Goal: Task Accomplishment & Management: Use online tool/utility

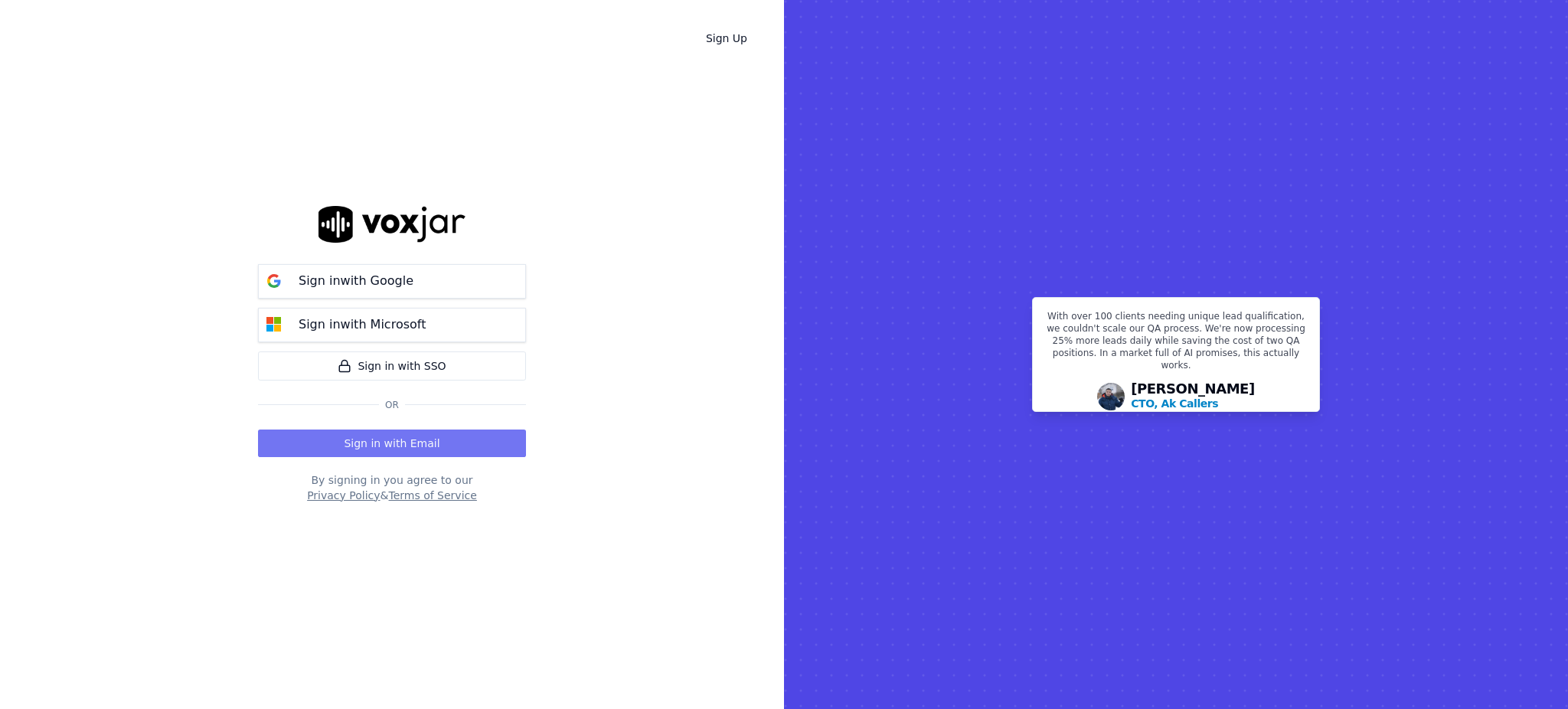
click at [311, 436] on button "Sign in with Email" at bounding box center [391, 444] width 268 height 28
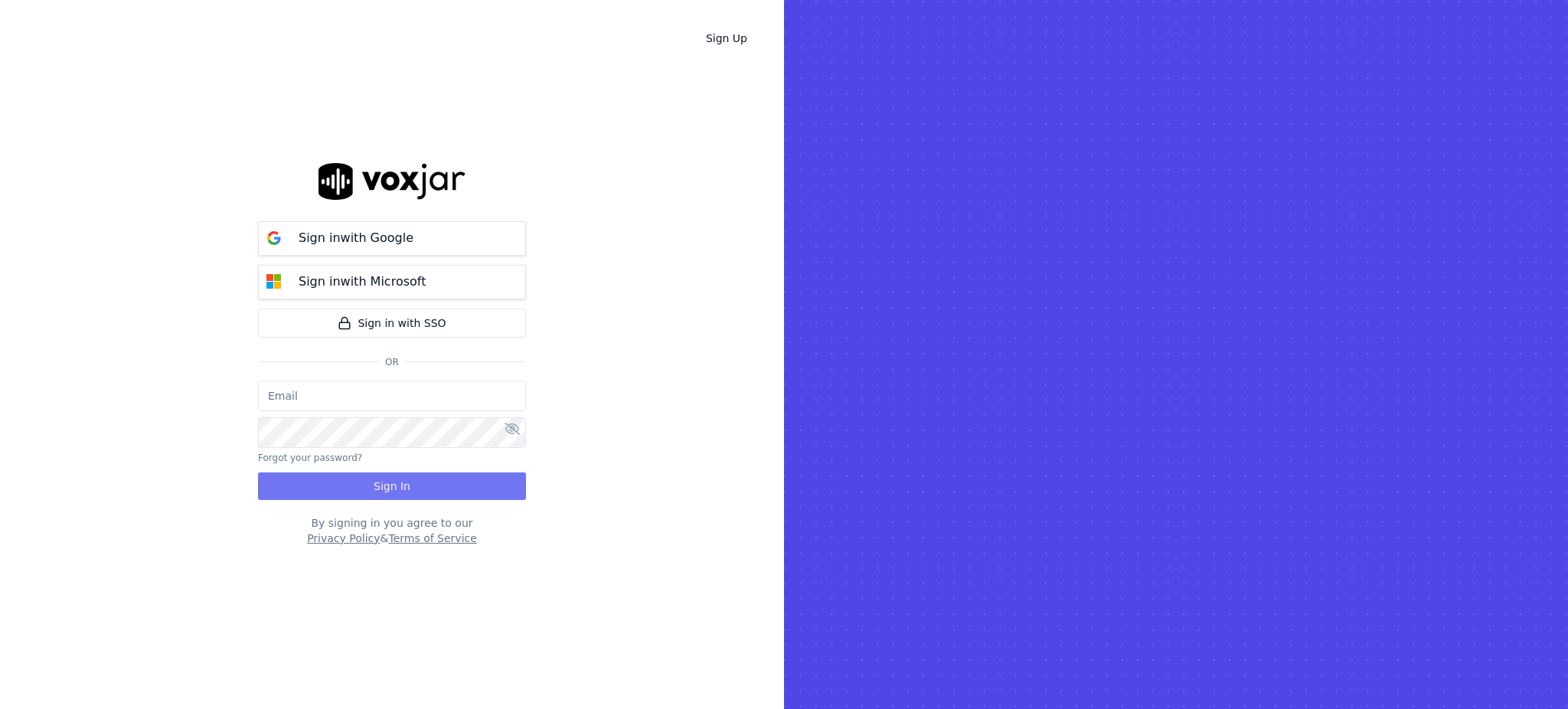
type input "fisqa@newwavepower.net"
click at [348, 481] on button "Sign In" at bounding box center [391, 486] width 268 height 28
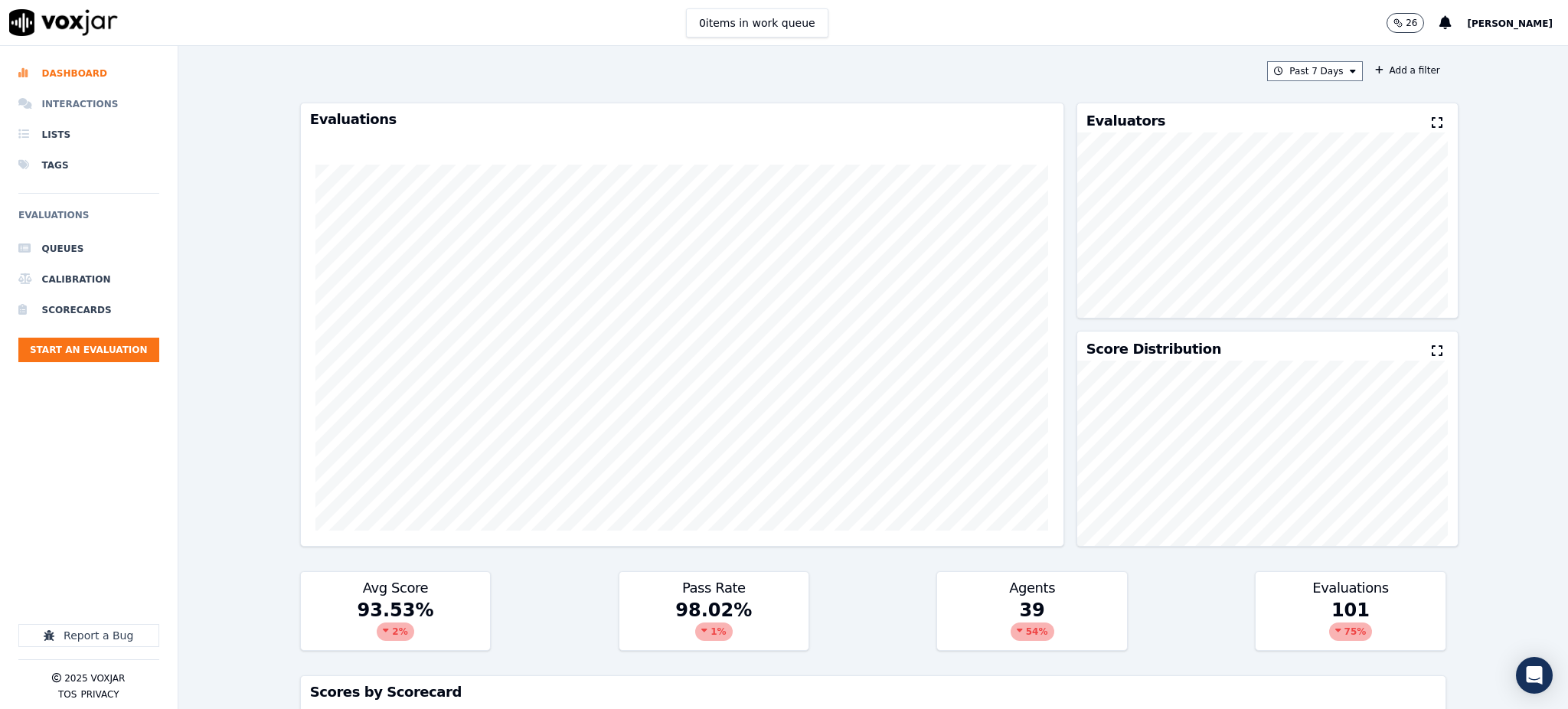
click at [66, 103] on li "Interactions" at bounding box center [88, 104] width 141 height 31
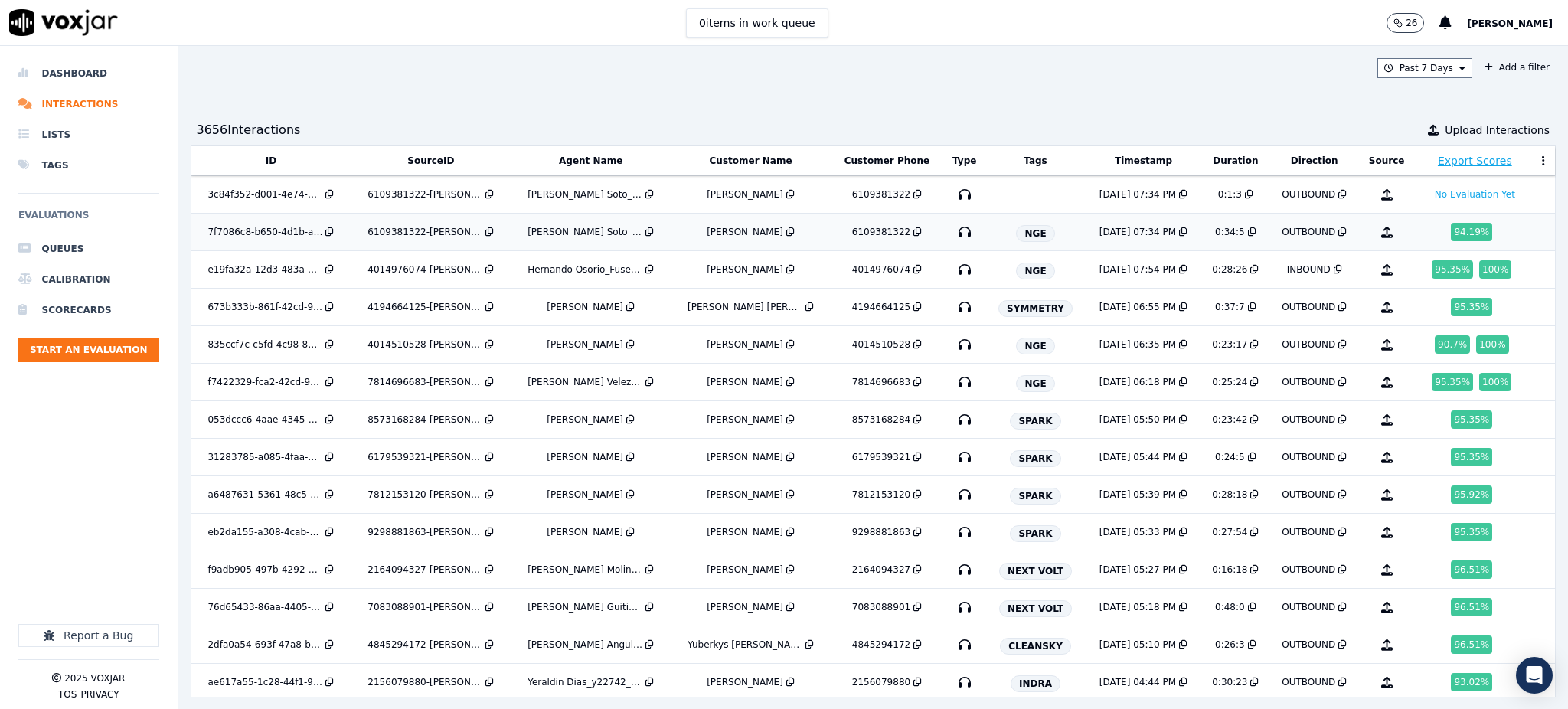
click at [952, 233] on icon "button" at bounding box center [965, 232] width 24 height 24
click at [952, 568] on icon "button" at bounding box center [965, 569] width 24 height 24
click at [952, 606] on icon "button" at bounding box center [965, 607] width 24 height 24
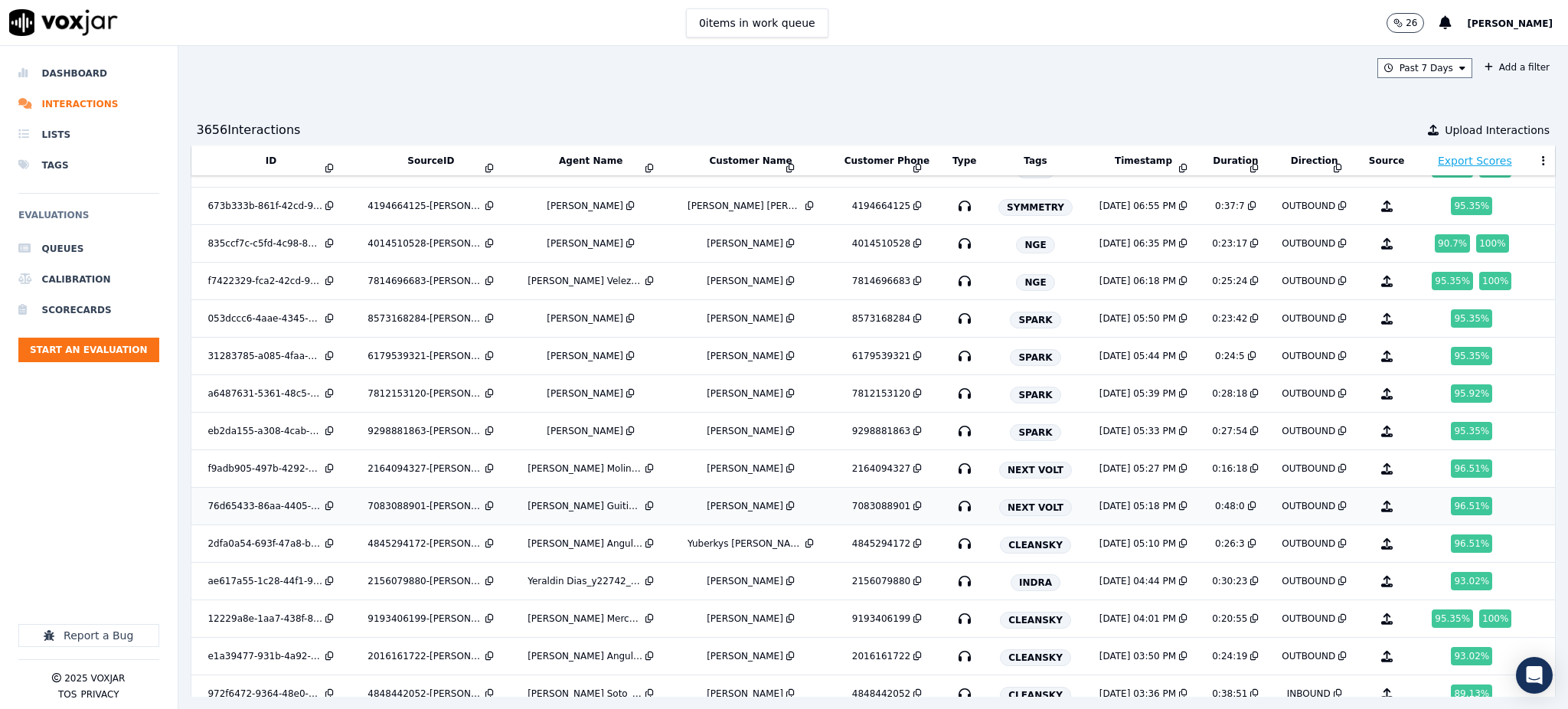
scroll to position [102, 0]
click at [952, 544] on icon "button" at bounding box center [965, 543] width 24 height 24
click at [913, 506] on icon at bounding box center [918, 505] width 9 height 10
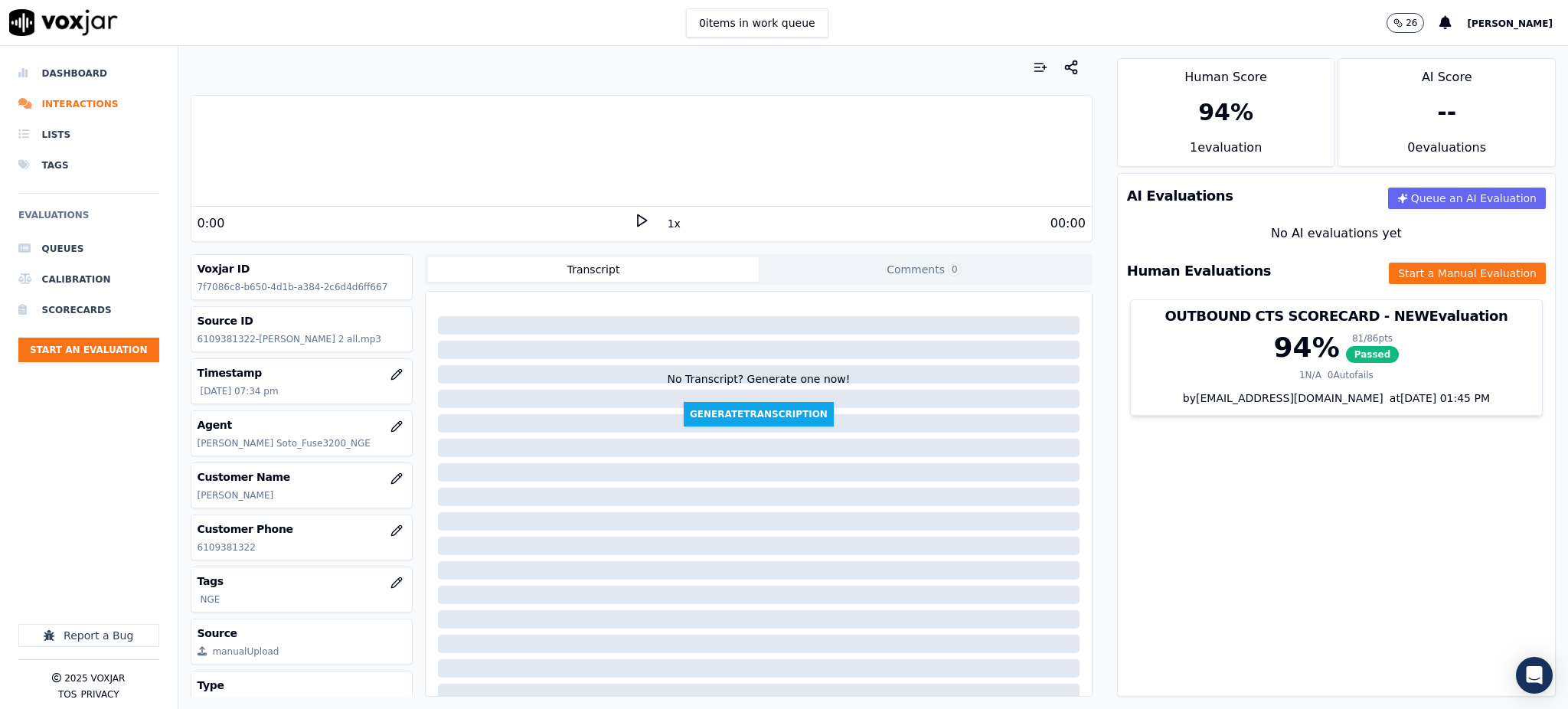
click at [634, 221] on icon at bounding box center [642, 221] width 16 height 16
click at [621, 221] on div "0:00" at bounding box center [416, 223] width 437 height 18
click at [634, 220] on icon at bounding box center [642, 221] width 16 height 16
click at [637, 216] on polygon at bounding box center [642, 220] width 10 height 11
drag, startPoint x: 253, startPoint y: 550, endPoint x: 177, endPoint y: 553, distance: 76.1
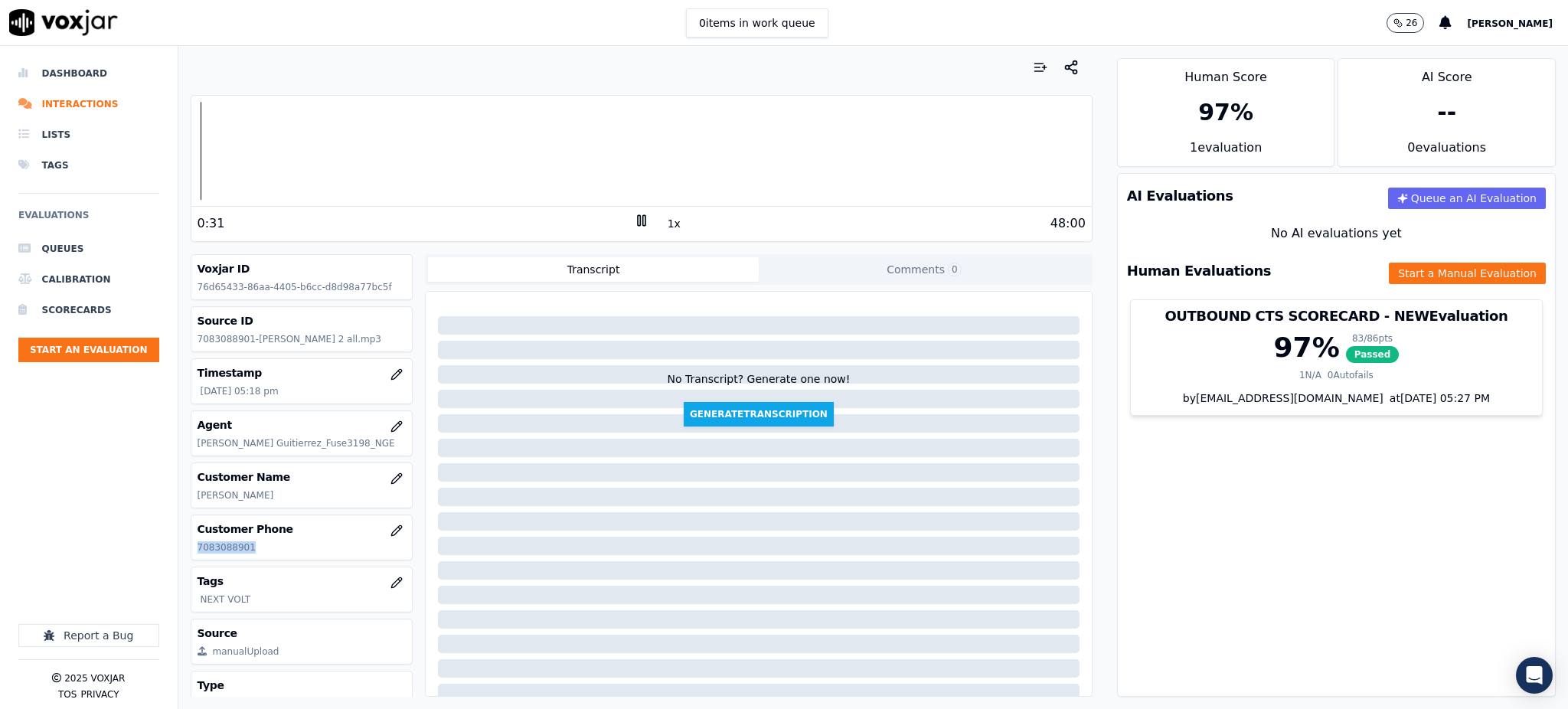
click at [178, 553] on div "Your browser does not support the audio element. 0:31 1x 48:00 Voxjar ID 76d654…" at bounding box center [641, 377] width 926 height 663
copy p "7083088901"
click at [634, 221] on icon at bounding box center [642, 221] width 16 height 16
click at [1407, 269] on button "Start a Manual Evaluation" at bounding box center [1467, 273] width 157 height 22
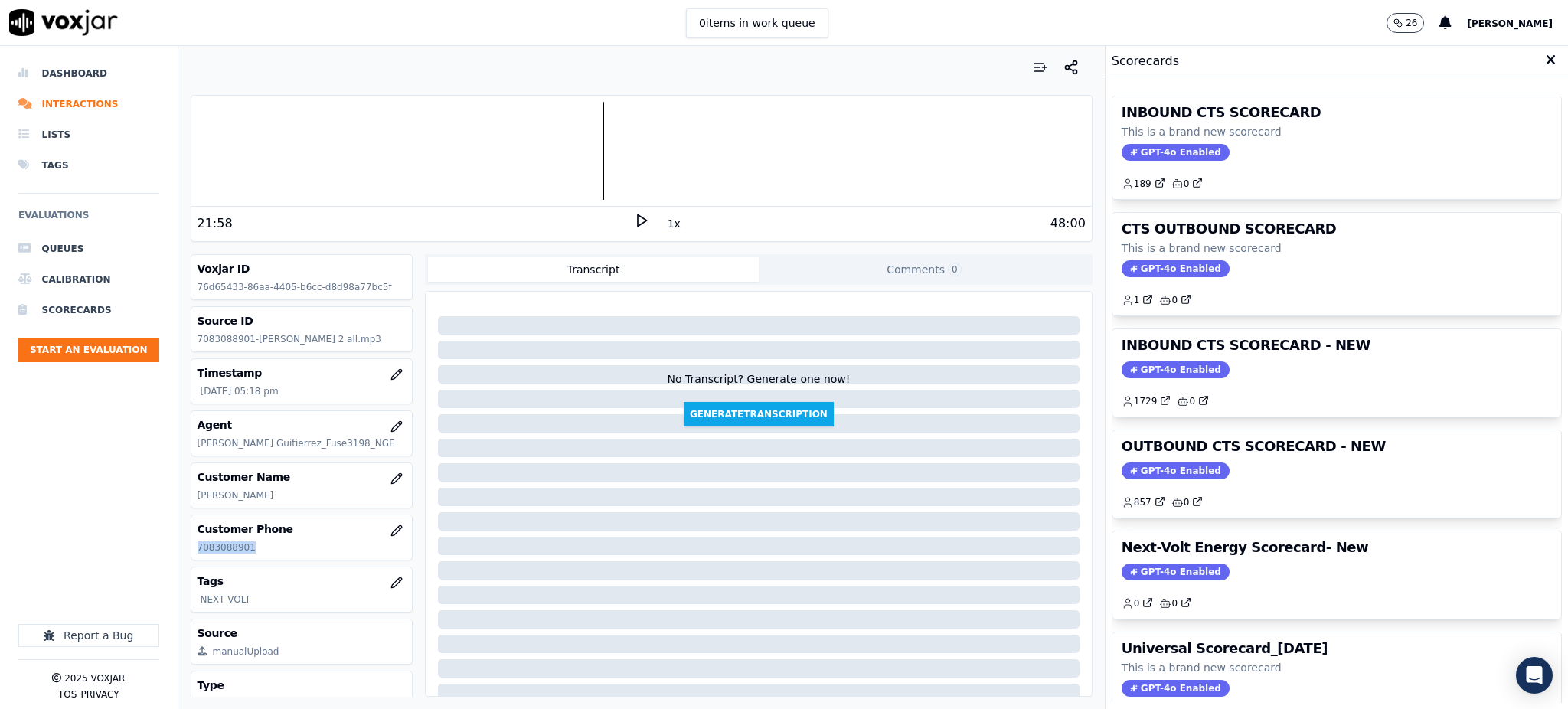
click at [1123, 154] on span "GPT-4o Enabled" at bounding box center [1175, 152] width 108 height 17
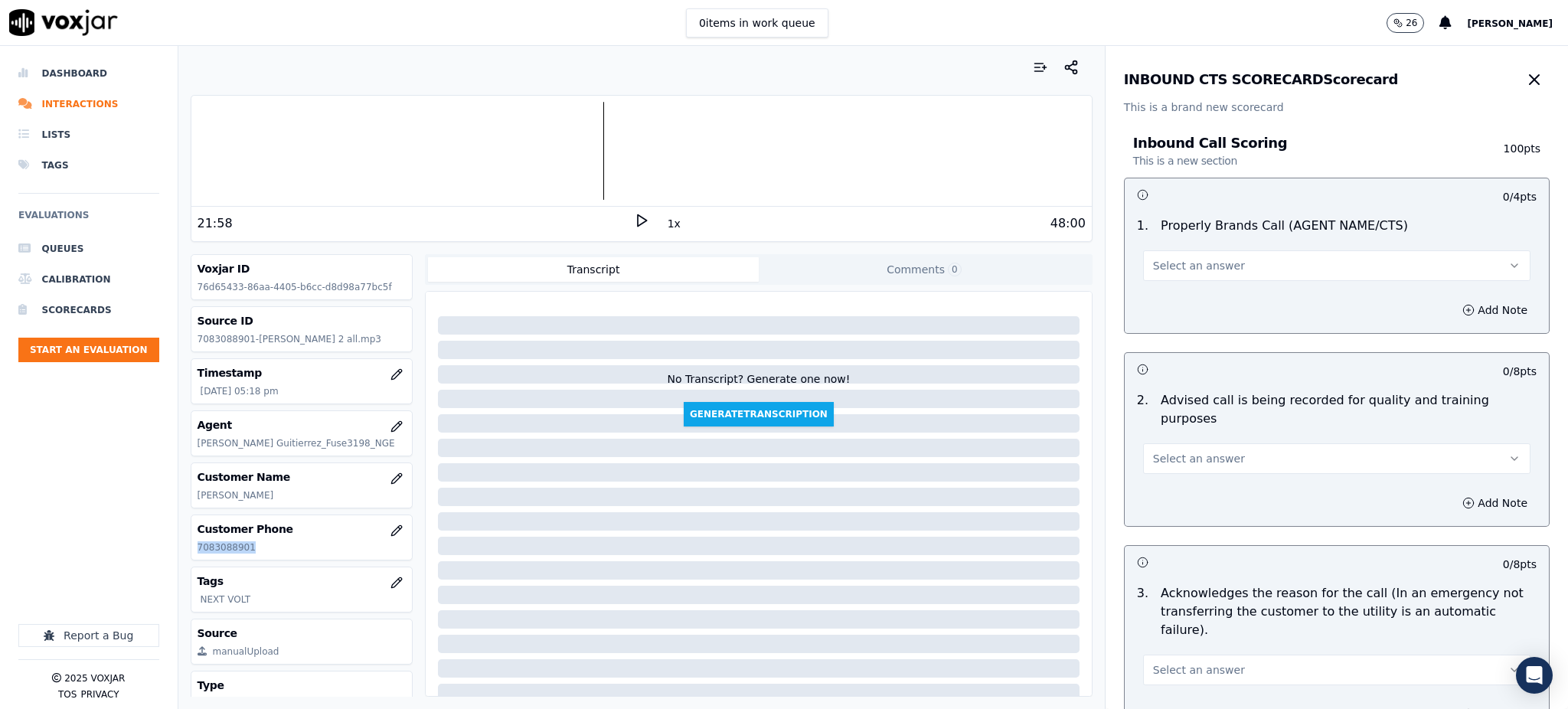
click at [1152, 266] on span "Select an answer" at bounding box center [1198, 265] width 92 height 16
click at [1155, 299] on div "Yes" at bounding box center [1303, 300] width 354 height 24
click at [1152, 451] on span "Select an answer" at bounding box center [1198, 458] width 92 height 16
click at [1155, 472] on div "Yes" at bounding box center [1303, 475] width 354 height 24
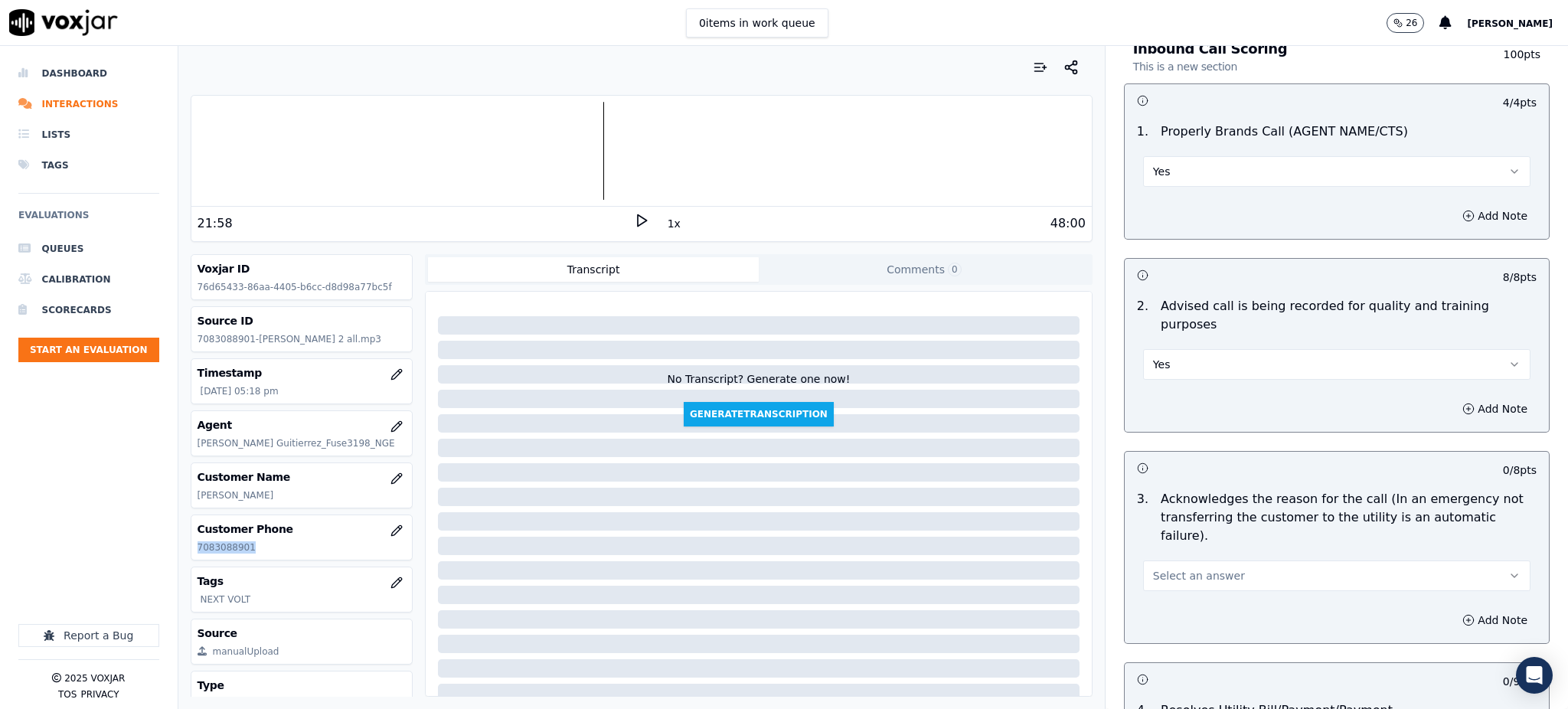
scroll to position [408, 0]
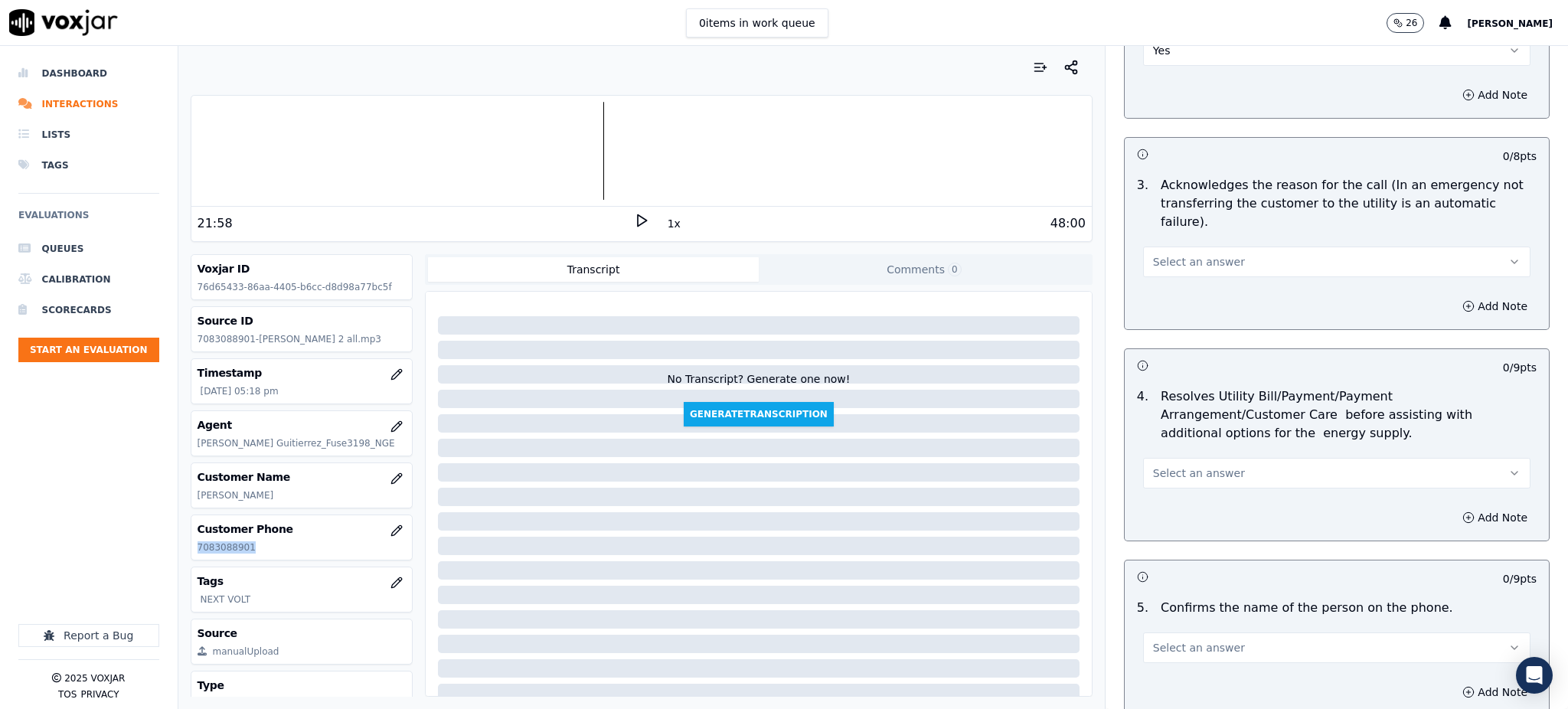
click at [1152, 254] on span "Select an answer" at bounding box center [1198, 262] width 92 height 16
click at [1145, 258] on div "Yes" at bounding box center [1303, 259] width 354 height 24
click at [1166, 465] on span "Select an answer" at bounding box center [1198, 473] width 92 height 16
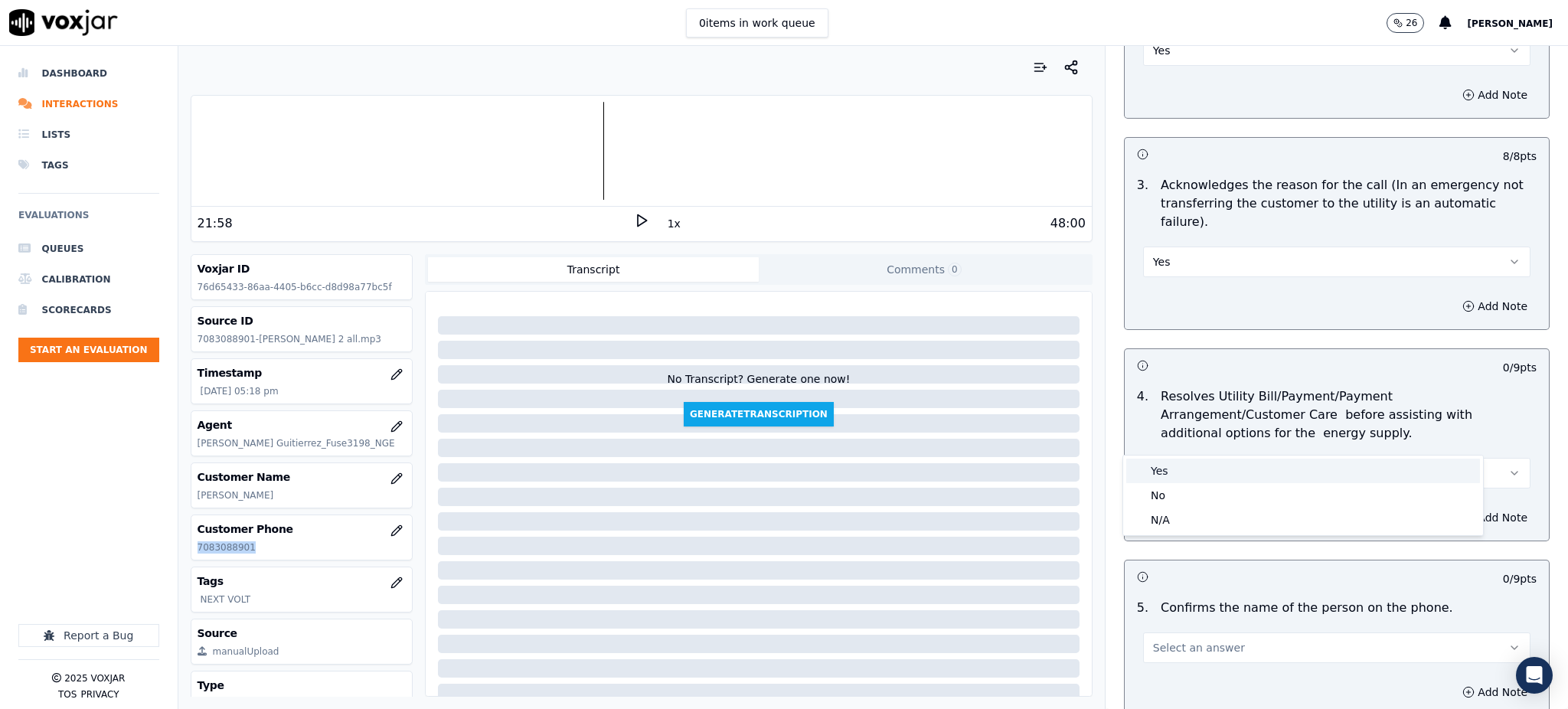
click at [1165, 465] on div "Yes" at bounding box center [1303, 471] width 354 height 24
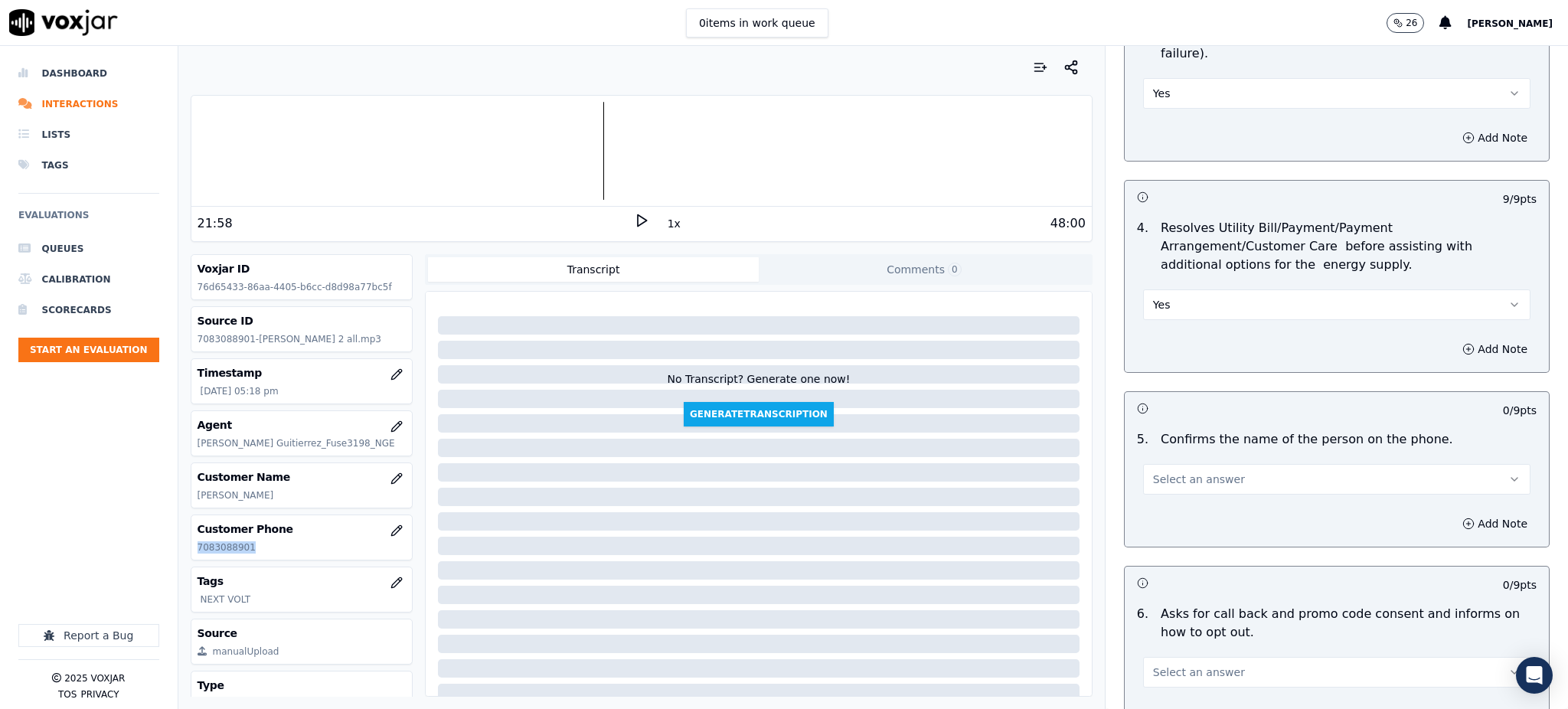
scroll to position [612, 0]
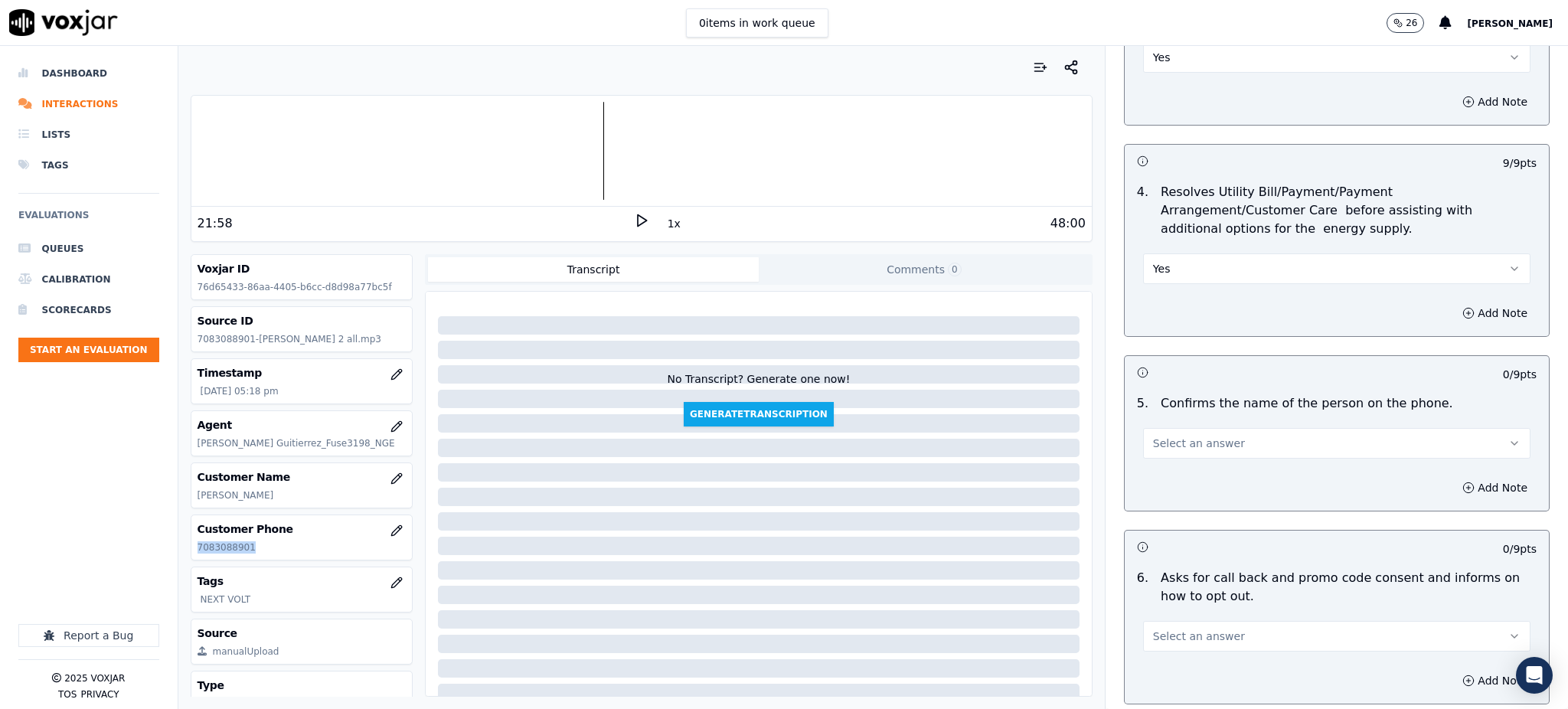
click at [1152, 436] on span "Select an answer" at bounding box center [1198, 444] width 92 height 16
drag, startPoint x: 1146, startPoint y: 436, endPoint x: 1162, endPoint y: 599, distance: 163.8
click at [1148, 436] on div "Yes" at bounding box center [1303, 442] width 354 height 24
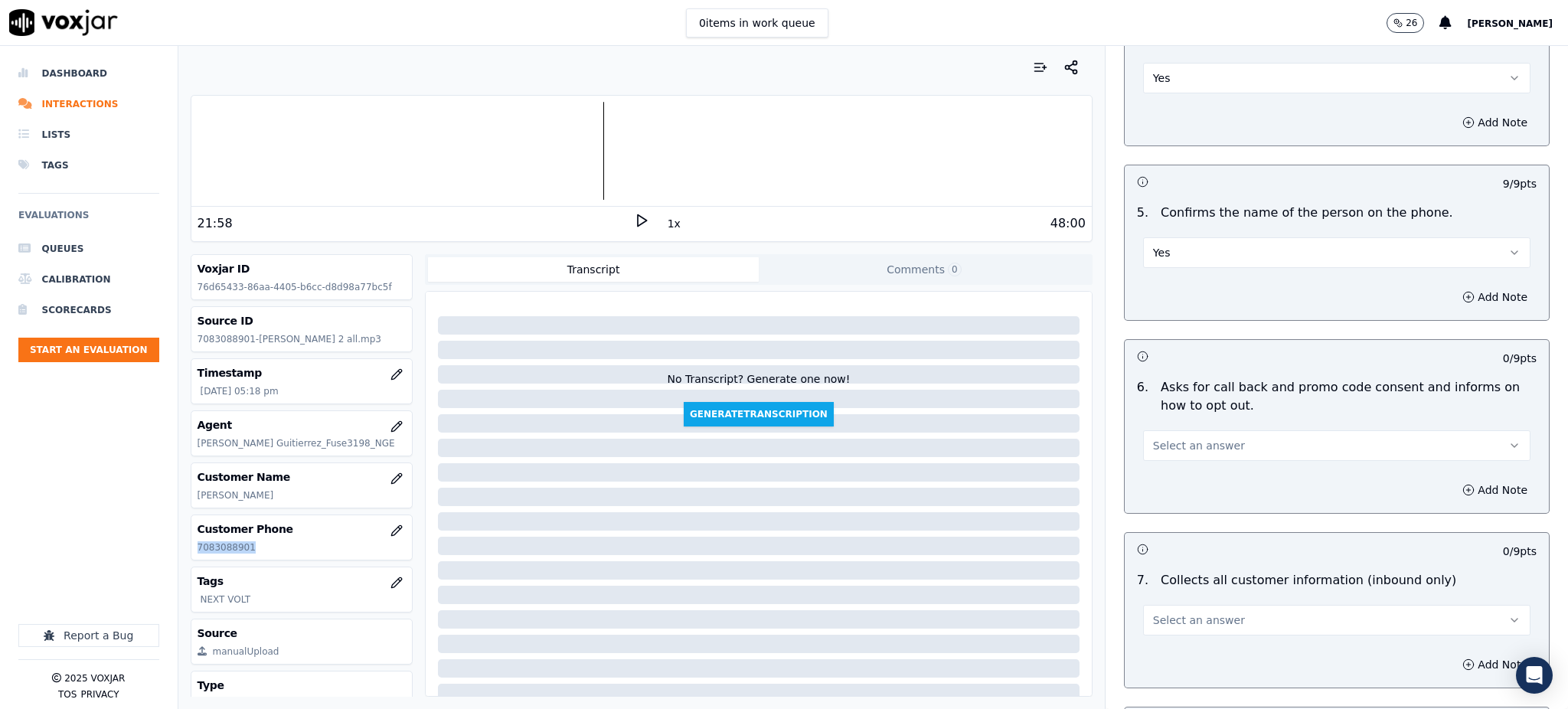
scroll to position [816, 0]
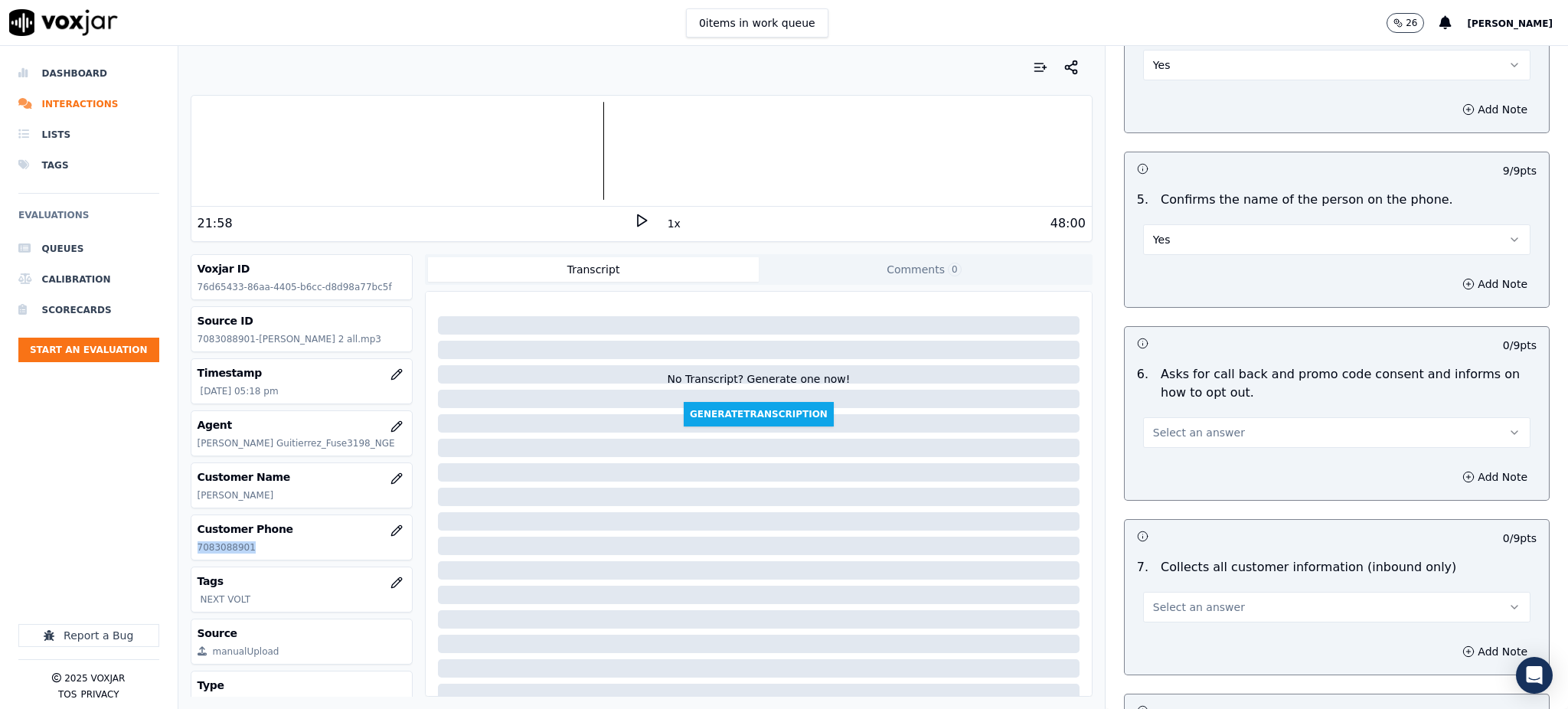
click at [1170, 425] on span "Select an answer" at bounding box center [1198, 433] width 92 height 16
click at [1167, 445] on div "No" at bounding box center [1303, 455] width 354 height 24
click at [1165, 417] on button "No" at bounding box center [1337, 432] width 388 height 31
click at [1159, 417] on button "No" at bounding box center [1337, 432] width 388 height 31
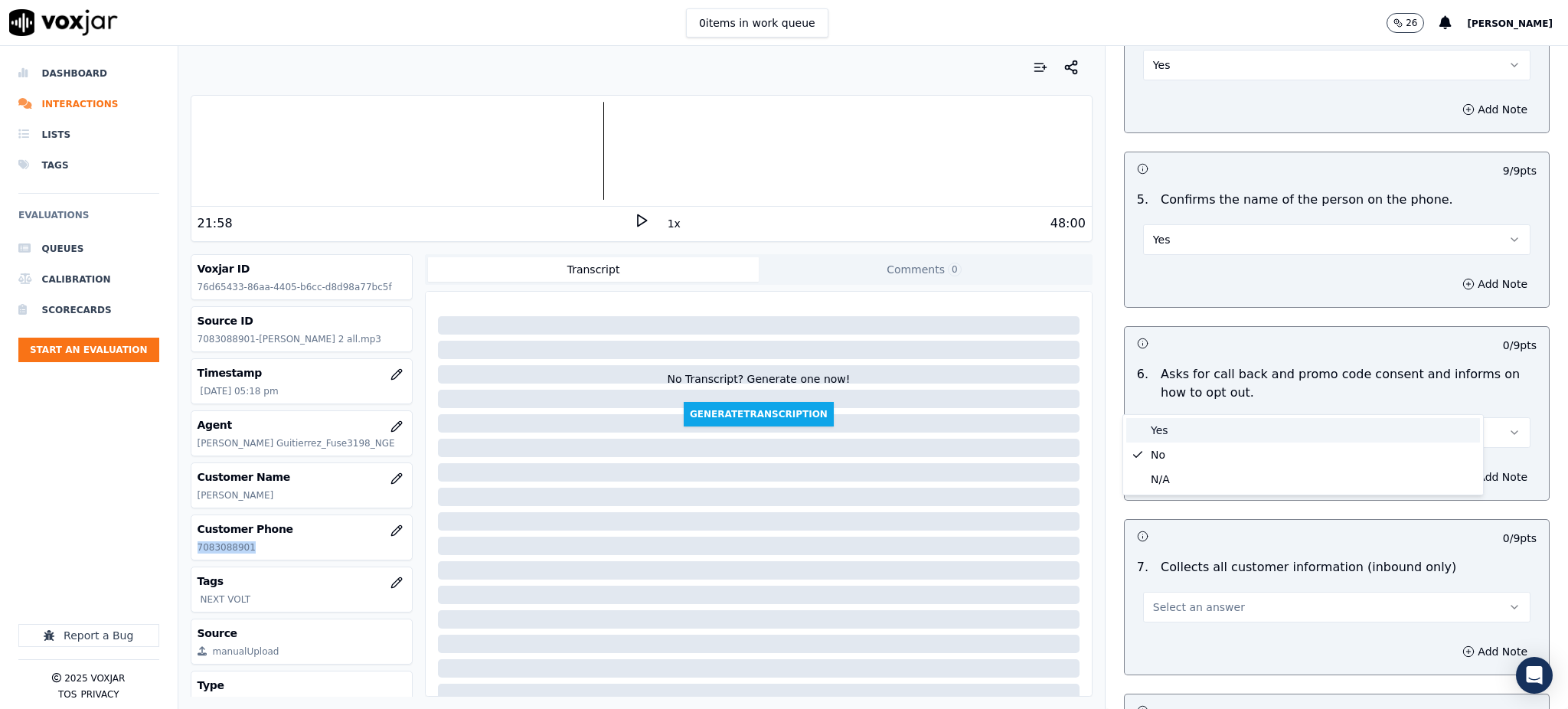
click at [1165, 435] on div "Yes" at bounding box center [1303, 430] width 354 height 24
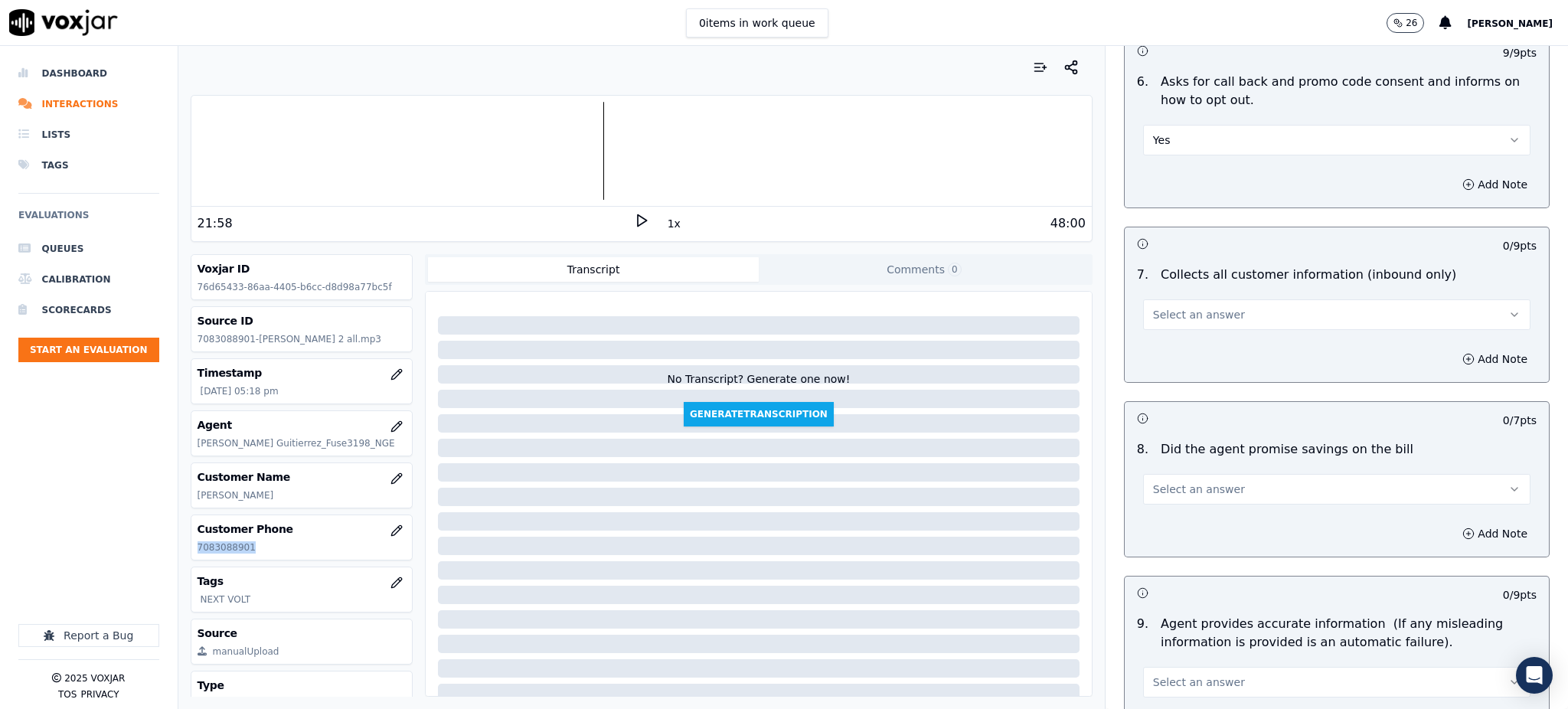
scroll to position [1122, 0]
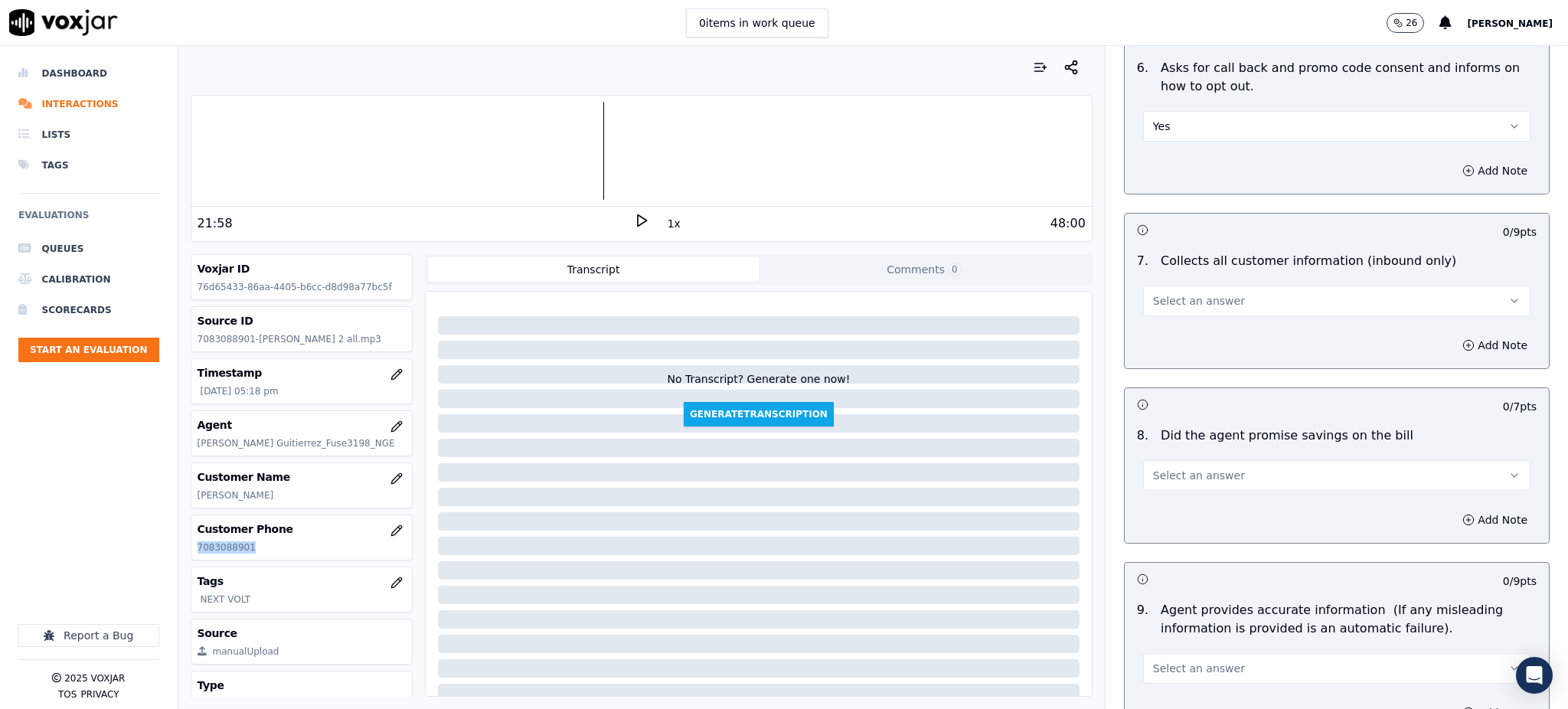
click at [1152, 293] on span "Select an answer" at bounding box center [1198, 301] width 92 height 16
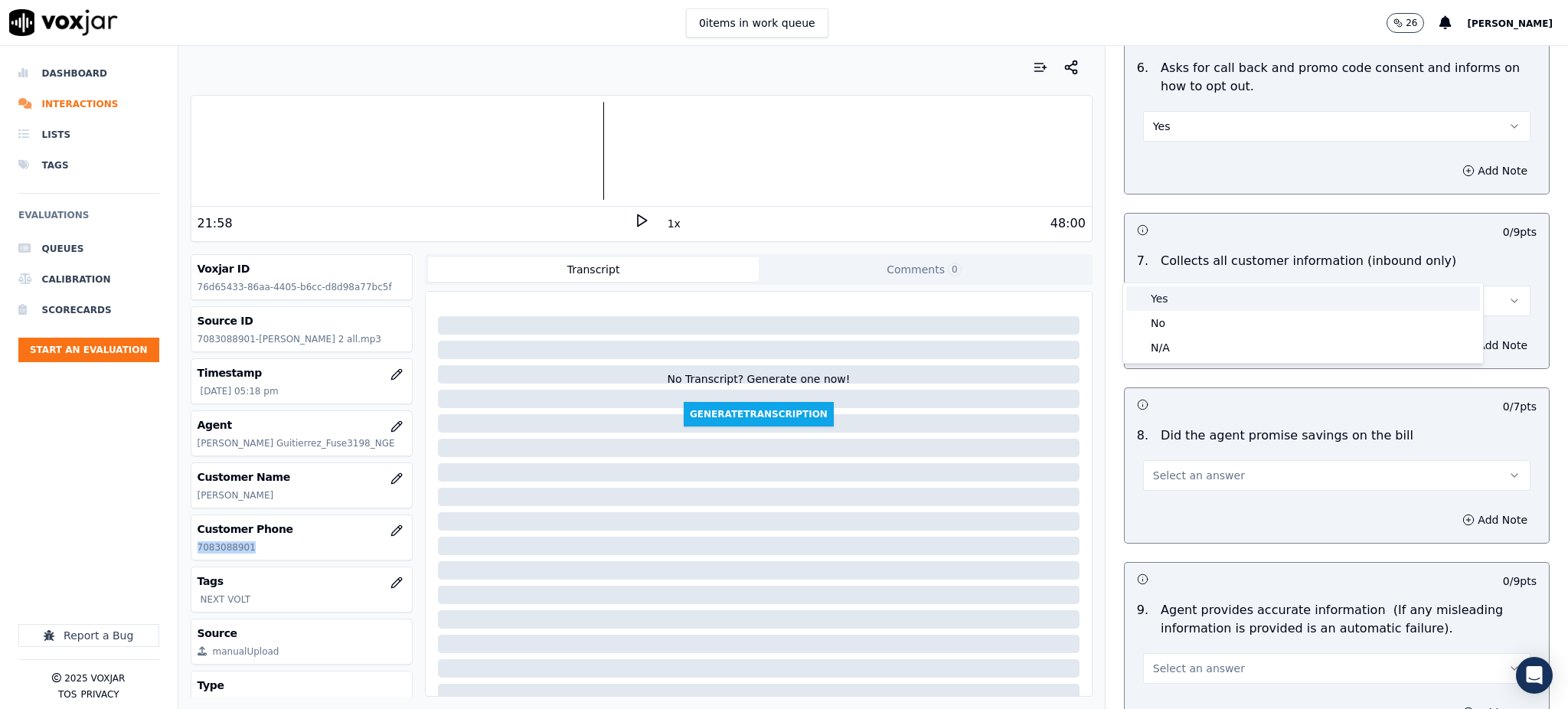
click at [1145, 292] on div "Yes" at bounding box center [1303, 299] width 354 height 24
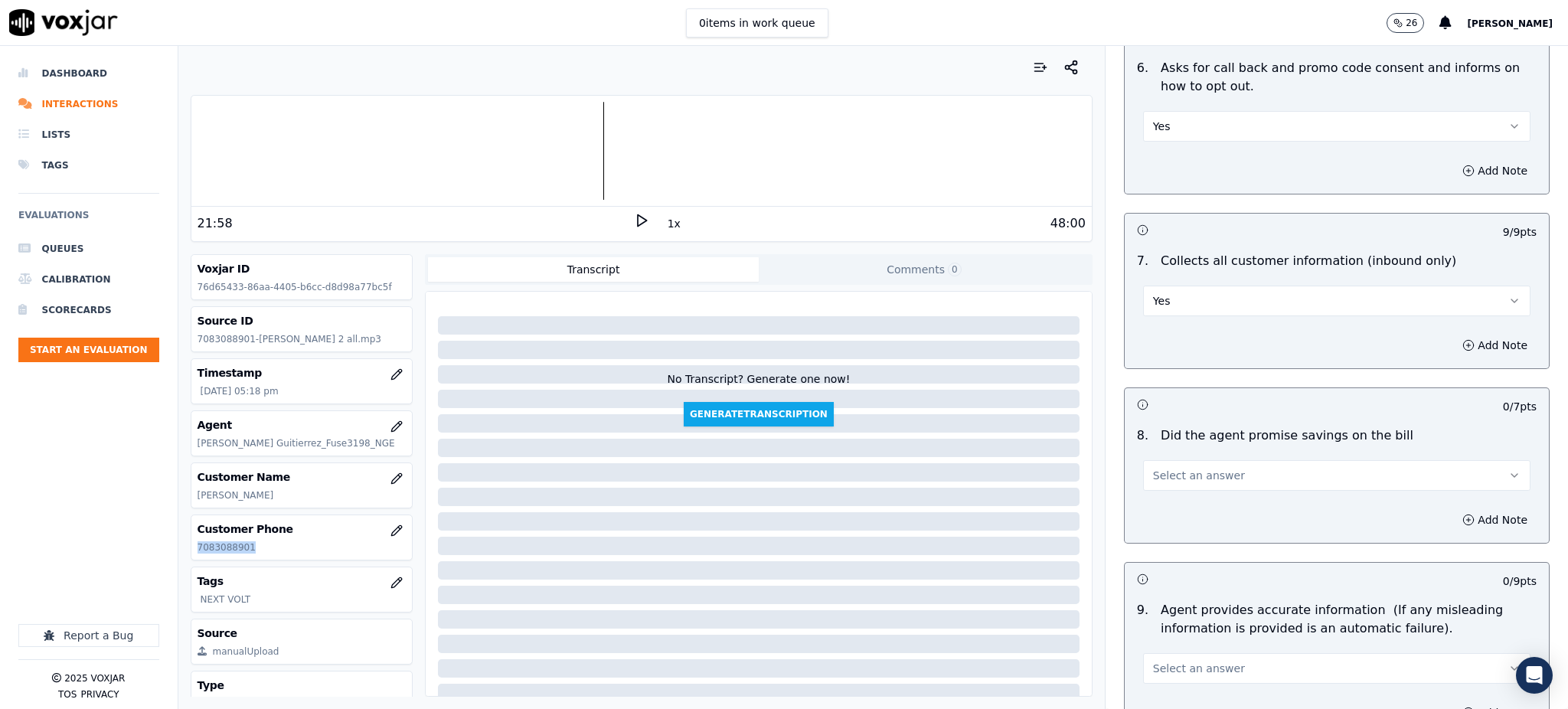
click at [1160, 468] on span "Select an answer" at bounding box center [1198, 476] width 92 height 16
click at [1157, 473] on div "Yes" at bounding box center [1303, 473] width 354 height 24
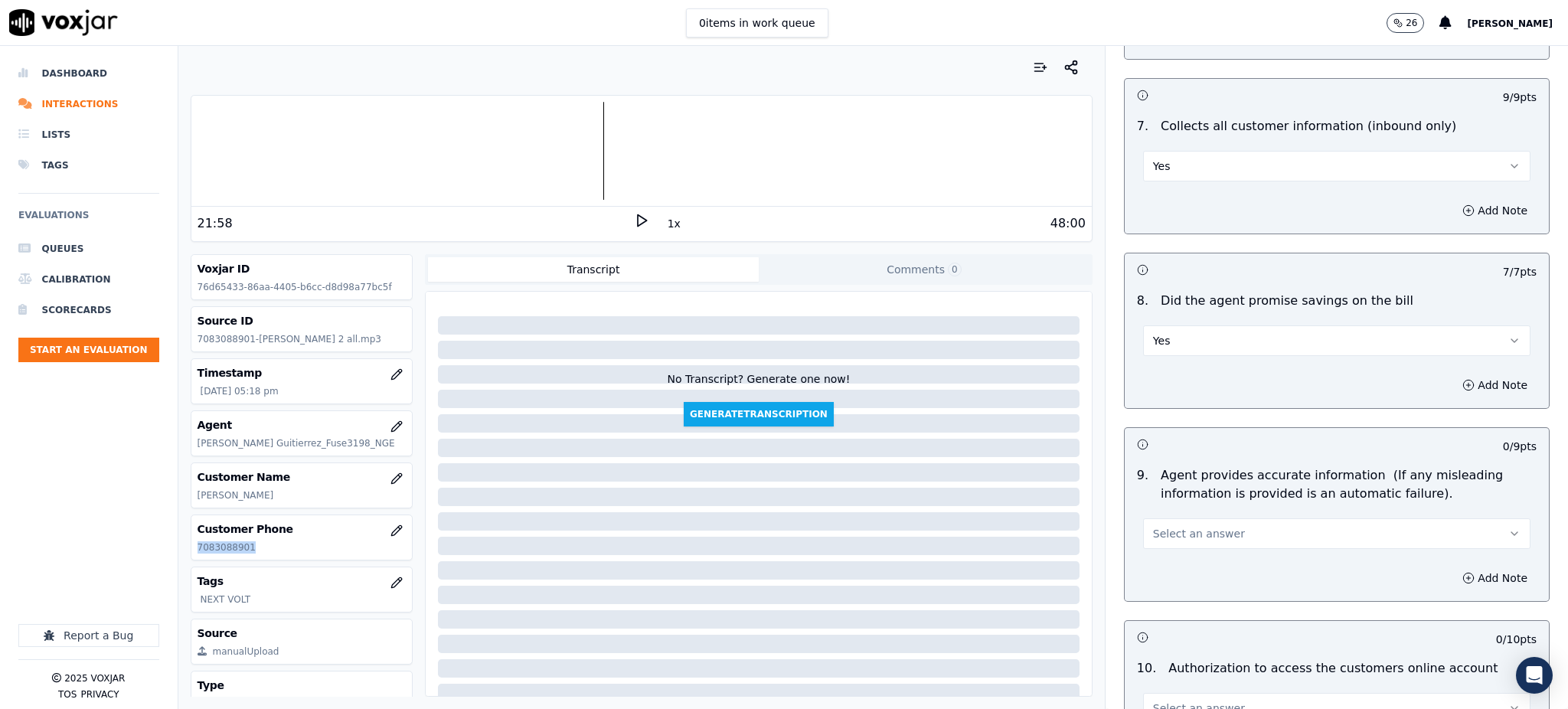
scroll to position [1326, 0]
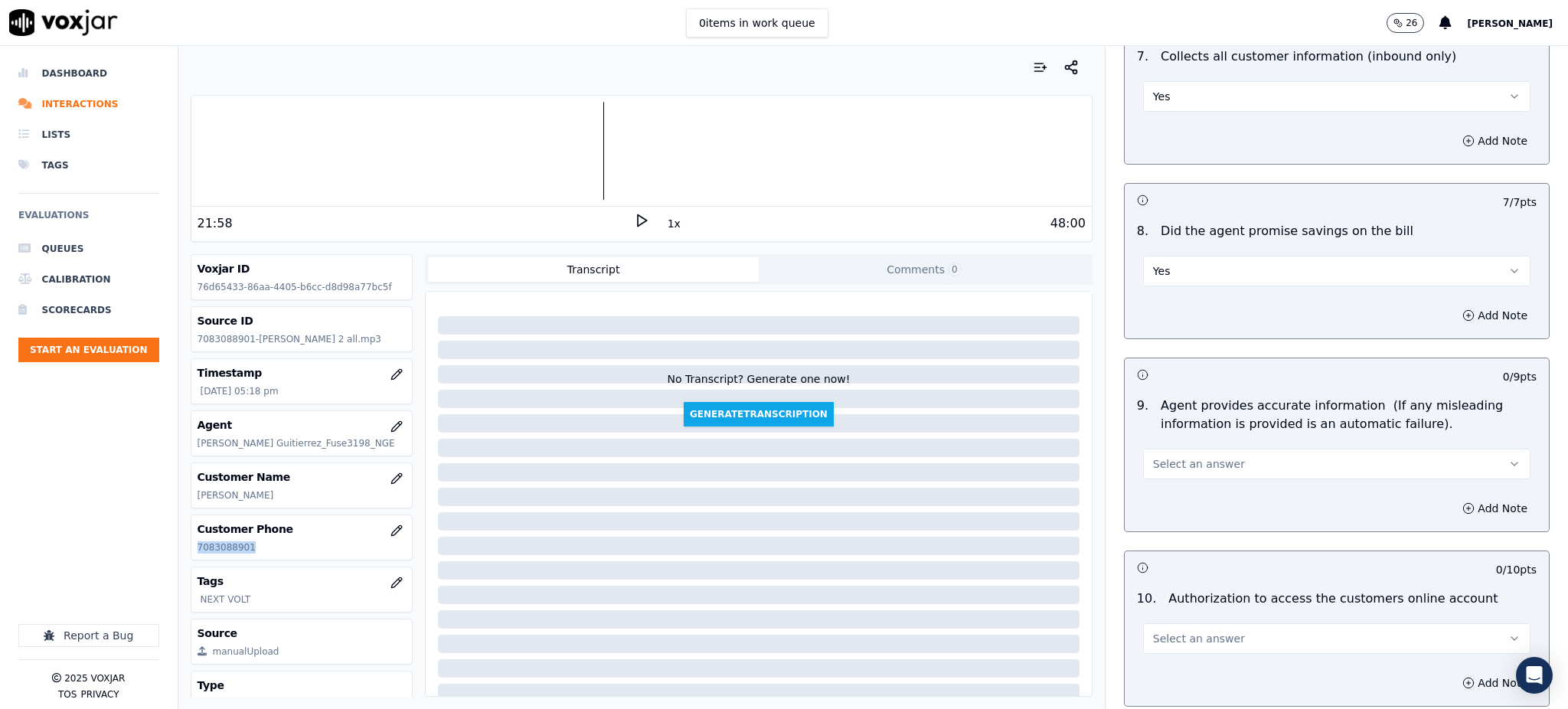
click at [1152, 457] on span "Select an answer" at bounding box center [1198, 465] width 92 height 16
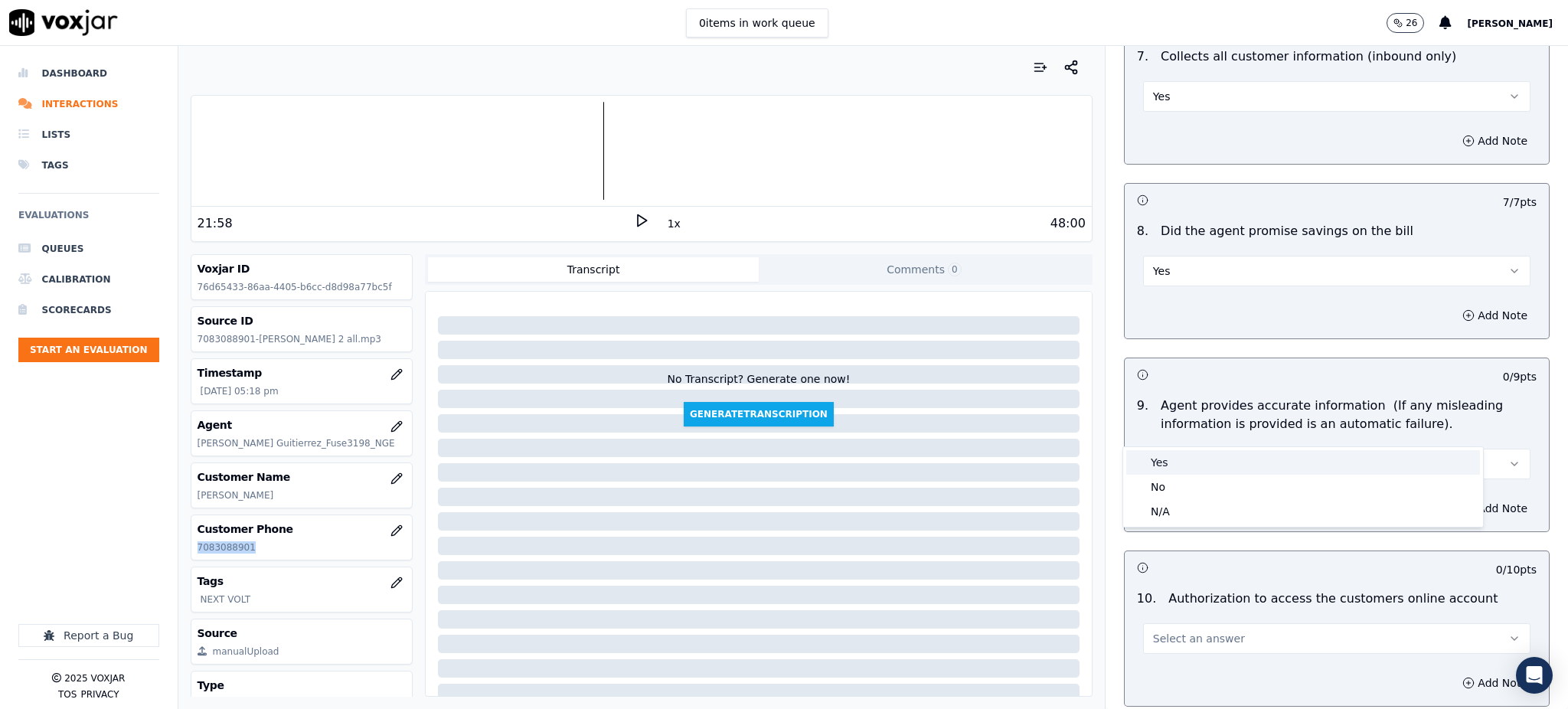
click at [1142, 454] on div "Yes" at bounding box center [1303, 463] width 354 height 24
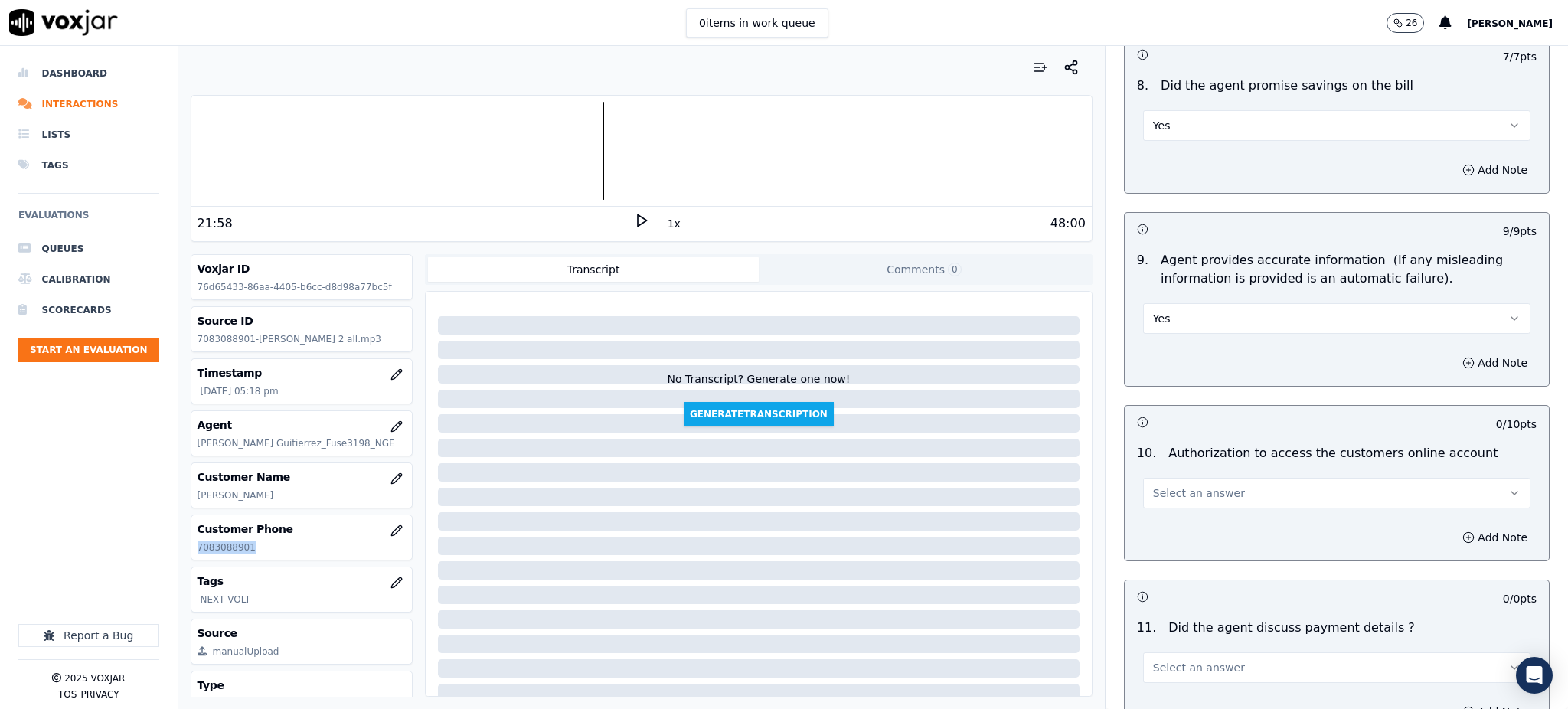
scroll to position [1532, 0]
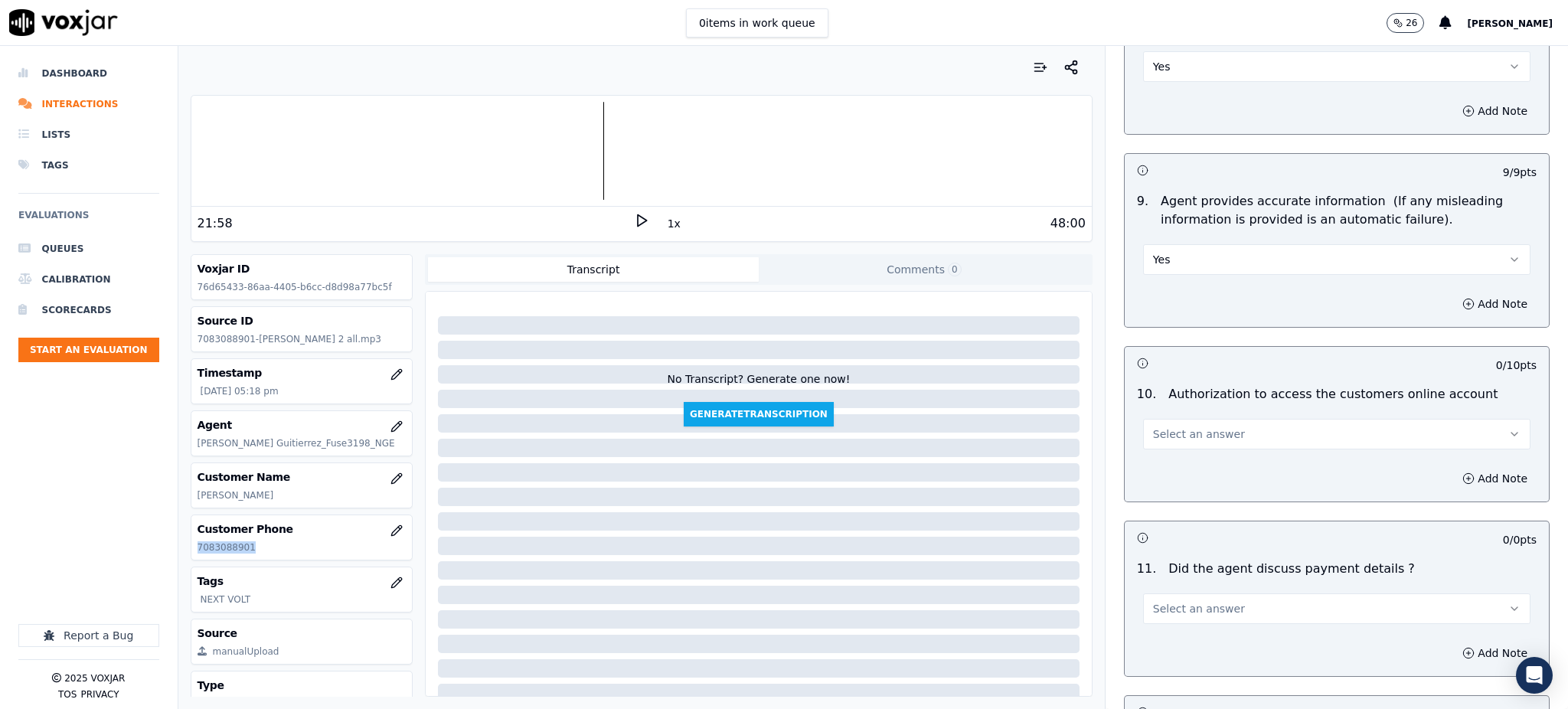
click at [1166, 426] on span "Select an answer" at bounding box center [1198, 434] width 92 height 16
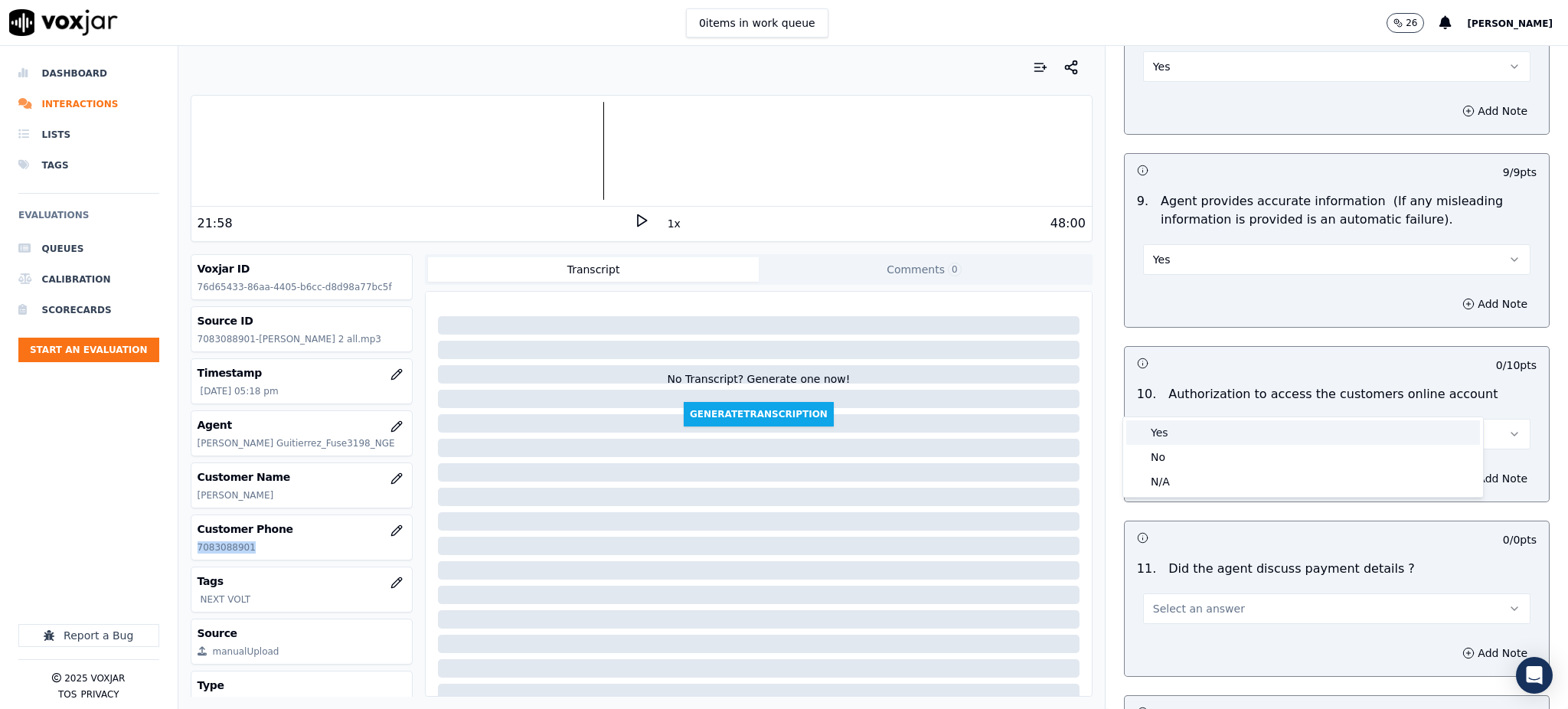
click at [1155, 426] on div "Yes" at bounding box center [1303, 432] width 354 height 24
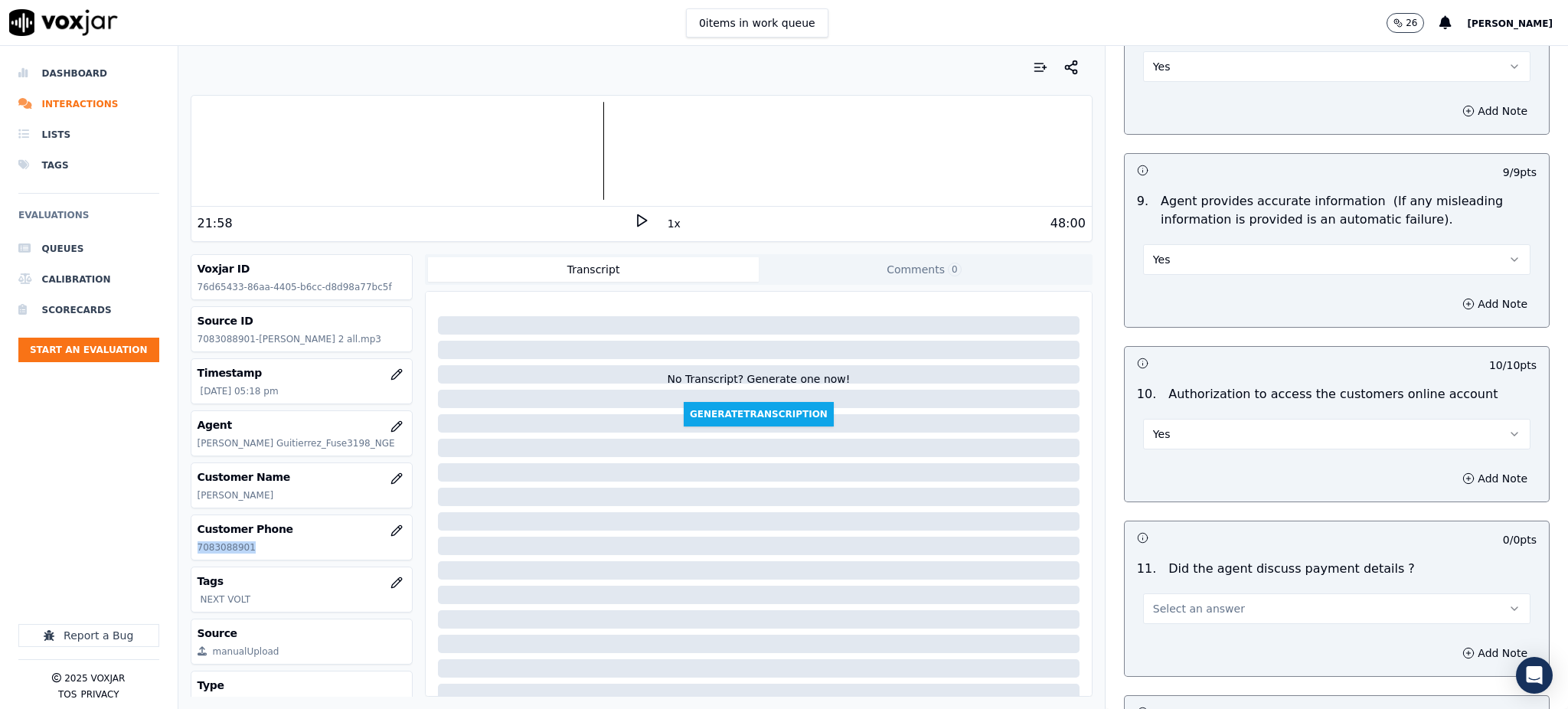
click at [1160, 601] on span "Select an answer" at bounding box center [1198, 609] width 92 height 16
click at [1168, 606] on div "Yes" at bounding box center [1303, 607] width 354 height 24
click at [1159, 594] on button "Yes" at bounding box center [1337, 609] width 388 height 31
click at [1167, 656] on div "N/A" at bounding box center [1303, 656] width 354 height 24
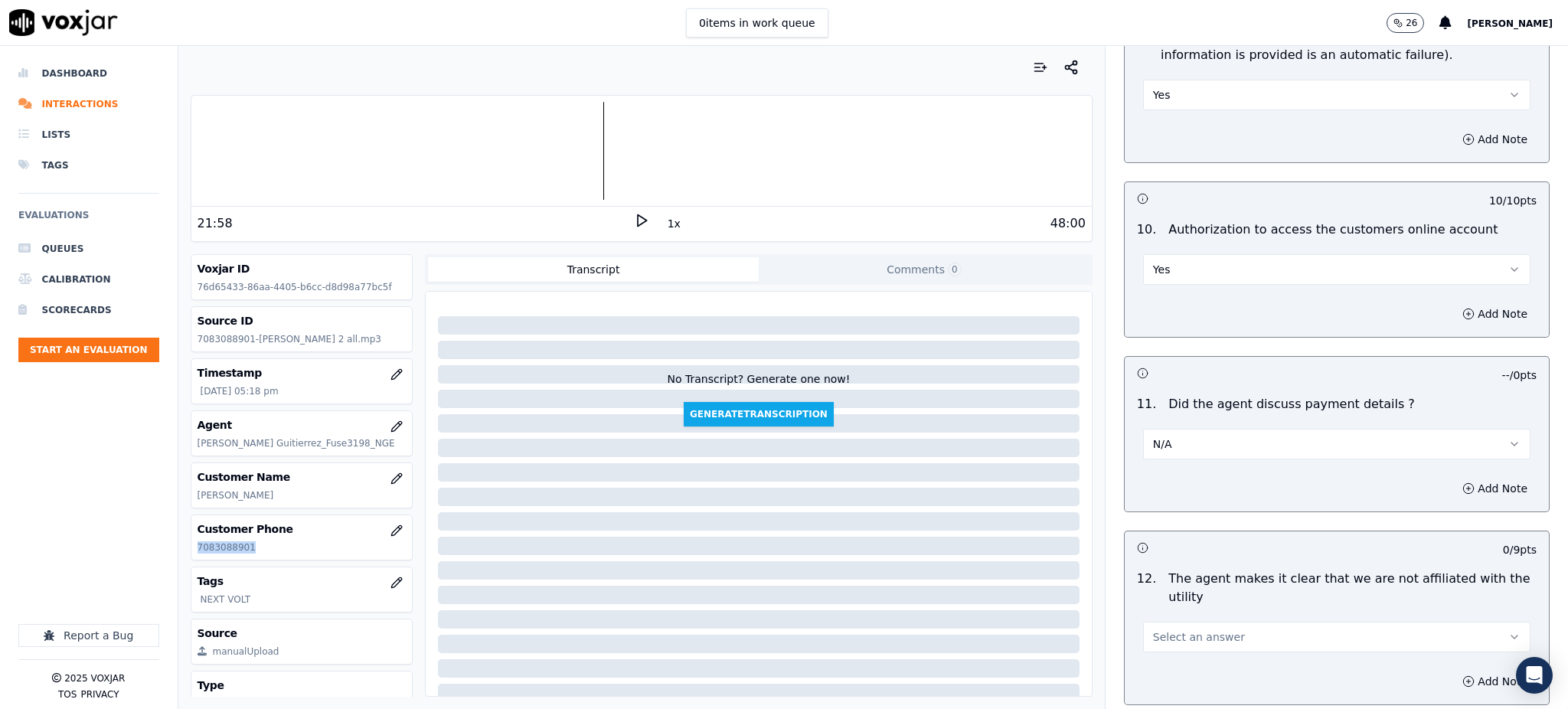
scroll to position [1837, 0]
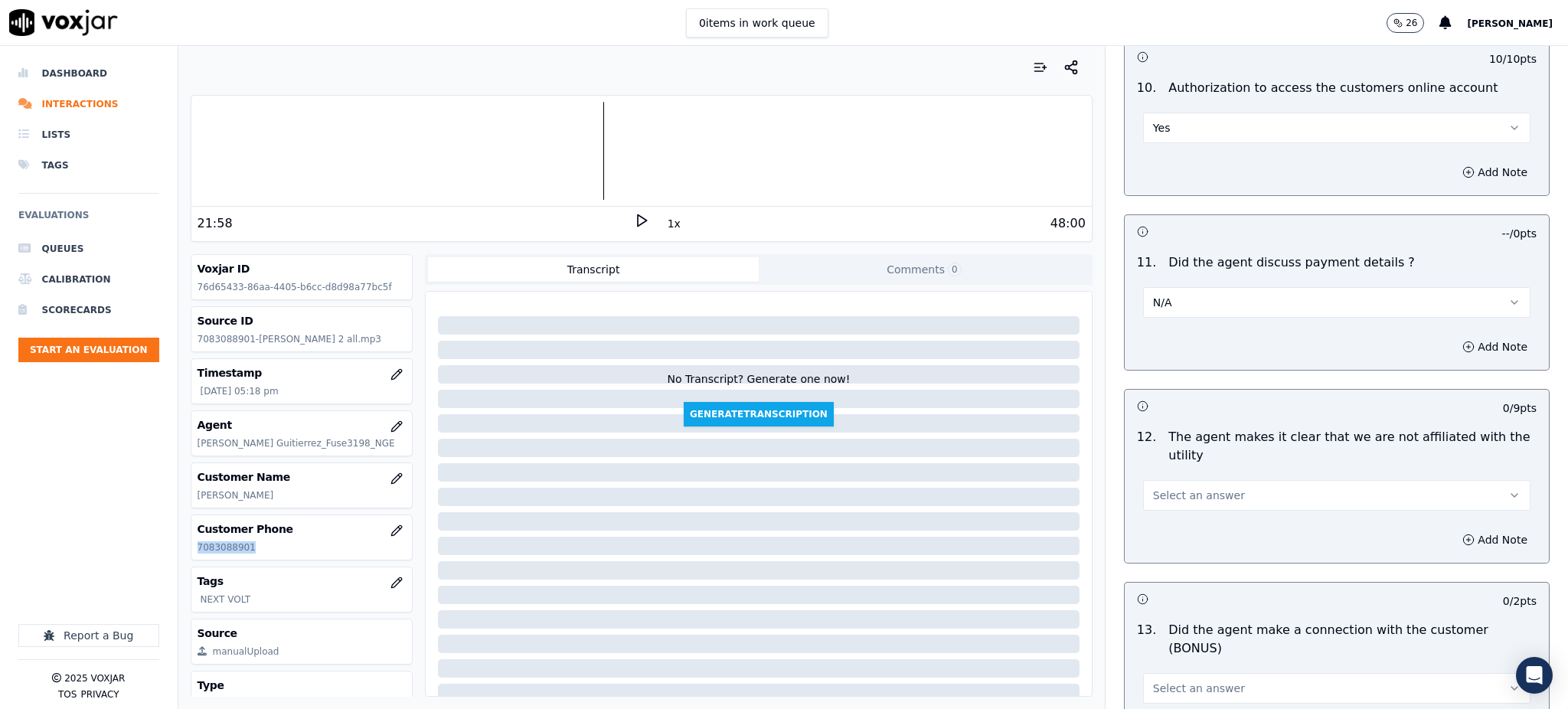
click at [1156, 480] on button "Select an answer" at bounding box center [1337, 495] width 388 height 31
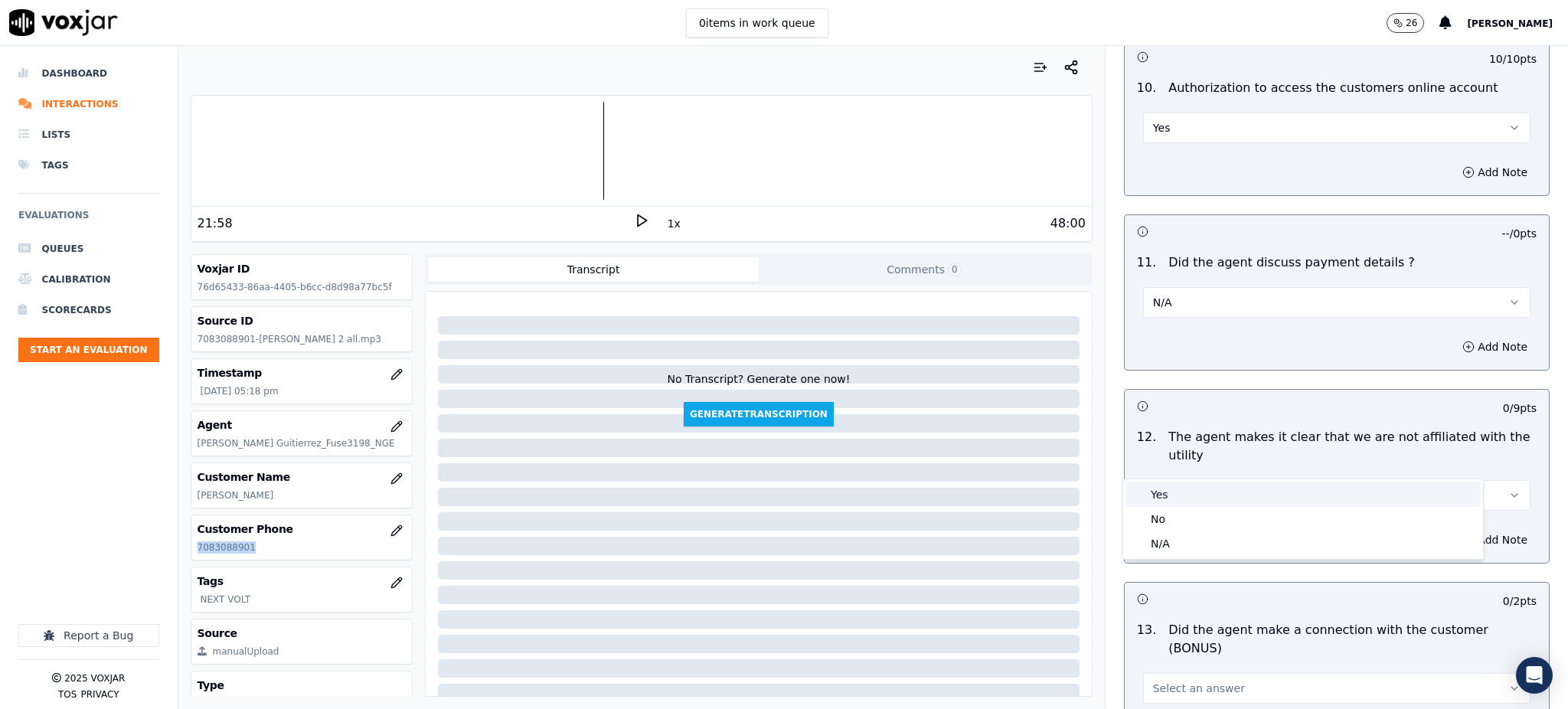
click at [1148, 493] on div "Yes" at bounding box center [1303, 494] width 354 height 24
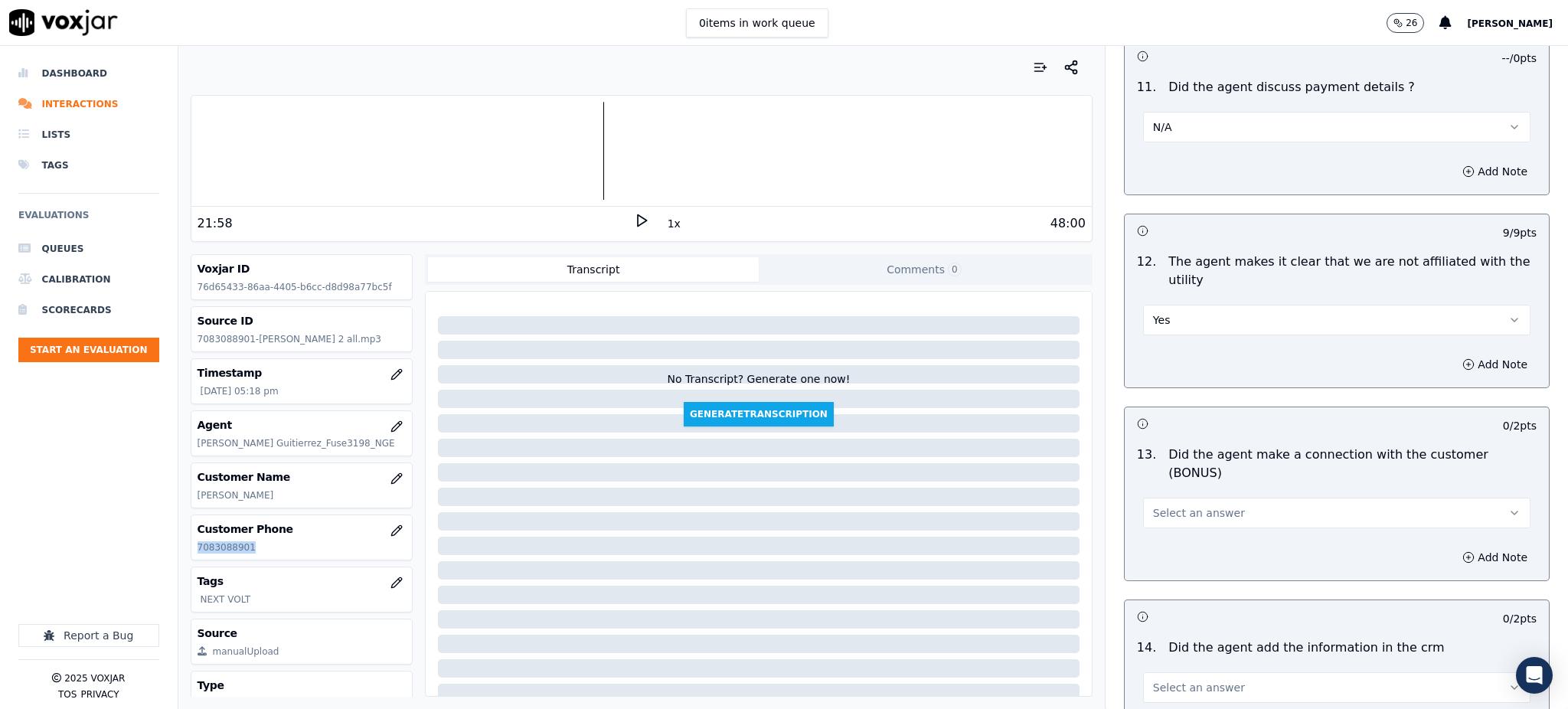
scroll to position [2041, 0]
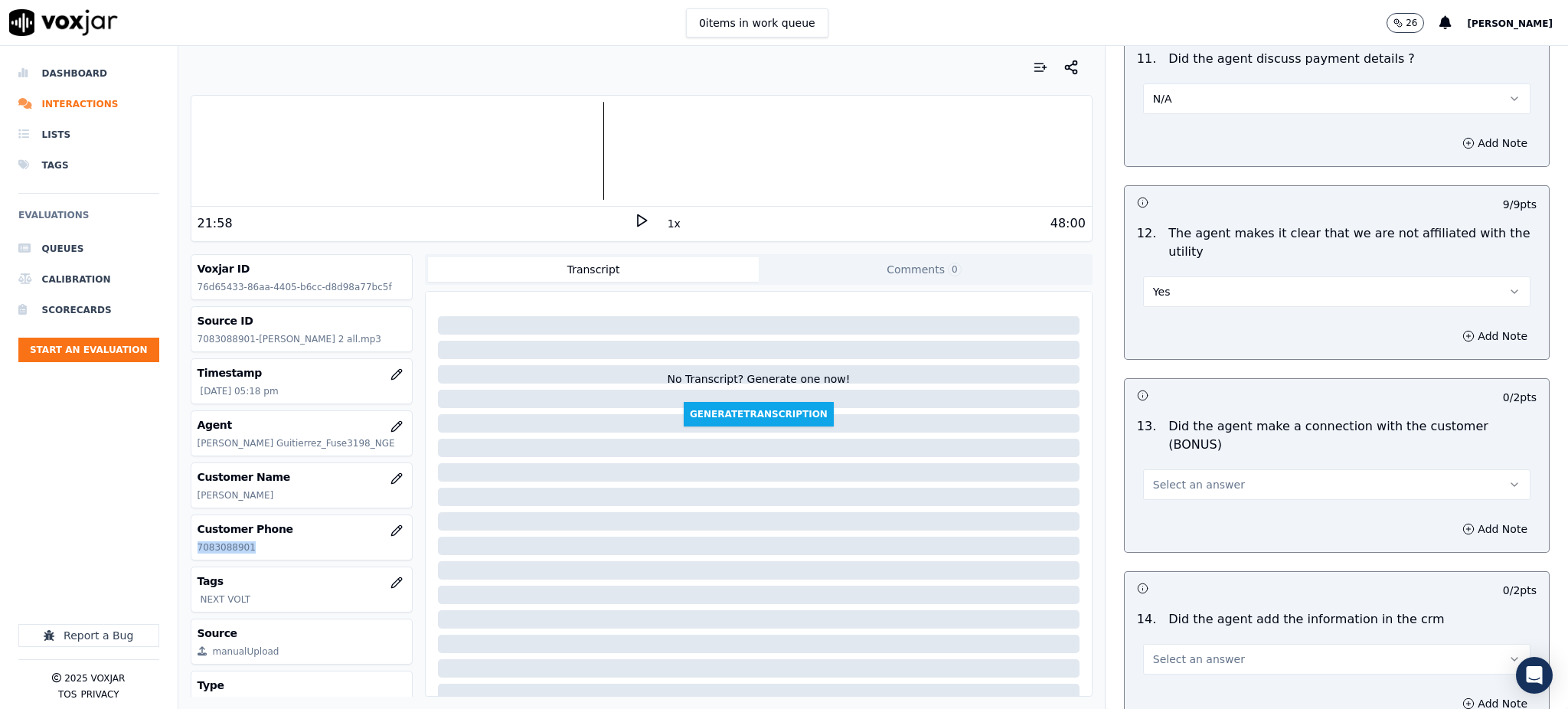
click at [1159, 477] on span "Select an answer" at bounding box center [1198, 485] width 92 height 16
click at [1161, 466] on div "Yes" at bounding box center [1303, 465] width 354 height 24
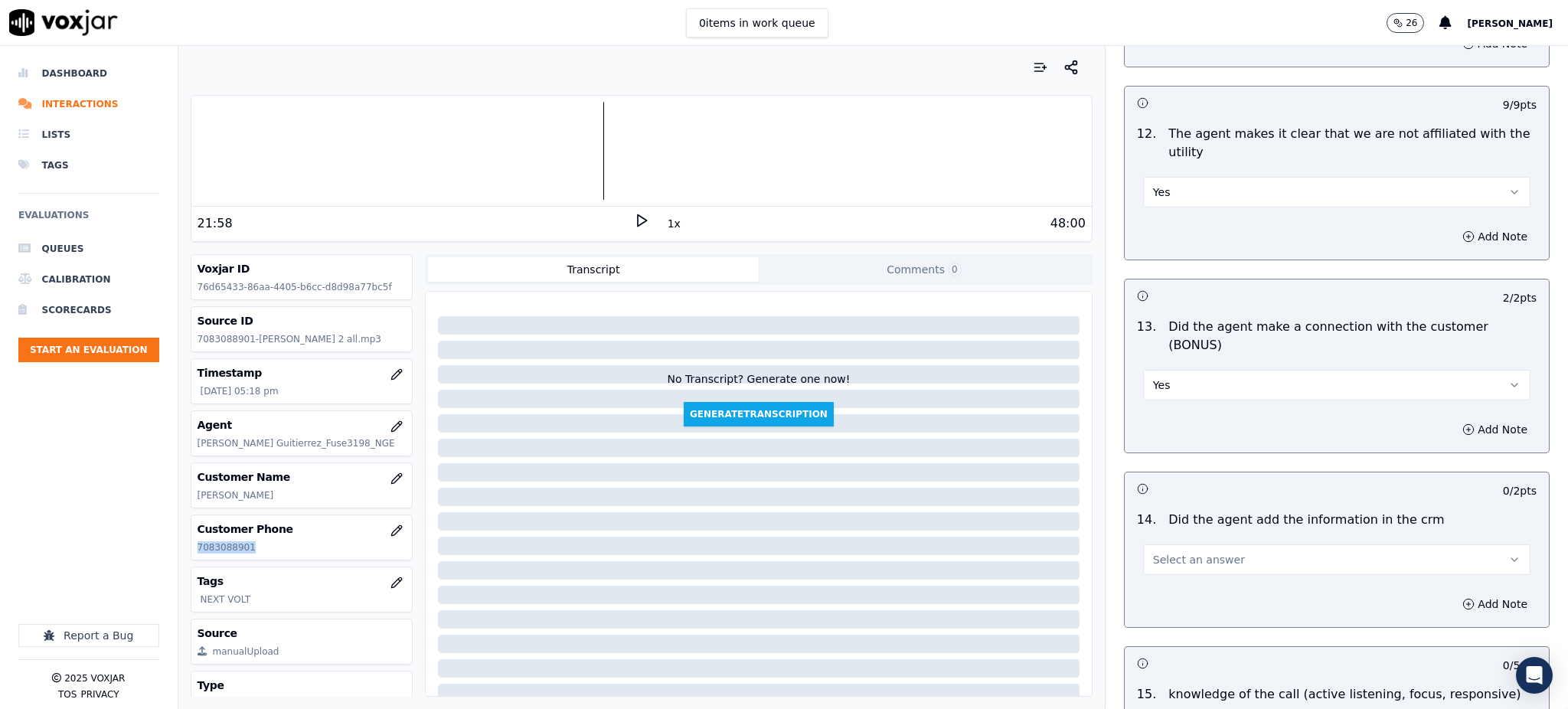
scroll to position [2144, 0]
click at [1171, 549] on span "Select an answer" at bounding box center [1198, 557] width 92 height 16
click at [1171, 532] on div "Yes" at bounding box center [1303, 537] width 354 height 24
click at [1455, 590] on button "Add Note" at bounding box center [1495, 601] width 84 height 22
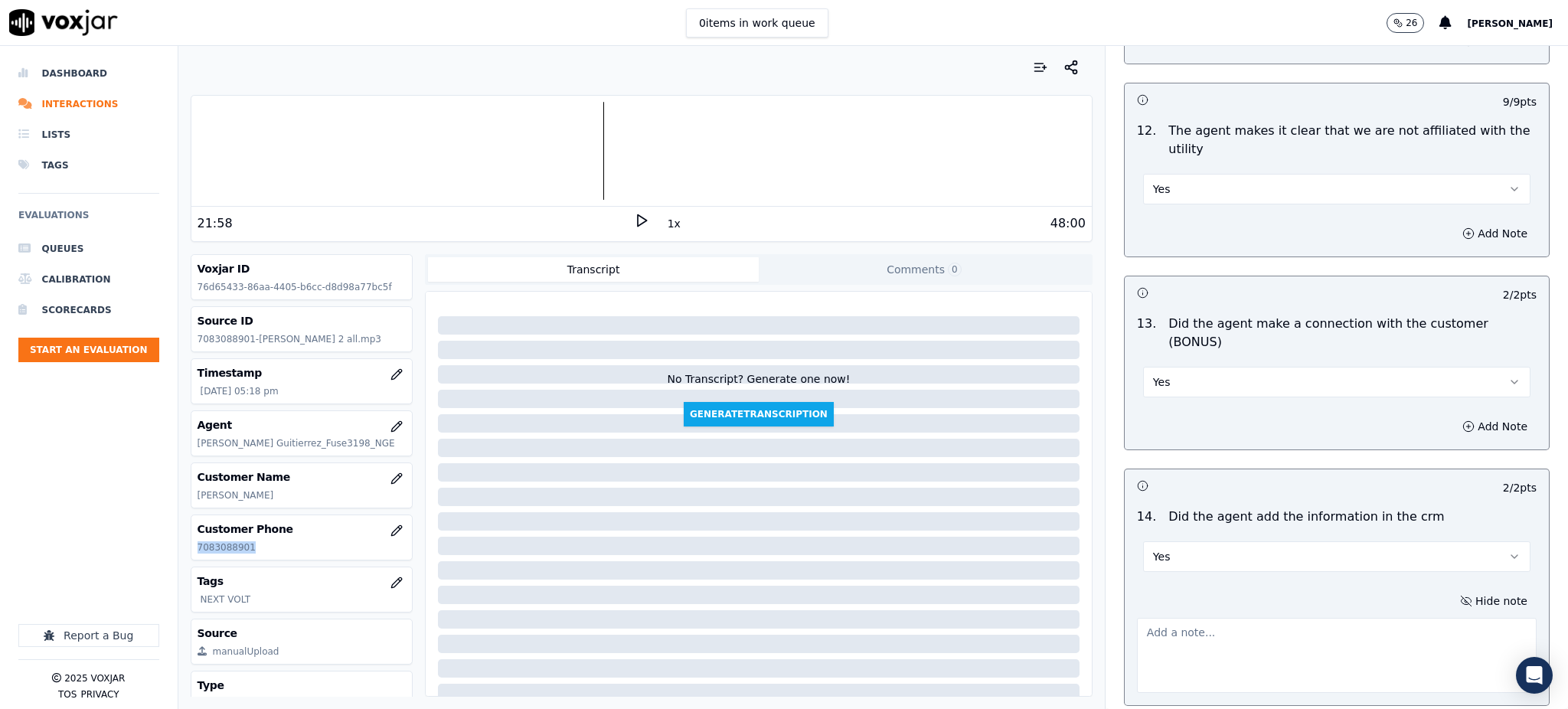
click at [1450, 590] on button "Hide note" at bounding box center [1493, 601] width 86 height 22
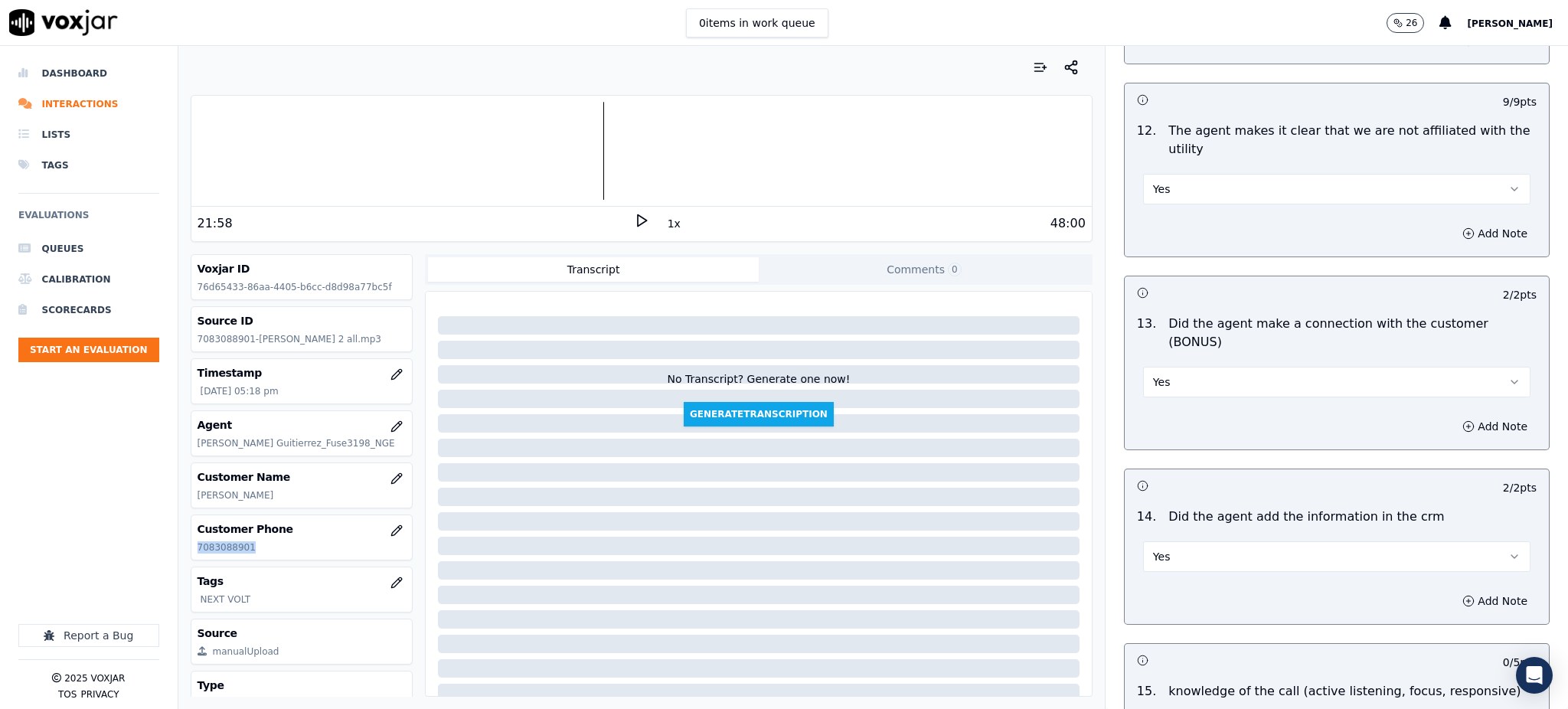
click at [1452, 541] on button "Yes" at bounding box center [1337, 556] width 388 height 31
click at [1177, 556] on div "No" at bounding box center [1303, 562] width 354 height 24
click at [1467, 590] on button "Add Note" at bounding box center [1495, 601] width 84 height 22
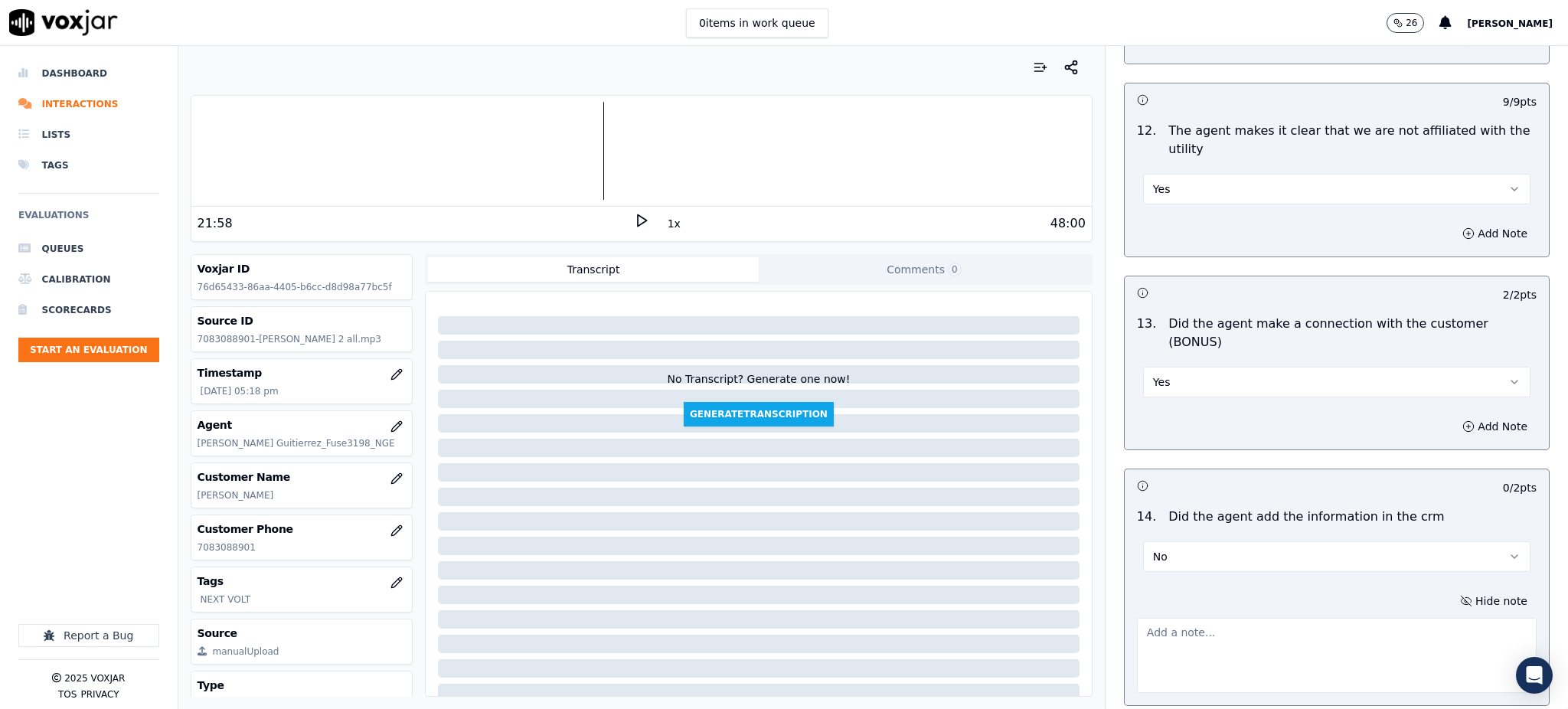
click at [1146, 618] on textarea at bounding box center [1337, 656] width 400 height 75
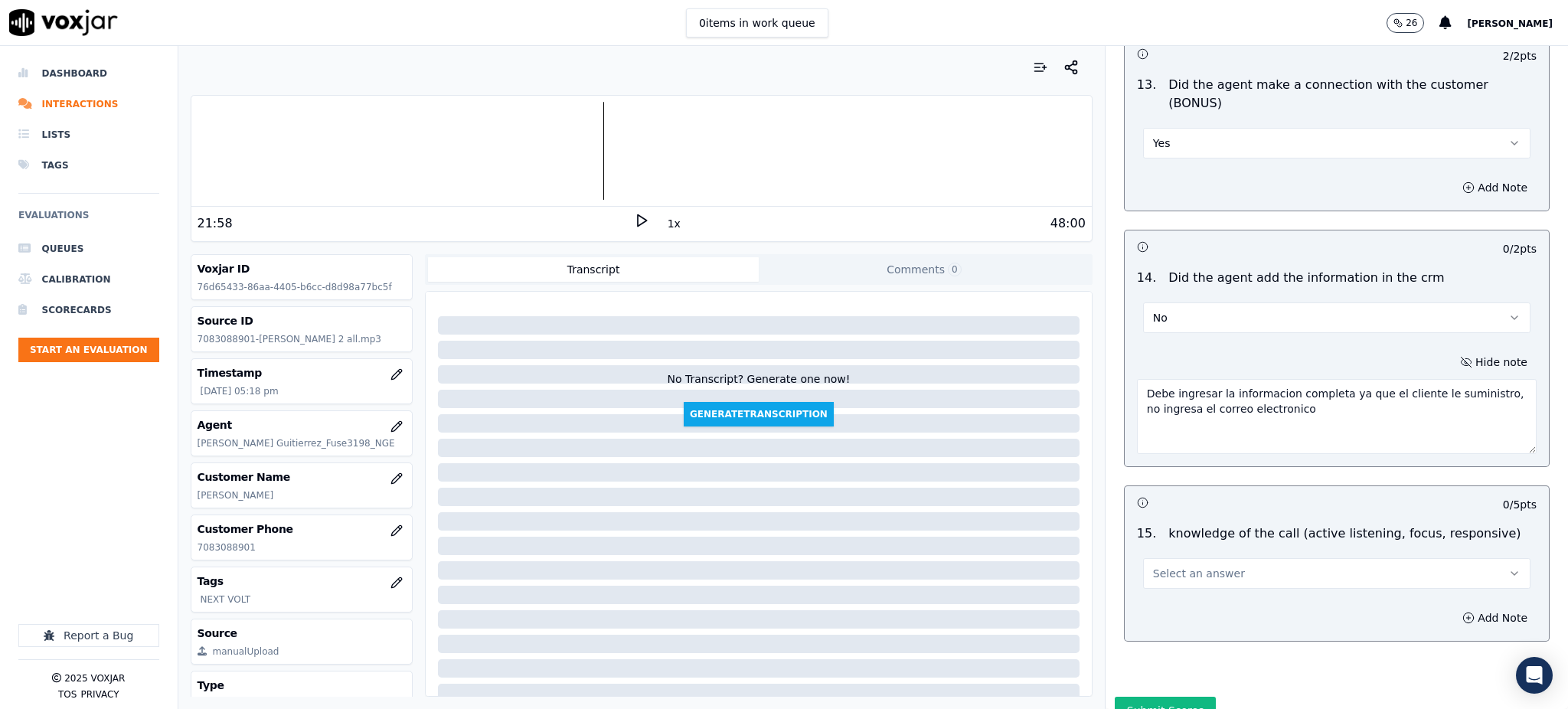
scroll to position [2399, 0]
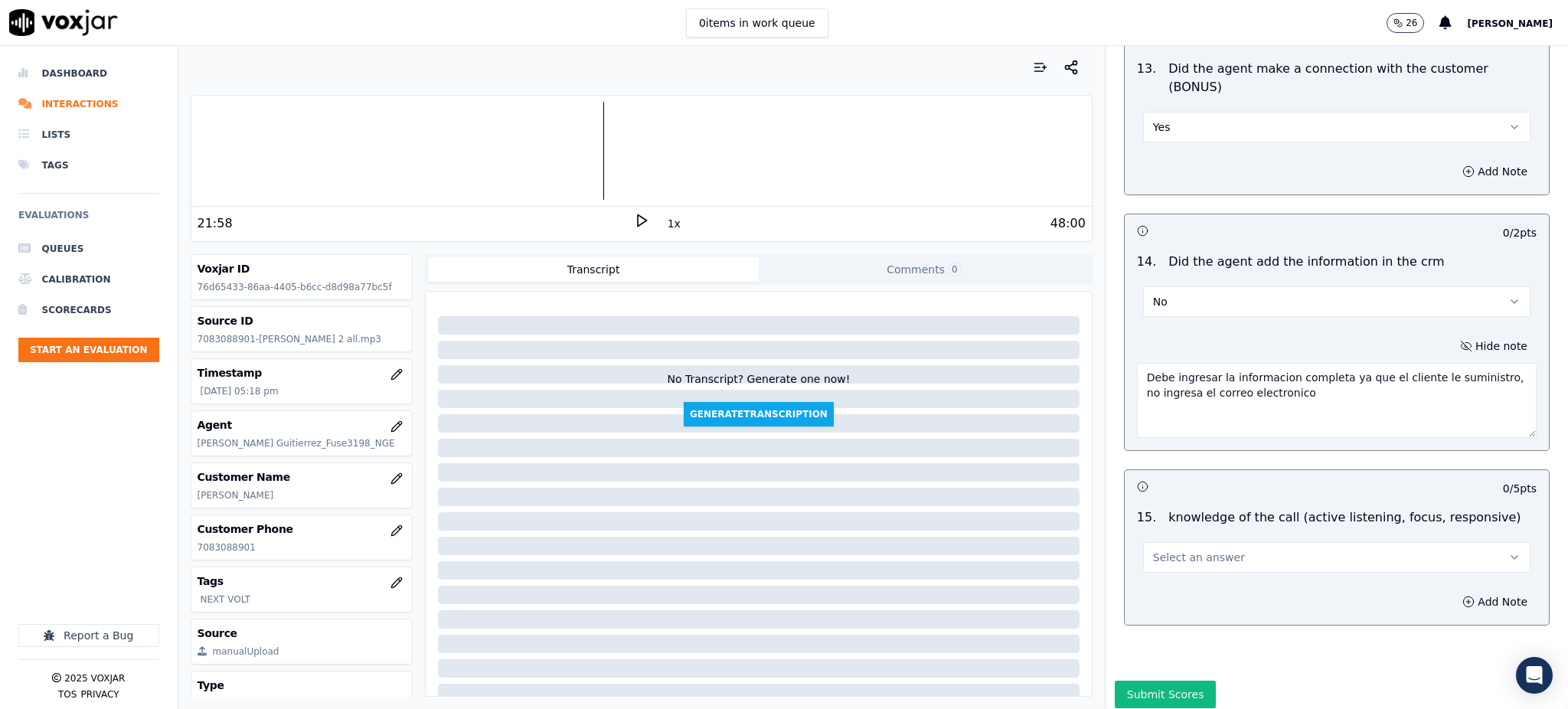
type textarea "Debe ingresar la informacion completa ya que el cliente le suministro, no ingre…"
click at [1179, 521] on div "15 . knowledge of the call (active listening, focus, responsive) Select an answ…" at bounding box center [1337, 540] width 424 height 77
click at [1179, 550] on span "Select an answer" at bounding box center [1198, 558] width 92 height 16
click at [1154, 545] on div "Yes" at bounding box center [1303, 537] width 354 height 24
click at [1134, 680] on button "Submit Scores" at bounding box center [1166, 694] width 102 height 28
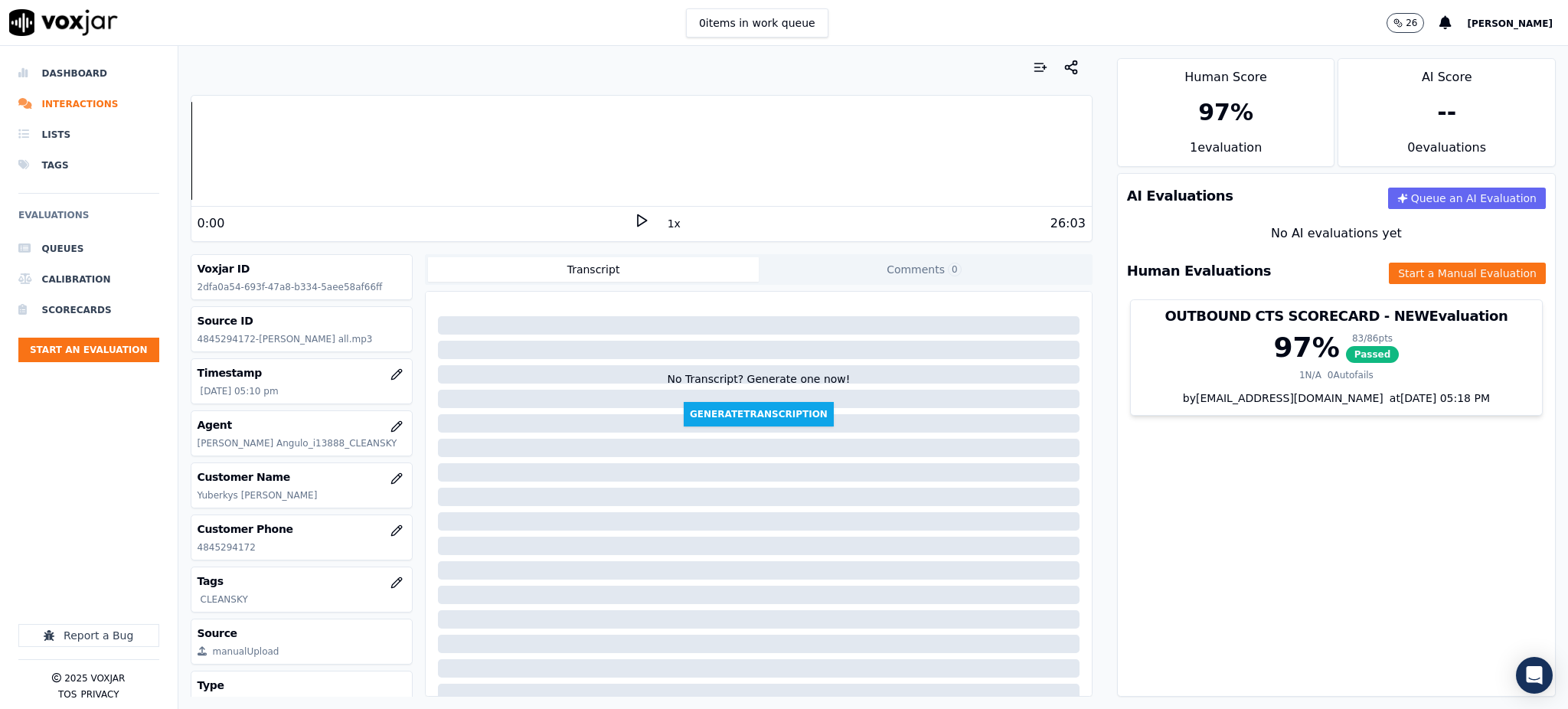
click at [634, 220] on icon at bounding box center [642, 221] width 16 height 16
click at [634, 221] on icon at bounding box center [642, 221] width 16 height 16
click at [637, 217] on polygon at bounding box center [642, 220] width 10 height 11
drag, startPoint x: 258, startPoint y: 552, endPoint x: 196, endPoint y: 559, distance: 62.4
click at [196, 559] on div "Customer Phone 4845294172" at bounding box center [301, 537] width 221 height 45
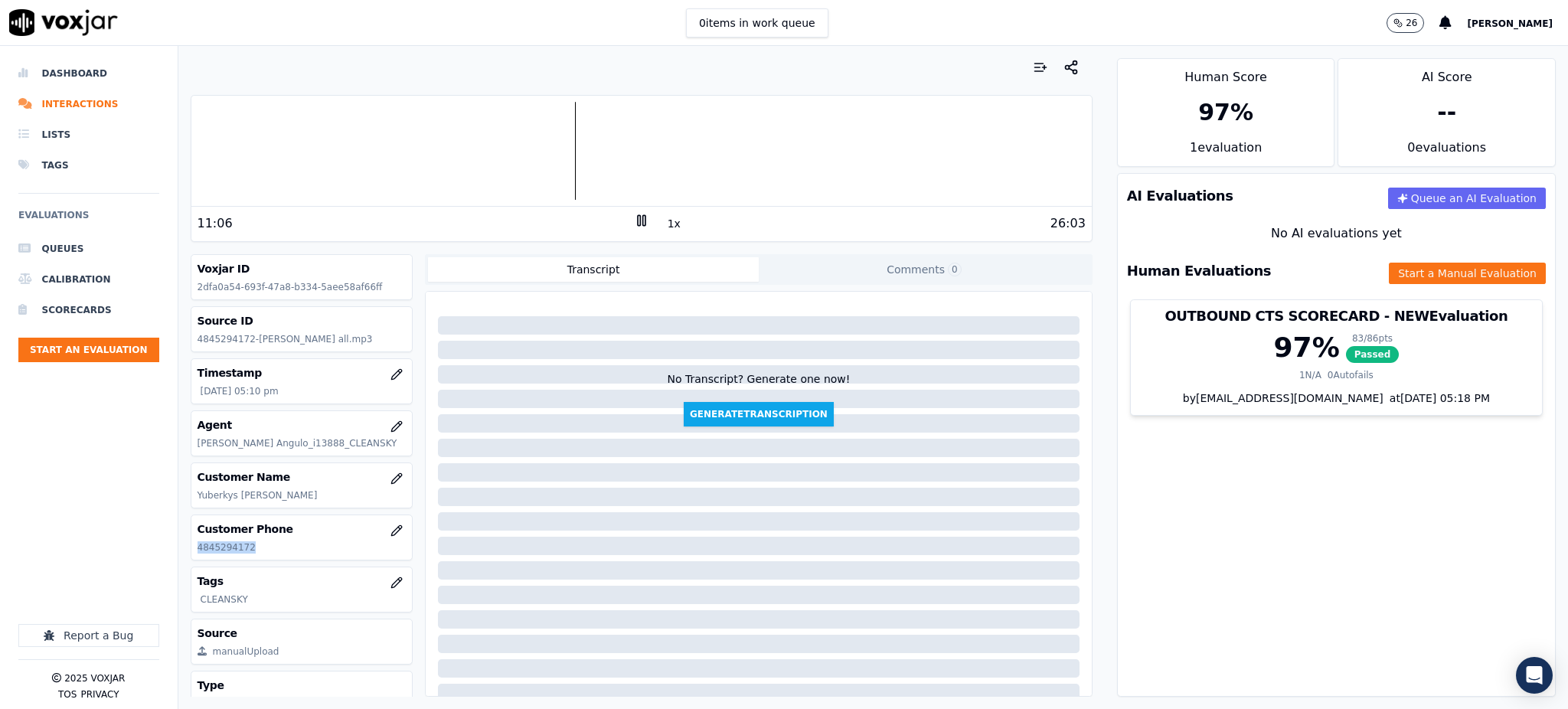
copy p "4845294172"
click at [1392, 273] on button "Start a Manual Evaluation" at bounding box center [1467, 273] width 157 height 22
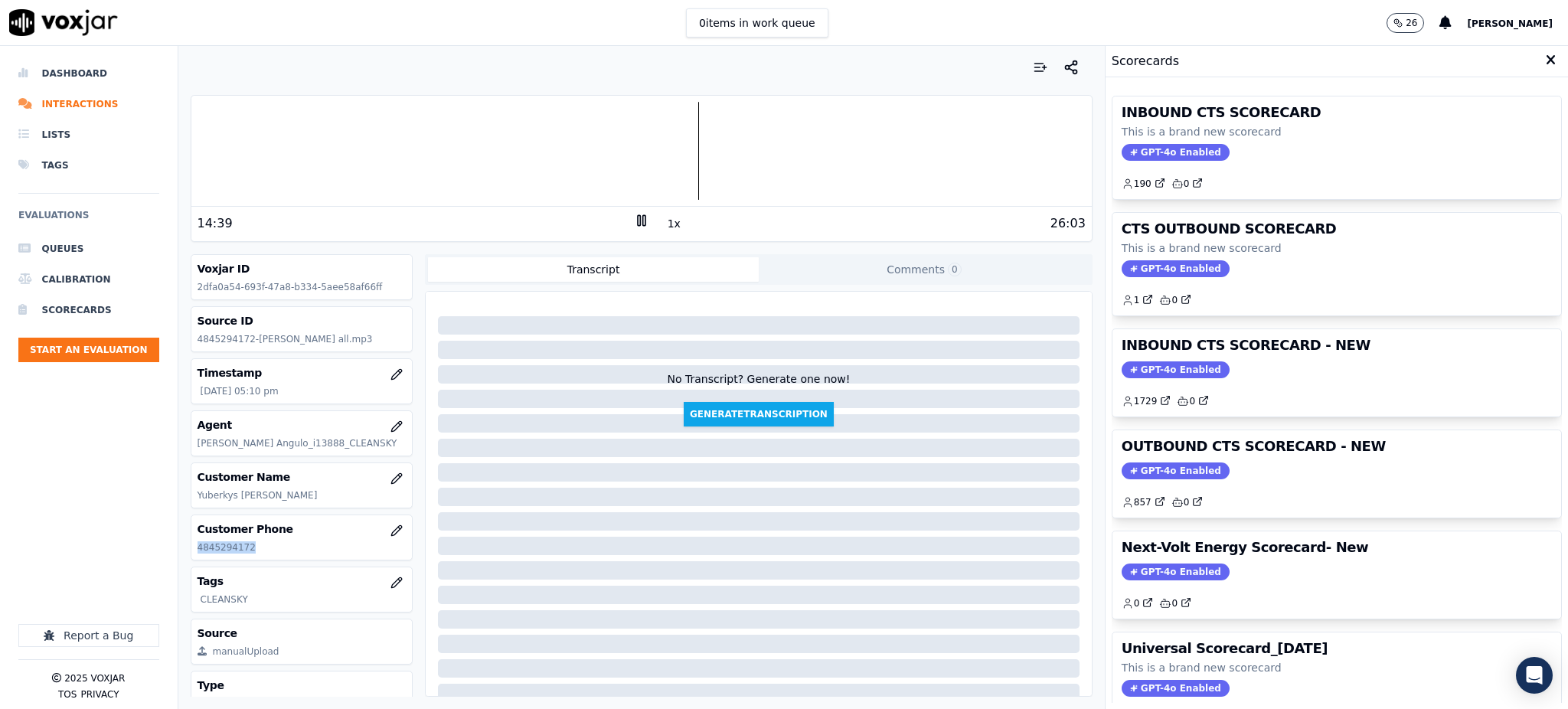
click at [1150, 160] on span "GPT-4o Enabled" at bounding box center [1175, 152] width 108 height 17
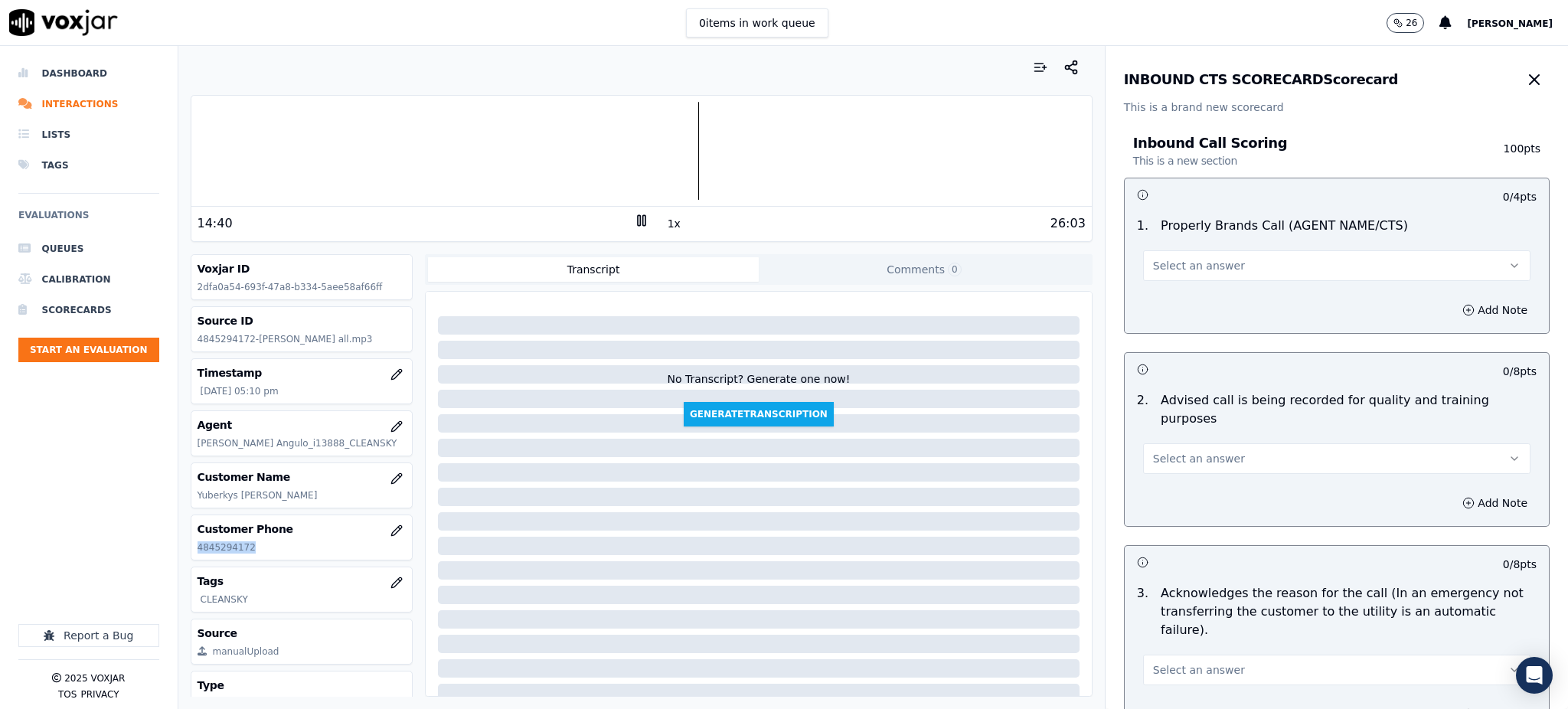
drag, startPoint x: 1166, startPoint y: 265, endPoint x: 1168, endPoint y: 279, distance: 14.1
click at [1167, 265] on span "Select an answer" at bounding box center [1198, 265] width 92 height 16
click at [1169, 310] on div "Yes" at bounding box center [1303, 300] width 354 height 24
click at [1152, 451] on span "Select an answer" at bounding box center [1198, 458] width 92 height 16
click at [1158, 469] on div "Yes" at bounding box center [1303, 475] width 354 height 24
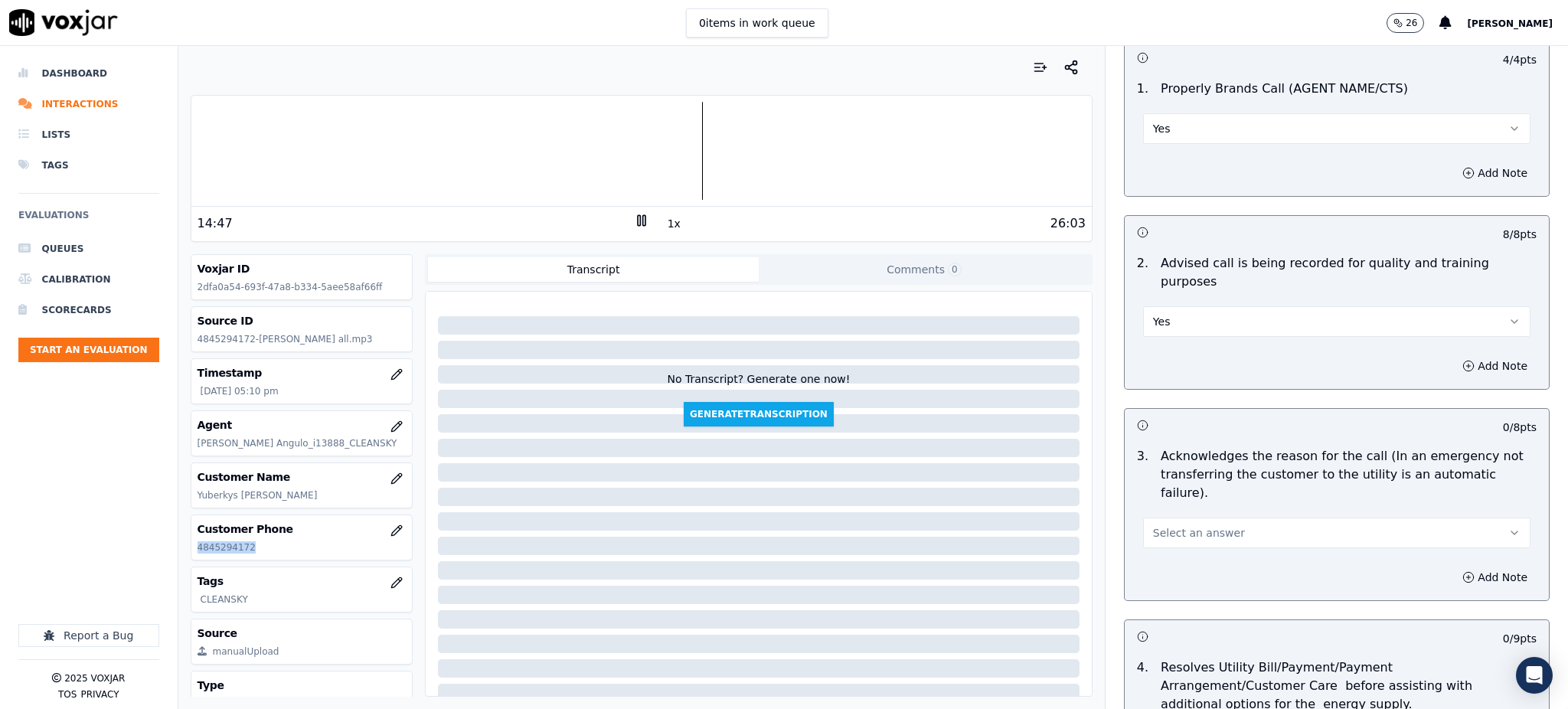
scroll to position [203, 0]
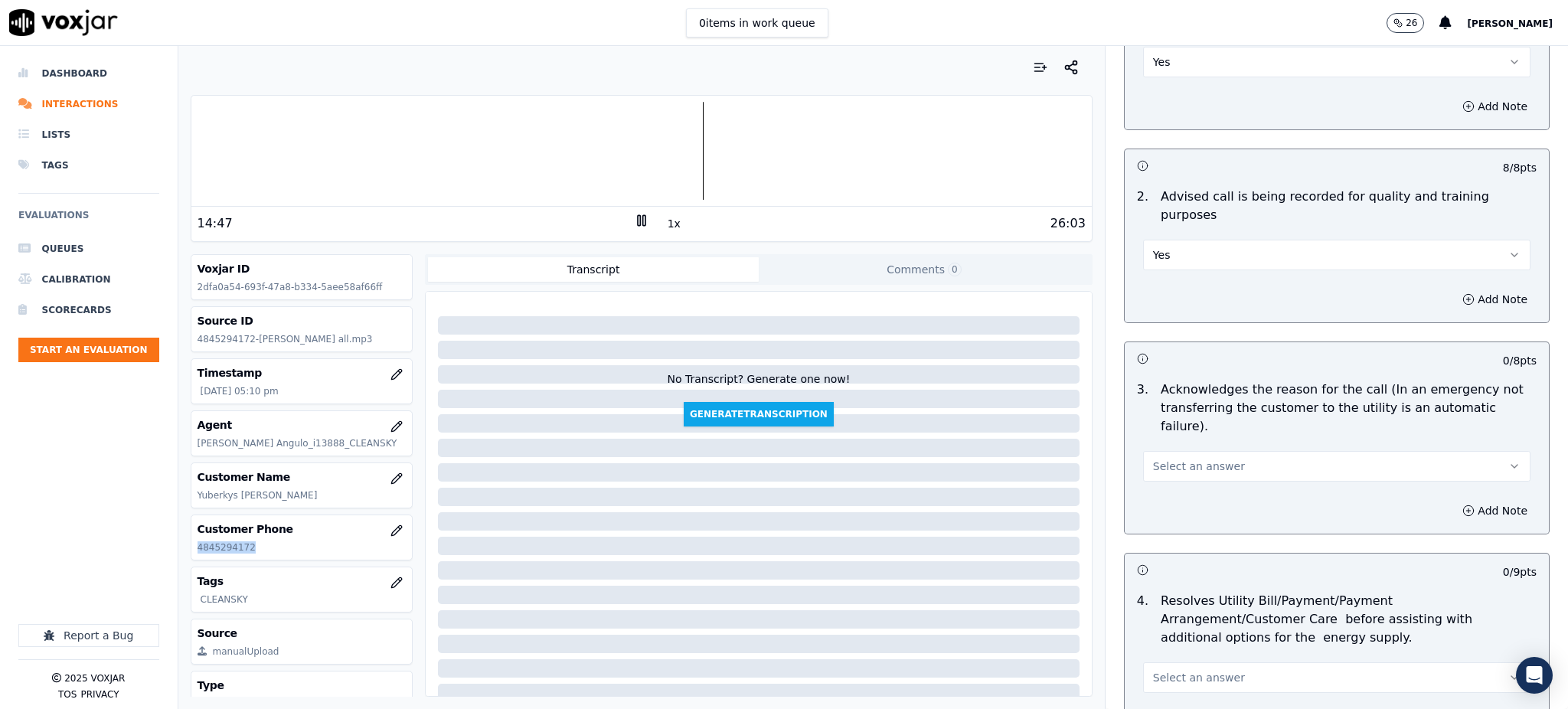
drag, startPoint x: 1146, startPoint y: 432, endPoint x: 1145, endPoint y: 444, distance: 12.0
click at [1152, 458] on span "Select an answer" at bounding box center [1198, 466] width 92 height 16
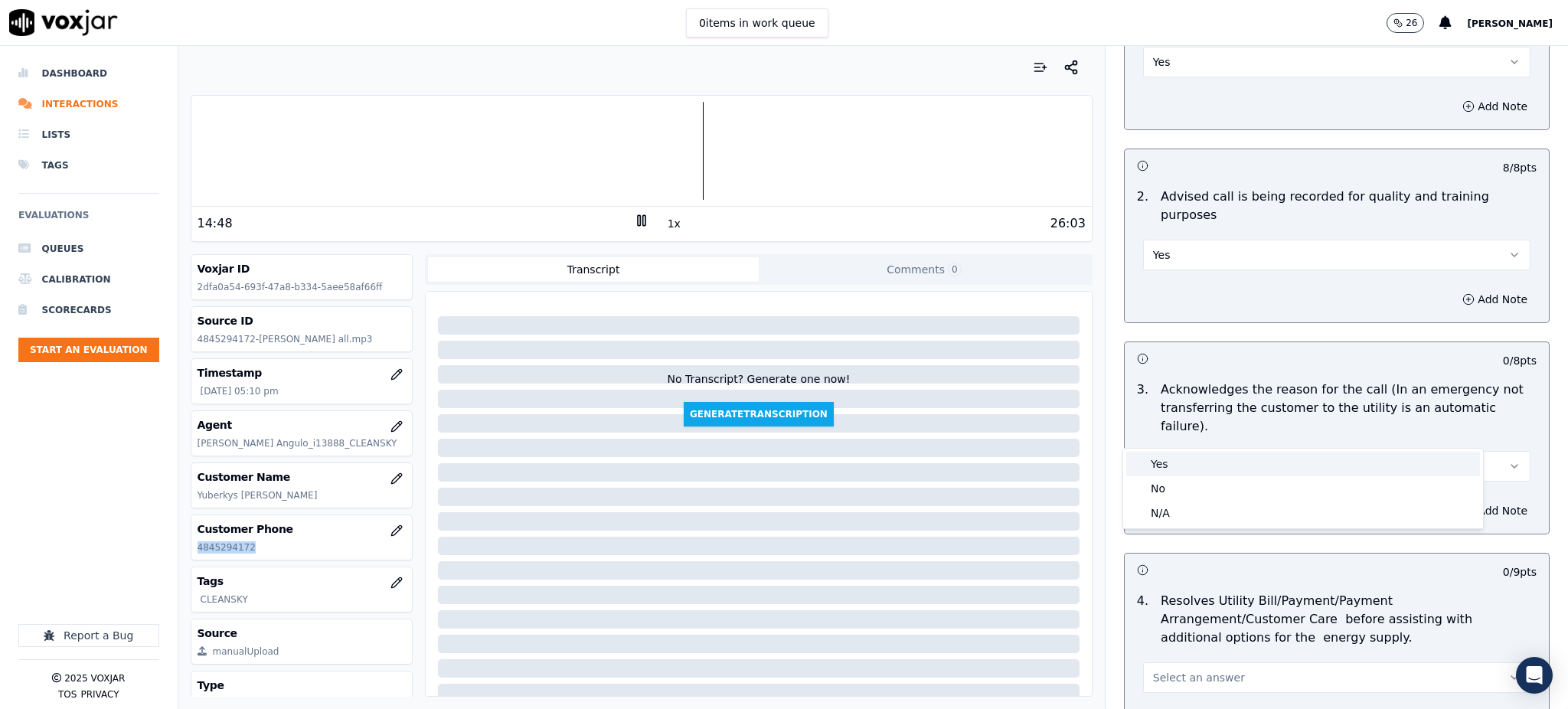
click at [1146, 463] on div "Yes" at bounding box center [1303, 464] width 354 height 24
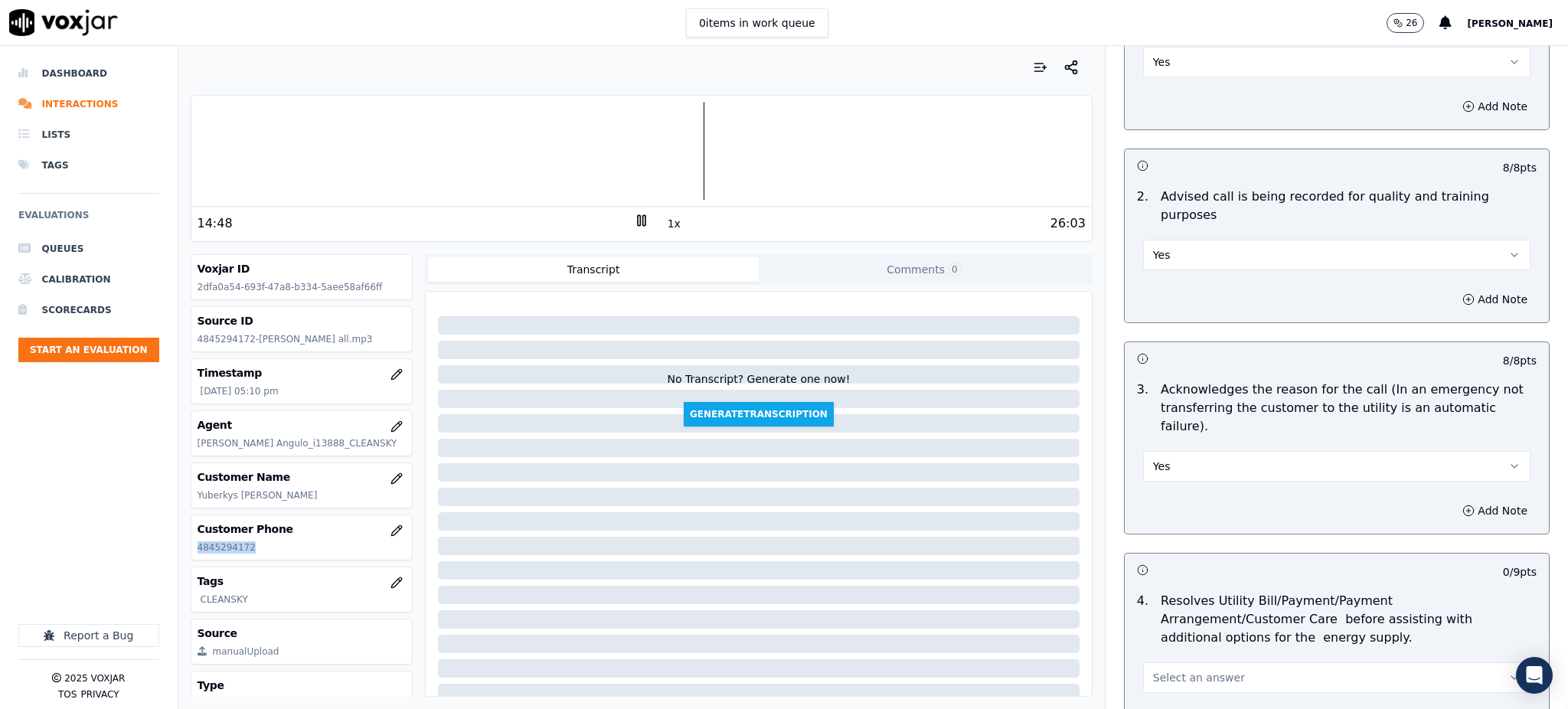
scroll to position [306, 0]
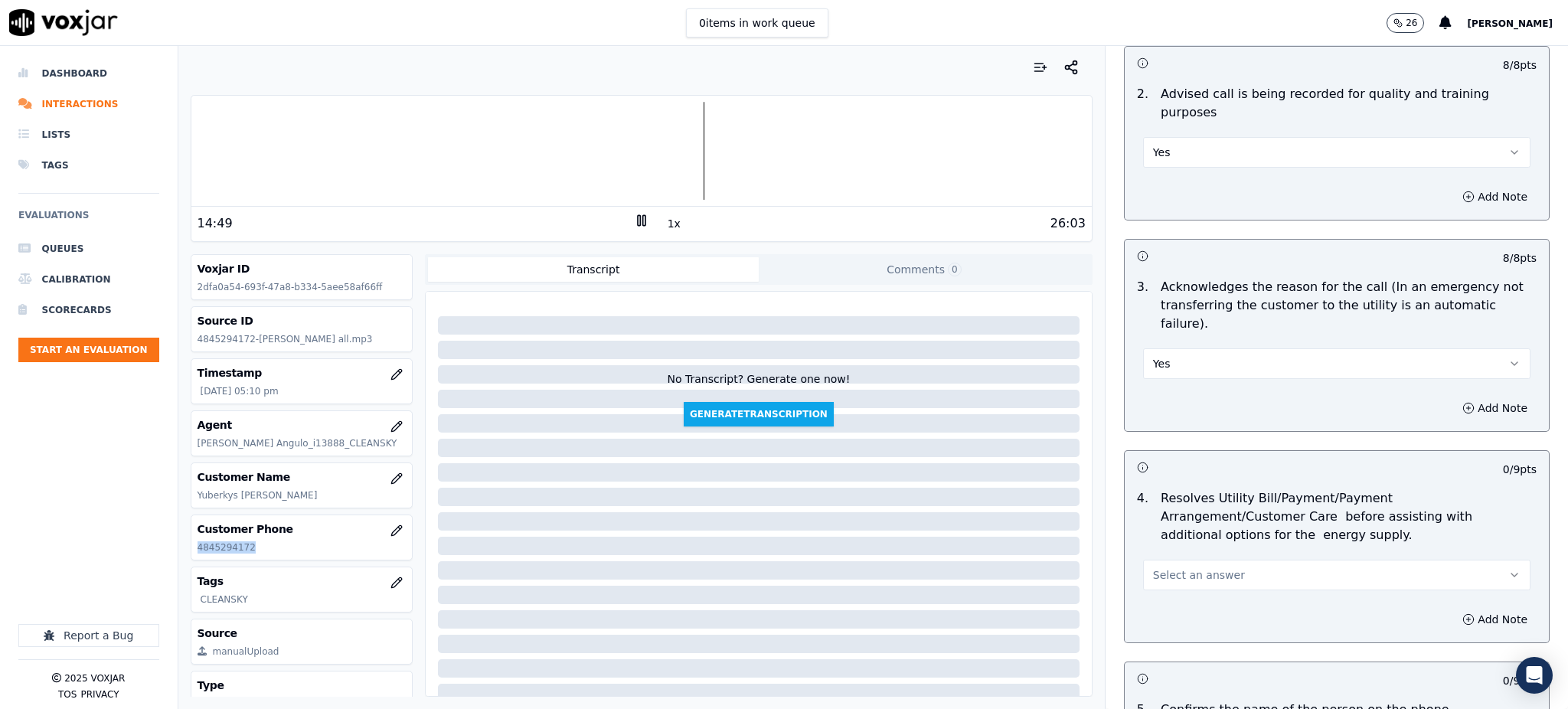
click at [1186, 568] on span "Select an answer" at bounding box center [1198, 575] width 92 height 16
click at [1177, 570] on div "Yes" at bounding box center [1303, 574] width 354 height 24
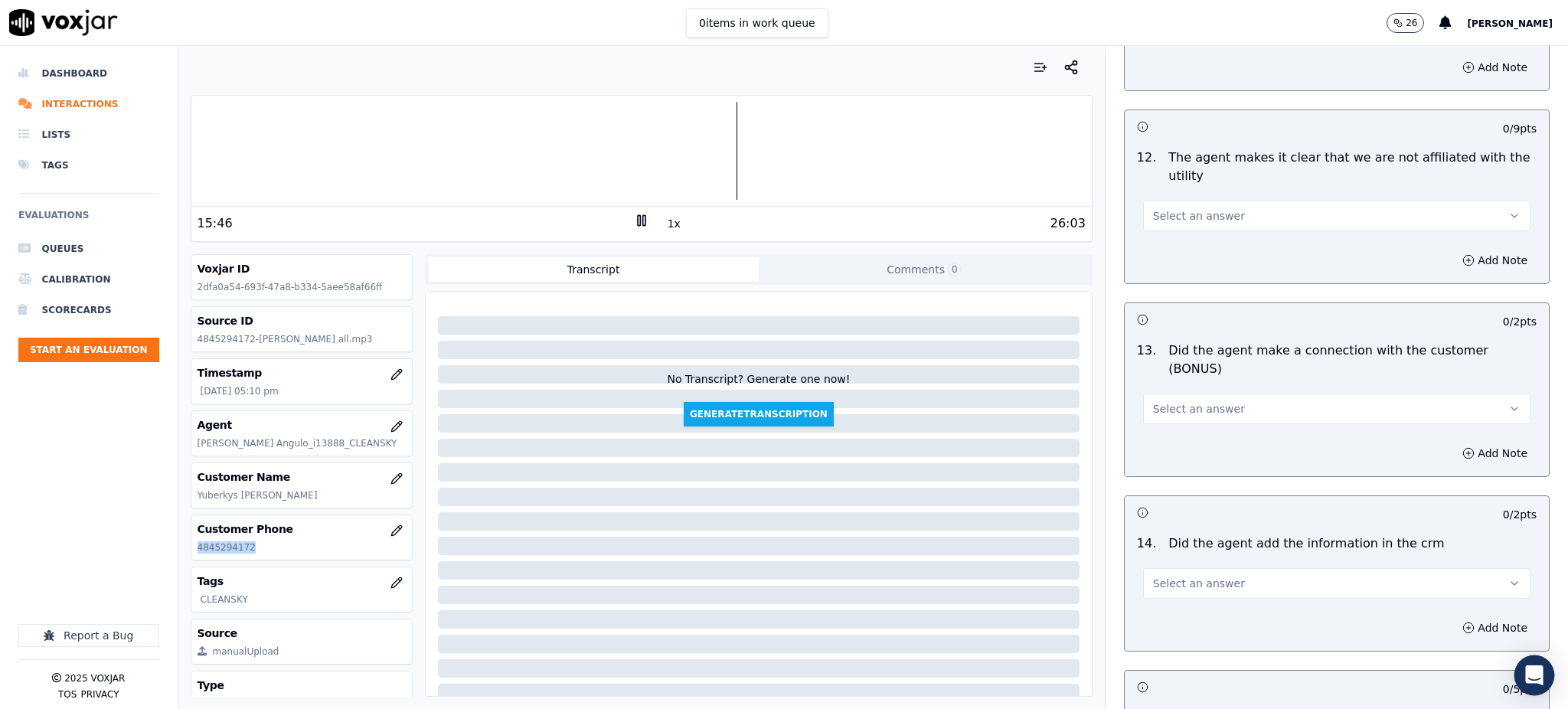
scroll to position [0, 0]
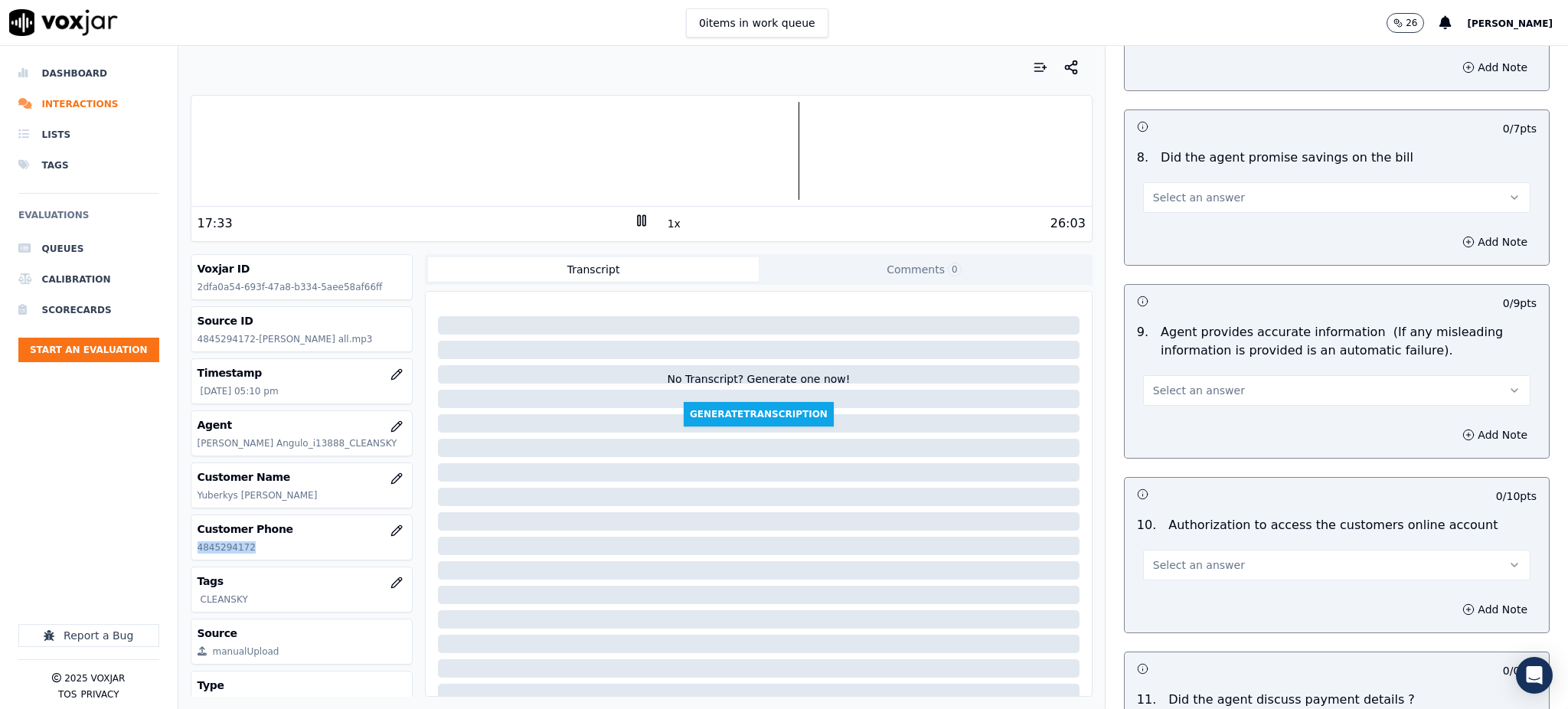
click at [655, 167] on div at bounding box center [641, 151] width 900 height 98
click at [634, 219] on icon at bounding box center [642, 221] width 16 height 16
click at [637, 217] on polygon at bounding box center [642, 220] width 10 height 11
click at [634, 218] on icon at bounding box center [642, 221] width 16 height 16
click at [634, 219] on icon at bounding box center [642, 221] width 16 height 16
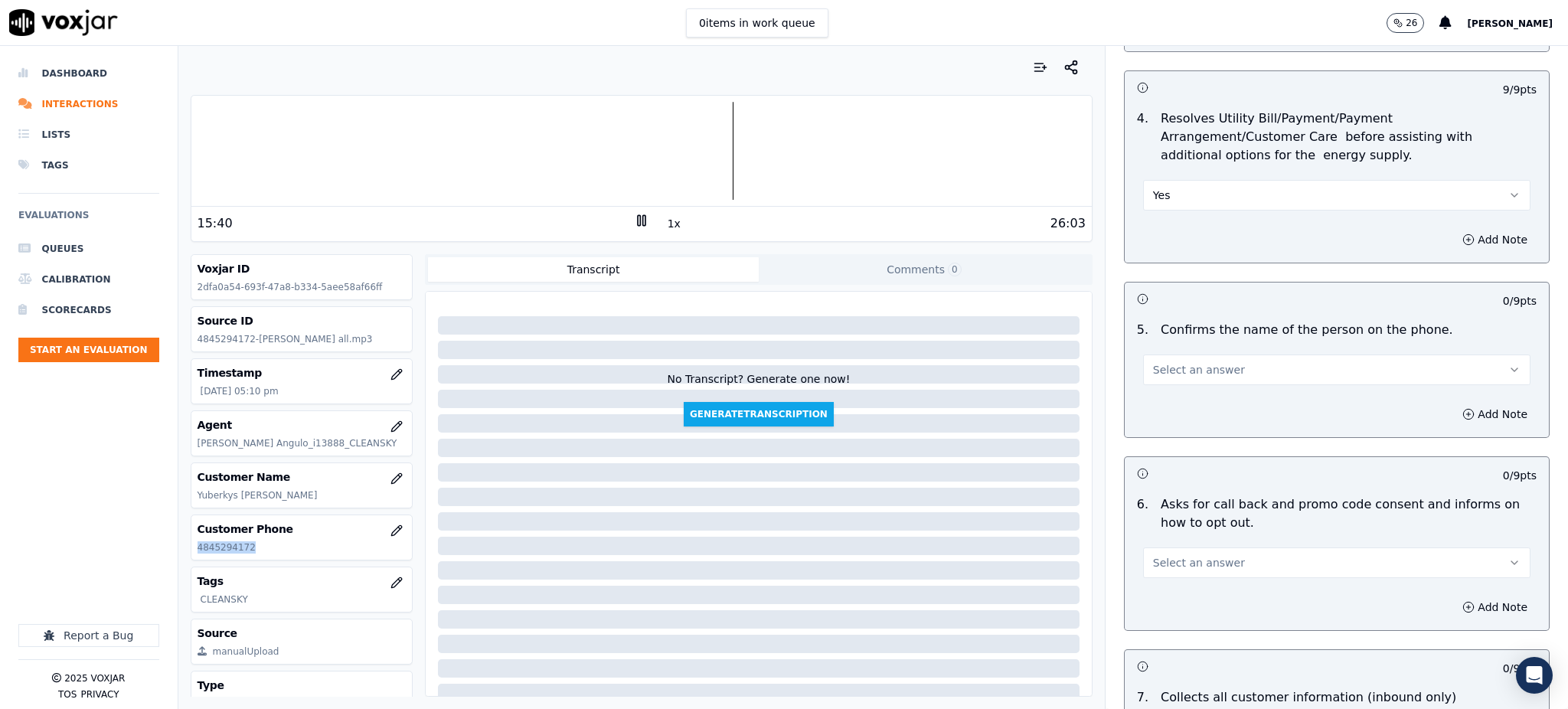
scroll to position [714, 0]
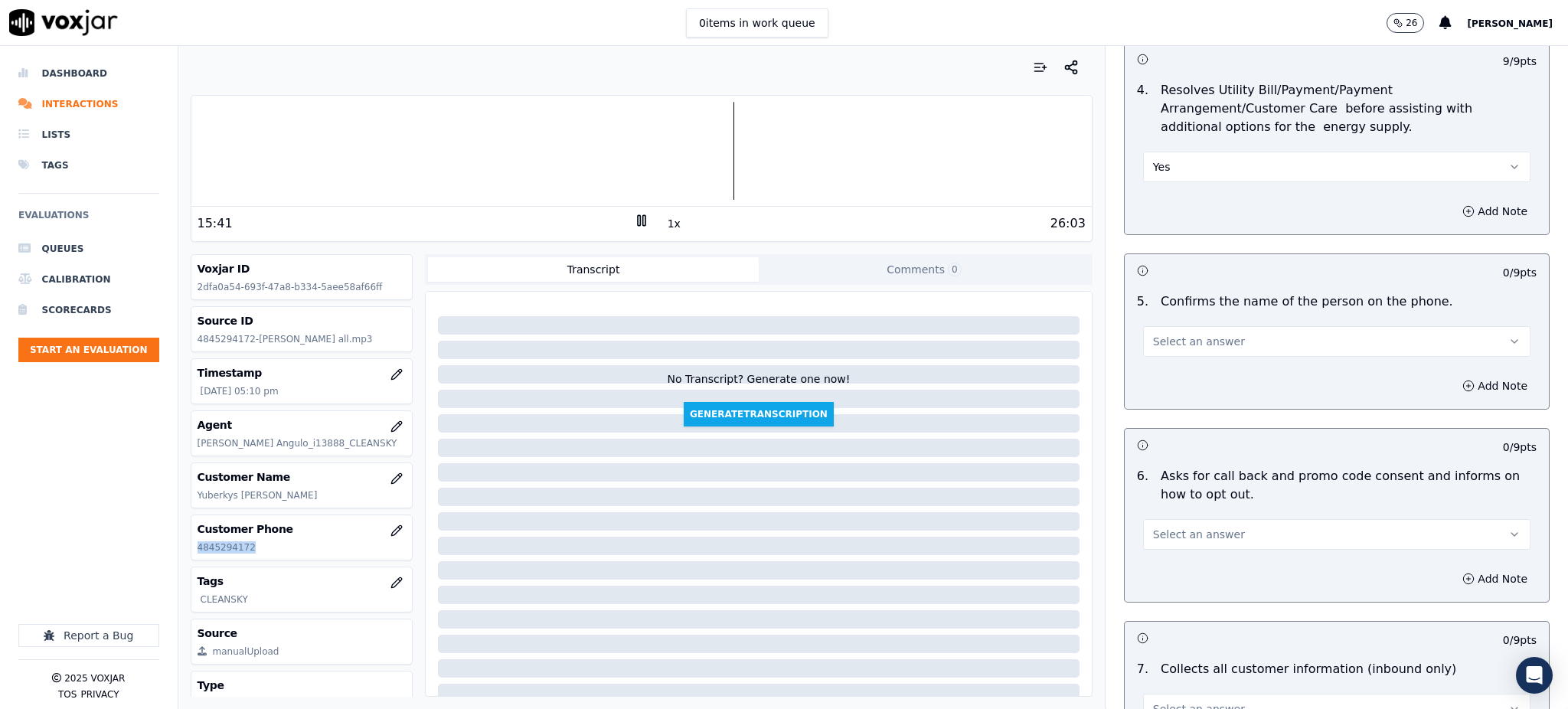
click at [1165, 334] on span "Select an answer" at bounding box center [1198, 341] width 92 height 16
click at [1179, 337] on div "Yes" at bounding box center [1303, 339] width 354 height 24
click at [1152, 527] on span "Select an answer" at bounding box center [1198, 534] width 92 height 16
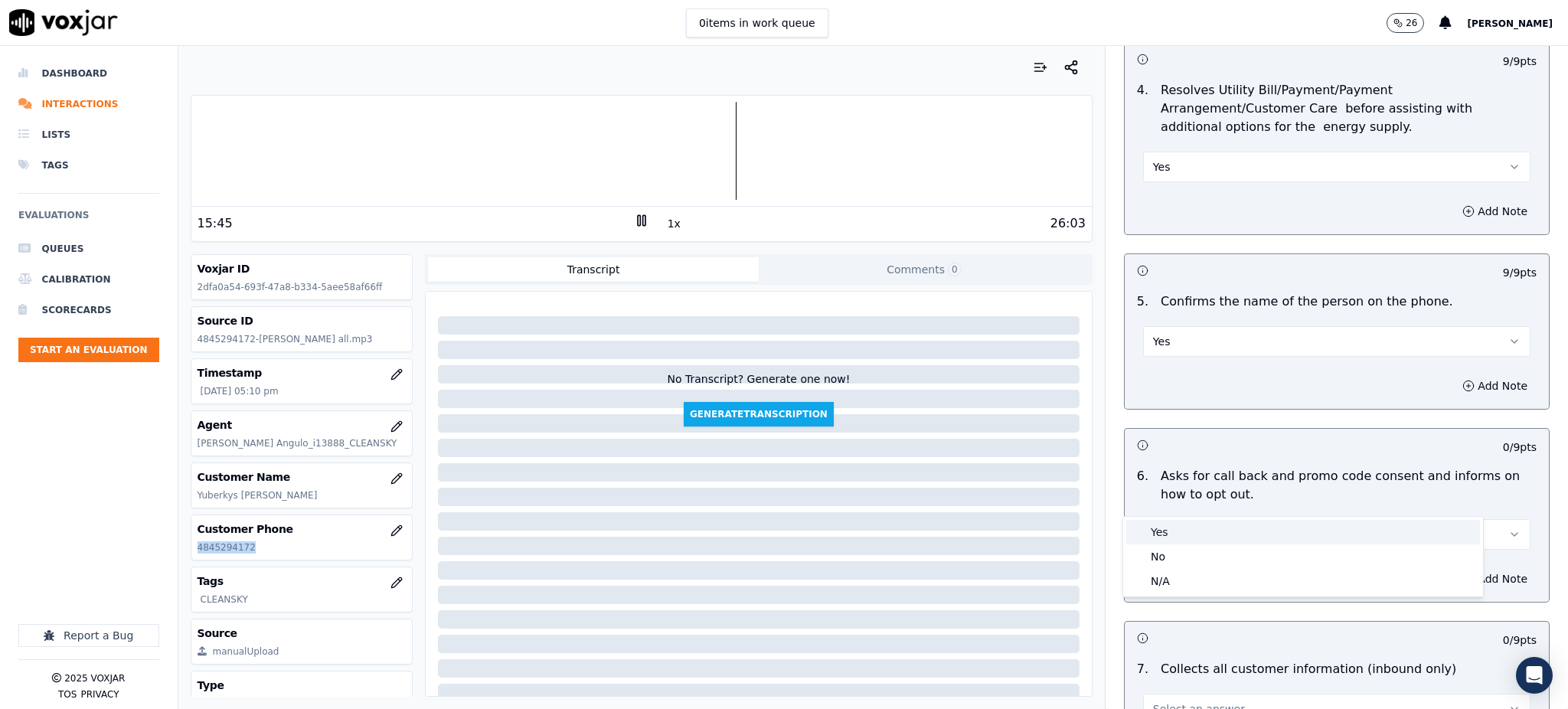
click at [1146, 531] on div "Yes" at bounding box center [1303, 532] width 354 height 24
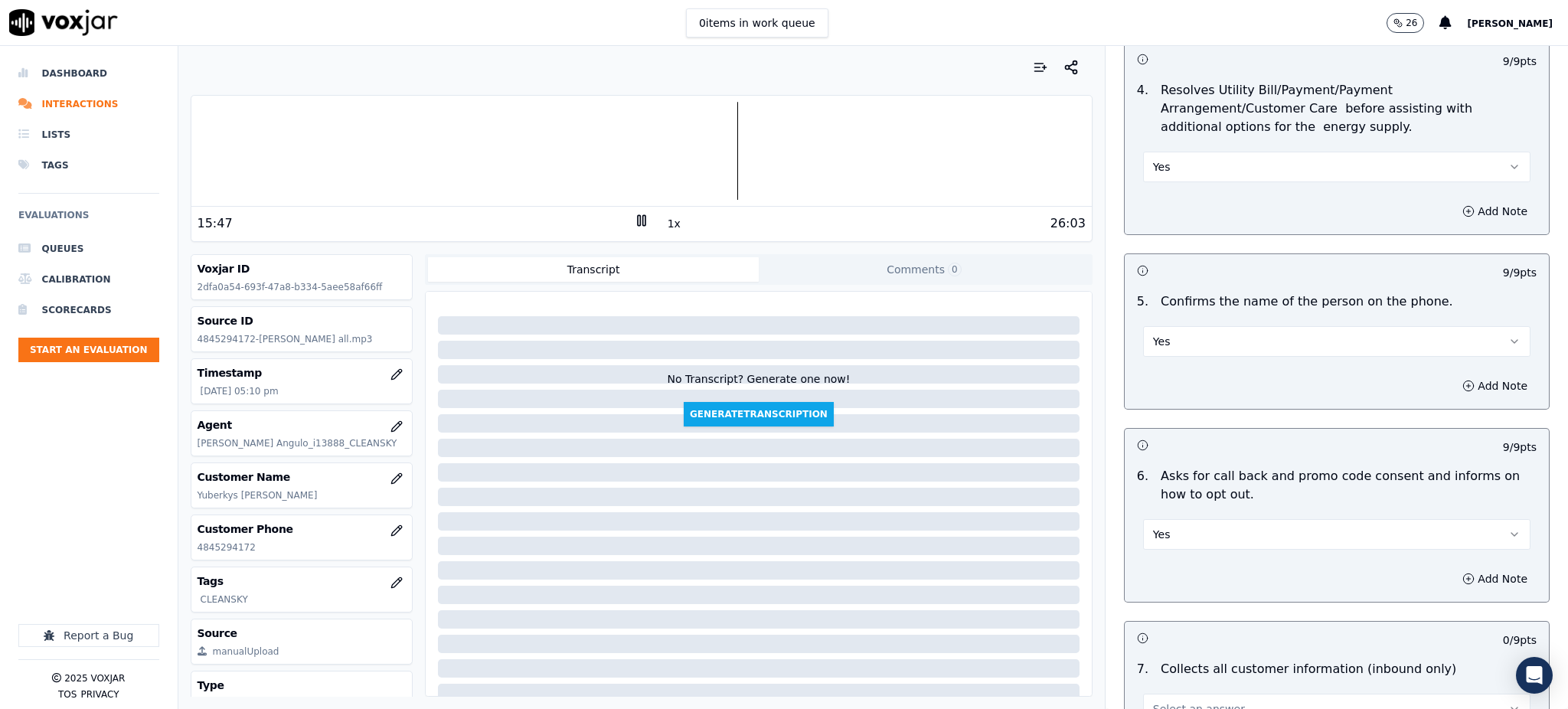
click at [627, 212] on div "15:47 1x 26:03" at bounding box center [641, 224] width 900 height 33
click at [634, 224] on icon at bounding box center [642, 221] width 16 height 16
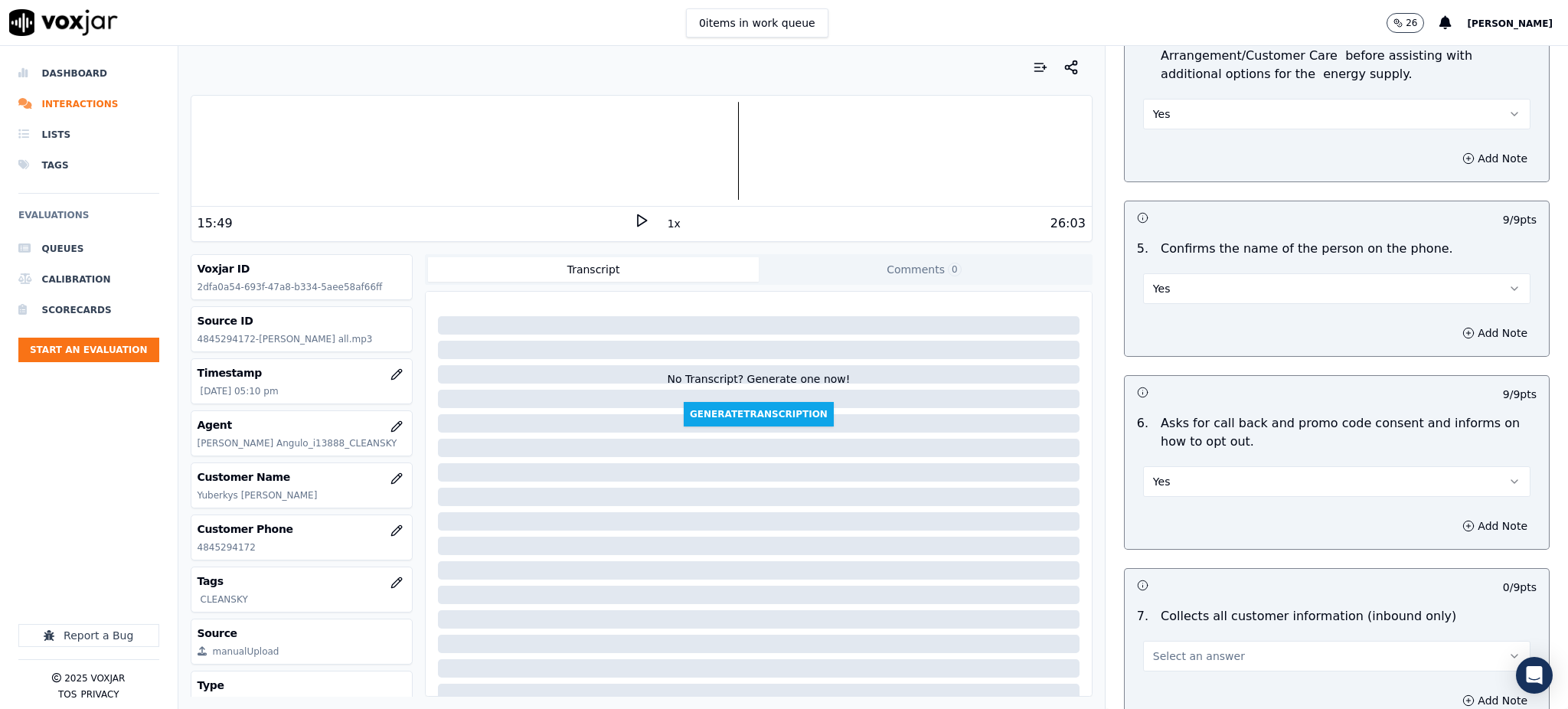
scroll to position [919, 0]
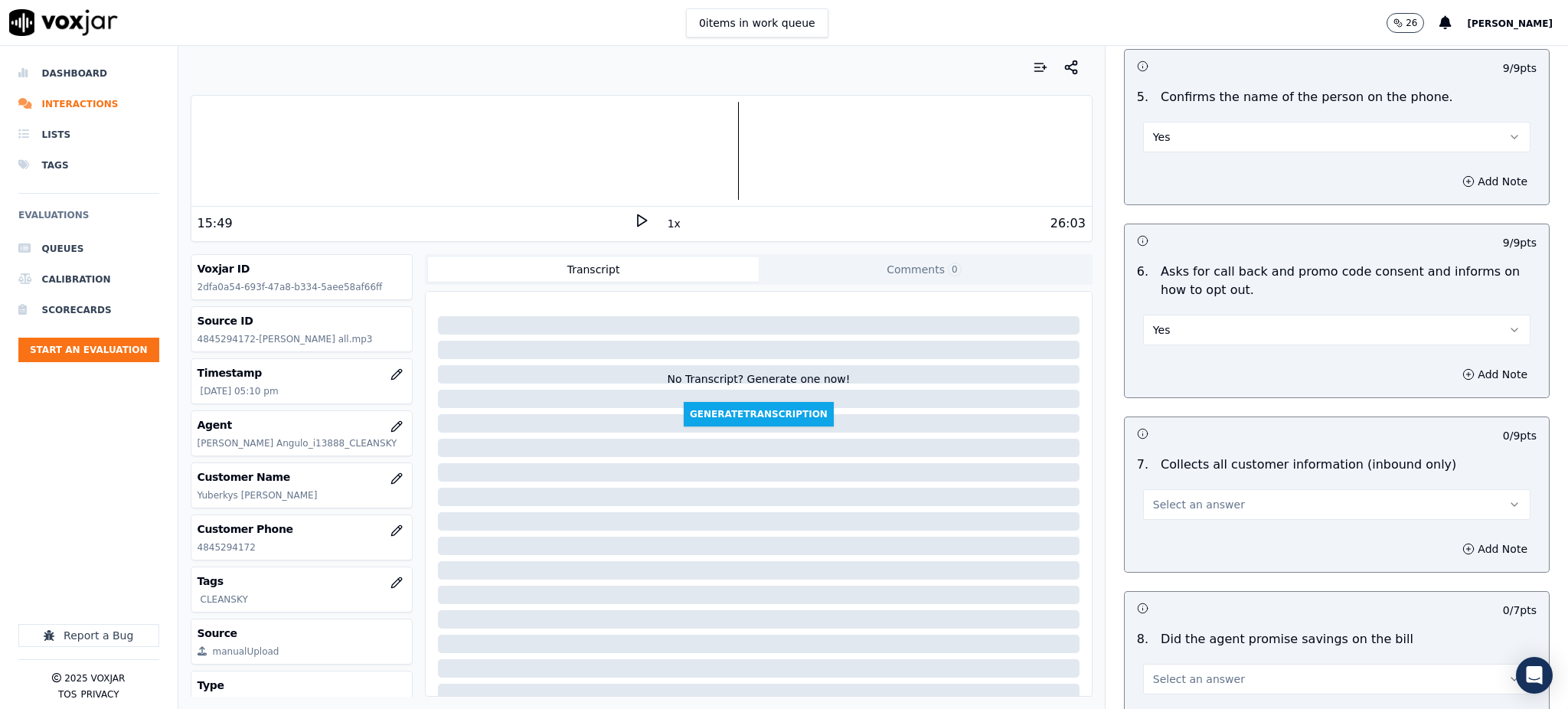
click at [1165, 497] on span "Select an answer" at bounding box center [1198, 505] width 92 height 16
click at [1174, 499] on div "Yes" at bounding box center [1303, 503] width 354 height 24
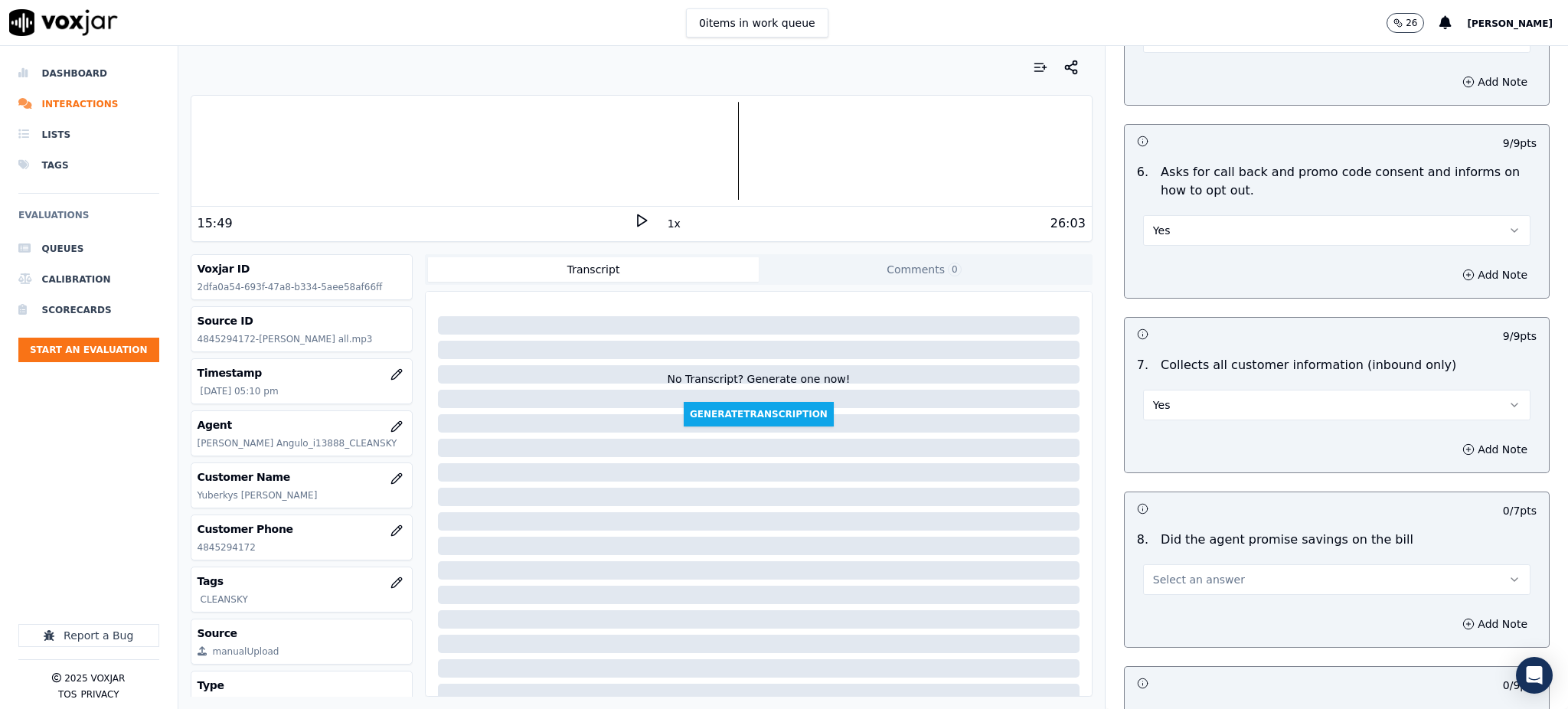
scroll to position [1021, 0]
click at [1171, 569] on span "Select an answer" at bounding box center [1198, 577] width 92 height 16
click at [1166, 579] on div "Yes" at bounding box center [1303, 575] width 354 height 24
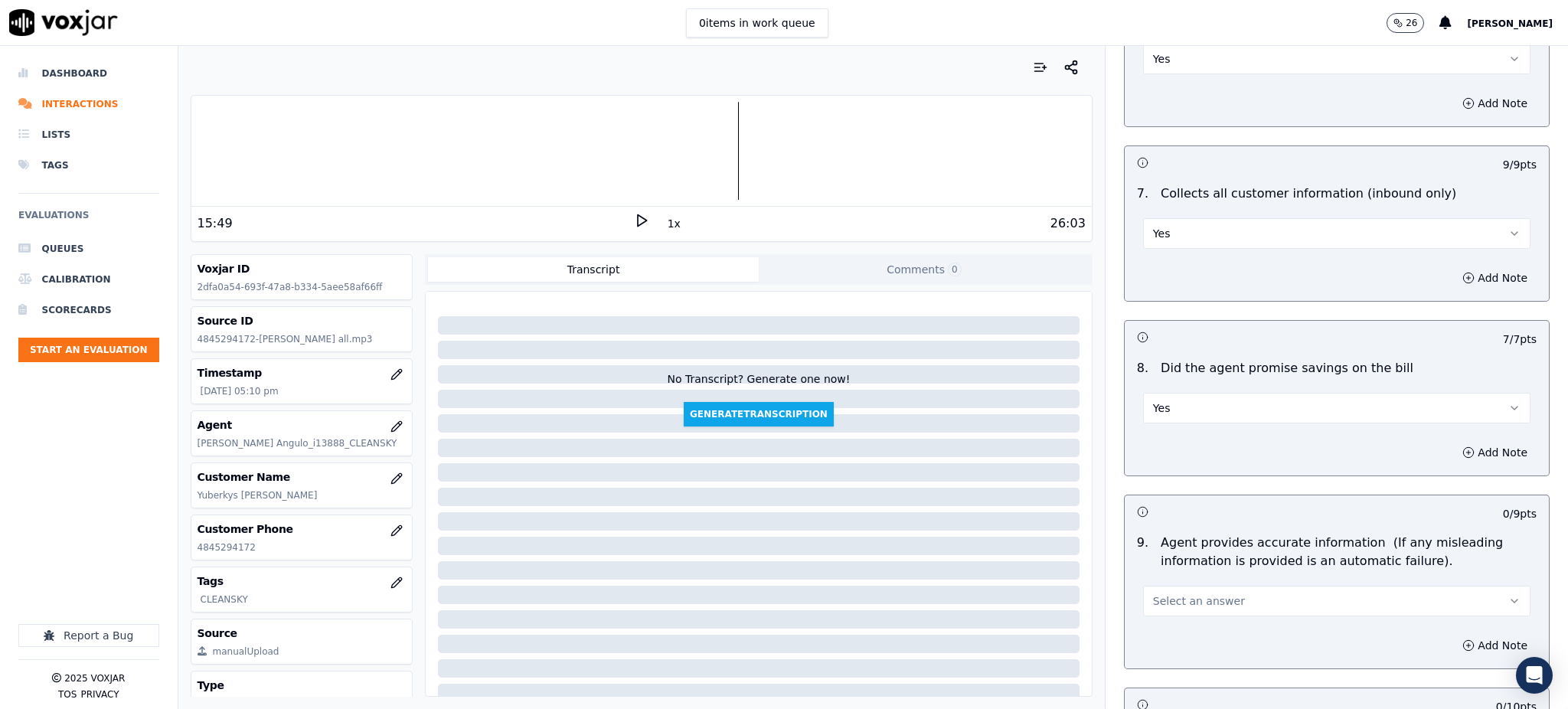
scroll to position [1225, 0]
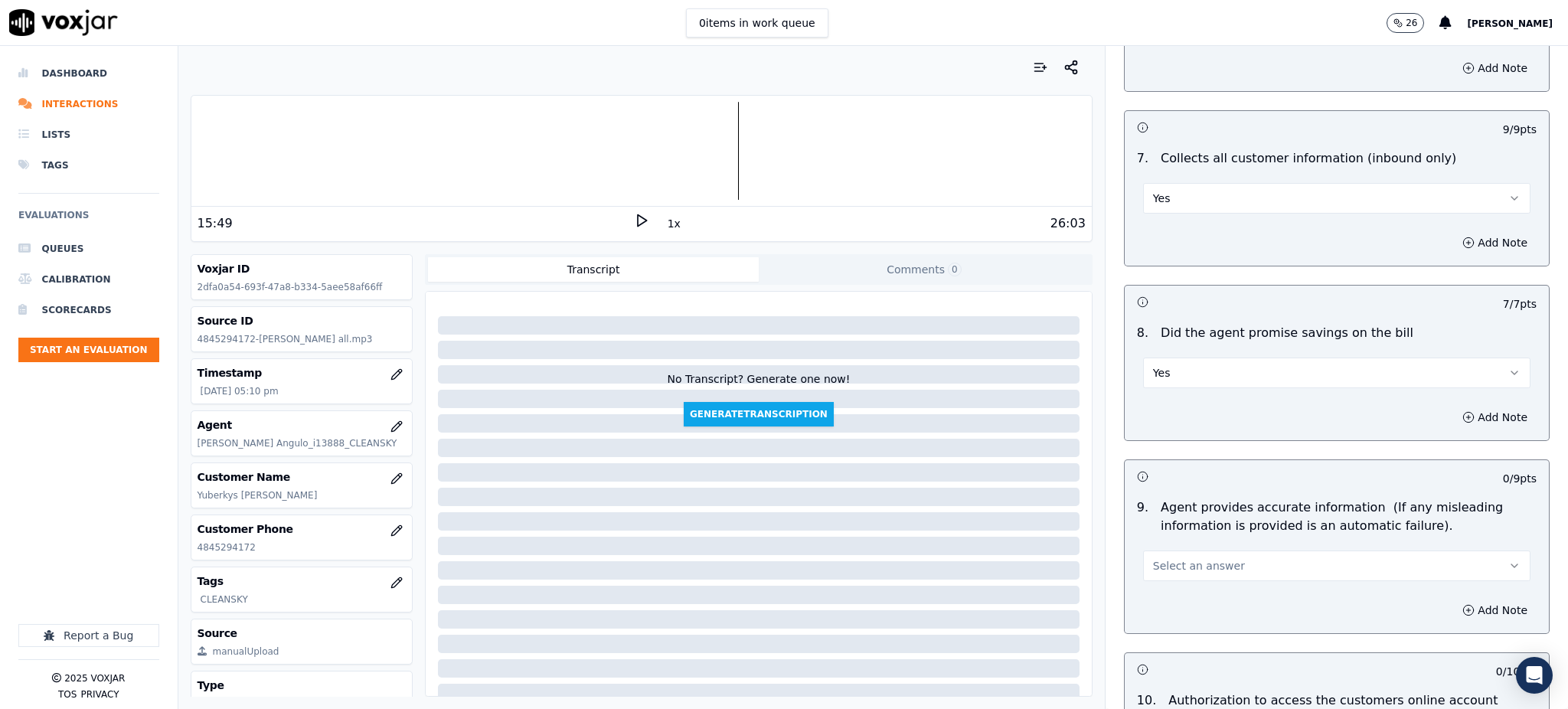
drag, startPoint x: 1155, startPoint y: 525, endPoint x: 1155, endPoint y: 540, distance: 15.0
click at [1155, 558] on span "Select an answer" at bounding box center [1198, 566] width 92 height 16
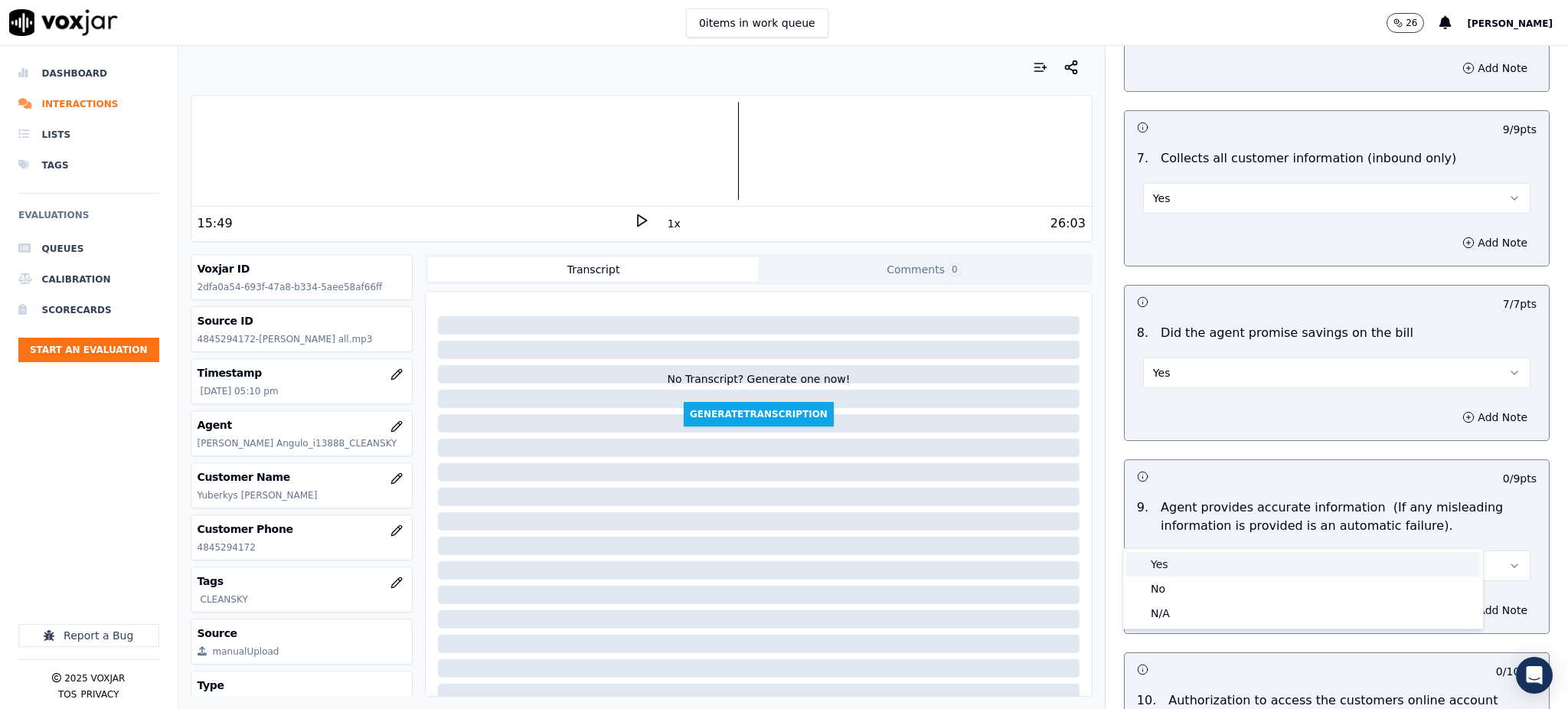
click at [1155, 557] on div "Yes" at bounding box center [1303, 564] width 354 height 24
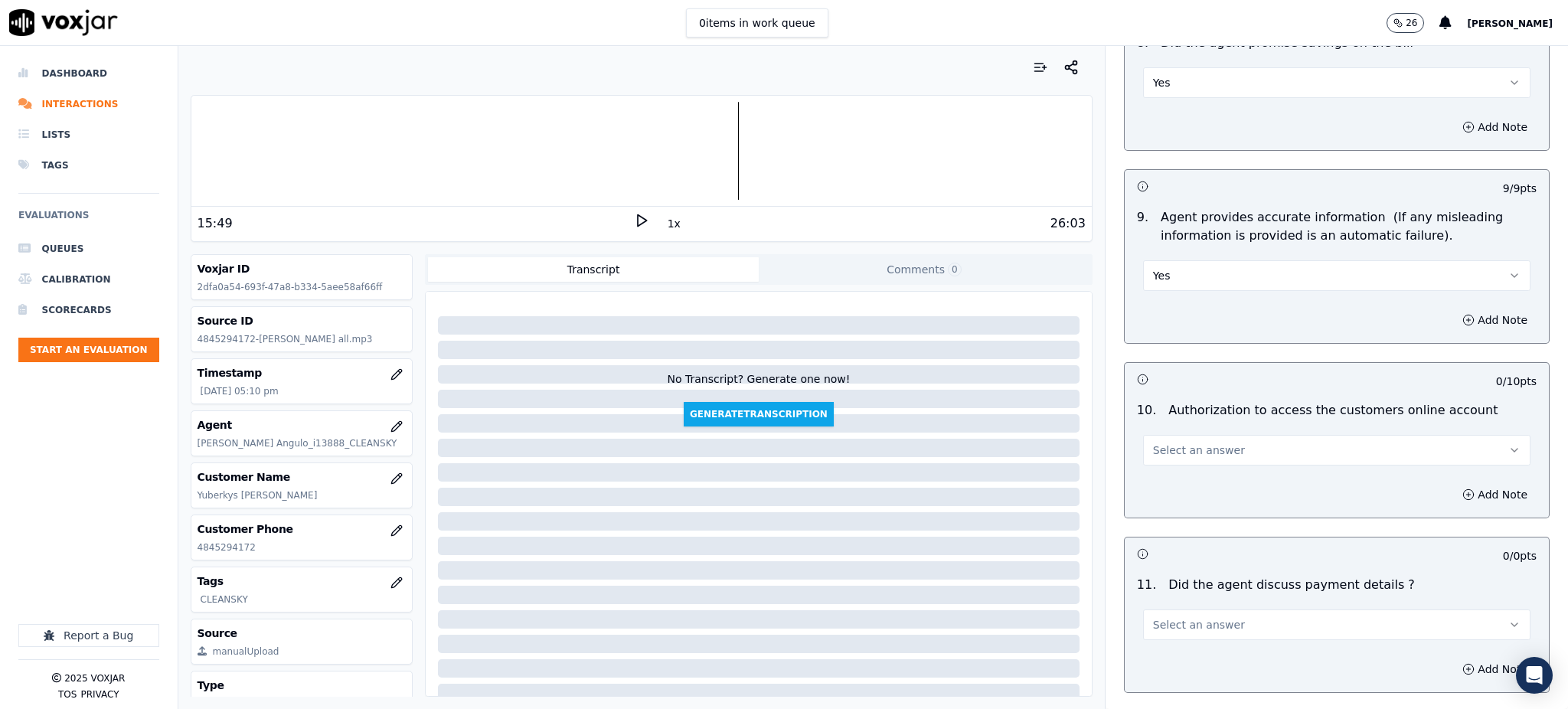
scroll to position [1532, 0]
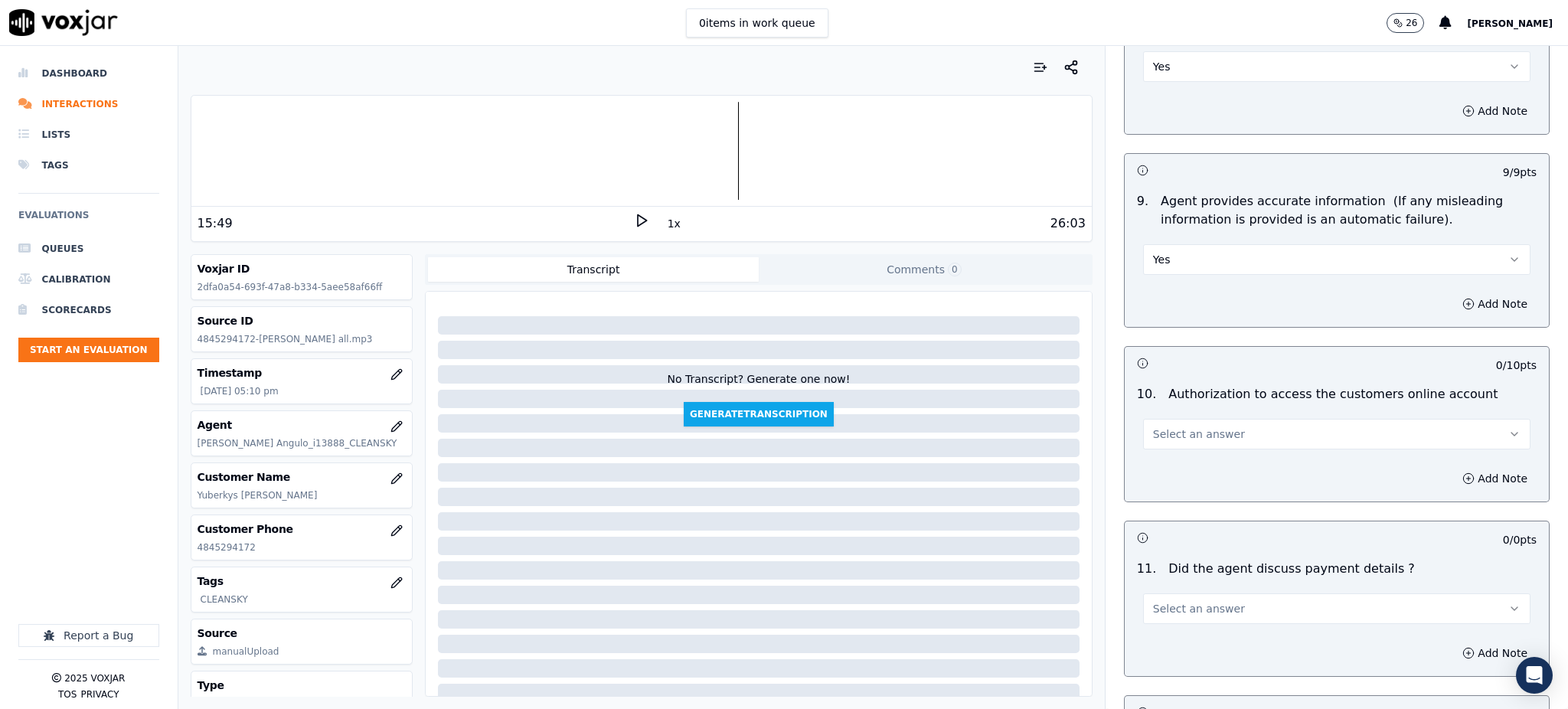
click at [1156, 426] on span "Select an answer" at bounding box center [1198, 434] width 92 height 16
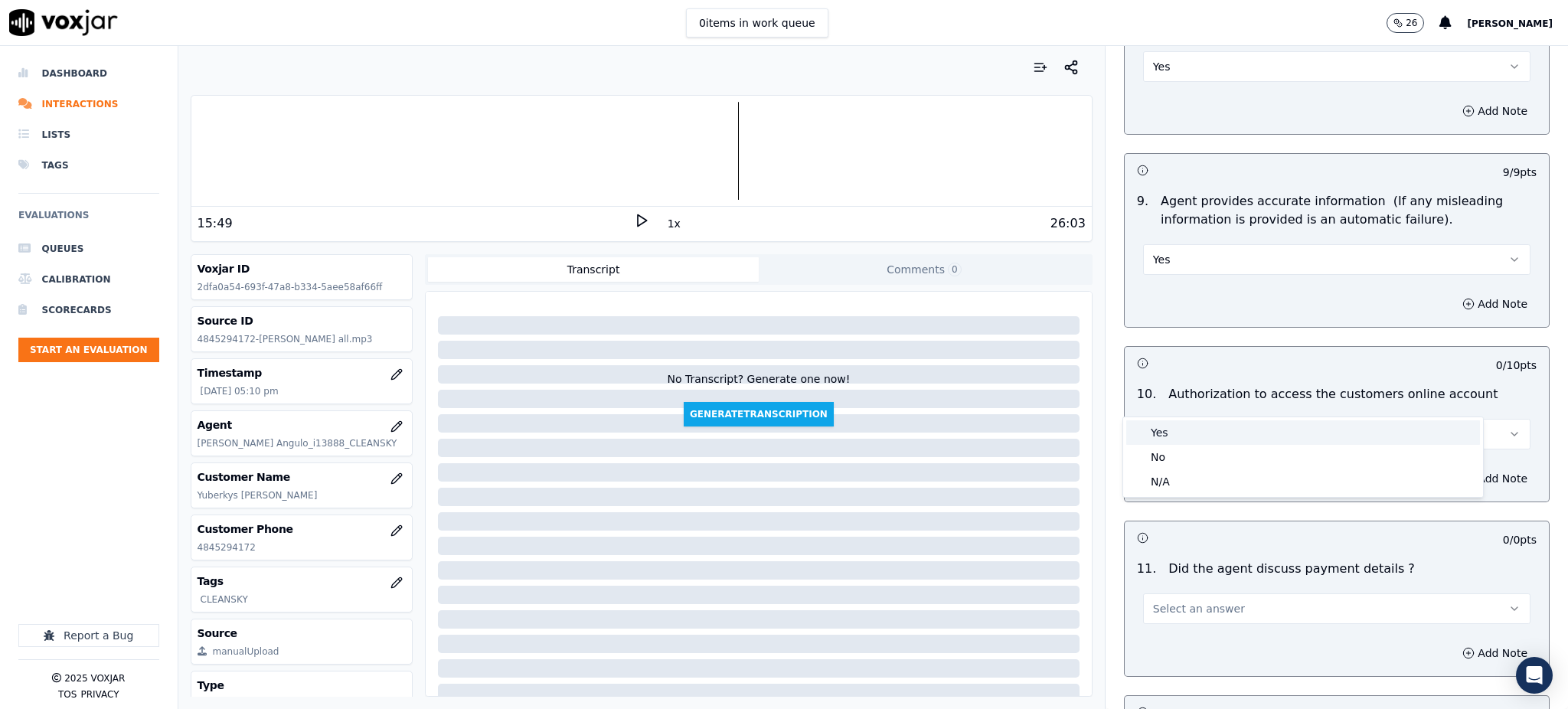
click at [1158, 443] on div "Yes" at bounding box center [1303, 432] width 354 height 24
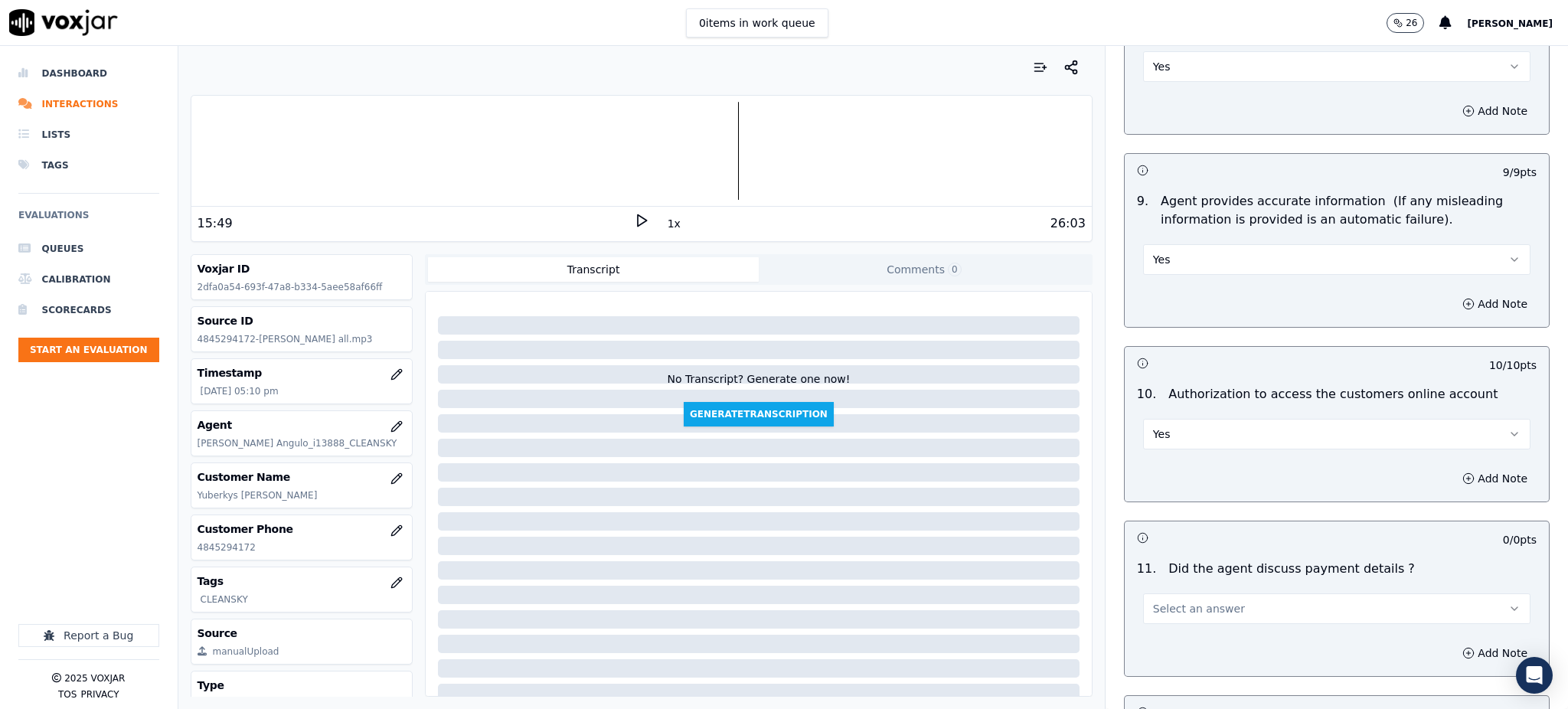
click at [1157, 601] on span "Select an answer" at bounding box center [1198, 609] width 92 height 16
click at [1160, 650] on div "N/A" at bounding box center [1303, 656] width 354 height 24
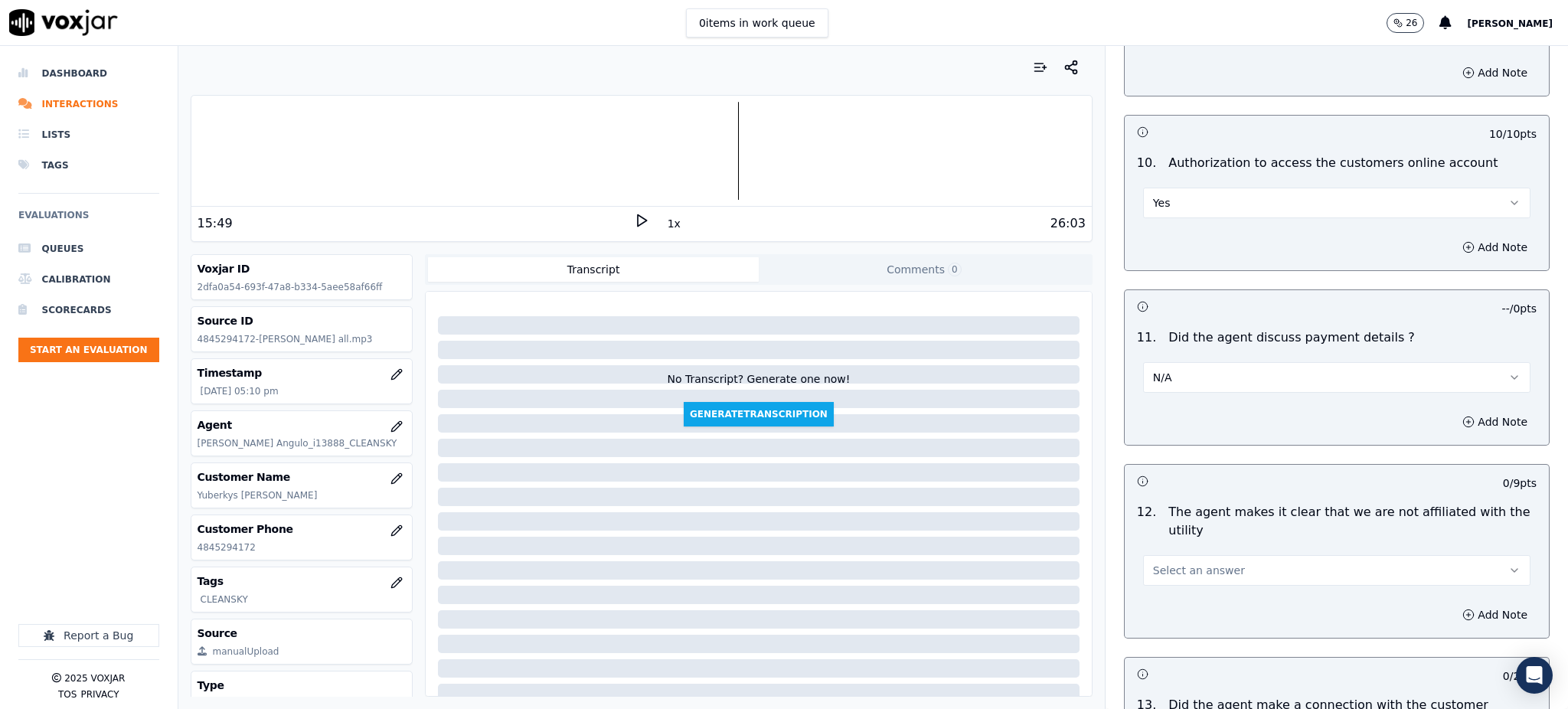
scroll to position [1837, 0]
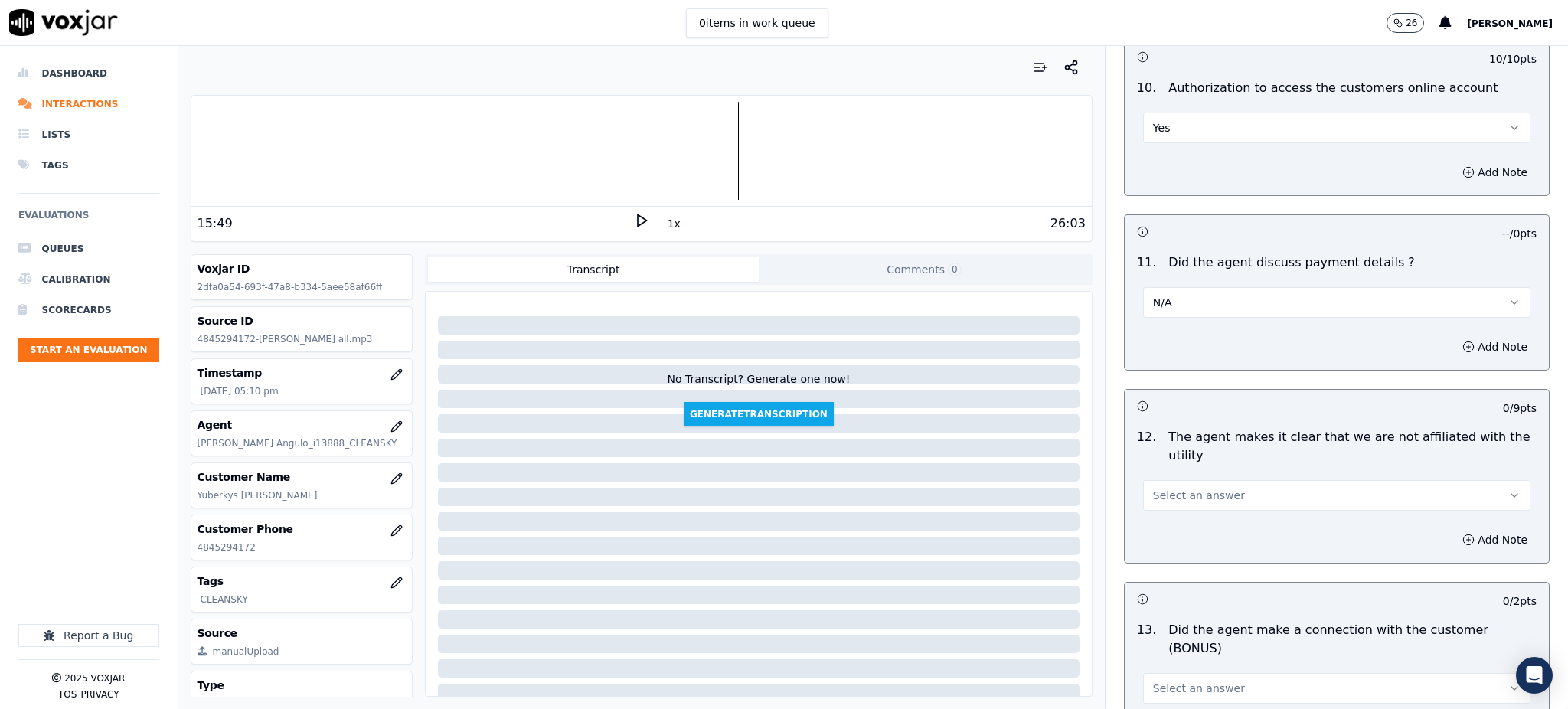
click at [1165, 488] on span "Select an answer" at bounding box center [1198, 496] width 92 height 16
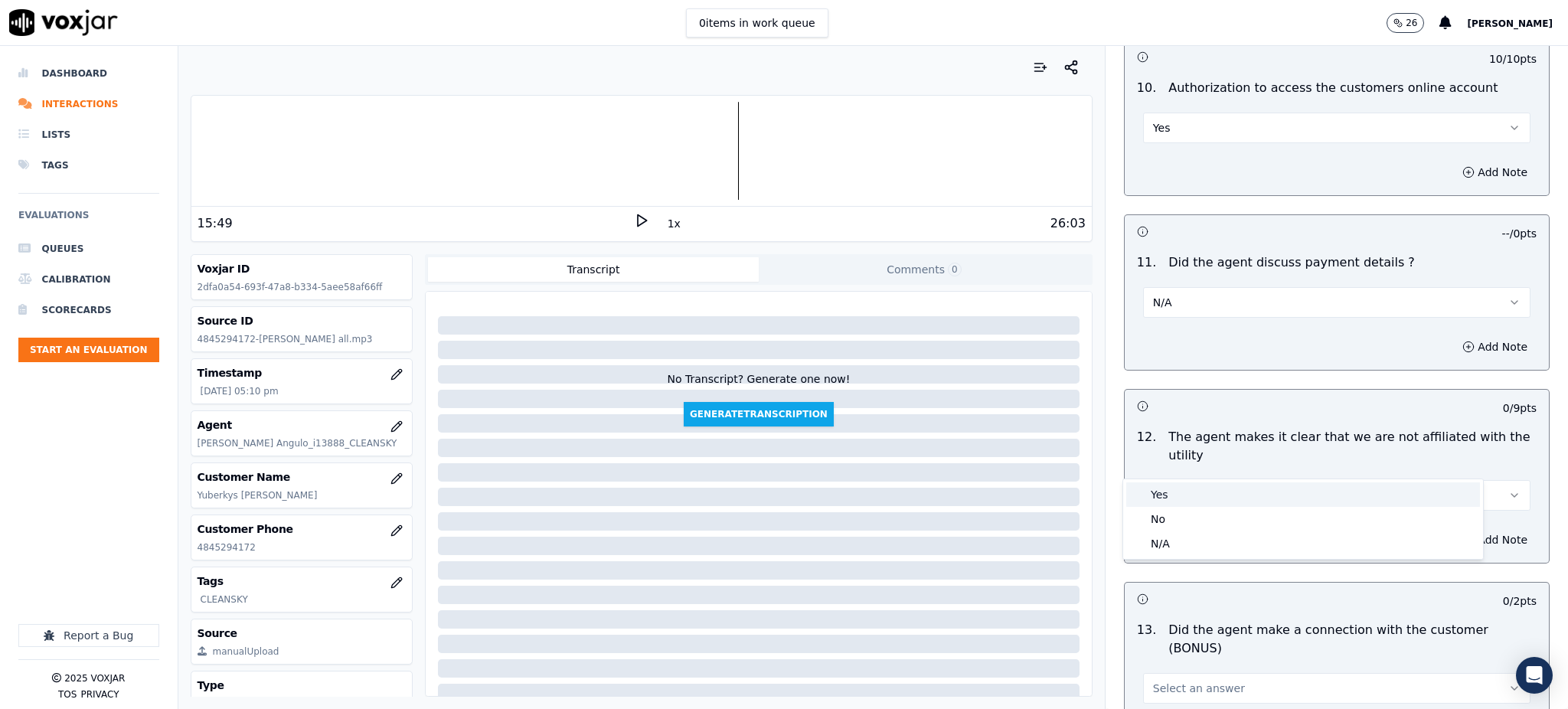
click at [1166, 494] on div "Yes" at bounding box center [1303, 494] width 354 height 24
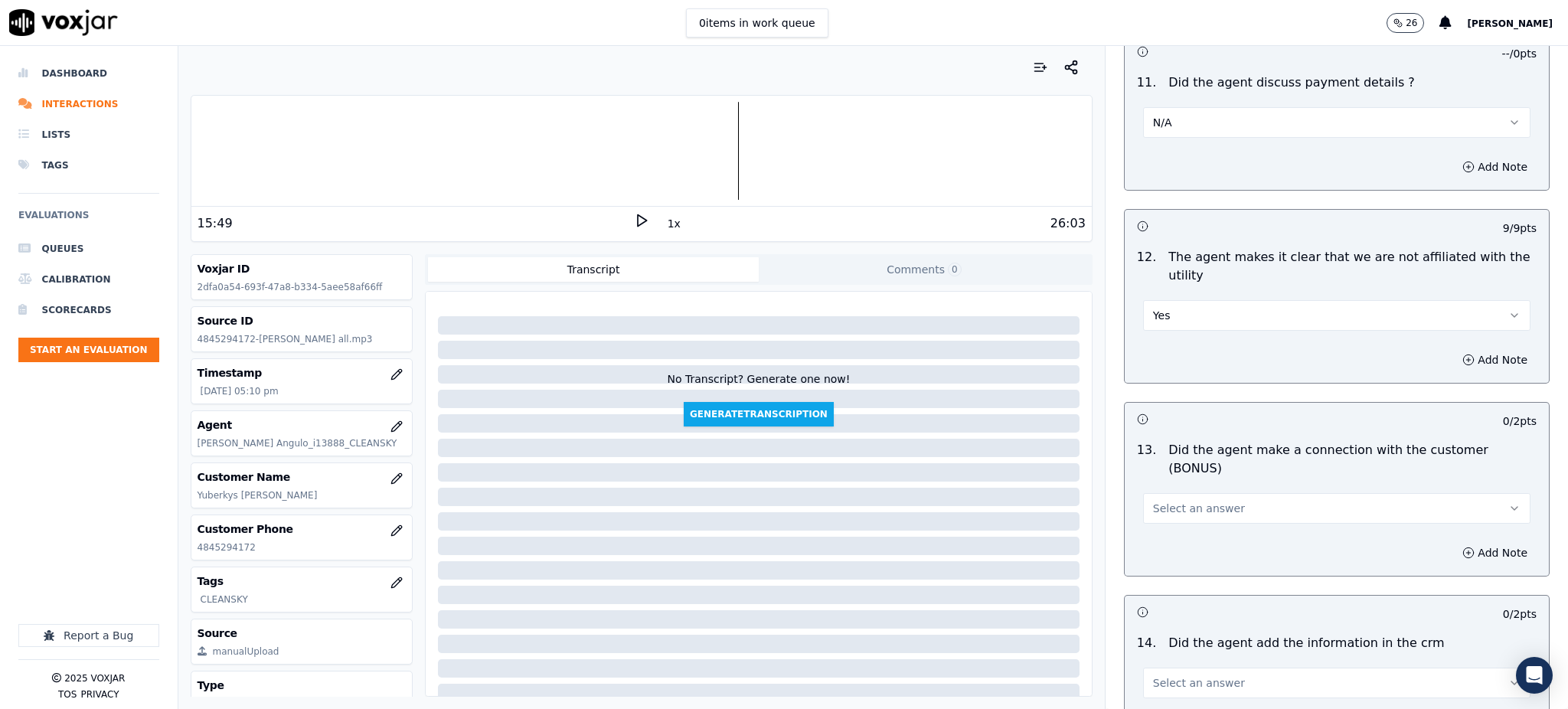
scroll to position [2041, 0]
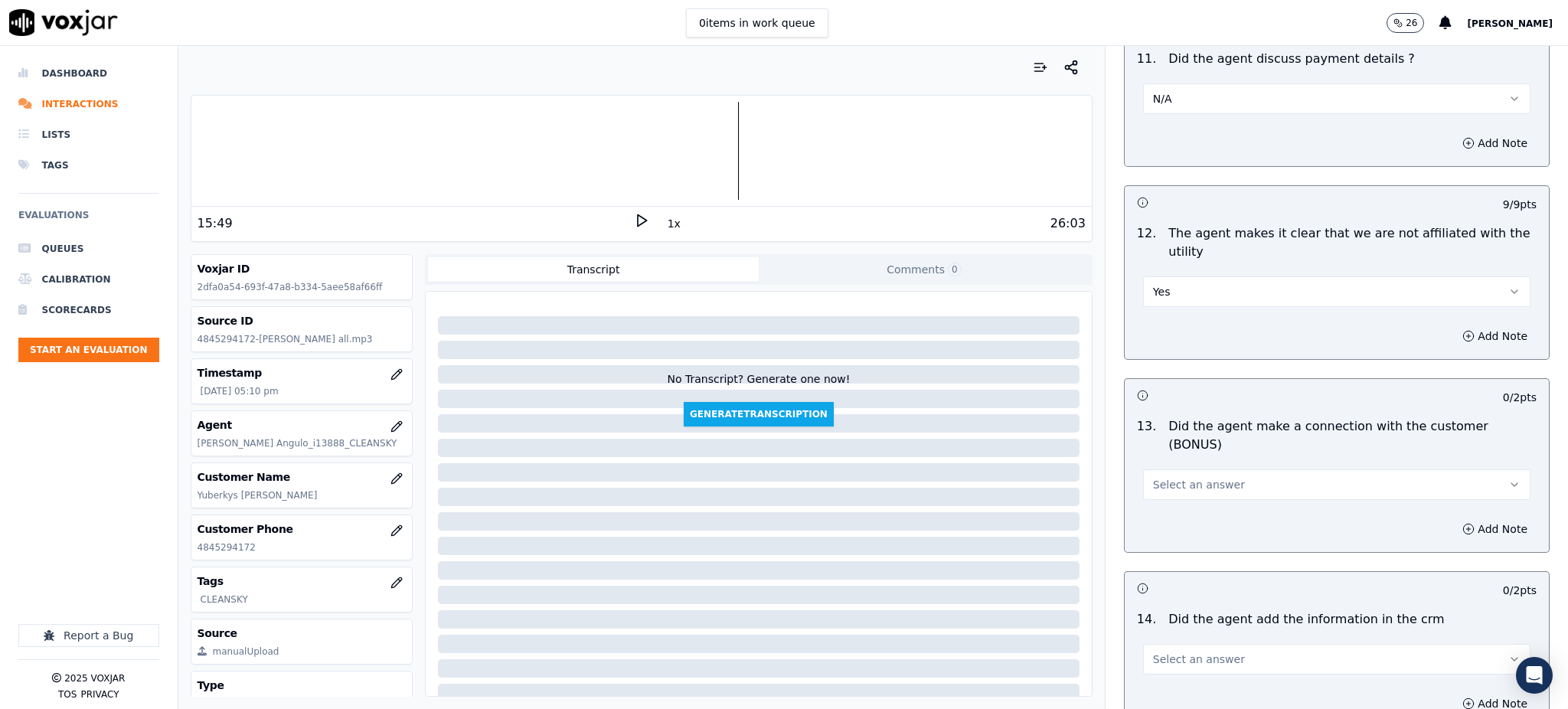
click at [1164, 477] on span "Select an answer" at bounding box center [1198, 485] width 92 height 16
click at [1170, 465] on div "Yes" at bounding box center [1303, 465] width 354 height 24
click at [1167, 651] on span "Select an answer" at bounding box center [1198, 659] width 92 height 16
click at [1172, 630] on div "Yes" at bounding box center [1303, 639] width 354 height 24
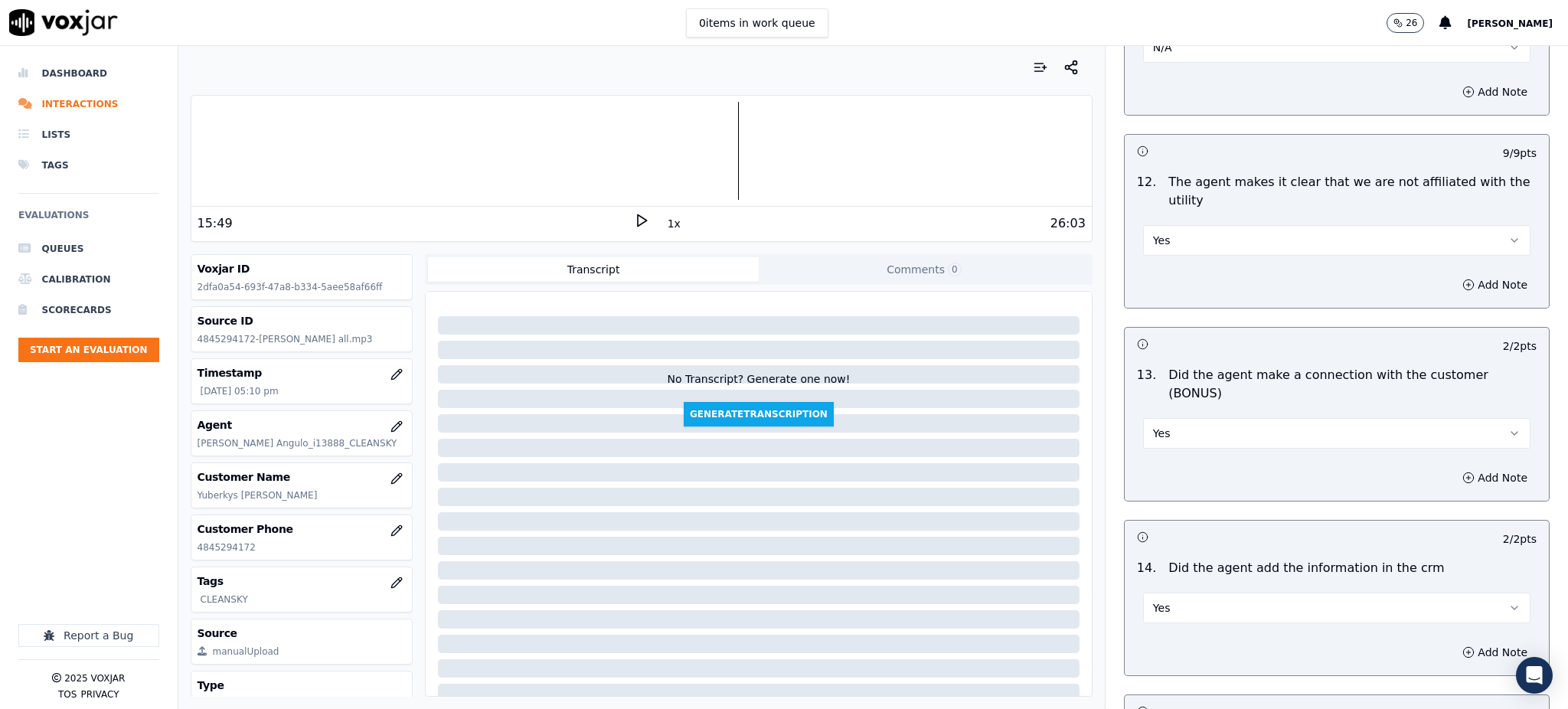
scroll to position [2246, 0]
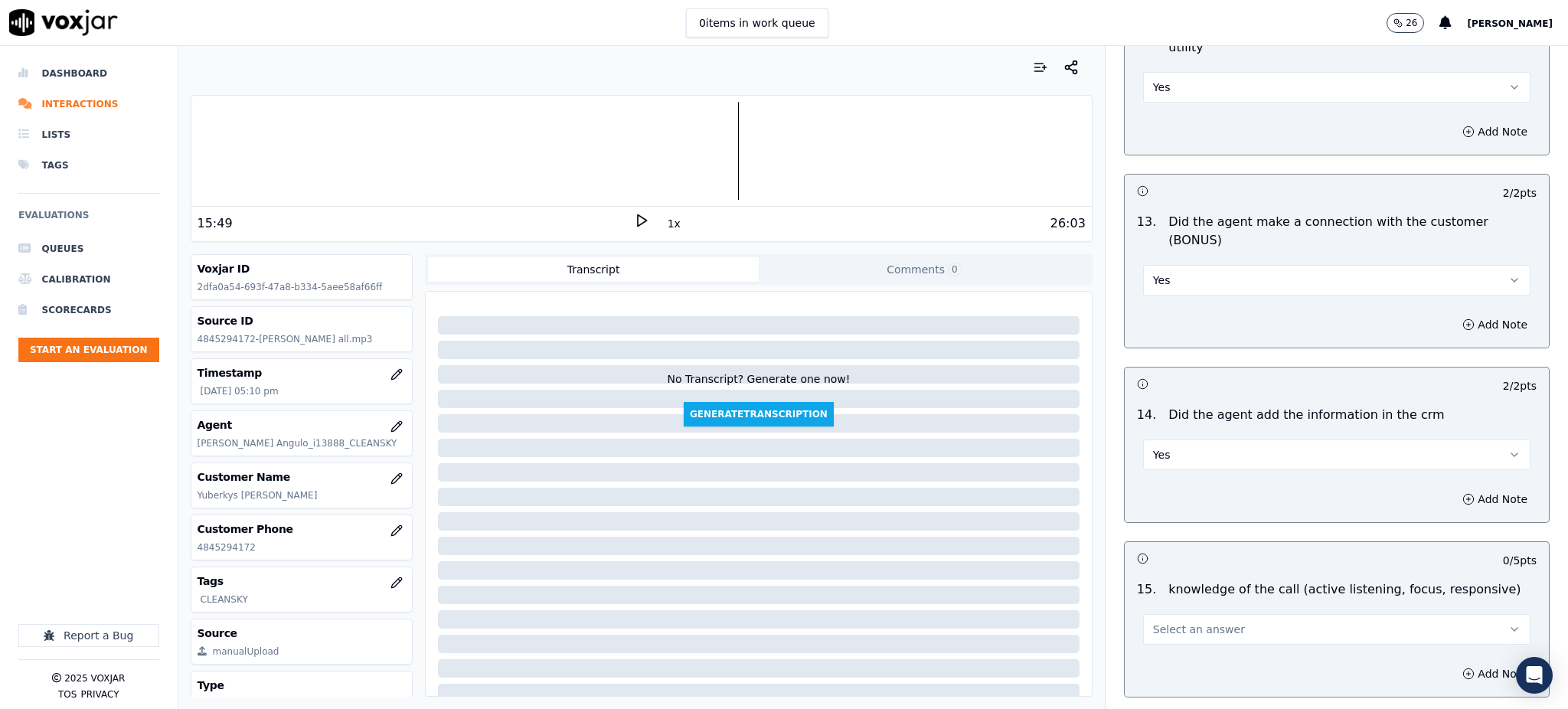
click at [1162, 614] on button "Select an answer" at bounding box center [1337, 629] width 388 height 31
click at [1162, 613] on div "Yes" at bounding box center [1303, 610] width 354 height 24
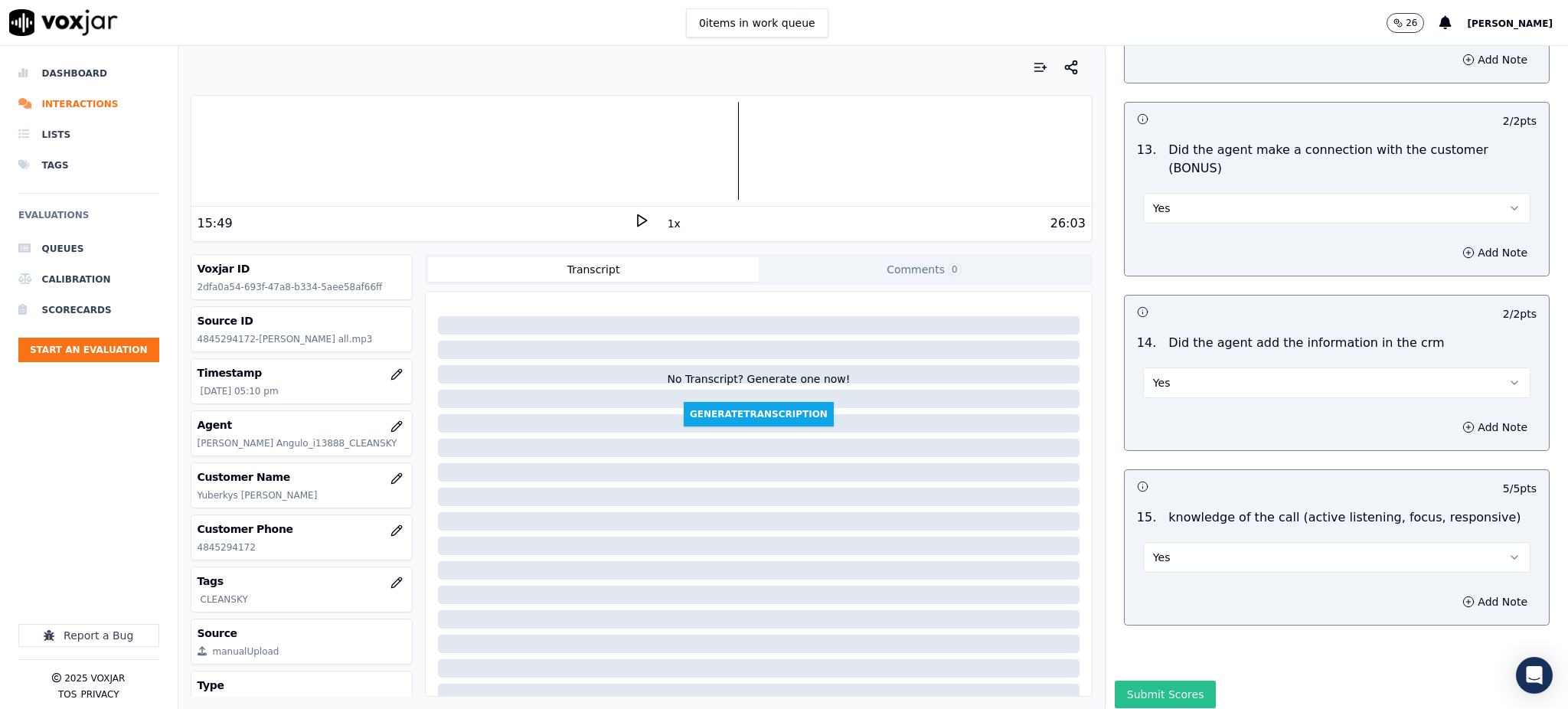
click at [1156, 680] on button "Submit Scores" at bounding box center [1166, 694] width 102 height 28
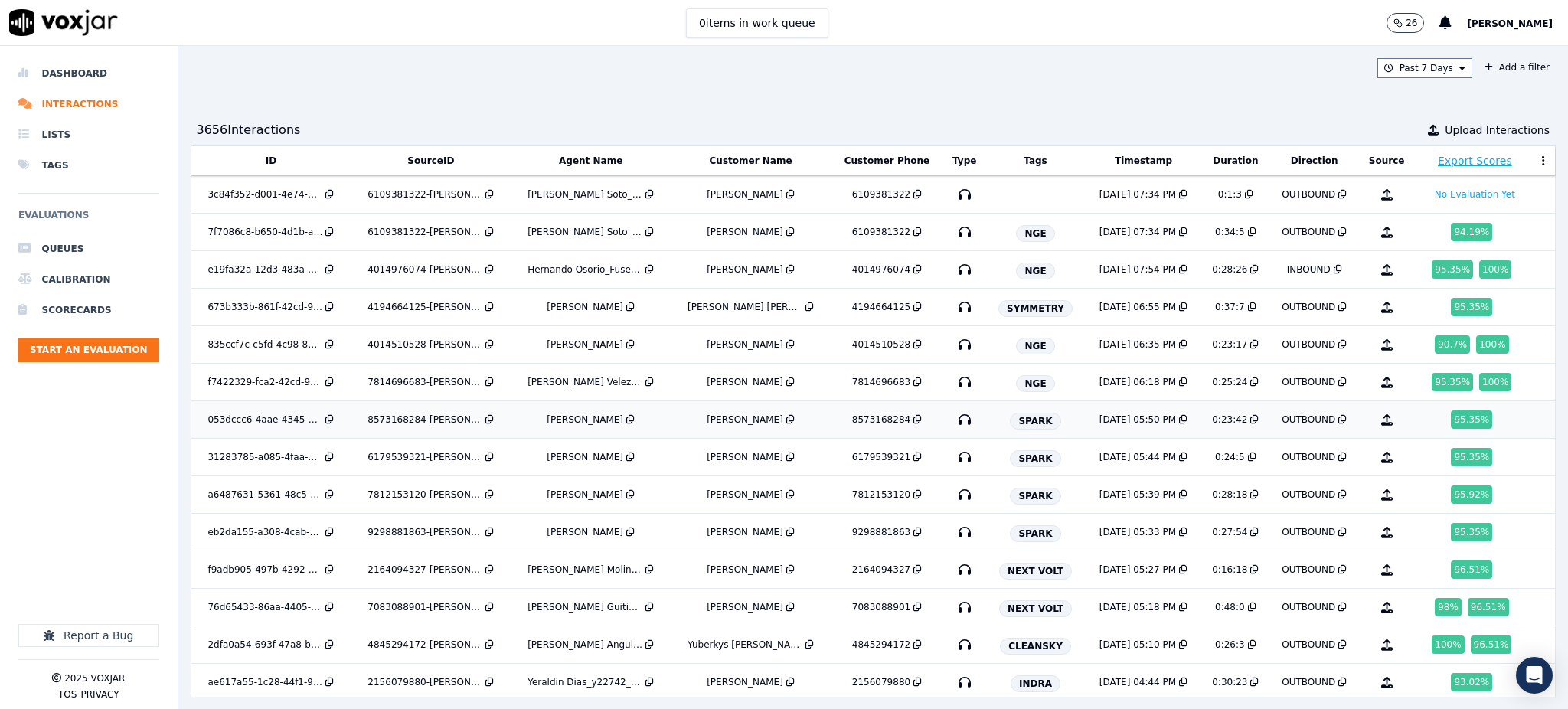
click at [952, 422] on icon "button" at bounding box center [965, 419] width 24 height 24
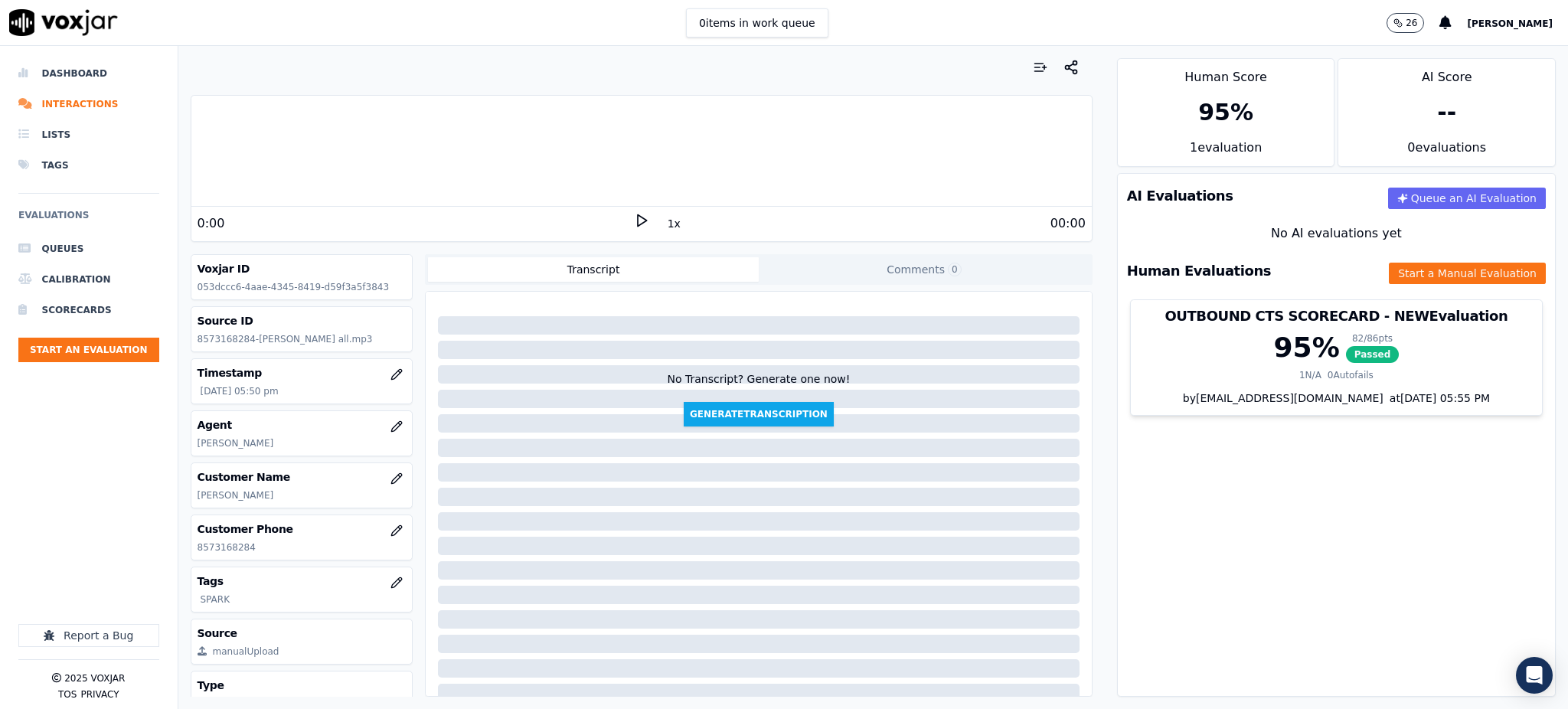
click at [634, 217] on icon at bounding box center [642, 221] width 16 height 16
drag, startPoint x: 258, startPoint y: 546, endPoint x: 196, endPoint y: 552, distance: 62.3
click at [197, 552] on p "8573168284" at bounding box center [301, 547] width 209 height 12
drag, startPoint x: 1290, startPoint y: 527, endPoint x: 1203, endPoint y: 458, distance: 111.0
click at [1288, 525] on div "AI Evaluations Queue an AI Evaluation No AI evaluations yet Human Evaluations S…" at bounding box center [1336, 435] width 438 height 524
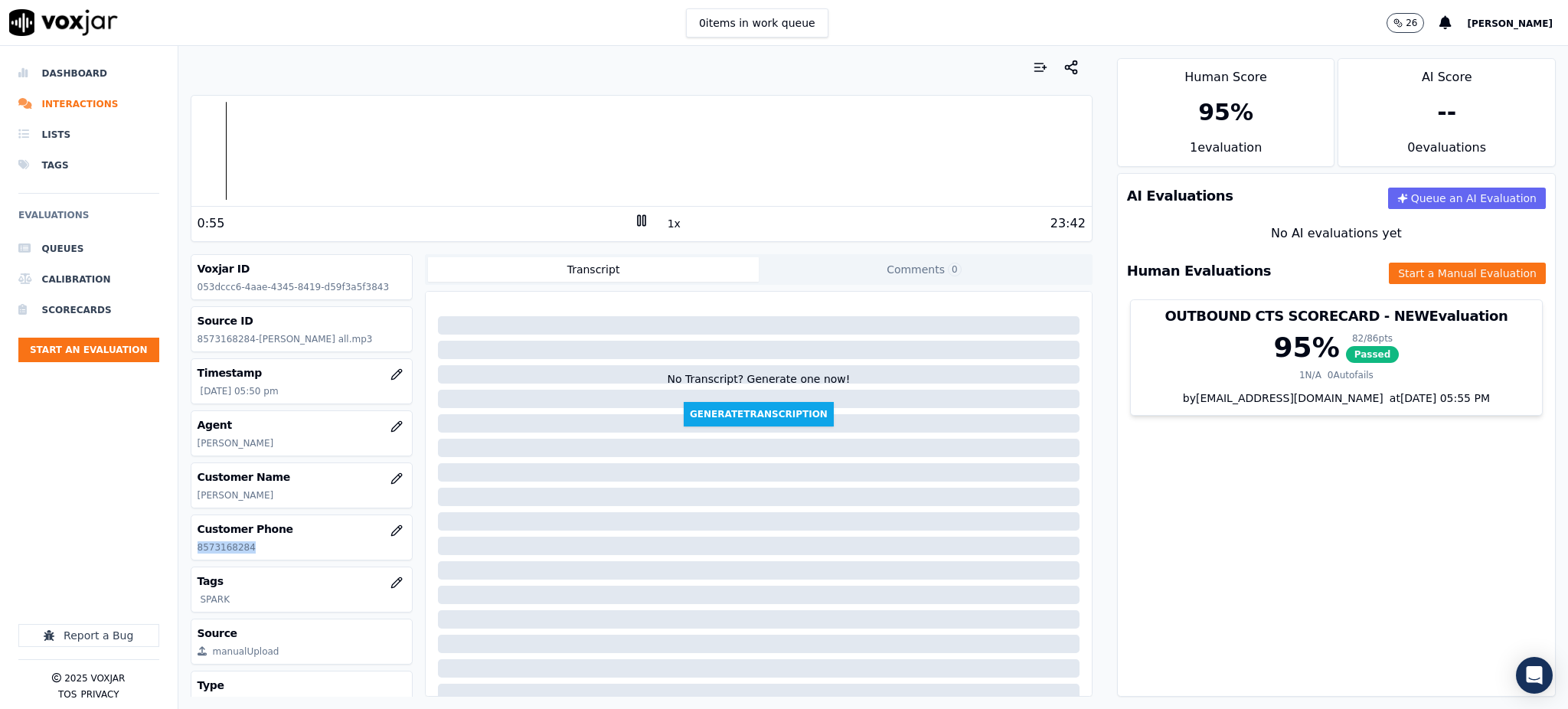
drag, startPoint x: 258, startPoint y: 550, endPoint x: 189, endPoint y: 549, distance: 69.0
click at [191, 549] on div "Customer Phone 8573168284" at bounding box center [301, 537] width 221 height 45
copy p "8573168284"
click at [634, 218] on icon at bounding box center [642, 221] width 16 height 16
click at [629, 212] on div "11:21 1x 23:42" at bounding box center [641, 224] width 900 height 33
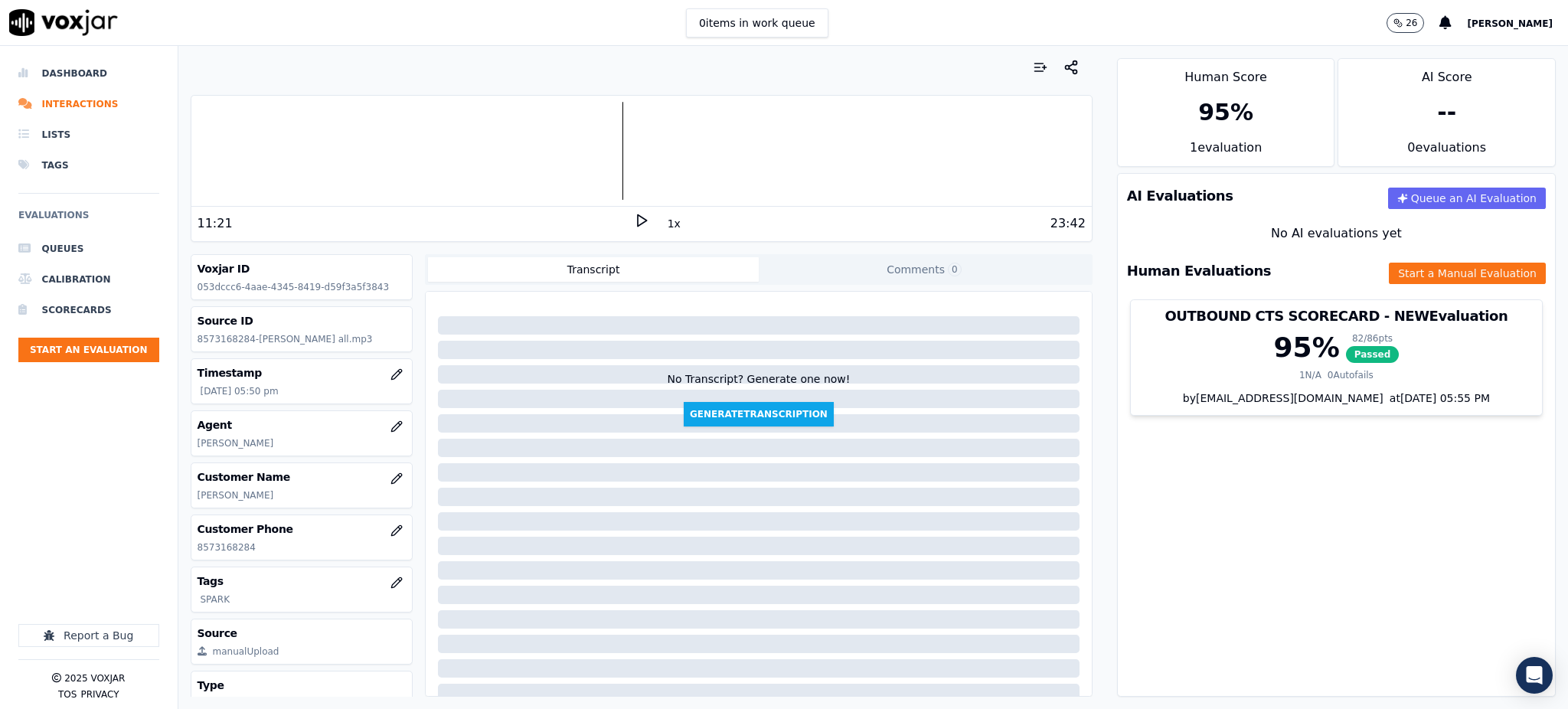
click at [634, 214] on icon at bounding box center [642, 221] width 16 height 16
click at [634, 221] on icon at bounding box center [642, 221] width 16 height 16
click at [637, 217] on polygon at bounding box center [642, 220] width 10 height 11
click at [634, 217] on icon at bounding box center [642, 221] width 16 height 16
click at [634, 220] on icon at bounding box center [642, 221] width 16 height 16
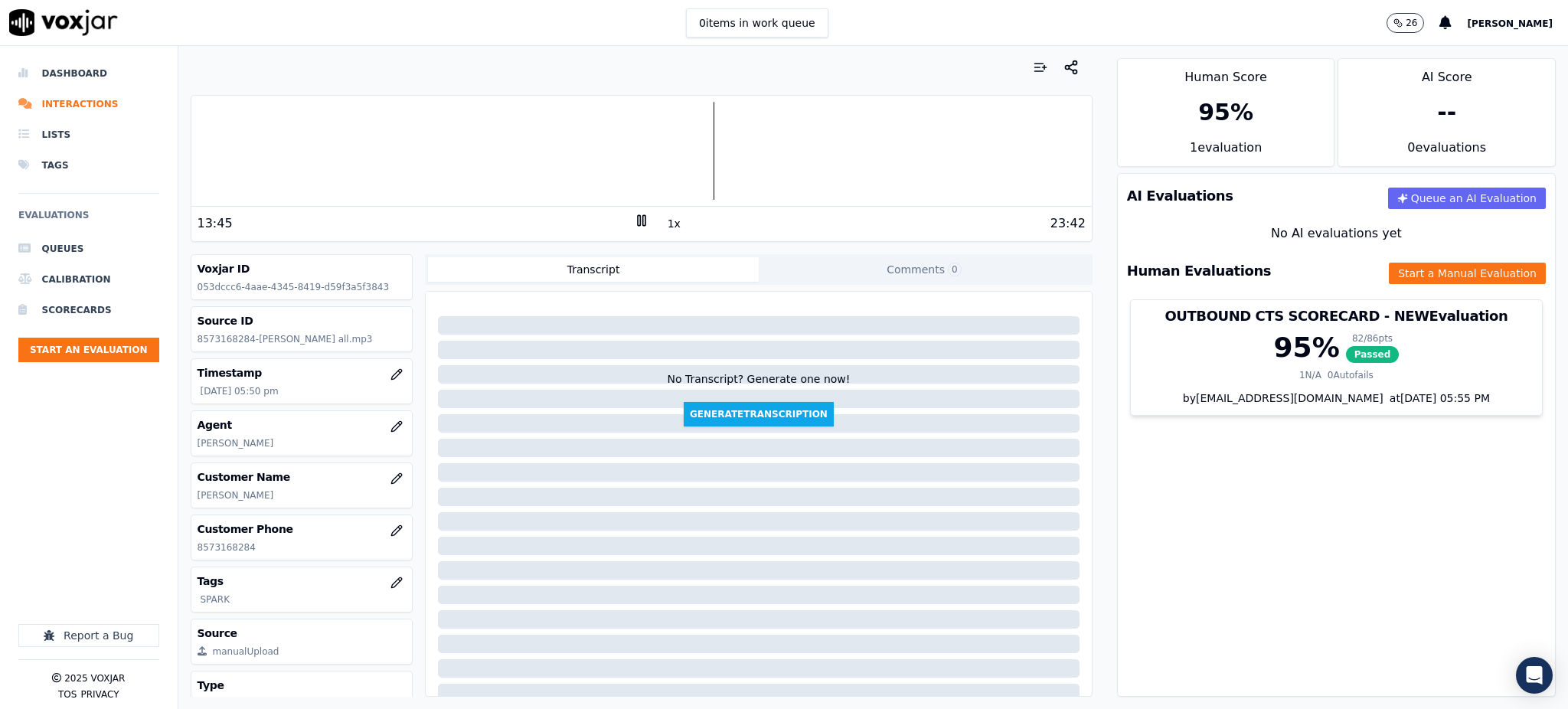
click at [619, 224] on div "13:45" at bounding box center [416, 223] width 437 height 18
click at [637, 225] on rect at bounding box center [638, 219] width 3 height 10
click at [634, 214] on icon at bounding box center [642, 221] width 16 height 16
click at [1408, 273] on button "Start a Manual Evaluation" at bounding box center [1467, 273] width 157 height 22
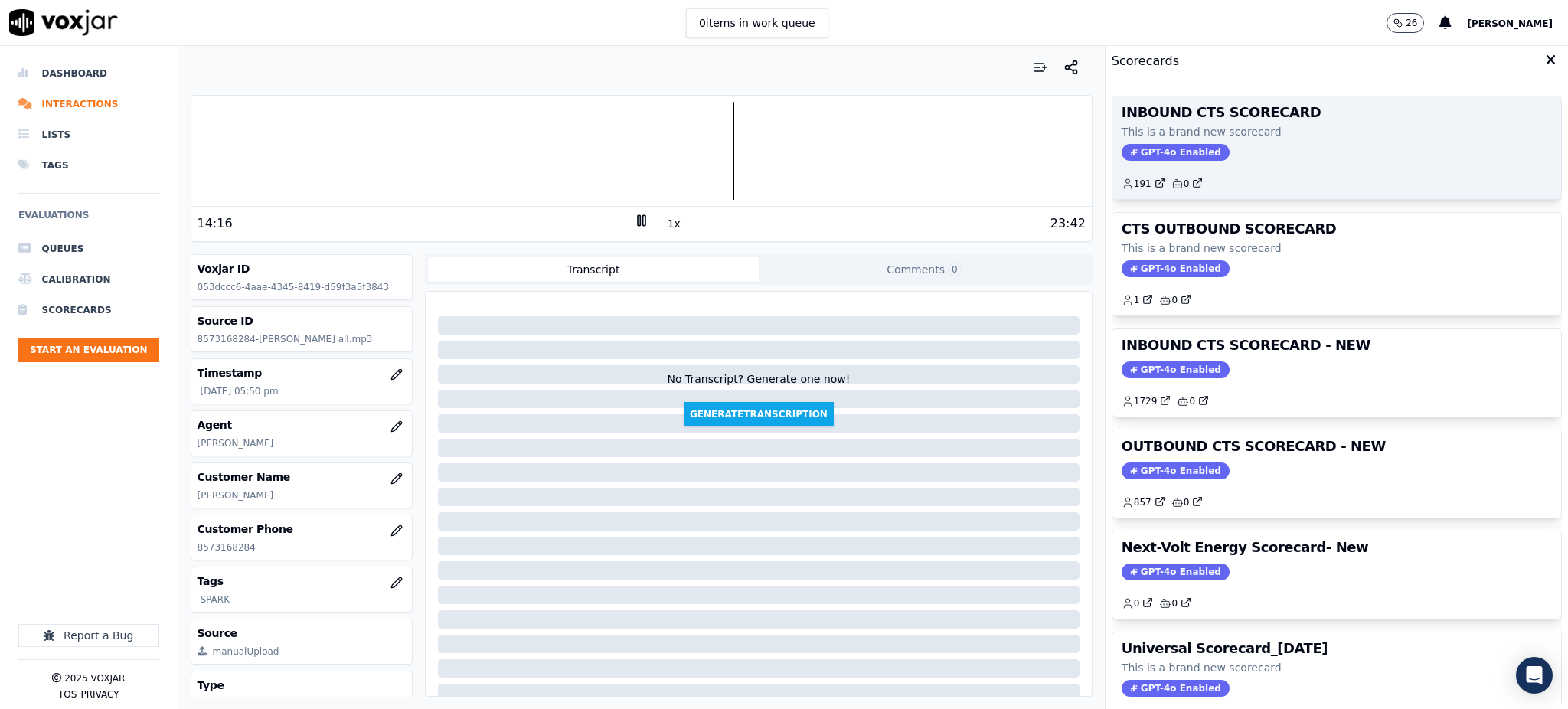
click at [1152, 154] on span "GPT-4o Enabled" at bounding box center [1175, 152] width 108 height 17
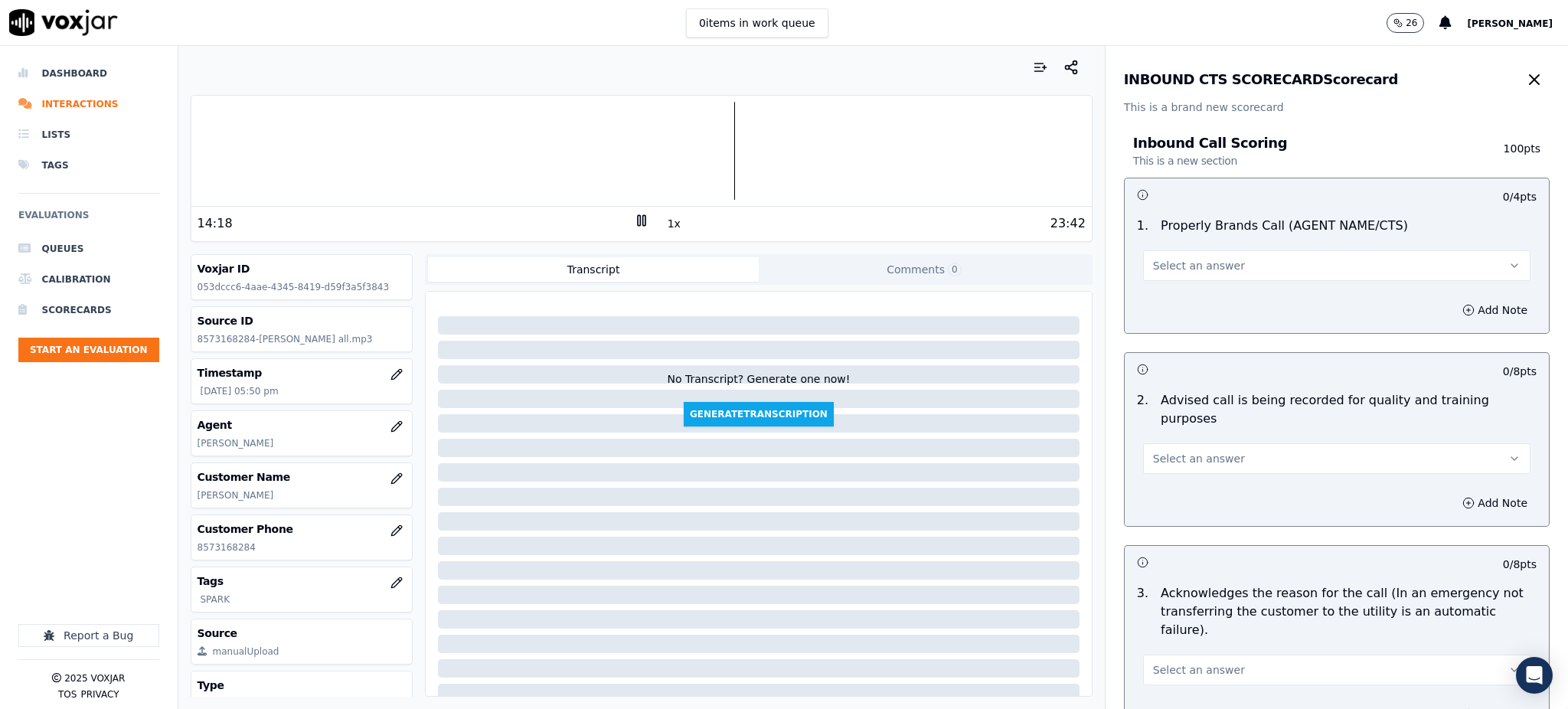
click at [1177, 268] on span "Select an answer" at bounding box center [1198, 265] width 92 height 16
click at [1158, 295] on div "Yes" at bounding box center [1303, 300] width 354 height 24
click at [1166, 451] on span "Select an answer" at bounding box center [1198, 458] width 92 height 16
click at [1170, 474] on div "Yes" at bounding box center [1303, 475] width 354 height 24
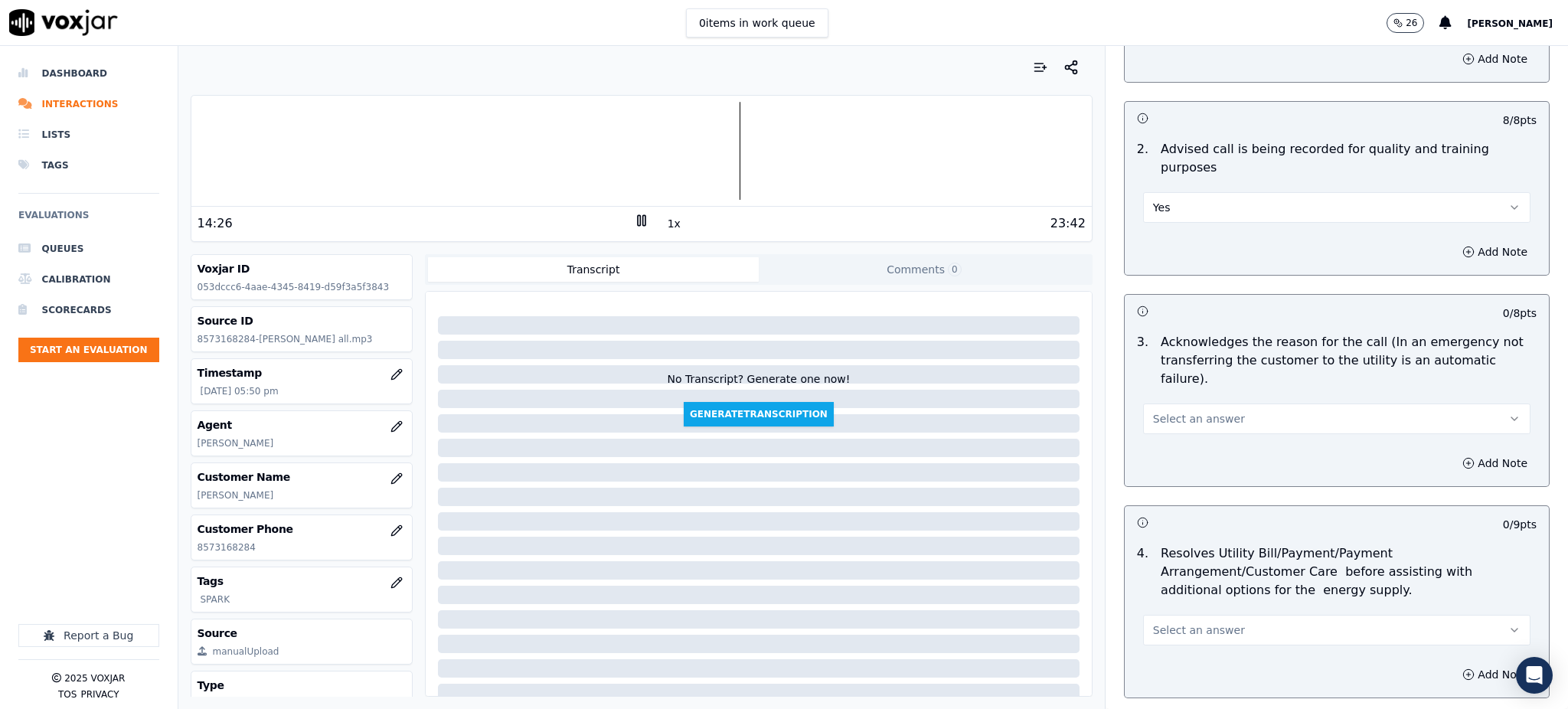
scroll to position [306, 0]
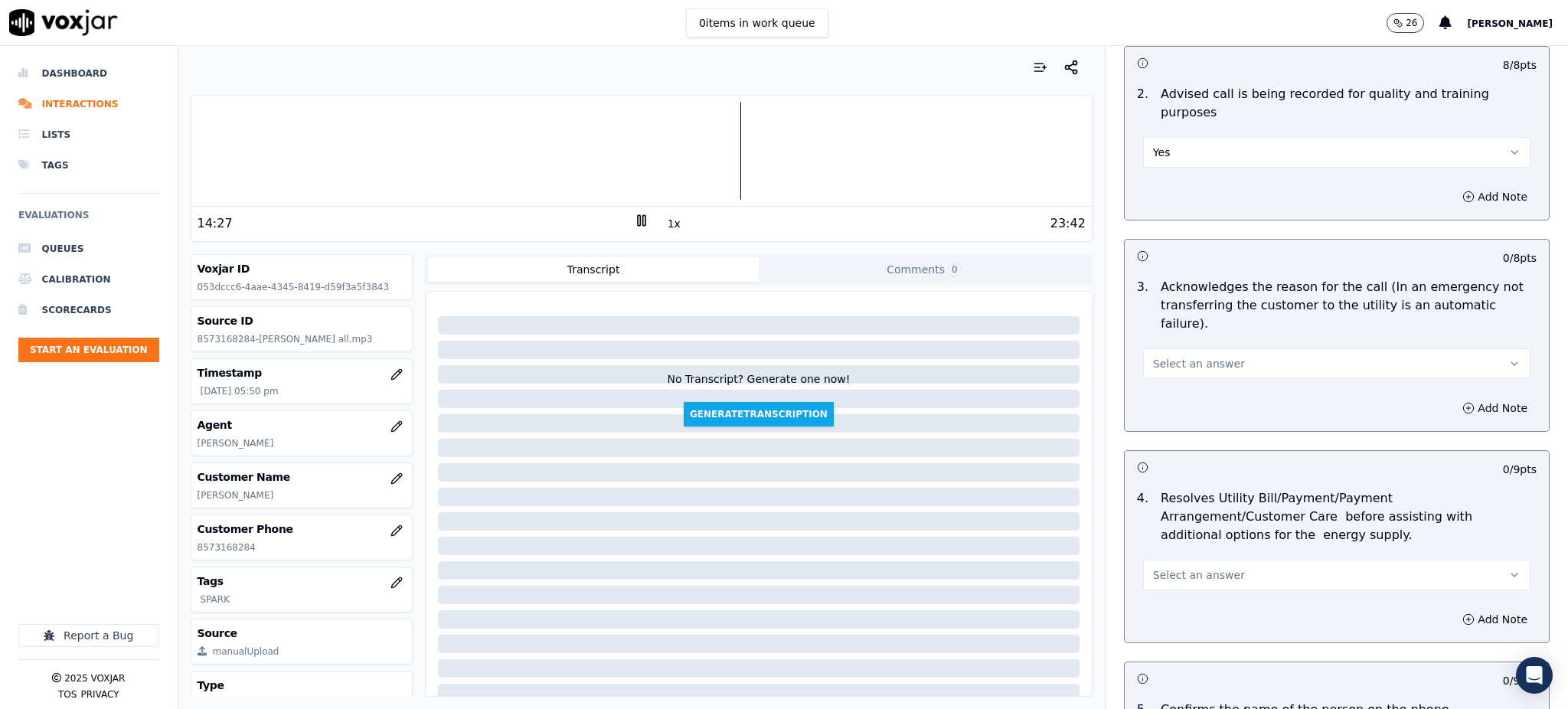
click at [1157, 356] on span "Select an answer" at bounding box center [1198, 364] width 92 height 16
click at [1143, 368] on div "Yes" at bounding box center [1303, 361] width 354 height 24
click at [1176, 568] on span "Select an answer" at bounding box center [1198, 575] width 92 height 16
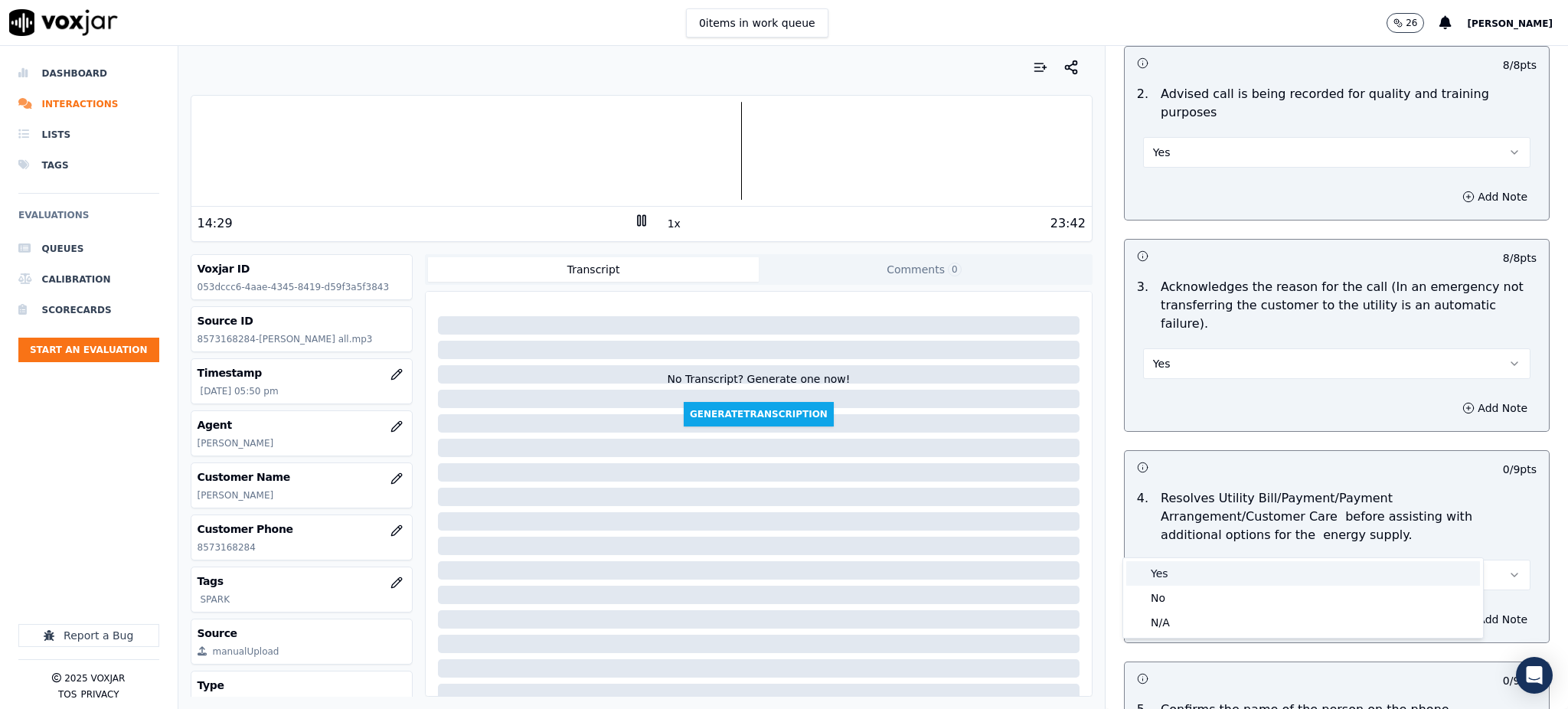
click at [1182, 581] on div "Yes" at bounding box center [1303, 574] width 354 height 24
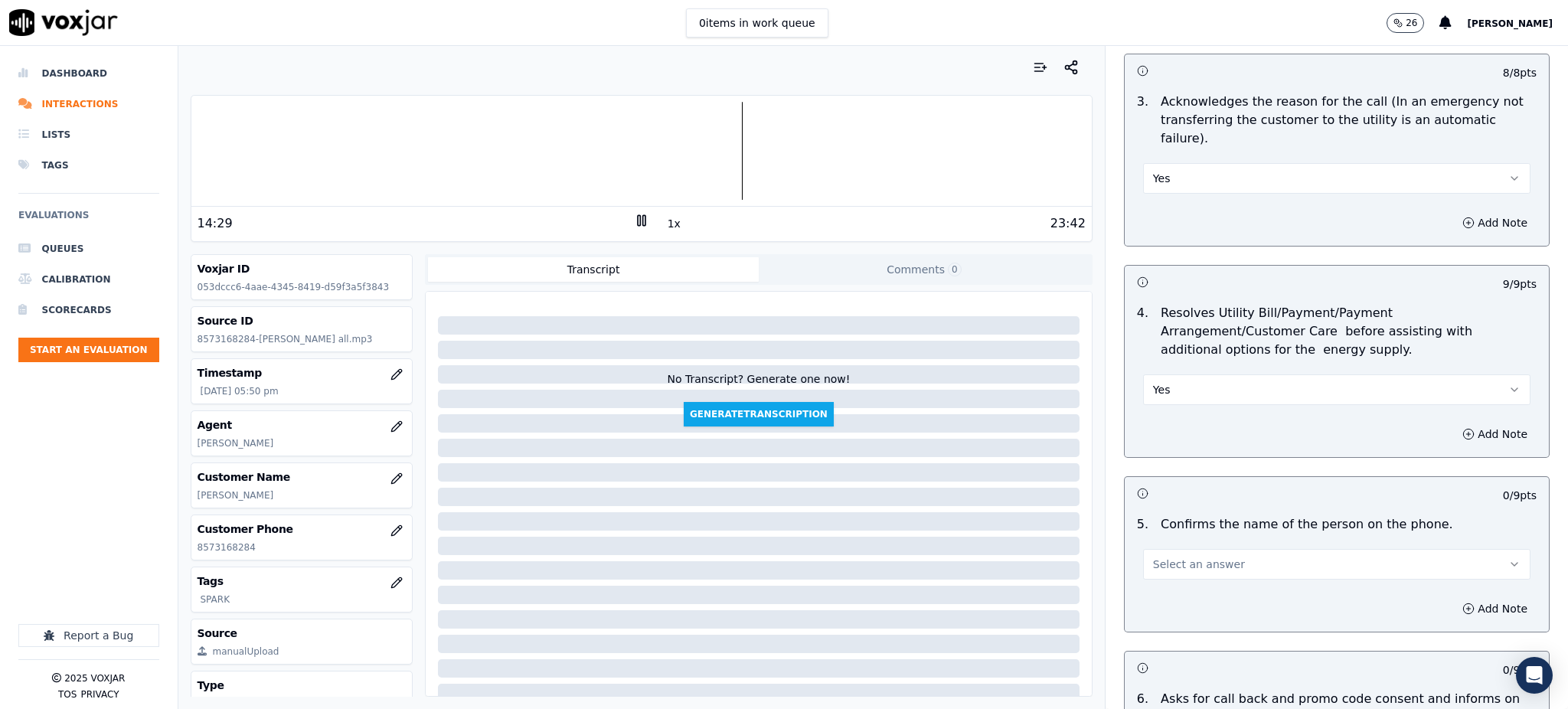
scroll to position [510, 0]
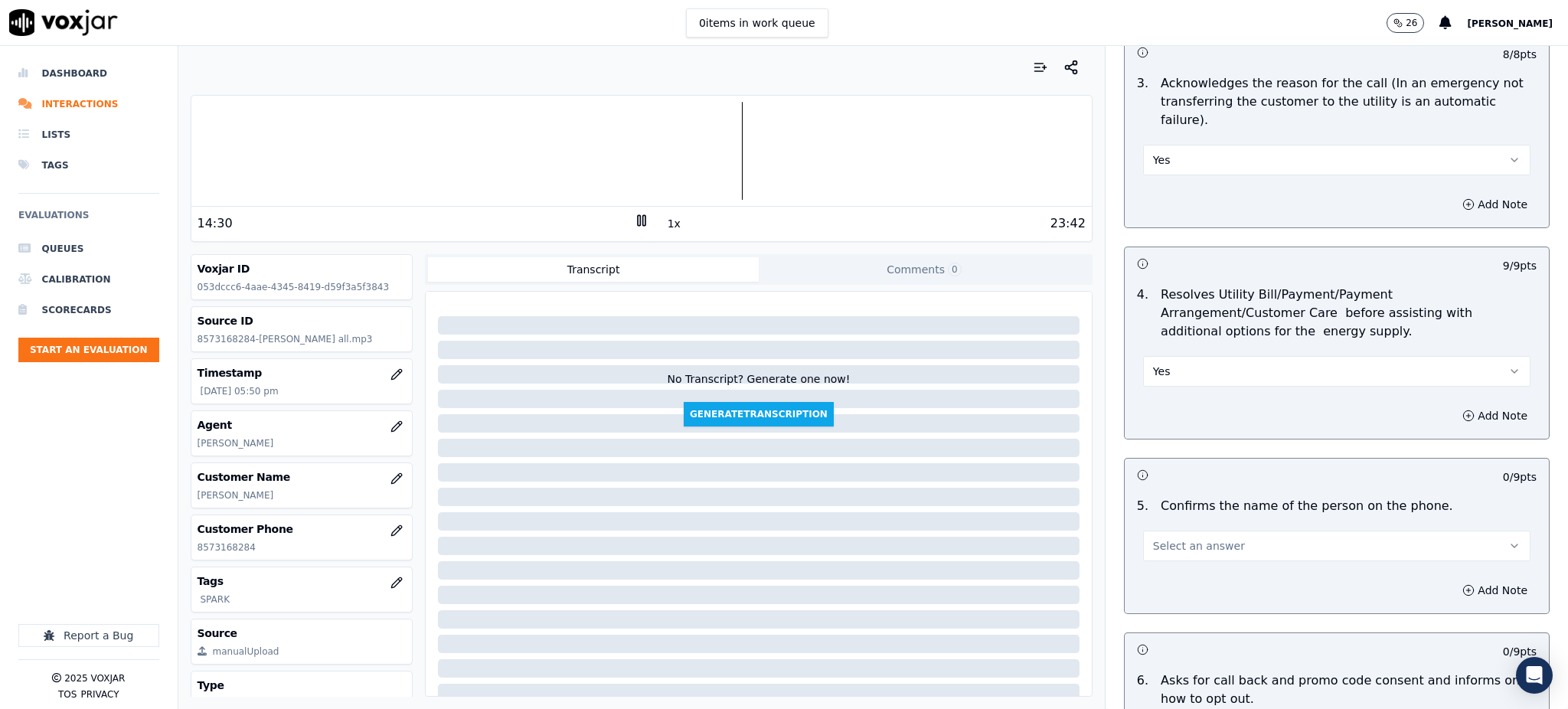
click at [1173, 538] on span "Select an answer" at bounding box center [1198, 546] width 92 height 16
click at [1177, 546] on div "Yes" at bounding box center [1303, 543] width 354 height 24
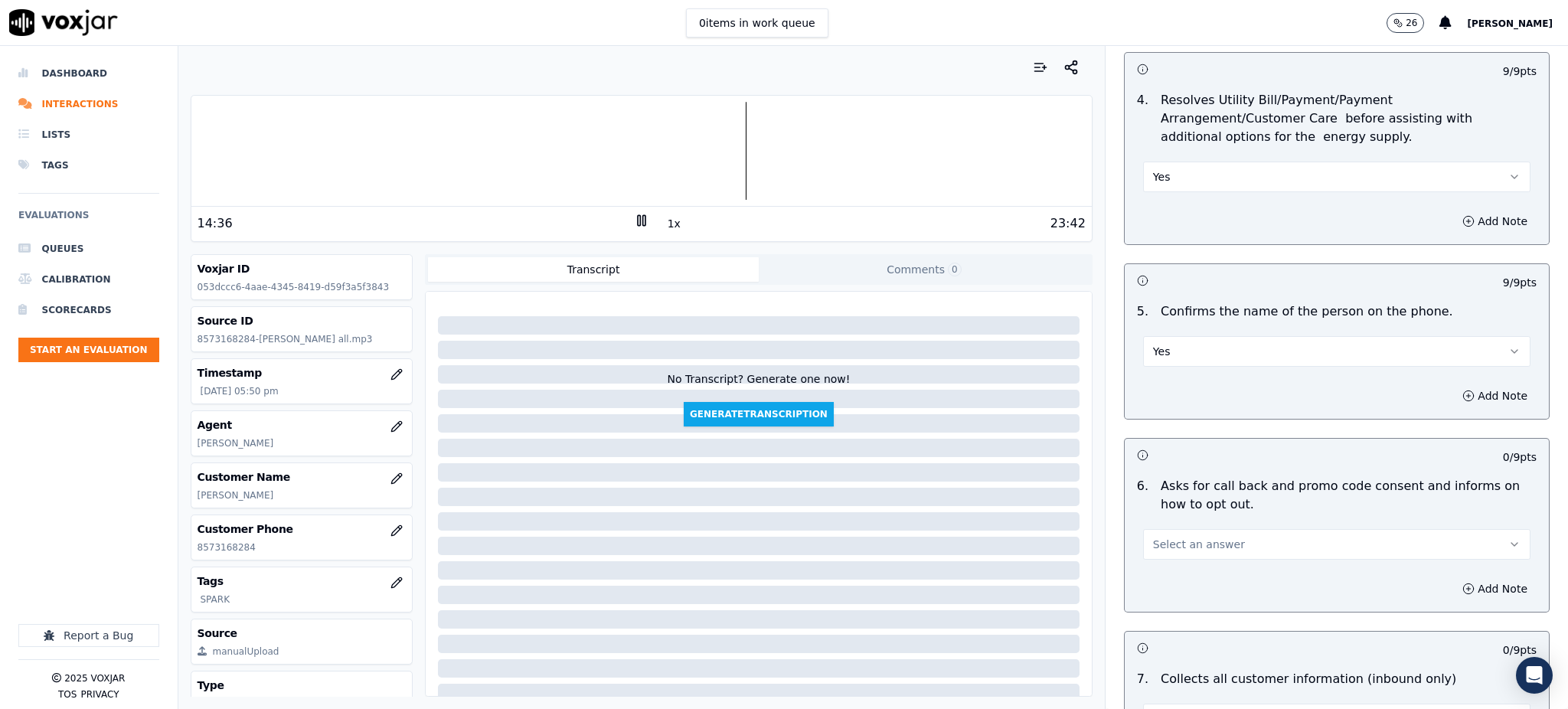
scroll to position [714, 0]
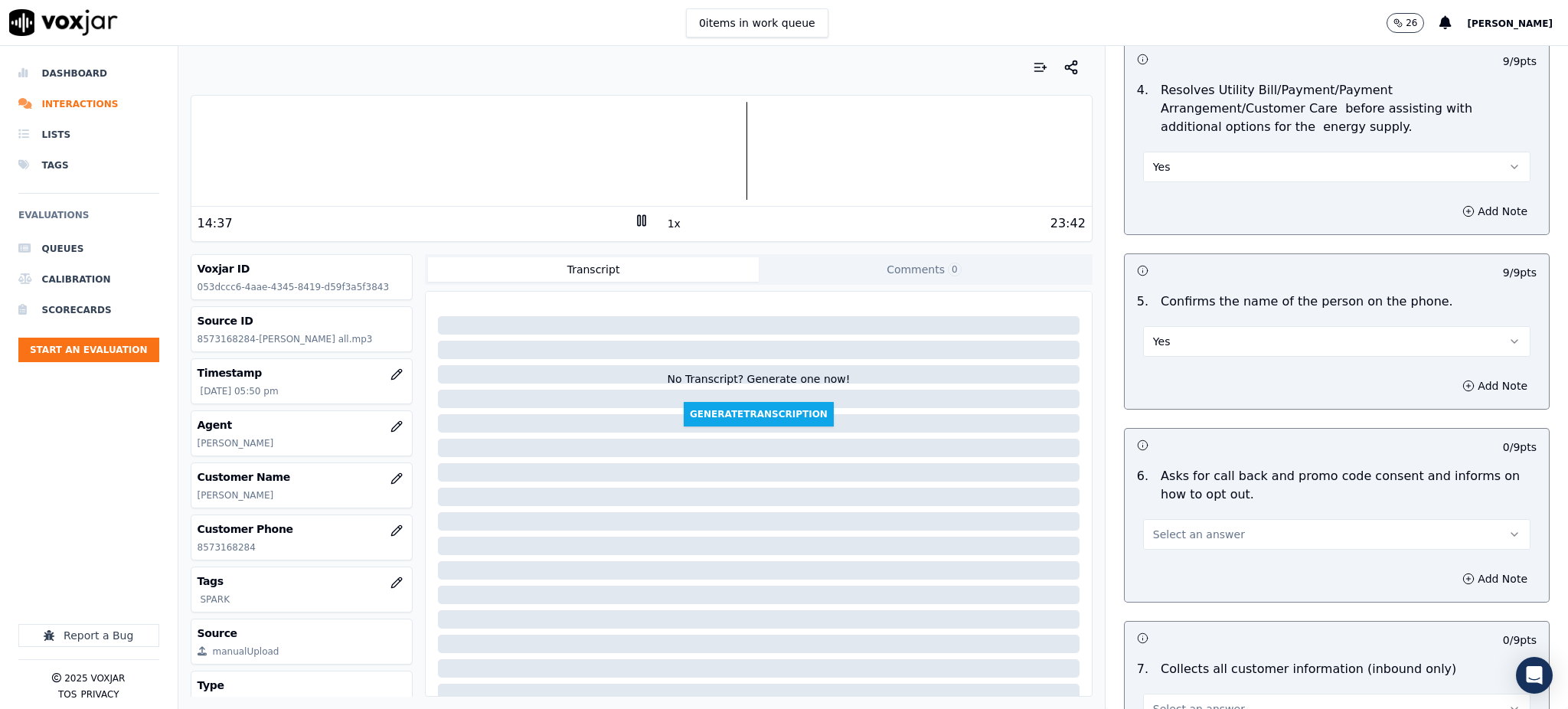
click at [1209, 519] on button "Select an answer" at bounding box center [1337, 533] width 388 height 31
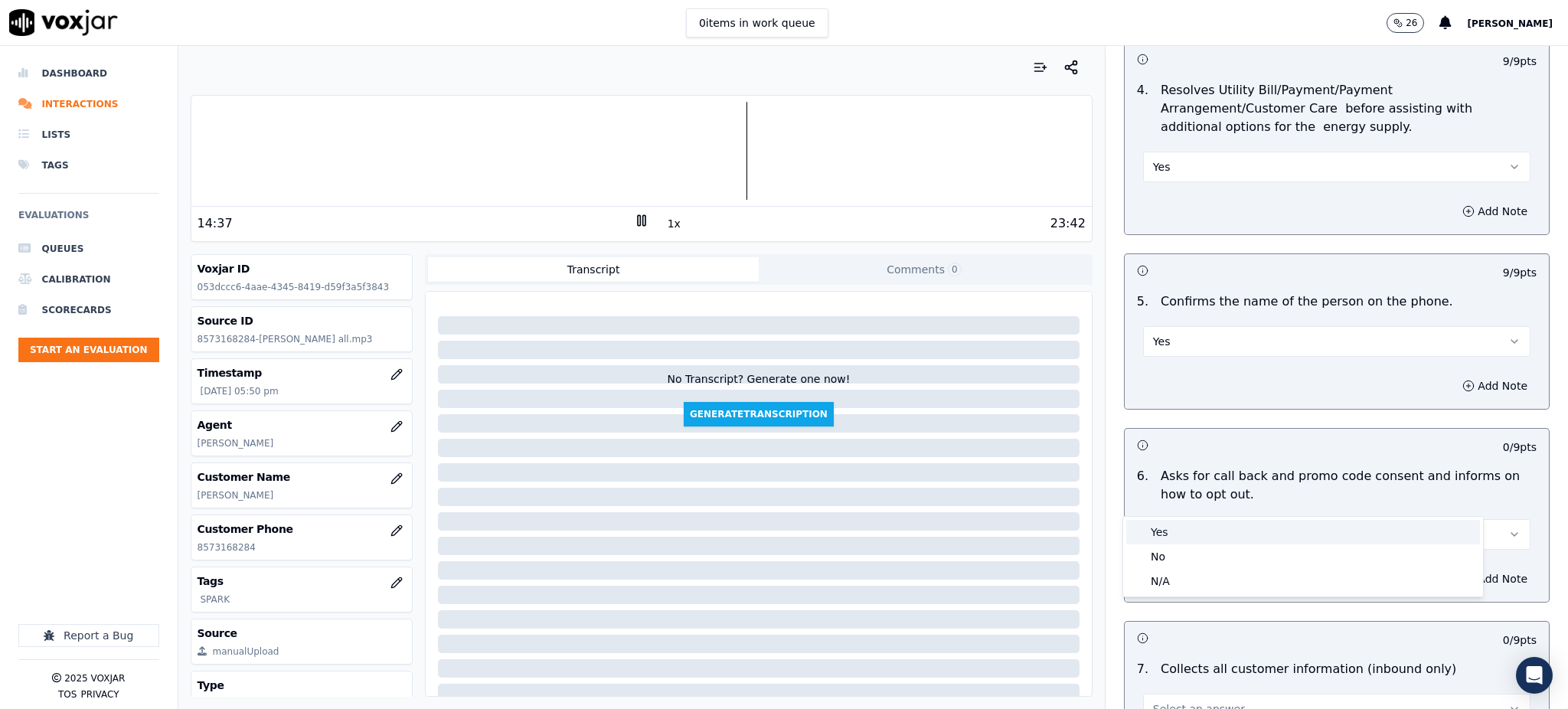
click at [1179, 531] on div "Yes" at bounding box center [1303, 532] width 354 height 24
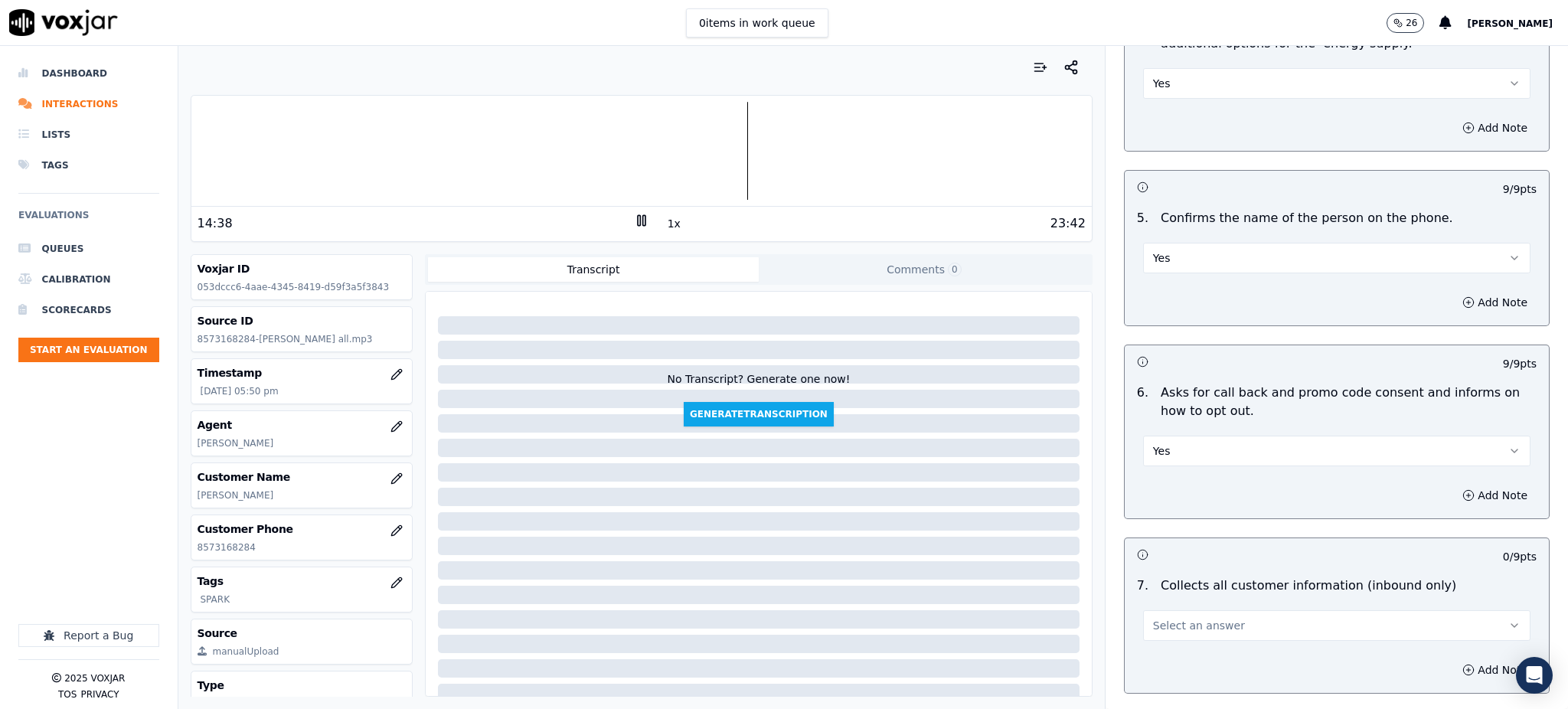
scroll to position [1021, 0]
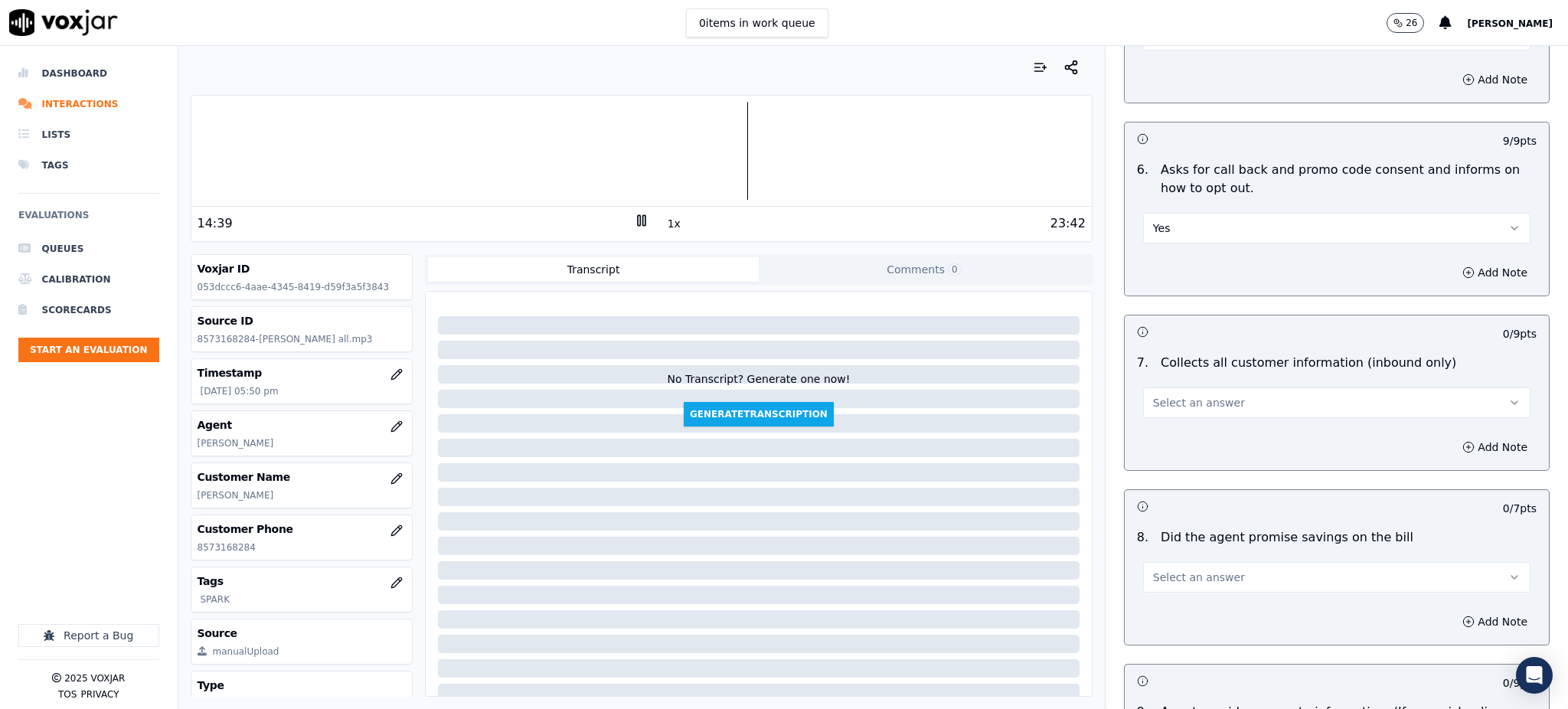
drag, startPoint x: 1176, startPoint y: 363, endPoint x: 1170, endPoint y: 381, distance: 19.0
click at [1176, 395] on span "Select an answer" at bounding box center [1198, 403] width 92 height 16
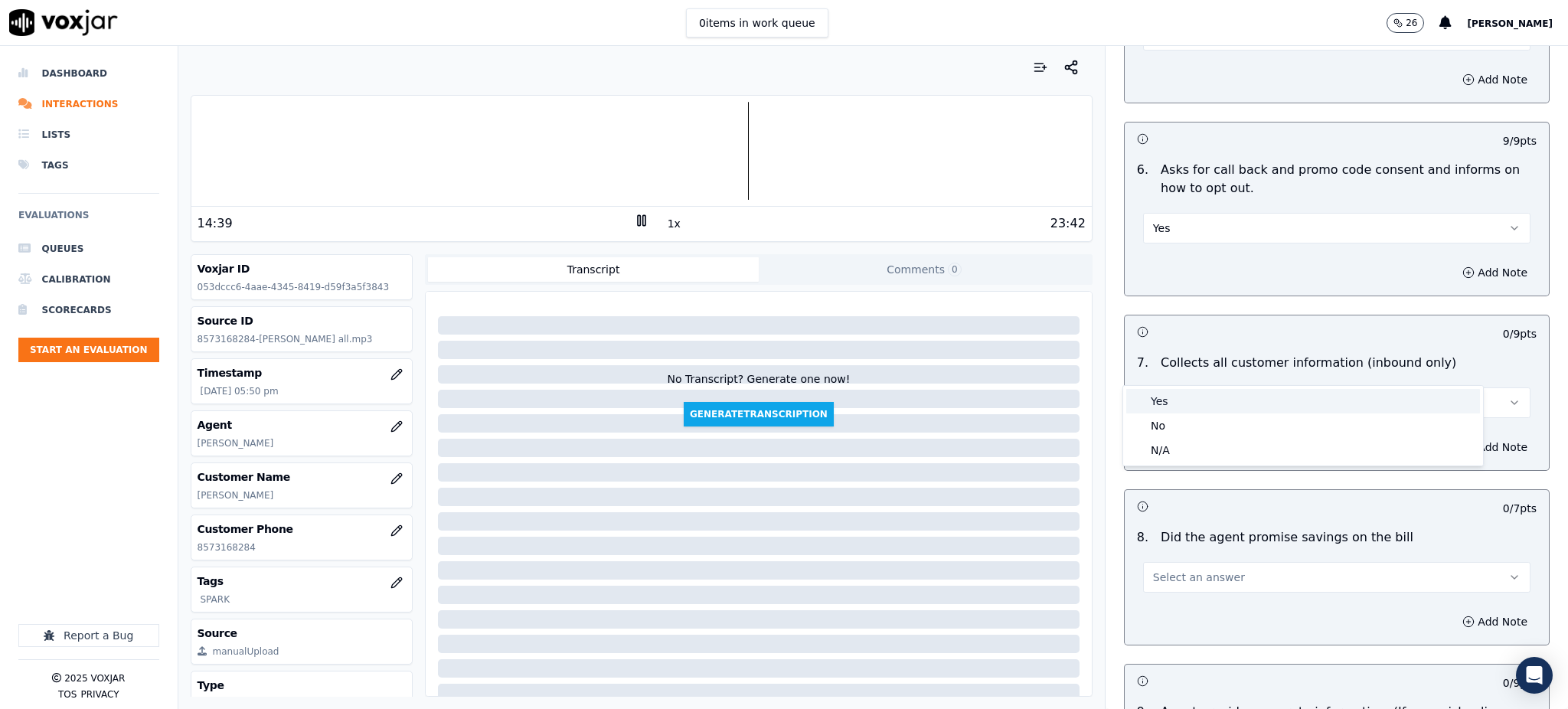
drag, startPoint x: 1165, startPoint y: 409, endPoint x: 1162, endPoint y: 521, distance: 112.0
click at [1164, 409] on div "Yes" at bounding box center [1303, 401] width 354 height 24
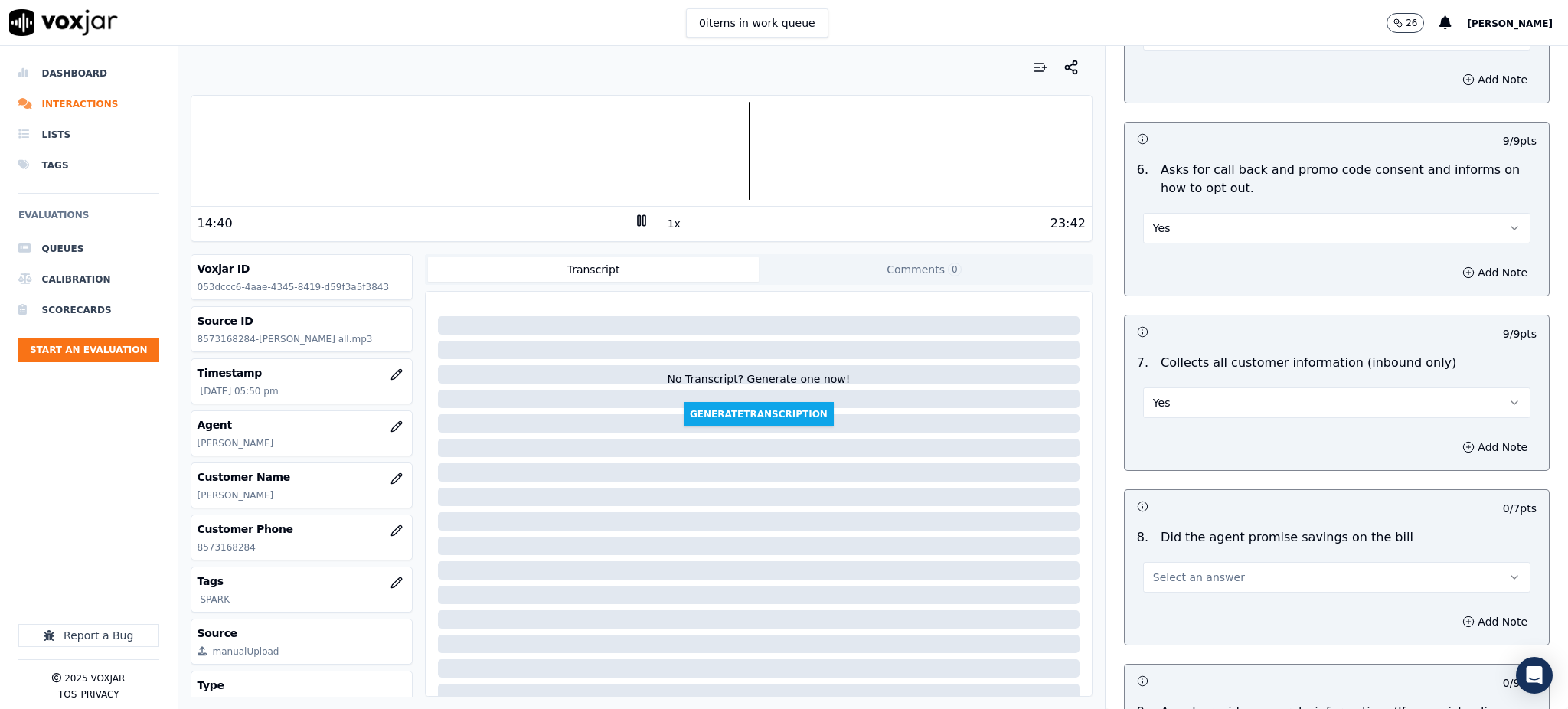
click at [1165, 569] on span "Select an answer" at bounding box center [1198, 577] width 92 height 16
click at [1169, 572] on div "Yes" at bounding box center [1303, 575] width 354 height 24
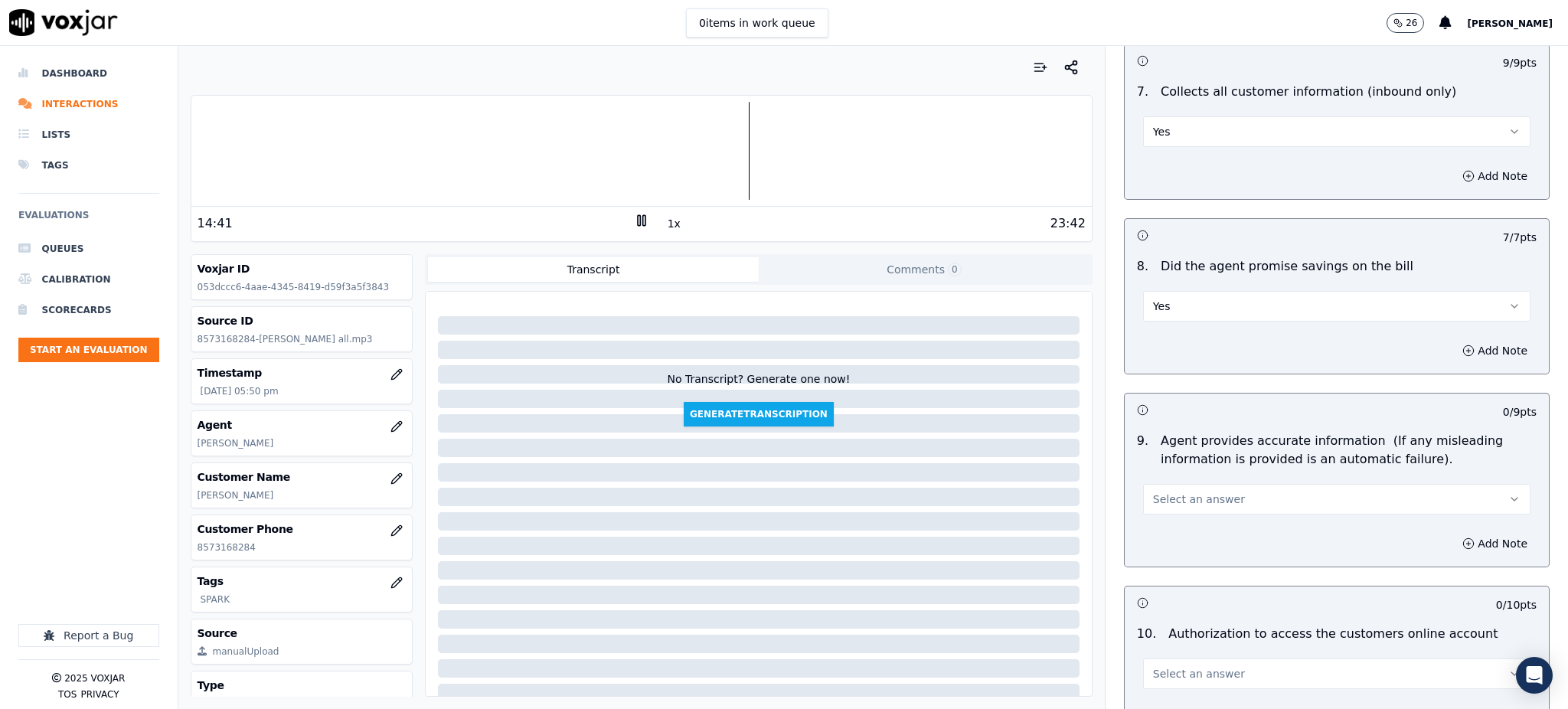
scroll to position [1428, 0]
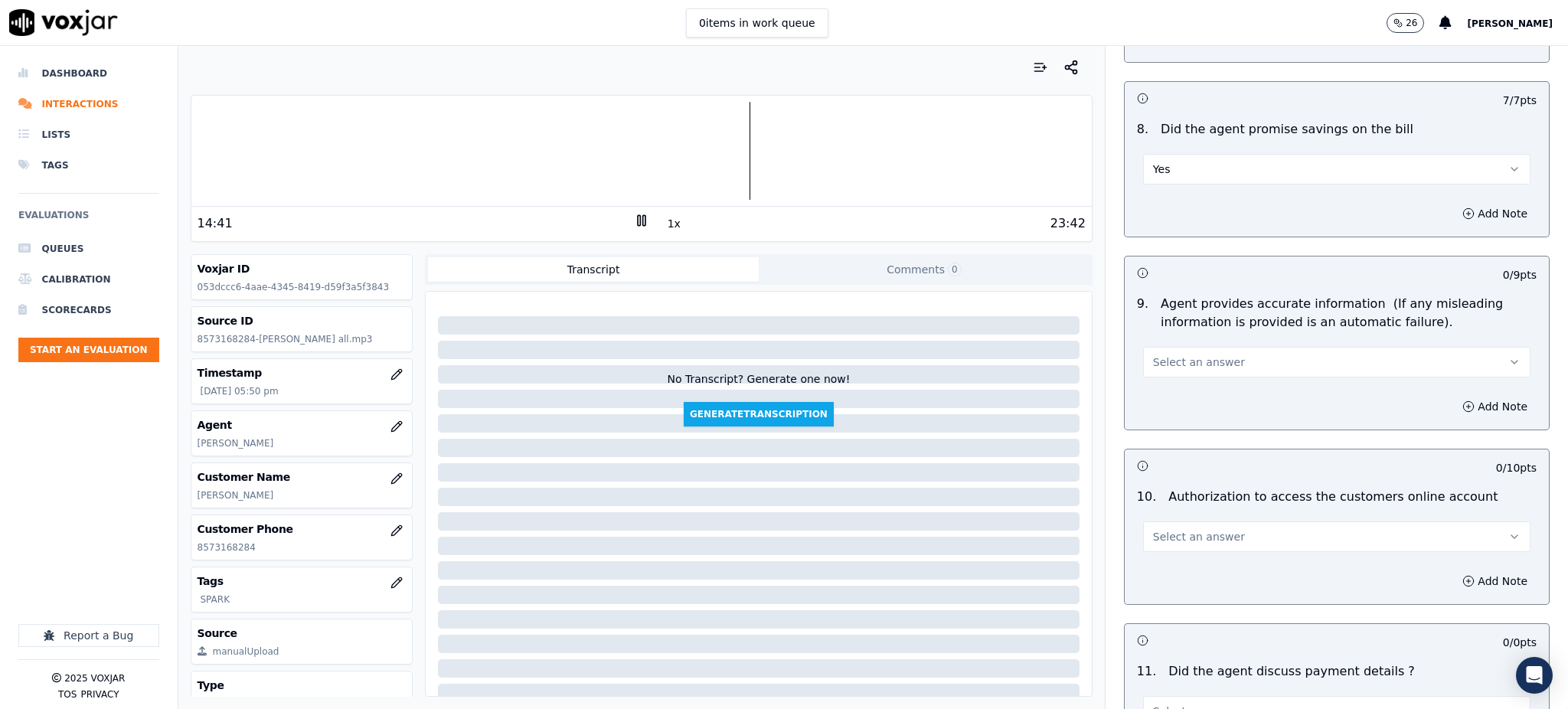
click at [1152, 354] on span "Select an answer" at bounding box center [1198, 362] width 92 height 16
click at [1147, 355] on div "Yes" at bounding box center [1303, 361] width 354 height 24
click at [1166, 529] on span "Select an answer" at bounding box center [1198, 537] width 92 height 16
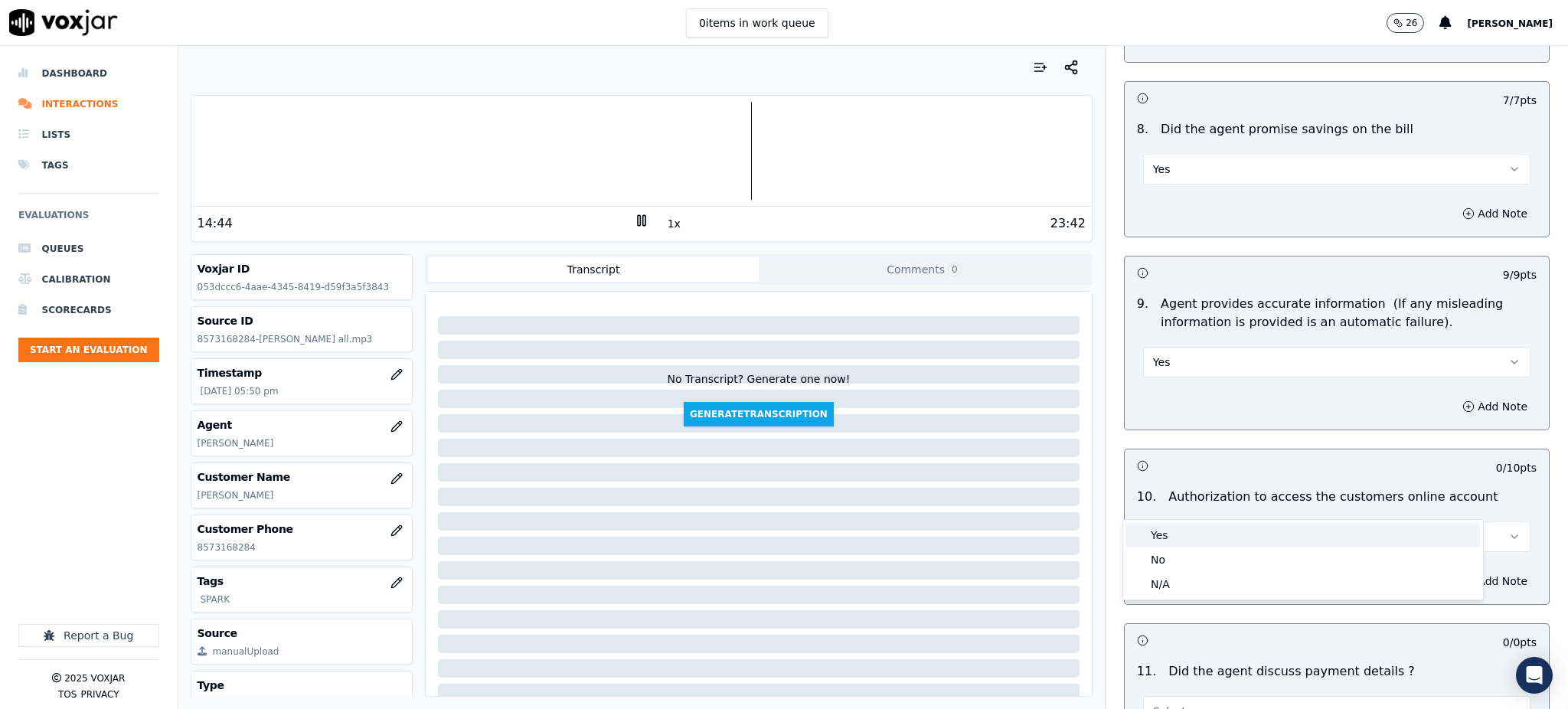
click at [1161, 542] on div "Yes" at bounding box center [1303, 535] width 354 height 24
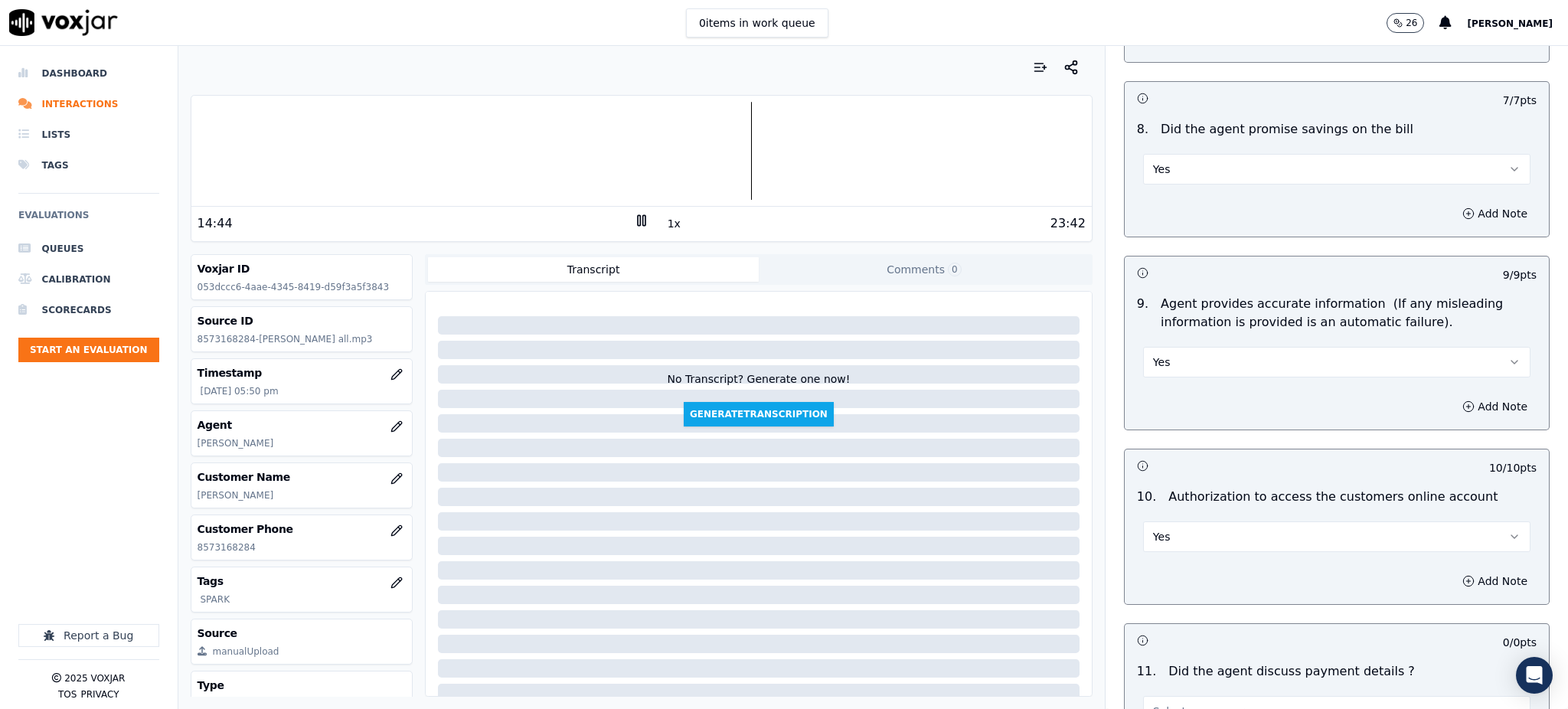
scroll to position [1735, 0]
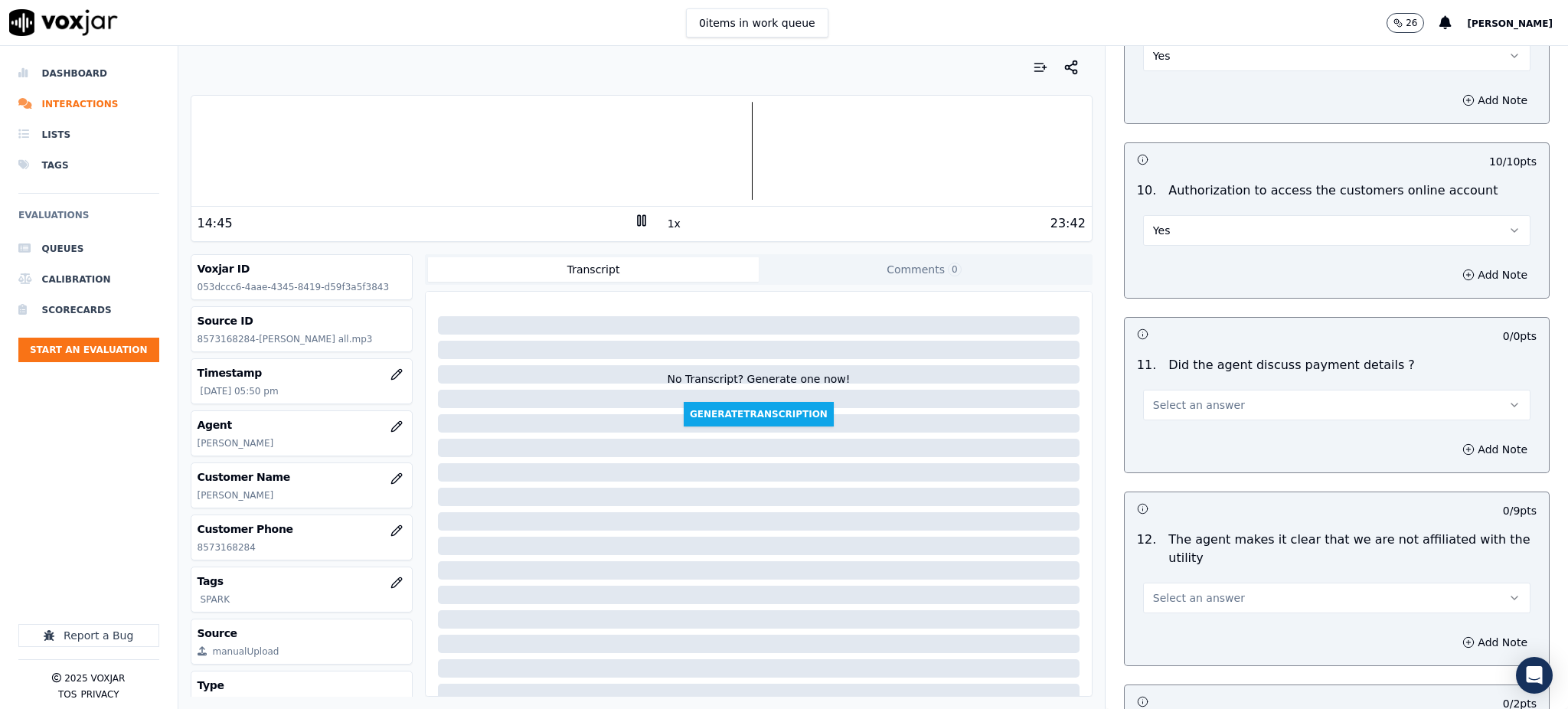
click at [1158, 397] on span "Select an answer" at bounding box center [1198, 405] width 92 height 16
click at [1160, 445] on div "N/A" at bounding box center [1303, 452] width 354 height 24
click at [1164, 590] on span "Select an answer" at bounding box center [1198, 598] width 92 height 16
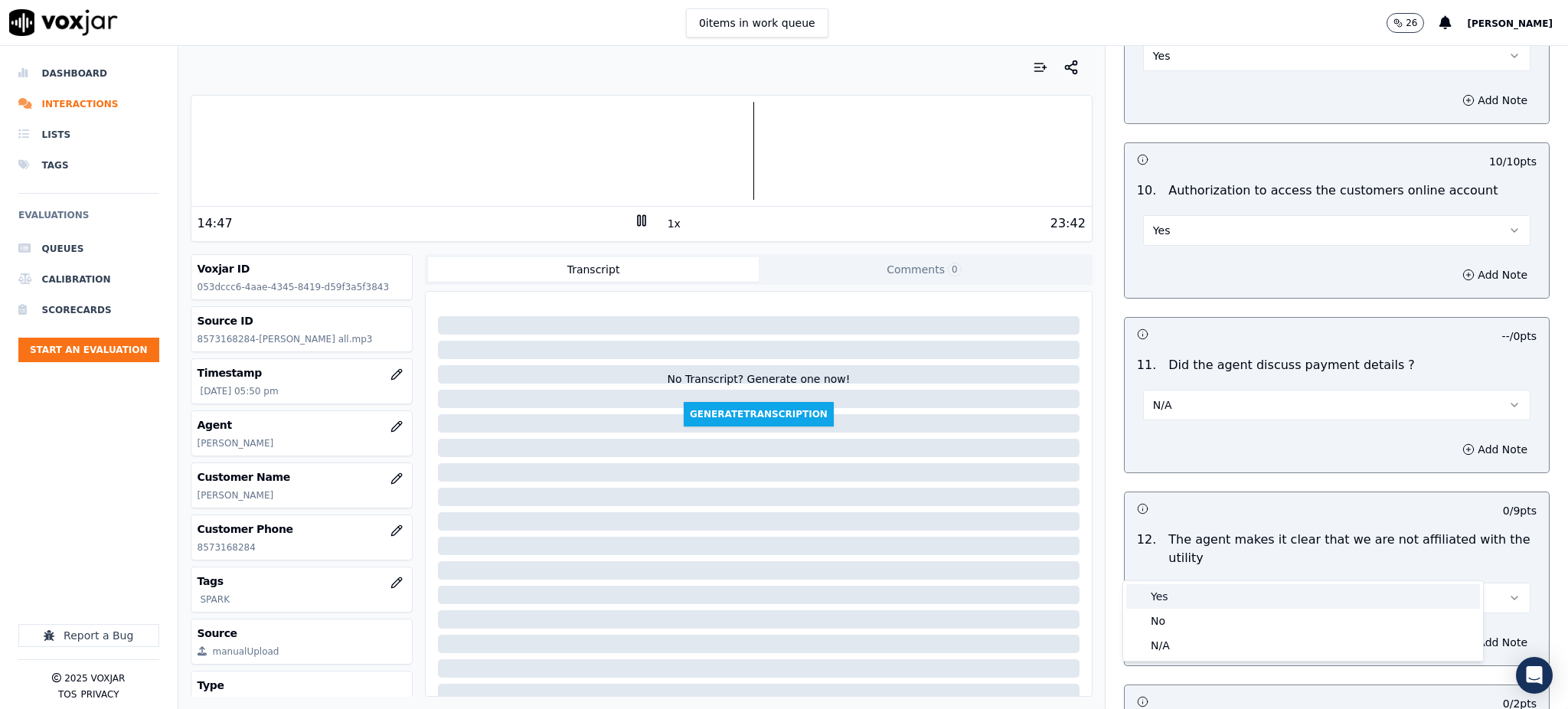
click at [1165, 586] on div "Yes" at bounding box center [1303, 596] width 354 height 24
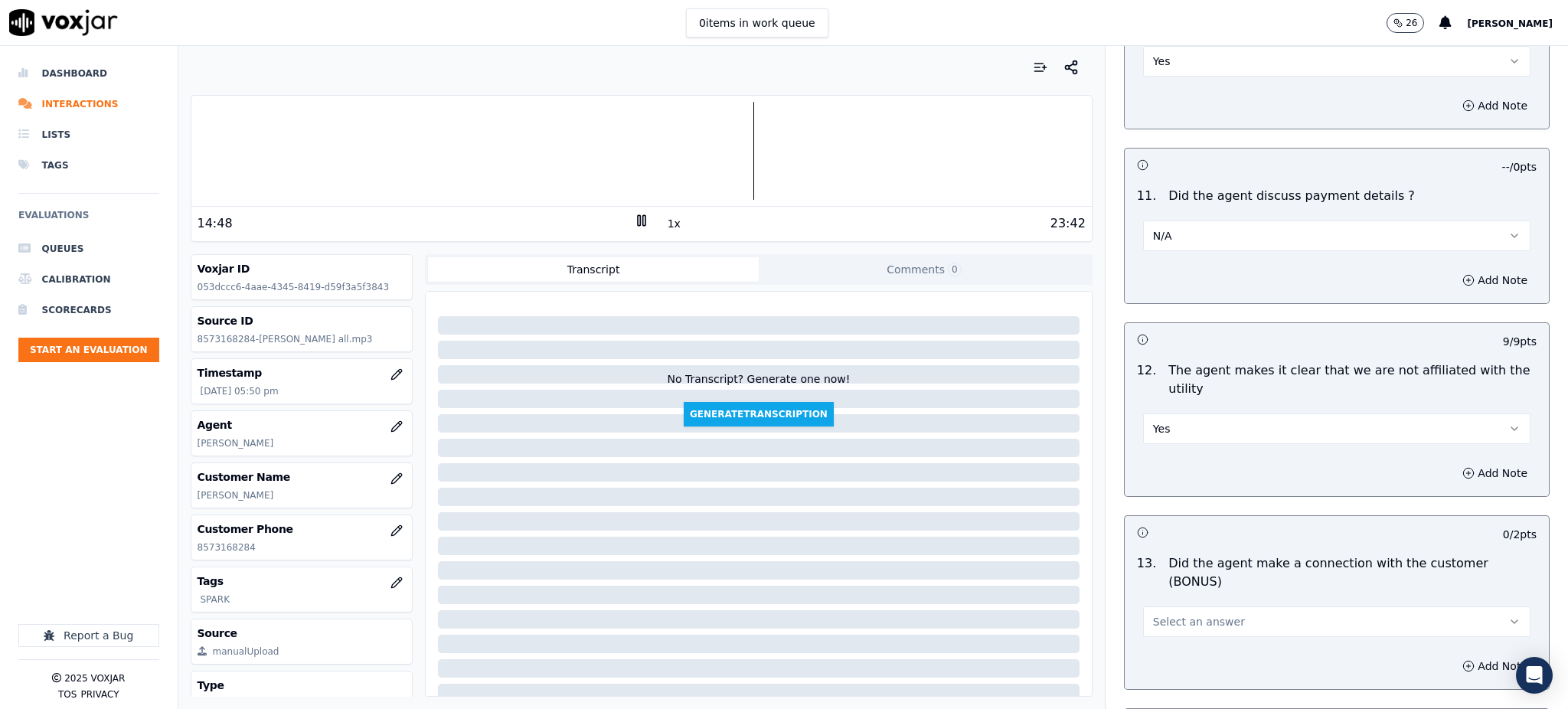
scroll to position [1939, 0]
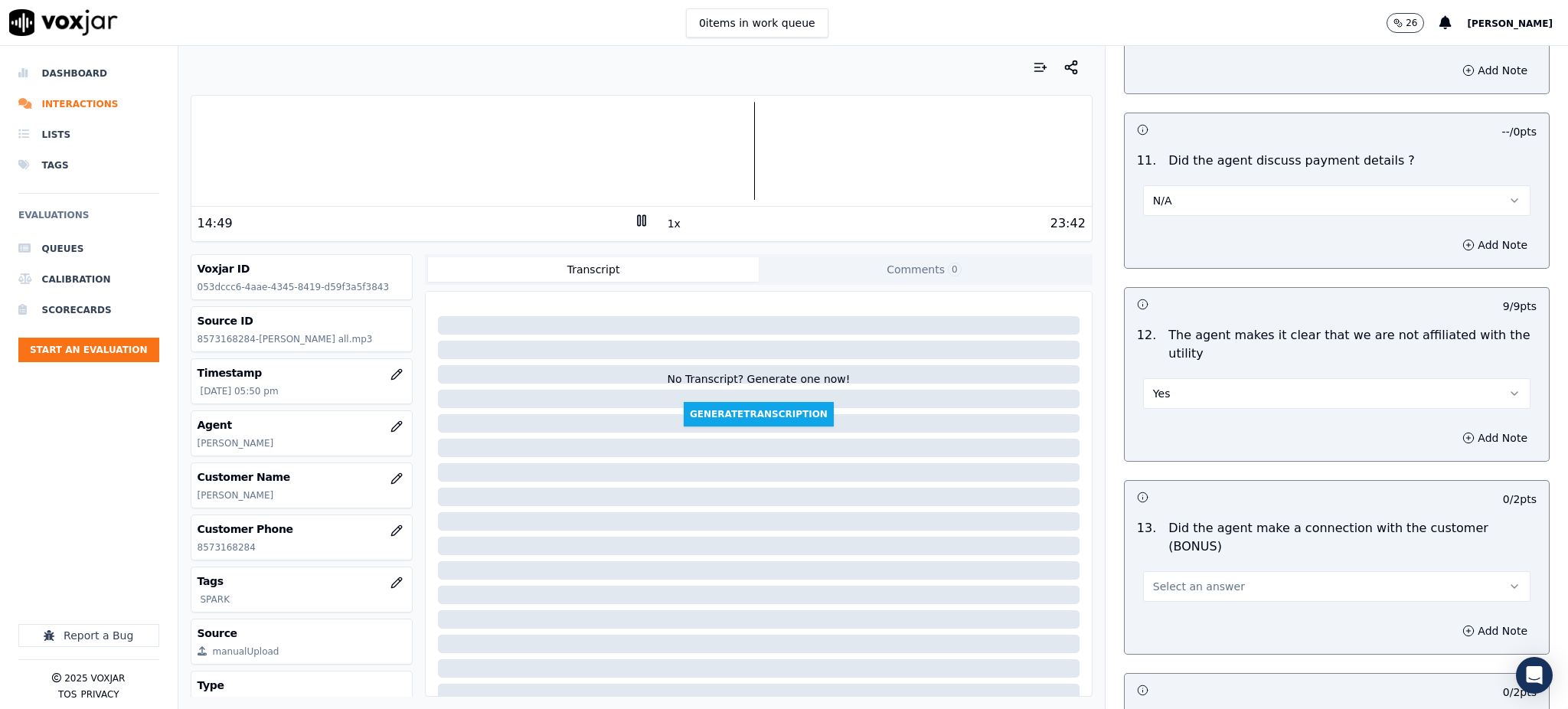
click at [1159, 579] on span "Select an answer" at bounding box center [1198, 587] width 92 height 16
click at [1171, 568] on div "Yes" at bounding box center [1303, 567] width 354 height 24
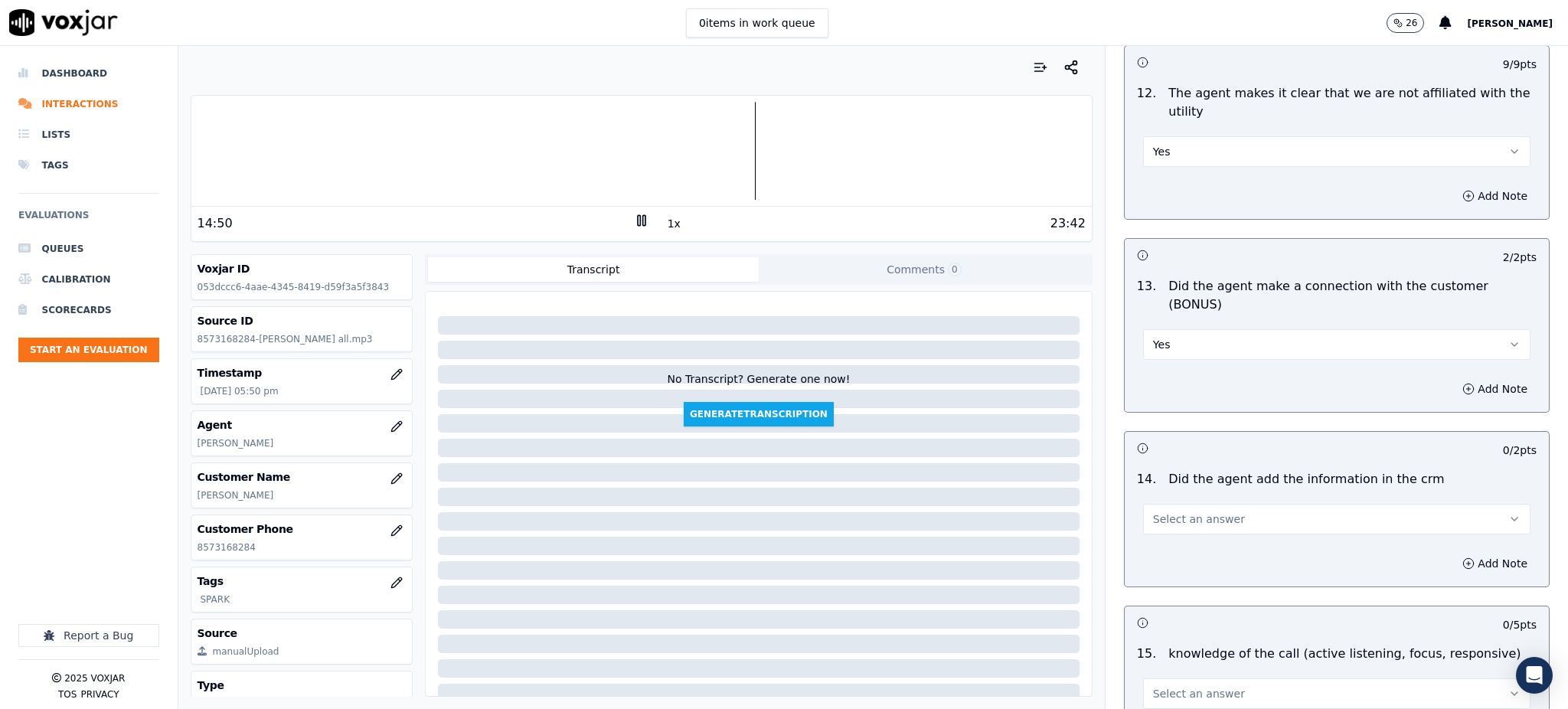
scroll to position [2246, 0]
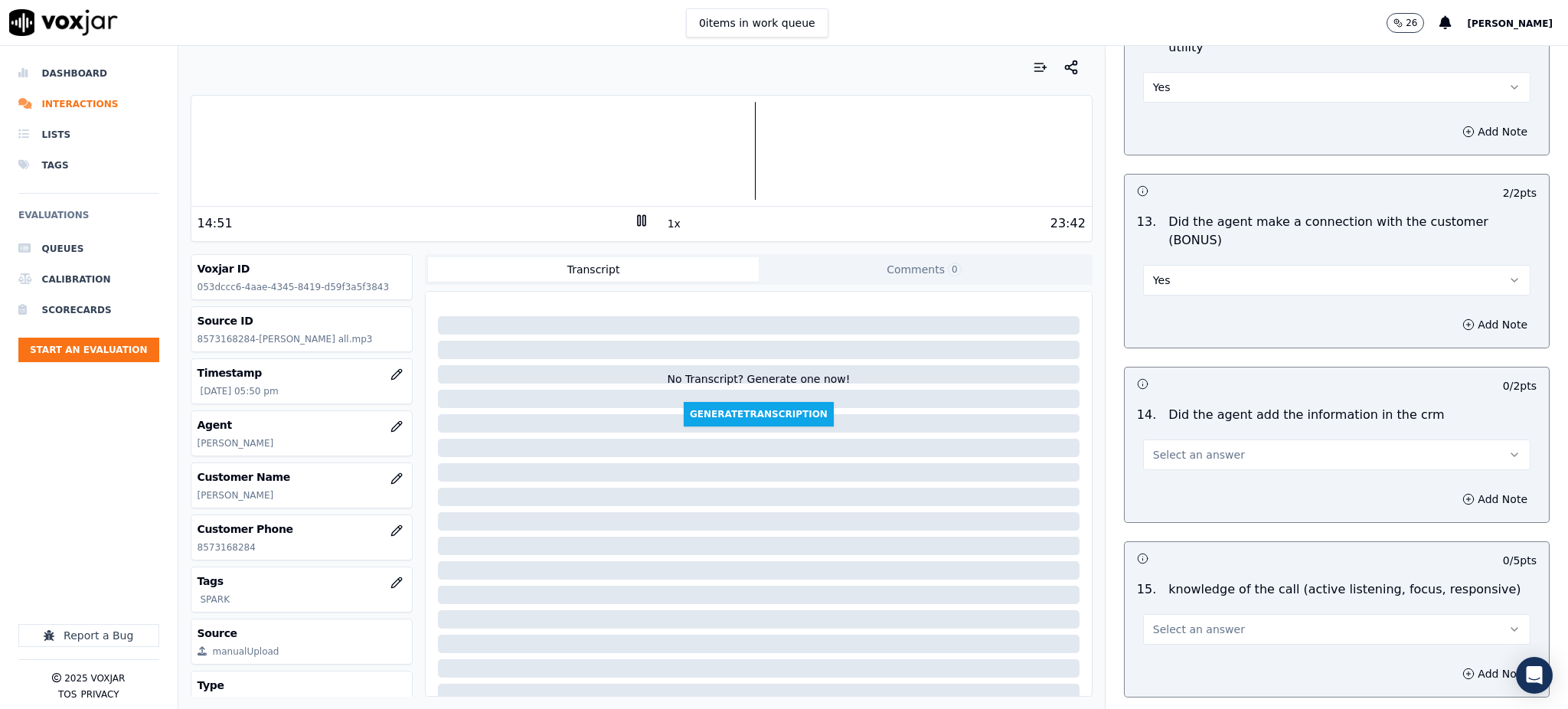
click at [1152, 447] on span "Select an answer" at bounding box center [1198, 455] width 92 height 16
click at [1152, 432] on div "Yes" at bounding box center [1303, 436] width 354 height 24
click at [1171, 622] on span "Select an answer" at bounding box center [1198, 630] width 92 height 16
click at [1166, 616] on div "Yes" at bounding box center [1303, 610] width 354 height 24
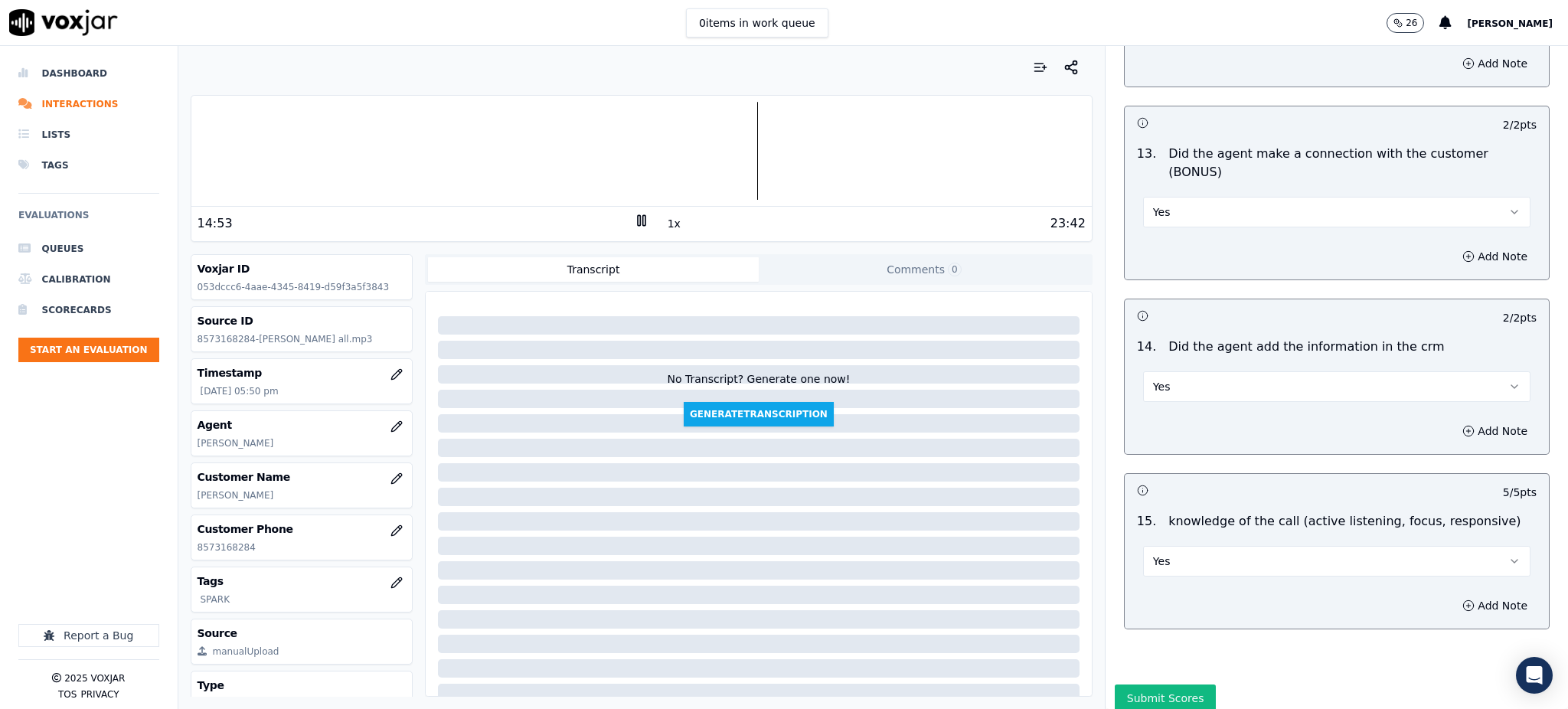
scroll to position [2317, 0]
click at [1160, 680] on button "Submit Scores" at bounding box center [1166, 694] width 102 height 28
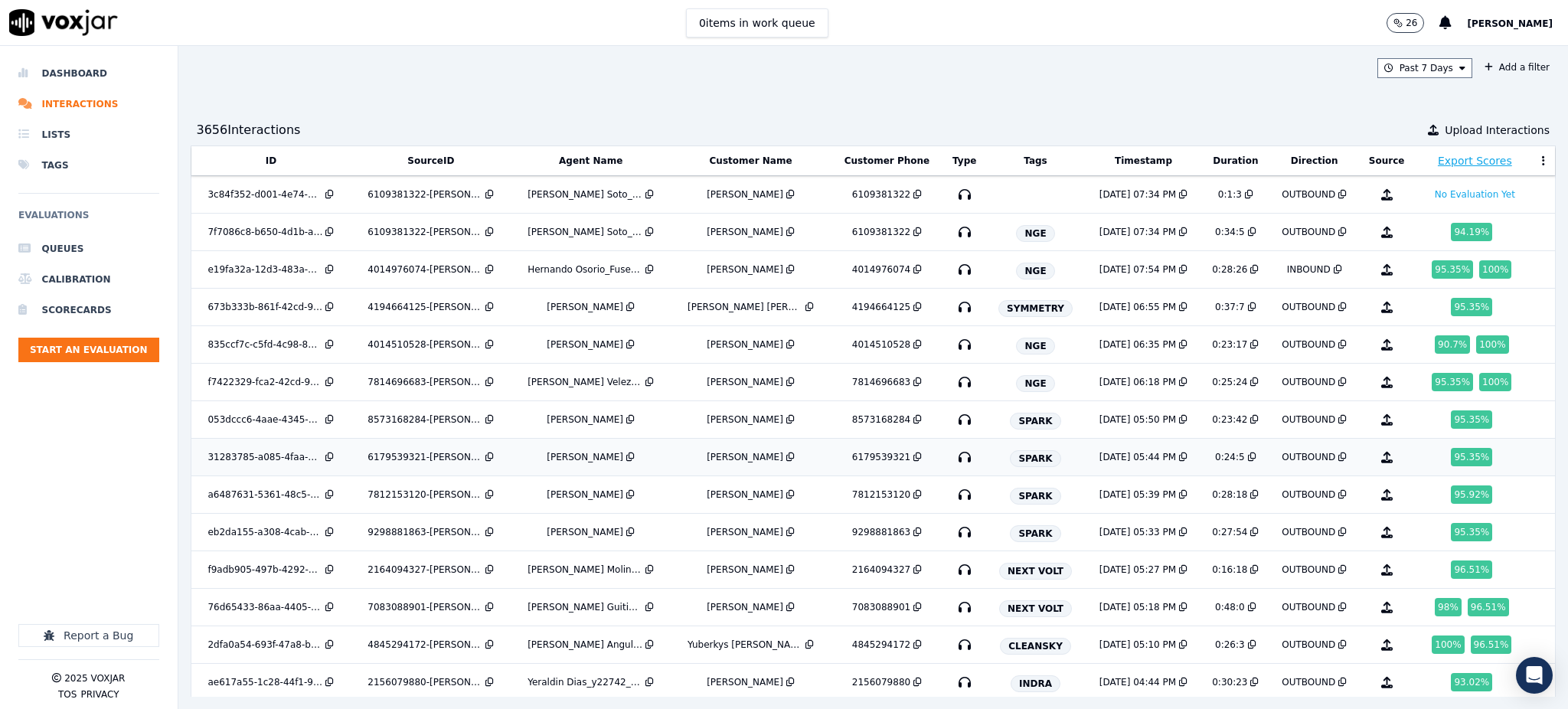
click at [955, 459] on icon "button" at bounding box center [965, 457] width 24 height 24
click at [952, 495] on icon "button" at bounding box center [965, 494] width 24 height 24
click at [952, 533] on icon "button" at bounding box center [965, 532] width 24 height 24
click at [952, 573] on icon "button" at bounding box center [965, 569] width 24 height 24
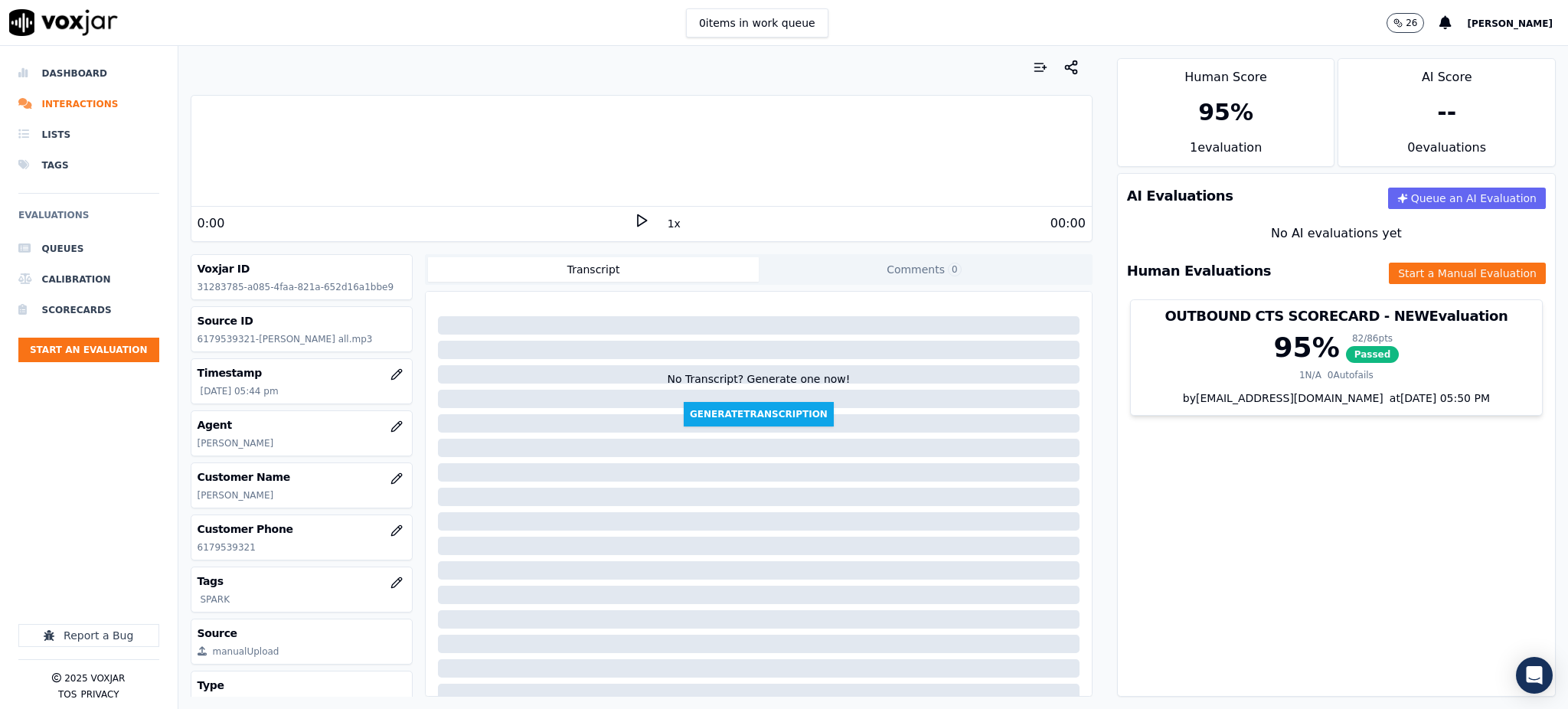
click at [634, 218] on icon at bounding box center [642, 221] width 16 height 16
drag, startPoint x: 249, startPoint y: 549, endPoint x: 188, endPoint y: 556, distance: 61.4
click at [191, 558] on div "Customer Phone [PHONE_NUMBER]" at bounding box center [301, 537] width 221 height 45
copy p "6179539321"
click at [634, 226] on icon at bounding box center [642, 221] width 16 height 16
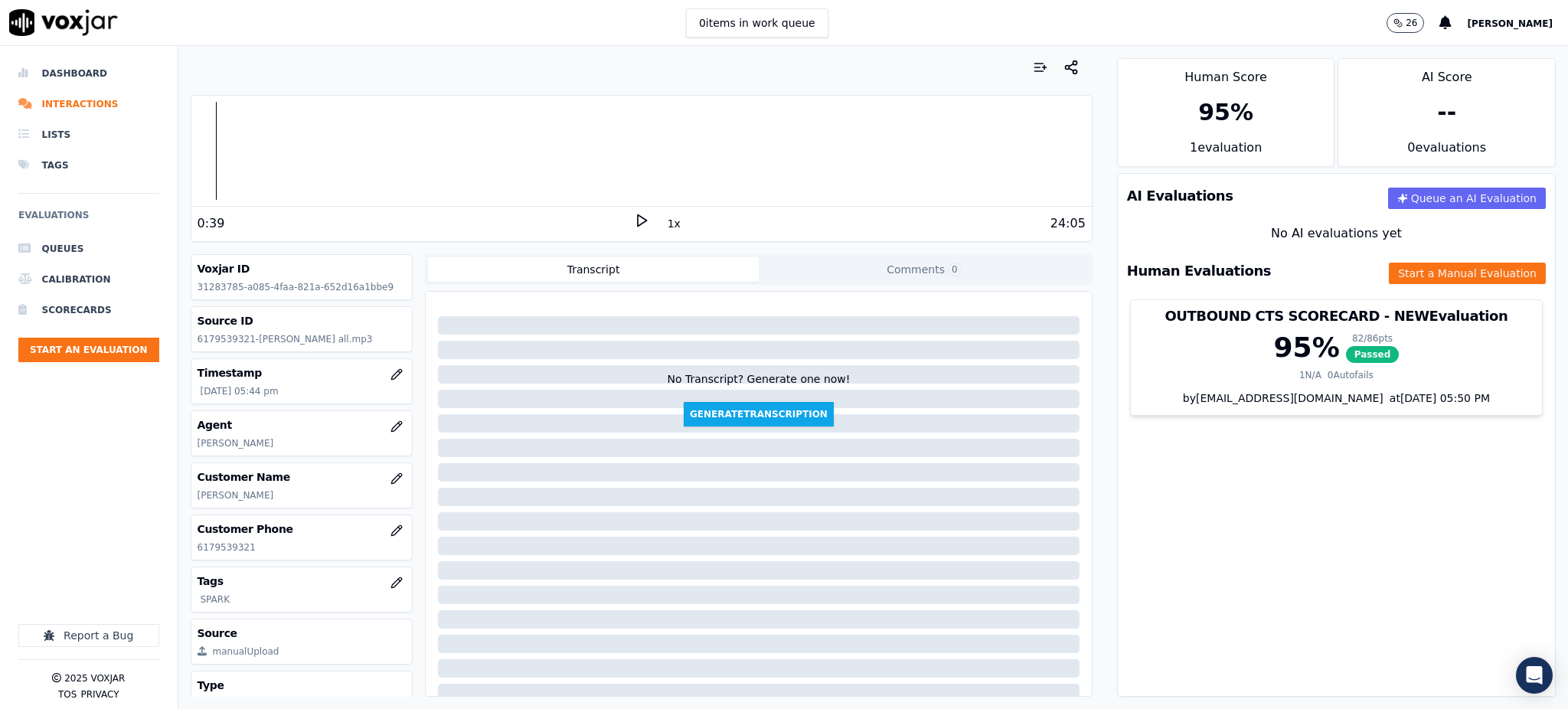
drag, startPoint x: 375, startPoint y: 213, endPoint x: 432, endPoint y: 216, distance: 57.1
click at [376, 214] on div "0:39" at bounding box center [416, 223] width 437 height 18
click at [634, 224] on icon at bounding box center [642, 221] width 16 height 16
click at [1408, 267] on button "Start a Manual Evaluation" at bounding box center [1467, 273] width 157 height 22
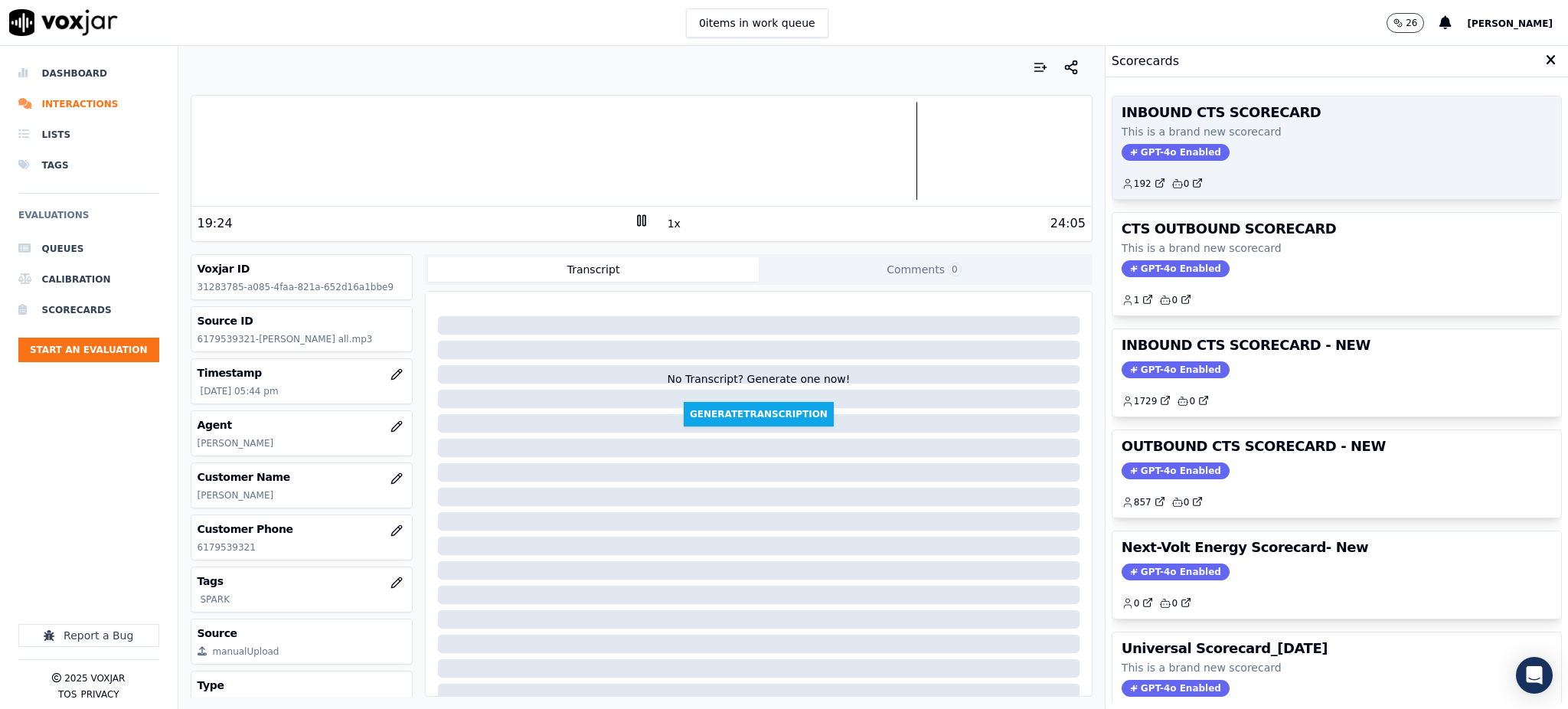
click at [1139, 151] on span "GPT-4o Enabled" at bounding box center [1175, 152] width 108 height 17
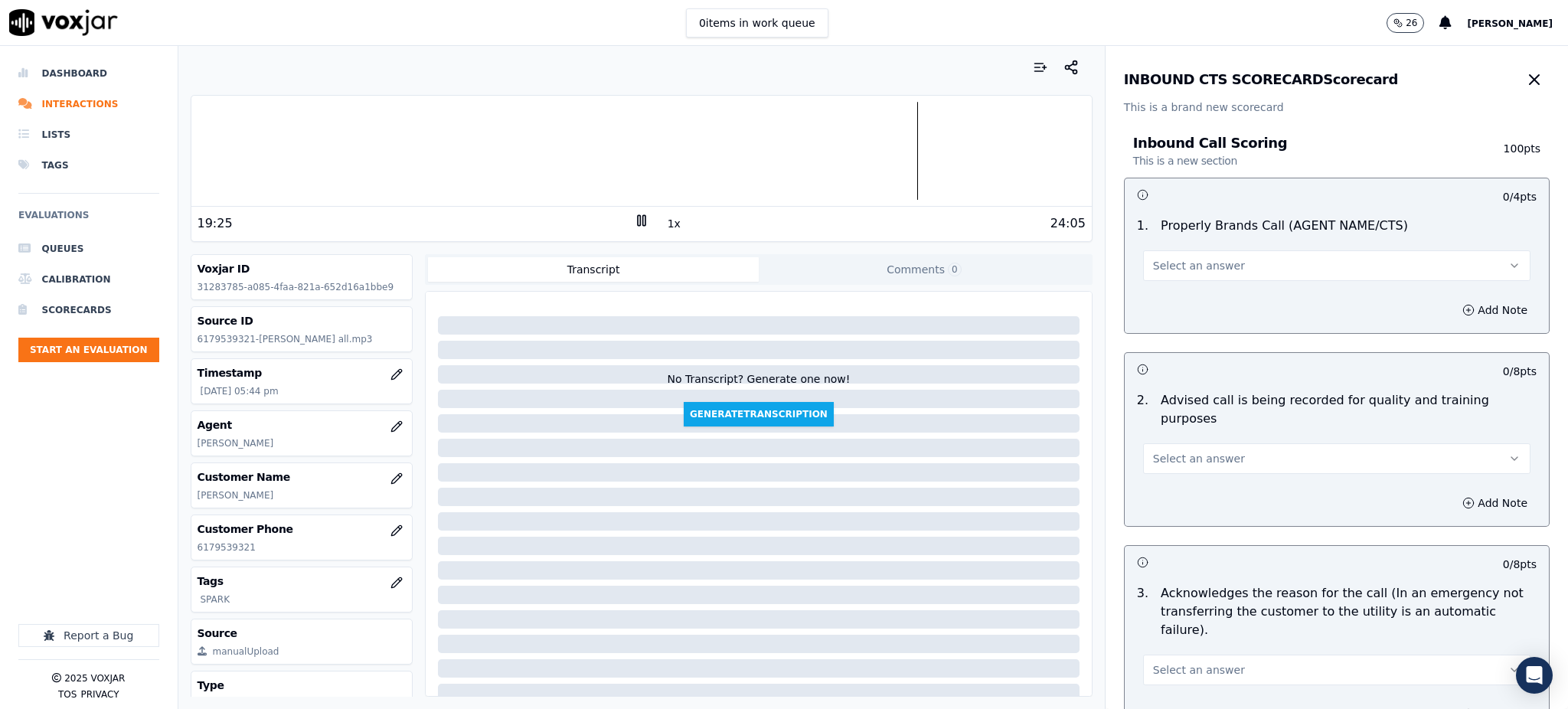
click at [1166, 270] on span "Select an answer" at bounding box center [1198, 265] width 92 height 16
click at [1153, 311] on div "Yes" at bounding box center [1303, 300] width 354 height 24
click at [637, 217] on rect at bounding box center [638, 219] width 3 height 10
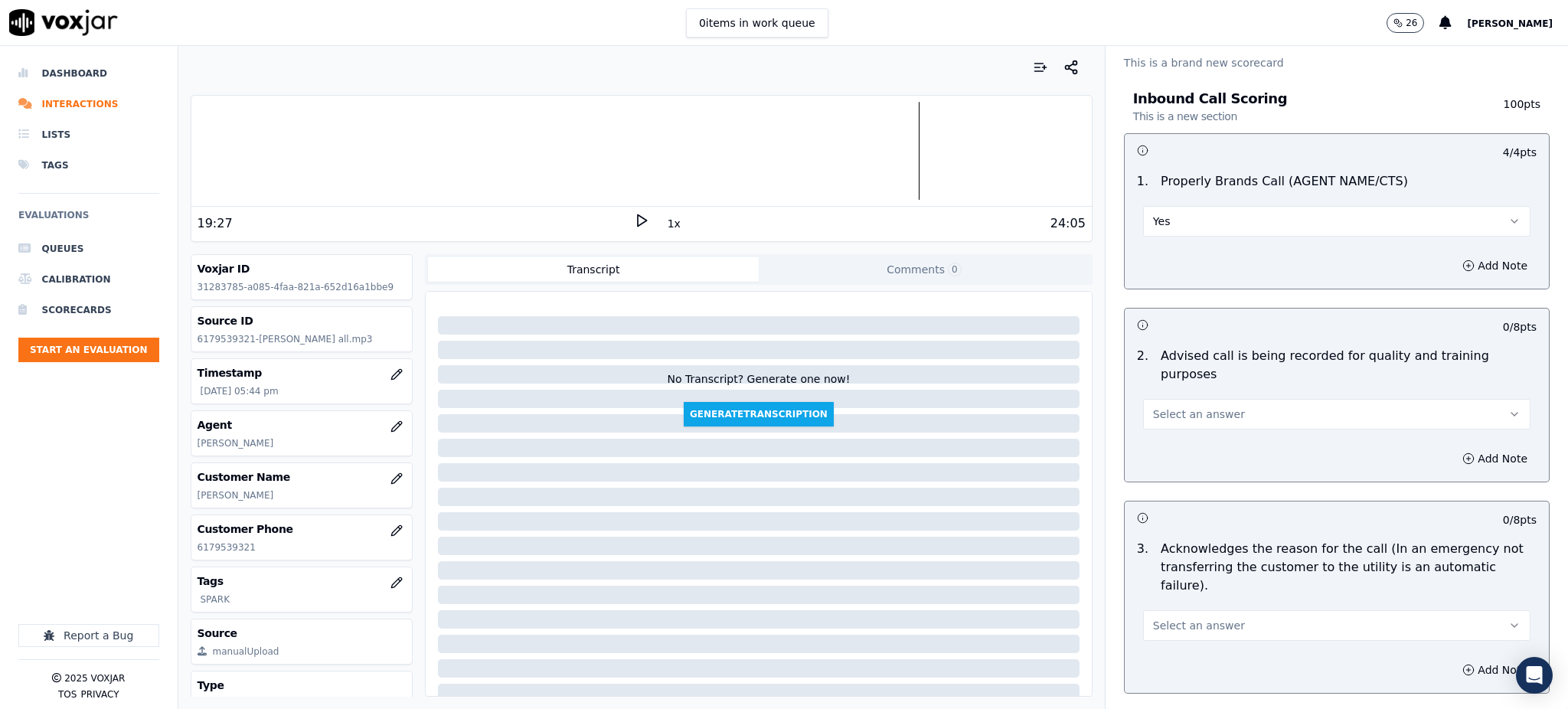
scroll to position [102, 0]
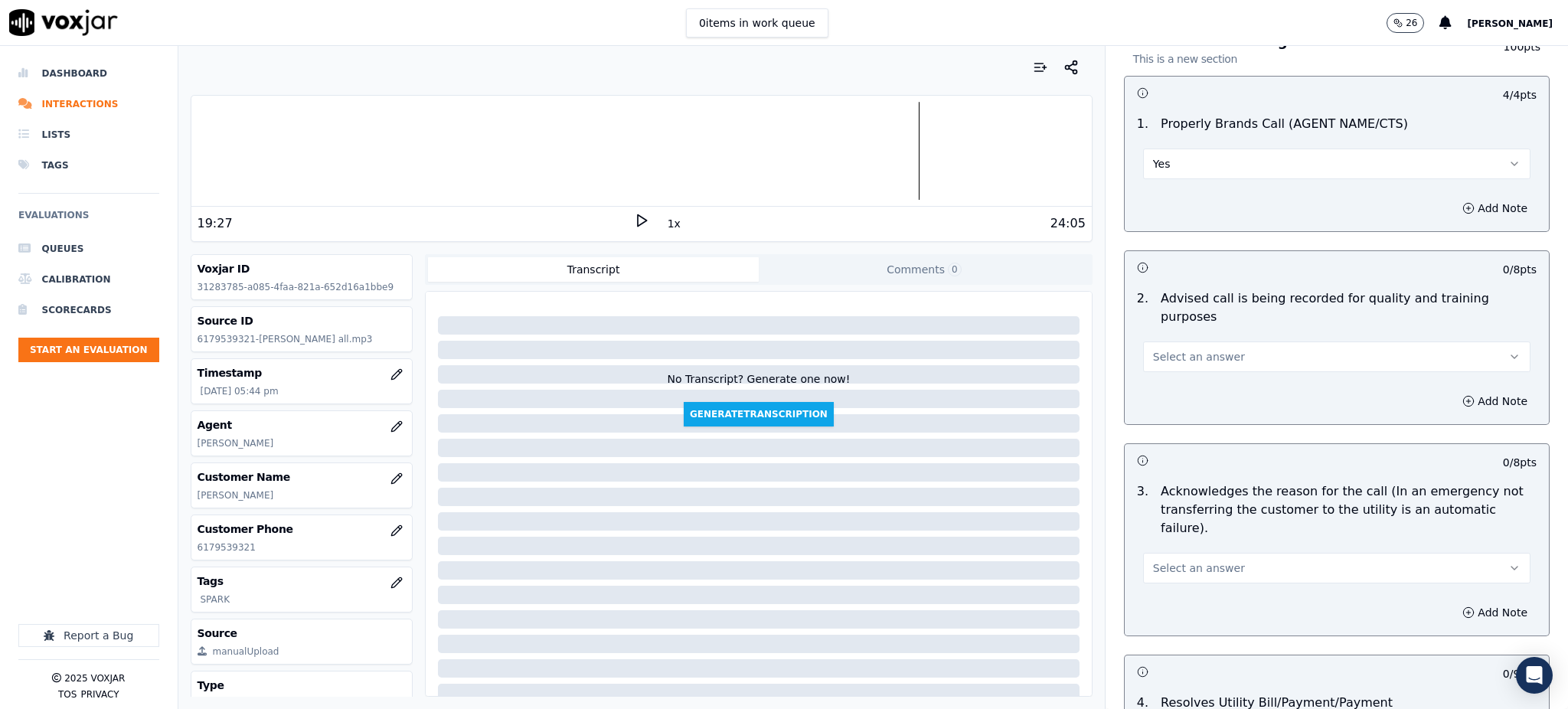
click at [1173, 349] on span "Select an answer" at bounding box center [1198, 357] width 92 height 16
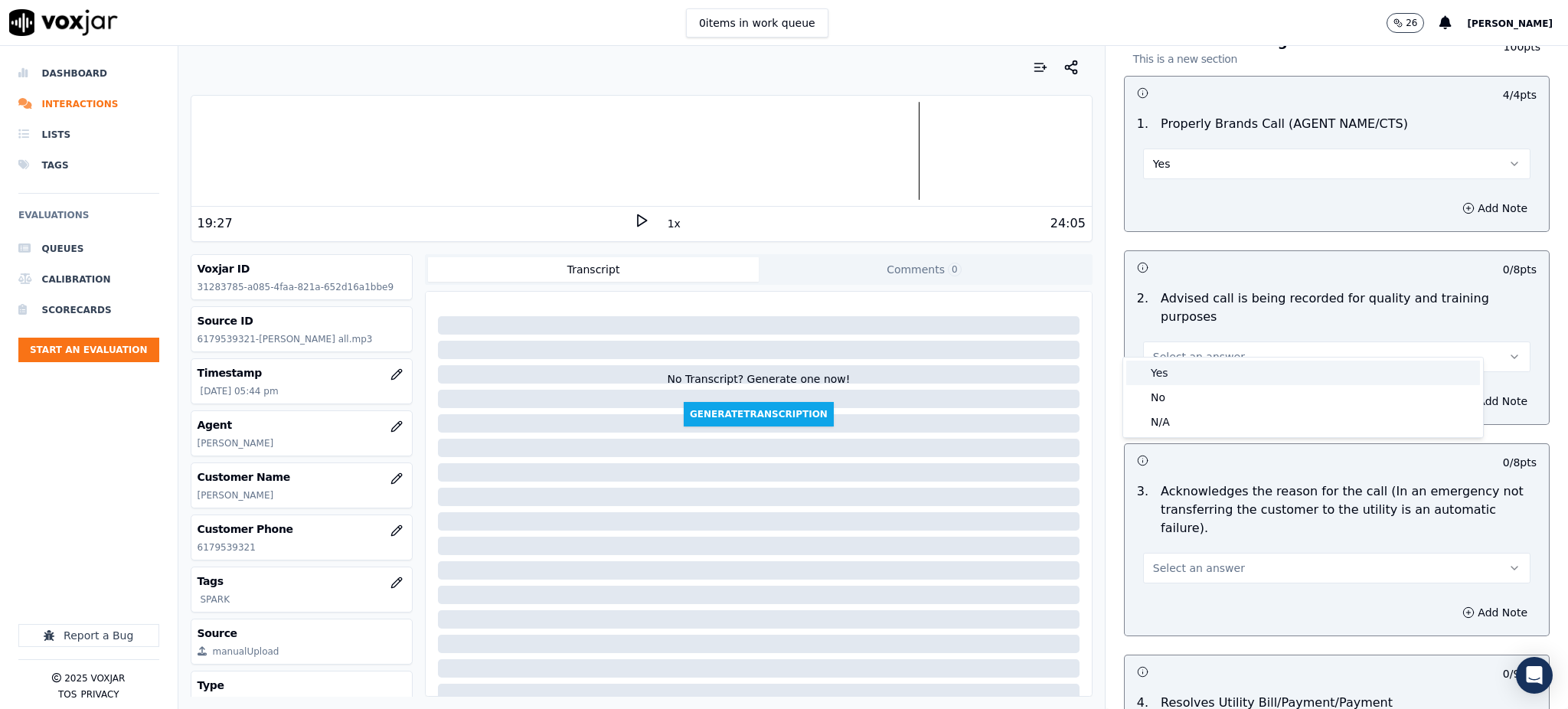
click at [1170, 370] on div "Yes" at bounding box center [1303, 373] width 354 height 24
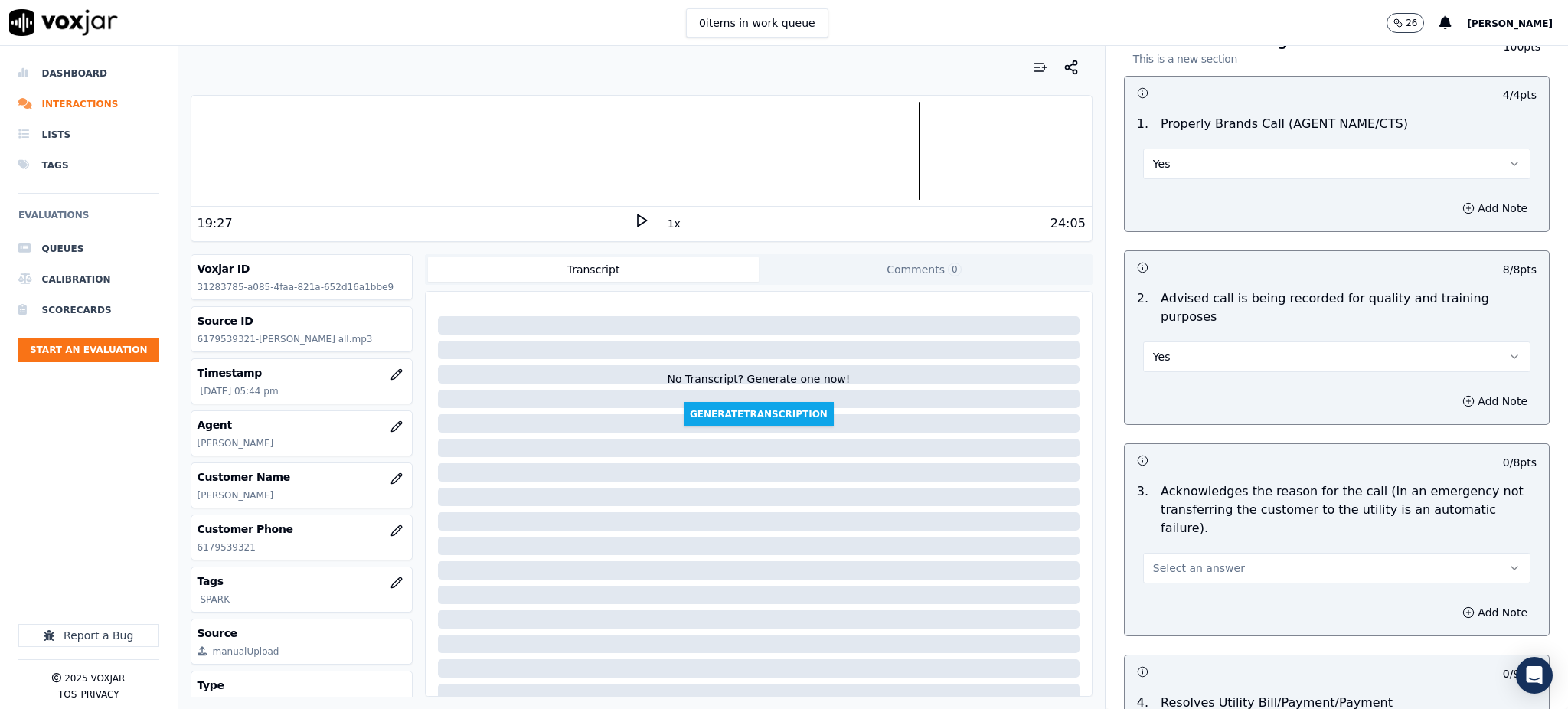
click at [1177, 553] on button "Select an answer" at bounding box center [1337, 568] width 388 height 31
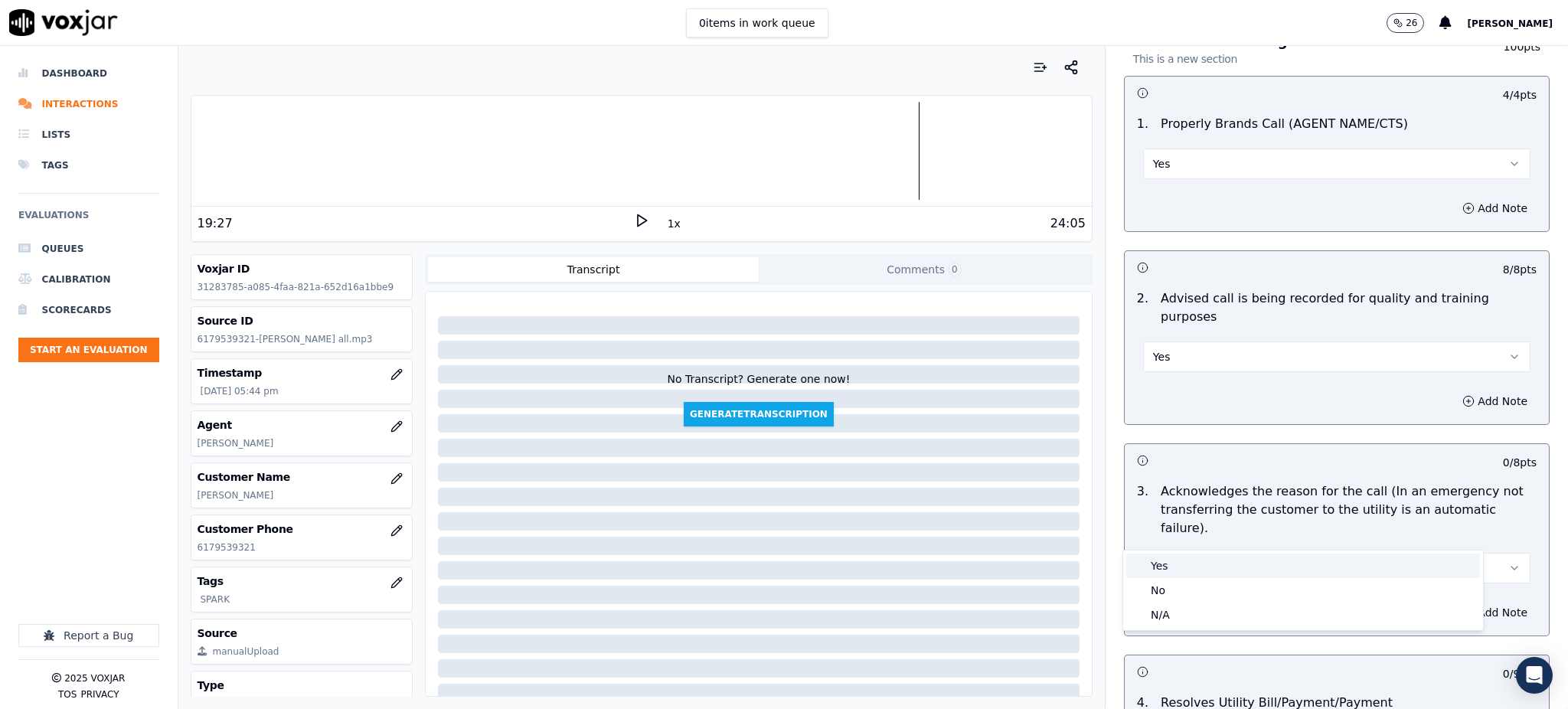
click at [1169, 569] on div "Yes" at bounding box center [1303, 566] width 354 height 24
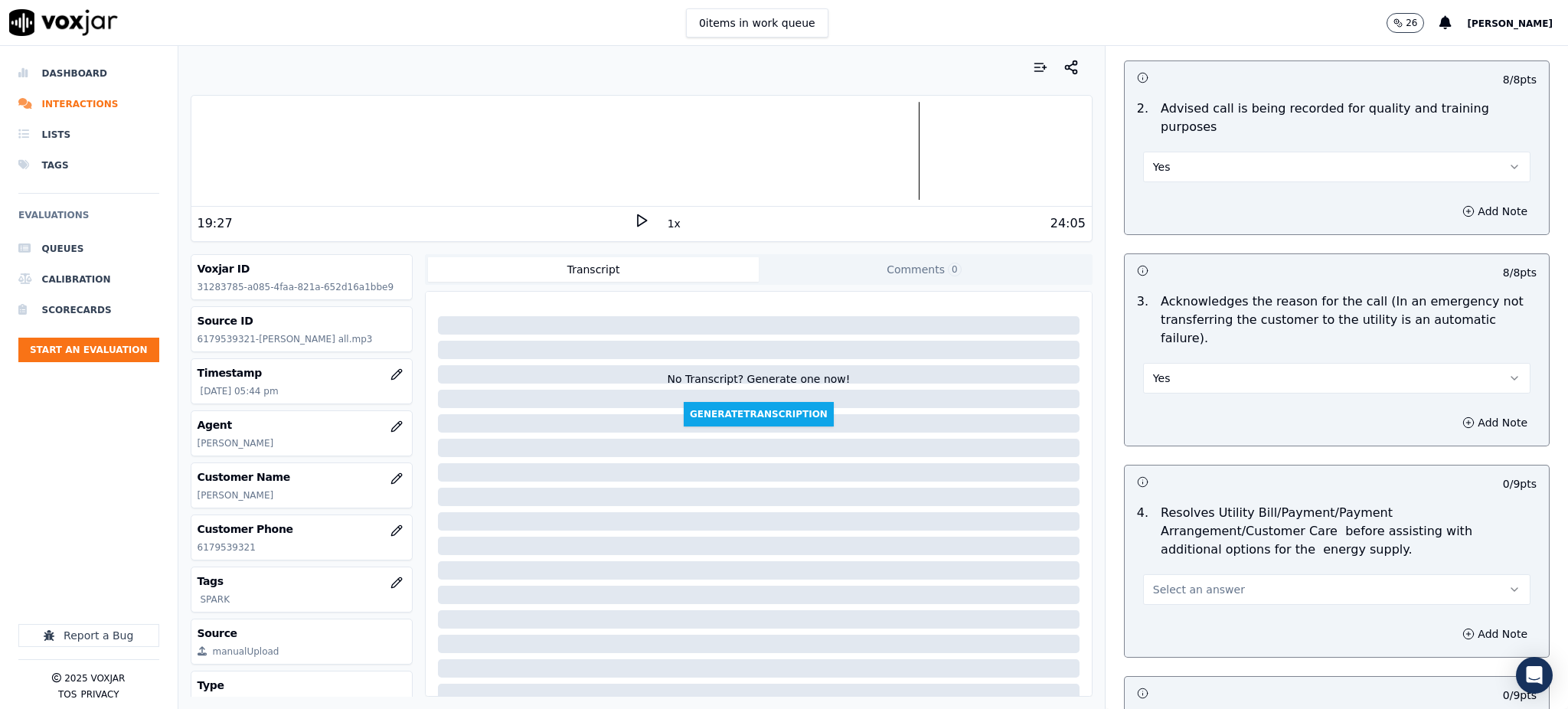
scroll to position [306, 0]
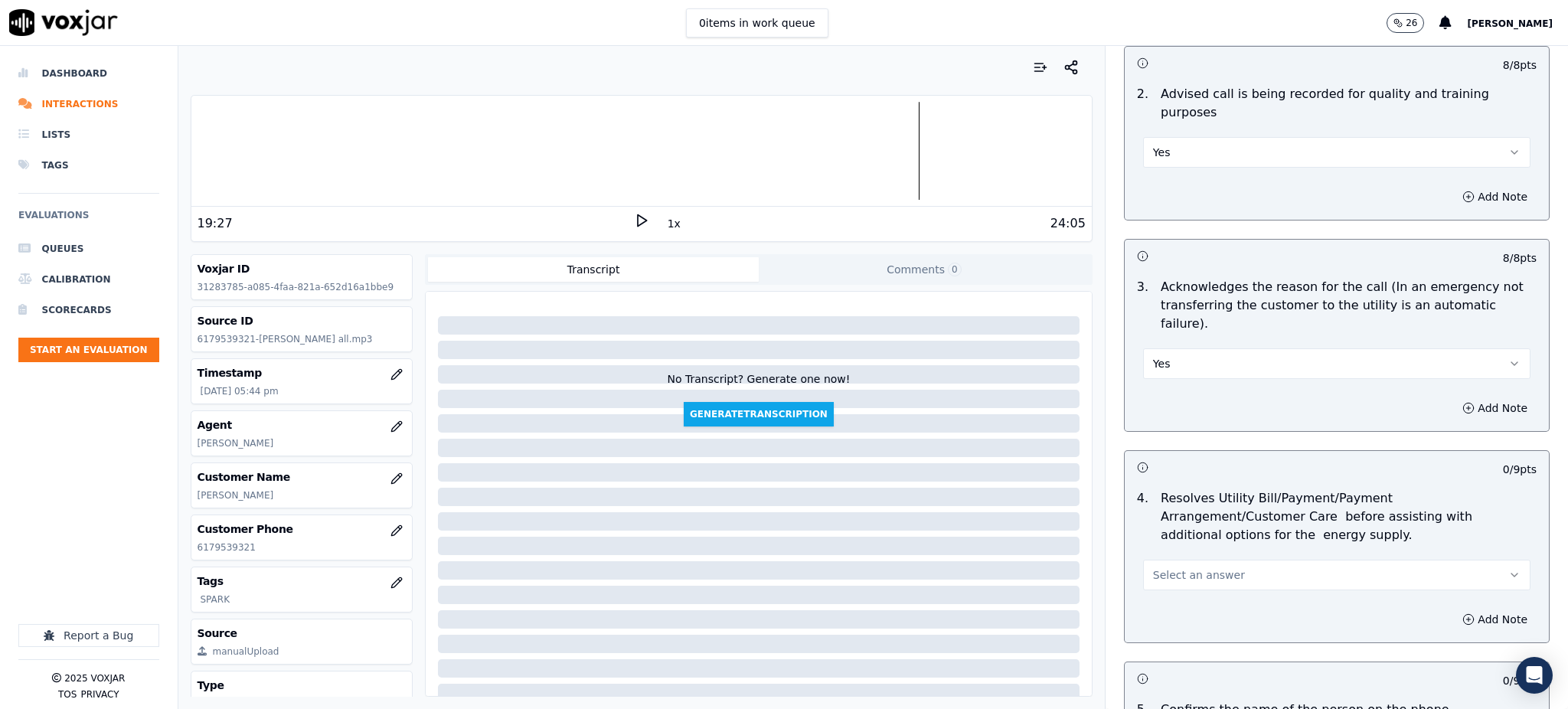
click at [1152, 568] on span "Select an answer" at bounding box center [1198, 575] width 92 height 16
click at [1174, 569] on div "Yes" at bounding box center [1303, 574] width 354 height 24
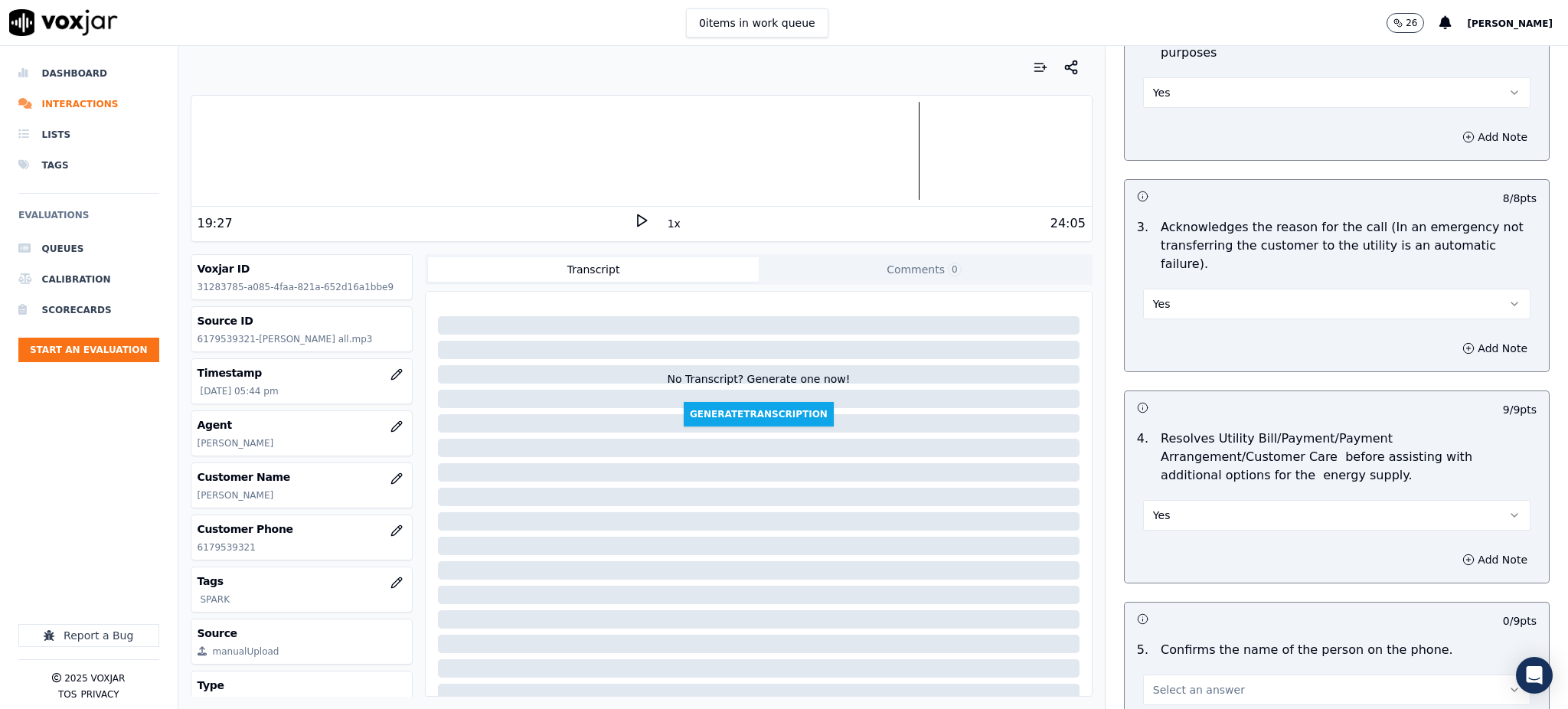
scroll to position [612, 0]
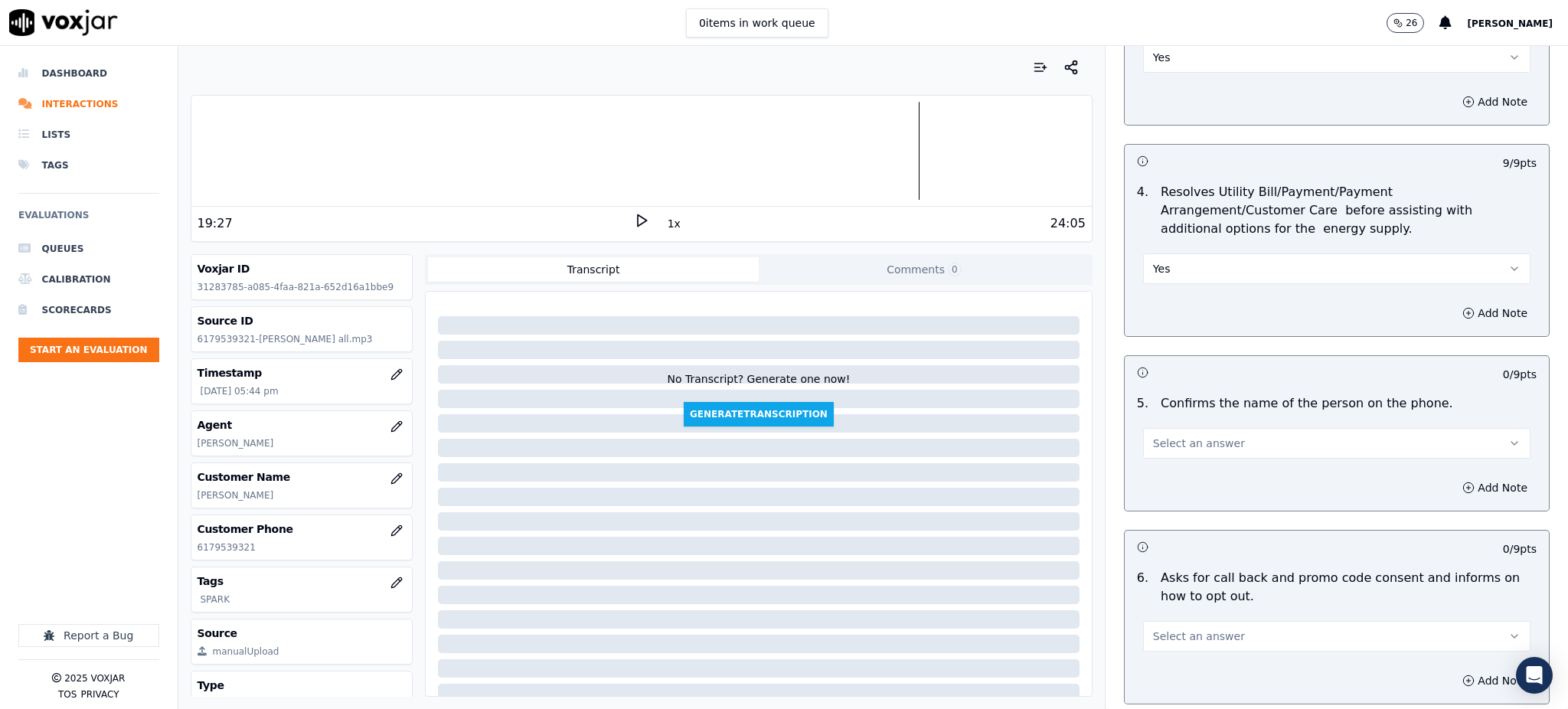
drag, startPoint x: 1173, startPoint y: 392, endPoint x: 1171, endPoint y: 403, distance: 11.2
click at [1173, 428] on button "Select an answer" at bounding box center [1337, 443] width 388 height 31
drag, startPoint x: 1164, startPoint y: 449, endPoint x: 1156, endPoint y: 465, distance: 17.9
click at [1164, 449] on div "Yes" at bounding box center [1303, 442] width 354 height 24
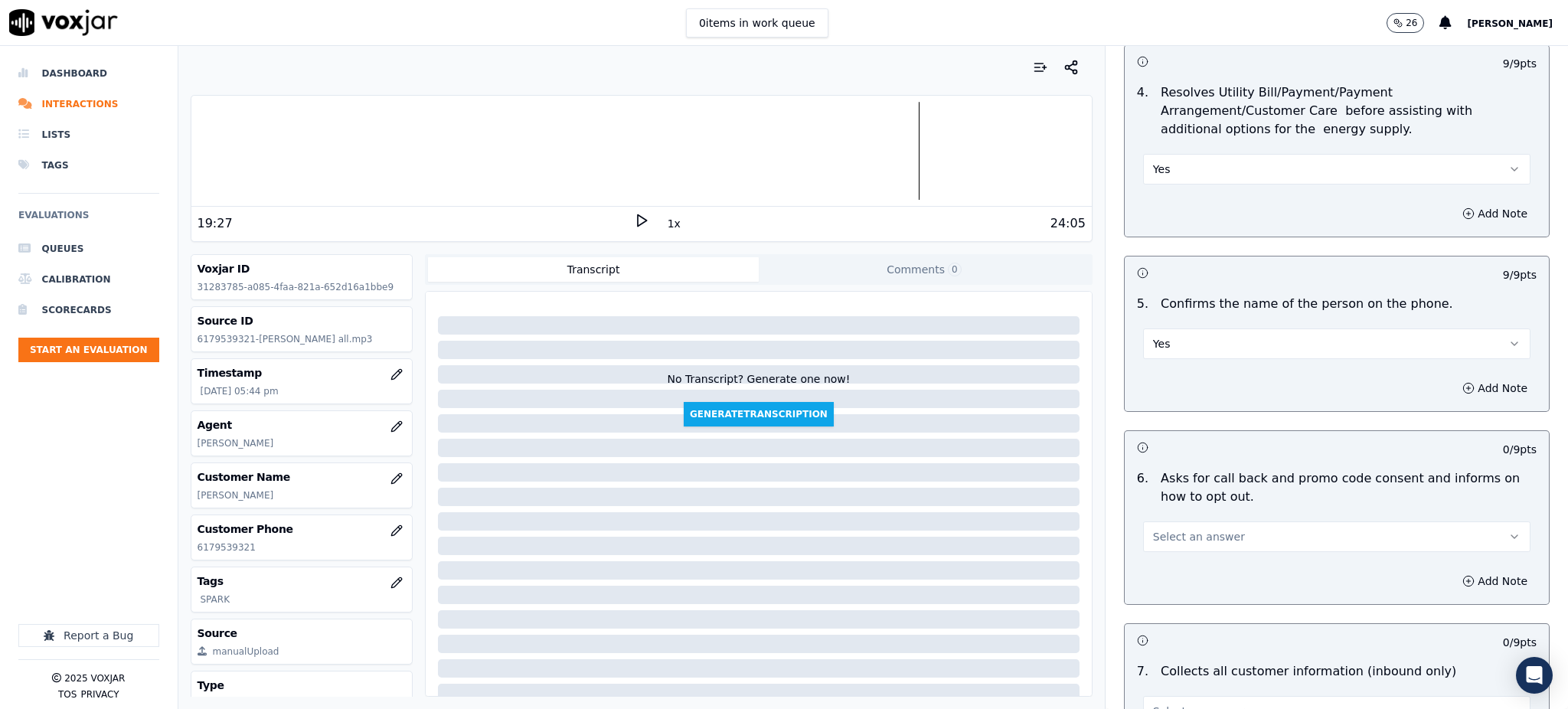
scroll to position [714, 0]
click at [1159, 527] on span "Select an answer" at bounding box center [1198, 534] width 92 height 16
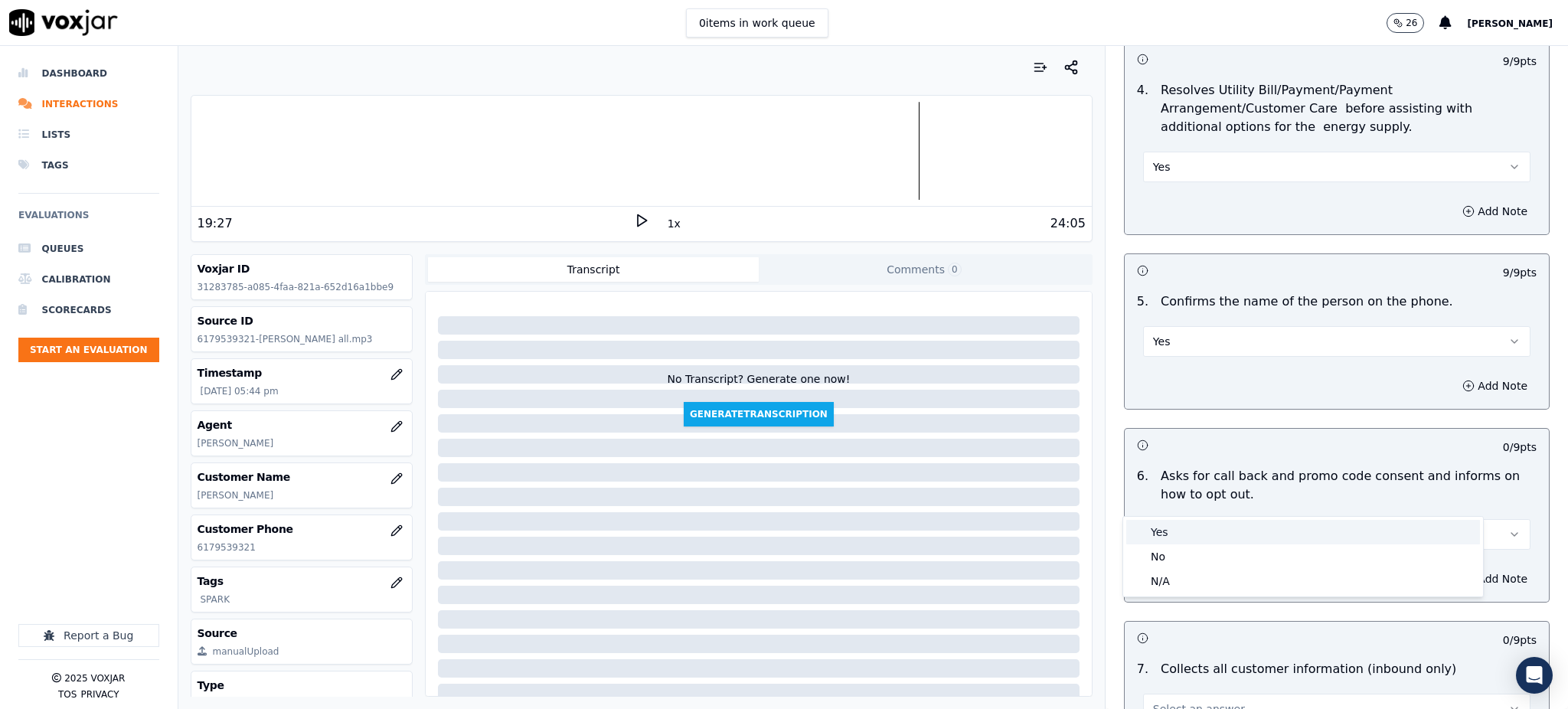
click at [1165, 531] on div "Yes" at bounding box center [1303, 532] width 354 height 24
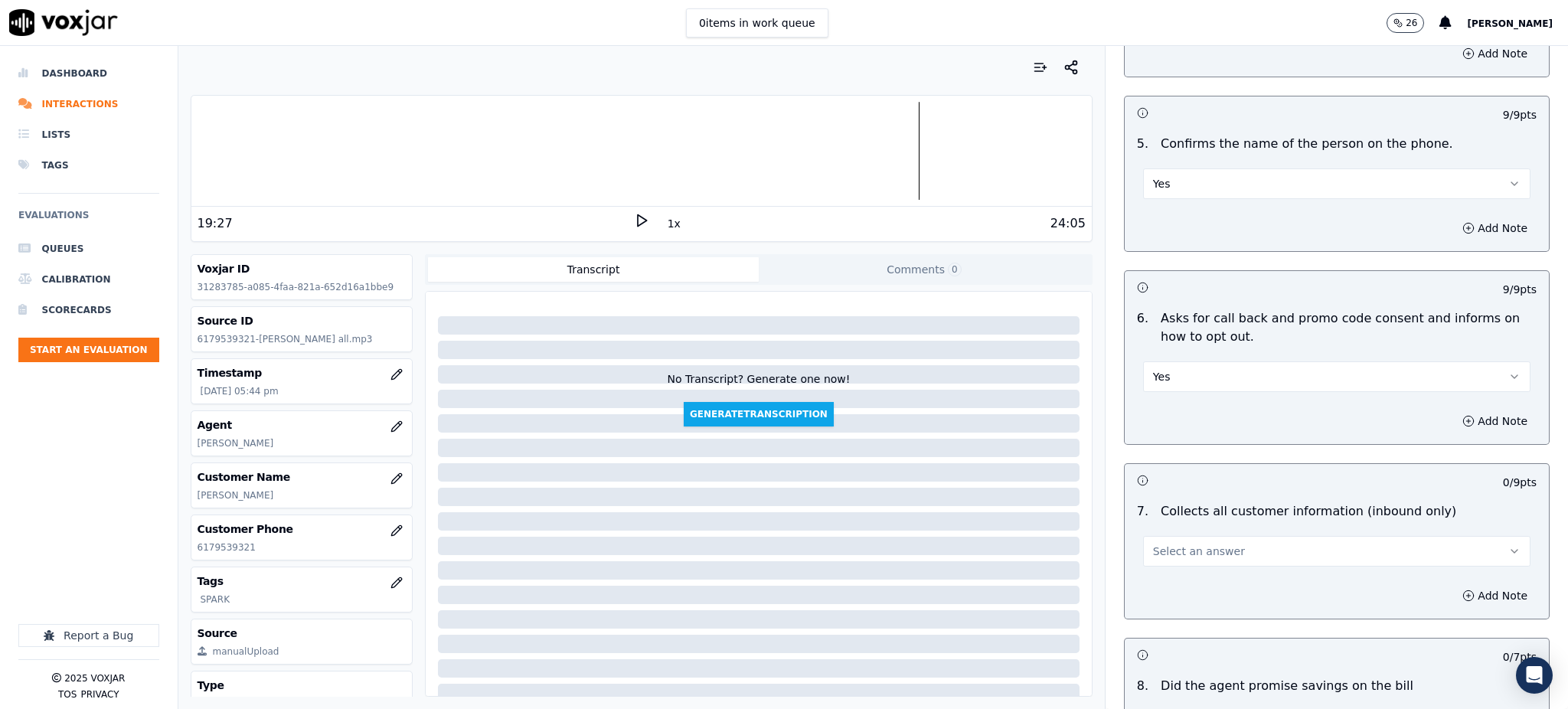
scroll to position [1021, 0]
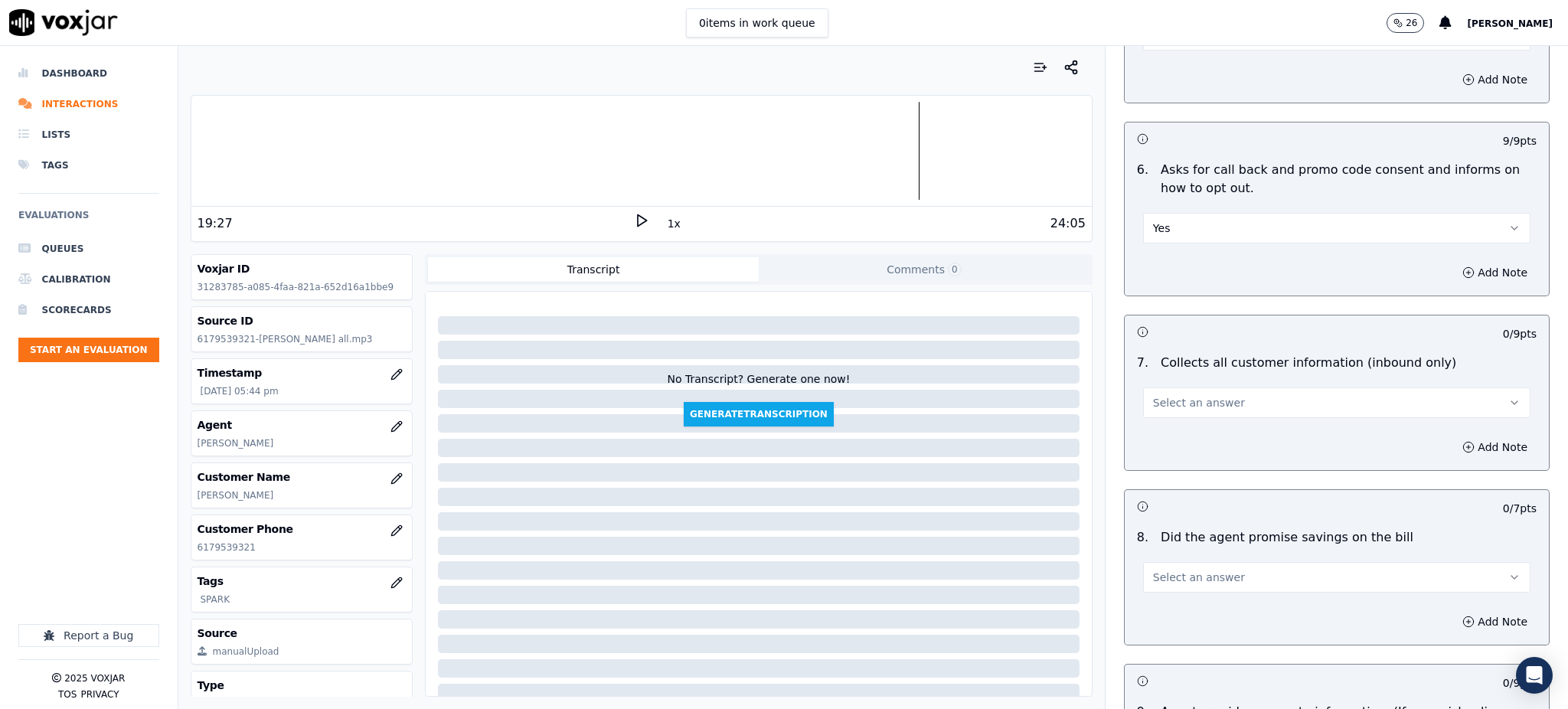
click at [1166, 395] on span "Select an answer" at bounding box center [1198, 403] width 92 height 16
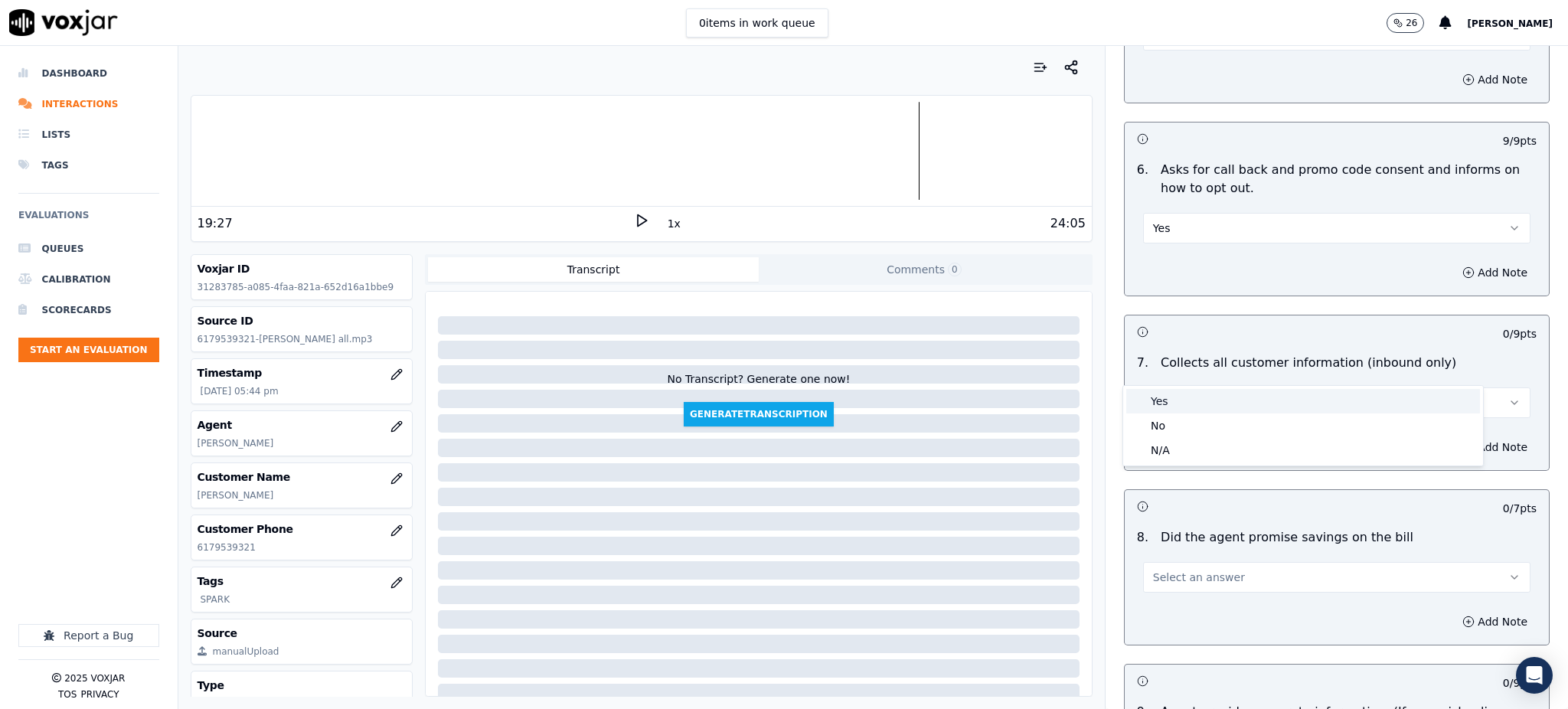
click at [1164, 402] on div "Yes" at bounding box center [1303, 401] width 354 height 24
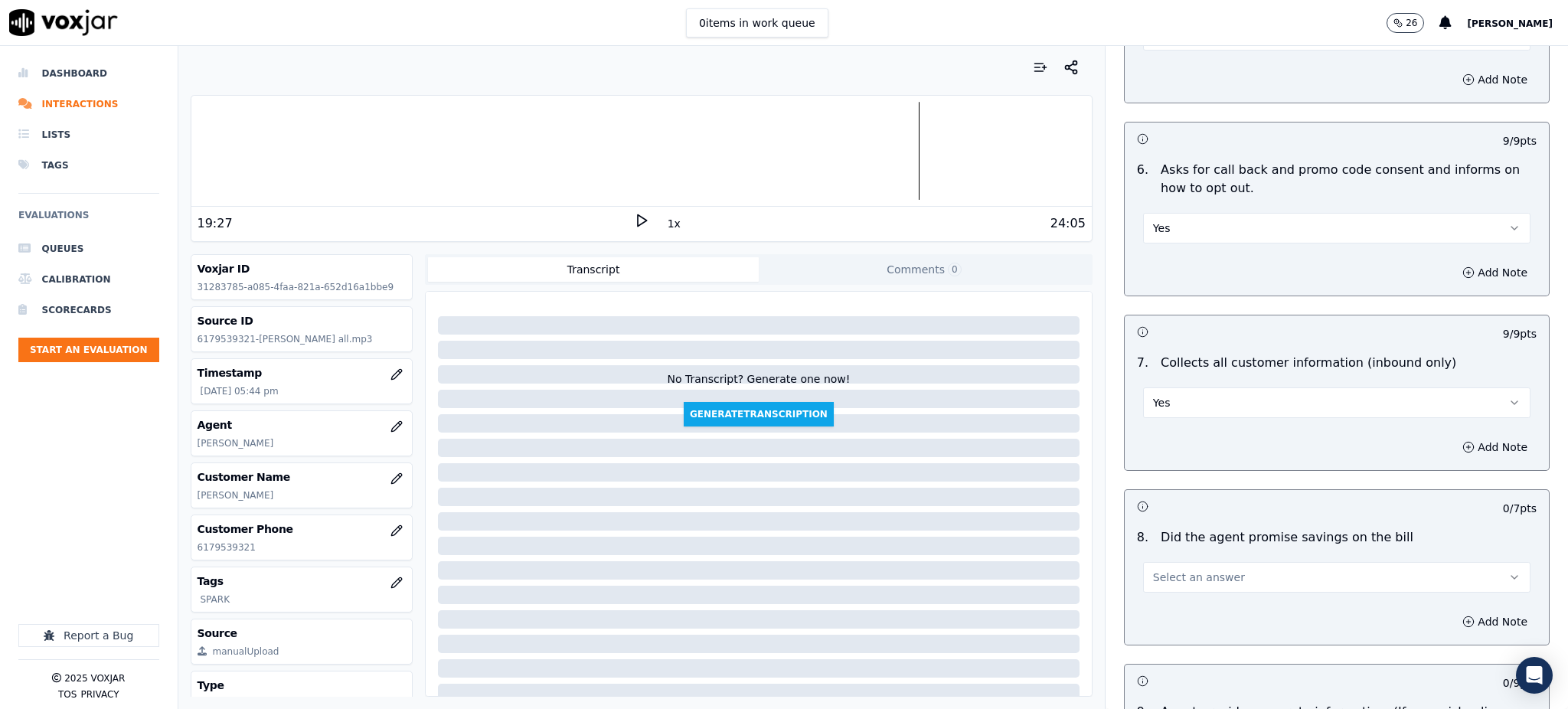
click at [1152, 569] on span "Select an answer" at bounding box center [1198, 577] width 92 height 16
click at [1161, 573] on div "Yes" at bounding box center [1303, 575] width 354 height 24
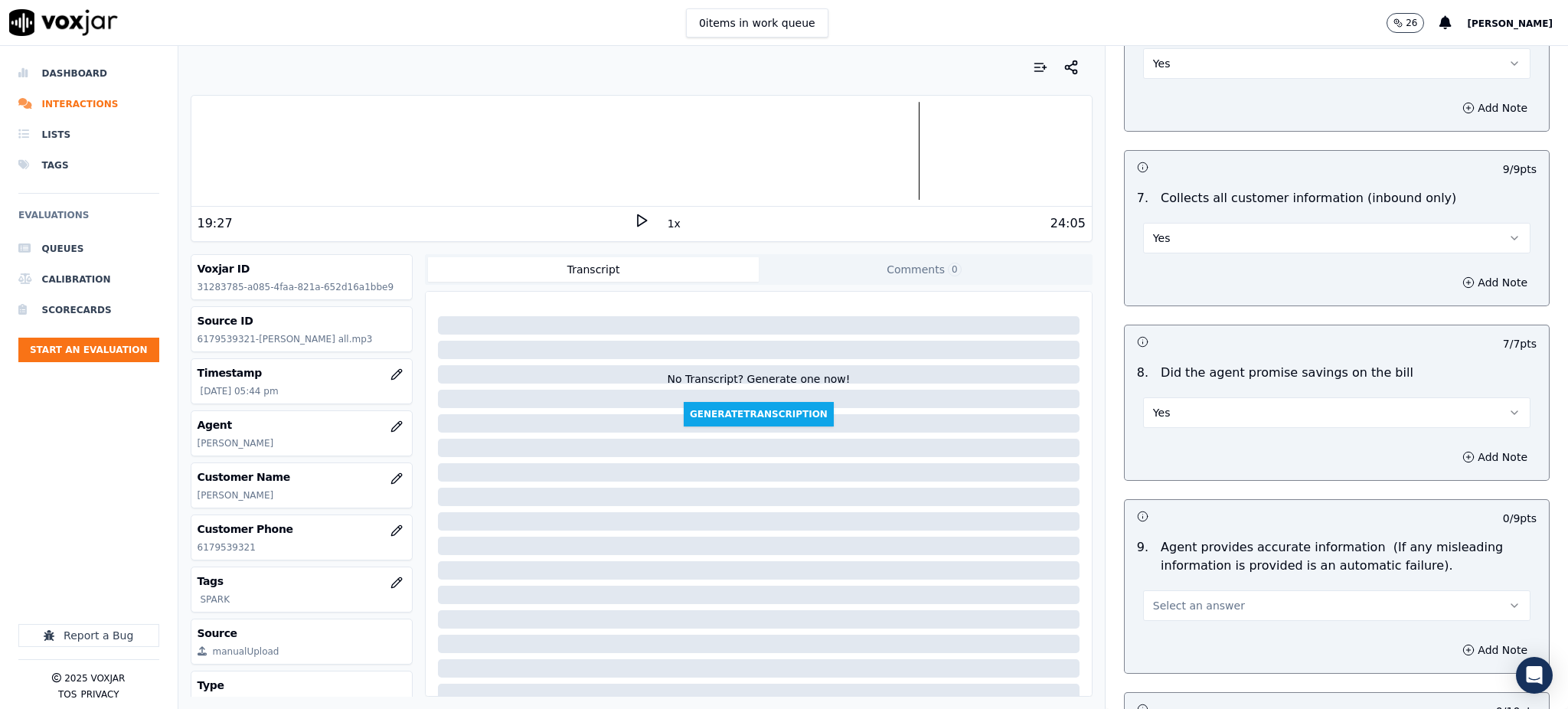
scroll to position [1225, 0]
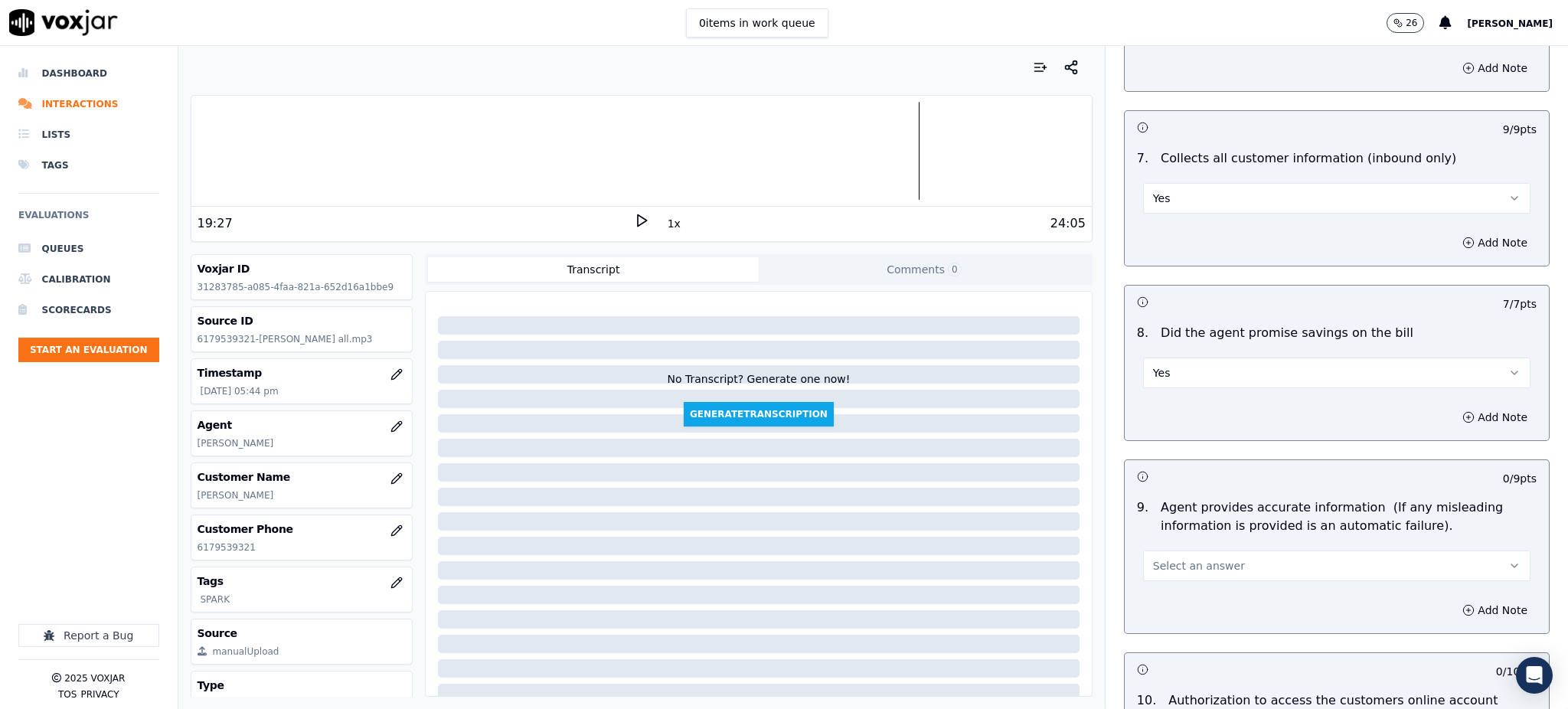
click at [1152, 558] on span "Select an answer" at bounding box center [1198, 566] width 92 height 16
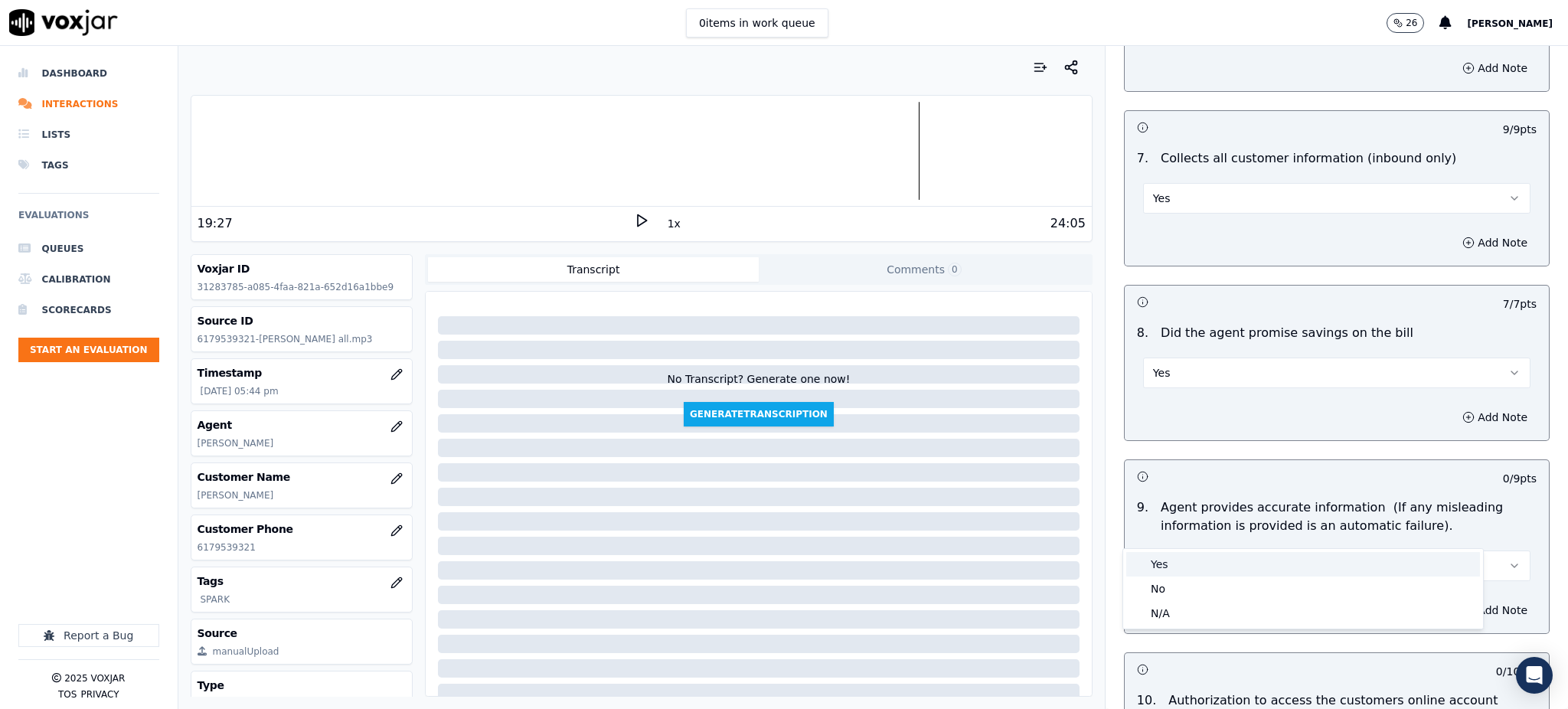
click at [1156, 565] on div "Yes" at bounding box center [1303, 564] width 354 height 24
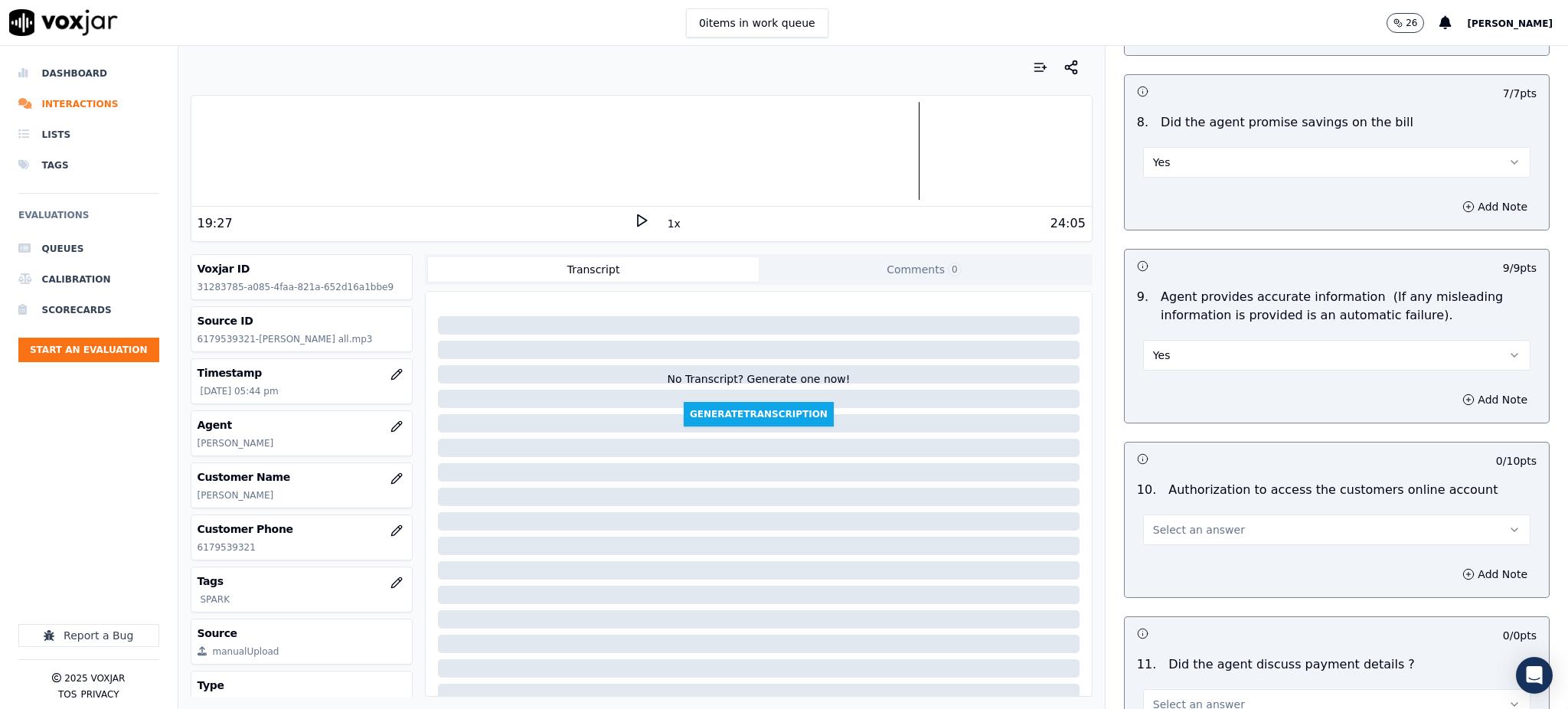
scroll to position [1532, 0]
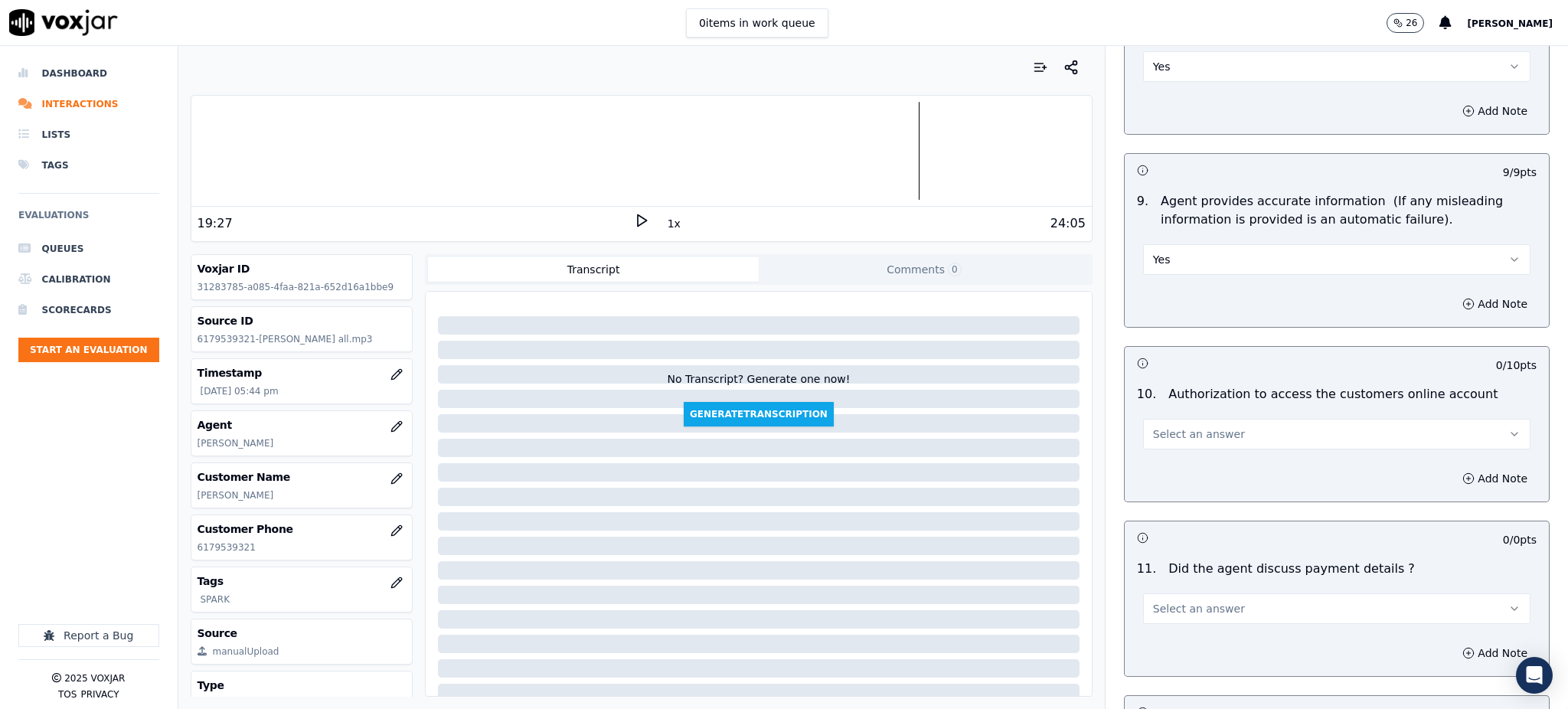
click at [1180, 426] on span "Select an answer" at bounding box center [1198, 434] width 92 height 16
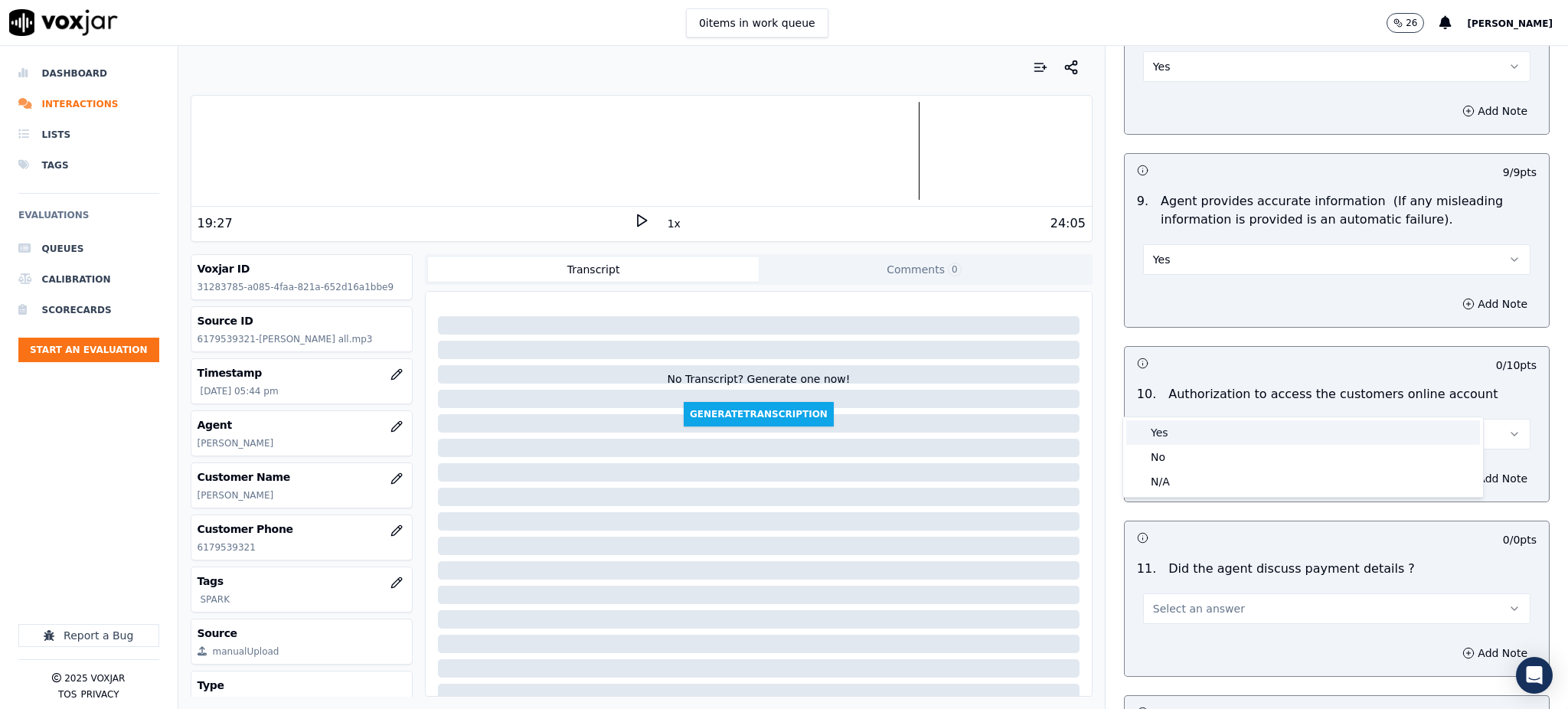
click at [1180, 428] on div "Yes" at bounding box center [1303, 432] width 354 height 24
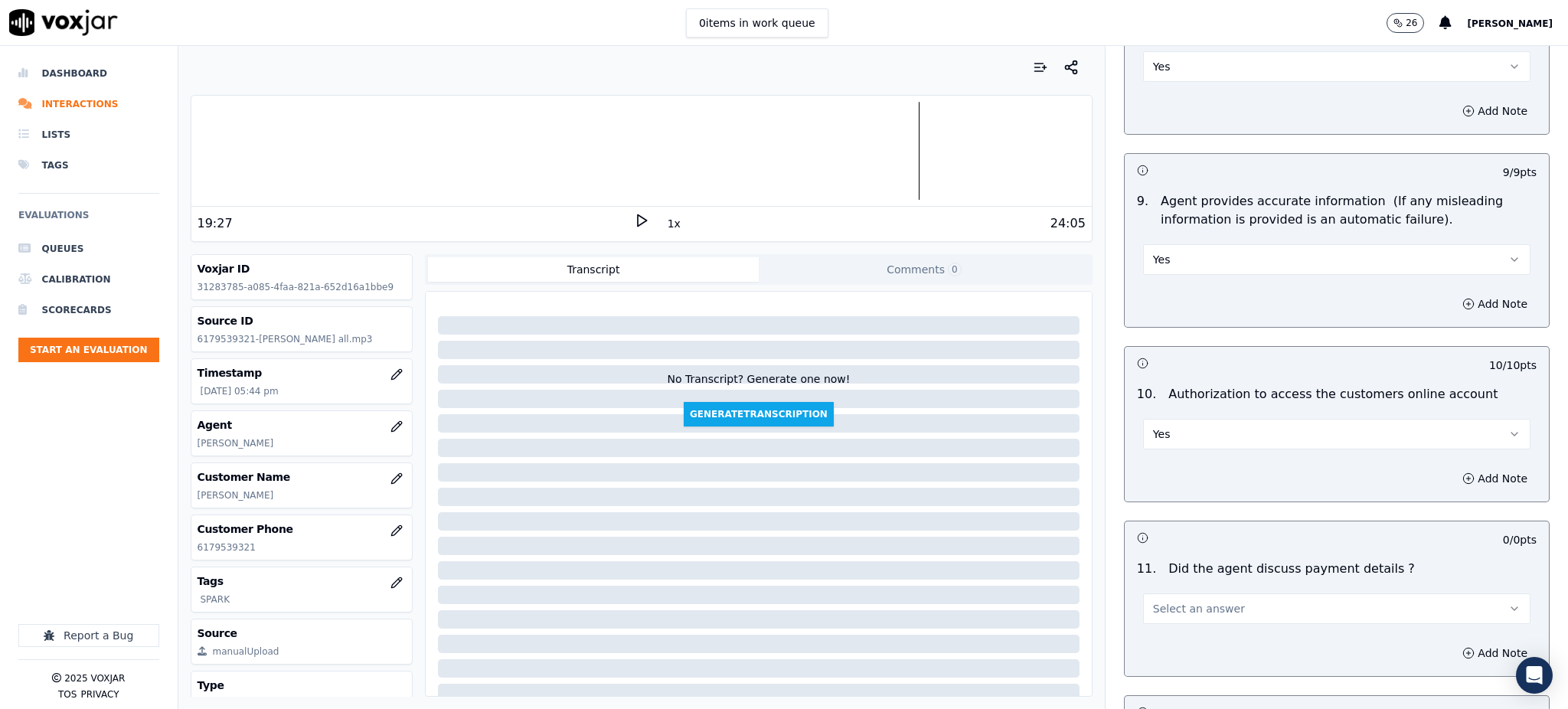
click at [1190, 601] on span "Select an answer" at bounding box center [1198, 609] width 92 height 16
click at [1173, 658] on div "N/A" at bounding box center [1303, 656] width 354 height 24
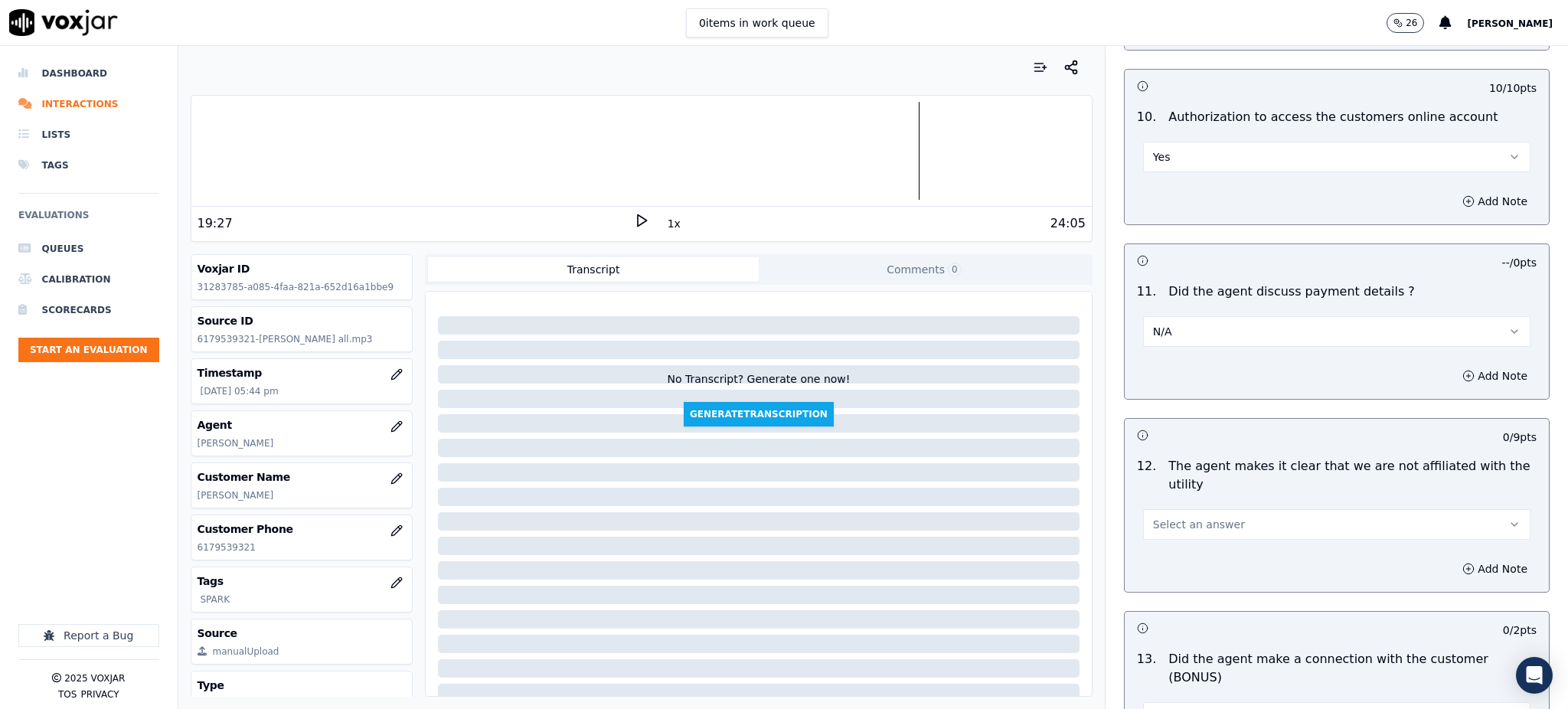
scroll to position [1837, 0]
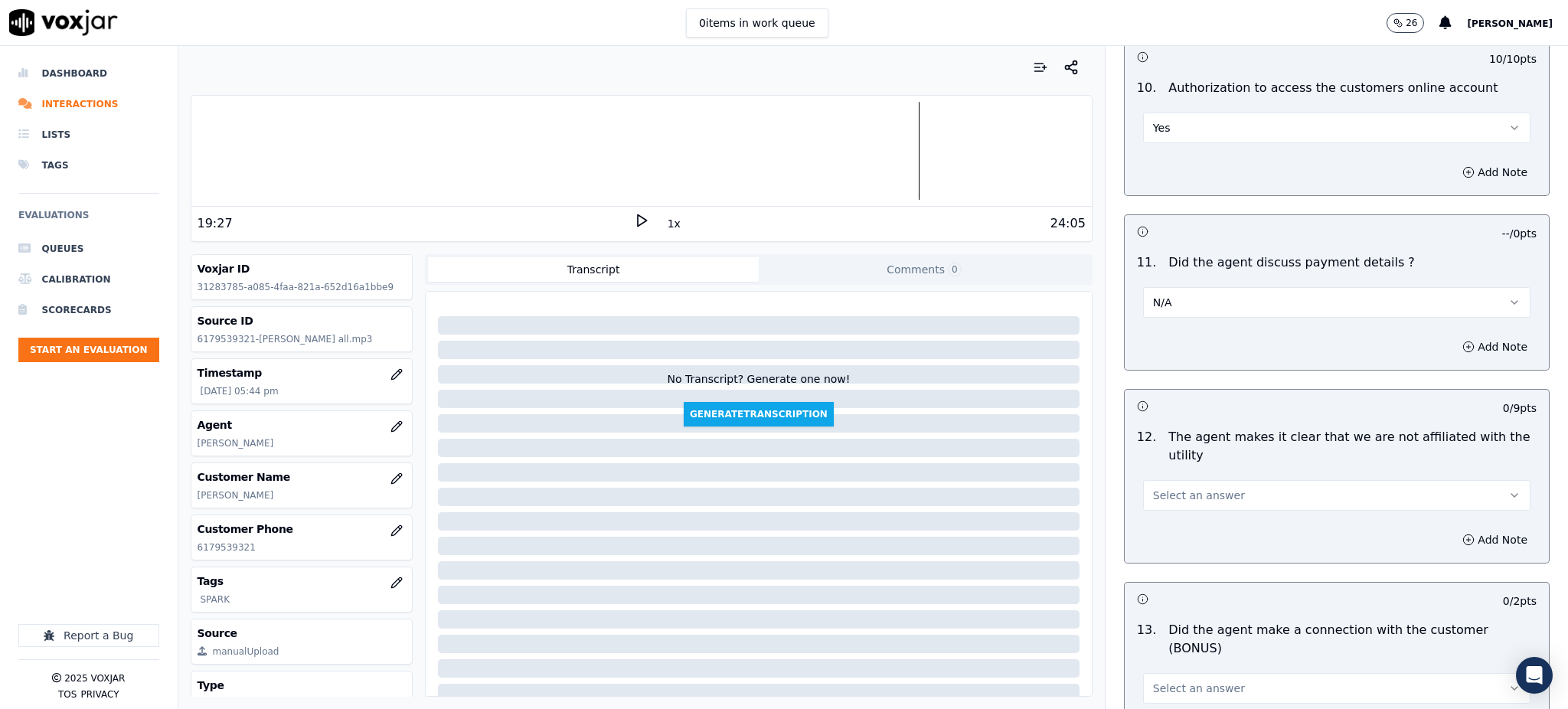
click at [1189, 480] on button "Select an answer" at bounding box center [1337, 495] width 388 height 31
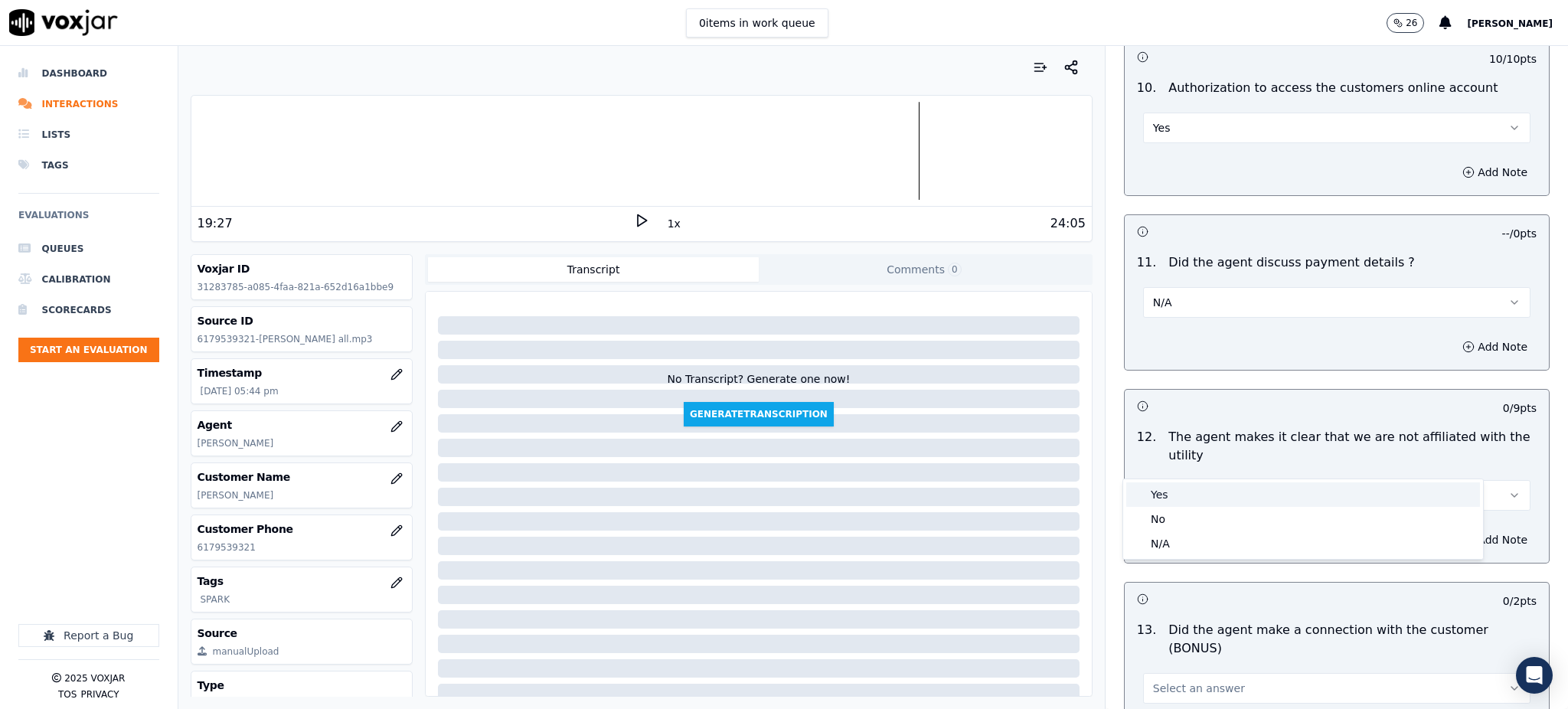
click at [1186, 495] on div "Yes" at bounding box center [1303, 494] width 354 height 24
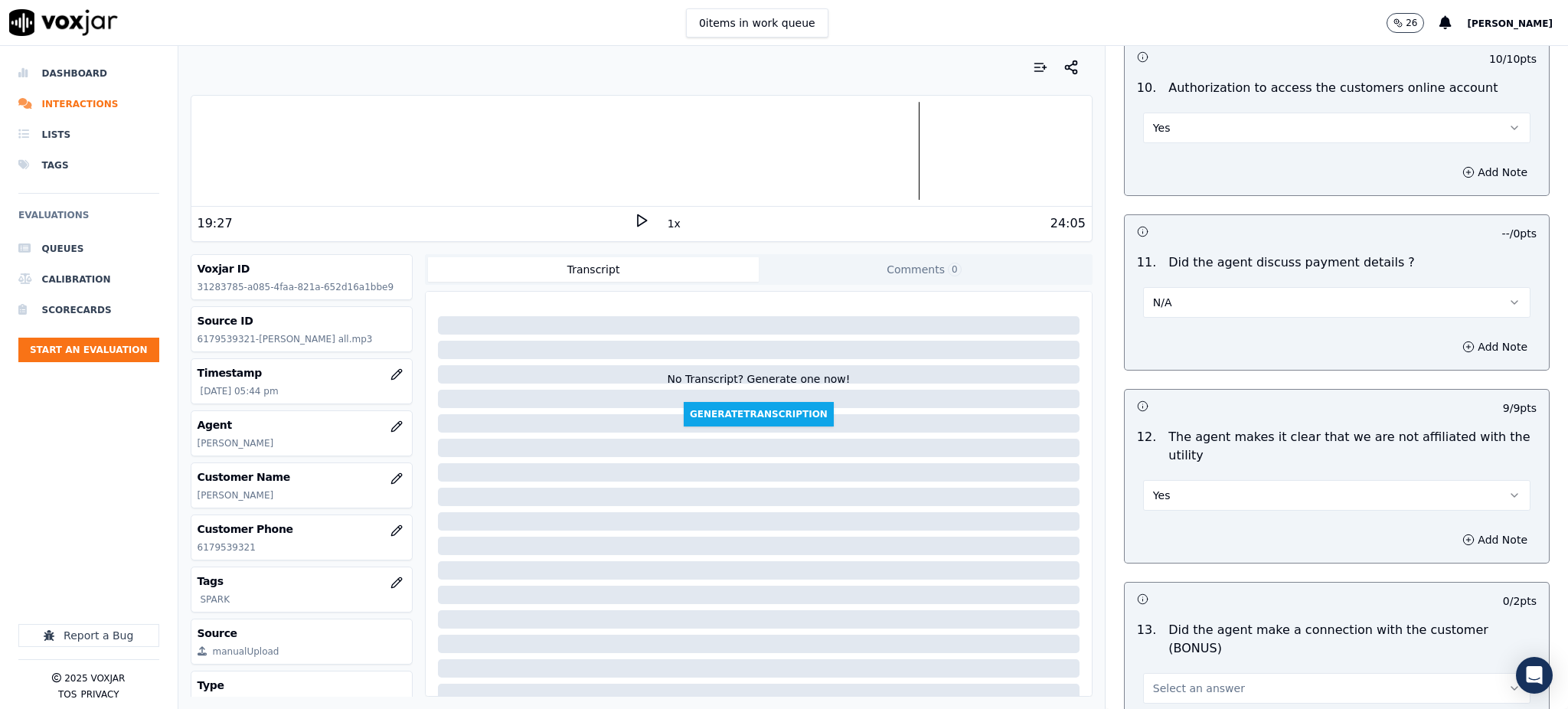
click at [1158, 680] on span "Select an answer" at bounding box center [1198, 688] width 92 height 16
click at [1173, 556] on div "Yes" at bounding box center [1303, 551] width 354 height 24
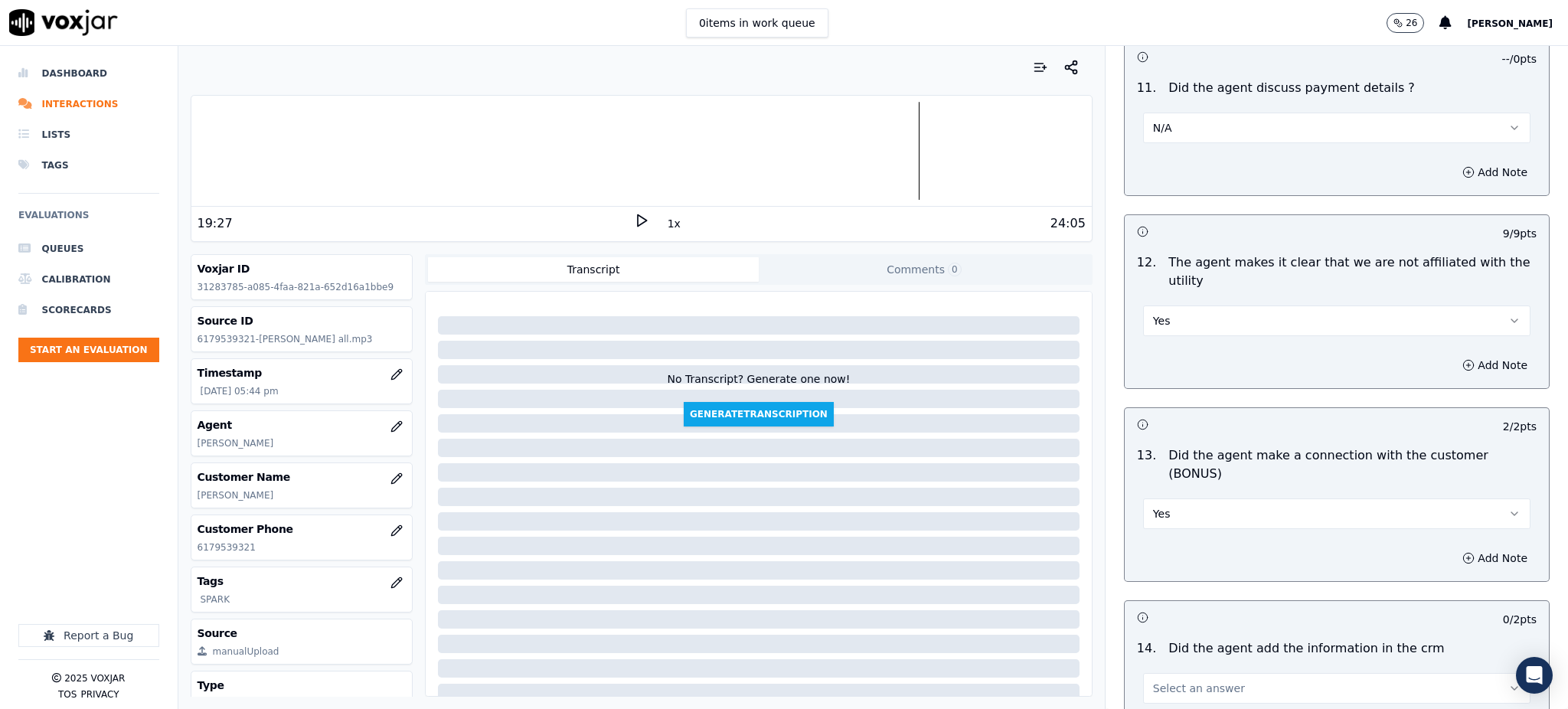
scroll to position [2041, 0]
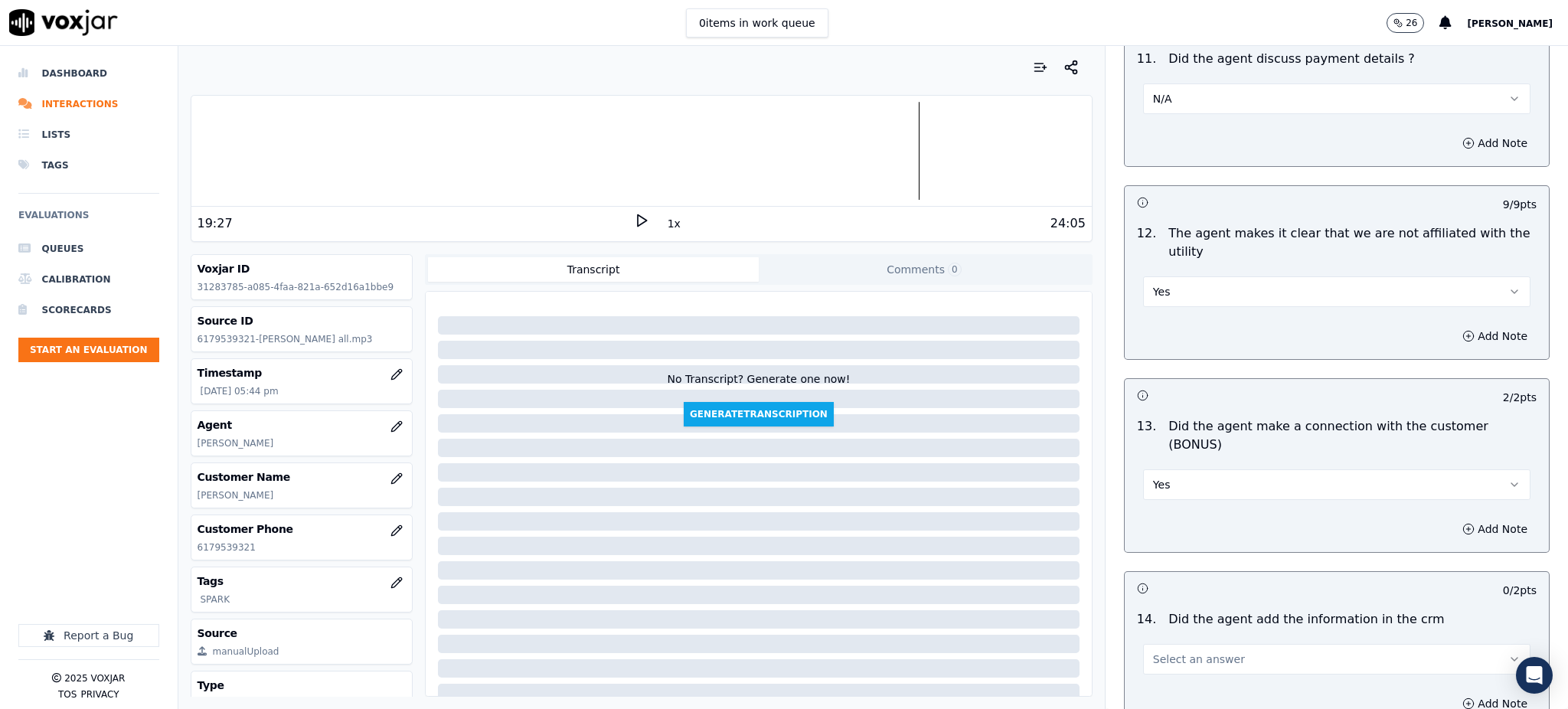
click at [1157, 651] on span "Select an answer" at bounding box center [1198, 659] width 92 height 16
click at [1159, 637] on div "Yes" at bounding box center [1303, 639] width 354 height 24
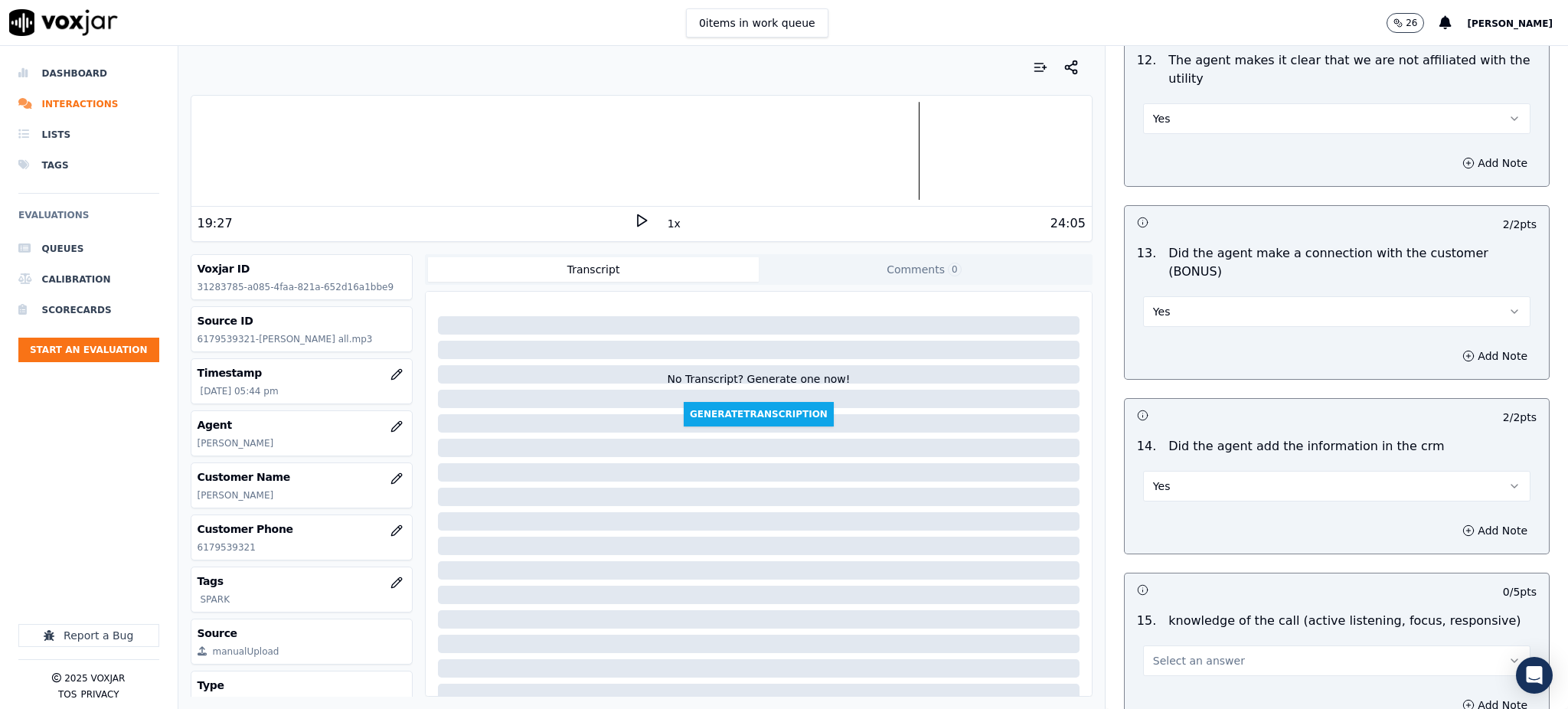
scroll to position [2246, 0]
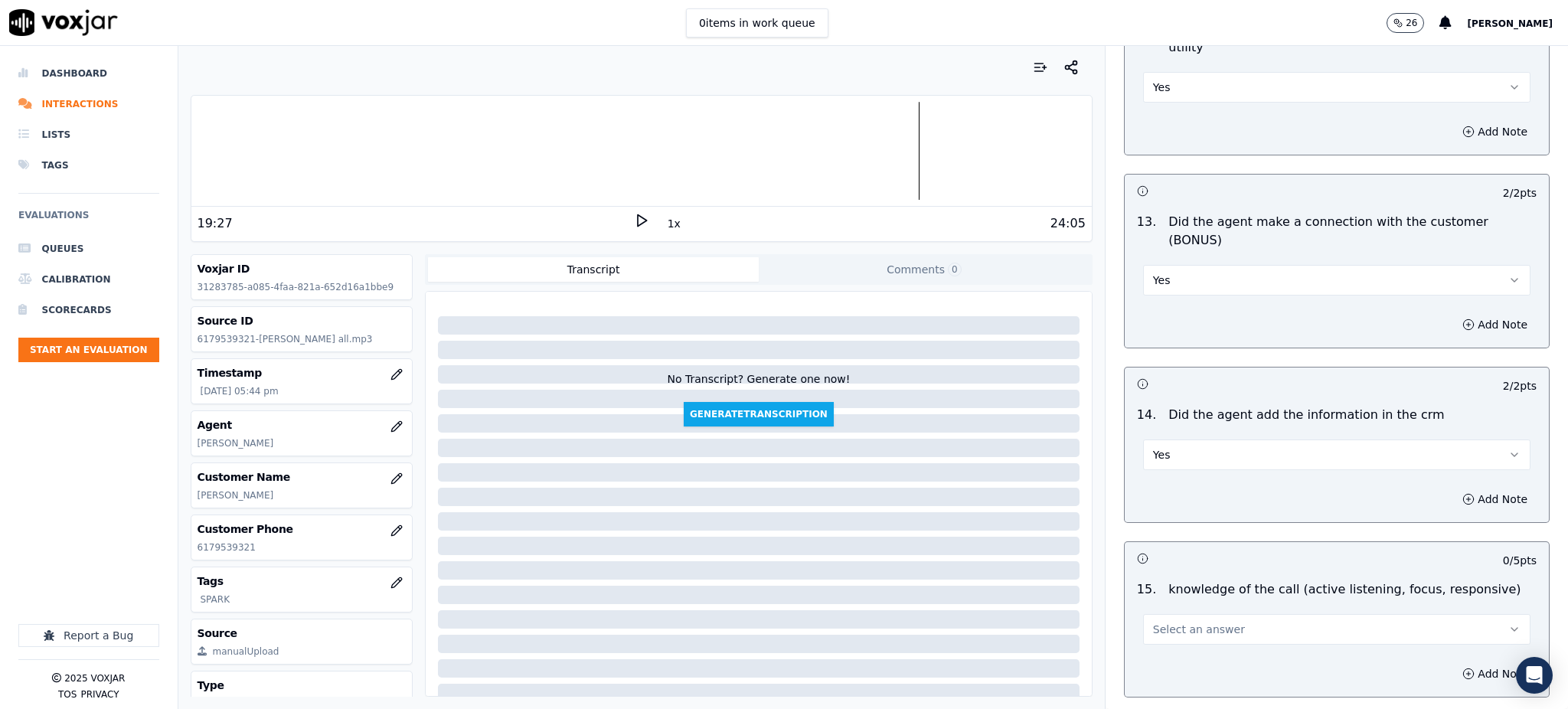
click at [1158, 622] on span "Select an answer" at bounding box center [1198, 630] width 92 height 16
drag, startPoint x: 1155, startPoint y: 613, endPoint x: 1179, endPoint y: 662, distance: 54.6
click at [1155, 614] on div "Yes" at bounding box center [1303, 610] width 354 height 24
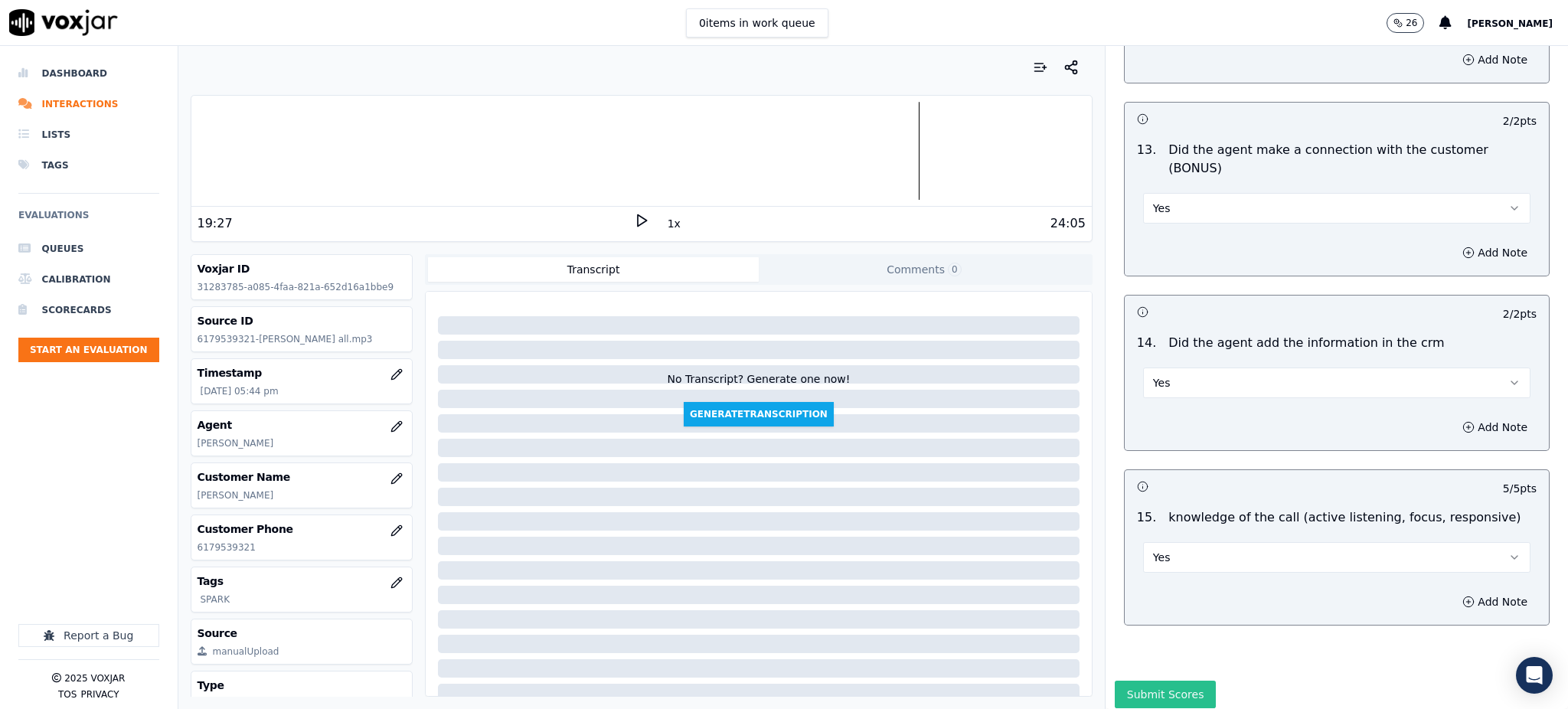
click at [1141, 680] on button "Submit Scores" at bounding box center [1166, 694] width 102 height 28
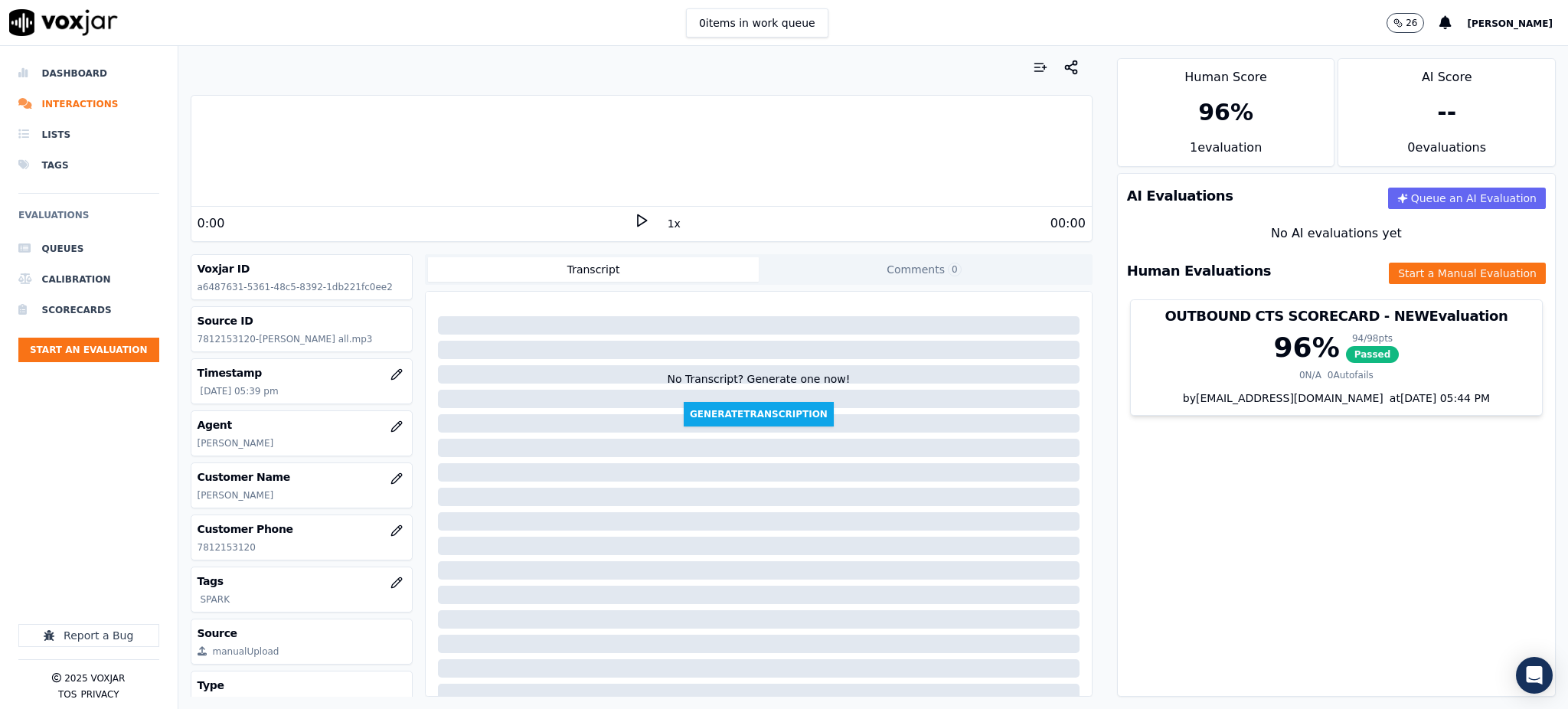
click at [634, 216] on icon at bounding box center [642, 221] width 16 height 16
drag, startPoint x: 219, startPoint y: 556, endPoint x: 183, endPoint y: 562, distance: 36.5
click at [186, 561] on div "Your browser does not support the audio element. 0:00 1x 00:00 Voxjar ID a64876…" at bounding box center [641, 377] width 926 height 663
copy p "7812153120"
click at [634, 227] on icon at bounding box center [642, 221] width 16 height 16
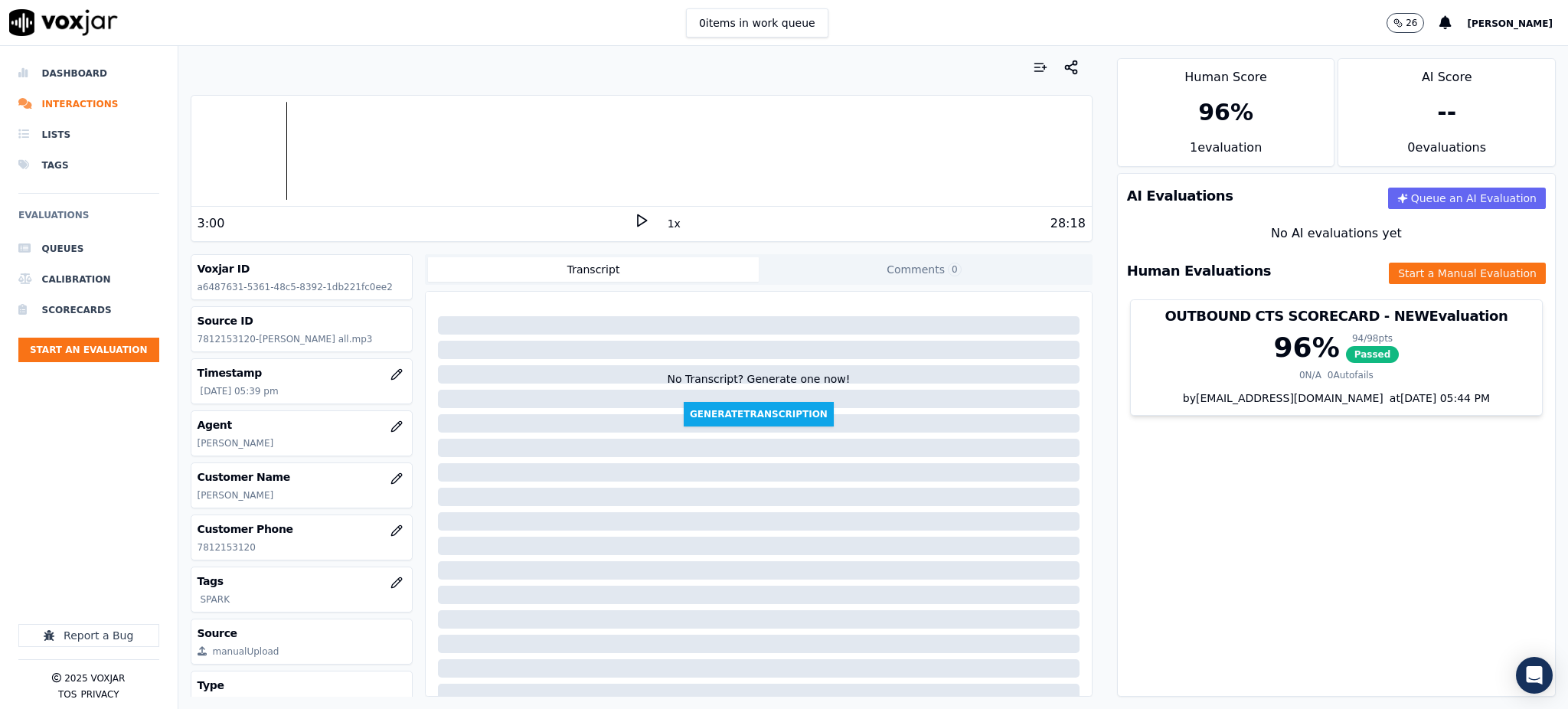
click at [617, 224] on div "3:00" at bounding box center [416, 223] width 437 height 18
click at [634, 222] on icon at bounding box center [642, 221] width 16 height 16
click at [634, 224] on icon at bounding box center [642, 221] width 16 height 16
click at [637, 215] on polygon at bounding box center [642, 220] width 10 height 11
click at [554, 160] on div at bounding box center [641, 151] width 900 height 98
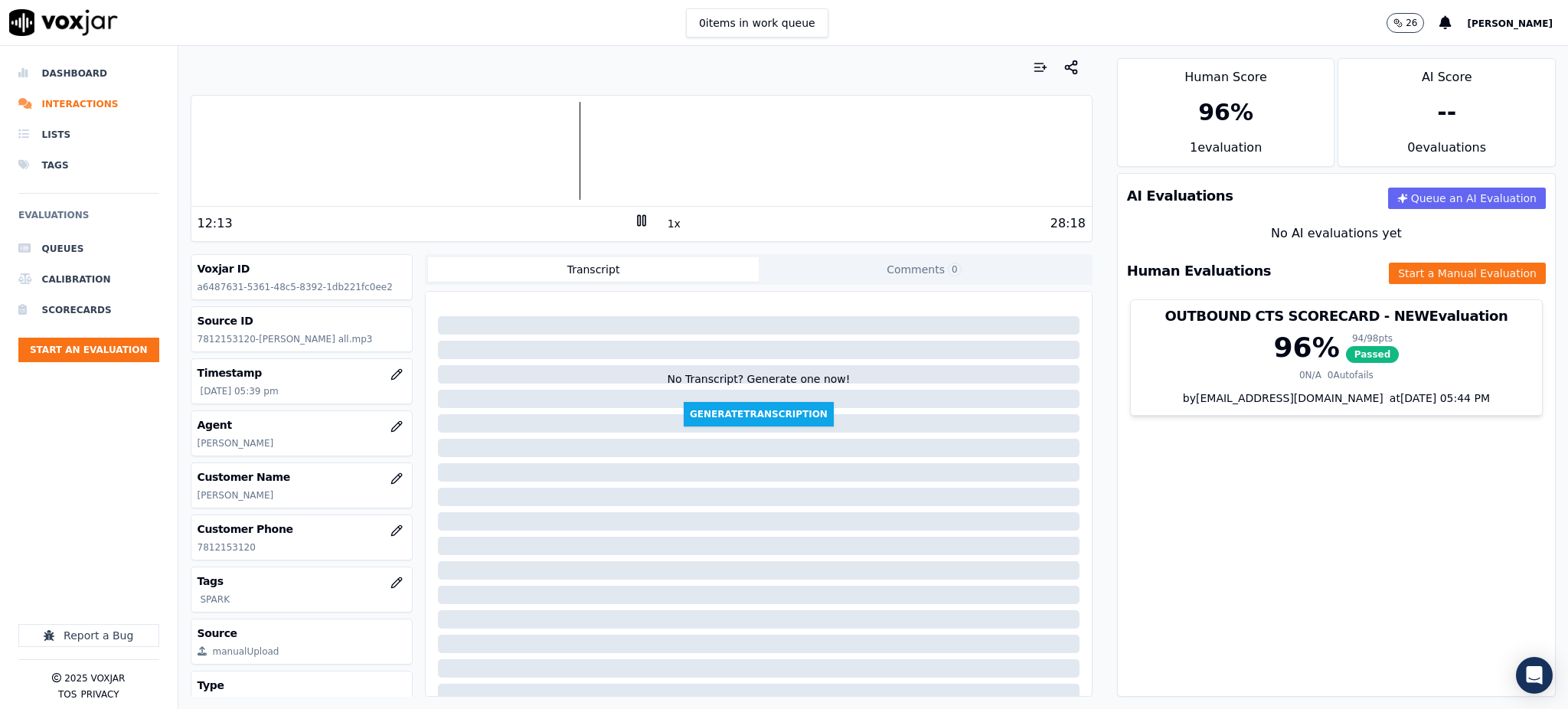
click at [634, 224] on icon at bounding box center [642, 221] width 16 height 16
click at [634, 221] on icon at bounding box center [642, 221] width 16 height 16
click at [1401, 273] on button "Start a Manual Evaluation" at bounding box center [1467, 273] width 157 height 22
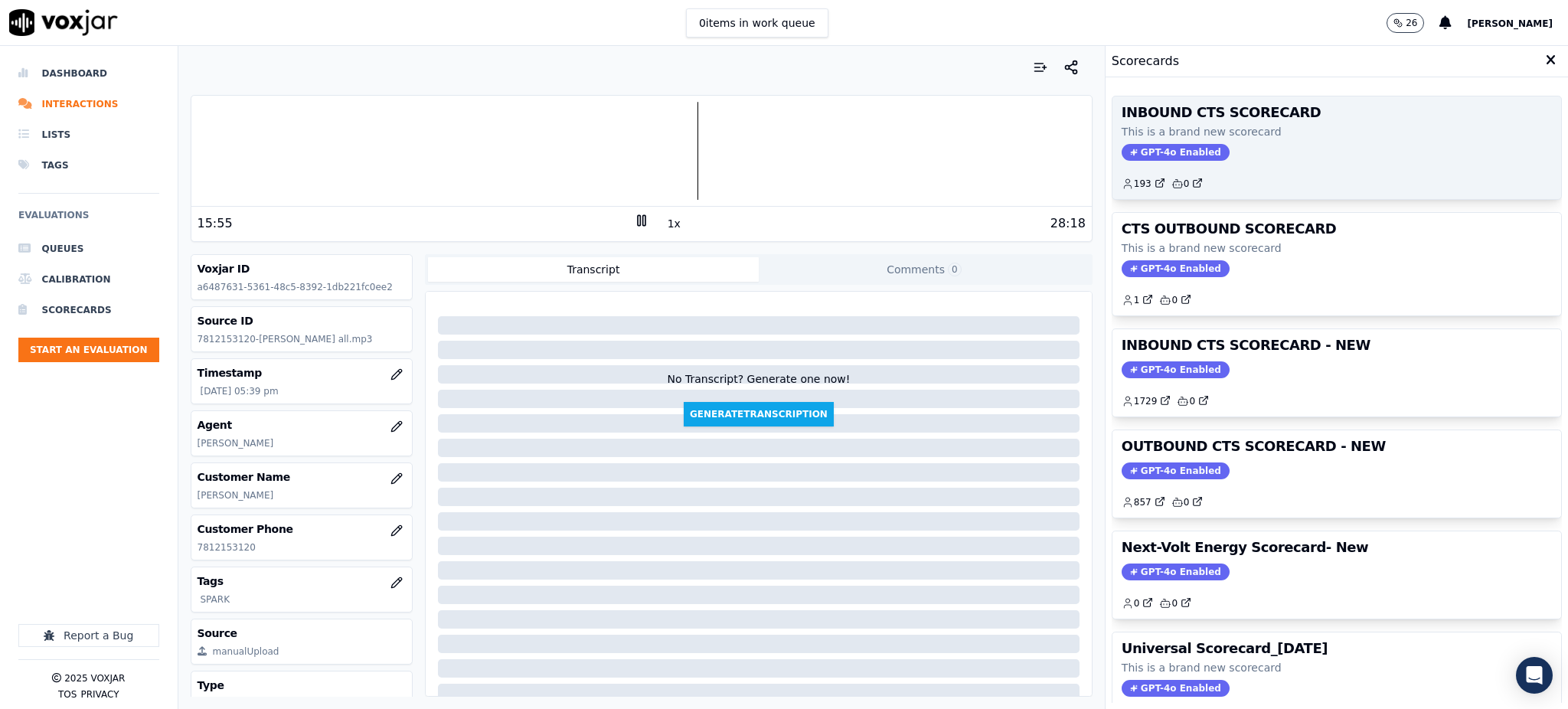
click at [1124, 146] on span "GPT-4o Enabled" at bounding box center [1175, 152] width 108 height 17
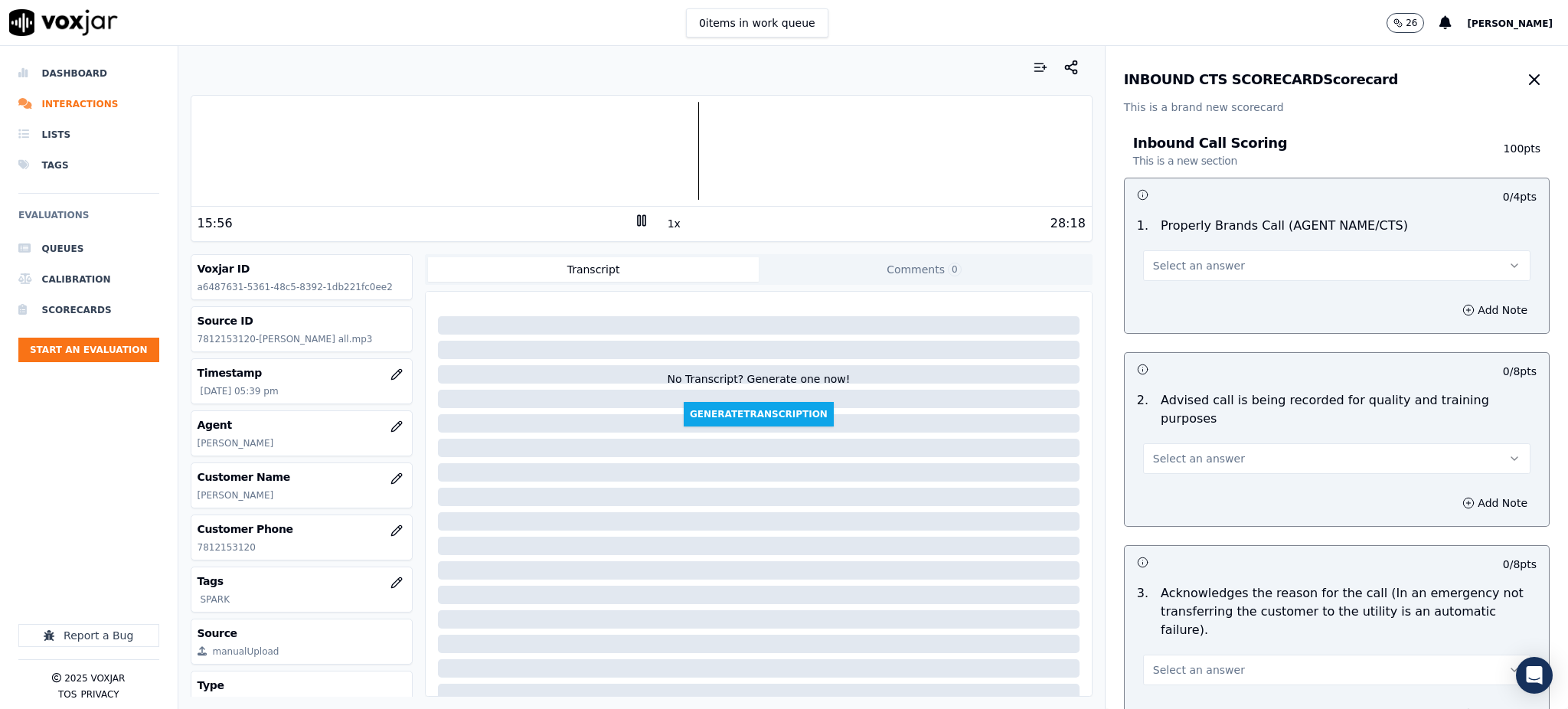
click at [1173, 262] on span "Select an answer" at bounding box center [1198, 265] width 92 height 16
drag, startPoint x: 1166, startPoint y: 289, endPoint x: 1152, endPoint y: 368, distance: 80.2
click at [1166, 290] on div "Yes" at bounding box center [1303, 300] width 354 height 24
click at [1152, 451] on span "Select an answer" at bounding box center [1198, 458] width 92 height 16
click at [1154, 472] on div "Yes" at bounding box center [1303, 475] width 354 height 24
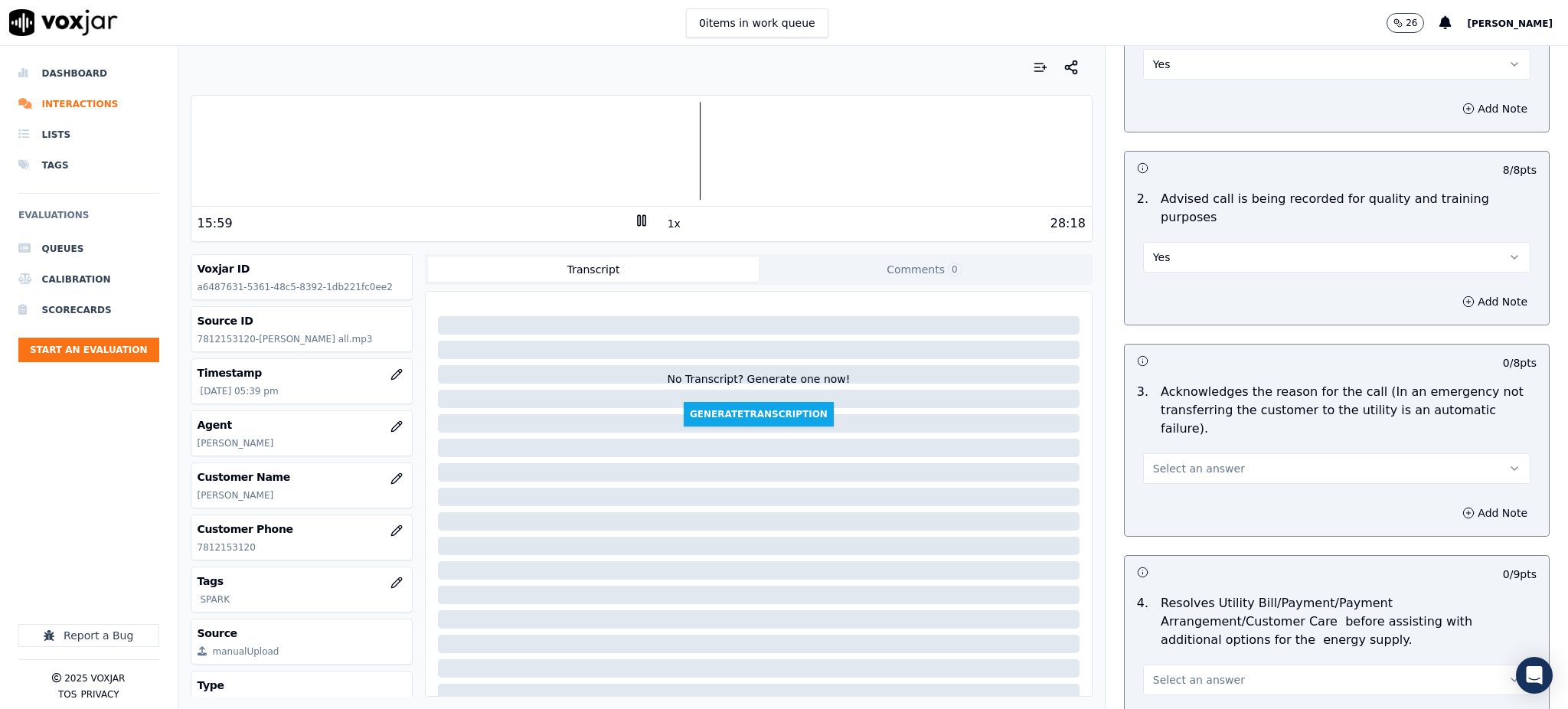
scroll to position [203, 0]
click at [1152, 458] on span "Select an answer" at bounding box center [1198, 466] width 92 height 16
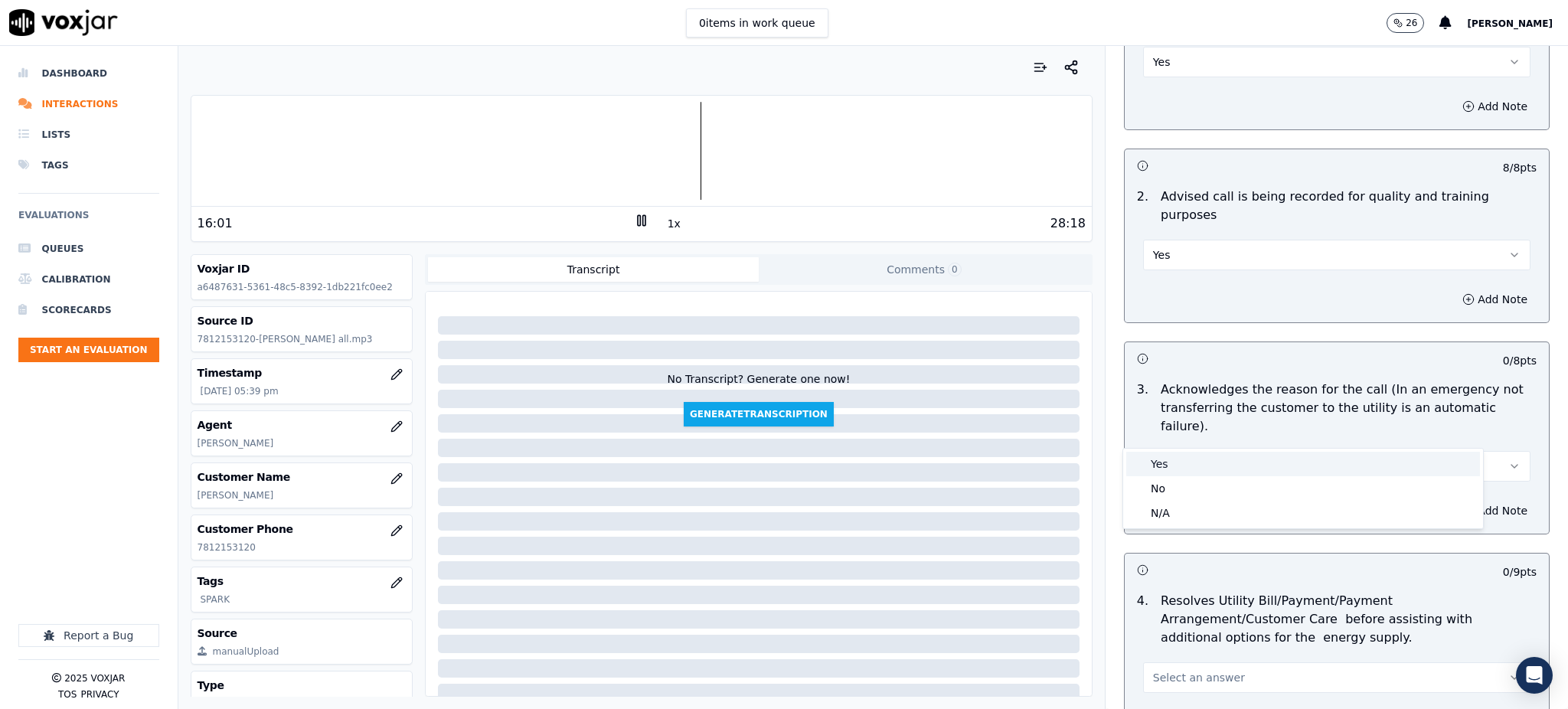
click at [1156, 451] on div "Yes" at bounding box center [1303, 464] width 354 height 24
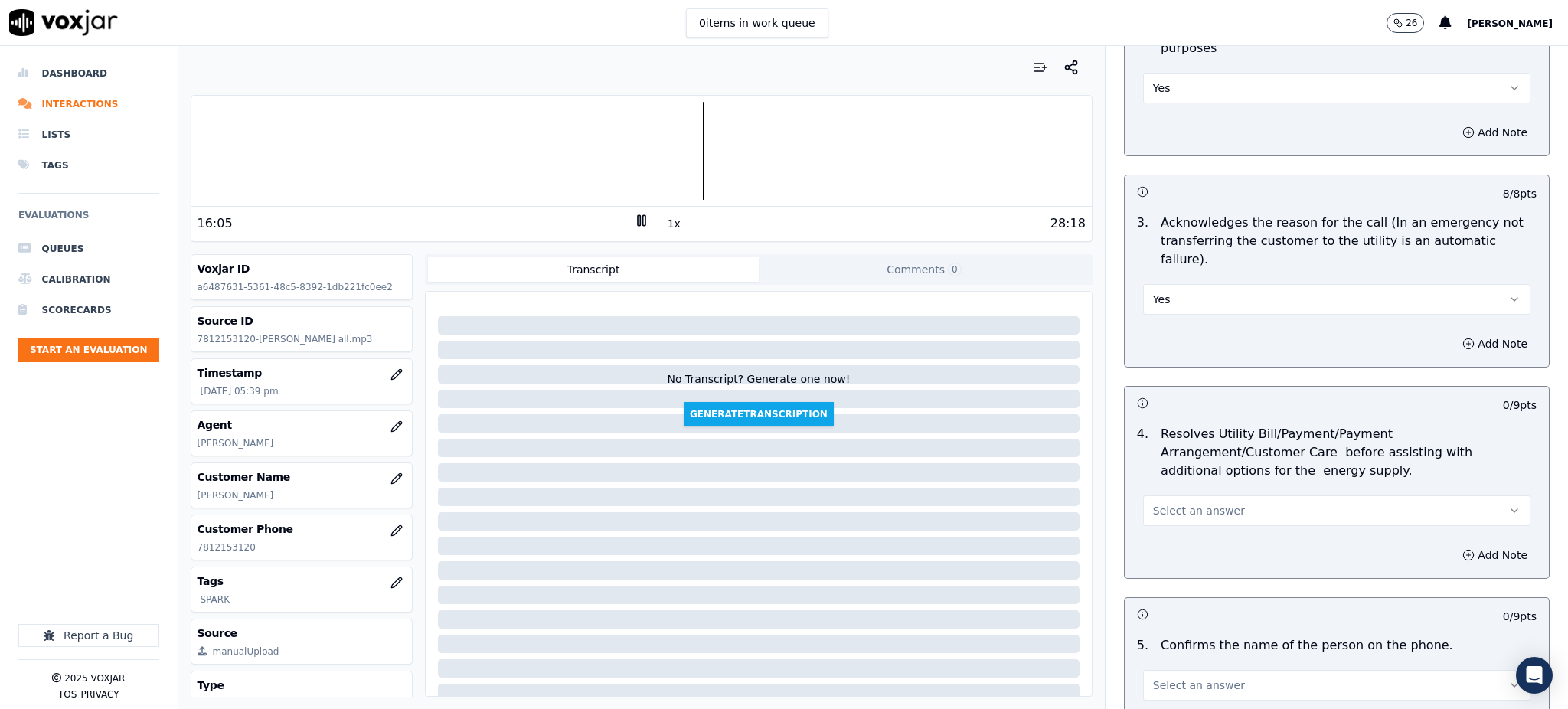
scroll to position [408, 0]
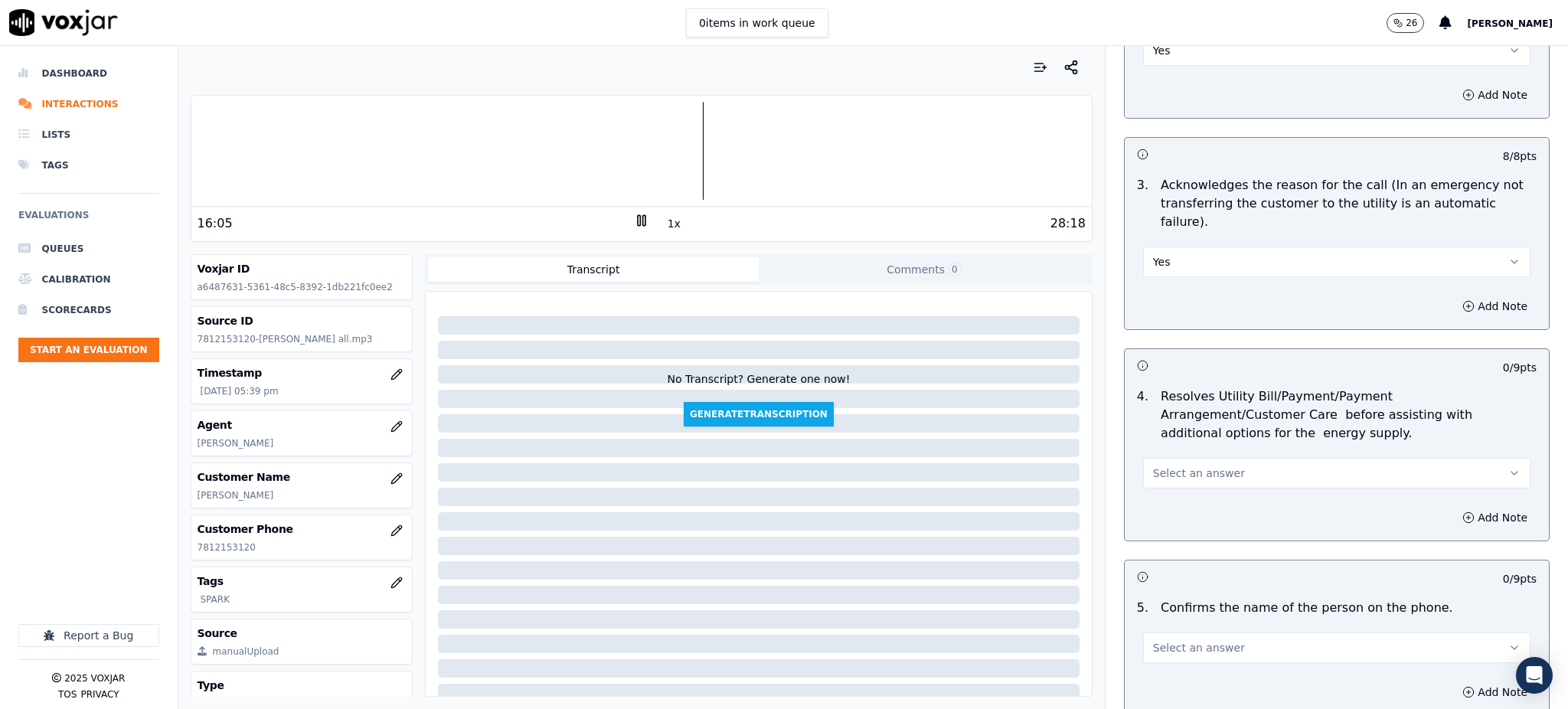
click at [1181, 465] on span "Select an answer" at bounding box center [1198, 473] width 92 height 16
click at [1172, 470] on div "Yes" at bounding box center [1303, 471] width 354 height 24
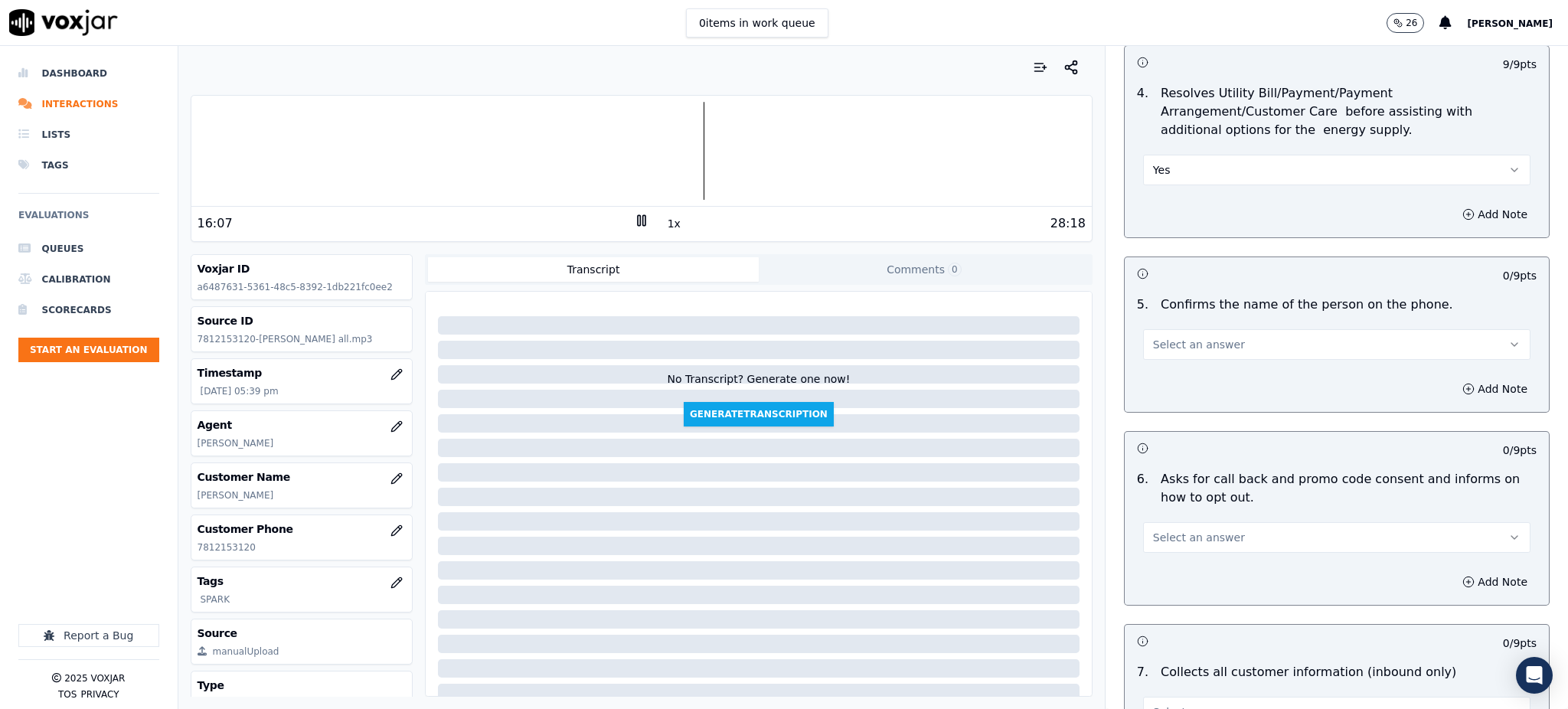
scroll to position [714, 0]
click at [1167, 334] on span "Select an answer" at bounding box center [1198, 341] width 92 height 16
click at [1162, 332] on div "Yes" at bounding box center [1303, 339] width 354 height 24
click at [1165, 519] on button "Select an answer" at bounding box center [1337, 533] width 388 height 31
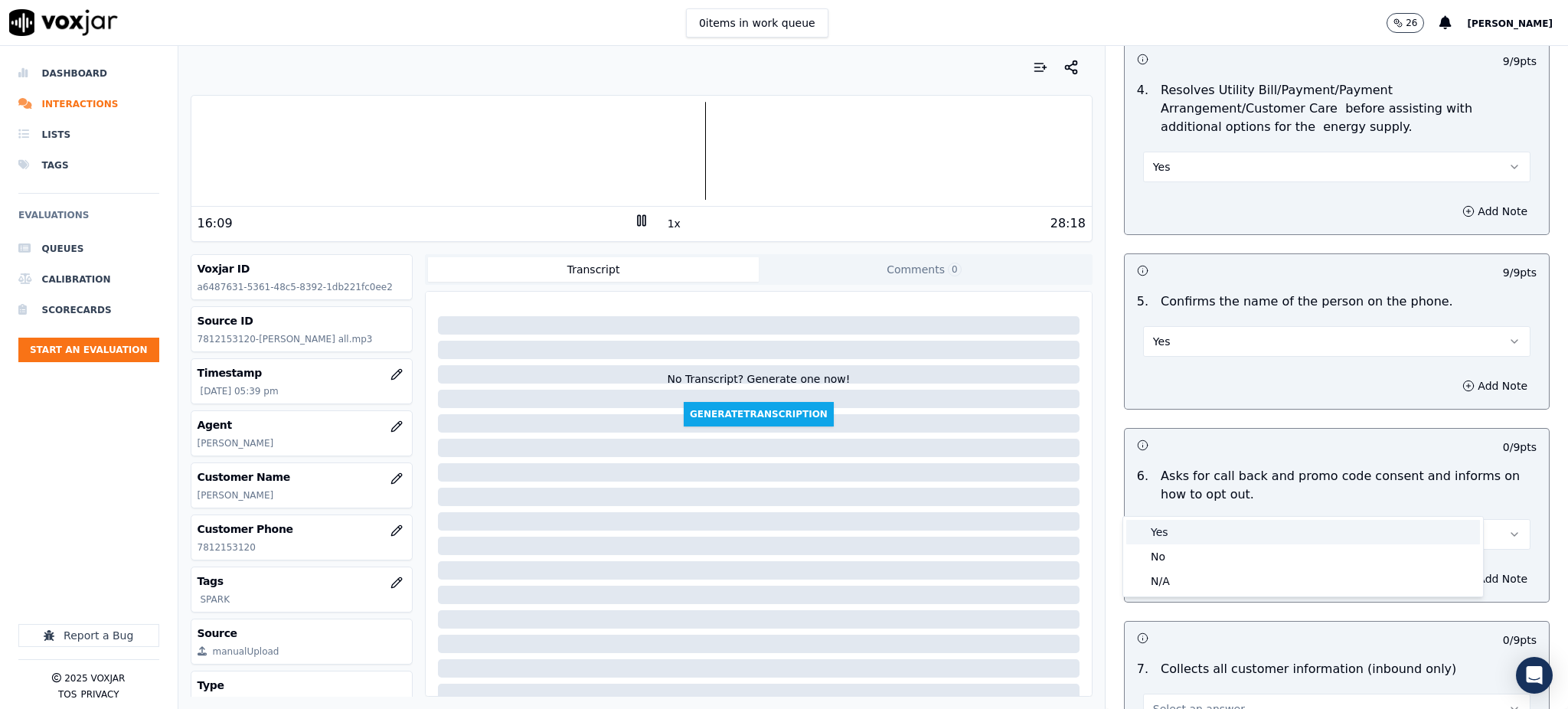
click at [1162, 523] on div "Yes" at bounding box center [1303, 532] width 354 height 24
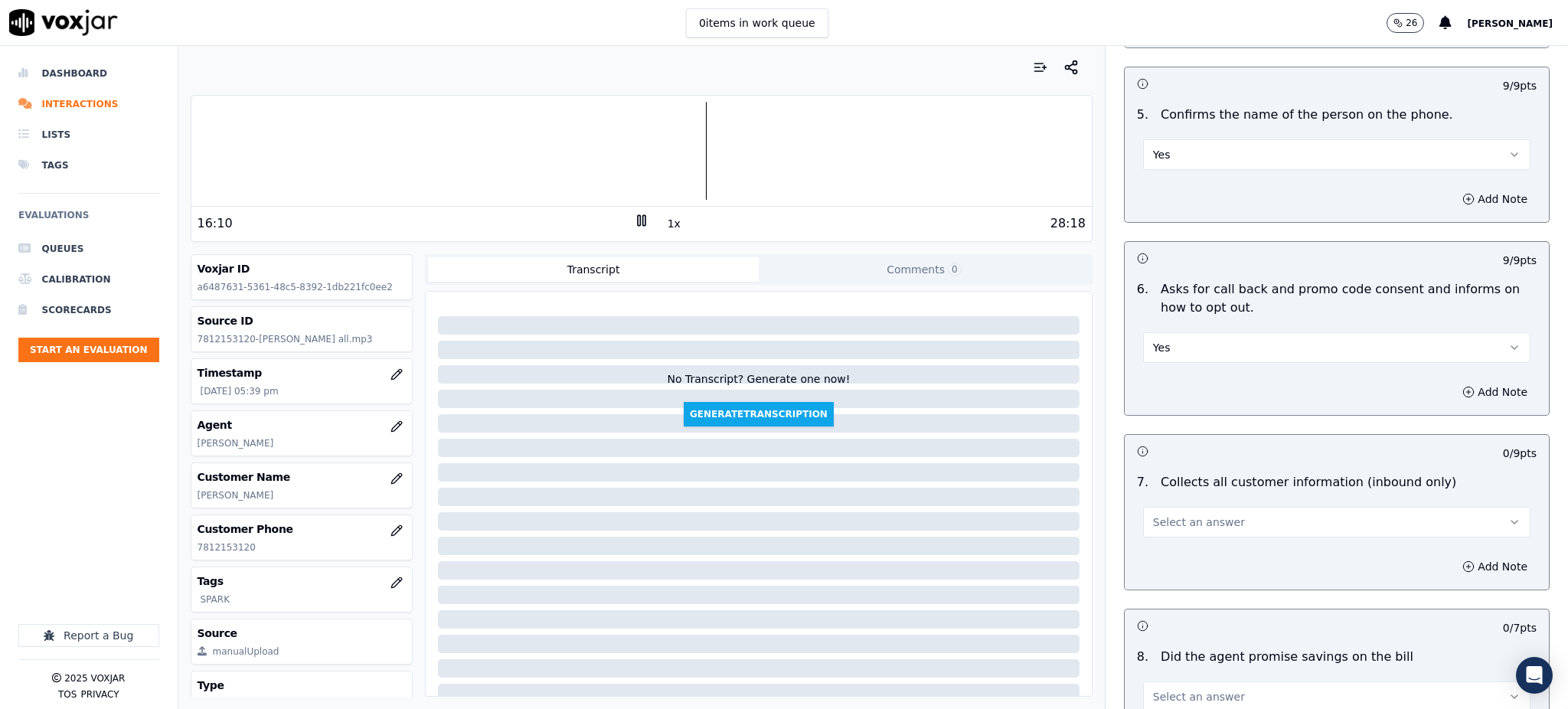
scroll to position [919, 0]
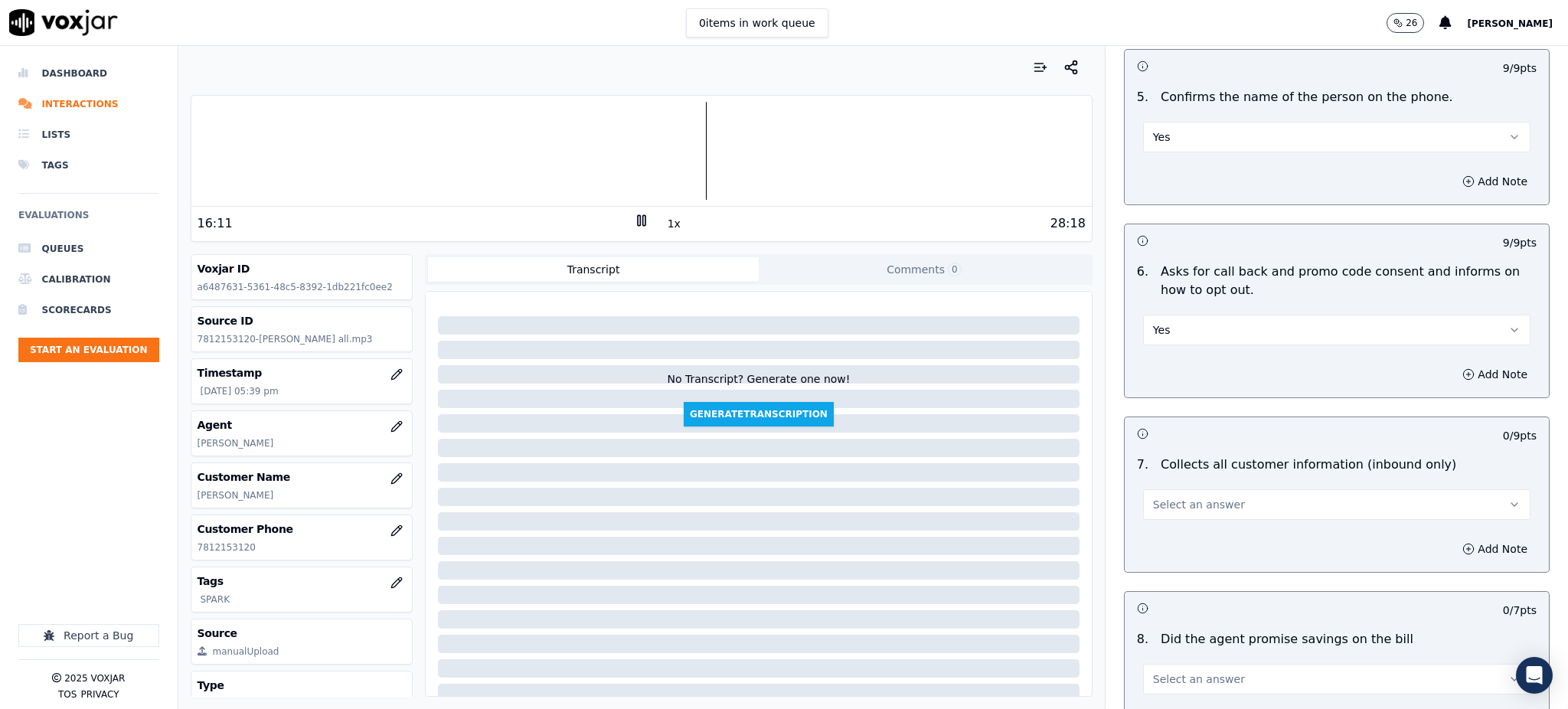
click at [1162, 489] on button "Select an answer" at bounding box center [1337, 504] width 388 height 31
click at [1165, 499] on div "Yes" at bounding box center [1303, 503] width 354 height 24
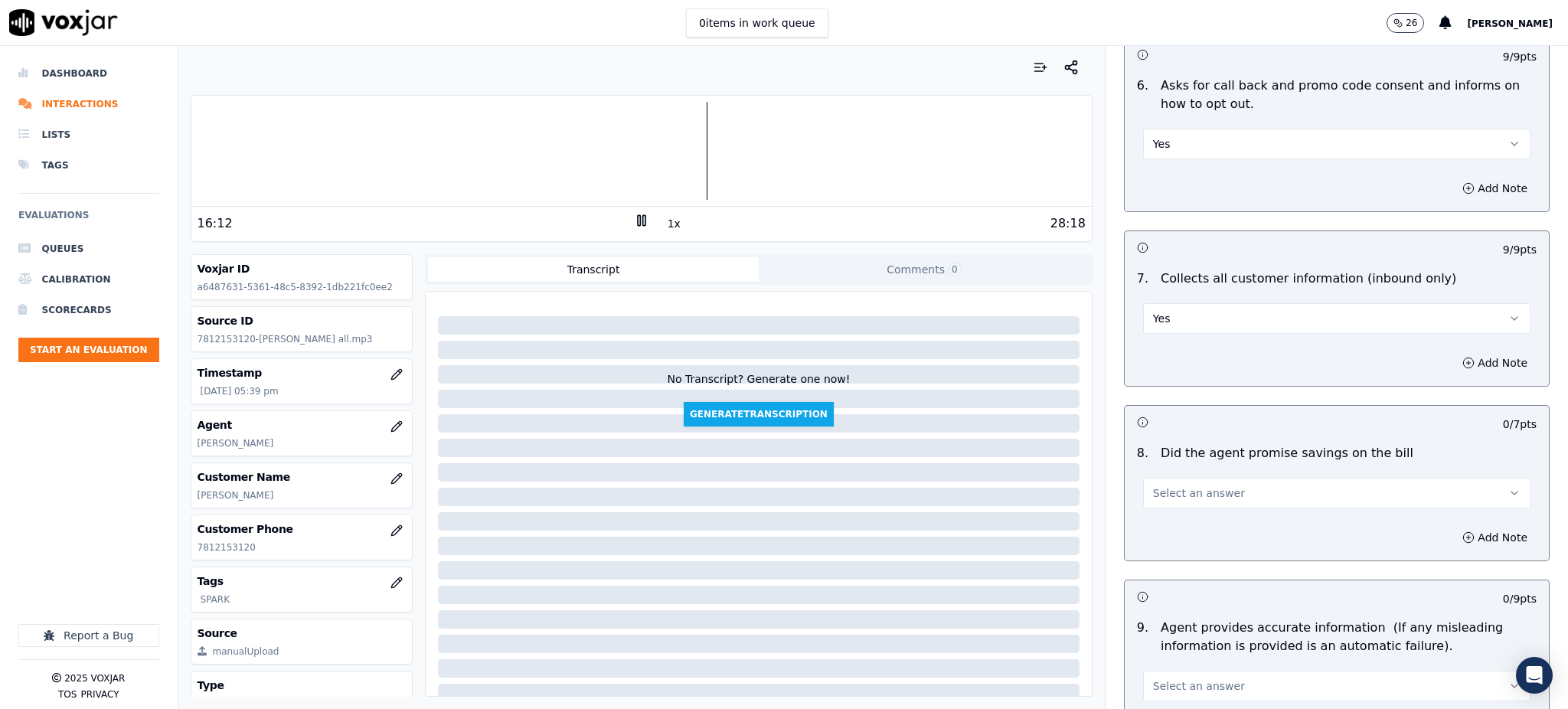
scroll to position [1122, 0]
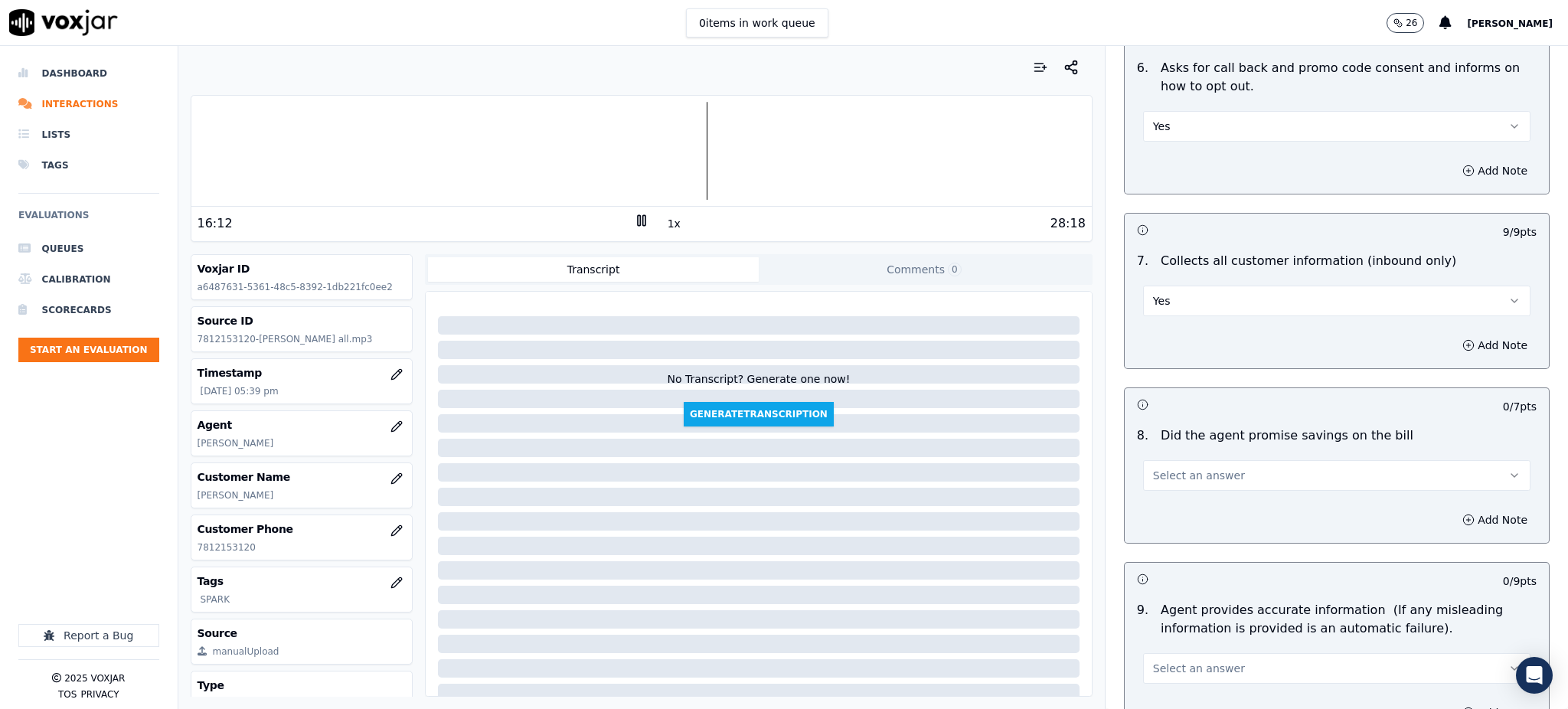
click at [1157, 468] on span "Select an answer" at bounding box center [1198, 476] width 92 height 16
drag, startPoint x: 1157, startPoint y: 462, endPoint x: 1155, endPoint y: 499, distance: 37.1
click at [1159, 462] on div "Yes" at bounding box center [1303, 473] width 354 height 24
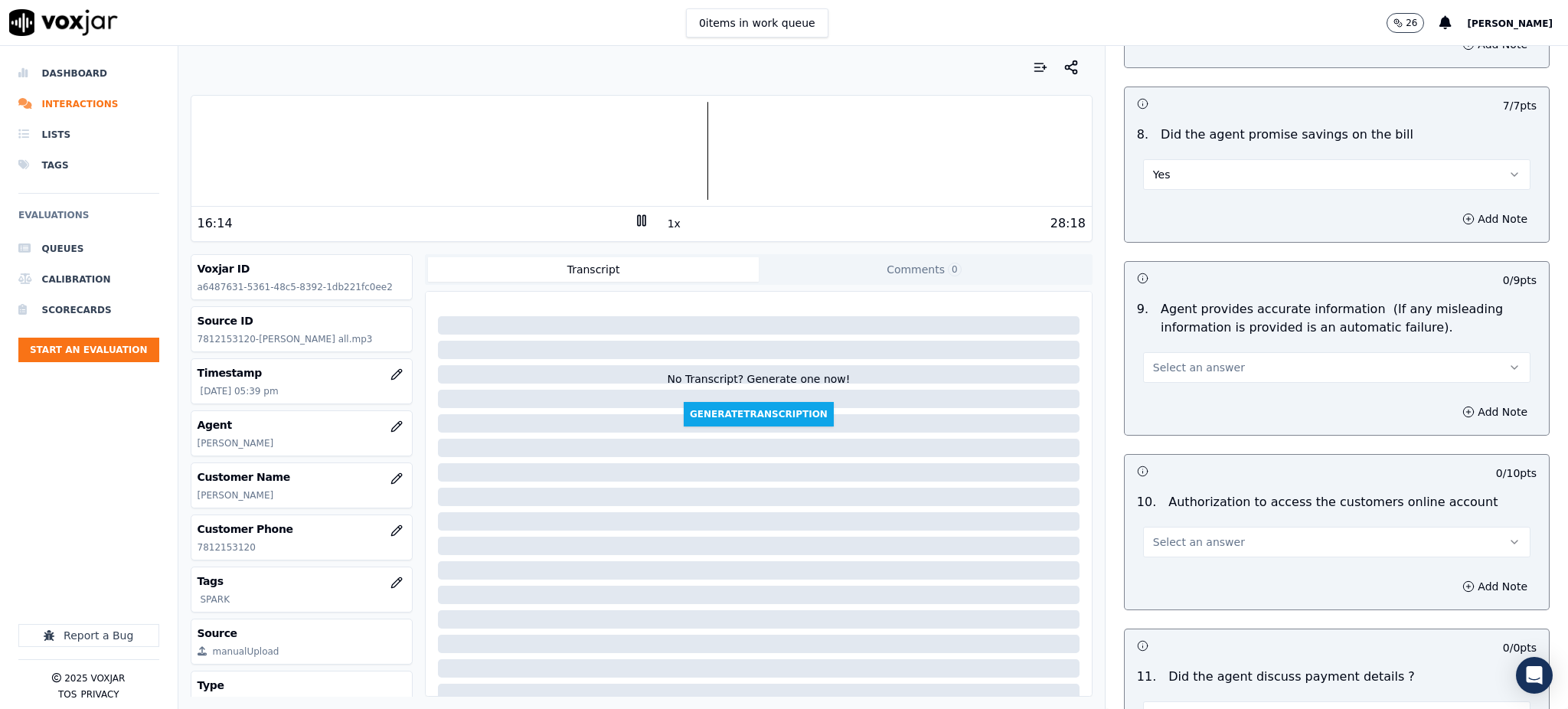
scroll to position [1428, 0]
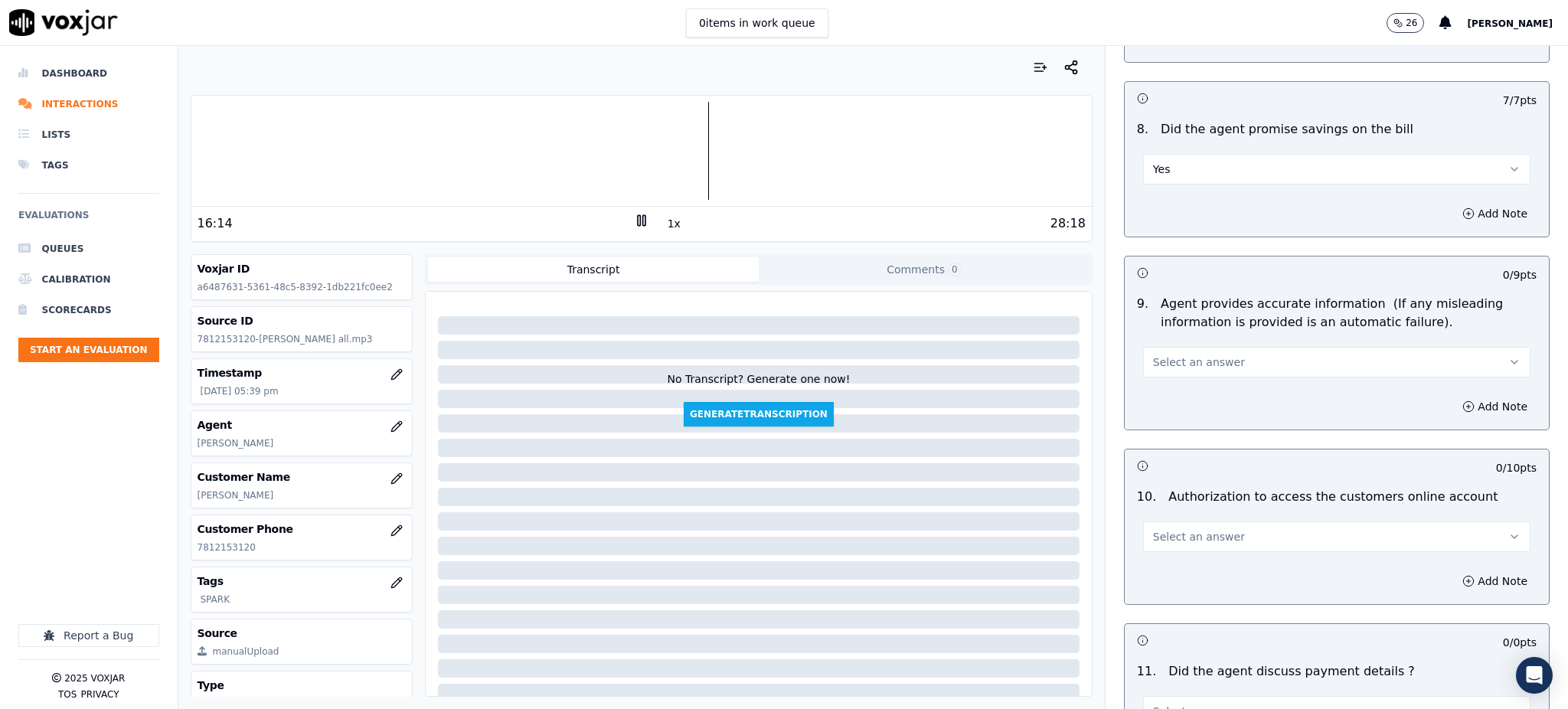
click at [1159, 354] on span "Select an answer" at bounding box center [1198, 362] width 92 height 16
click at [1164, 365] on div "Yes" at bounding box center [1303, 361] width 354 height 24
click at [1152, 529] on span "Select an answer" at bounding box center [1198, 537] width 92 height 16
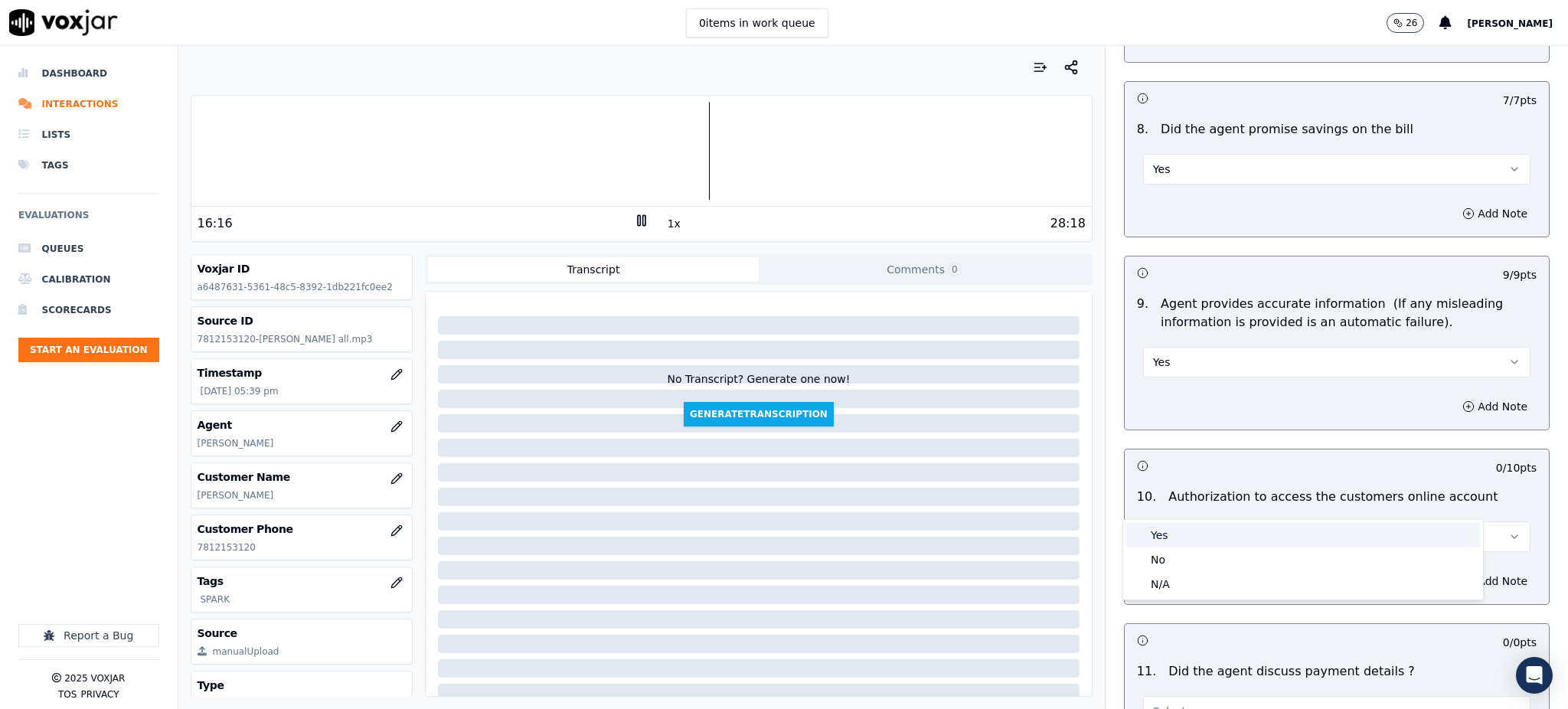
click at [1152, 531] on div "Yes" at bounding box center [1303, 535] width 354 height 24
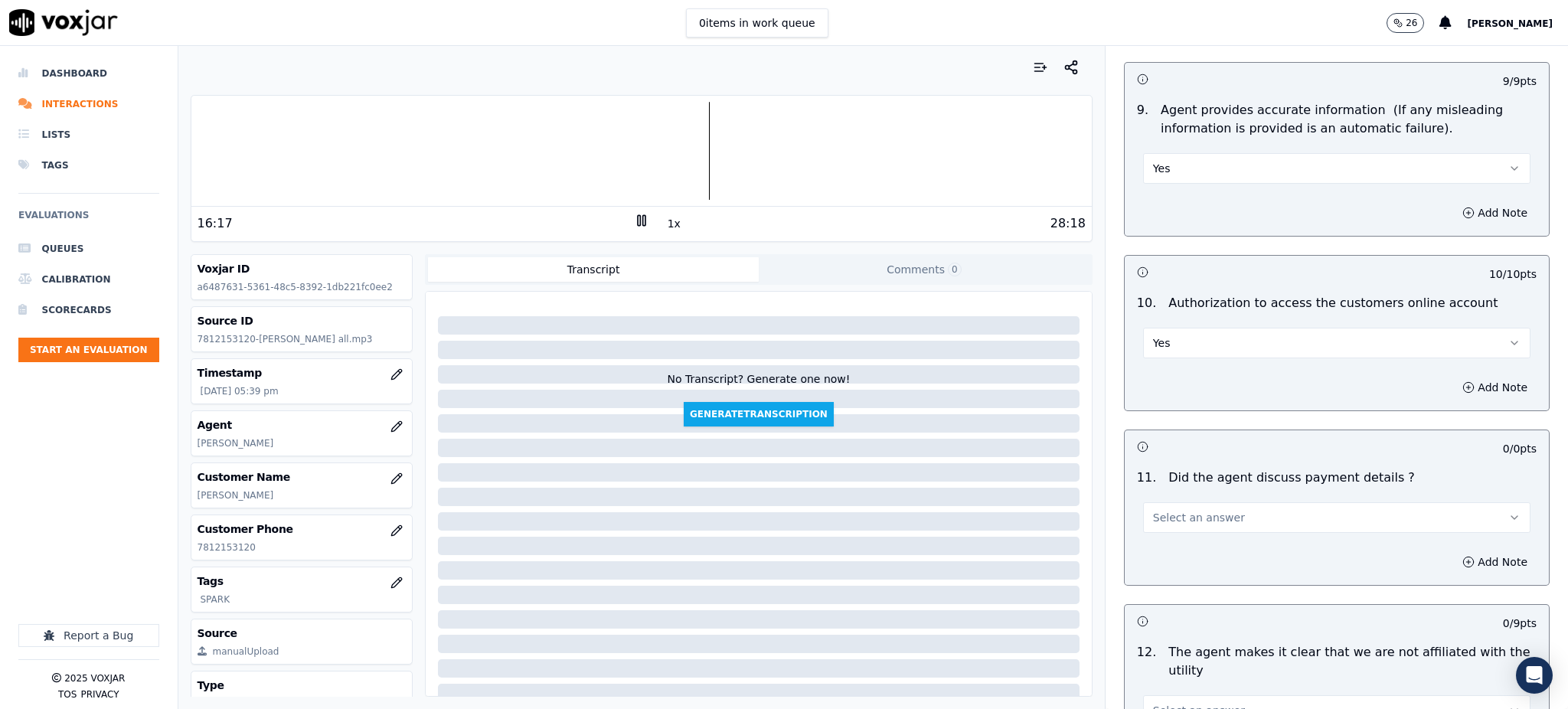
scroll to position [1633, 0]
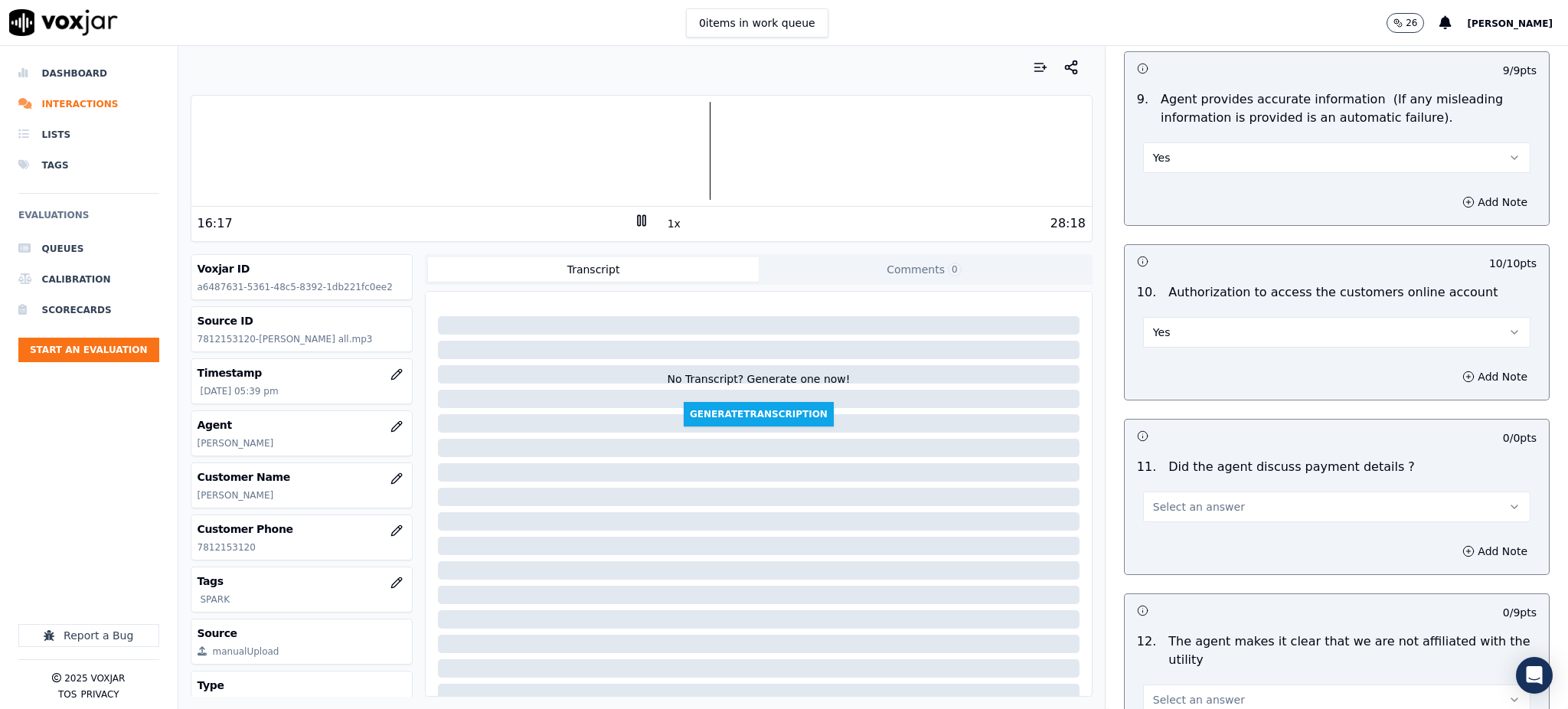
click at [1149, 476] on div "Select an answer" at bounding box center [1337, 499] width 412 height 46
click at [1152, 499] on span "Select an answer" at bounding box center [1198, 507] width 92 height 16
click at [1155, 501] on div "Yes" at bounding box center [1303, 506] width 354 height 24
drag, startPoint x: 1152, startPoint y: 476, endPoint x: 1152, endPoint y: 485, distance: 9.0
click at [1152, 492] on button "Yes" at bounding box center [1337, 506] width 388 height 31
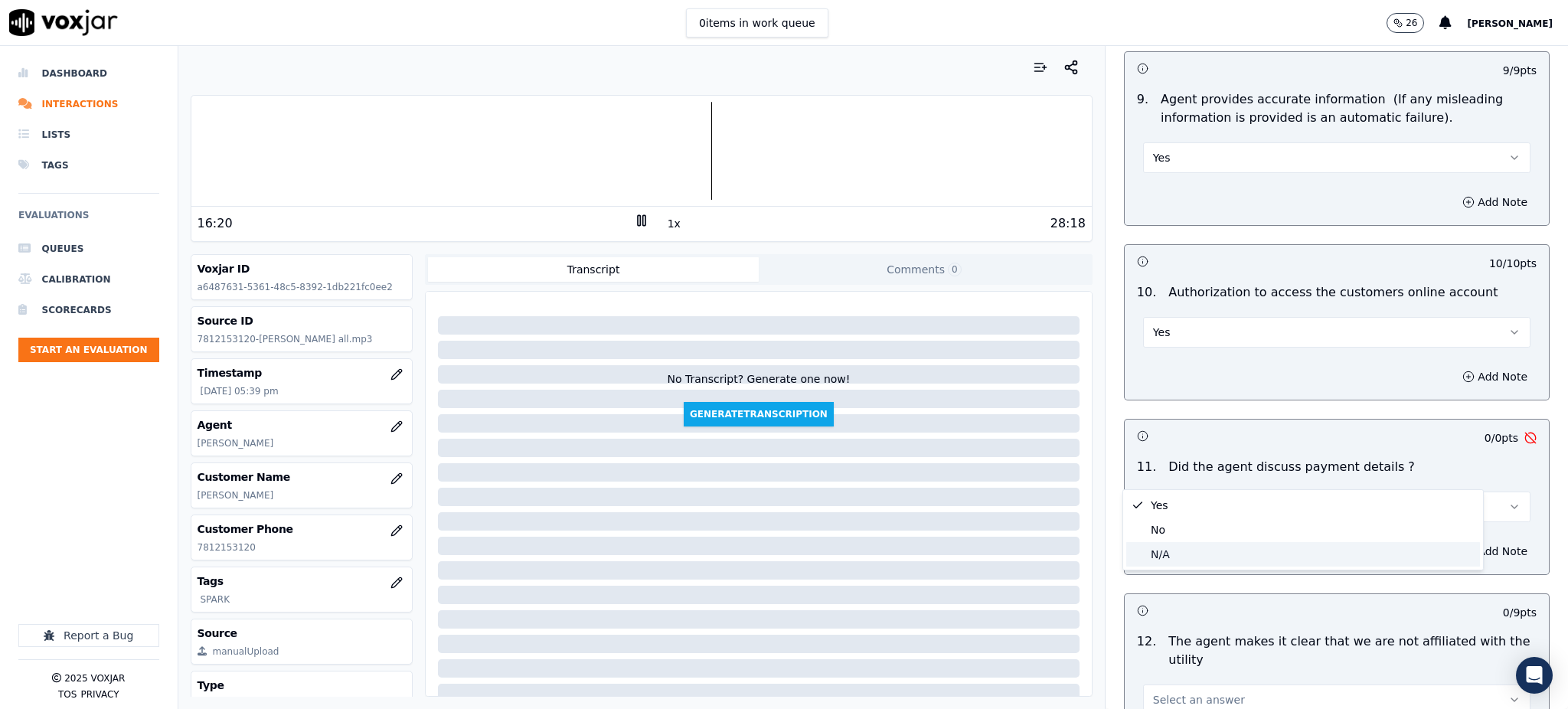
click at [1165, 555] on div "N/A" at bounding box center [1303, 554] width 354 height 24
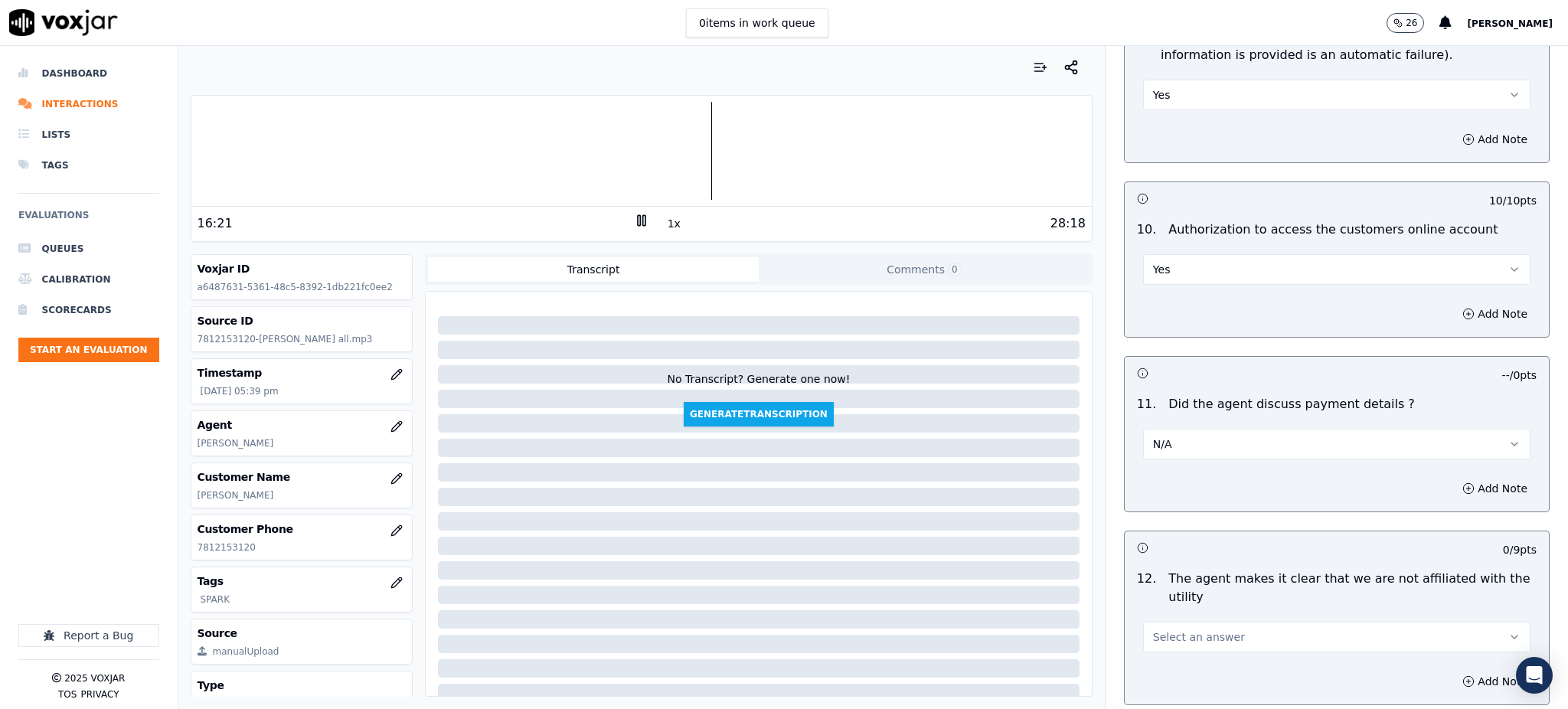
scroll to position [1939, 0]
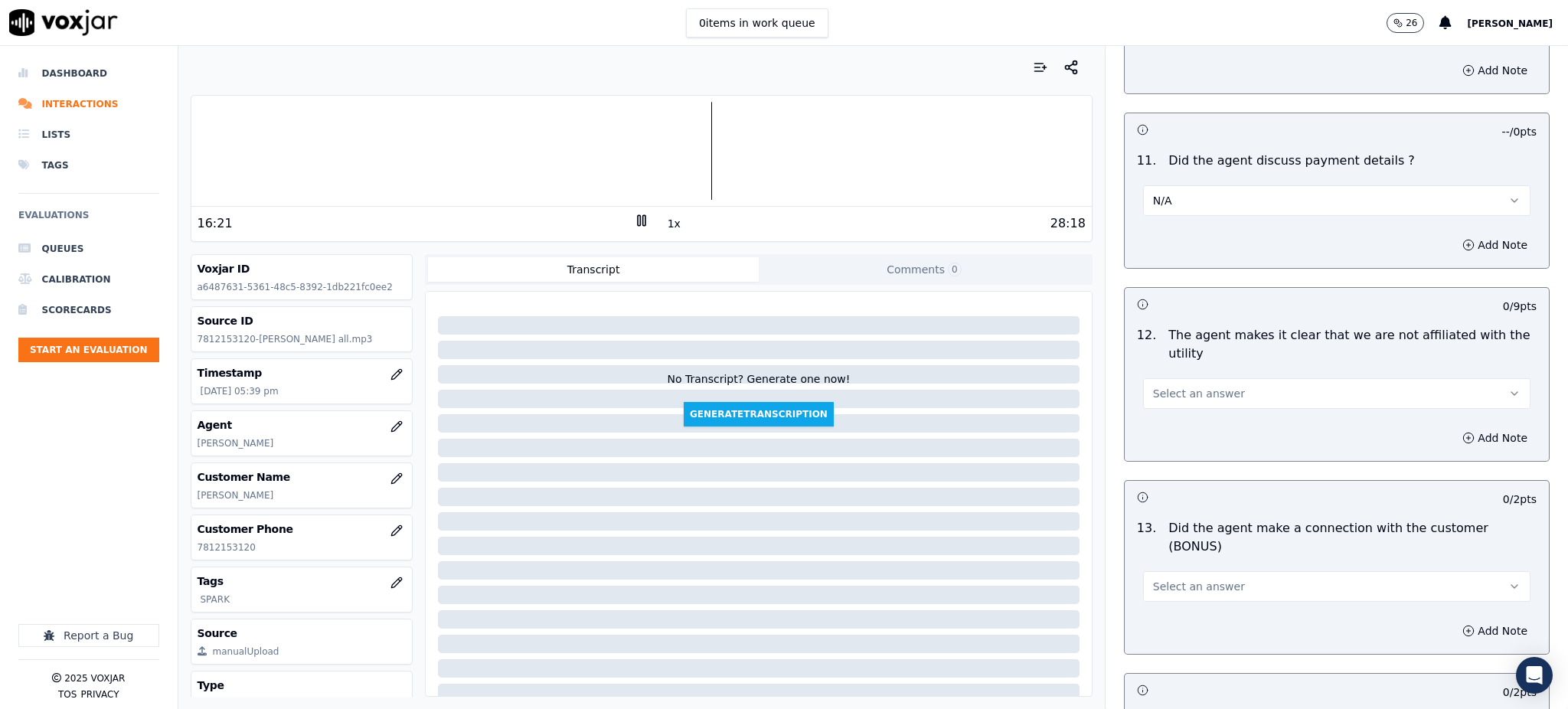
click at [1179, 386] on span "Select an answer" at bounding box center [1198, 394] width 92 height 16
click at [1179, 391] on div "Yes" at bounding box center [1303, 392] width 354 height 24
click at [1167, 579] on span "Select an answer" at bounding box center [1198, 587] width 92 height 16
click at [1162, 560] on div "Yes" at bounding box center [1303, 567] width 354 height 24
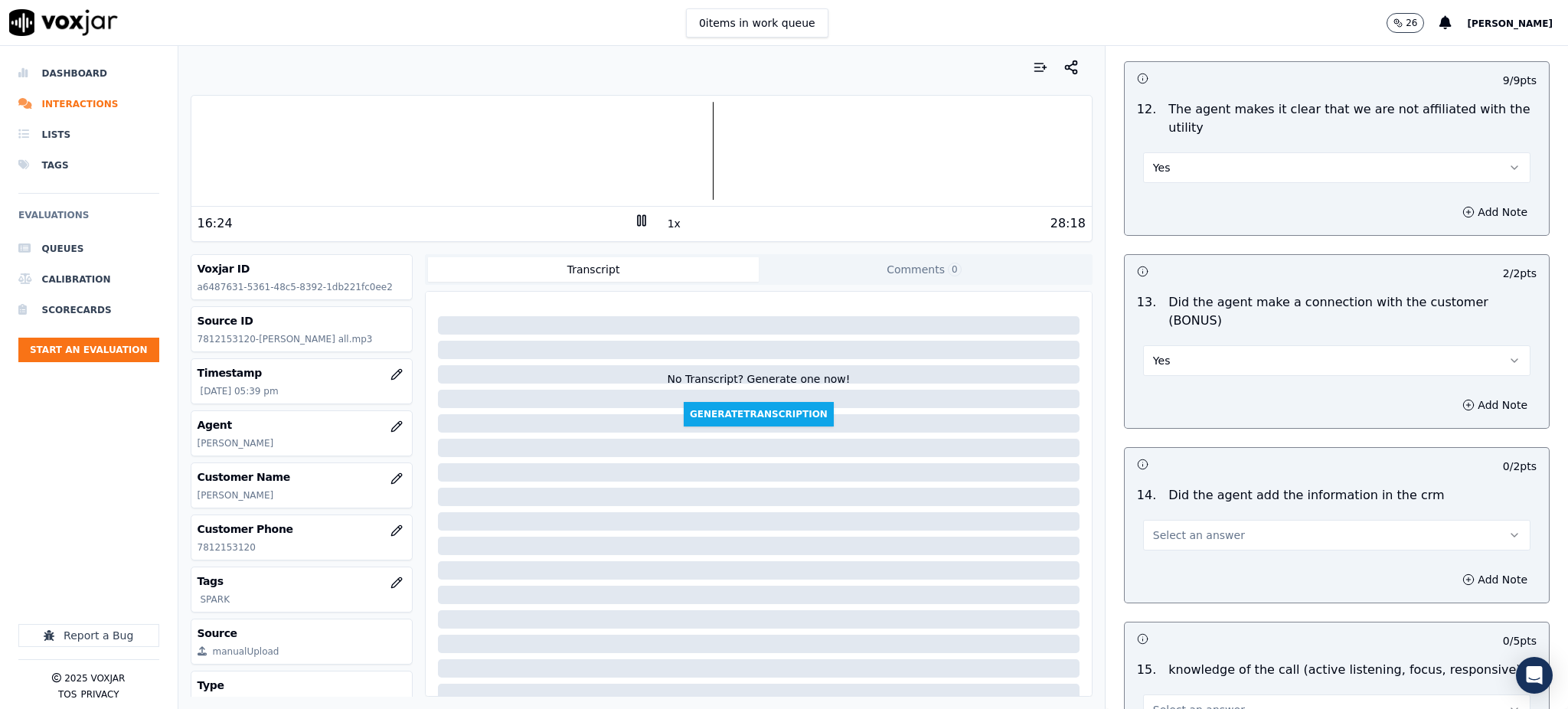
scroll to position [2246, 0]
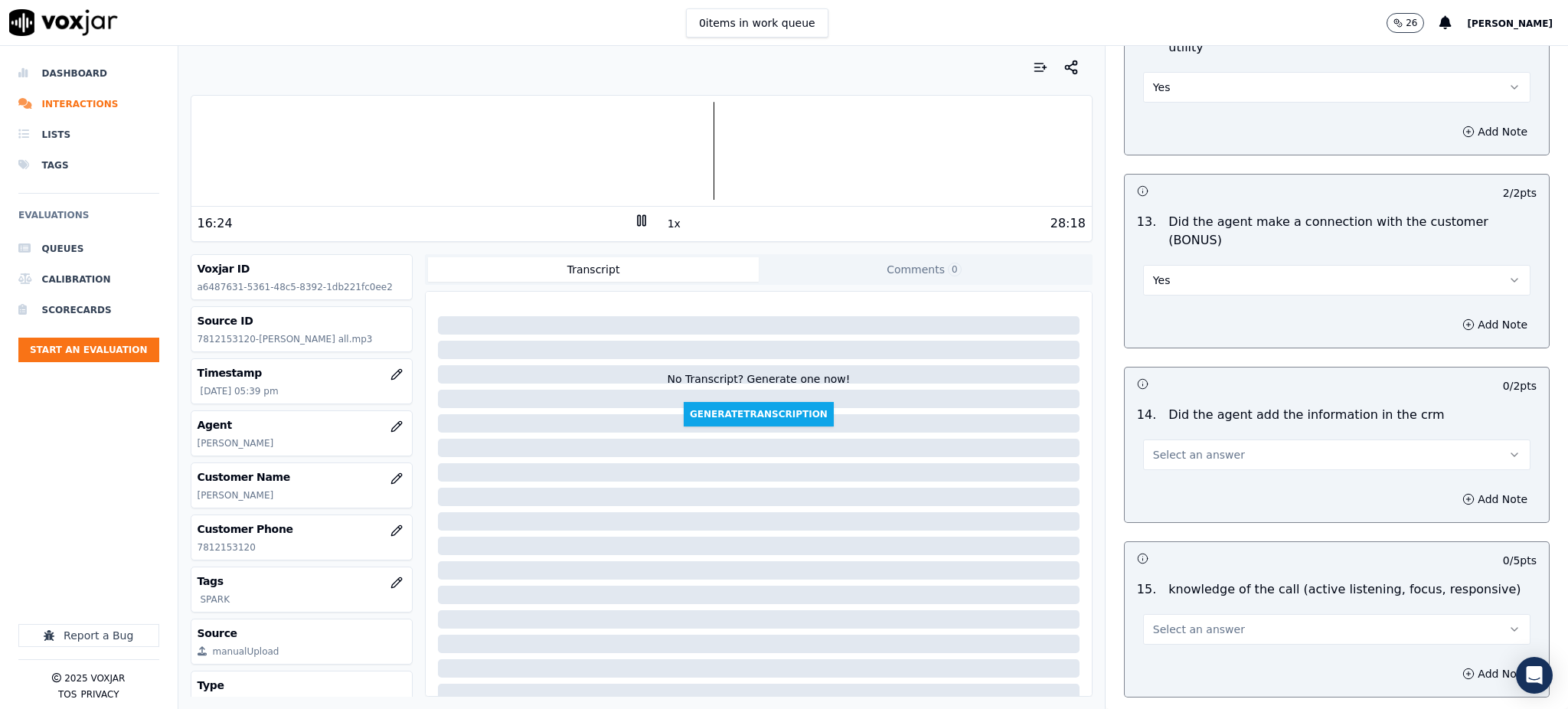
click at [1159, 447] on span "Select an answer" at bounding box center [1198, 455] width 92 height 16
click at [1159, 441] on div "Yes" at bounding box center [1303, 436] width 354 height 24
click at [1152, 622] on span "Select an answer" at bounding box center [1198, 630] width 92 height 16
click at [1152, 602] on div "Yes" at bounding box center [1303, 610] width 354 height 24
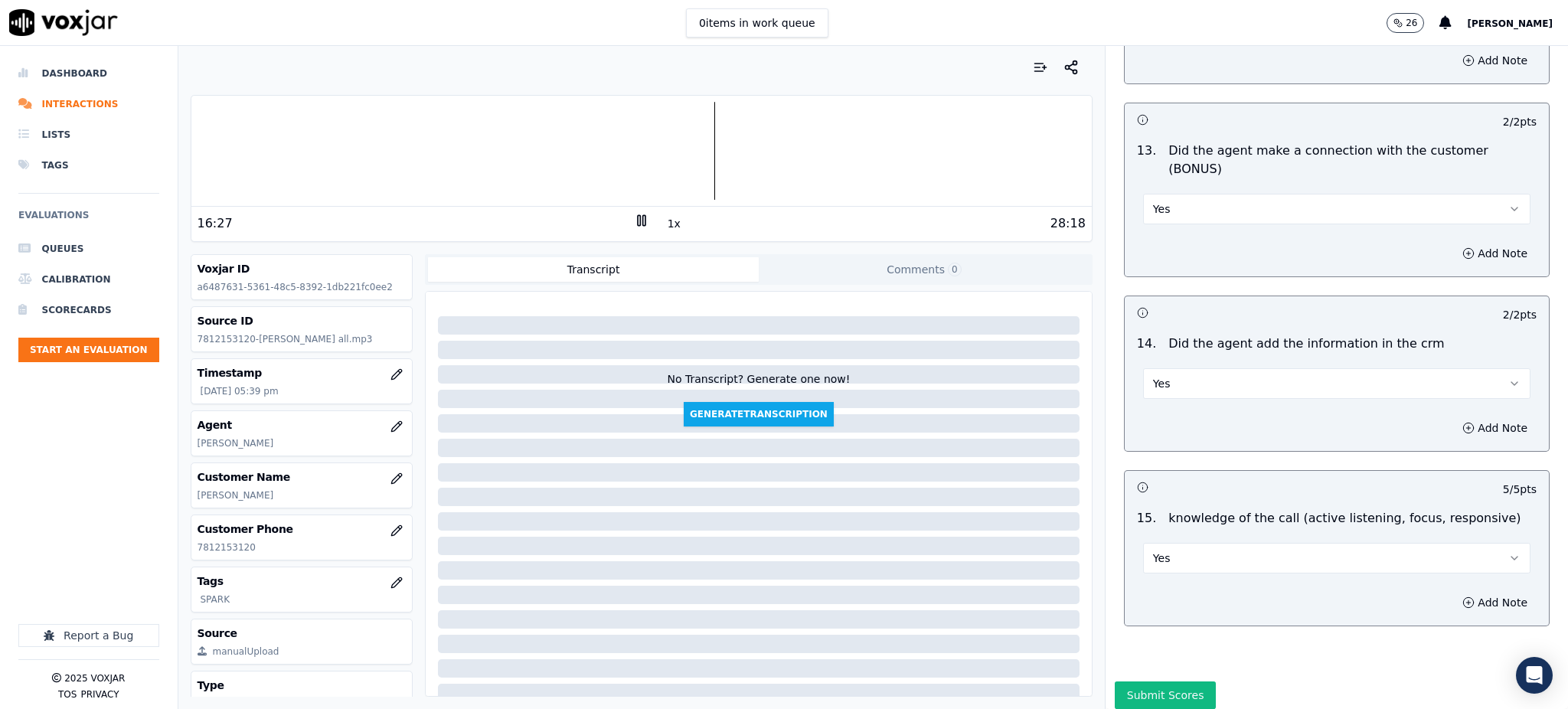
scroll to position [2317, 0]
click at [1168, 680] on button "Submit Scores" at bounding box center [1166, 694] width 102 height 28
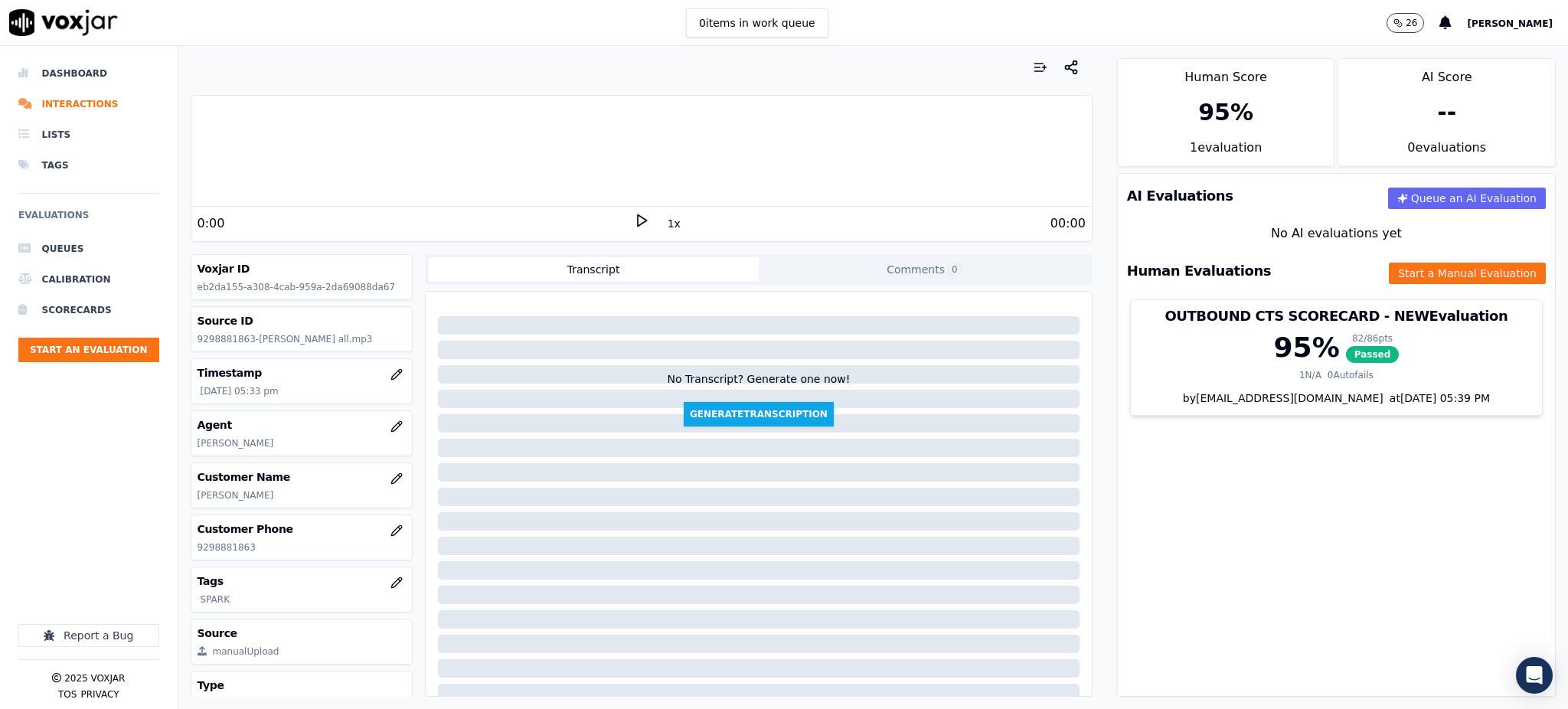
drag, startPoint x: 630, startPoint y: 219, endPoint x: 439, endPoint y: 82, distance: 235.1
click at [634, 218] on icon at bounding box center [642, 221] width 16 height 16
drag, startPoint x: 251, startPoint y: 548, endPoint x: 194, endPoint y: 551, distance: 57.1
click at [194, 551] on div "Customer Phone 9298881863" at bounding box center [301, 537] width 221 height 45
copy p "9298881863"
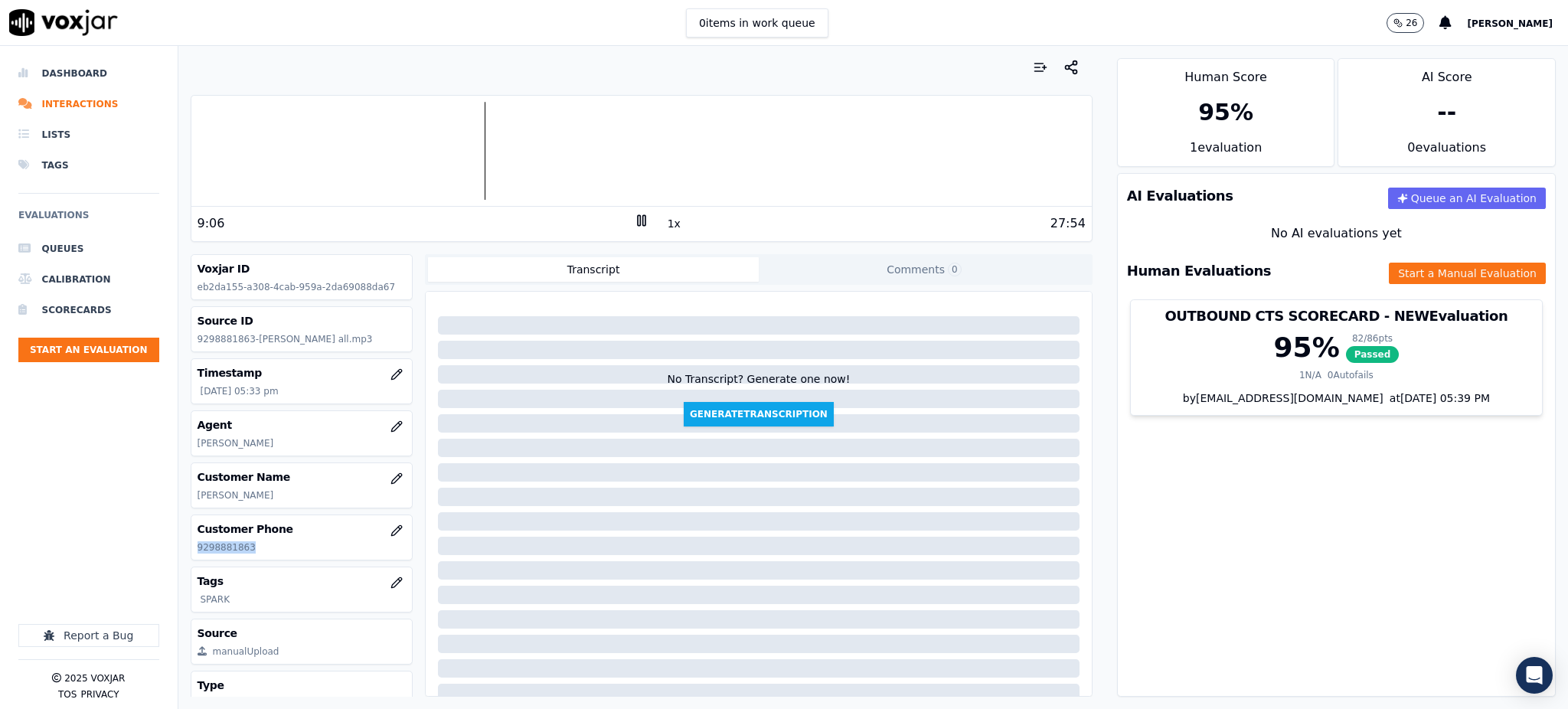
click at [637, 222] on rect at bounding box center [638, 219] width 3 height 10
click at [634, 221] on icon at bounding box center [642, 221] width 16 height 16
click at [1388, 273] on button "Start a Manual Evaluation" at bounding box center [1467, 273] width 157 height 22
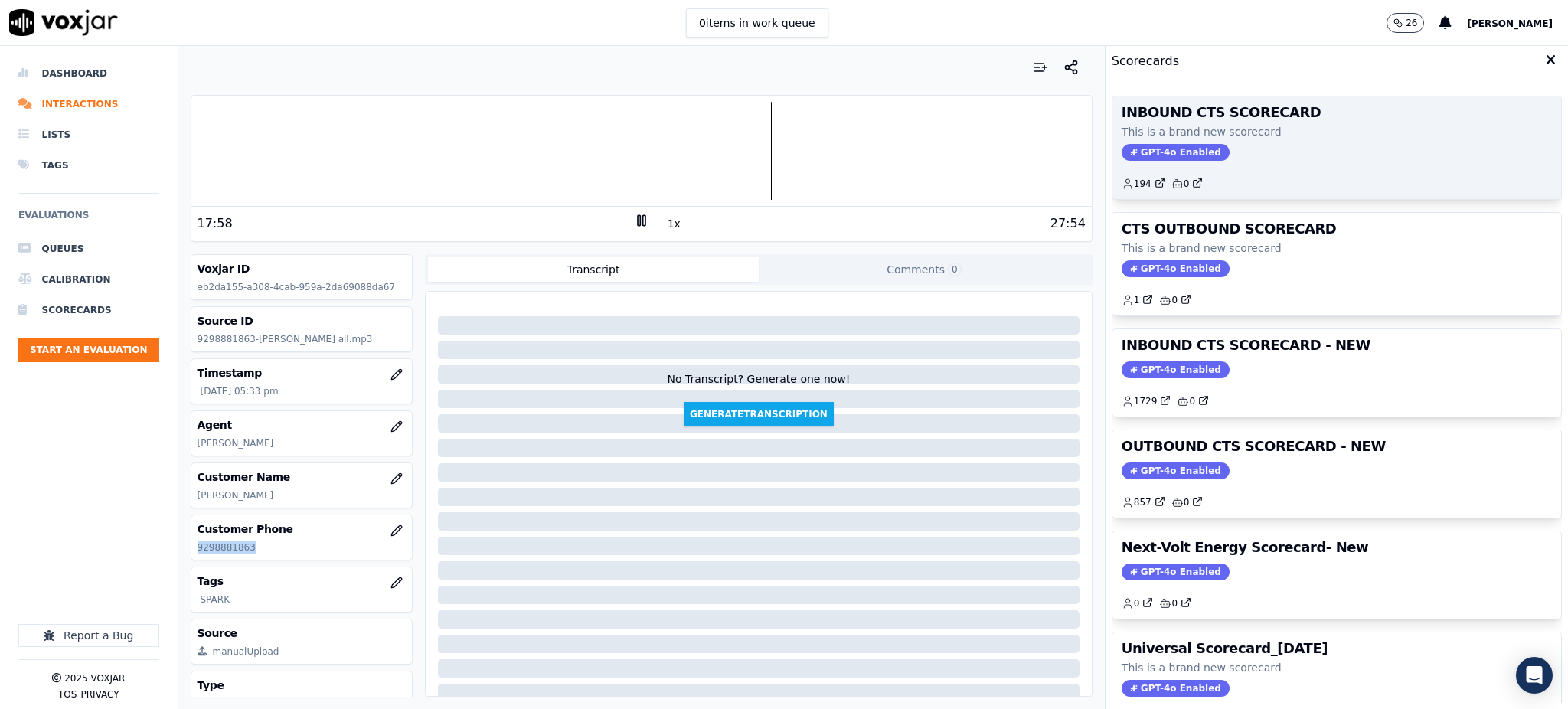
click at [1149, 154] on span "GPT-4o Enabled" at bounding box center [1175, 152] width 108 height 17
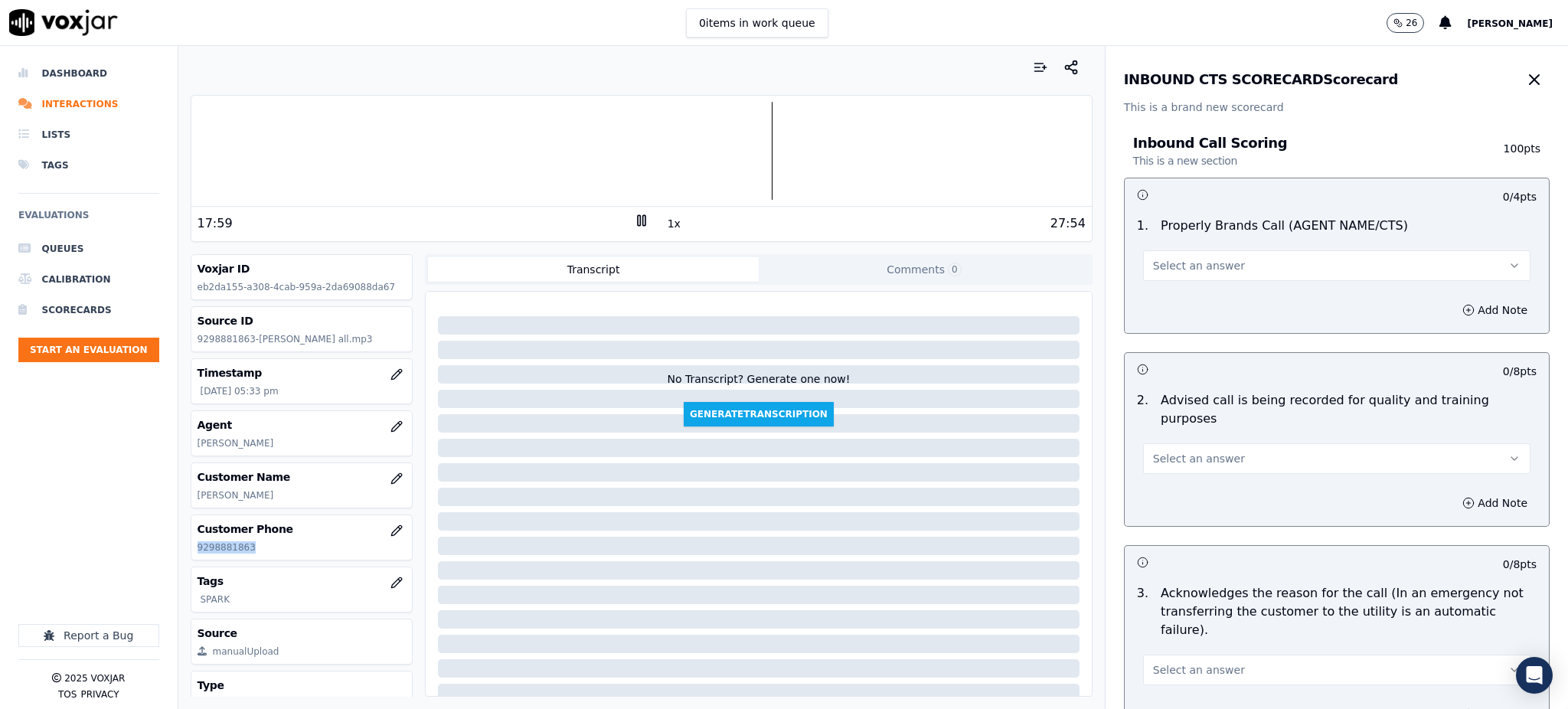
click at [1221, 264] on button "Select an answer" at bounding box center [1337, 265] width 388 height 31
click at [1196, 310] on div "Yes" at bounding box center [1303, 300] width 354 height 24
click at [1174, 451] on span "Select an answer" at bounding box center [1198, 458] width 92 height 16
click at [1167, 474] on div "Yes" at bounding box center [1303, 475] width 354 height 24
click at [1152, 662] on span "Select an answer" at bounding box center [1198, 670] width 92 height 16
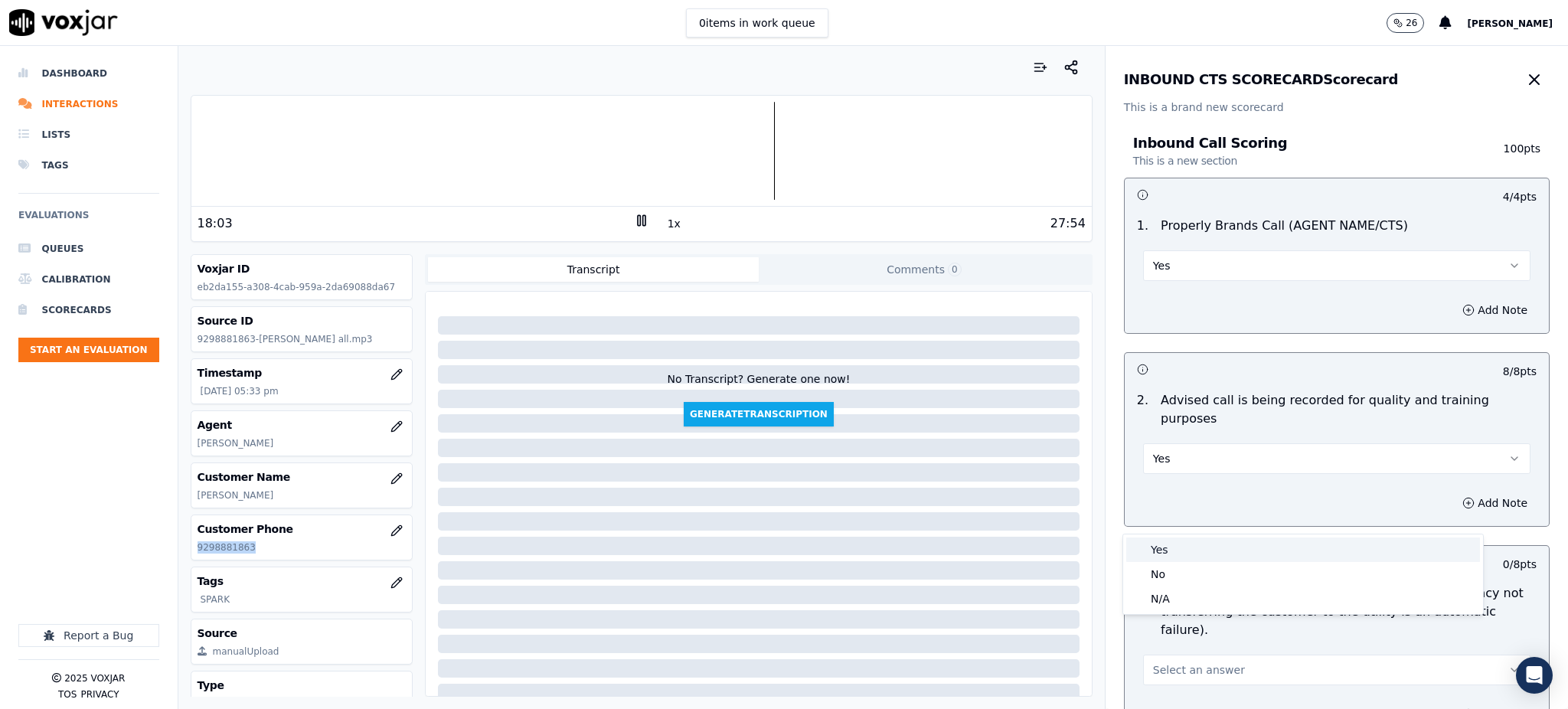
click at [1160, 545] on div "Yes" at bounding box center [1303, 549] width 354 height 24
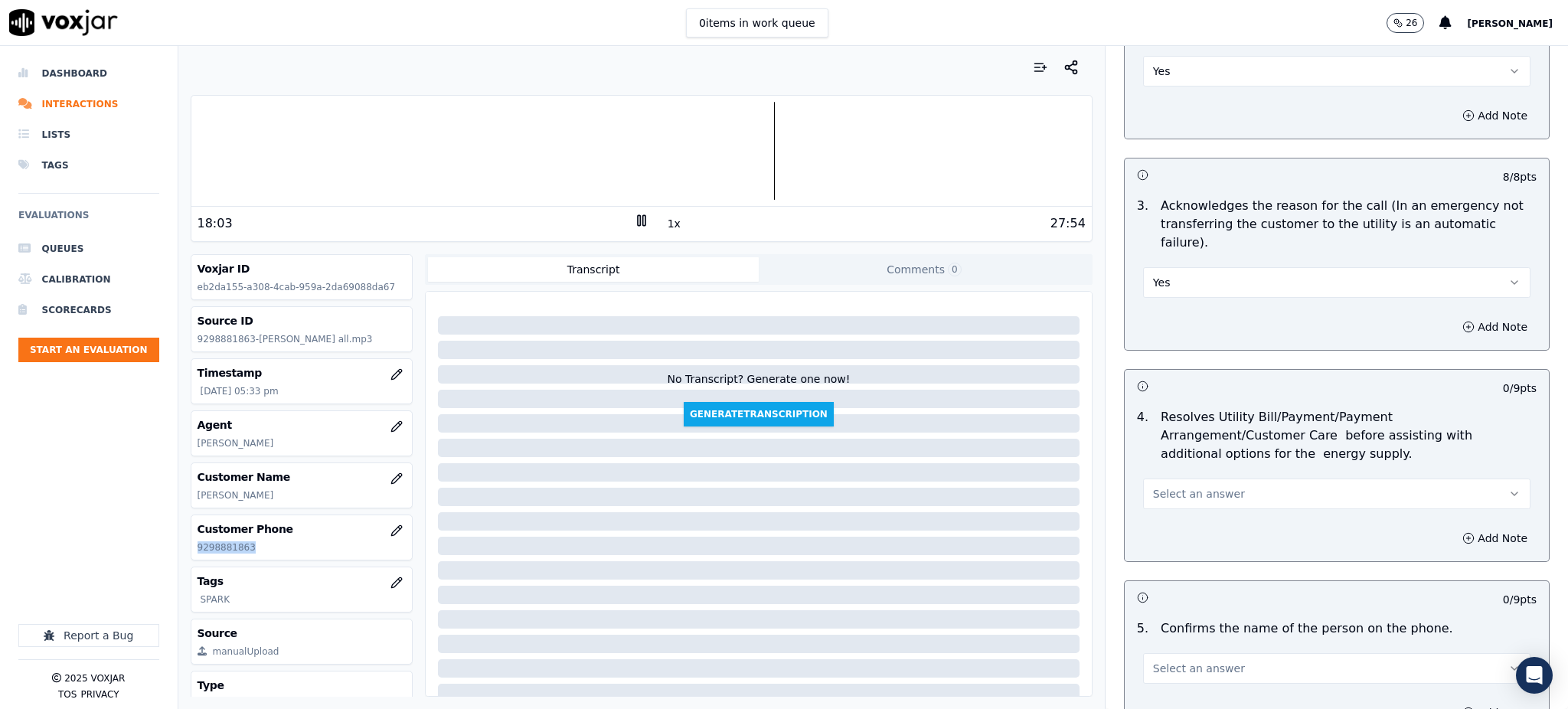
scroll to position [408, 0]
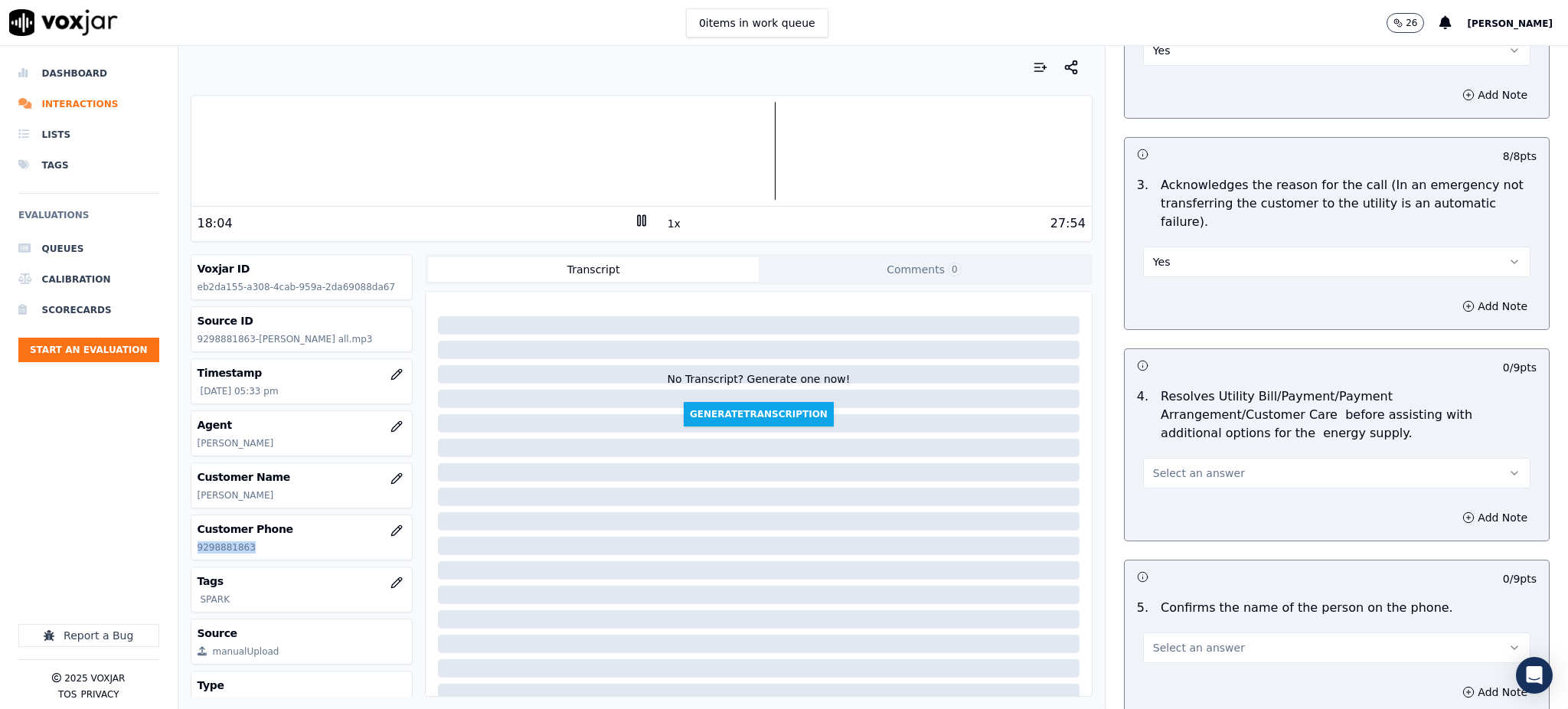
click at [1178, 465] on span "Select an answer" at bounding box center [1198, 473] width 92 height 16
drag, startPoint x: 1178, startPoint y: 465, endPoint x: 1177, endPoint y: 472, distance: 7.1
click at [1177, 465] on div "Yes" at bounding box center [1303, 471] width 354 height 24
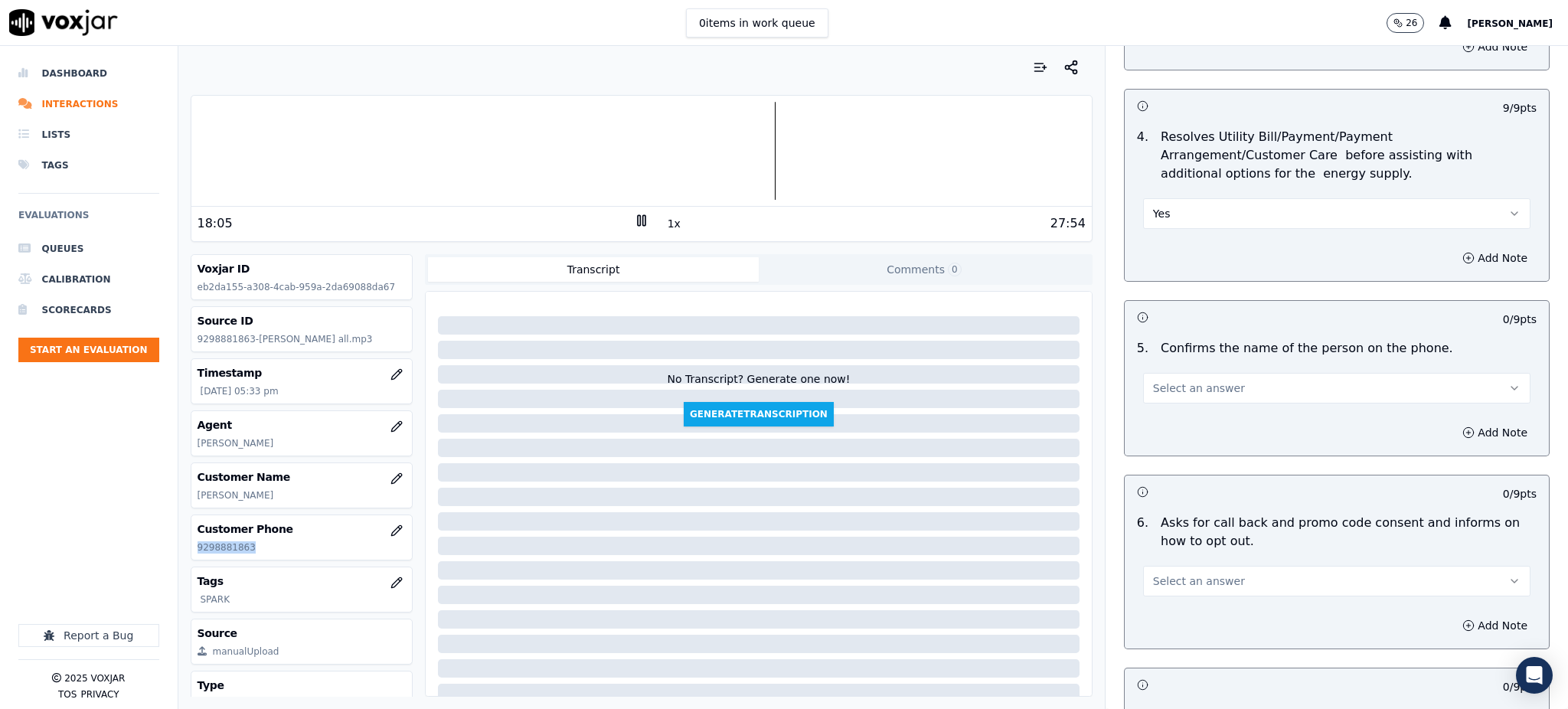
scroll to position [714, 0]
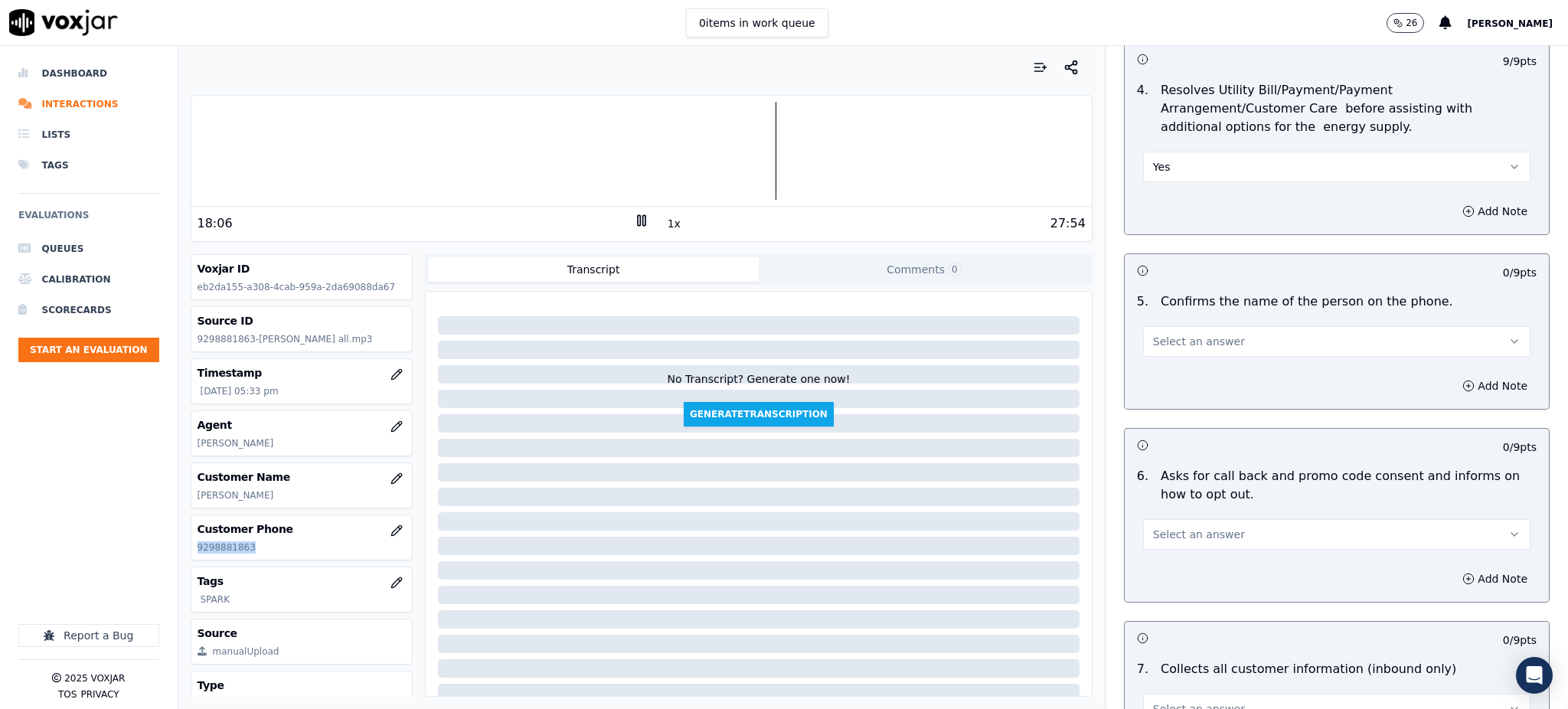
click at [1164, 334] on span "Select an answer" at bounding box center [1198, 341] width 92 height 16
click at [1168, 339] on div "Yes" at bounding box center [1303, 339] width 354 height 24
click at [1166, 527] on span "Select an answer" at bounding box center [1198, 534] width 92 height 16
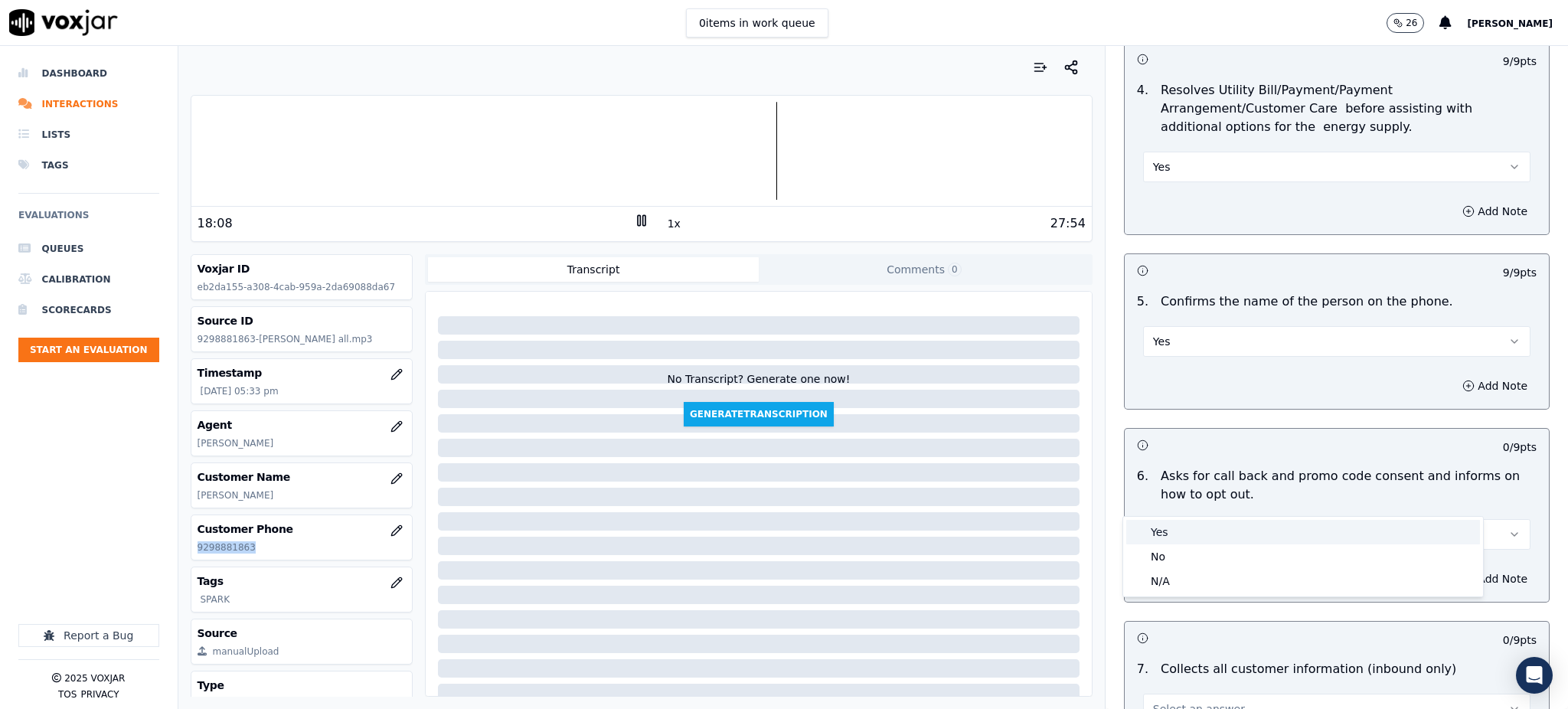
click at [1159, 536] on div "Yes" at bounding box center [1303, 532] width 354 height 24
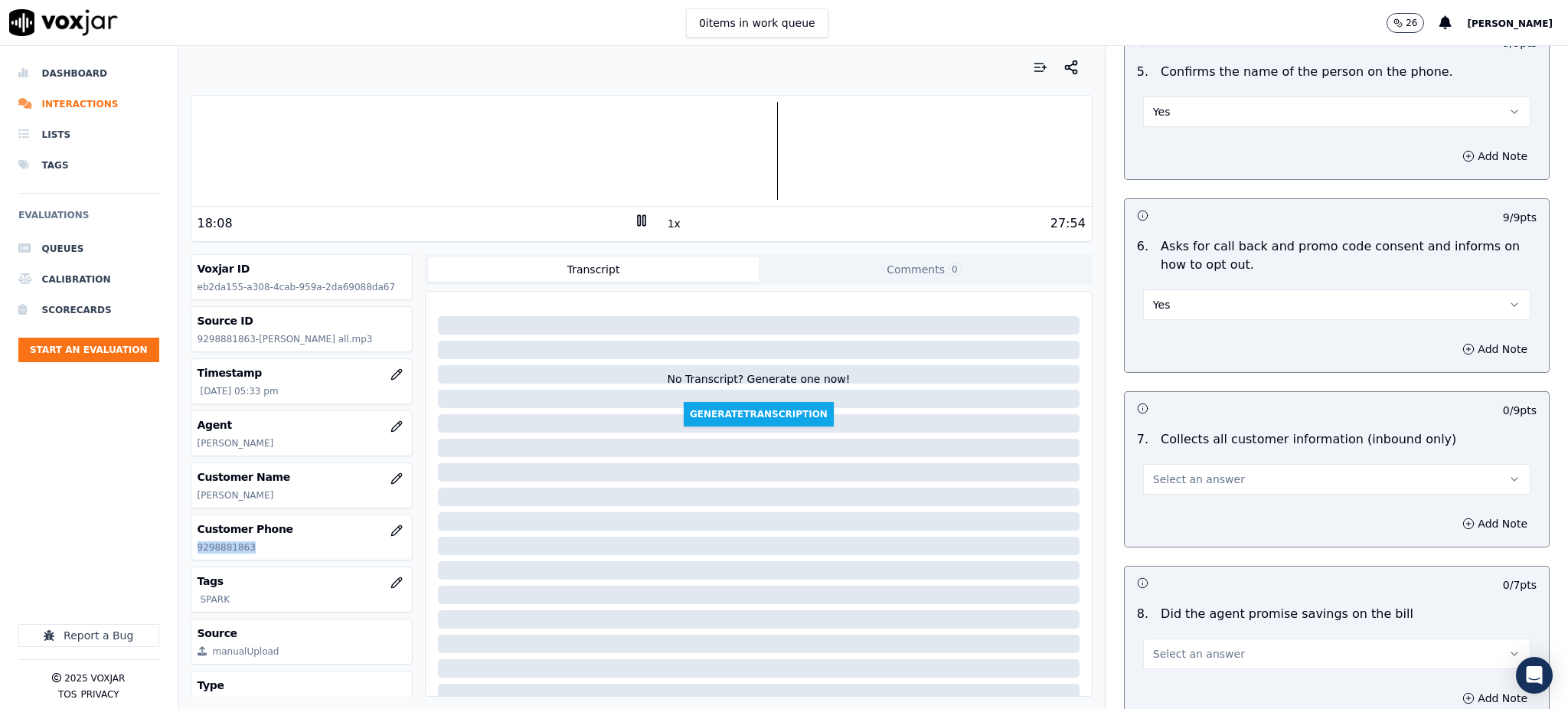
scroll to position [1021, 0]
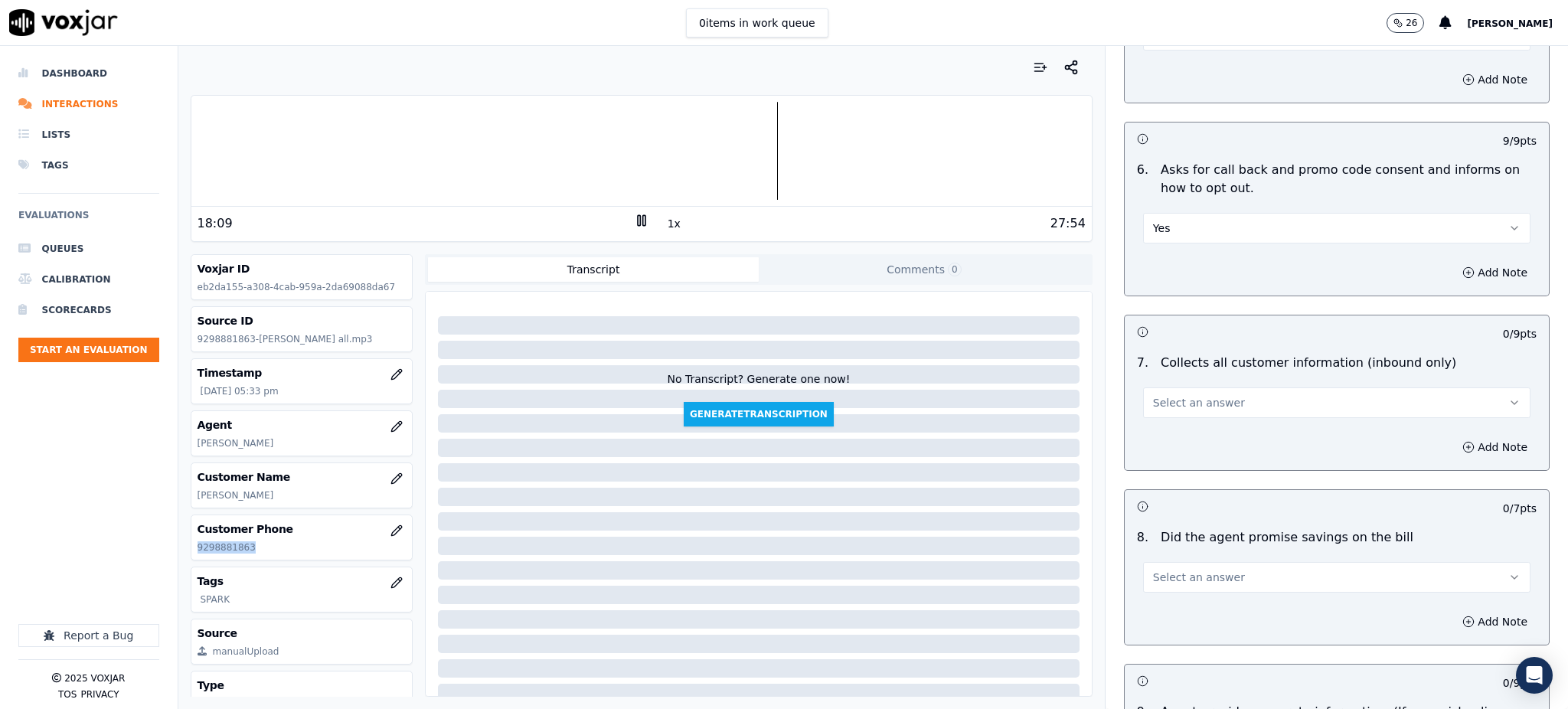
click at [1165, 395] on span "Select an answer" at bounding box center [1198, 403] width 92 height 16
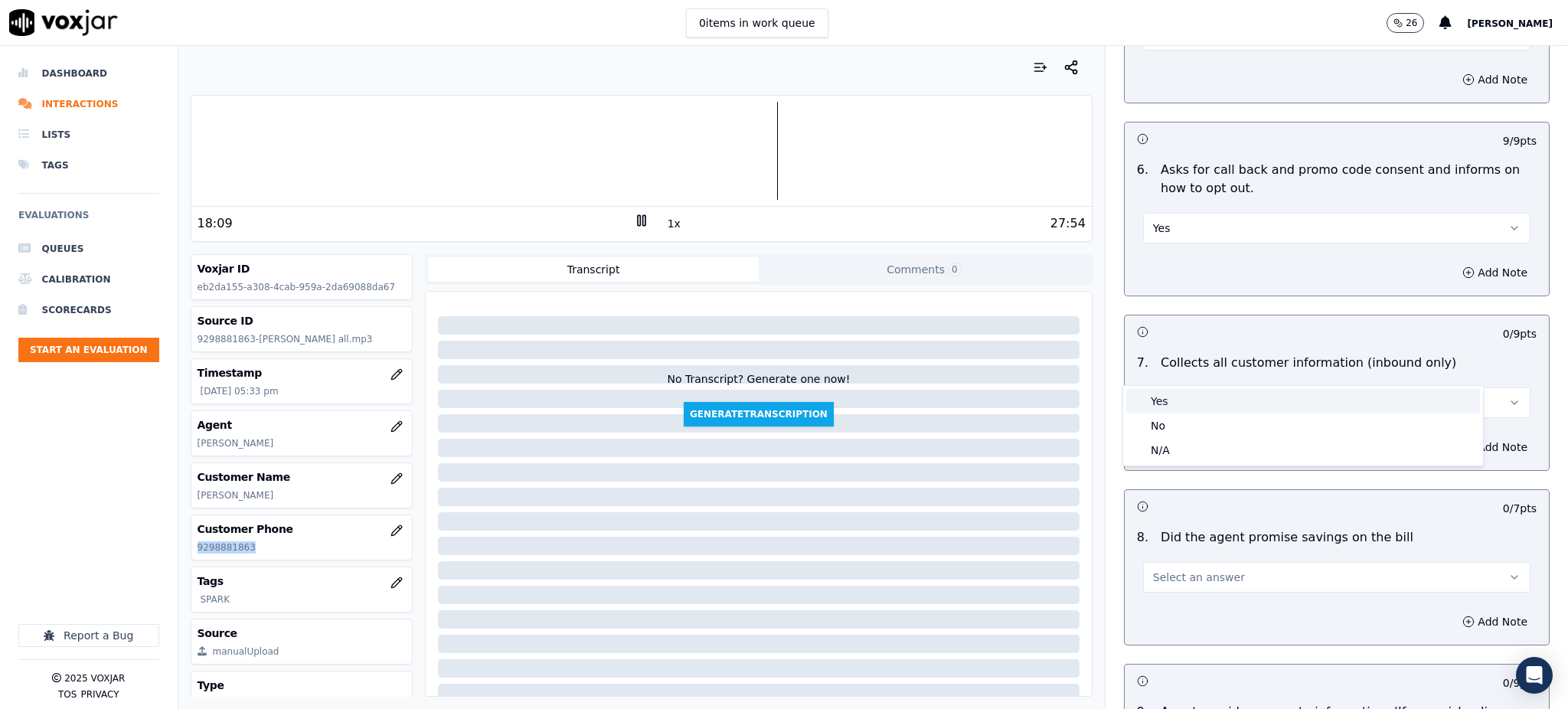
drag, startPoint x: 1165, startPoint y: 396, endPoint x: 1157, endPoint y: 512, distance: 116.3
click at [1165, 398] on div "Yes" at bounding box center [1303, 401] width 354 height 24
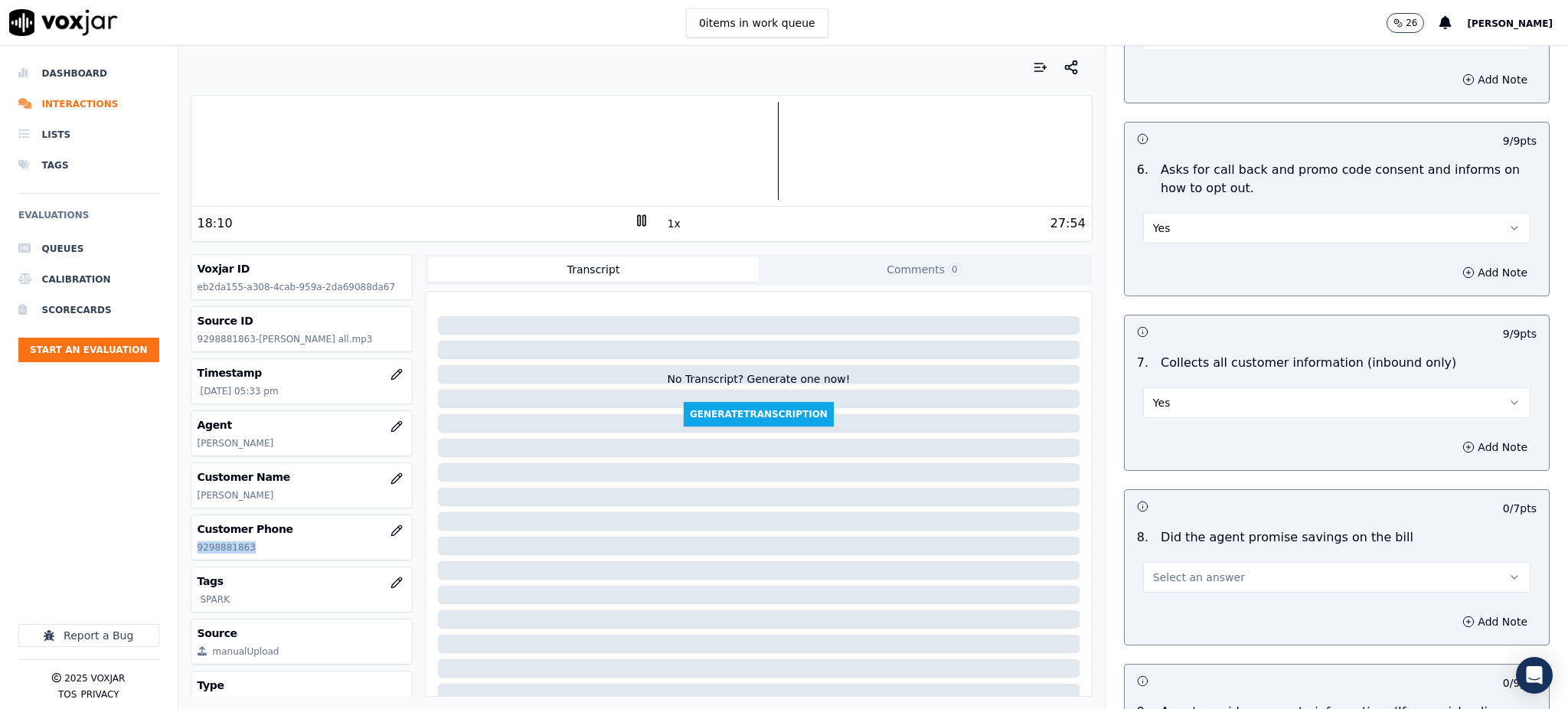
drag, startPoint x: 1153, startPoint y: 531, endPoint x: 1153, endPoint y: 550, distance: 19.0
click at [1153, 562] on button "Select an answer" at bounding box center [1337, 577] width 388 height 31
click at [1158, 574] on div "Yes" at bounding box center [1303, 575] width 354 height 24
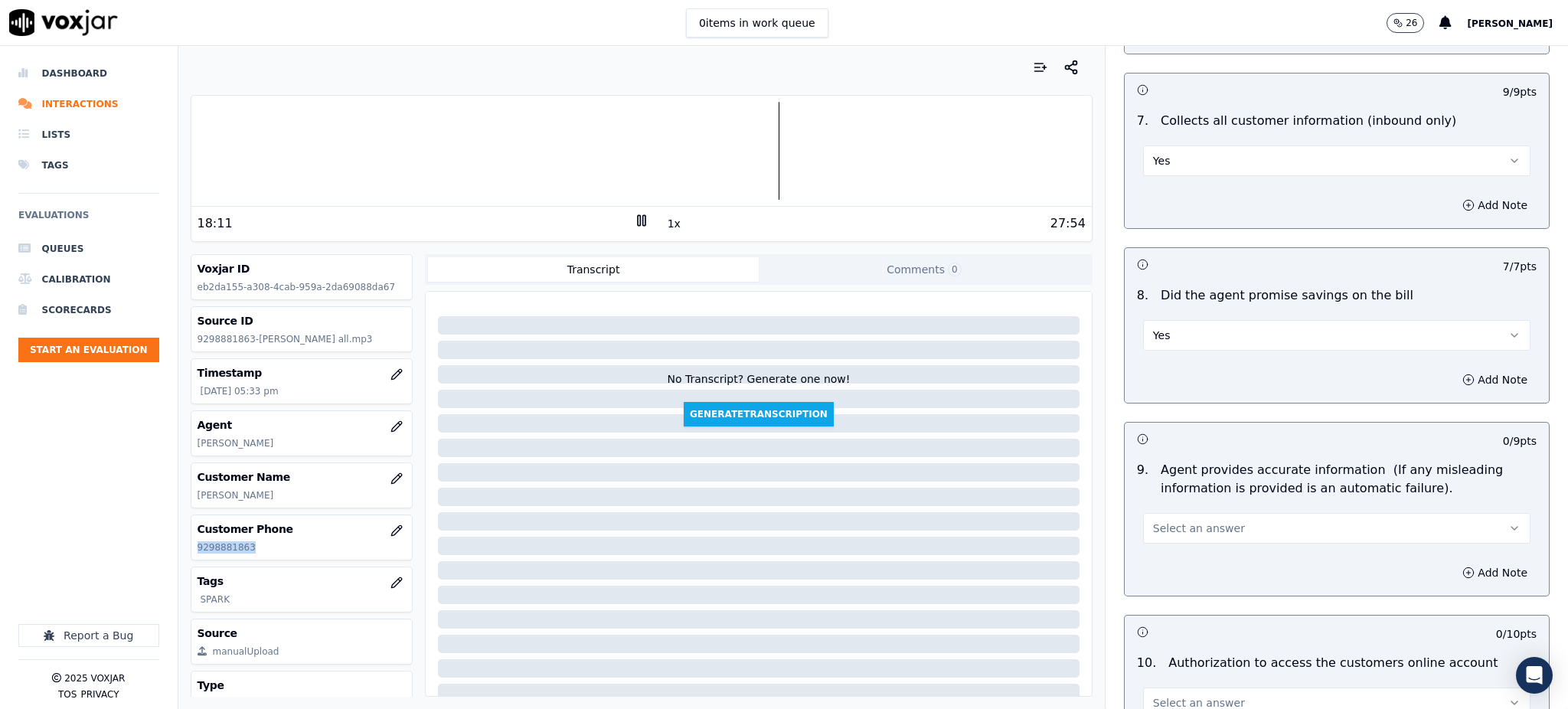
scroll to position [1326, 0]
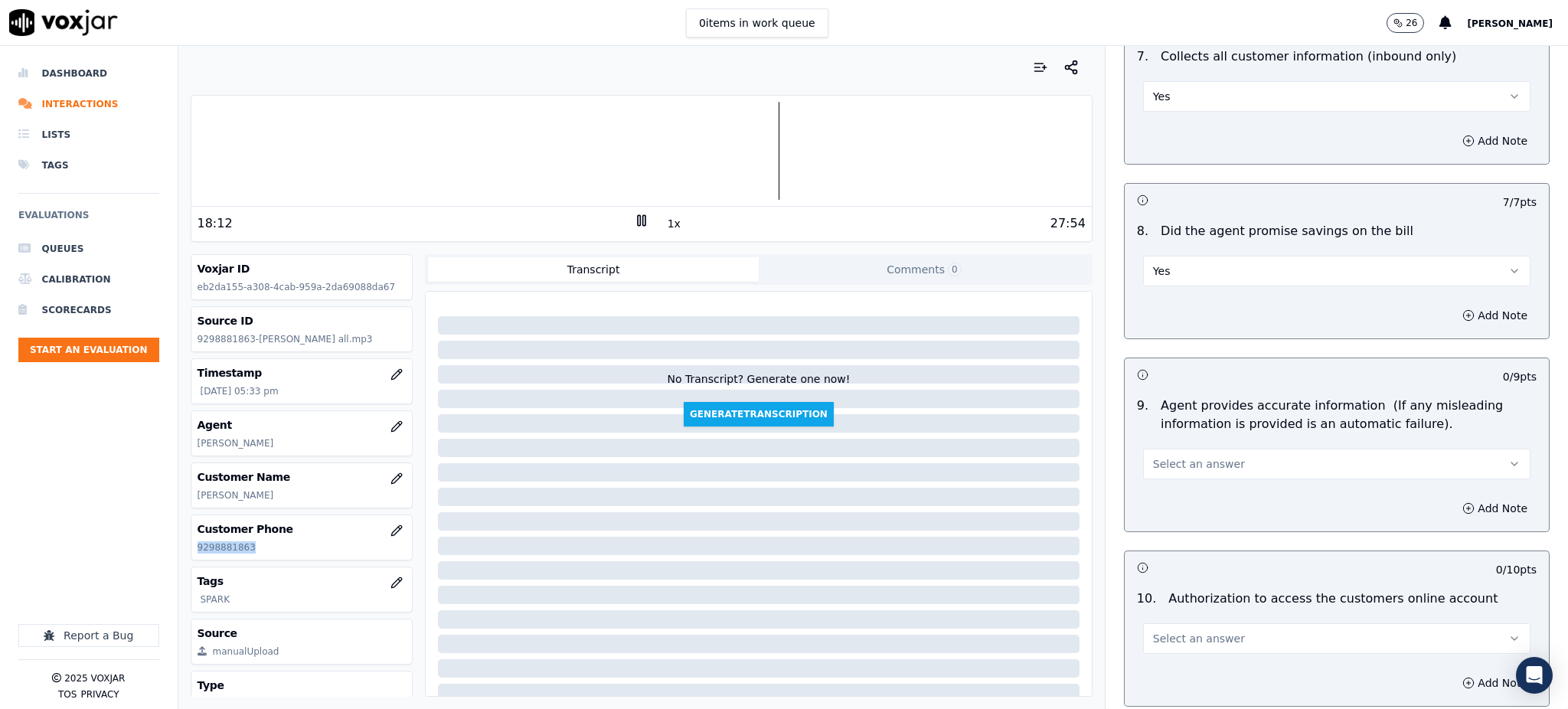
click at [1173, 457] on span "Select an answer" at bounding box center [1198, 465] width 92 height 16
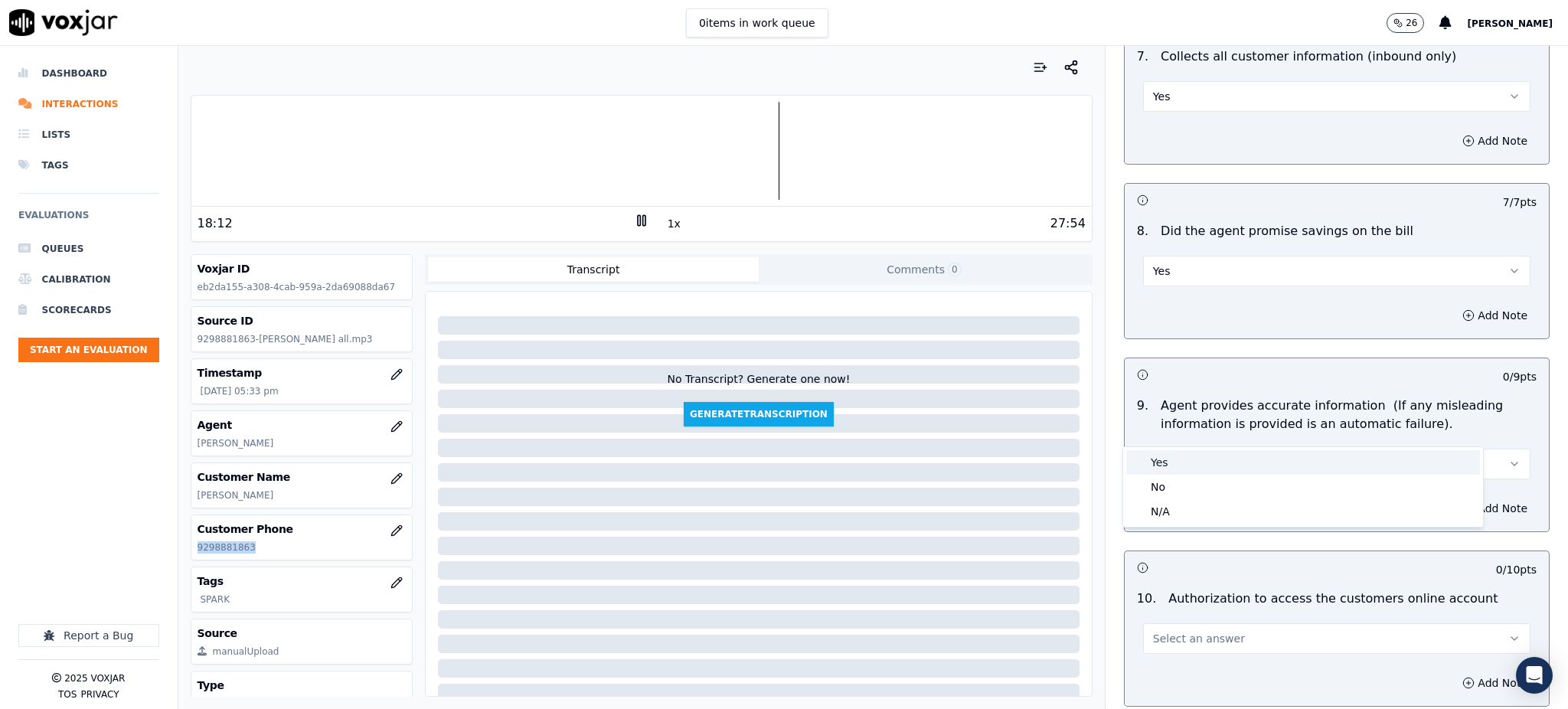
click at [1169, 459] on div "Yes" at bounding box center [1303, 463] width 354 height 24
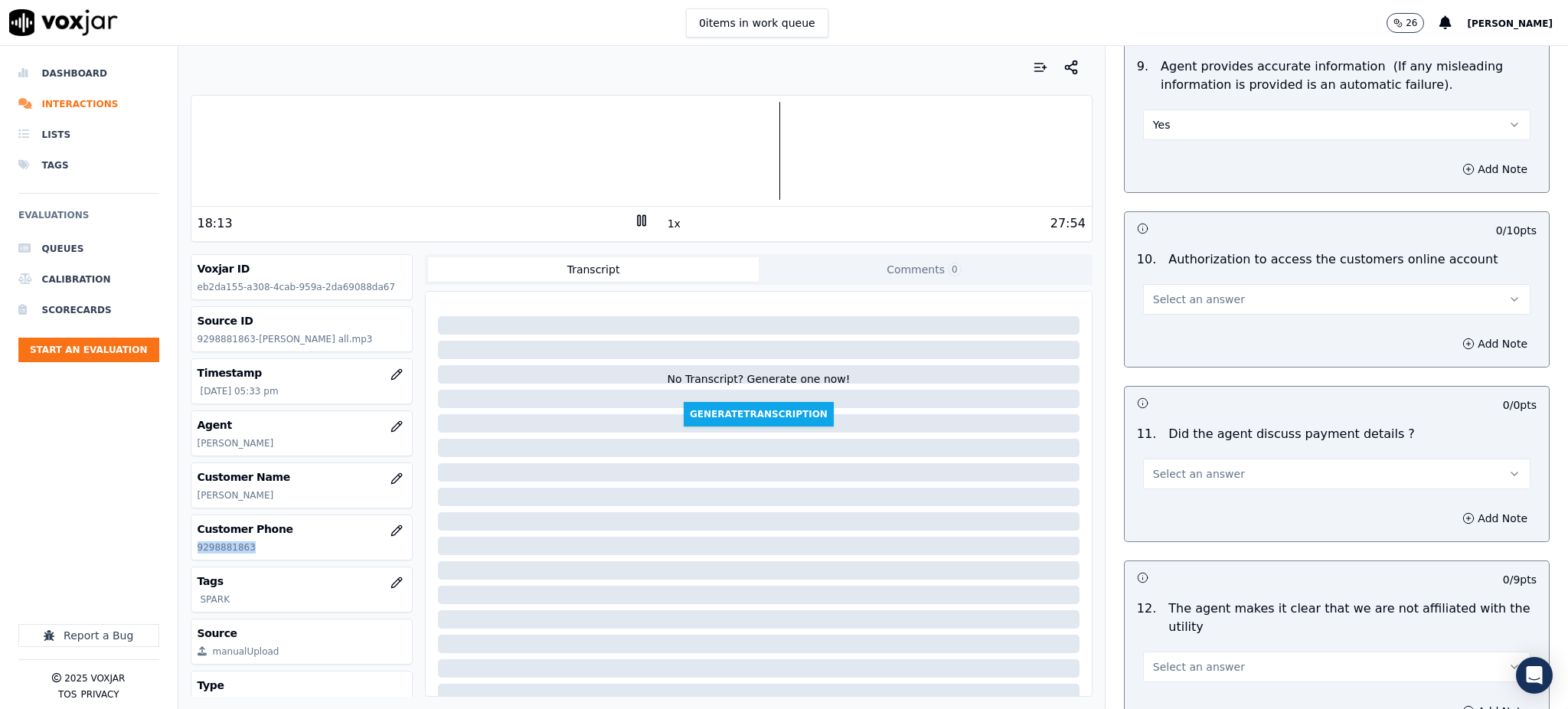
scroll to position [1735, 0]
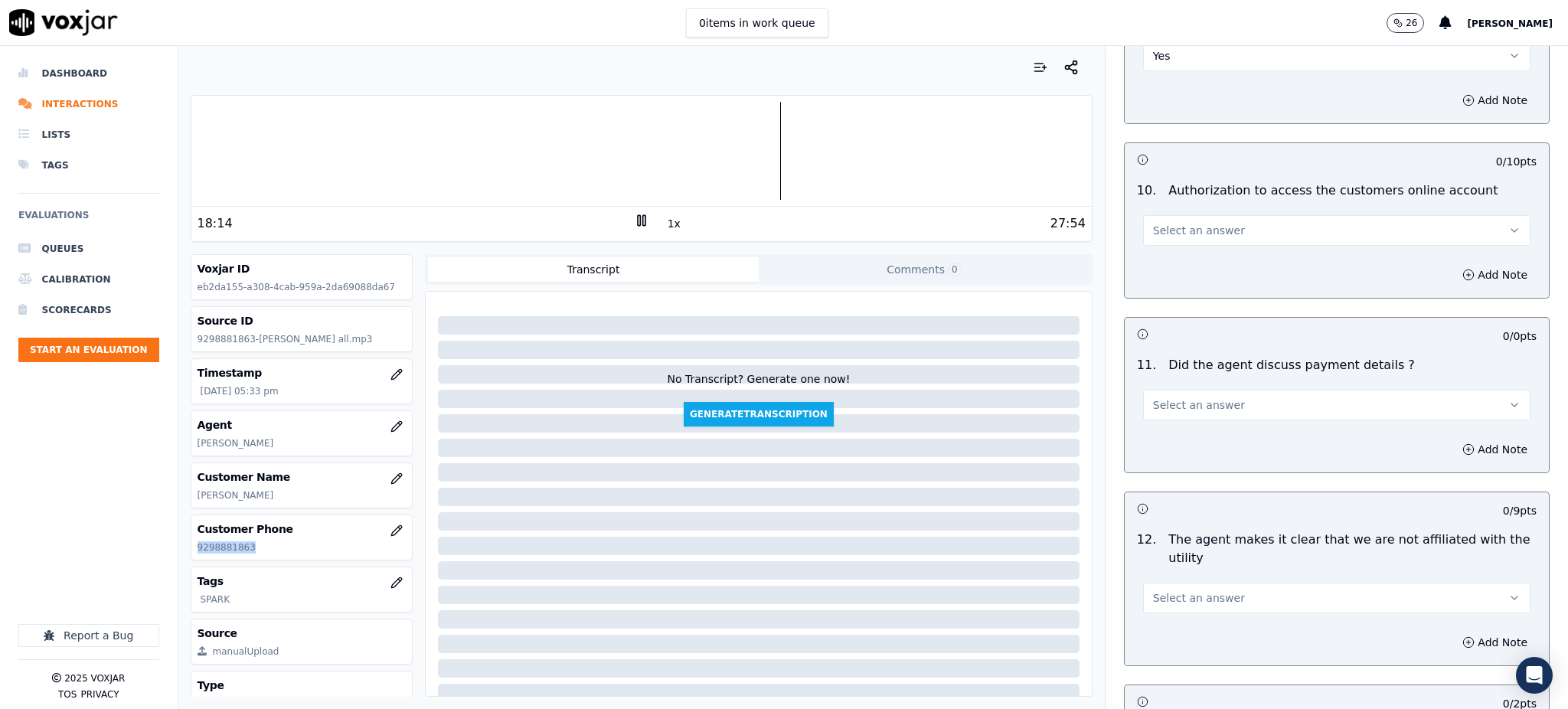
click at [1159, 223] on span "Select an answer" at bounding box center [1198, 231] width 92 height 16
click at [1171, 227] on div "Yes" at bounding box center [1303, 229] width 354 height 24
click at [1159, 397] on span "Select an answer" at bounding box center [1198, 405] width 92 height 16
click at [1159, 458] on div "N/A" at bounding box center [1303, 452] width 354 height 24
click at [1165, 582] on button "Select an answer" at bounding box center [1337, 597] width 388 height 31
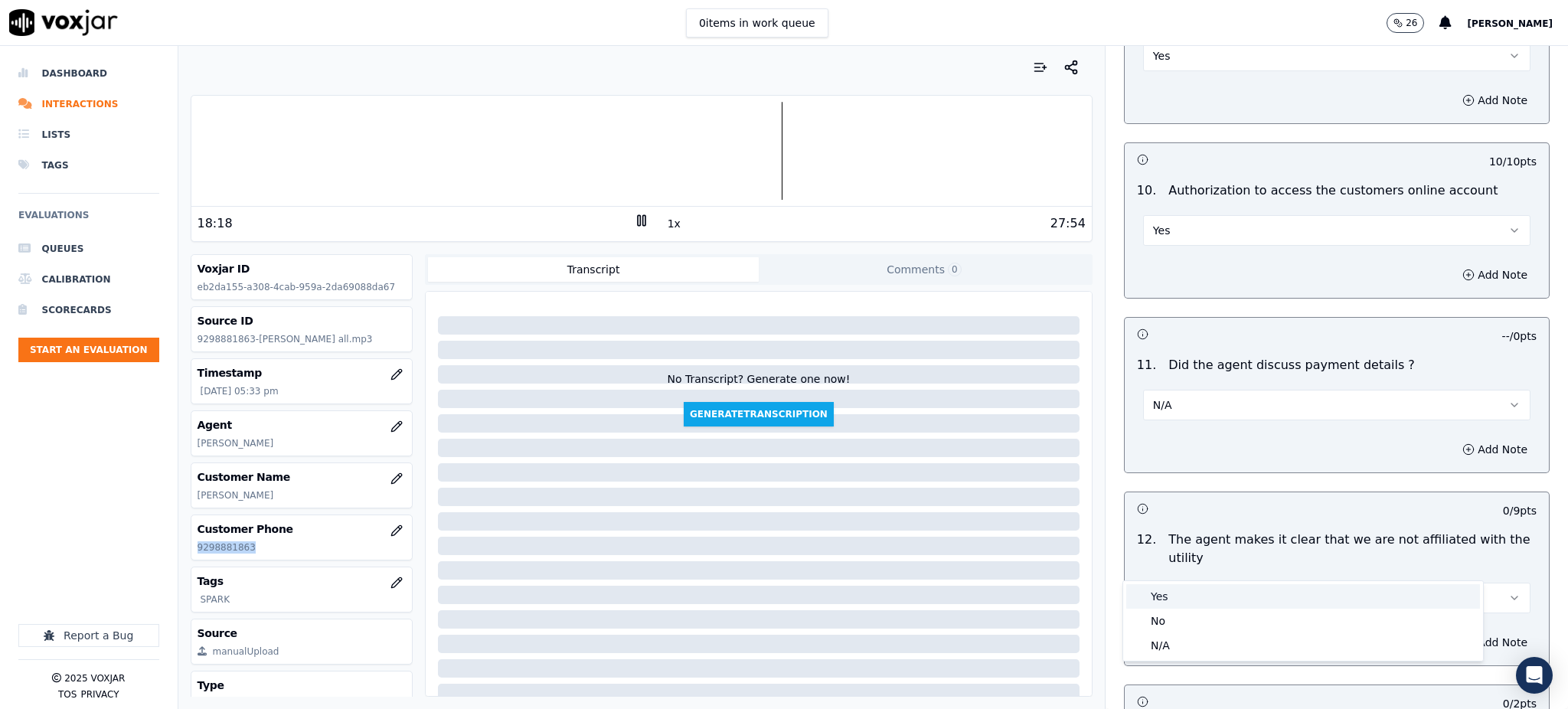
click at [1165, 591] on div "Yes" at bounding box center [1303, 596] width 354 height 24
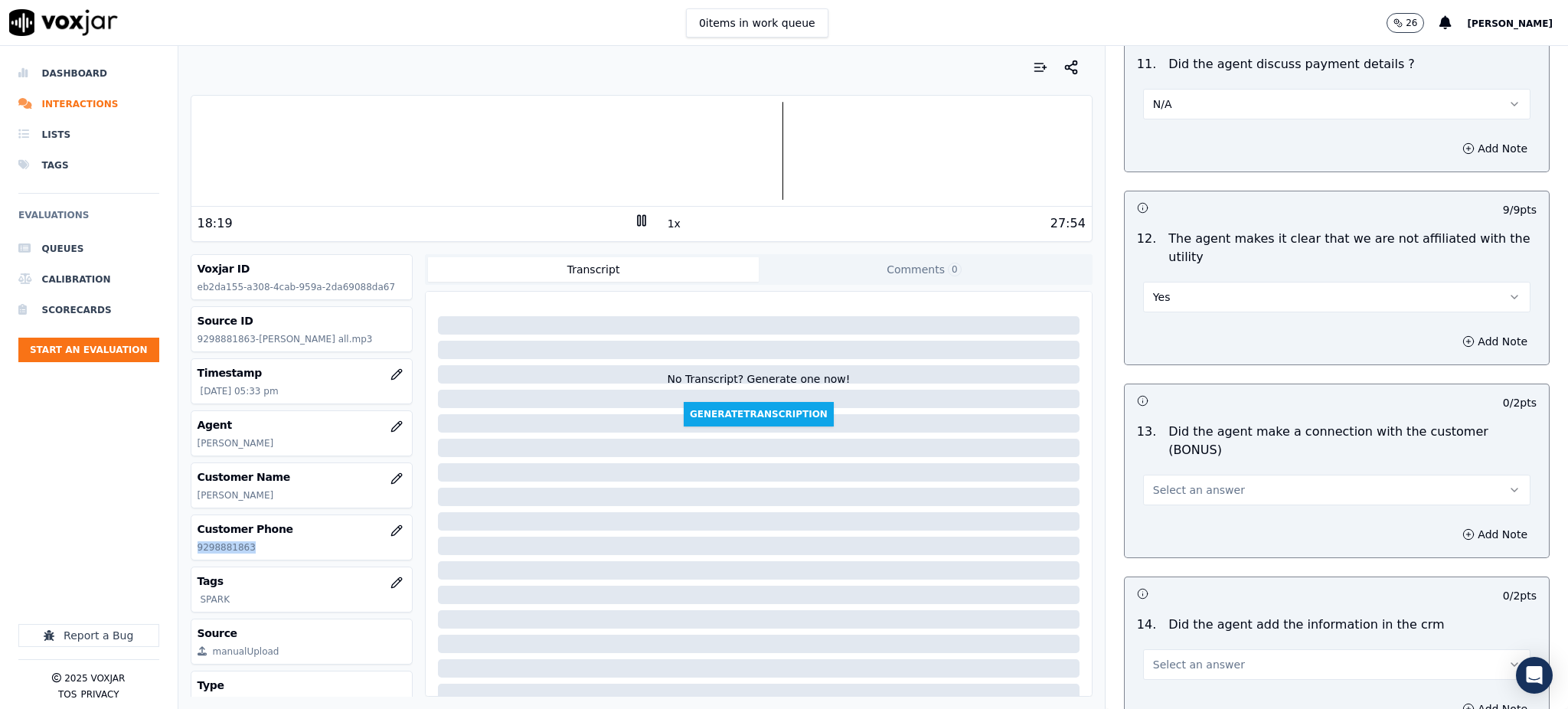
scroll to position [2041, 0]
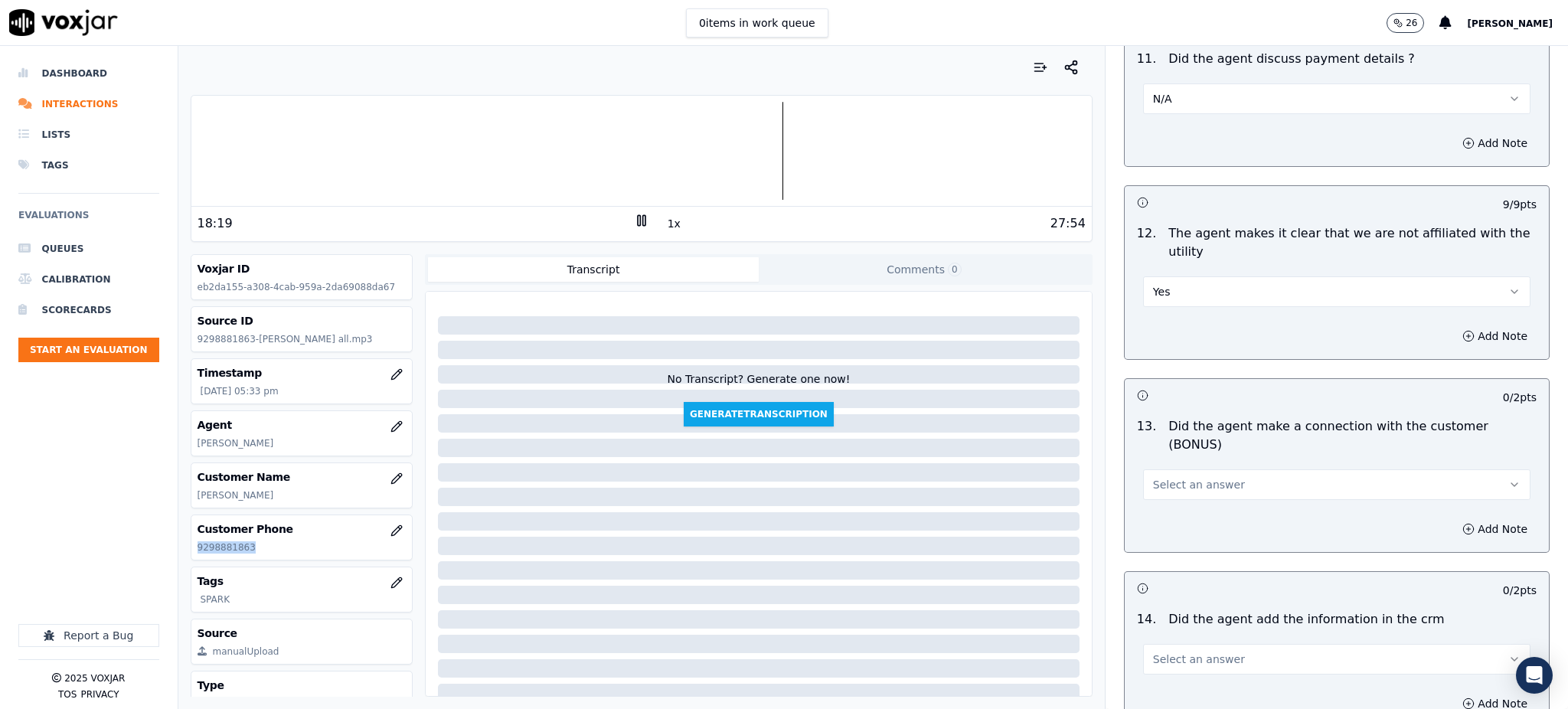
click at [1159, 477] on span "Select an answer" at bounding box center [1198, 485] width 92 height 16
click at [1160, 463] on div "Yes" at bounding box center [1303, 465] width 354 height 24
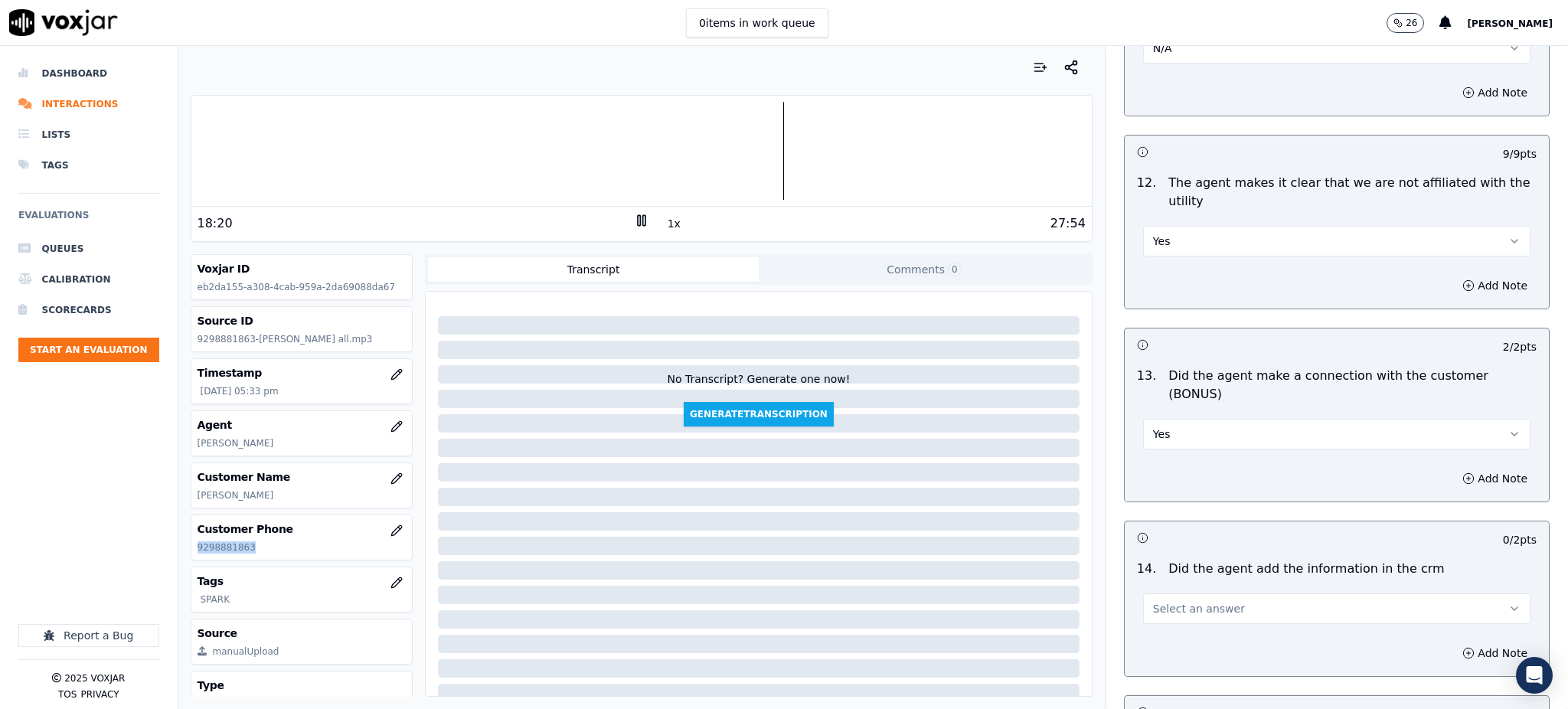
scroll to position [2246, 0]
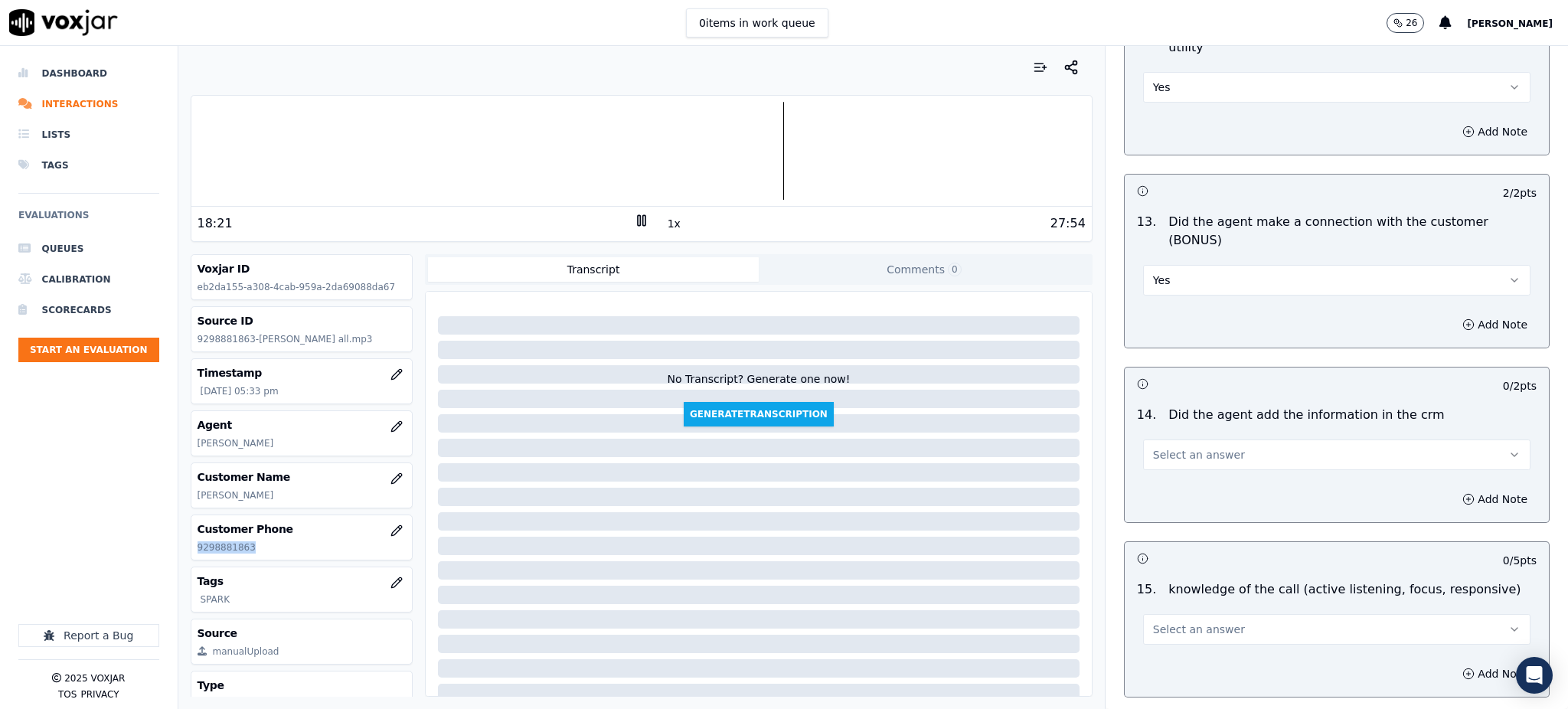
click at [1160, 439] on button "Select an answer" at bounding box center [1337, 454] width 388 height 31
click at [1162, 440] on div "Yes" at bounding box center [1303, 436] width 354 height 24
click at [1152, 622] on span "Select an answer" at bounding box center [1198, 630] width 92 height 16
click at [1152, 608] on div "Yes" at bounding box center [1303, 610] width 354 height 24
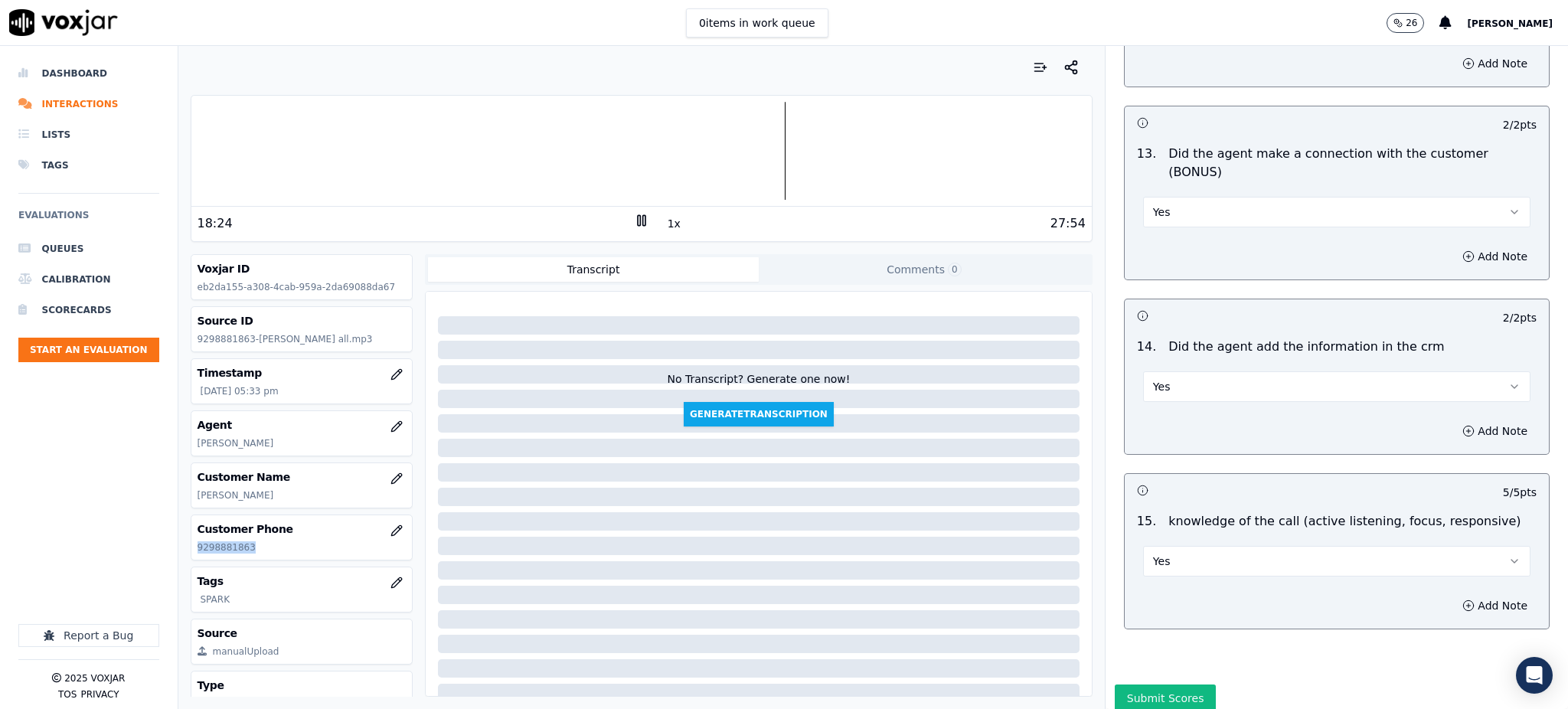
scroll to position [2317, 0]
click at [1148, 680] on button "Submit Scores" at bounding box center [1166, 694] width 102 height 28
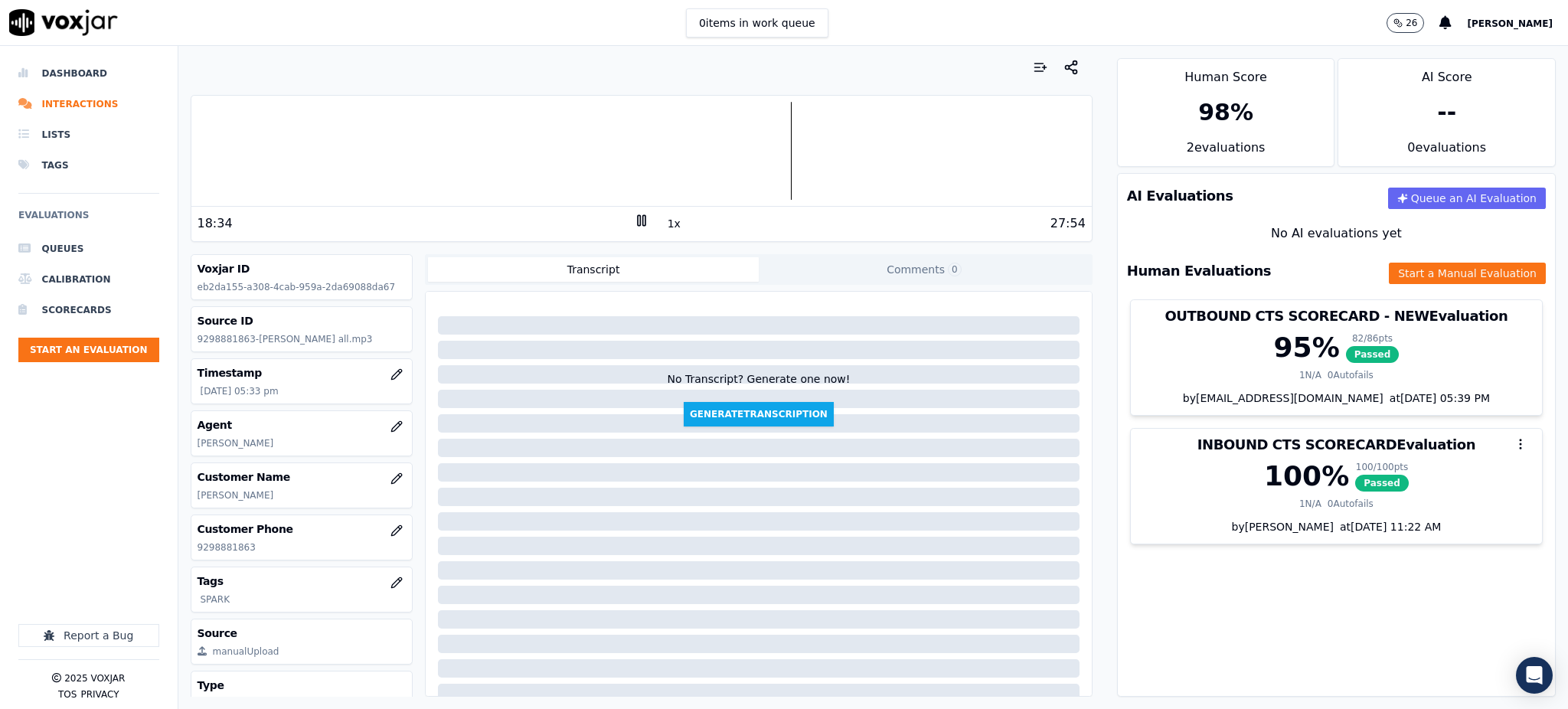
drag, startPoint x: 602, startPoint y: 204, endPoint x: 627, endPoint y: 216, distance: 27.7
click at [605, 205] on div "Your browser does not support the audio element." at bounding box center [641, 151] width 900 height 111
click at [634, 215] on icon at bounding box center [642, 221] width 16 height 16
click at [637, 220] on polygon at bounding box center [642, 220] width 10 height 11
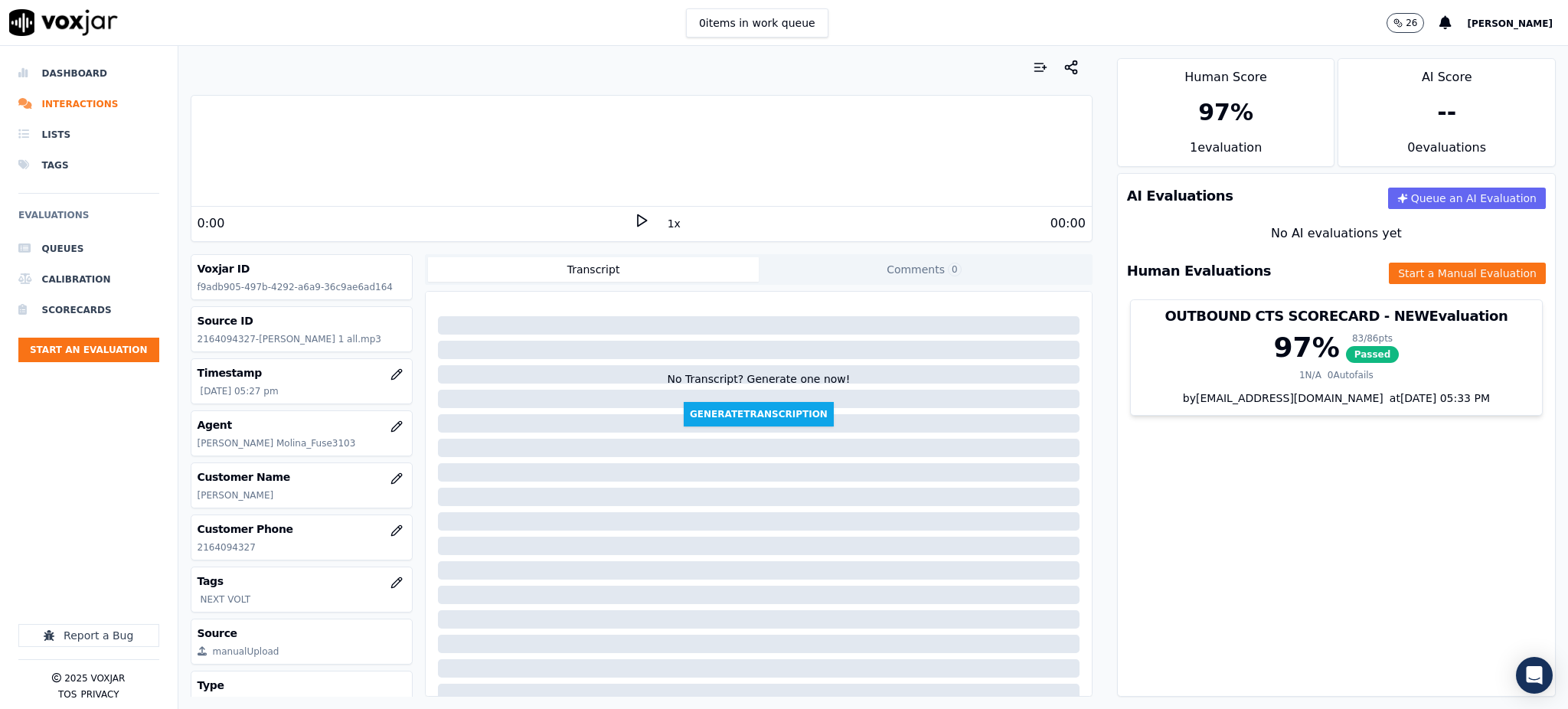
click at [634, 222] on icon at bounding box center [642, 221] width 16 height 16
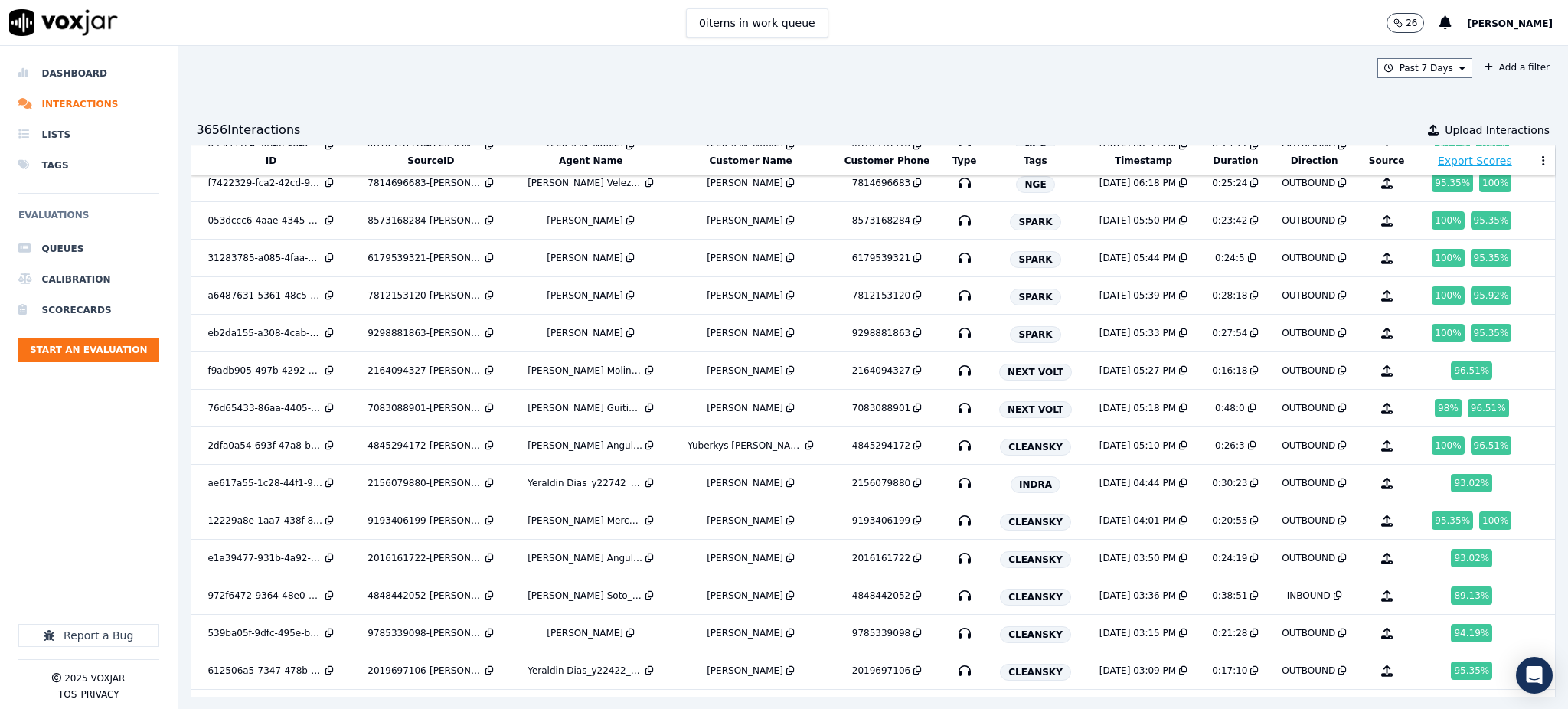
scroll to position [203, 0]
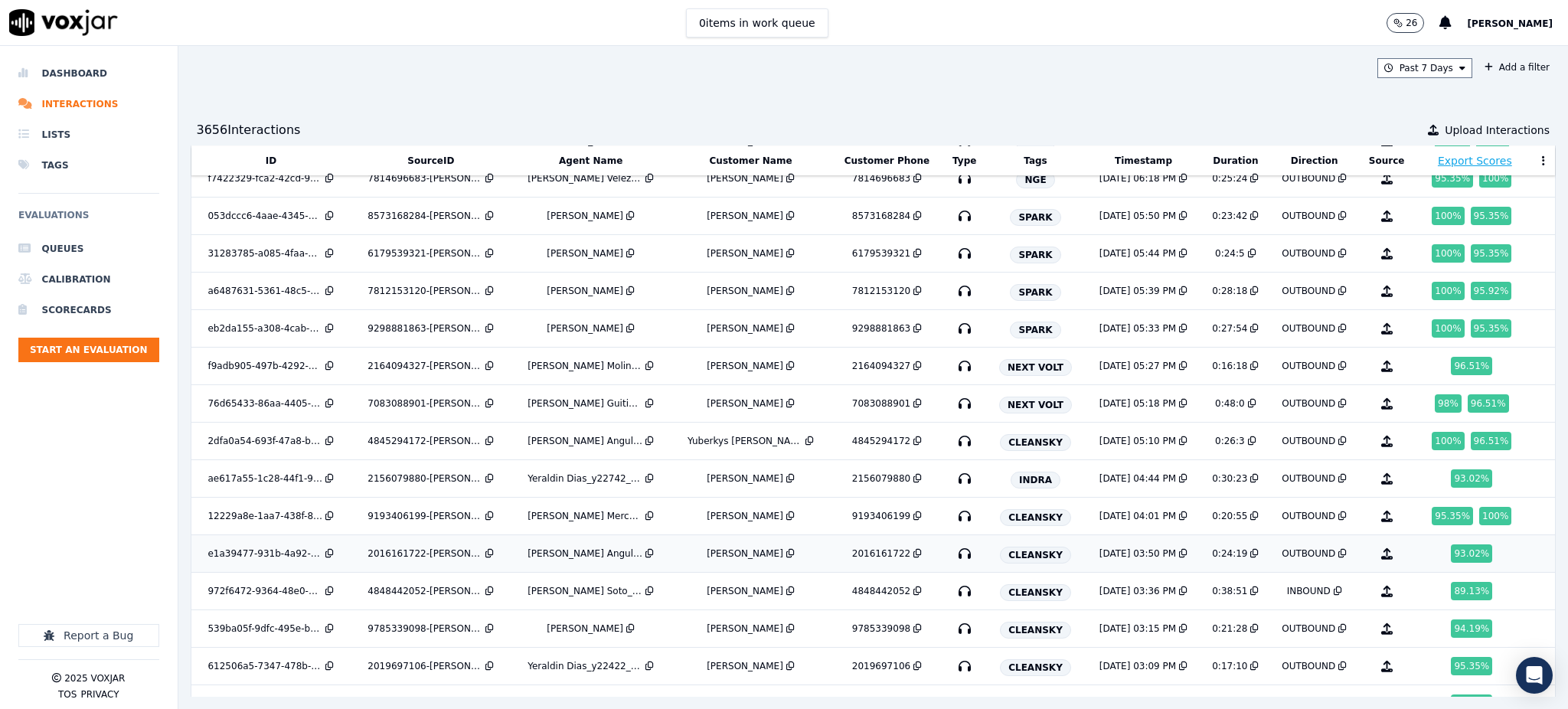
click at [952, 553] on icon "button" at bounding box center [965, 554] width 24 height 24
click at [952, 589] on icon "button" at bounding box center [965, 591] width 24 height 24
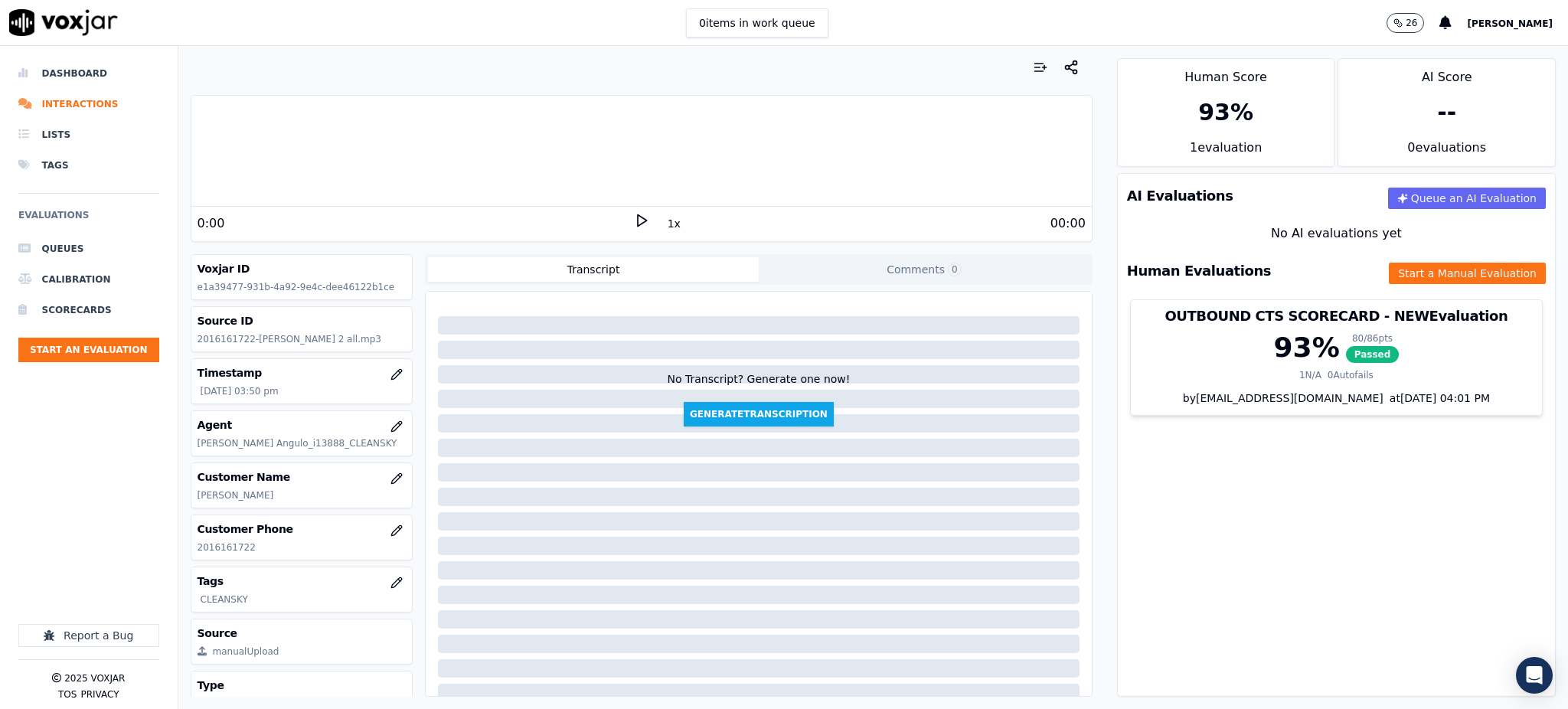
click at [634, 224] on icon at bounding box center [642, 221] width 16 height 16
drag, startPoint x: 251, startPoint y: 544, endPoint x: 196, endPoint y: 559, distance: 57.0
click at [193, 546] on div "Customer Phone 2016161722" at bounding box center [301, 537] width 221 height 45
copy p "2016161722"
click at [1397, 273] on button "Start a Manual Evaluation" at bounding box center [1467, 273] width 157 height 22
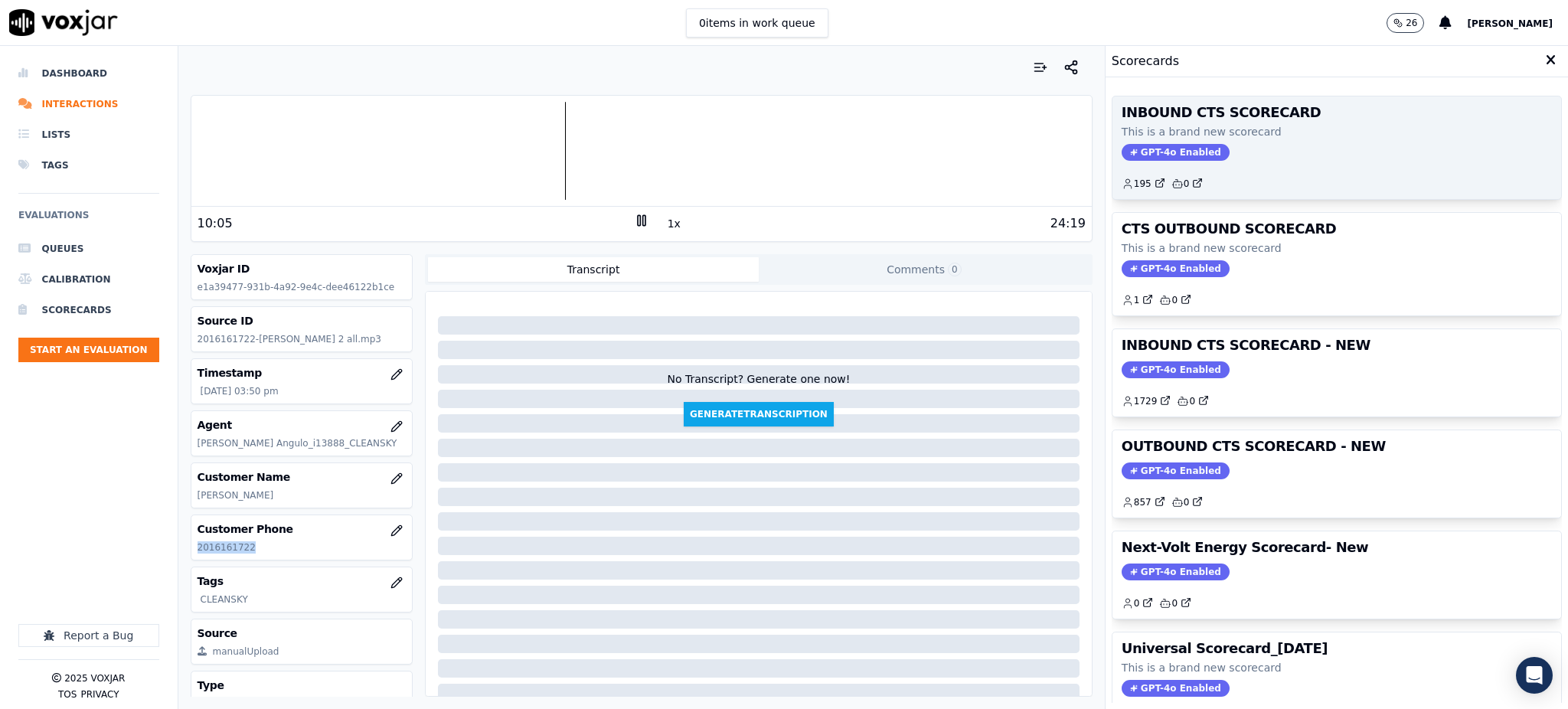
click at [1184, 158] on span "GPT-4o Enabled" at bounding box center [1175, 152] width 108 height 17
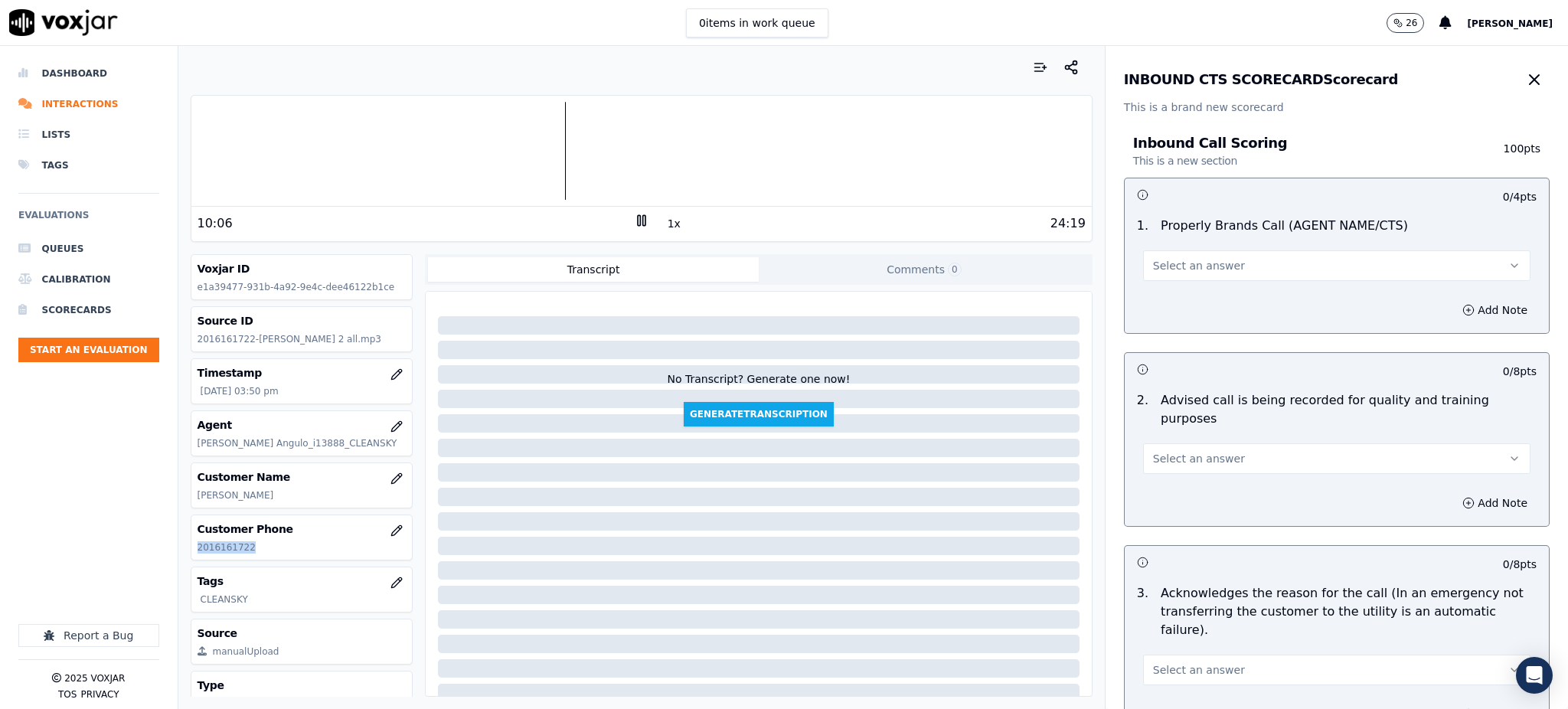
click at [1196, 275] on button "Select an answer" at bounding box center [1337, 265] width 388 height 31
click at [1196, 295] on div "Yes" at bounding box center [1303, 300] width 354 height 24
drag, startPoint x: 1192, startPoint y: 437, endPoint x: 1188, endPoint y: 458, distance: 21.4
click at [1193, 451] on span "Select an answer" at bounding box center [1198, 458] width 92 height 16
click at [1180, 472] on div "Yes" at bounding box center [1303, 475] width 354 height 24
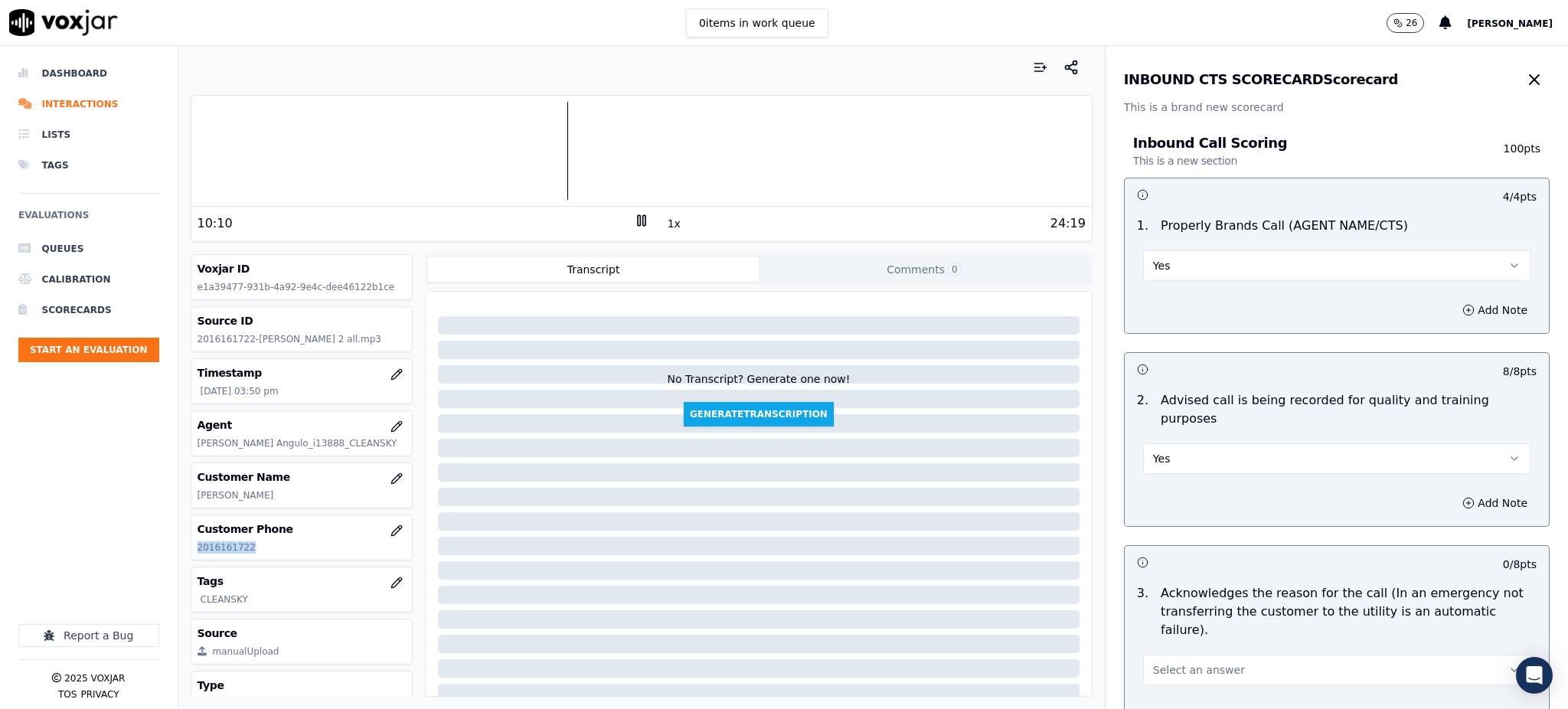
click at [1178, 662] on span "Select an answer" at bounding box center [1198, 670] width 92 height 16
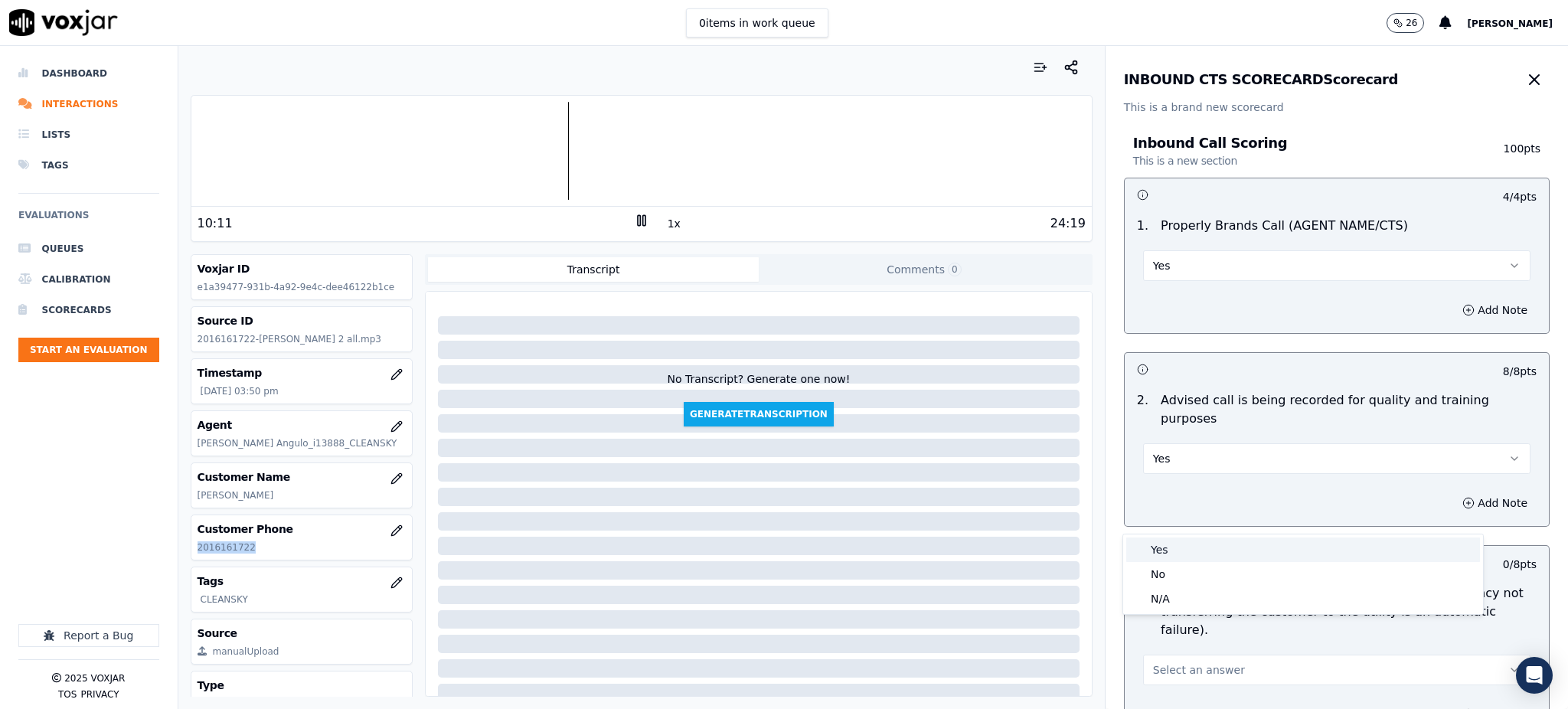
click at [1145, 544] on div "Yes" at bounding box center [1303, 549] width 354 height 24
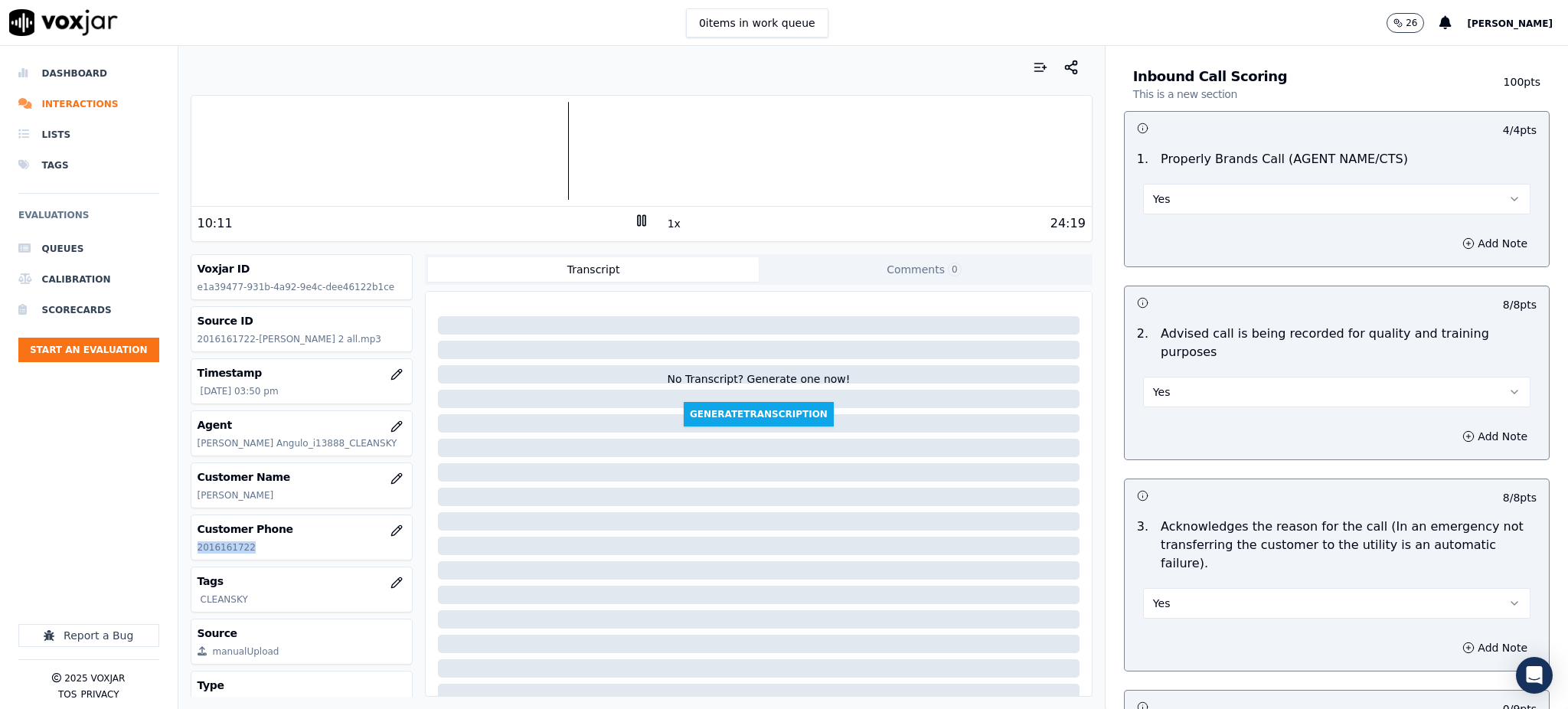
scroll to position [306, 0]
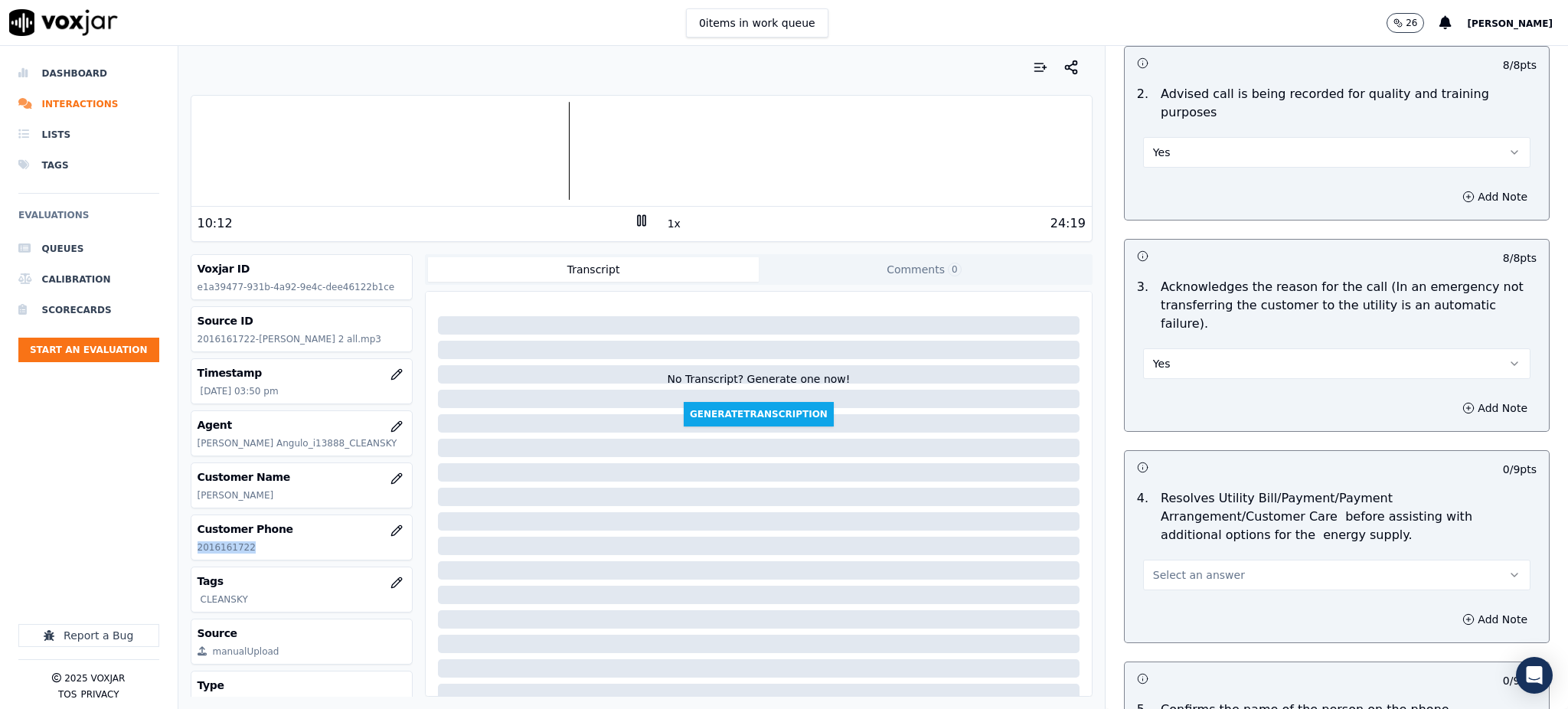
click at [1166, 568] on span "Select an answer" at bounding box center [1198, 575] width 92 height 16
click at [1161, 577] on div "Yes" at bounding box center [1303, 574] width 354 height 24
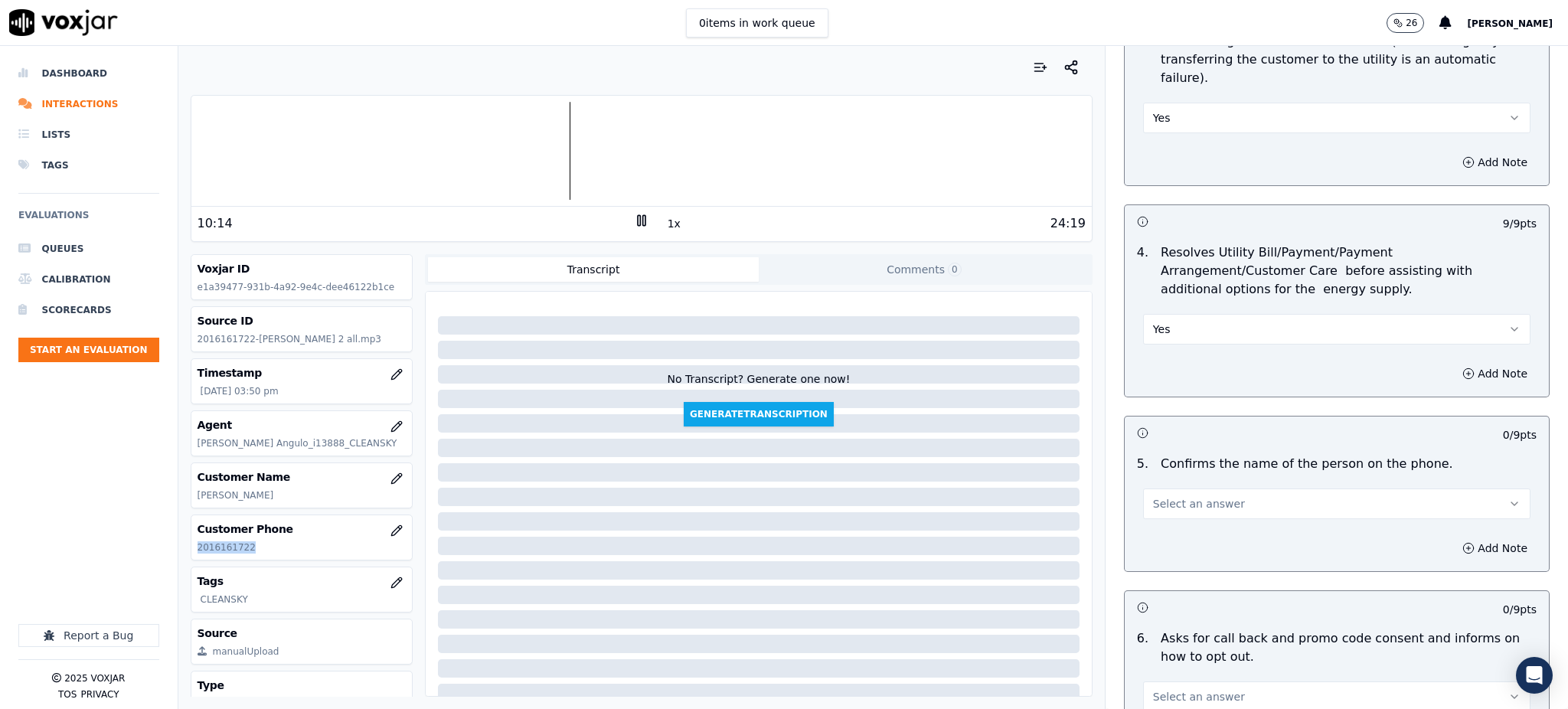
scroll to position [612, 0]
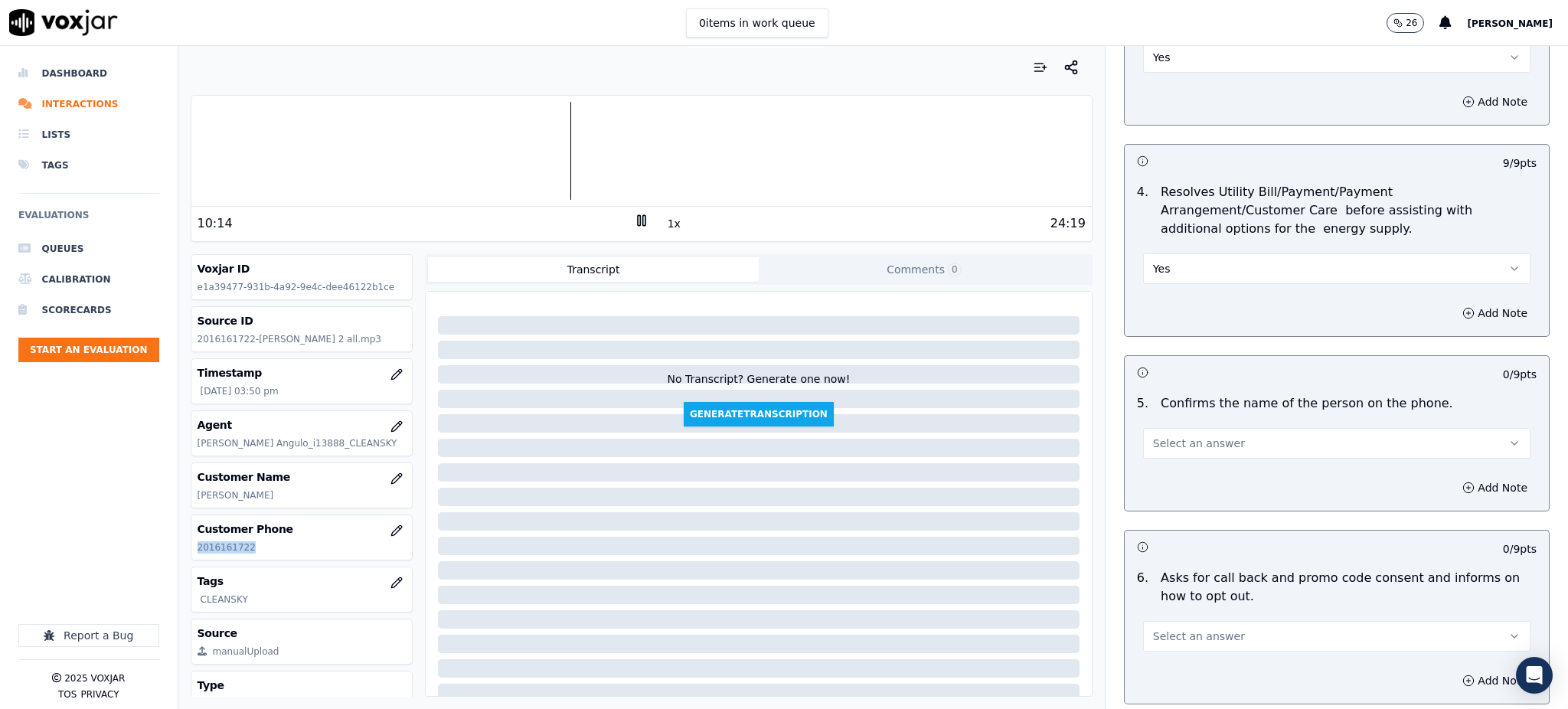
click at [1152, 436] on span "Select an answer" at bounding box center [1198, 444] width 92 height 16
click at [1153, 446] on div "Yes" at bounding box center [1303, 442] width 354 height 24
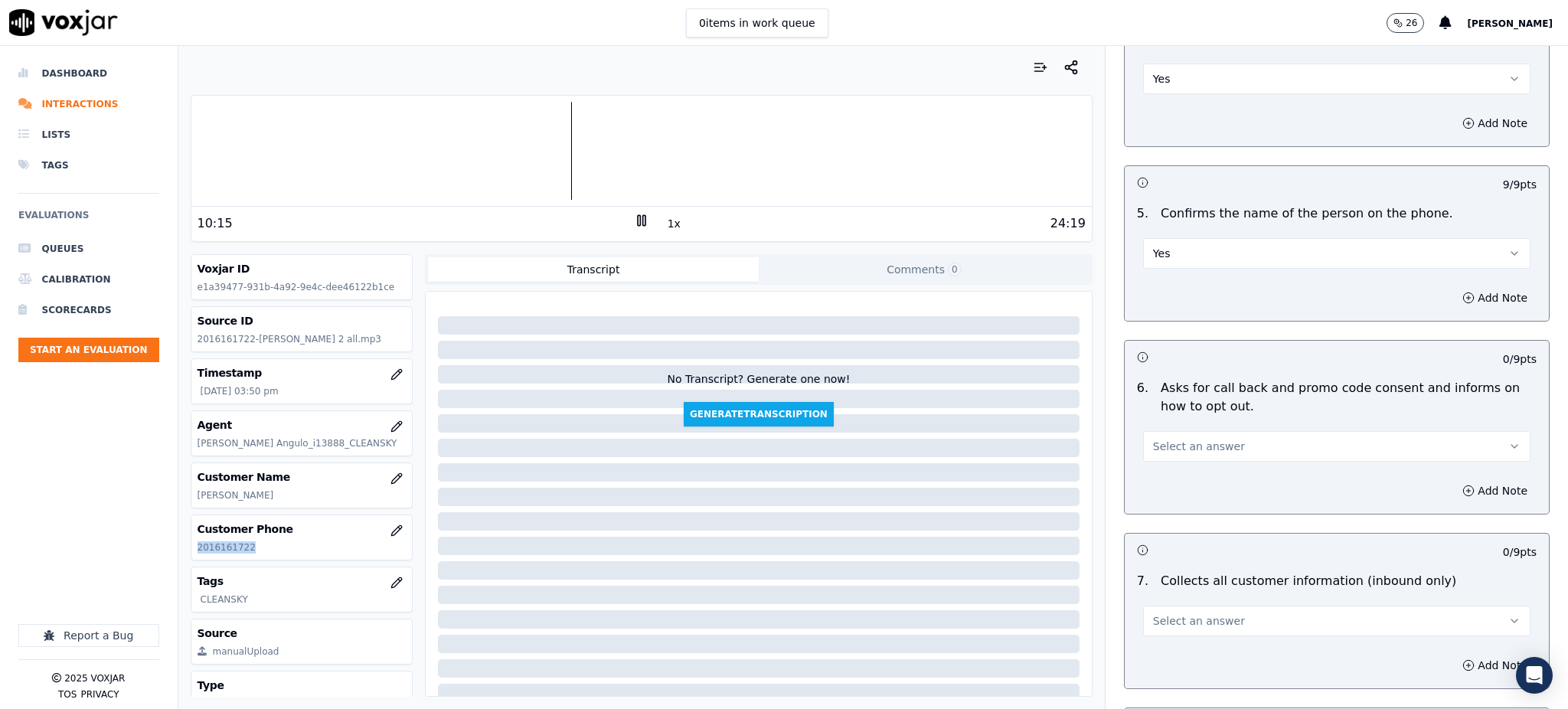
scroll to position [816, 0]
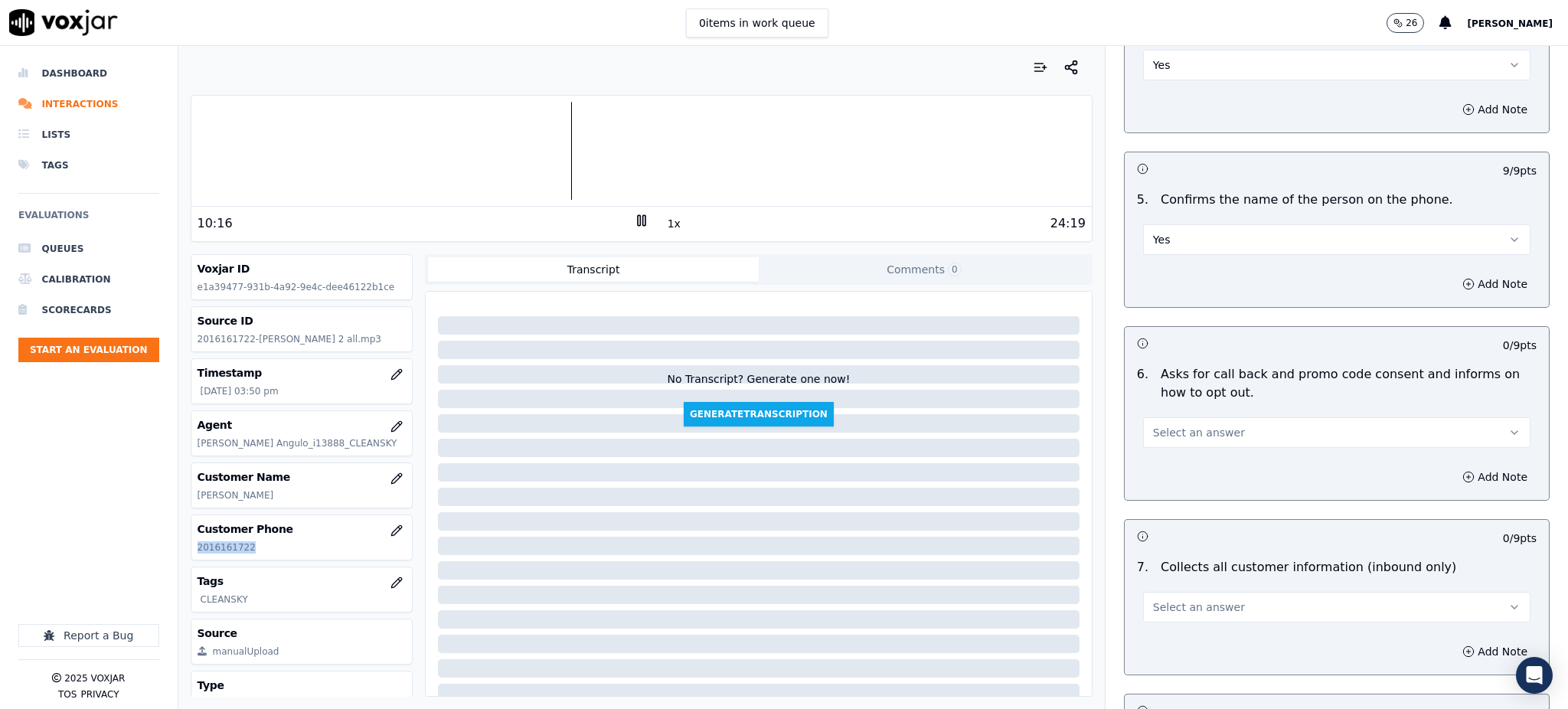
click at [1152, 425] on span "Select an answer" at bounding box center [1198, 433] width 92 height 16
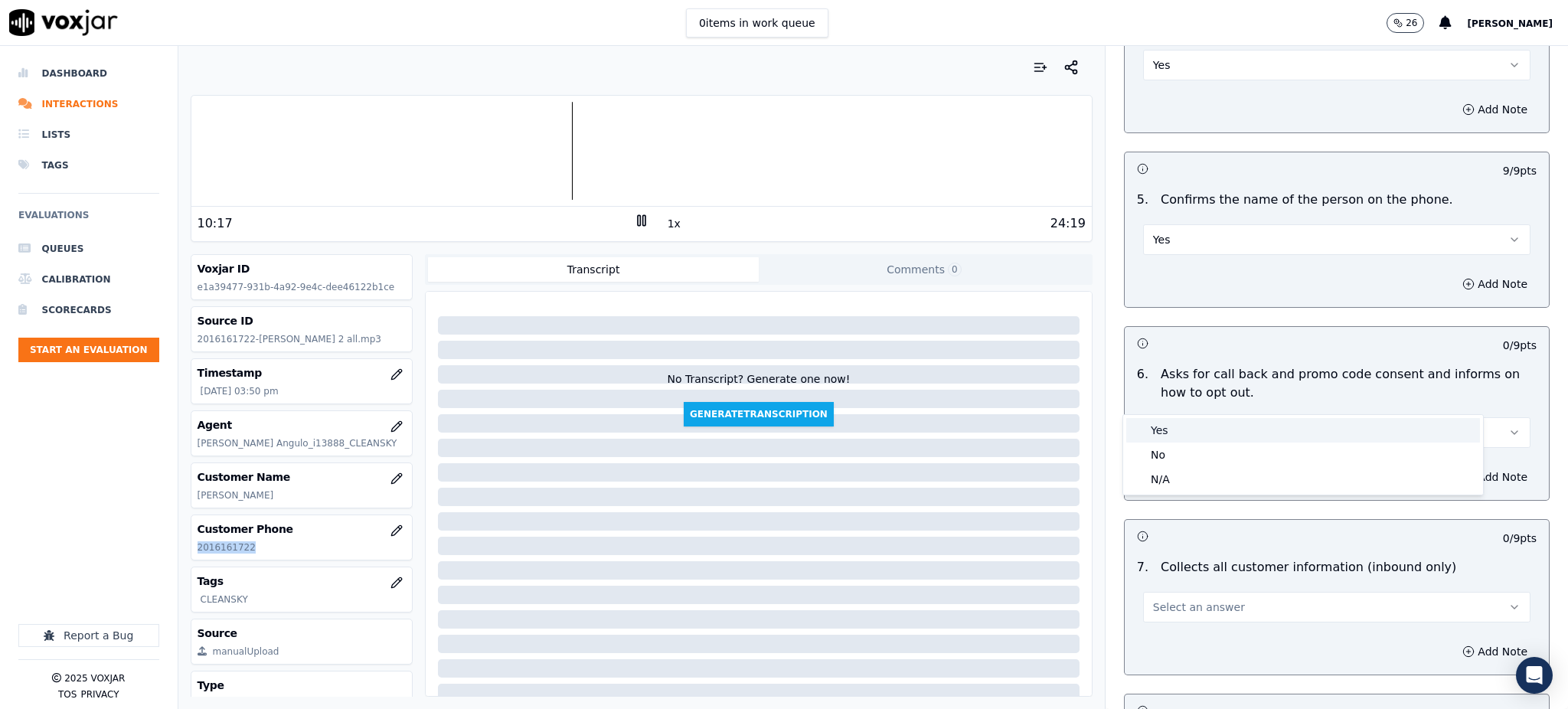
click at [1158, 439] on div "Yes" at bounding box center [1303, 430] width 354 height 24
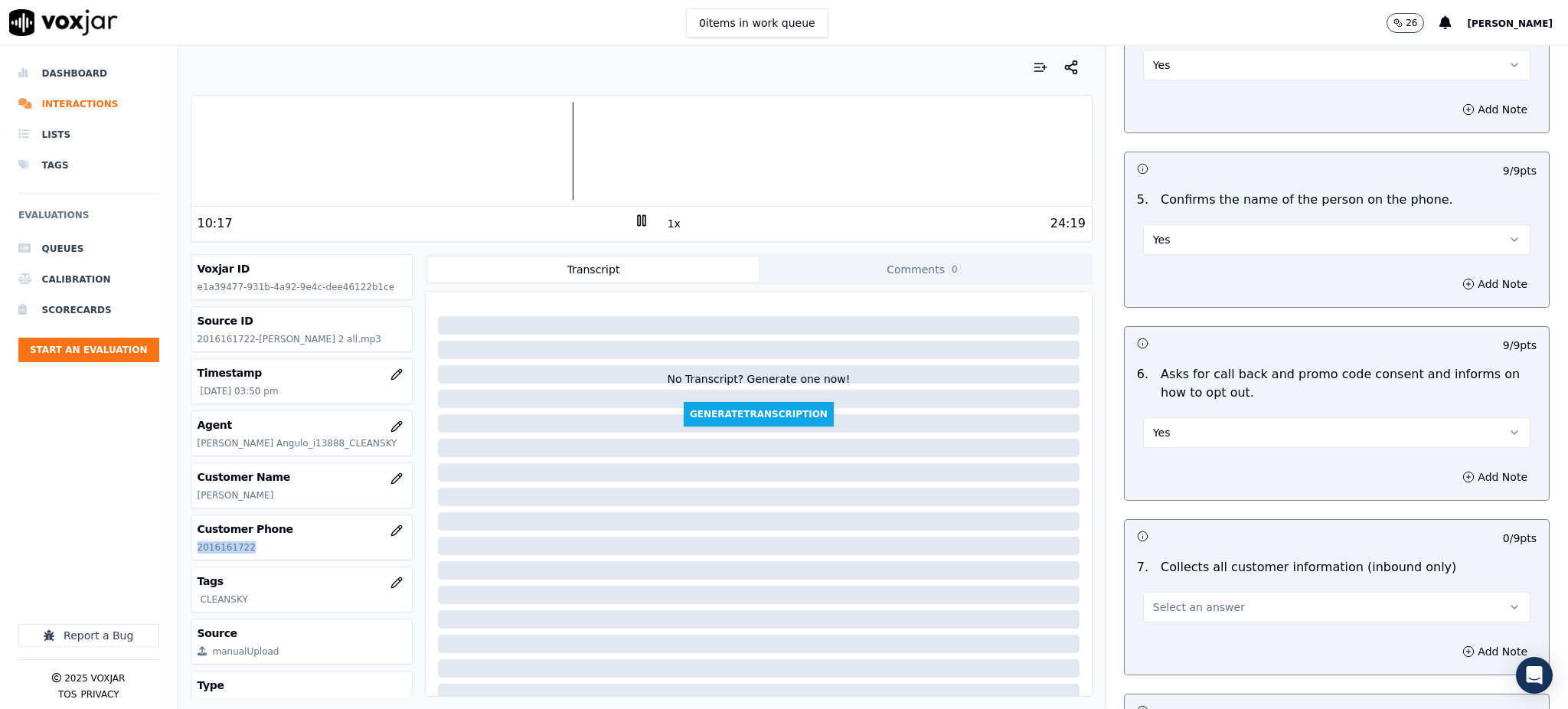
click at [1152, 600] on span "Select an answer" at bounding box center [1198, 608] width 92 height 16
click at [1146, 606] on div "Yes" at bounding box center [1303, 605] width 354 height 24
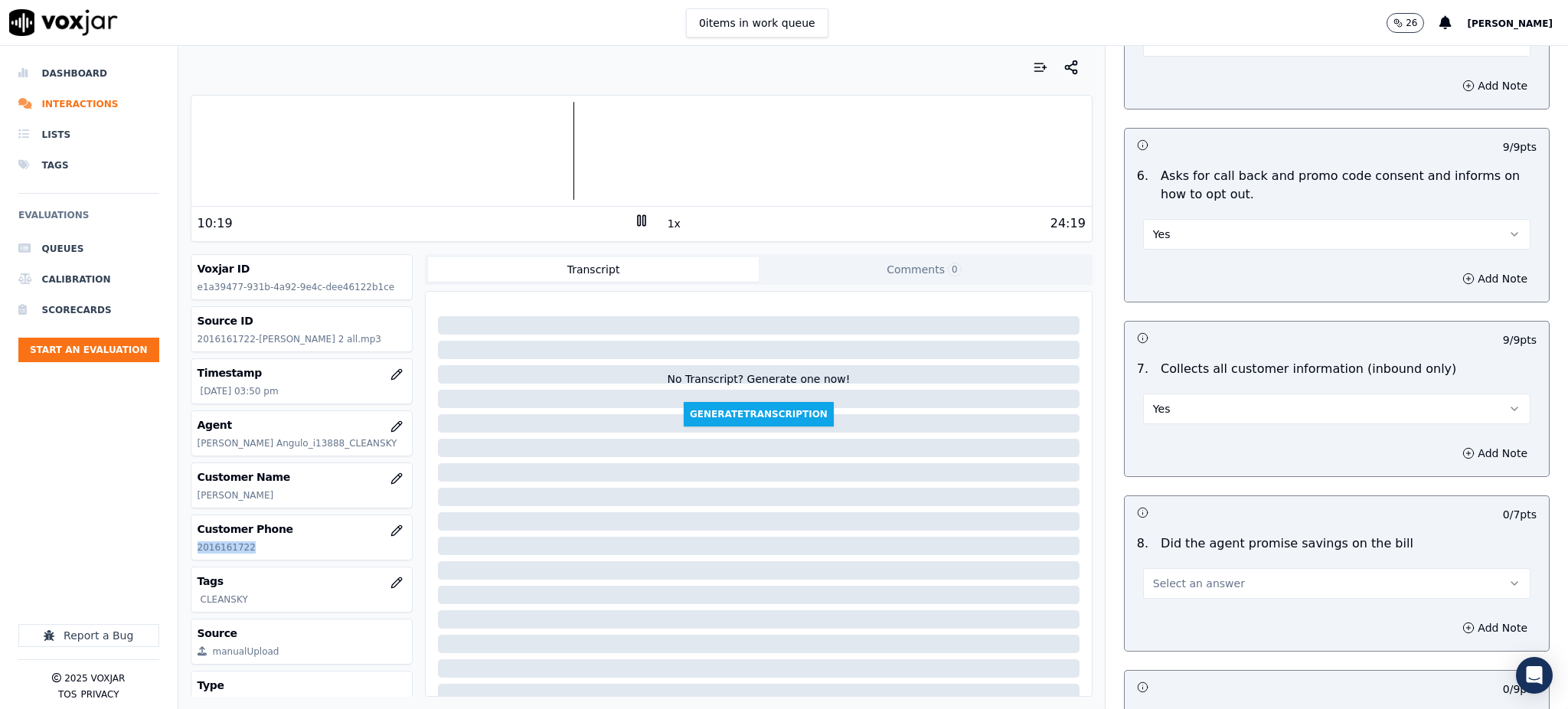
scroll to position [1021, 0]
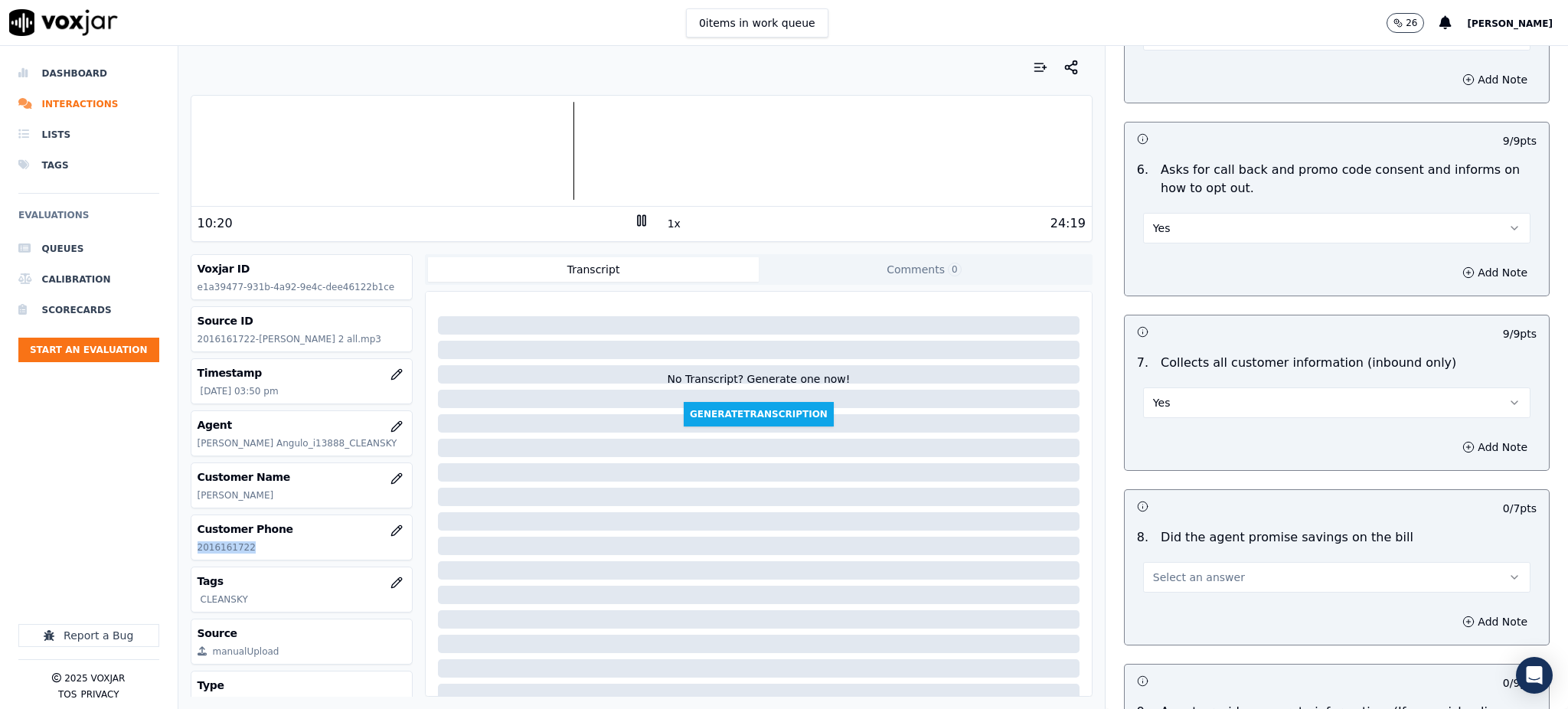
drag, startPoint x: 1146, startPoint y: 528, endPoint x: 1146, endPoint y: 551, distance: 23.0
click at [1146, 562] on button "Select an answer" at bounding box center [1337, 577] width 388 height 31
click at [1149, 575] on div "Yes" at bounding box center [1303, 575] width 354 height 24
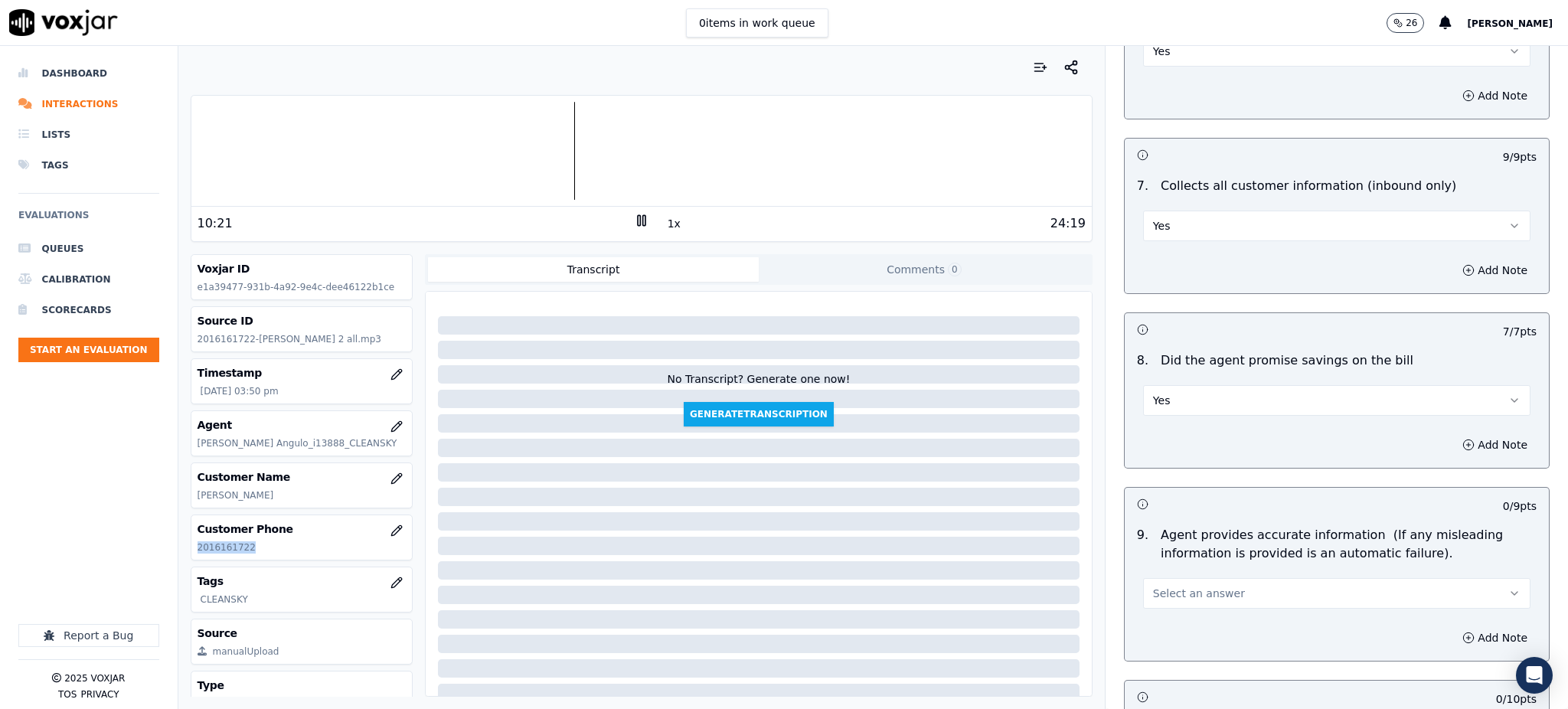
scroll to position [1225, 0]
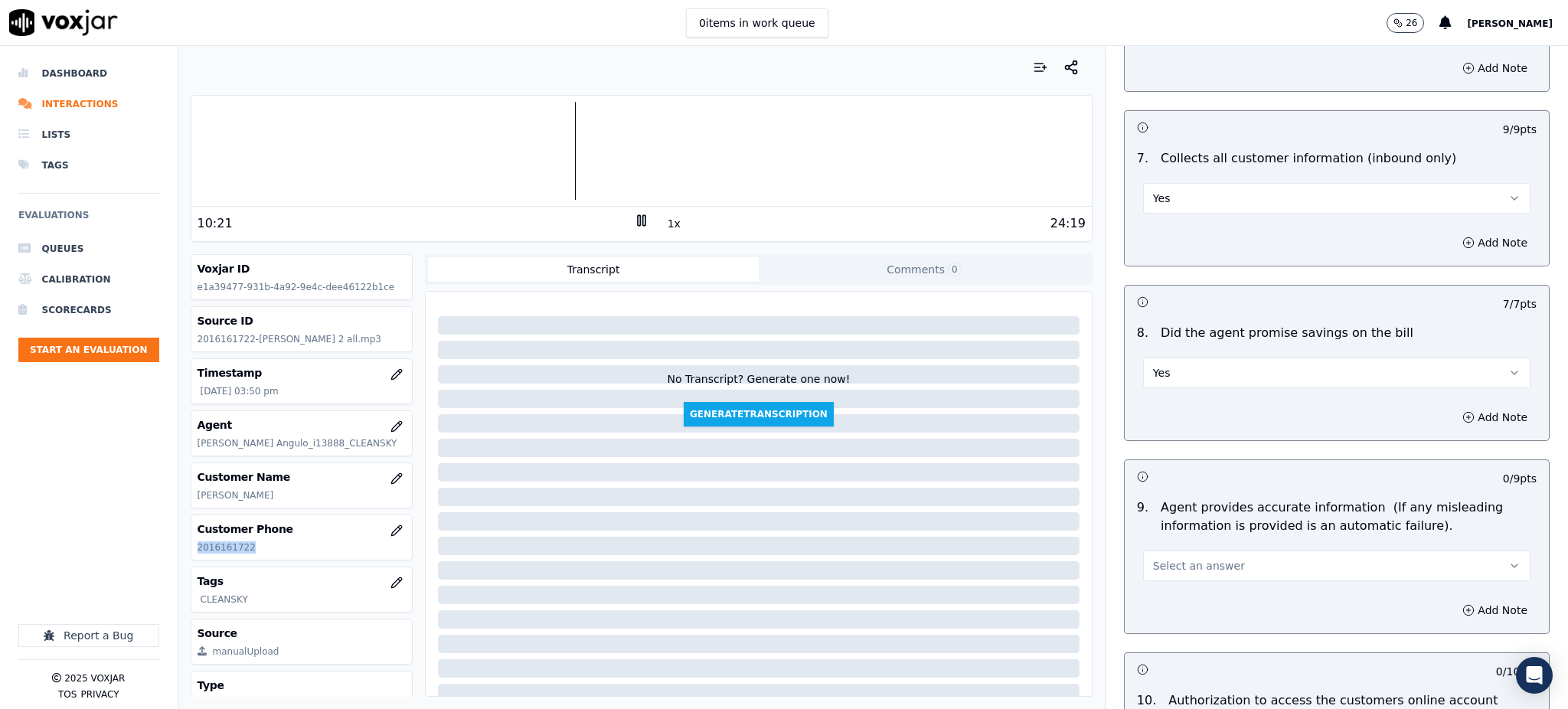
click at [1152, 558] on span "Select an answer" at bounding box center [1198, 566] width 92 height 16
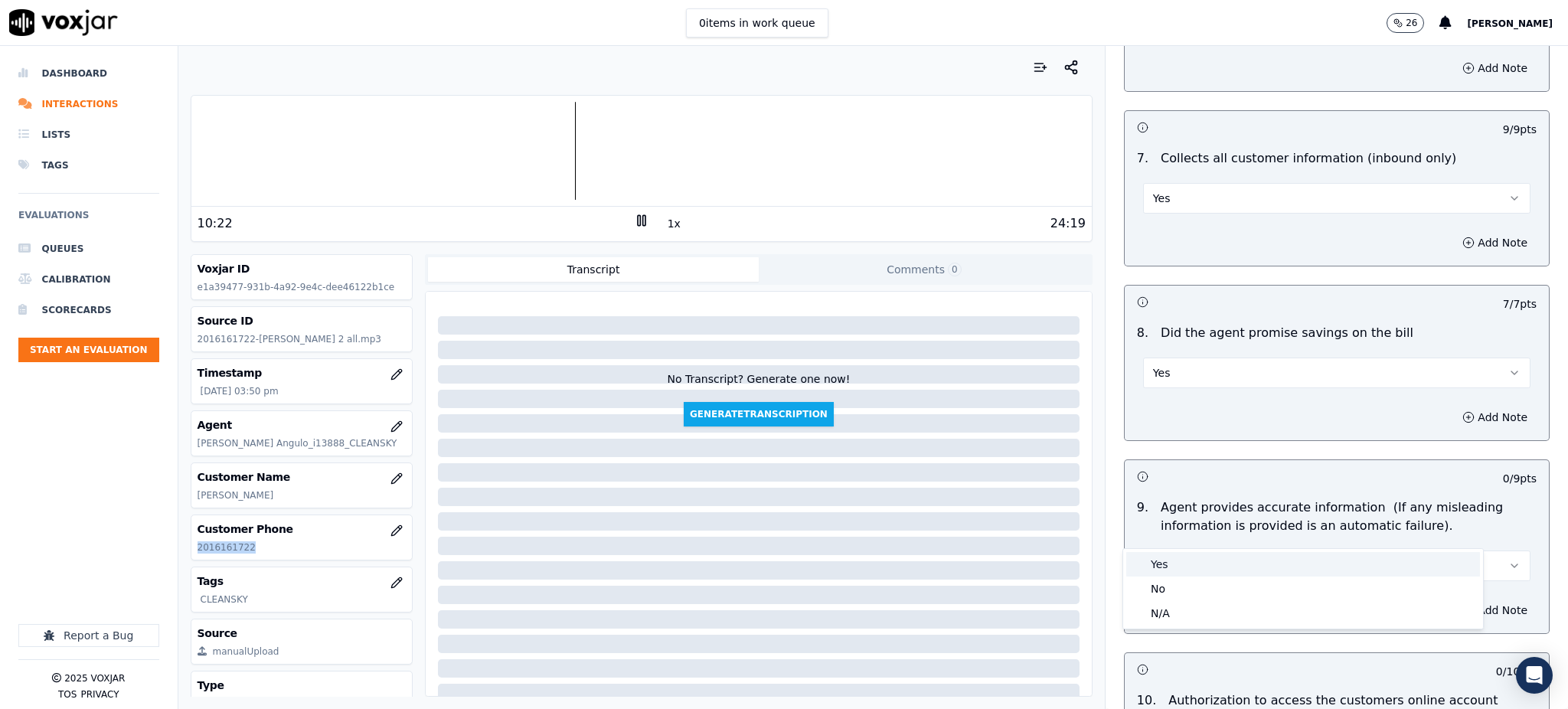
click at [1147, 567] on div "Yes" at bounding box center [1303, 564] width 354 height 24
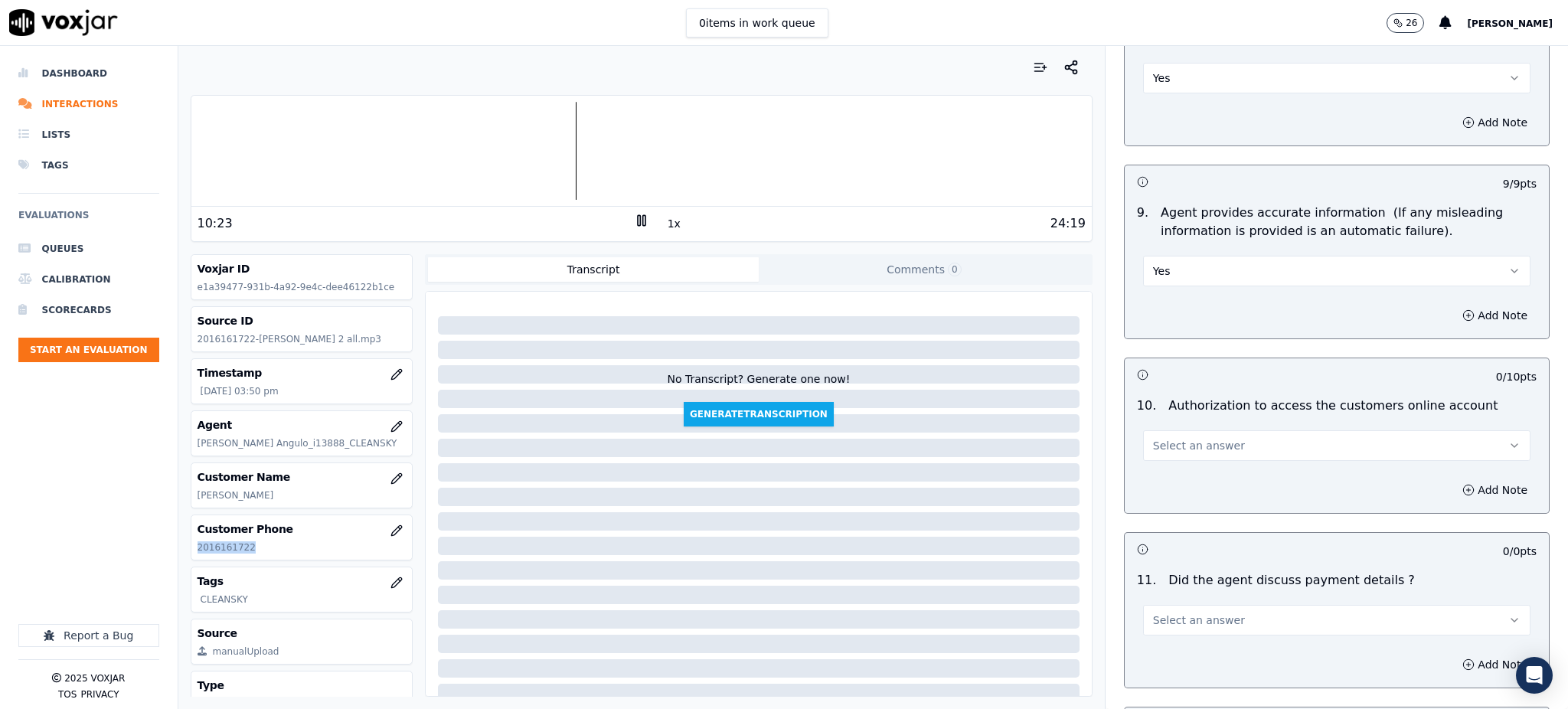
scroll to position [1532, 0]
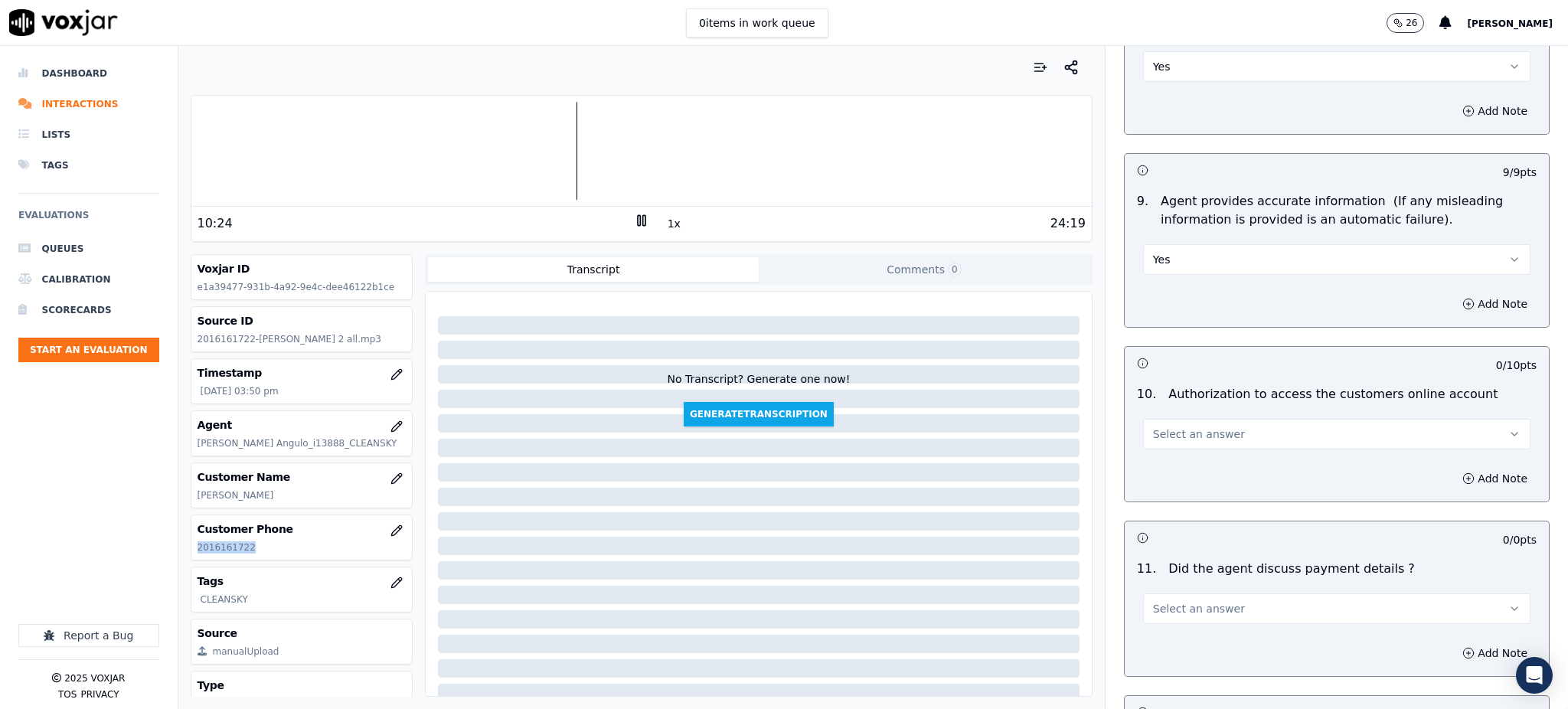
click at [1180, 426] on span "Select an answer" at bounding box center [1198, 434] width 92 height 16
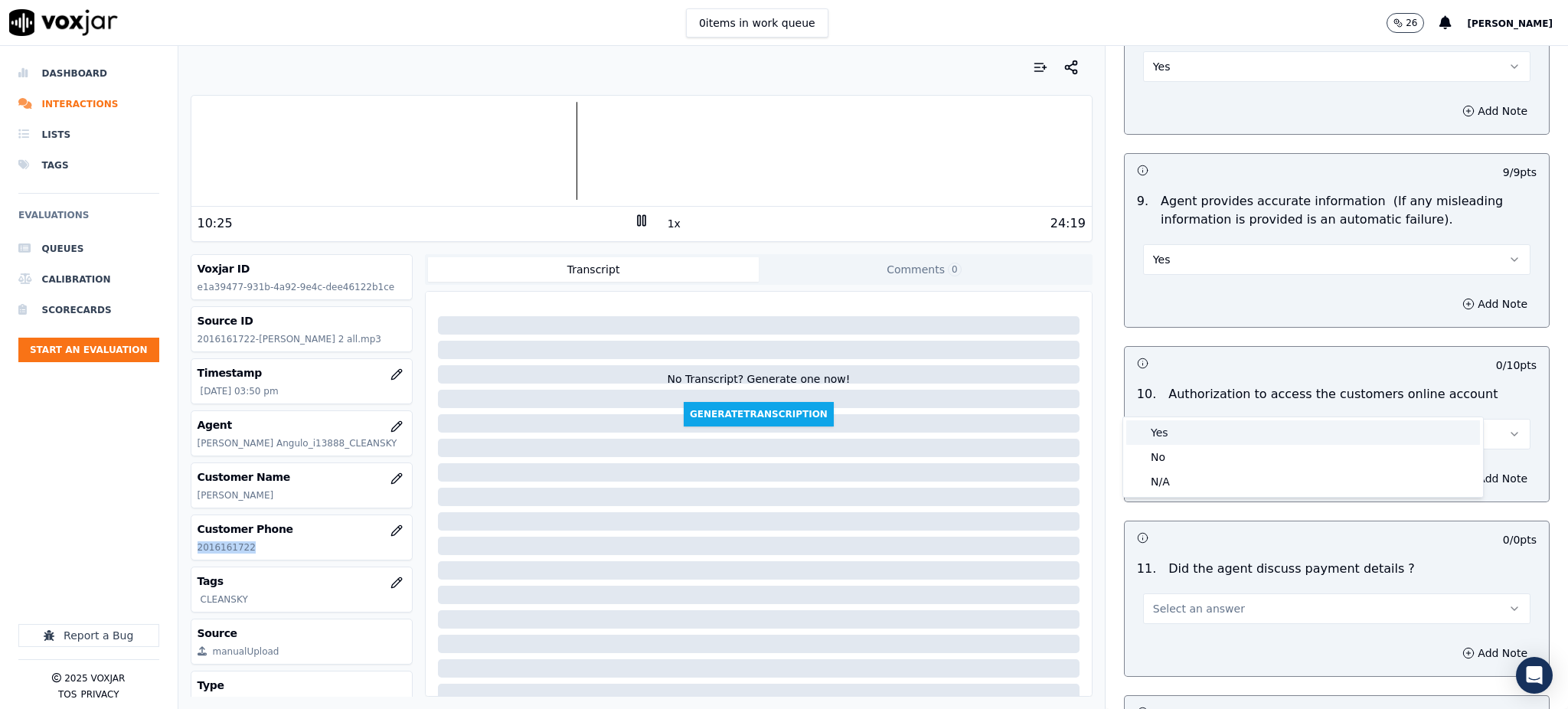
click at [1160, 426] on div "Yes" at bounding box center [1303, 432] width 354 height 24
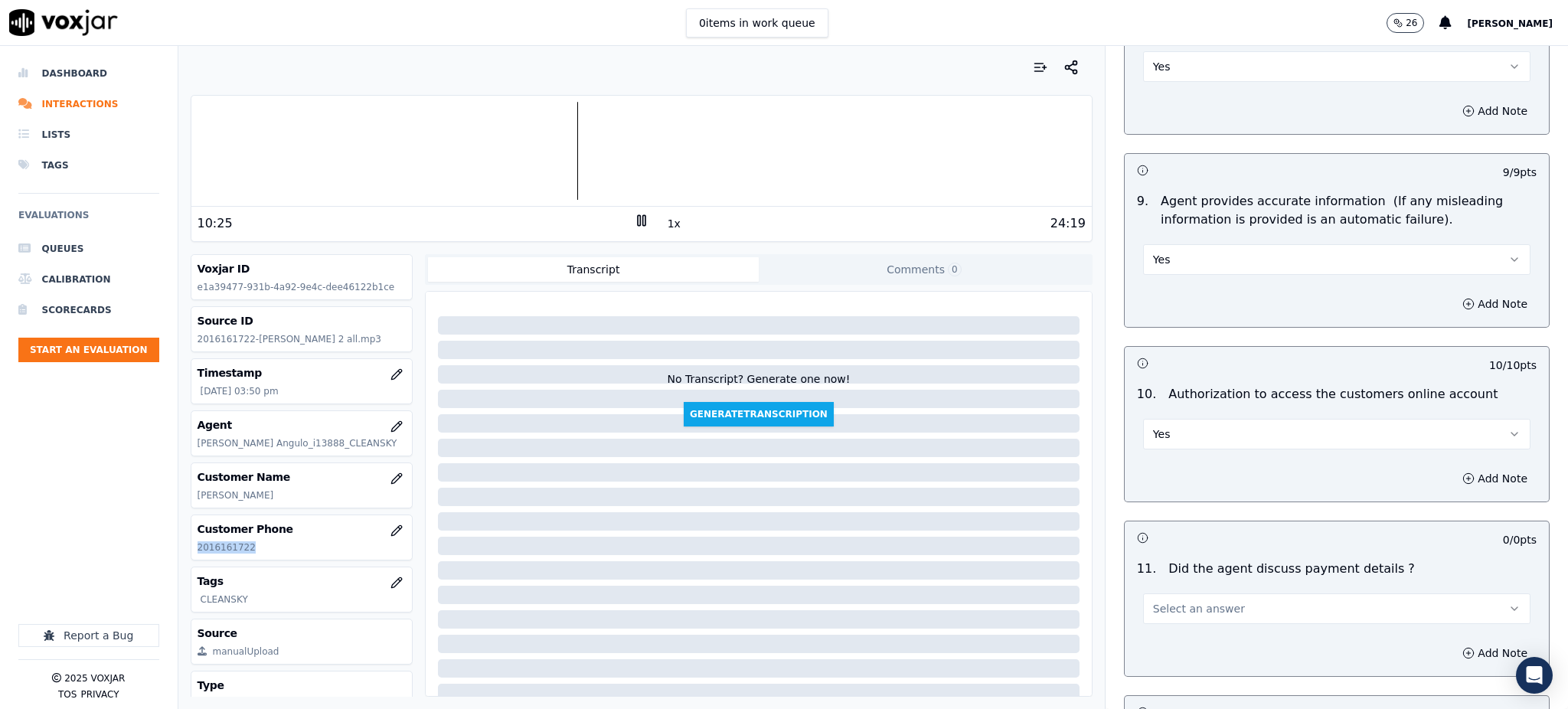
click at [1152, 601] on span "Select an answer" at bounding box center [1198, 609] width 92 height 16
click at [1159, 599] on div "Yes" at bounding box center [1303, 607] width 354 height 24
click at [1160, 594] on button "Yes" at bounding box center [1337, 609] width 388 height 31
click at [1174, 655] on div "N/A" at bounding box center [1303, 656] width 354 height 24
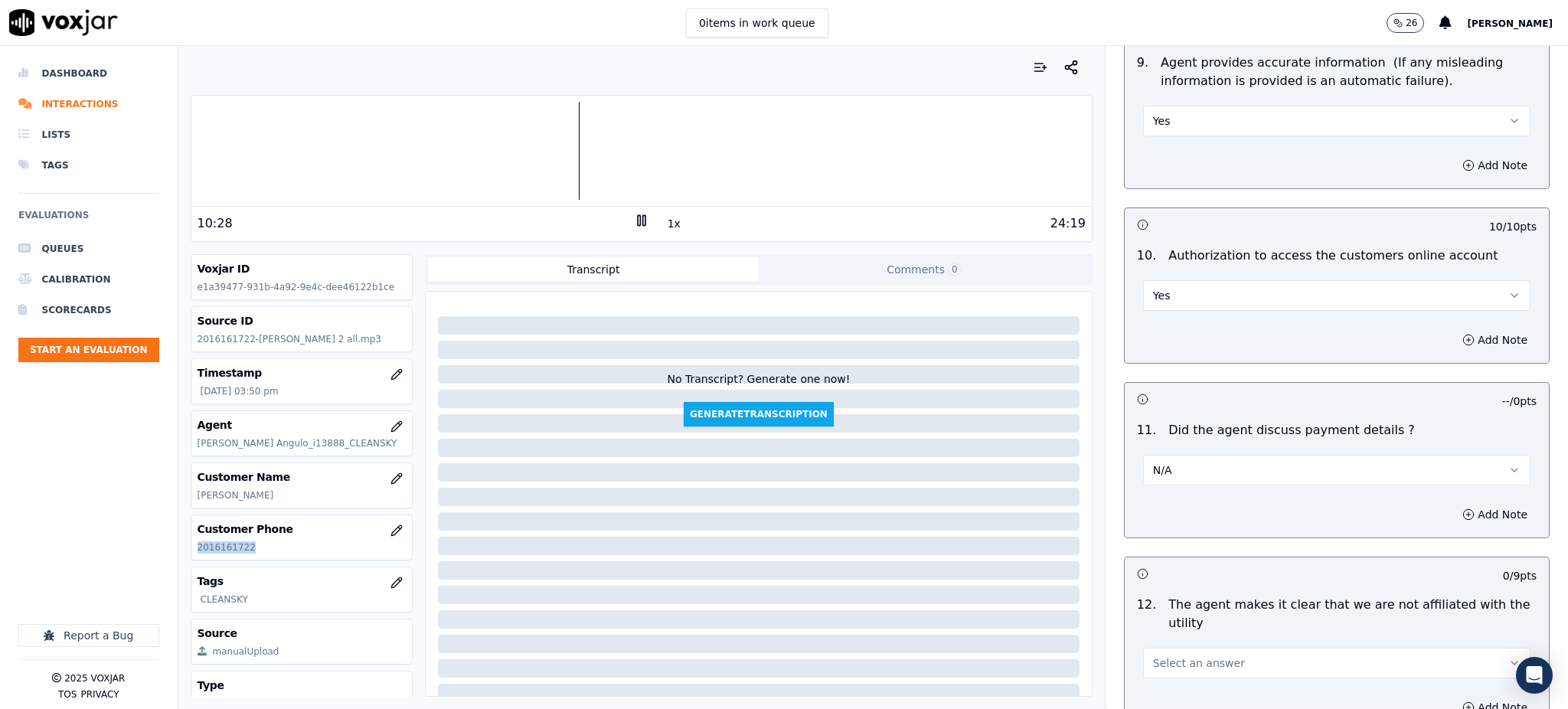
scroll to position [1735, 0]
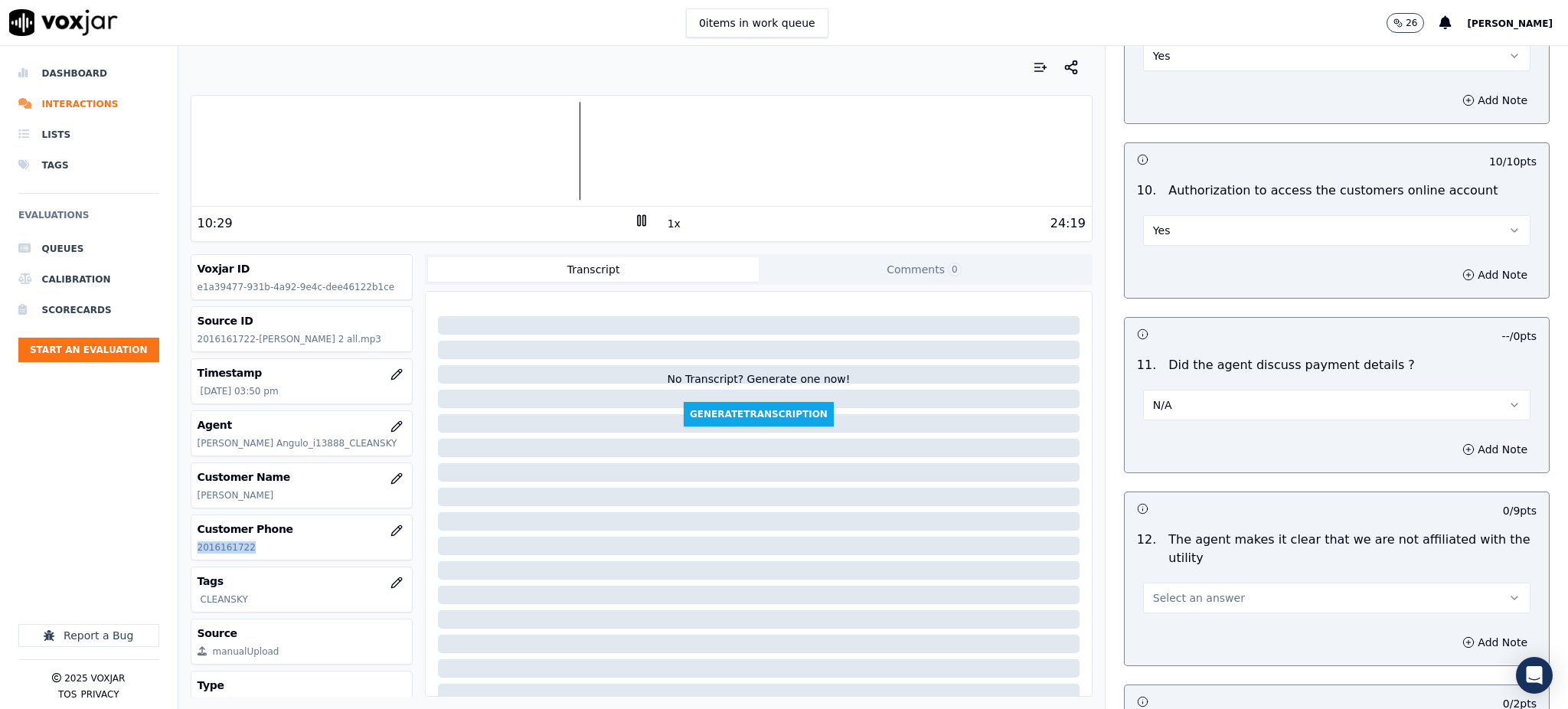
click at [1159, 582] on button "Select an answer" at bounding box center [1337, 597] width 388 height 31
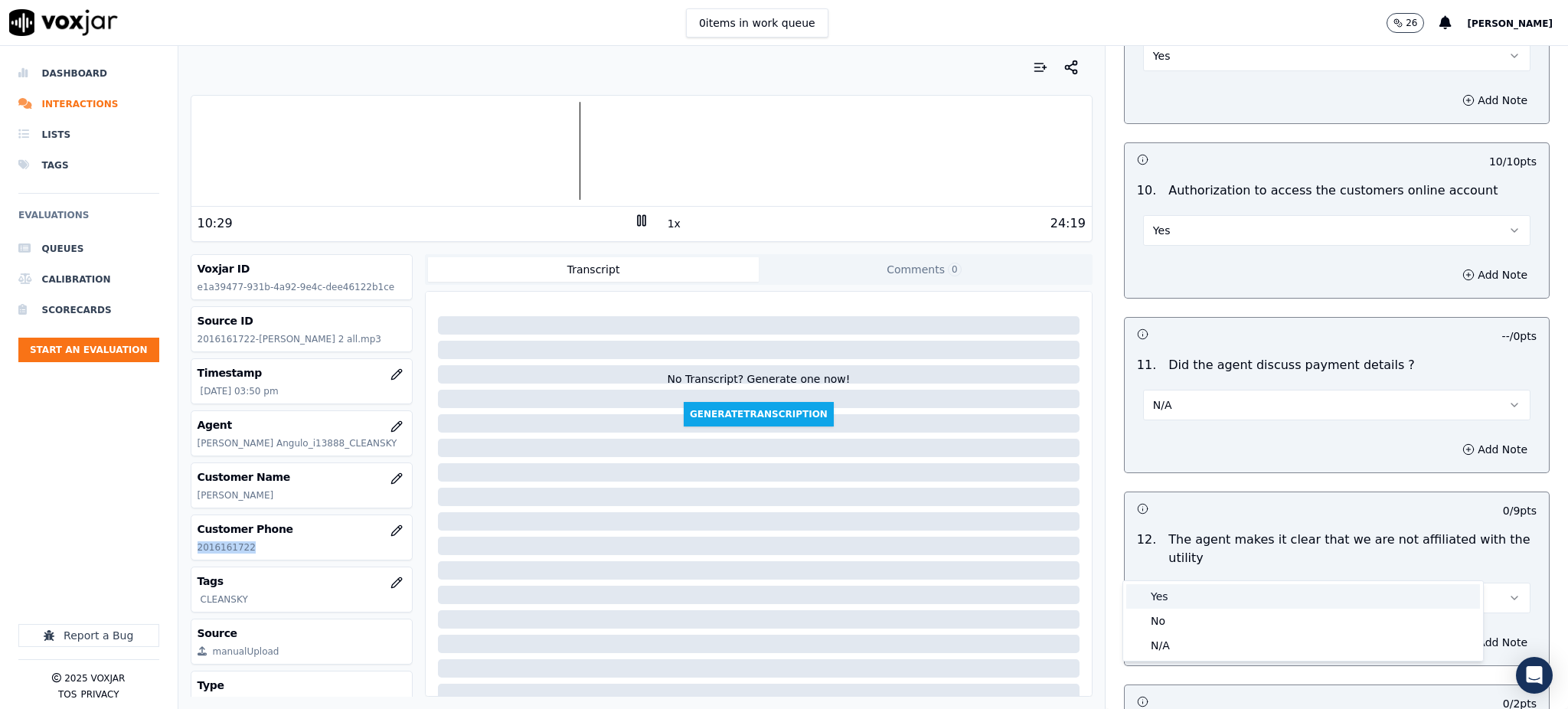
click at [1159, 596] on div "Yes" at bounding box center [1303, 596] width 354 height 24
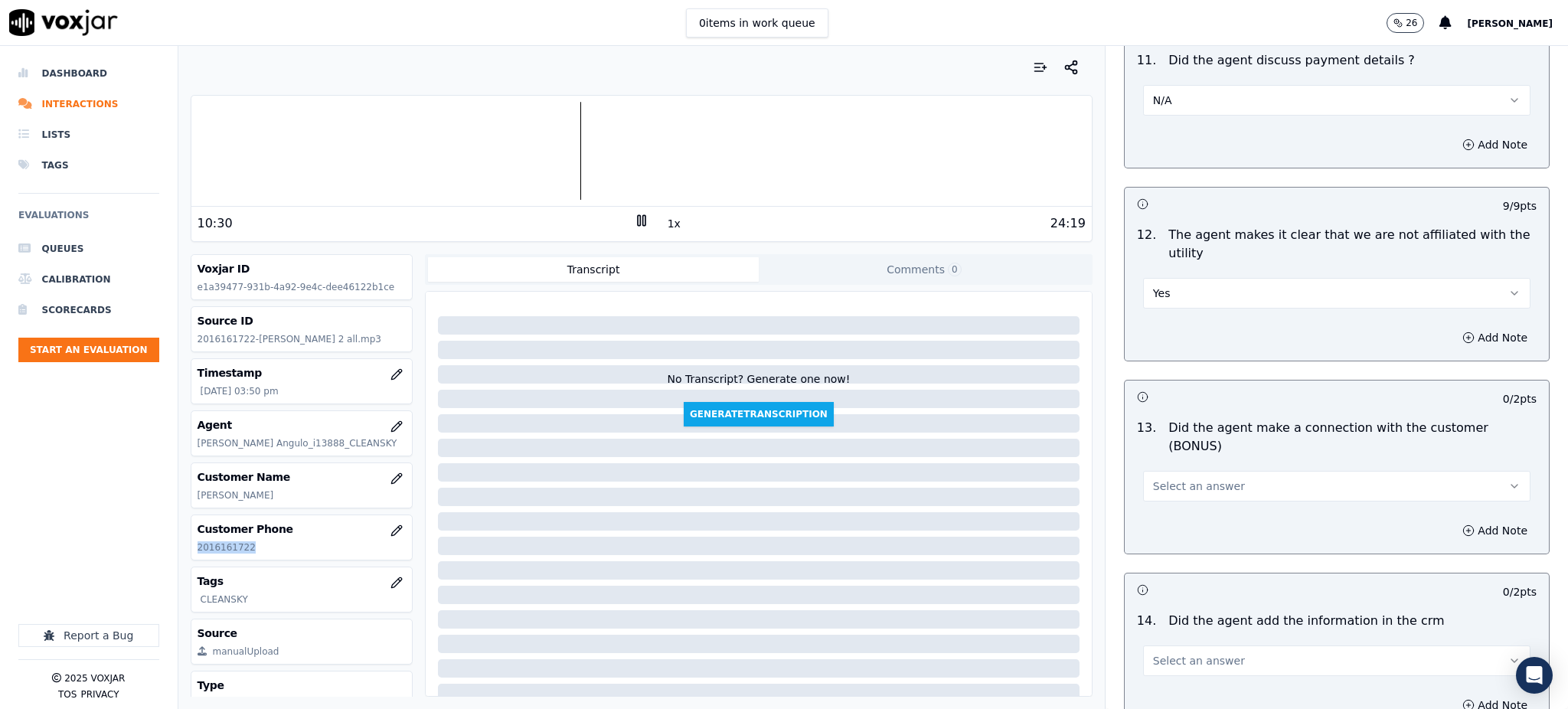
scroll to position [2041, 0]
drag, startPoint x: 1157, startPoint y: 428, endPoint x: 1155, endPoint y: 437, distance: 9.2
click at [1157, 477] on span "Select an answer" at bounding box center [1198, 485] width 92 height 16
drag, startPoint x: 1159, startPoint y: 463, endPoint x: 1161, endPoint y: 472, distance: 9.2
click at [1159, 465] on div "Yes" at bounding box center [1303, 465] width 354 height 24
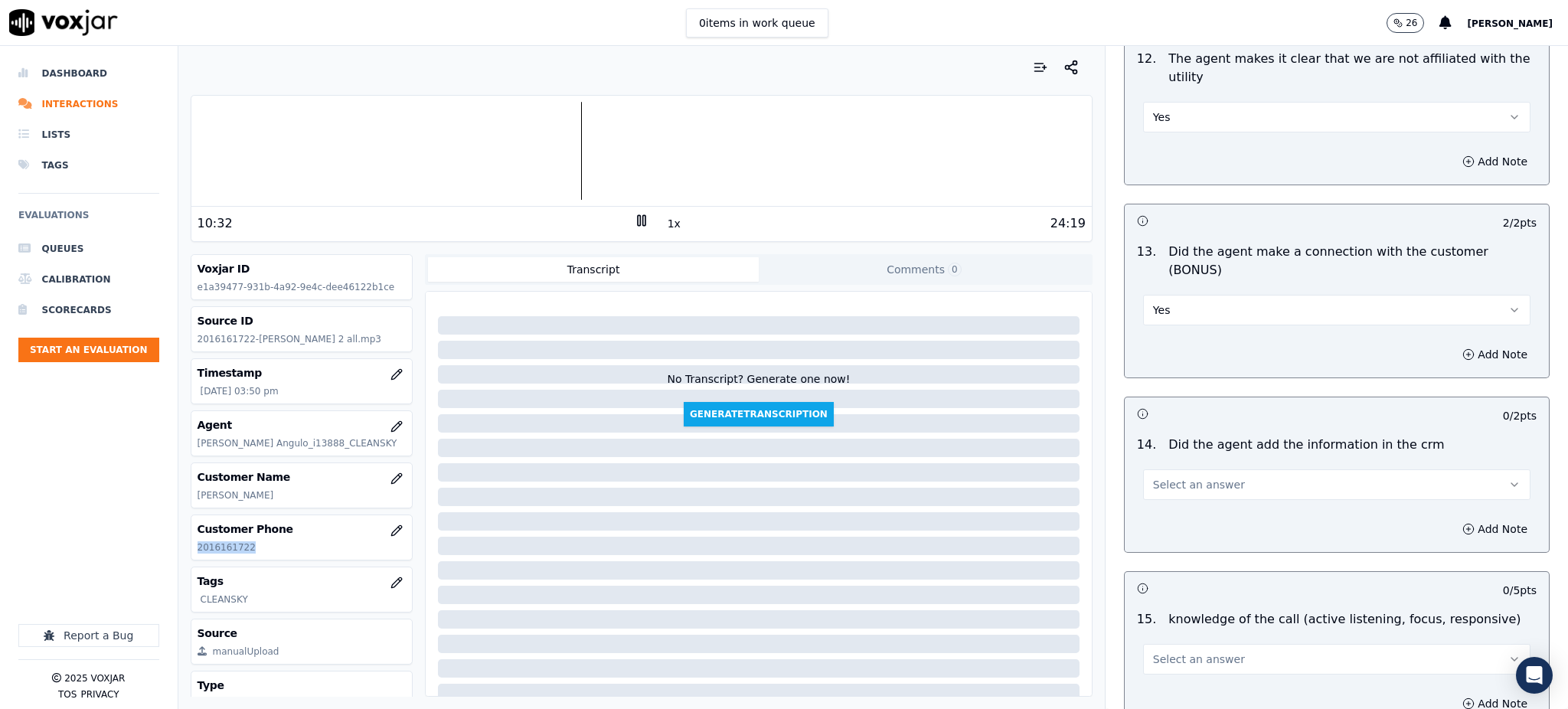
scroll to position [2246, 0]
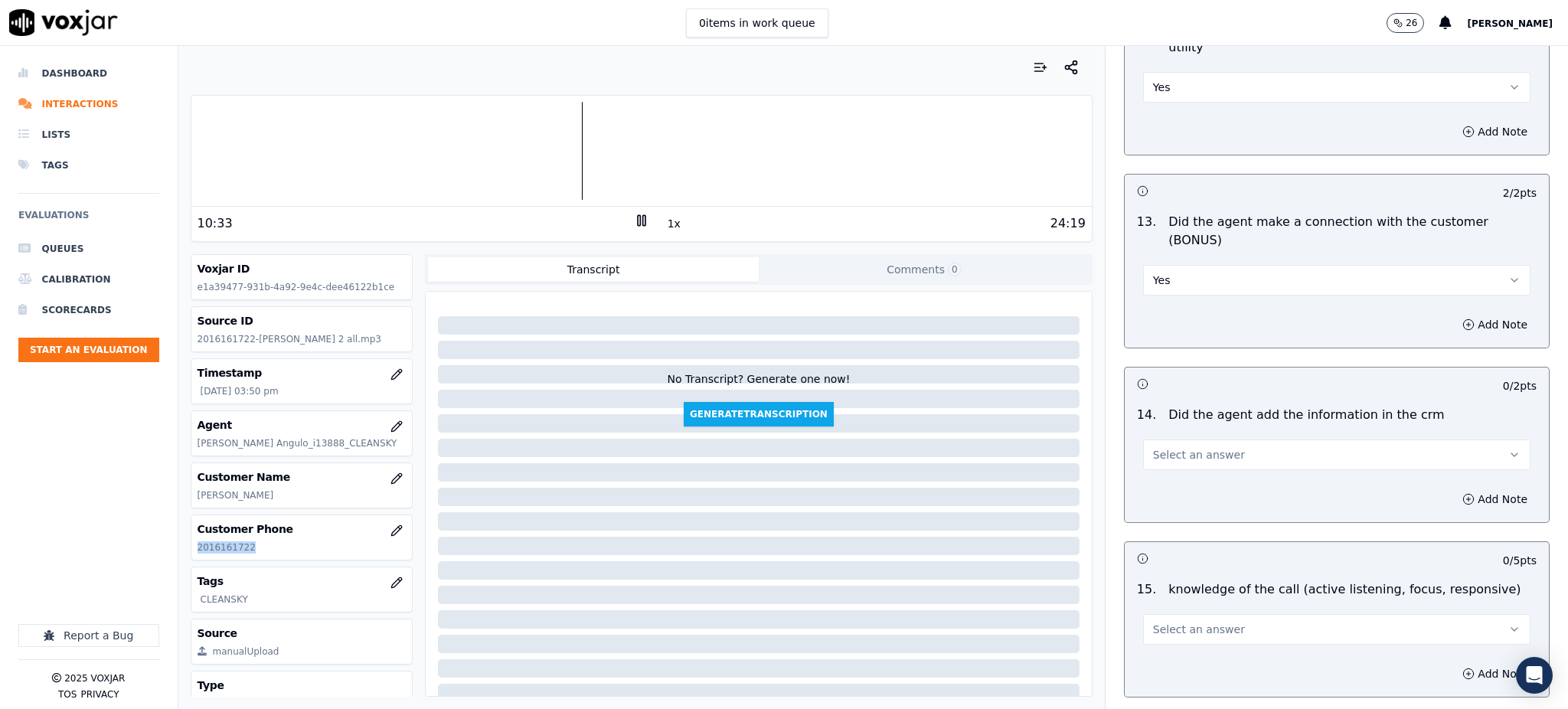
click at [1152, 447] on span "Select an answer" at bounding box center [1198, 455] width 92 height 16
click at [1160, 432] on div "Yes" at bounding box center [1303, 436] width 354 height 24
click at [1157, 622] on span "Select an answer" at bounding box center [1198, 630] width 92 height 16
click at [1152, 613] on div "Yes" at bounding box center [1303, 610] width 354 height 24
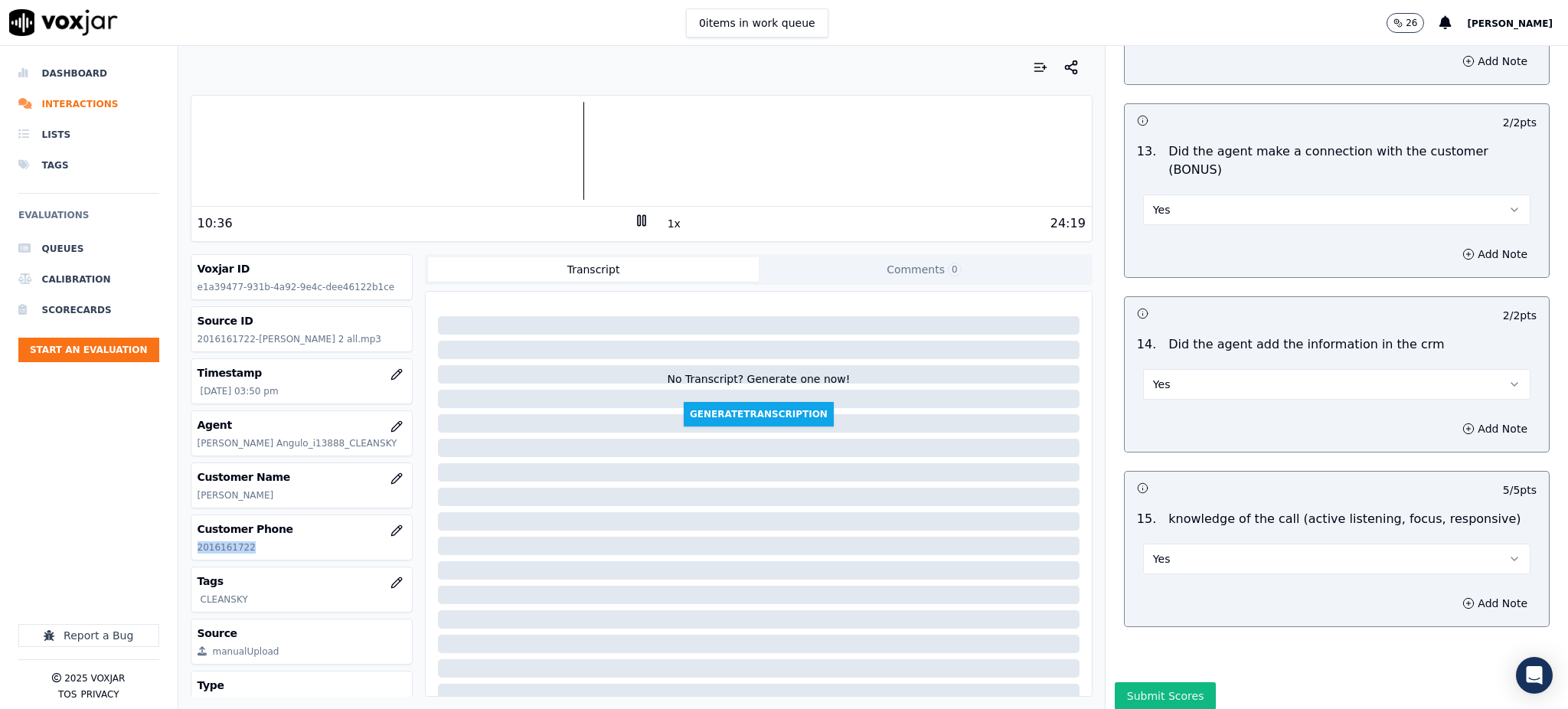
scroll to position [2317, 0]
click at [1157, 680] on button "Submit Scores" at bounding box center [1166, 694] width 102 height 28
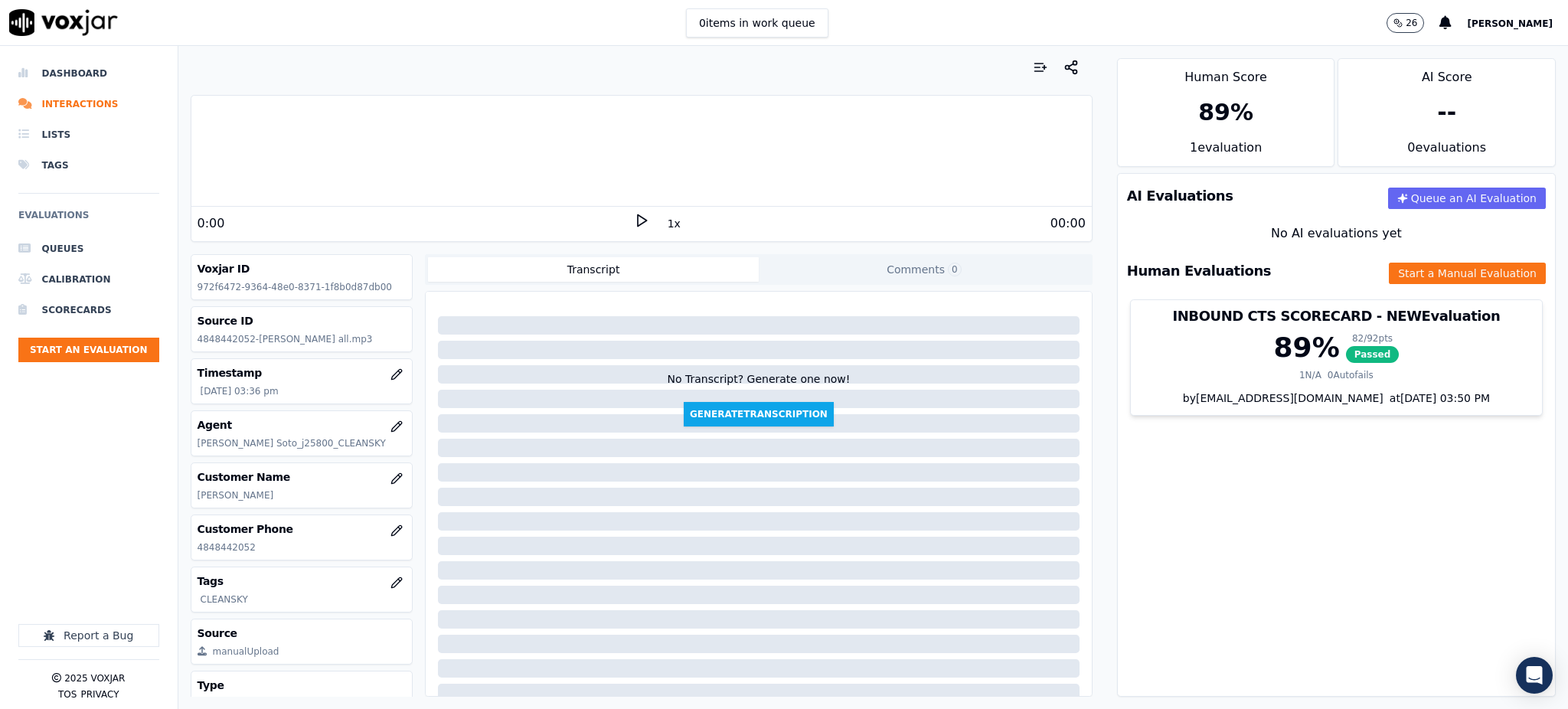
click at [634, 221] on icon at bounding box center [642, 221] width 16 height 16
drag, startPoint x: 258, startPoint y: 550, endPoint x: 191, endPoint y: 560, distance: 67.7
click at [191, 560] on div "Customer Phone [PHONE_NUMBER]" at bounding box center [301, 537] width 221 height 45
copy p "4848442052"
click at [637, 224] on rect at bounding box center [638, 219] width 3 height 10
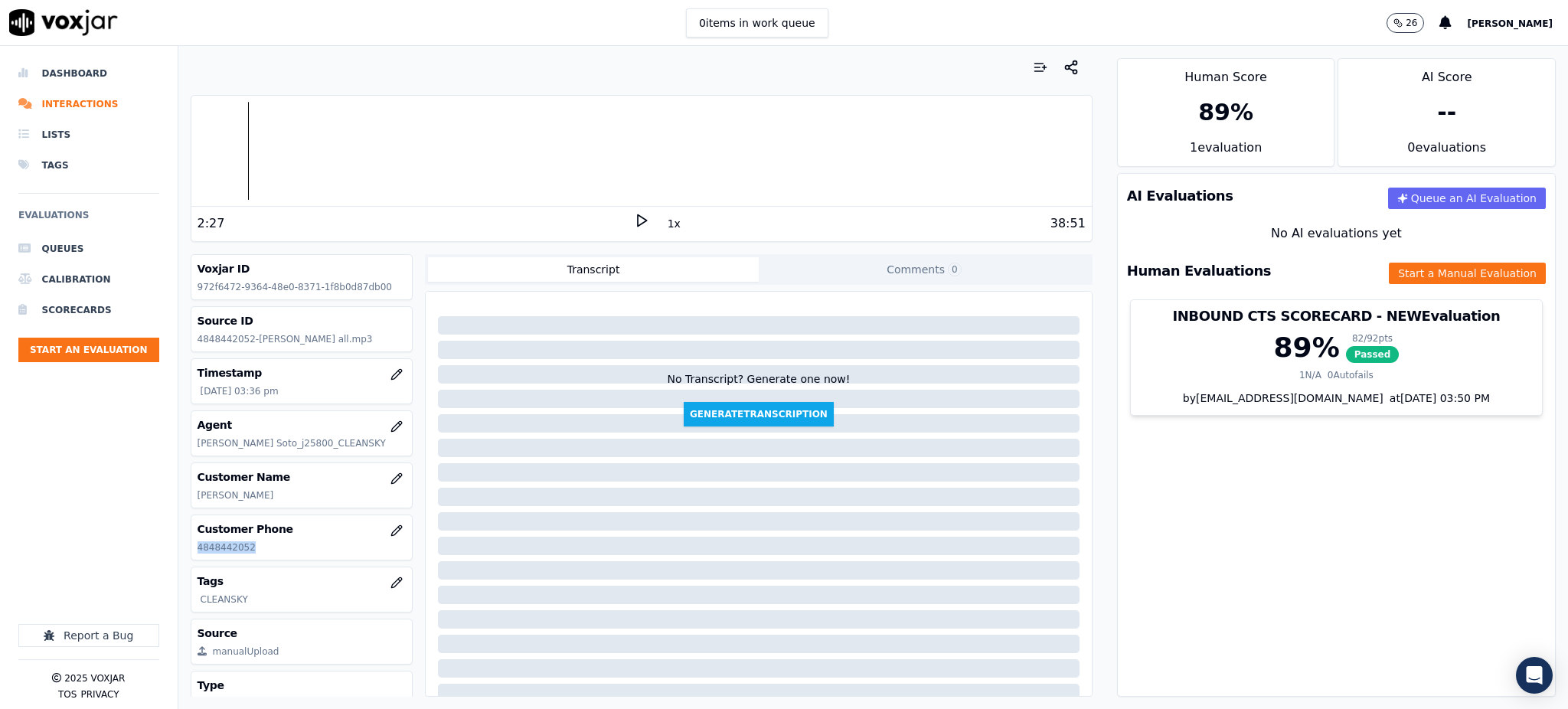
click at [634, 219] on icon at bounding box center [642, 221] width 16 height 16
click at [637, 219] on rect at bounding box center [638, 219] width 3 height 10
click at [634, 214] on icon at bounding box center [642, 221] width 16 height 16
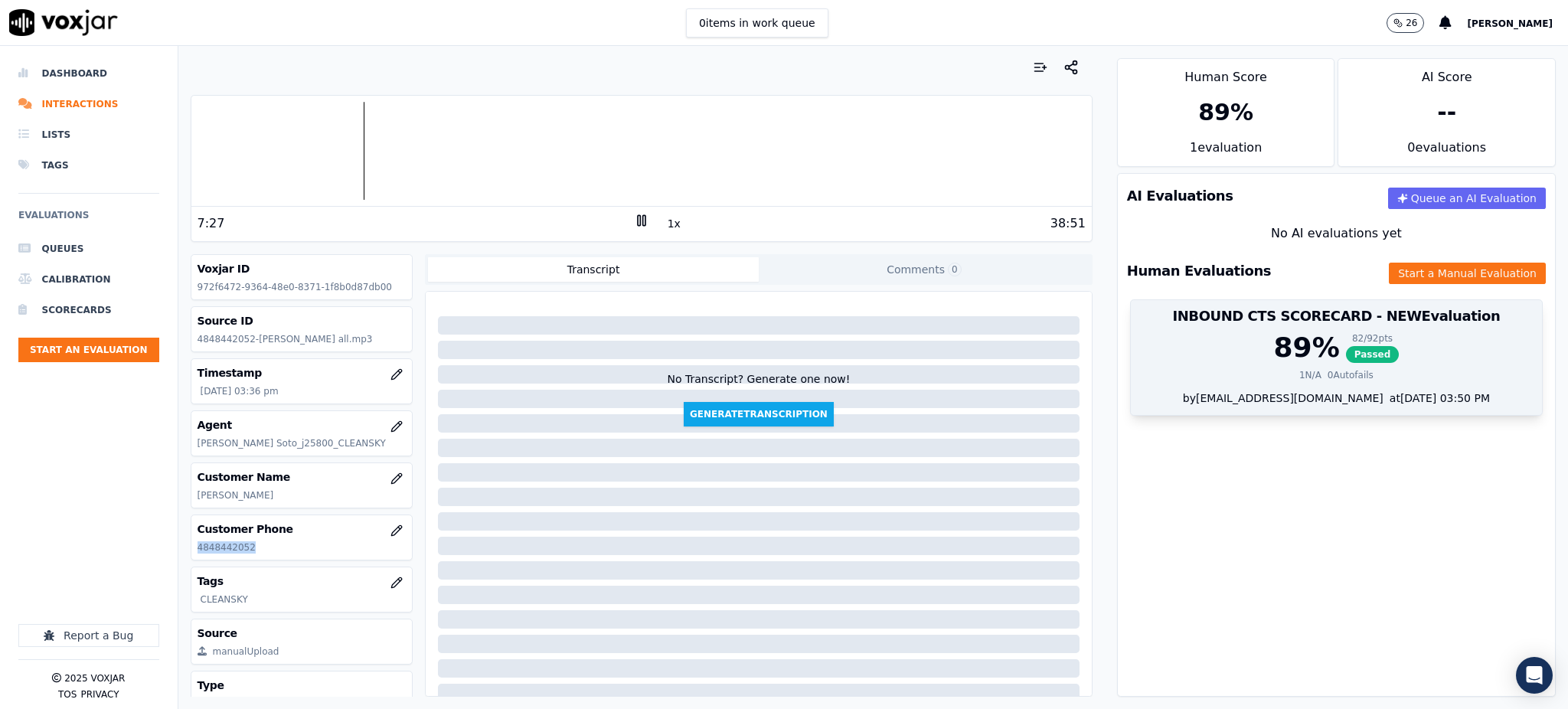
click at [1345, 359] on span "Passed" at bounding box center [1372, 354] width 53 height 17
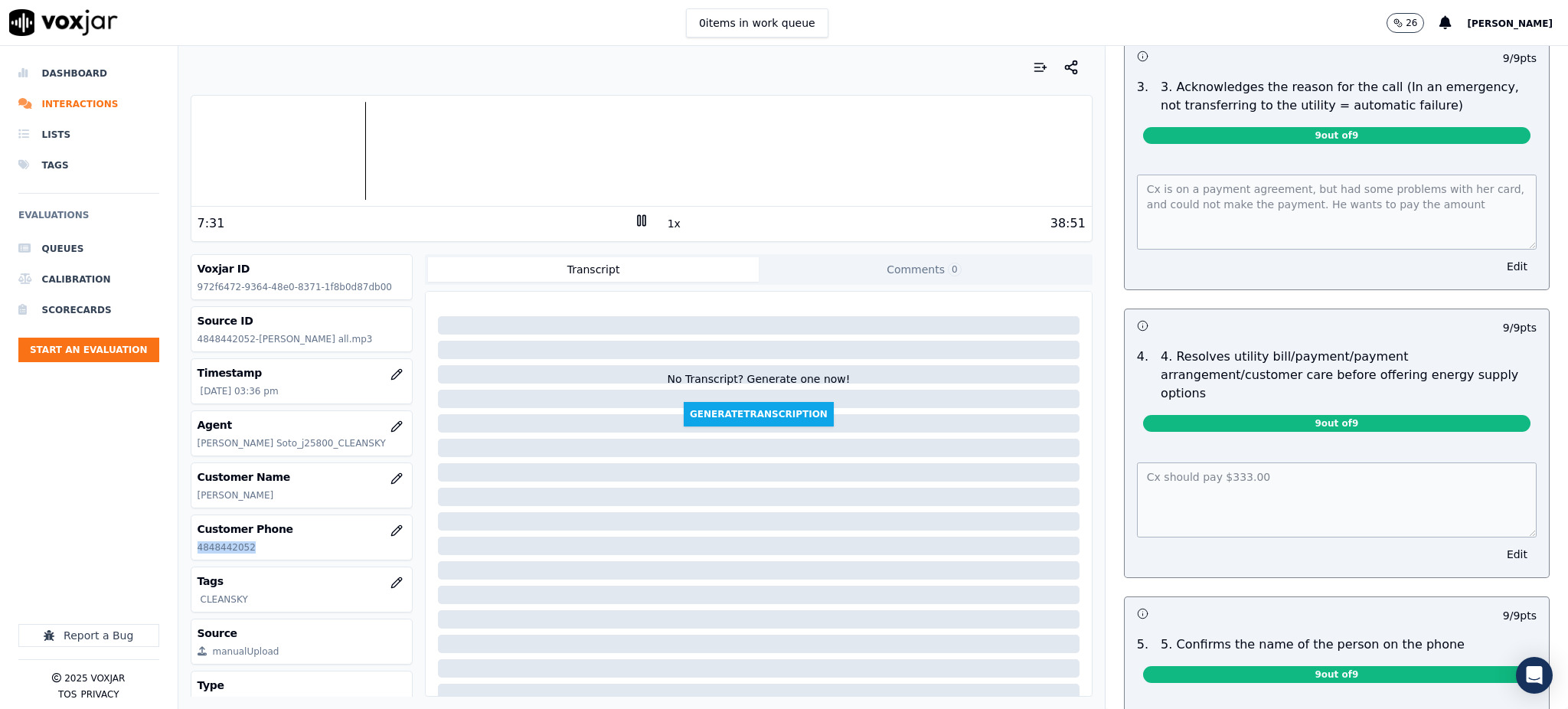
scroll to position [510, 0]
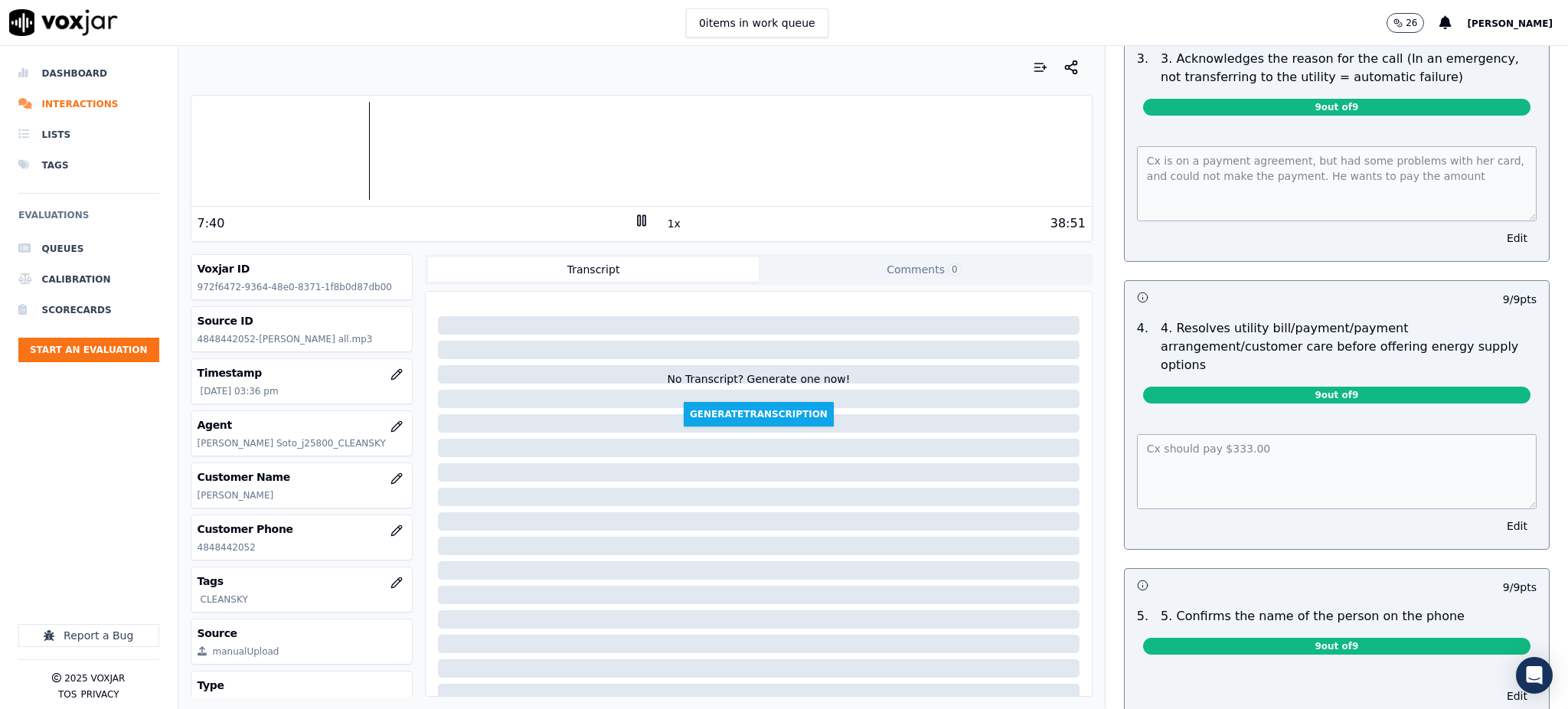
click at [1082, 413] on div "Your browser does not support the audio element. 7:40 1x 38:51 Voxjar ID 972f64…" at bounding box center [873, 377] width 1390 height 663
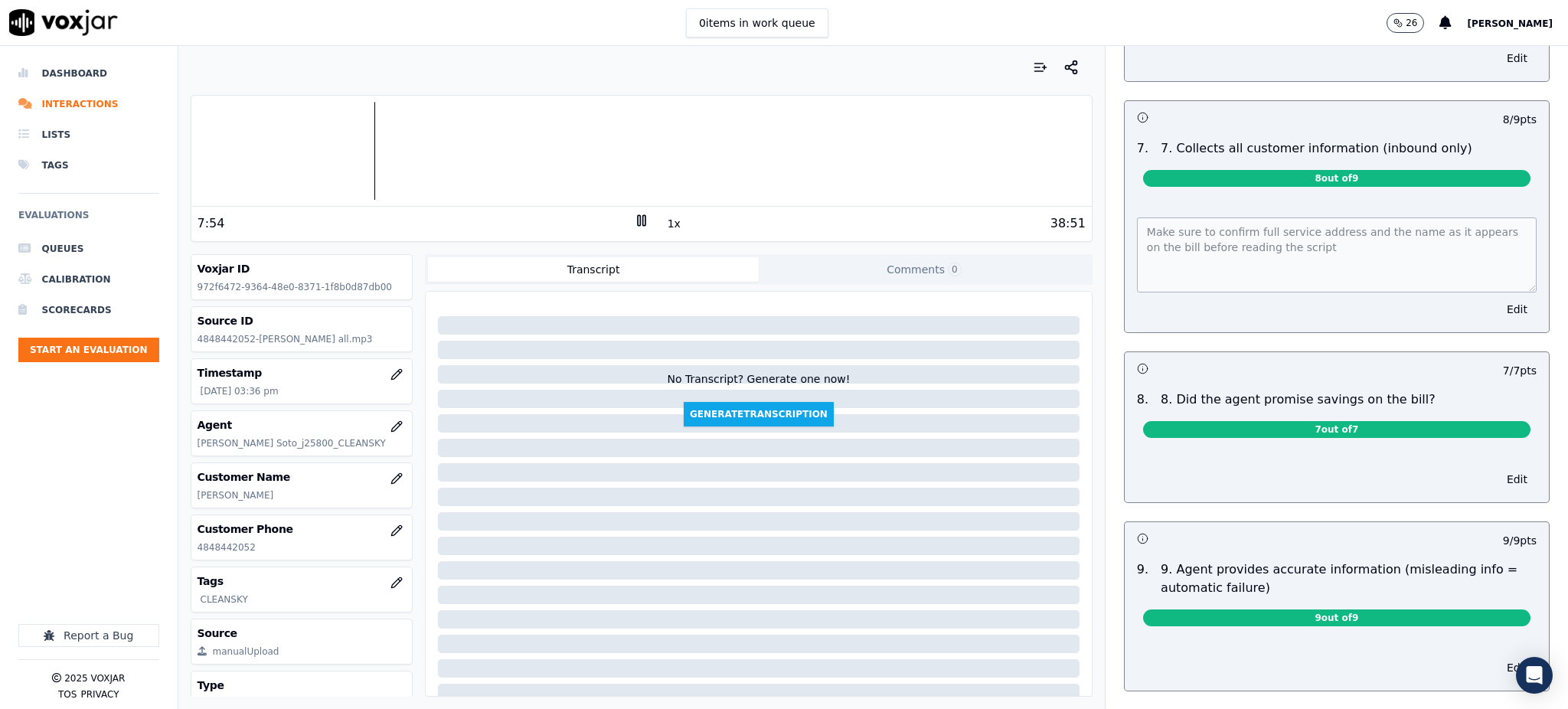
scroll to position [1326, 0]
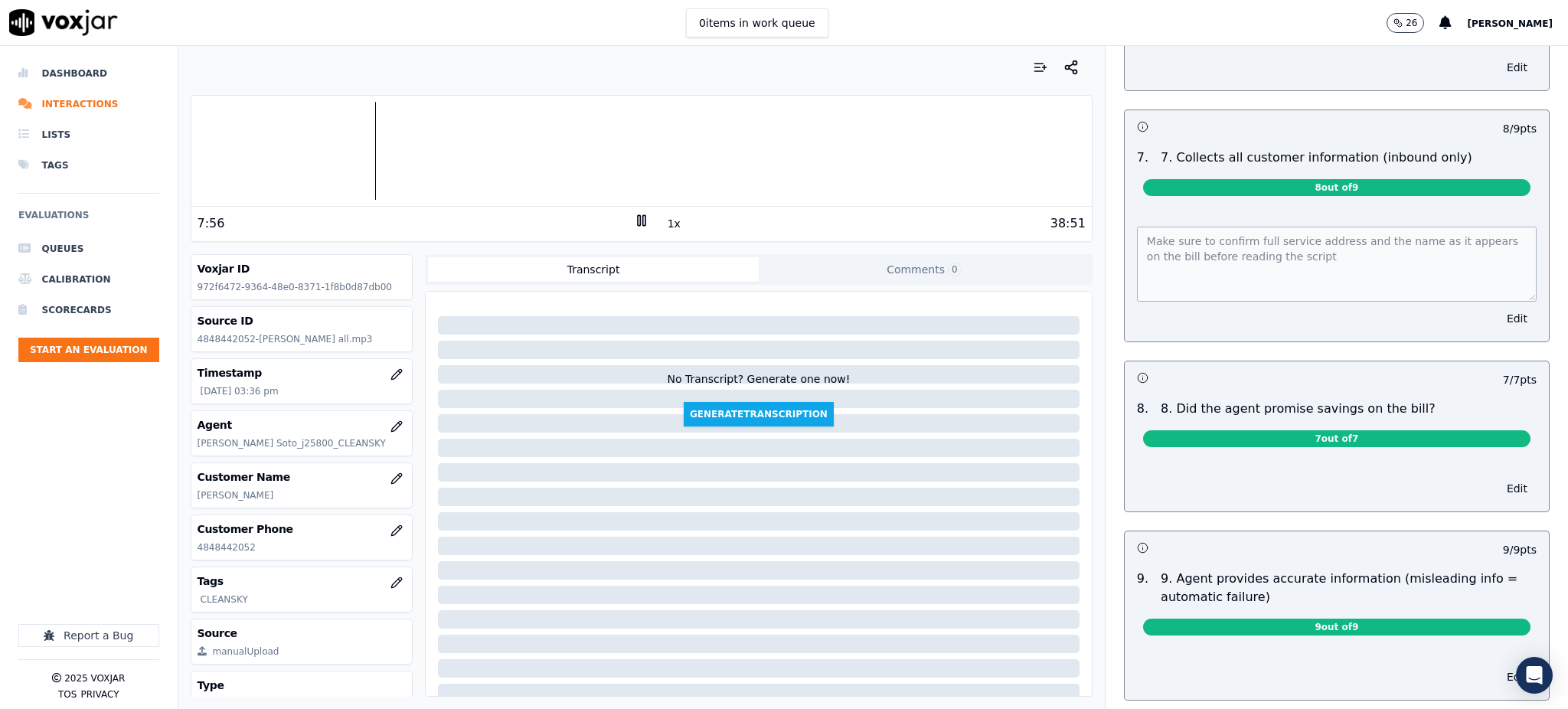
click at [1124, 214] on div "Make sure to confirm full service address and the name as it appears on the bil…" at bounding box center [1337, 274] width 424 height 134
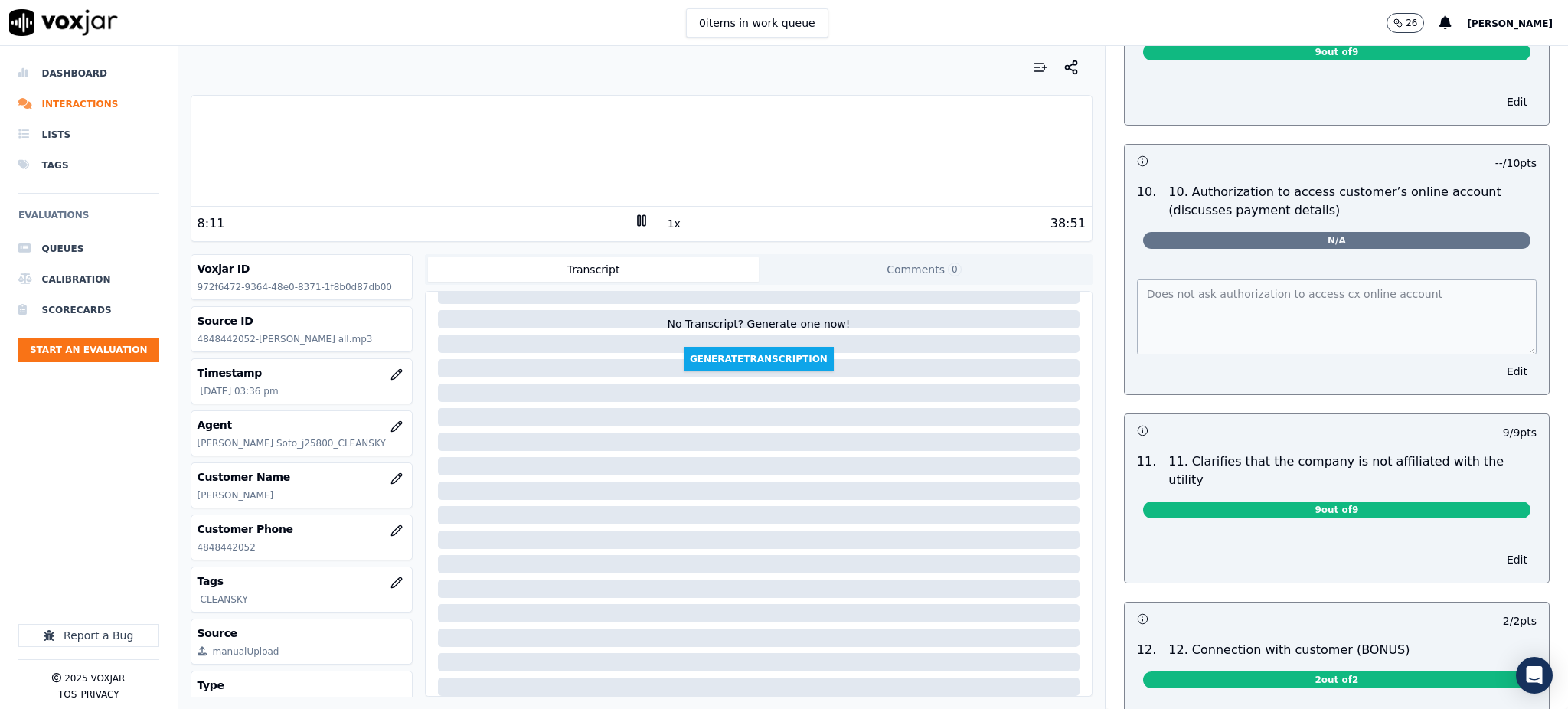
scroll to position [1842, 0]
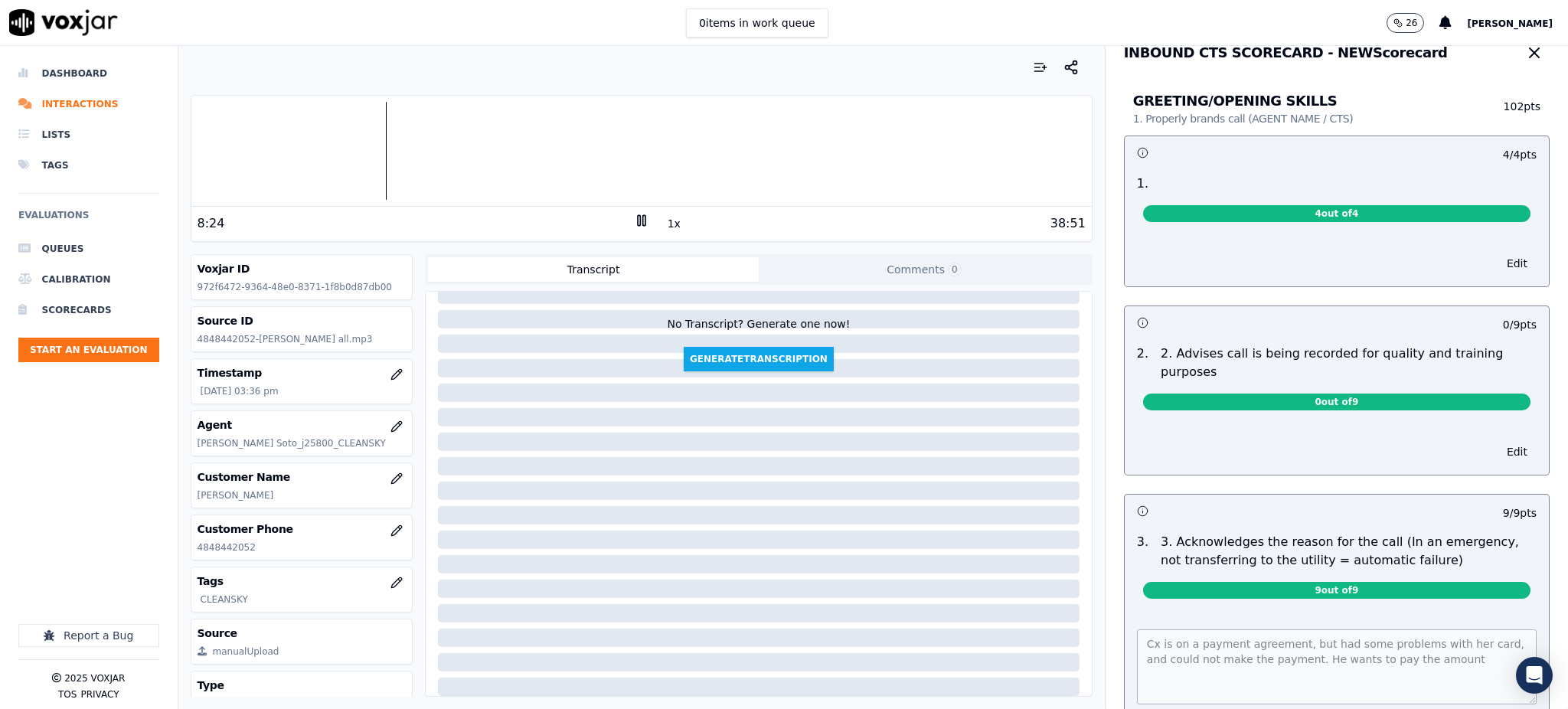
scroll to position [0, 0]
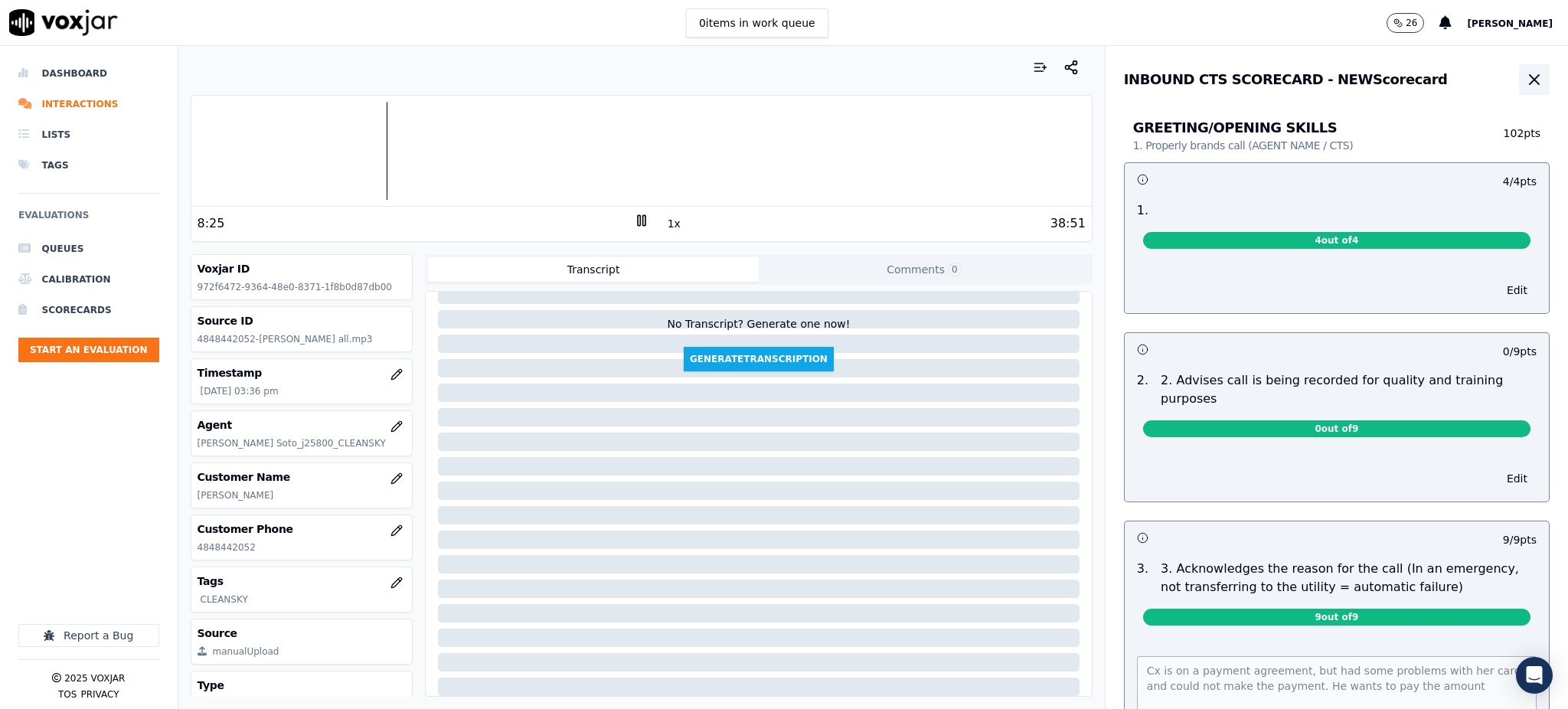
click at [1525, 78] on icon "button" at bounding box center [1534, 79] width 18 height 18
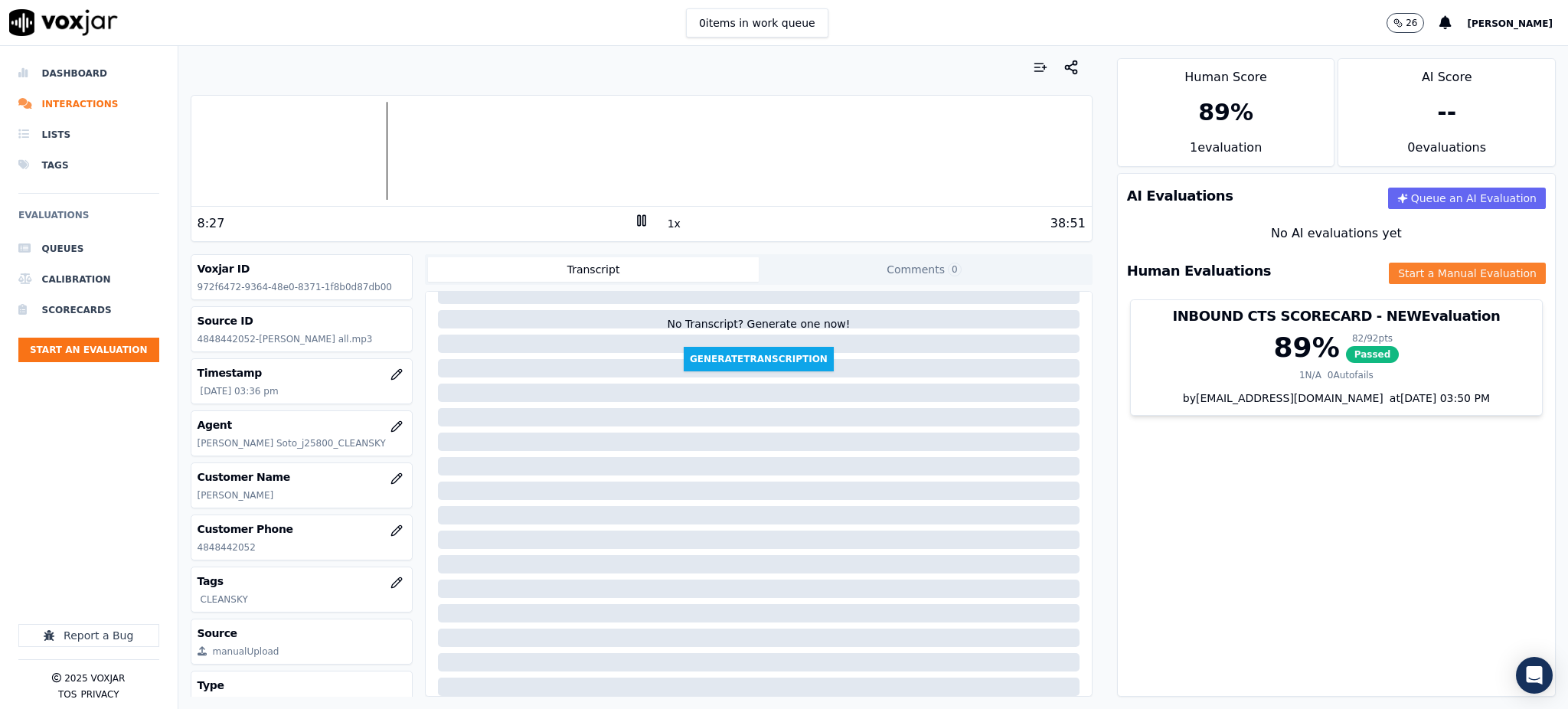
click at [1388, 271] on button "Start a Manual Evaluation" at bounding box center [1467, 273] width 157 height 22
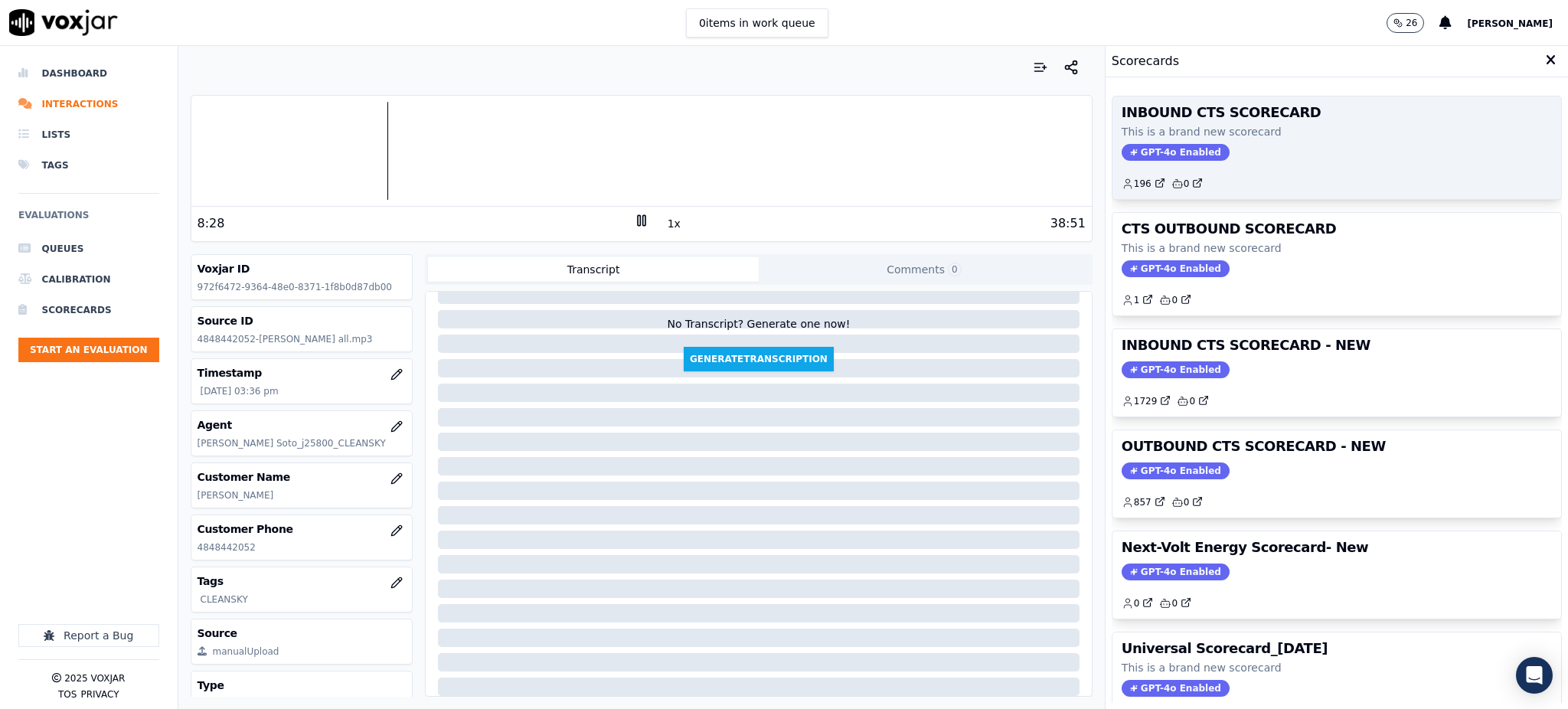
click at [1146, 150] on span "GPT-4o Enabled" at bounding box center [1175, 152] width 108 height 17
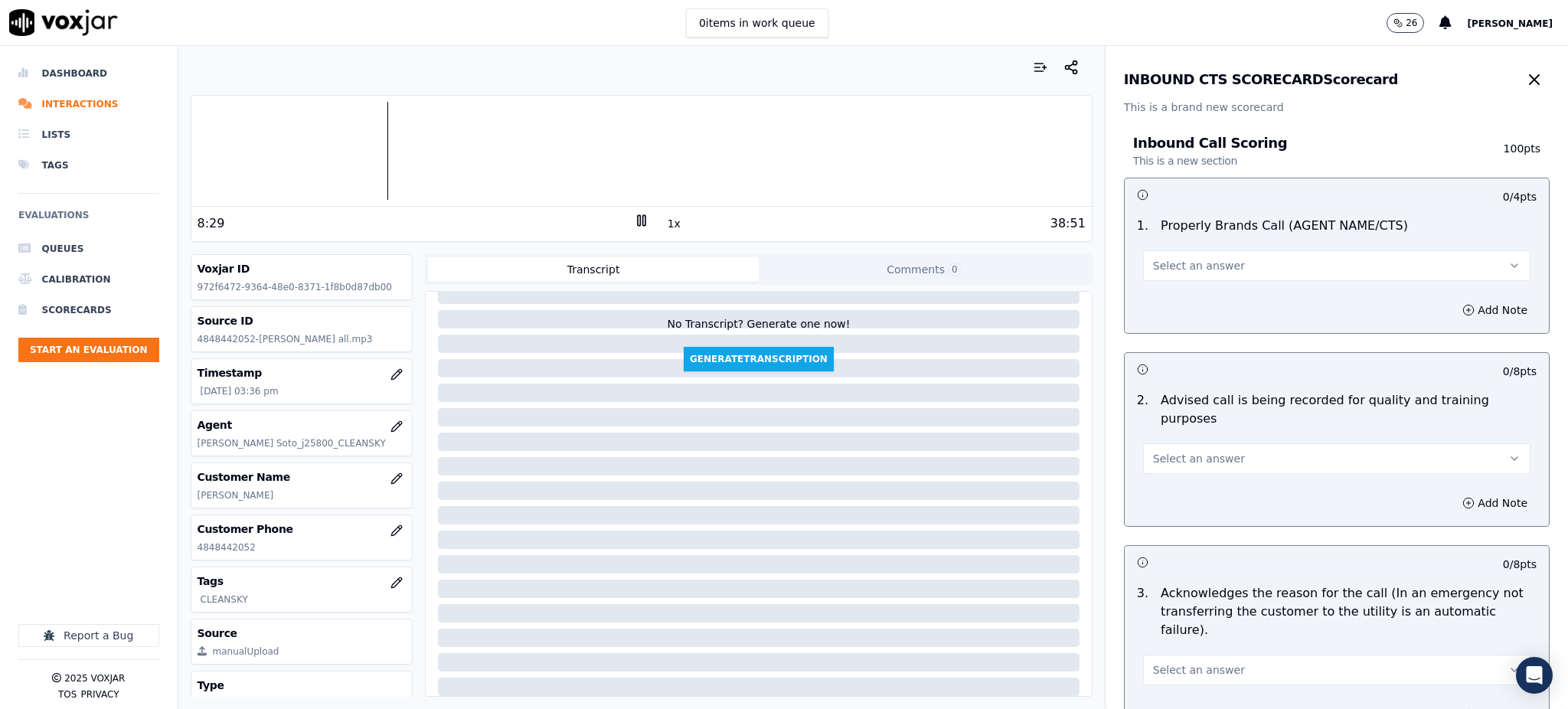
click at [1166, 260] on span "Select an answer" at bounding box center [1198, 265] width 92 height 16
click at [1179, 295] on div "Yes" at bounding box center [1303, 300] width 354 height 24
click at [1185, 451] on span "Select an answer" at bounding box center [1198, 458] width 92 height 16
click at [1180, 471] on div "Yes" at bounding box center [1303, 475] width 354 height 24
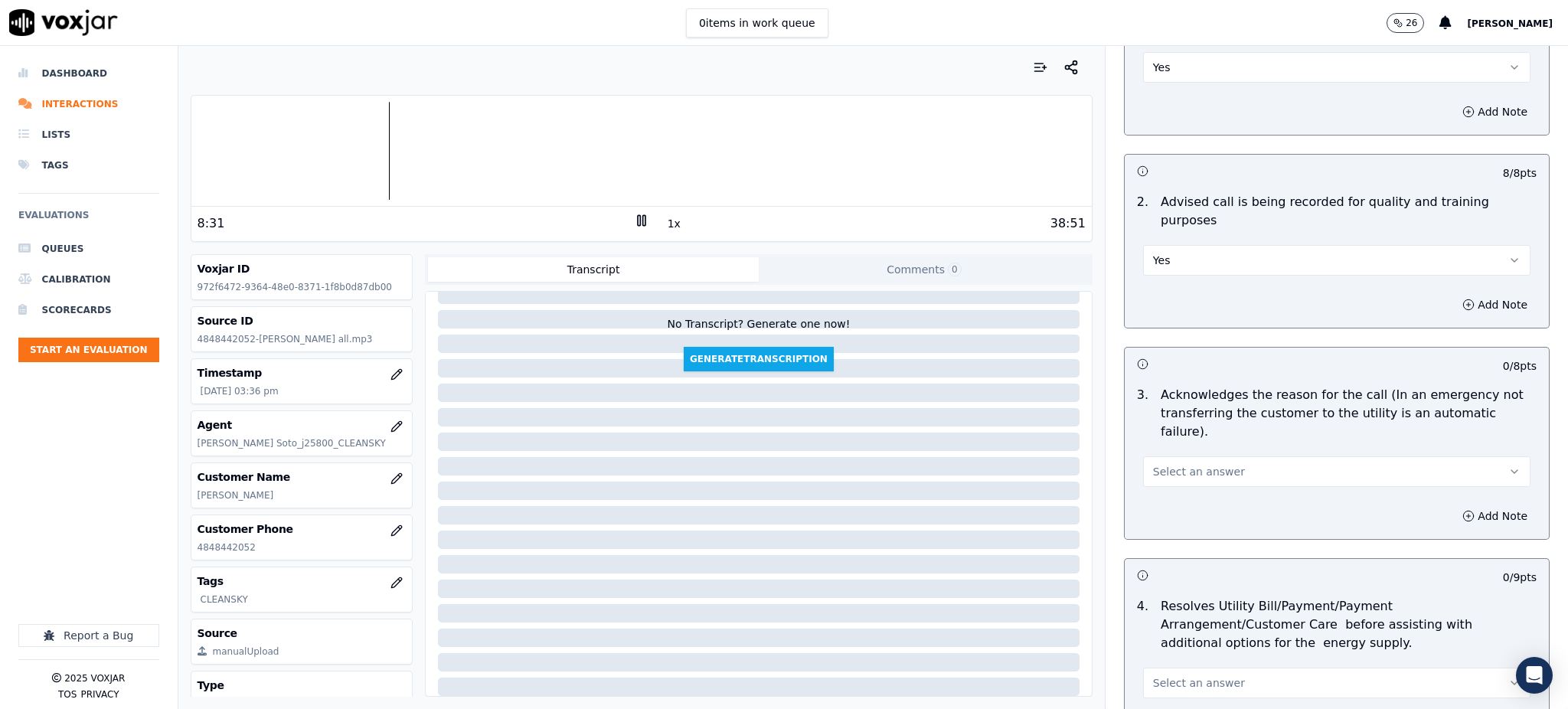
scroll to position [203, 0]
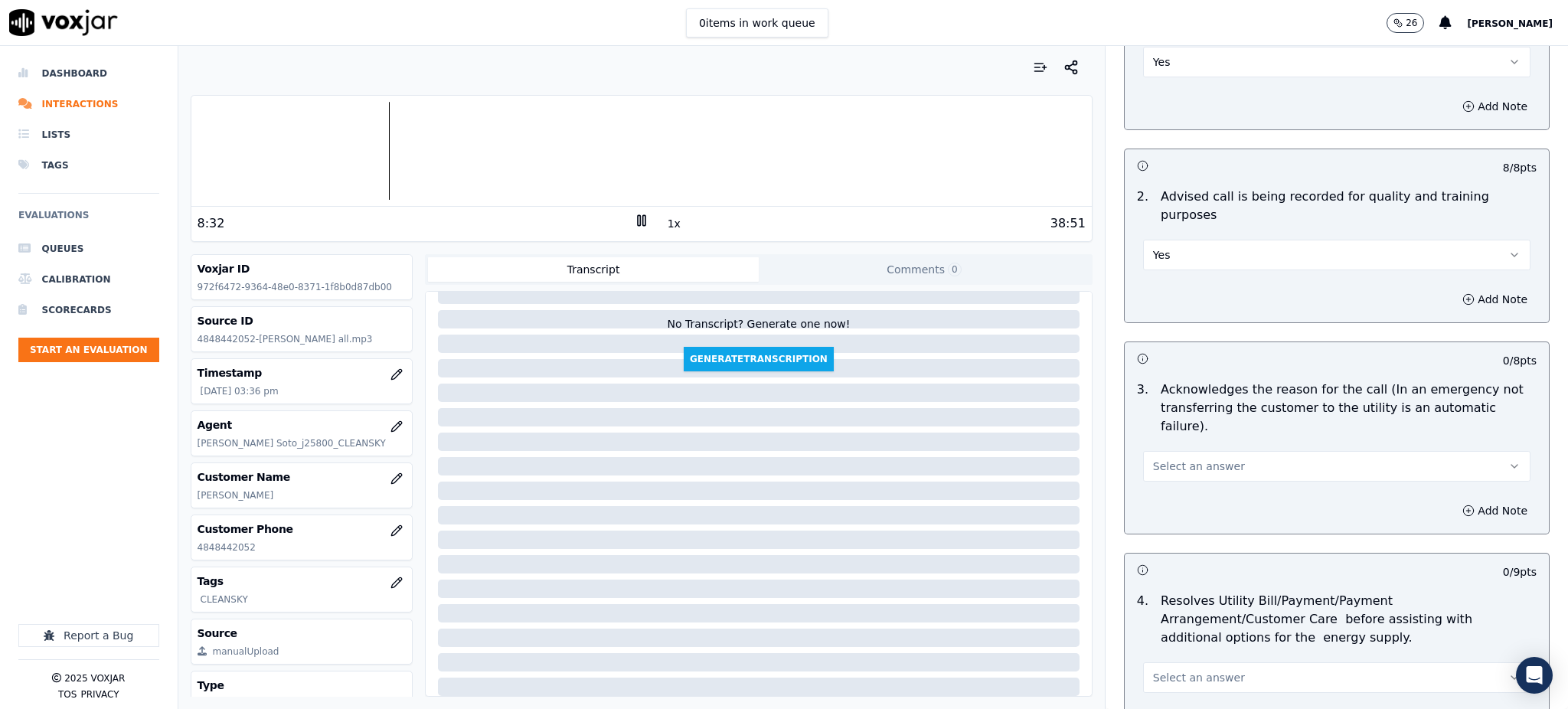
click at [1167, 458] on span "Select an answer" at bounding box center [1198, 466] width 92 height 16
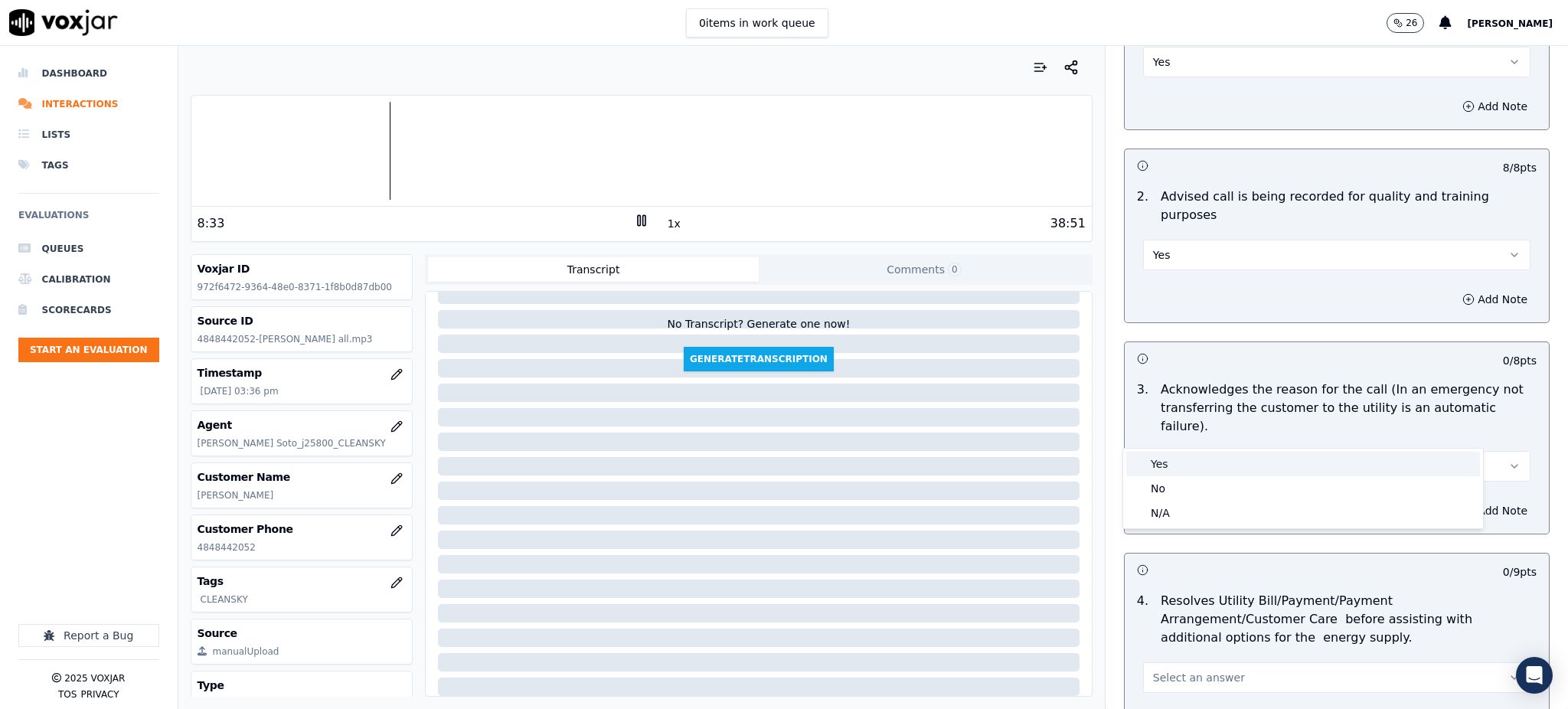
click at [1156, 465] on div "Yes" at bounding box center [1303, 464] width 354 height 24
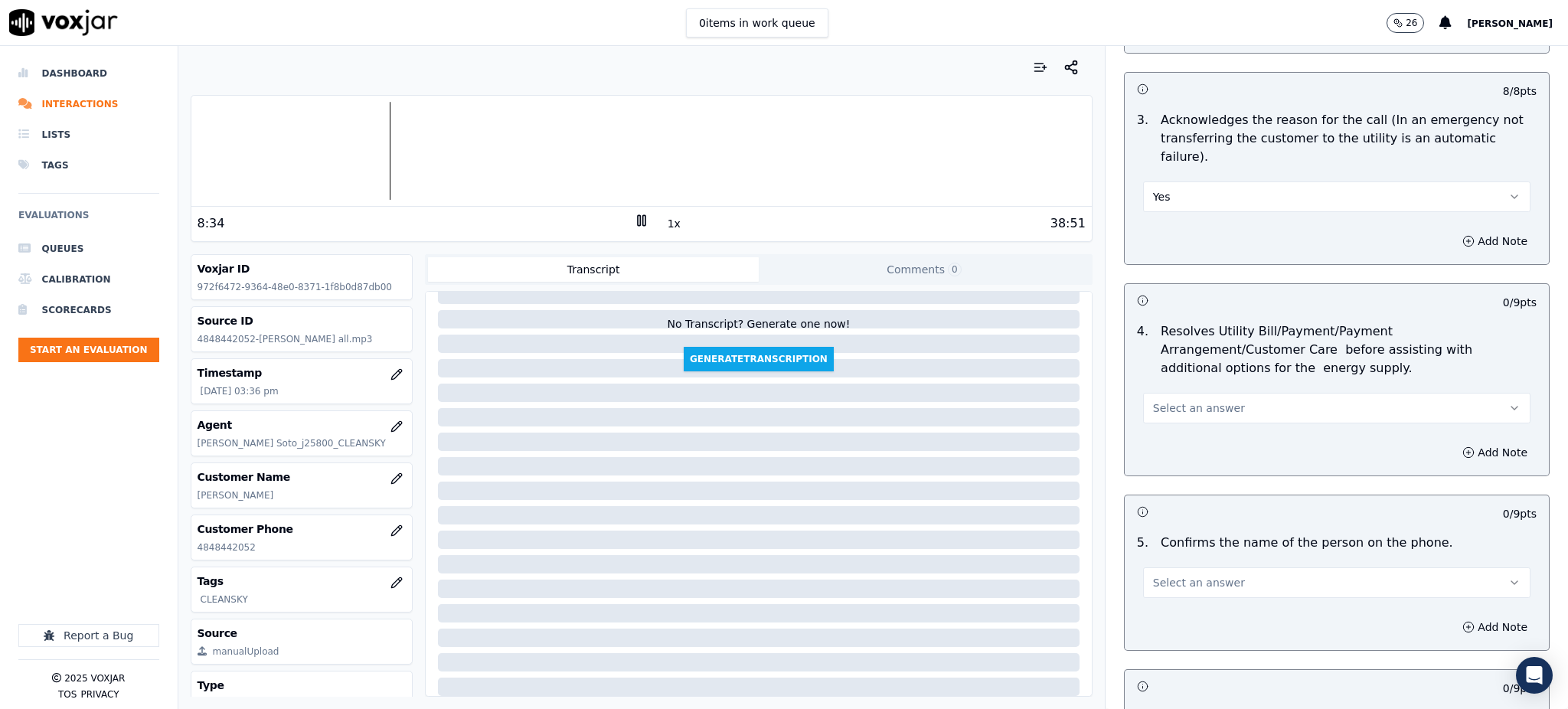
scroll to position [510, 0]
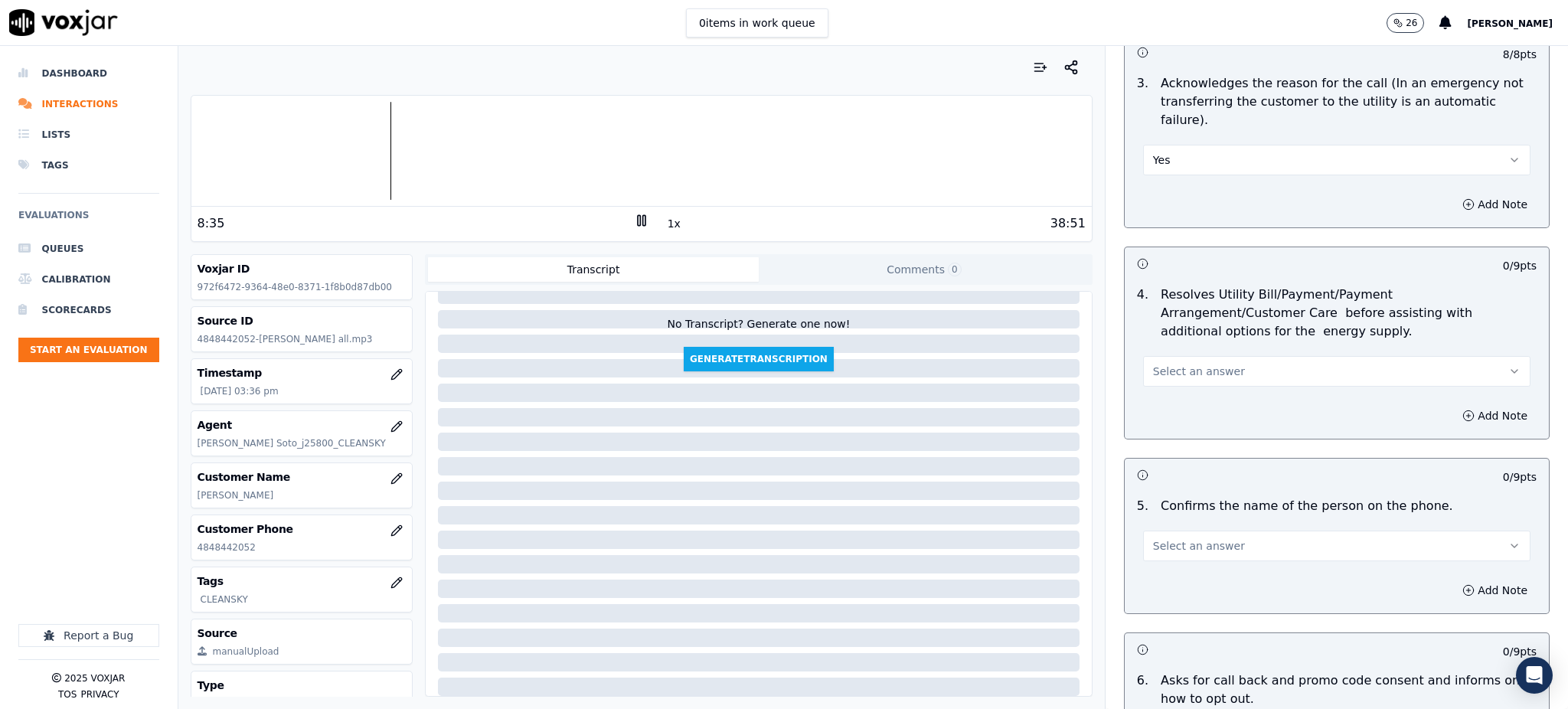
click at [1173, 363] on span "Select an answer" at bounding box center [1198, 371] width 92 height 16
click at [1165, 367] on div "Yes" at bounding box center [1303, 369] width 354 height 24
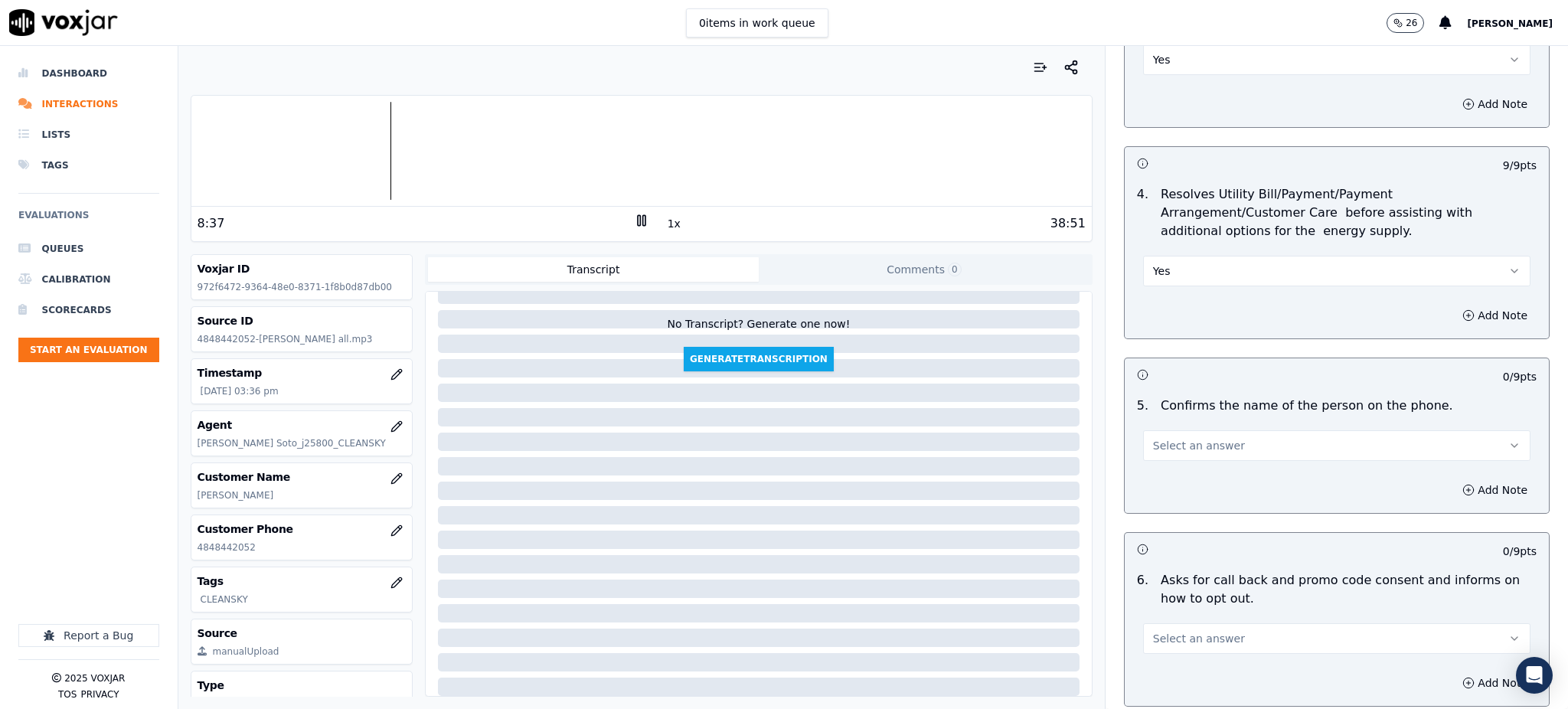
scroll to position [612, 0]
click at [1191, 436] on span "Select an answer" at bounding box center [1198, 444] width 92 height 16
click at [1188, 440] on div "Yes" at bounding box center [1303, 442] width 354 height 24
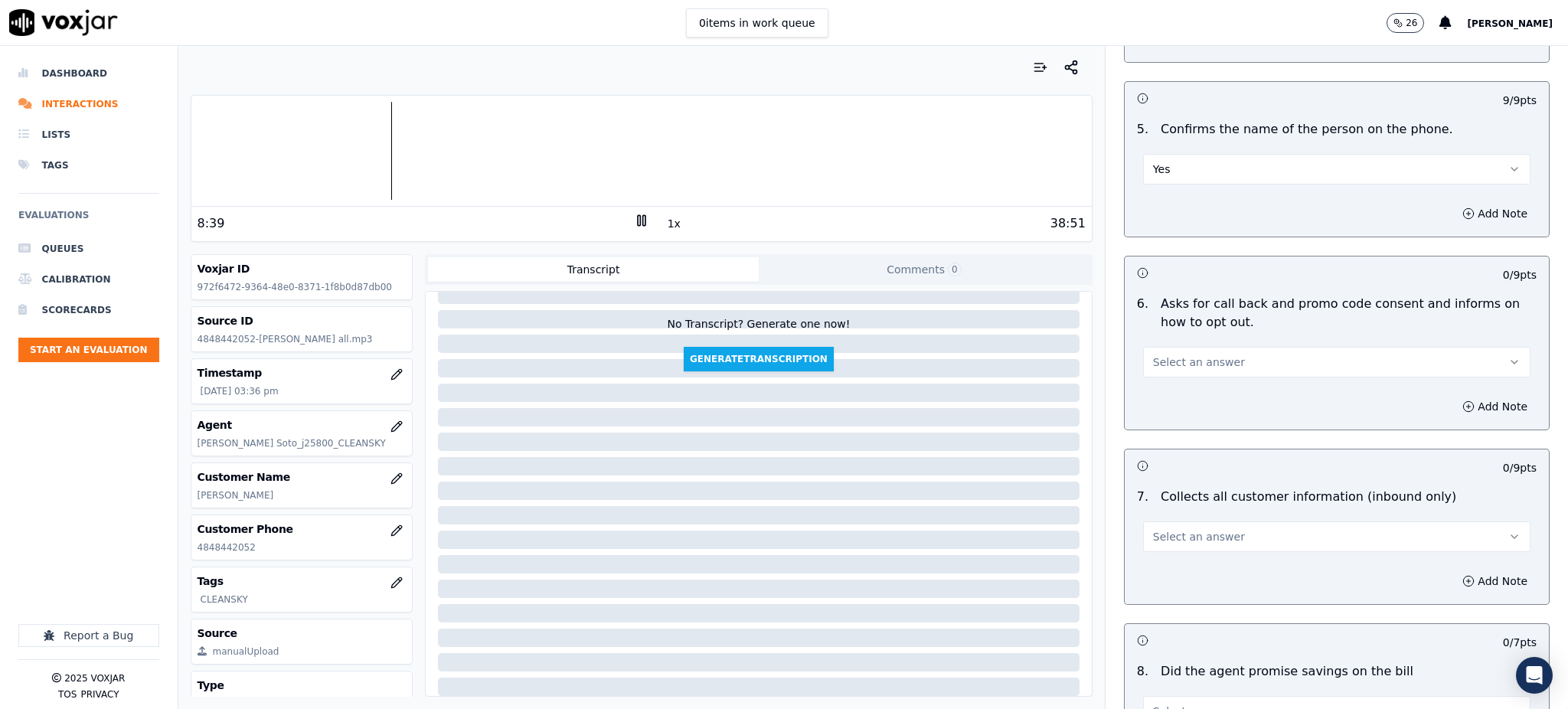
scroll to position [919, 0]
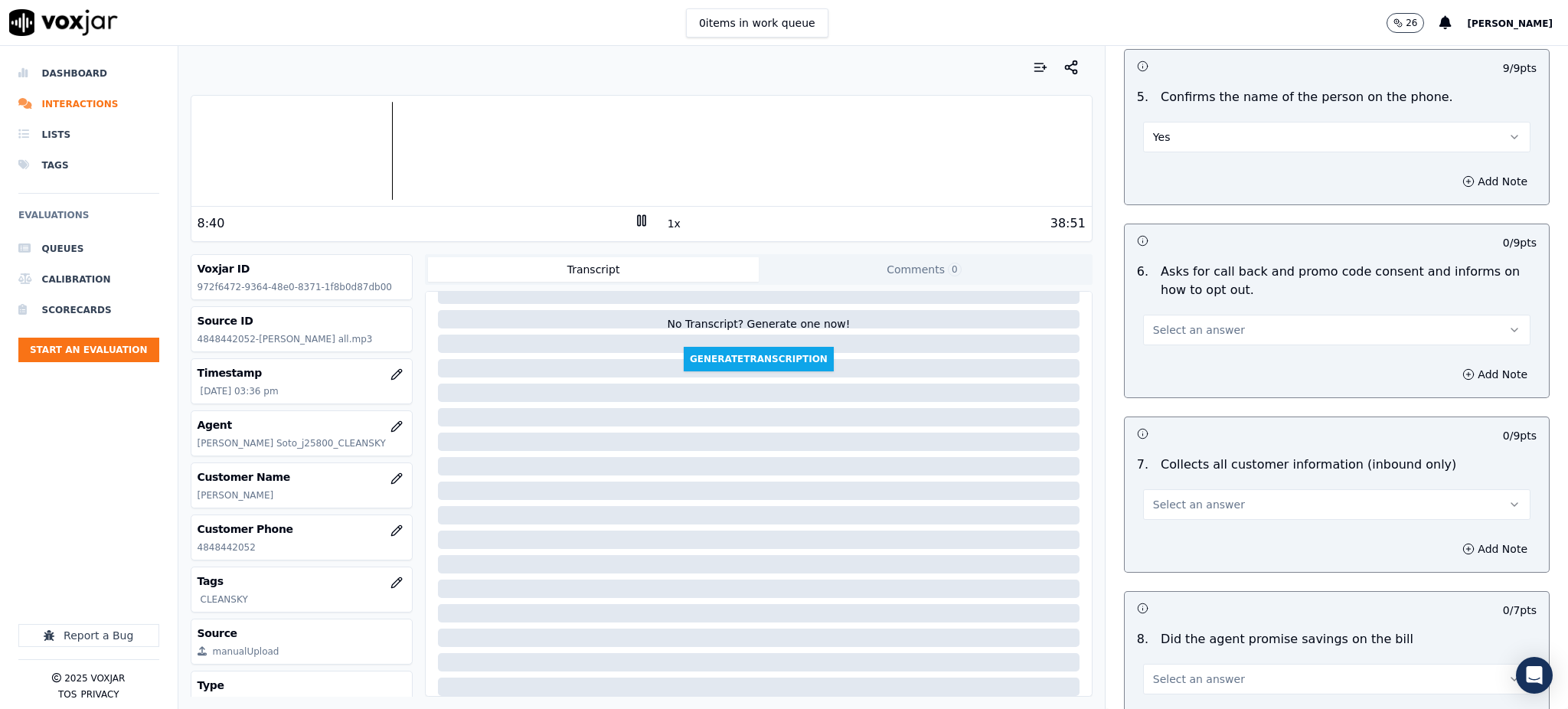
click at [1168, 322] on span "Select an answer" at bounding box center [1198, 330] width 92 height 16
click at [1168, 328] on div "Yes" at bounding box center [1303, 328] width 354 height 24
click at [1192, 497] on span "Select an answer" at bounding box center [1198, 505] width 92 height 16
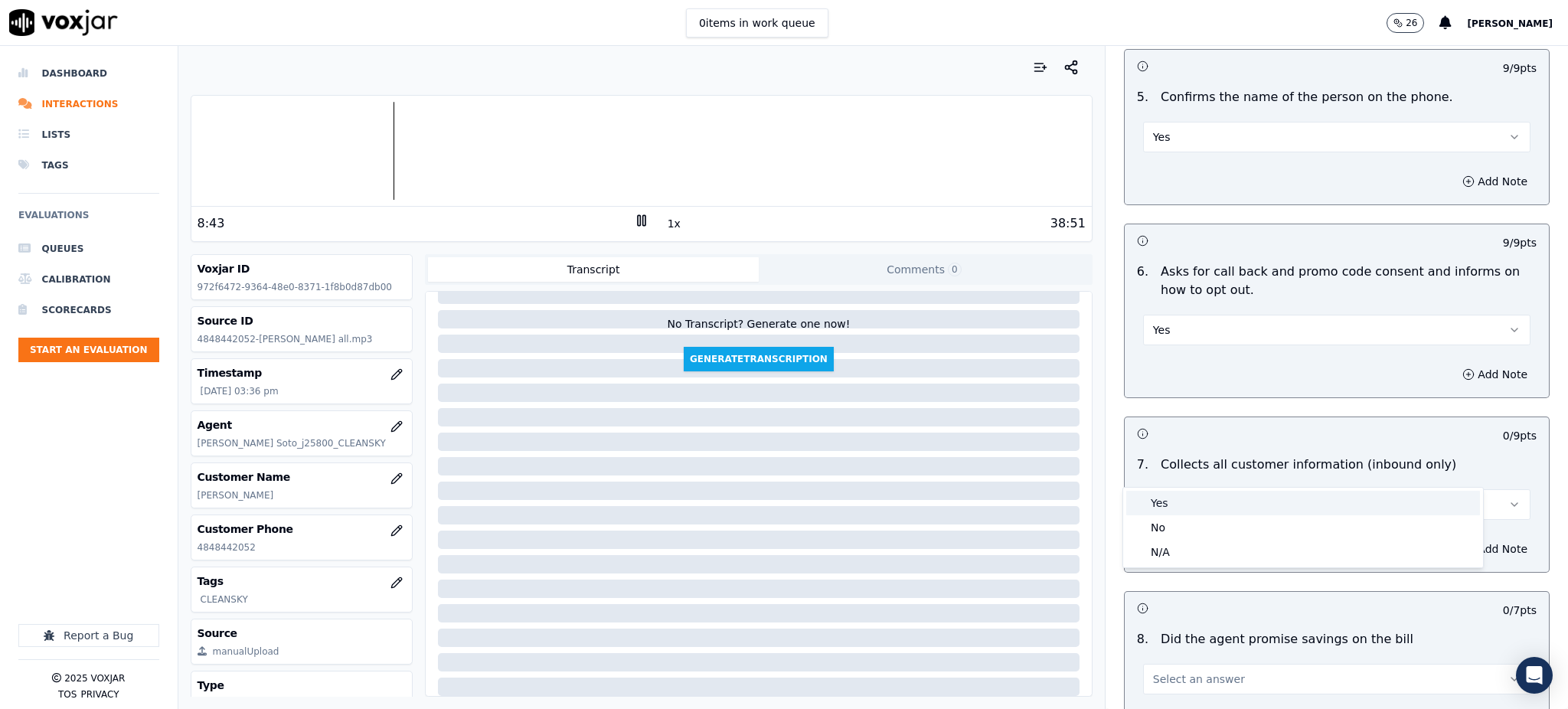
click at [1191, 496] on div "Yes" at bounding box center [1303, 503] width 354 height 24
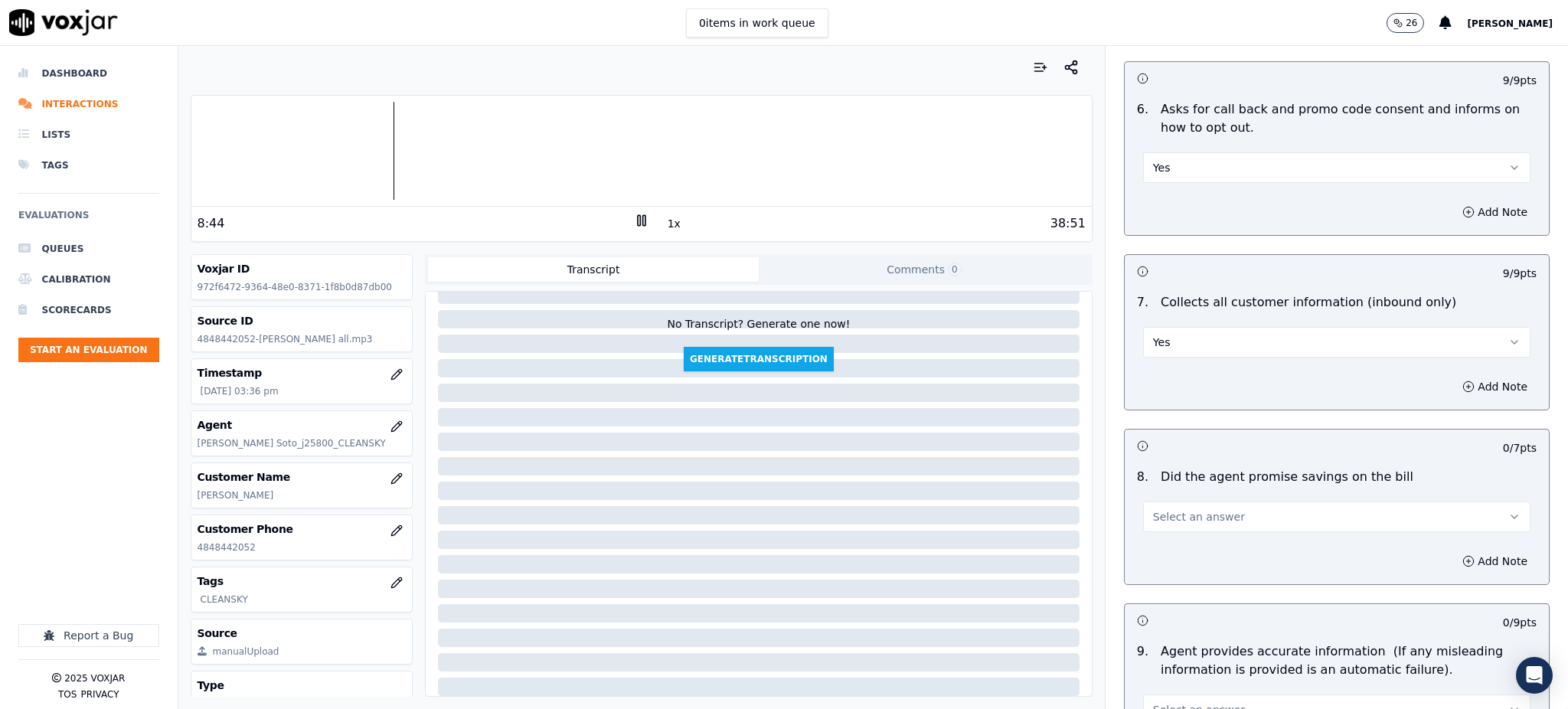
scroll to position [1122, 0]
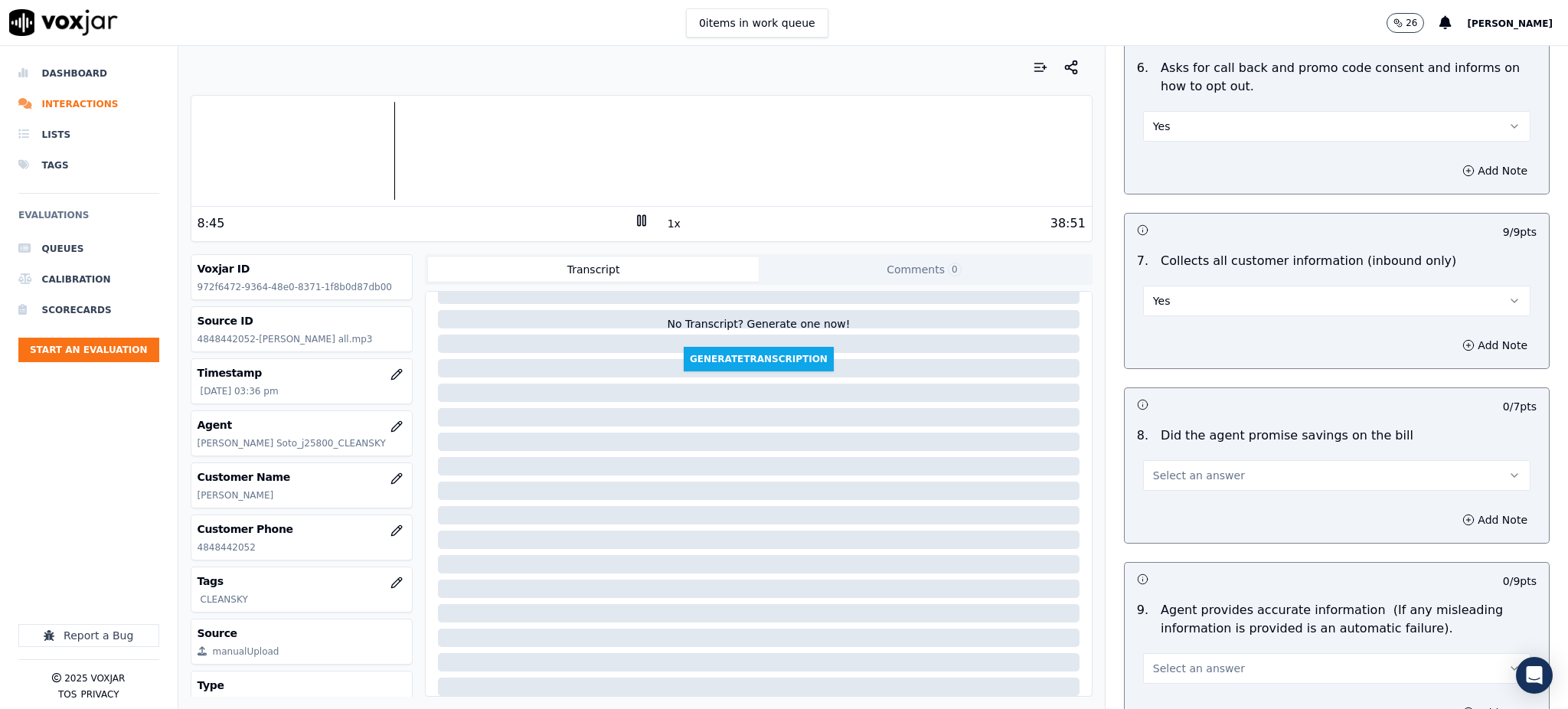
click at [1205, 457] on div "Select an answer" at bounding box center [1337, 473] width 388 height 34
click at [1204, 460] on button "Select an answer" at bounding box center [1337, 475] width 388 height 31
click at [1193, 478] on div "Yes" at bounding box center [1303, 473] width 354 height 24
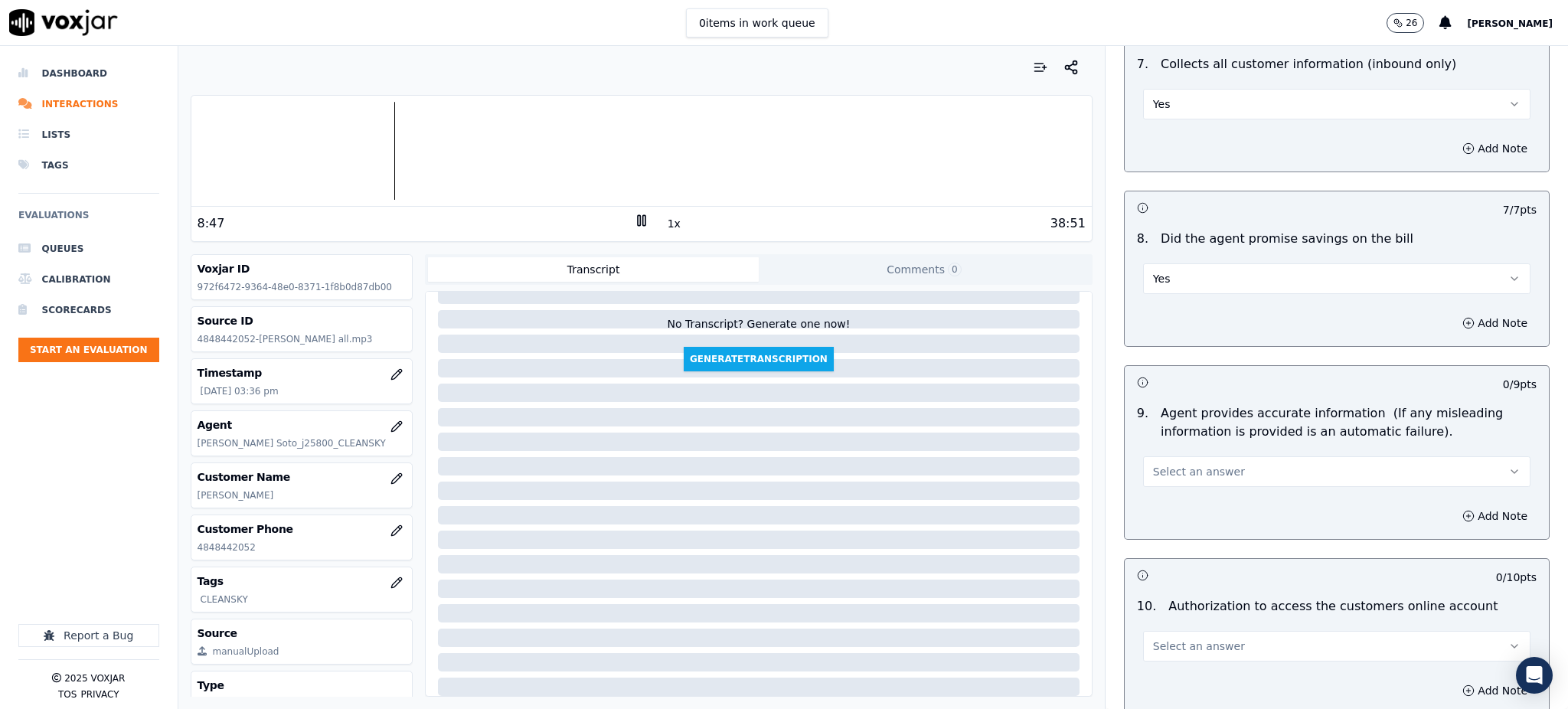
scroll to position [1326, 0]
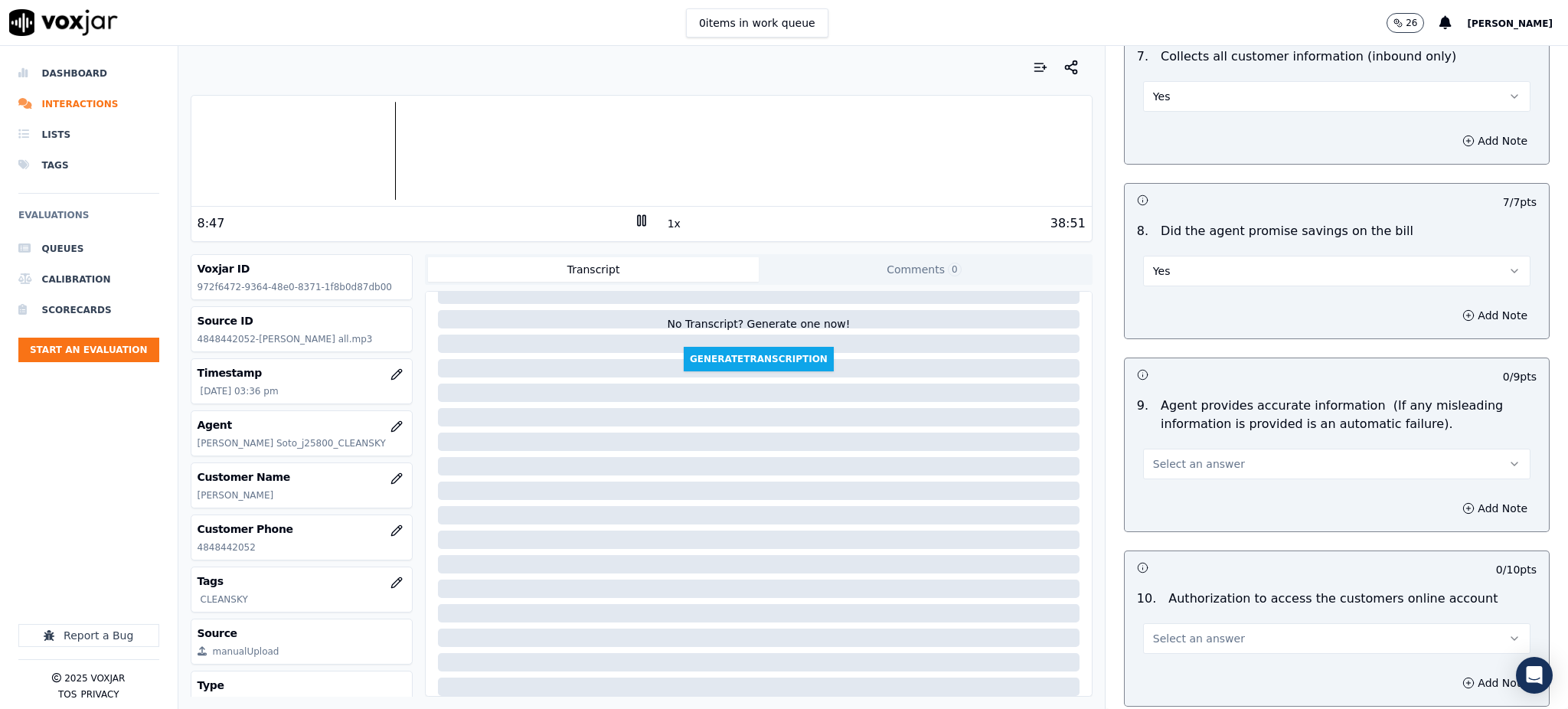
click at [1184, 457] on span "Select an answer" at bounding box center [1198, 465] width 92 height 16
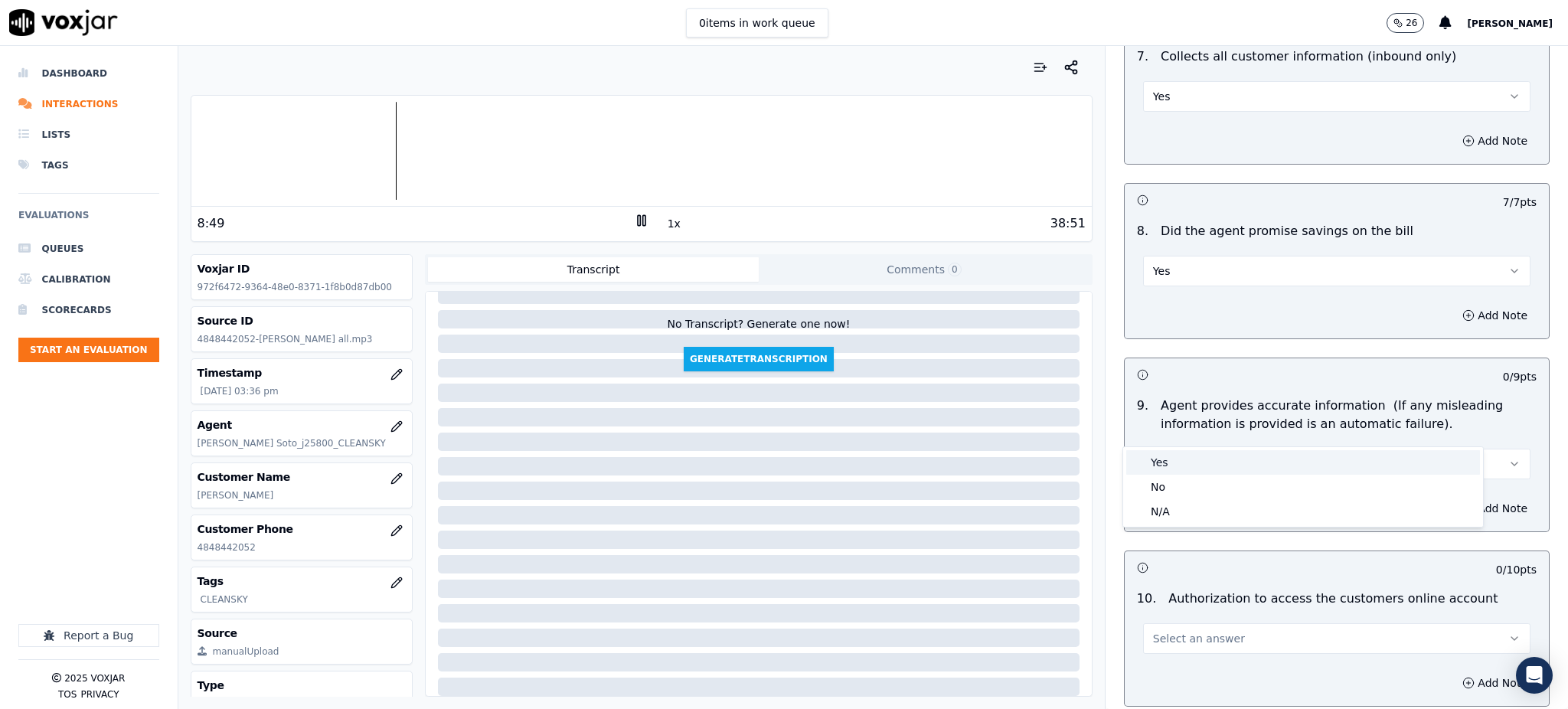
click at [1176, 458] on div "Yes" at bounding box center [1303, 463] width 354 height 24
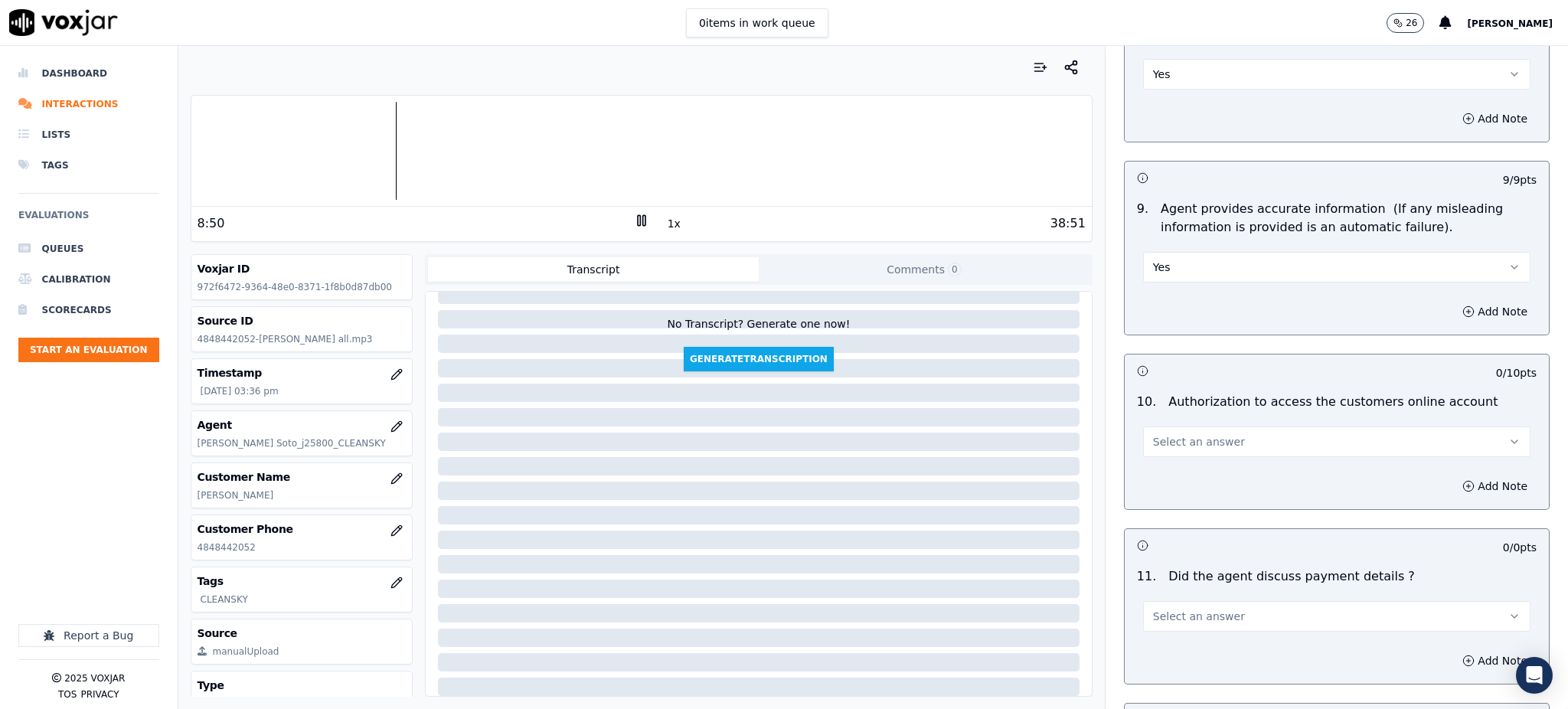
scroll to position [1532, 0]
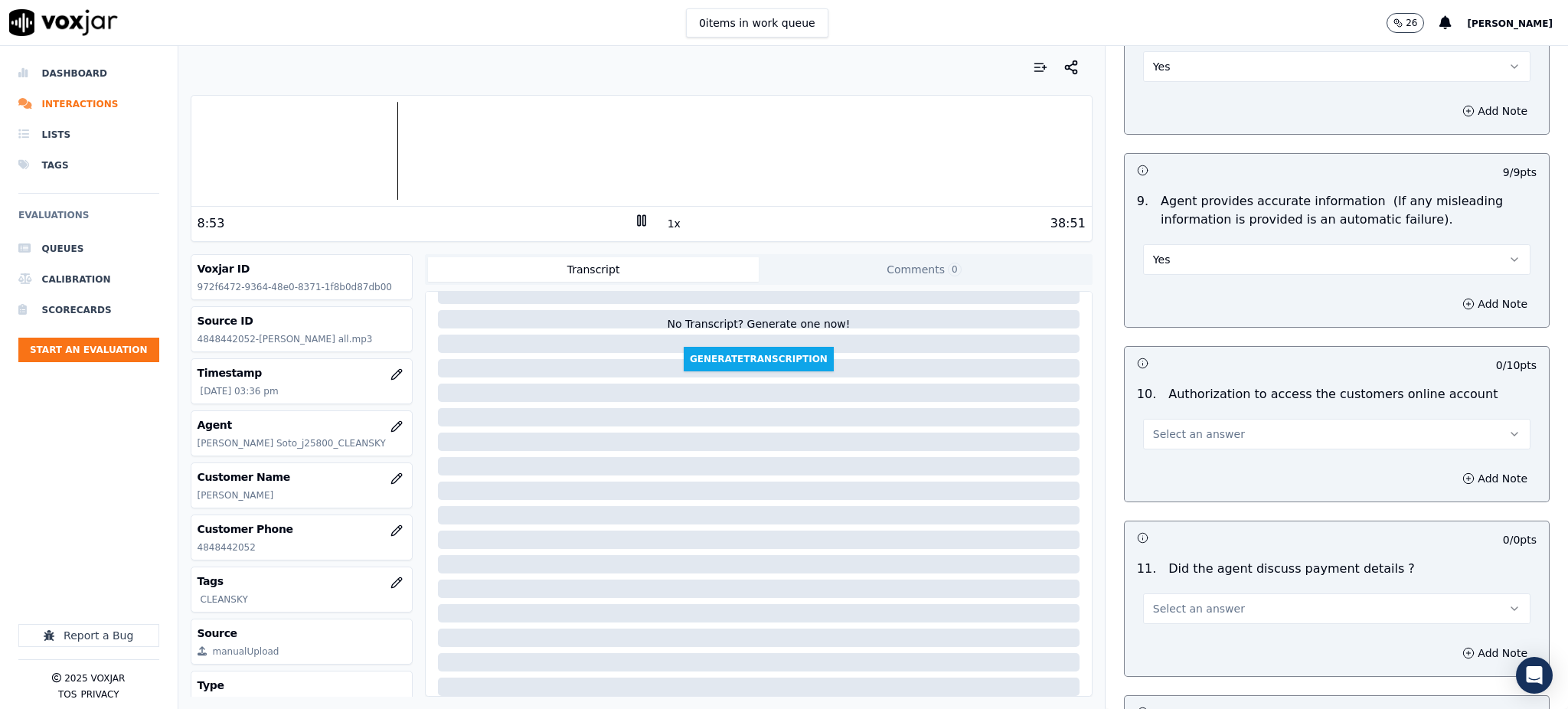
click at [1201, 426] on span "Select an answer" at bounding box center [1198, 434] width 92 height 16
click at [1172, 453] on div "No" at bounding box center [1303, 457] width 354 height 24
click at [1463, 468] on button "Add Note" at bounding box center [1495, 478] width 84 height 22
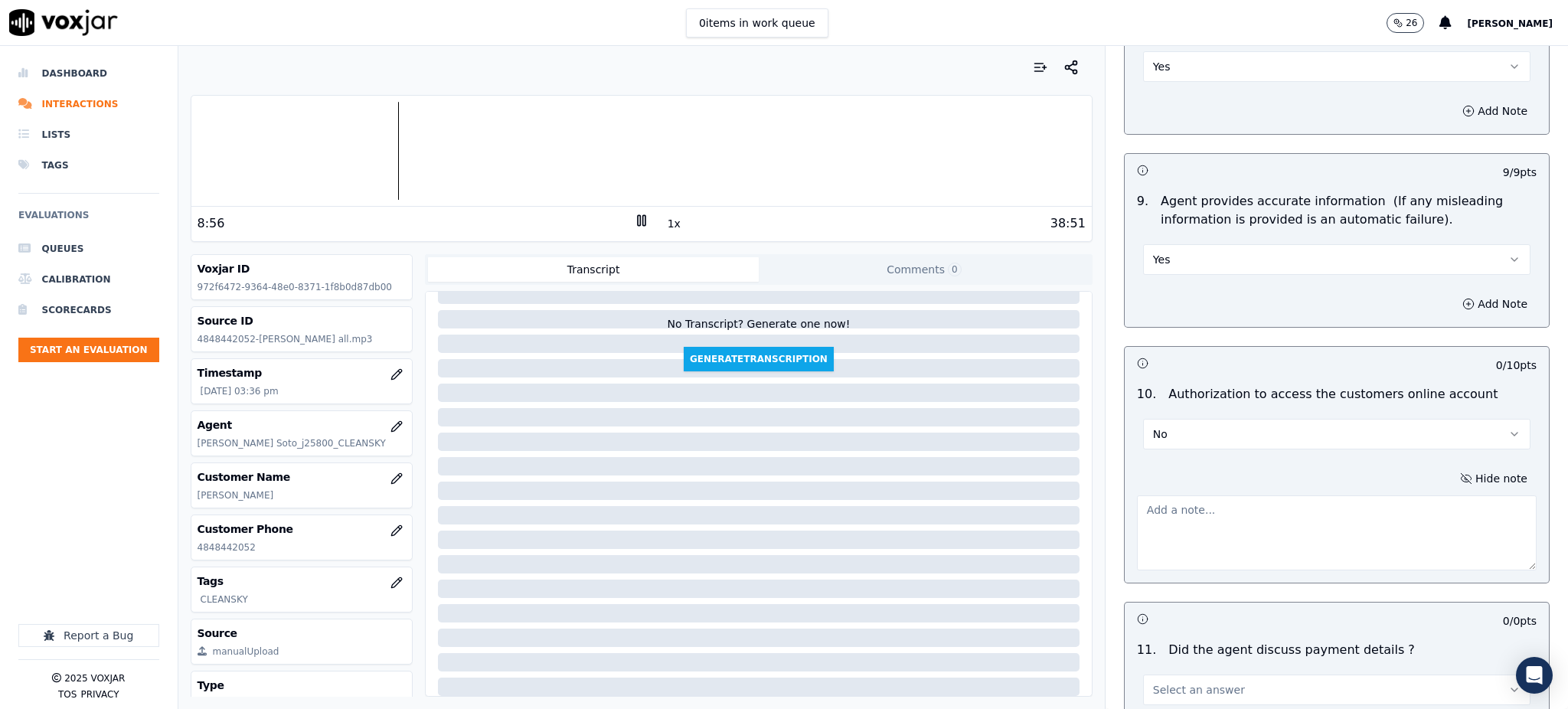
click at [1159, 495] on textarea at bounding box center [1337, 533] width 400 height 75
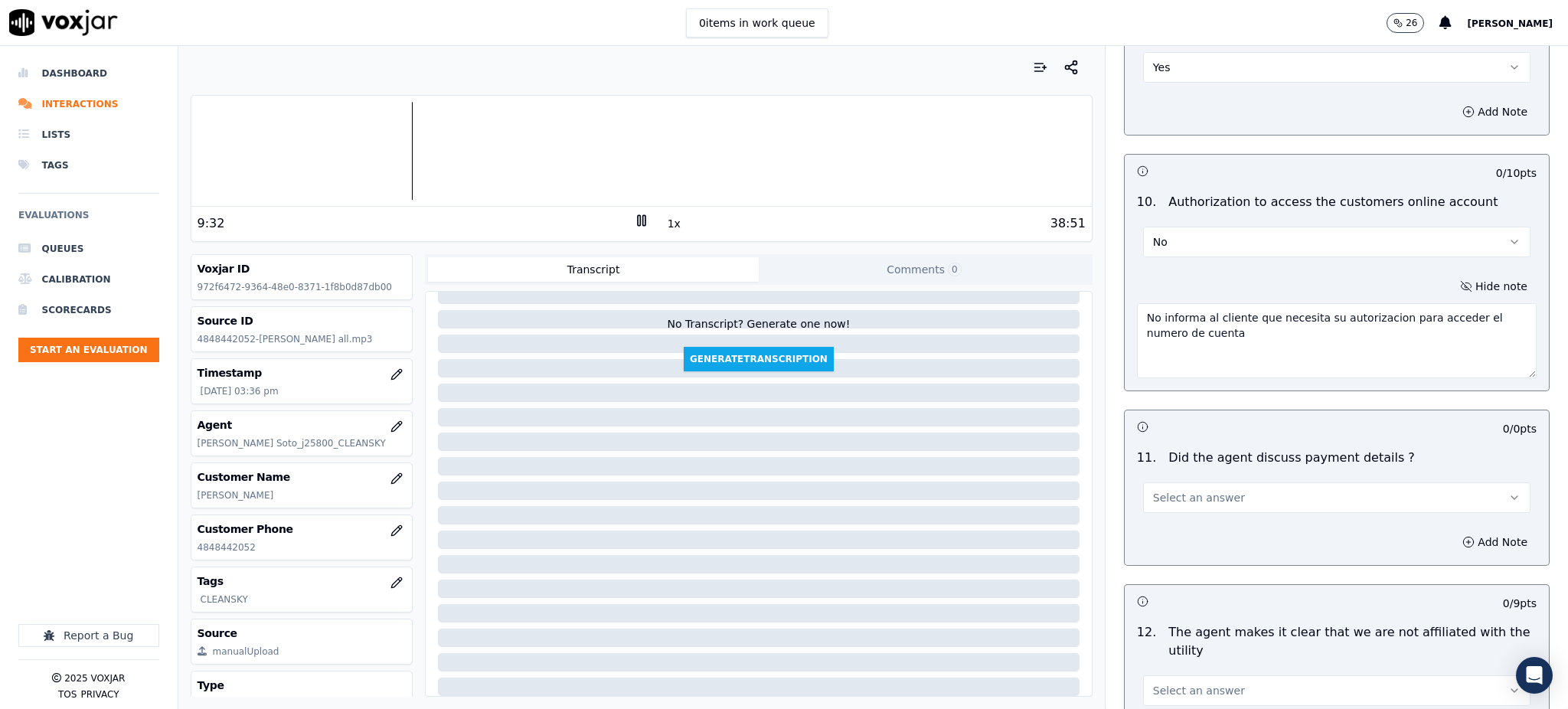
scroll to position [1735, 0]
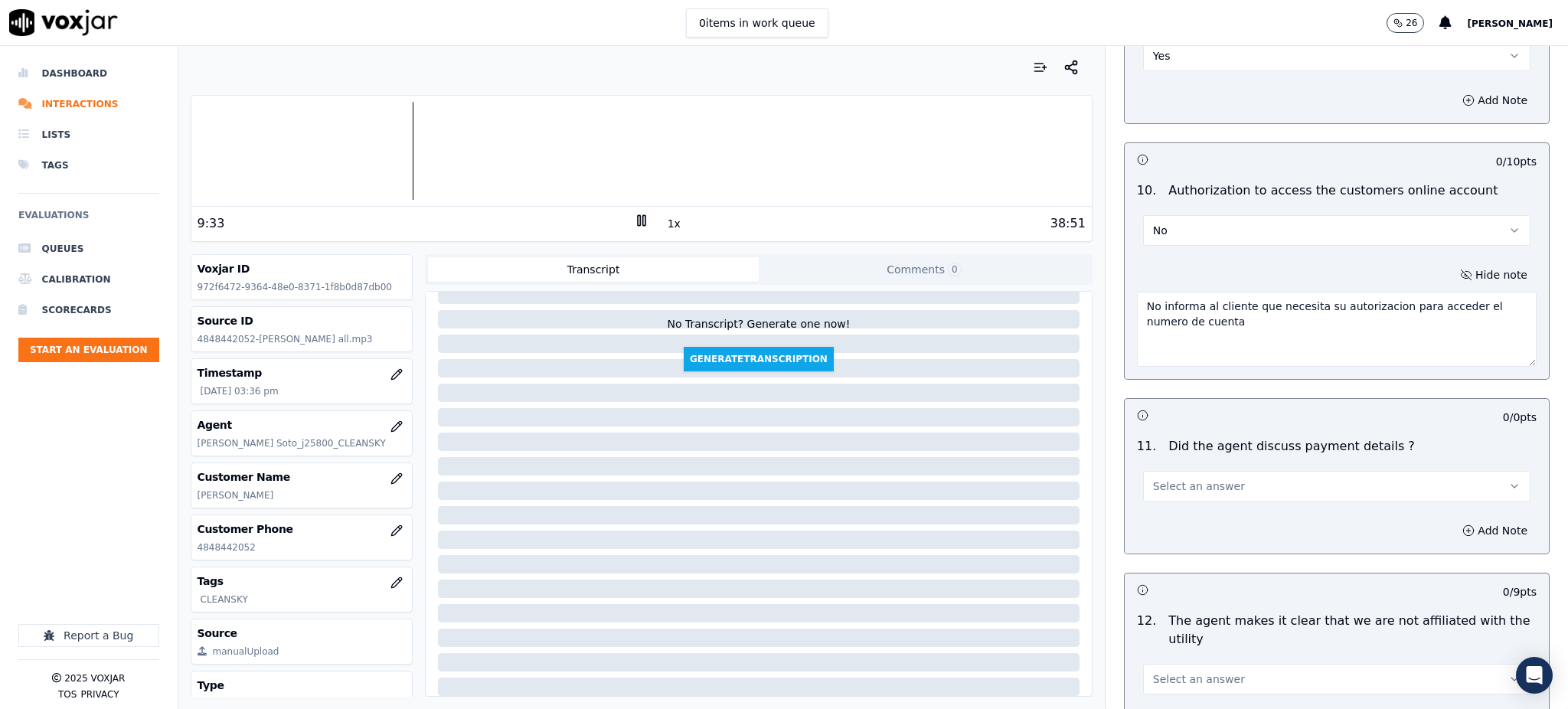
type textarea "No informa al cliente que necesita su autorizacion para acceder el numero de cu…"
drag, startPoint x: 1181, startPoint y: 437, endPoint x: 1182, endPoint y: 461, distance: 24.0
click at [1181, 471] on button "Select an answer" at bounding box center [1337, 485] width 388 height 31
drag, startPoint x: 1184, startPoint y: 525, endPoint x: 1176, endPoint y: 577, distance: 52.6
click at [1184, 527] on div "N/A" at bounding box center [1303, 533] width 354 height 24
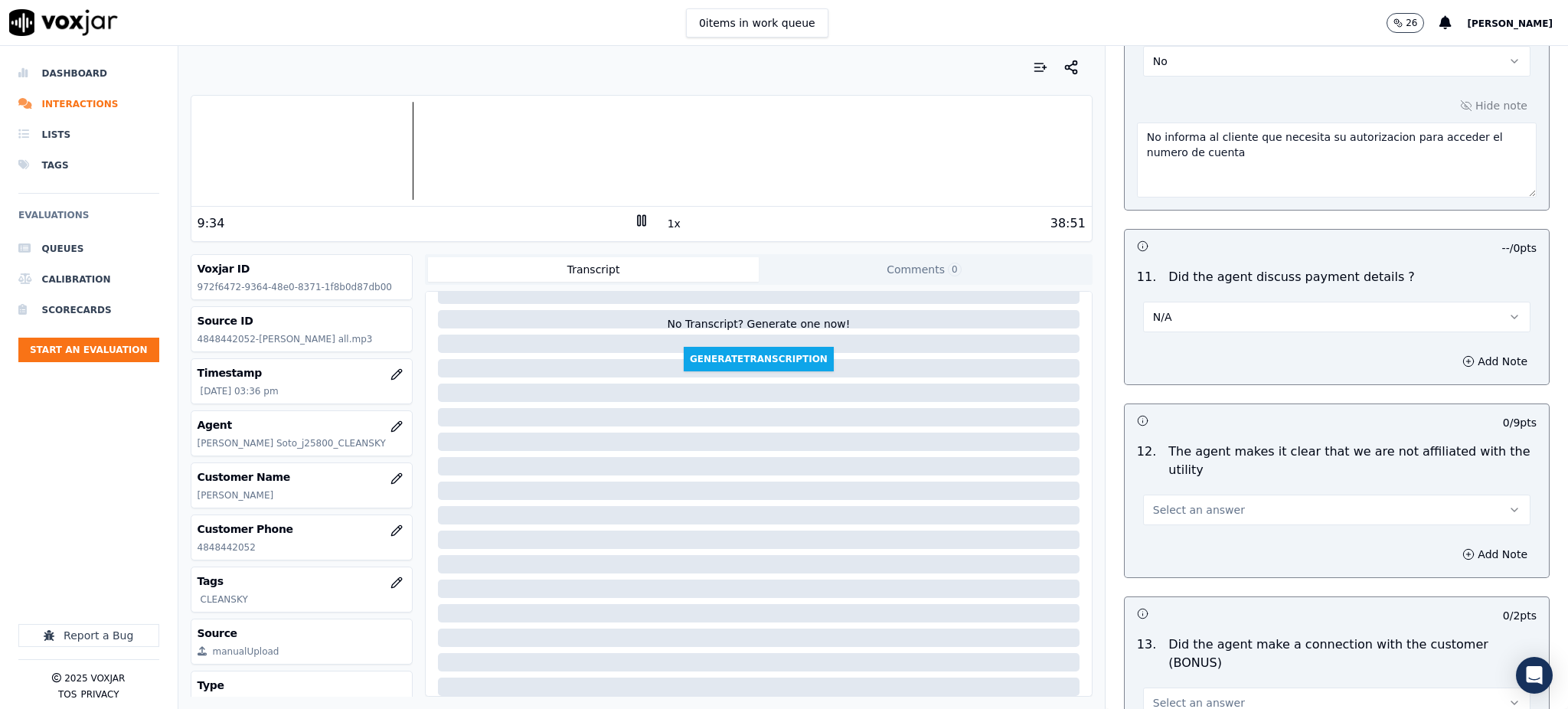
scroll to position [1939, 0]
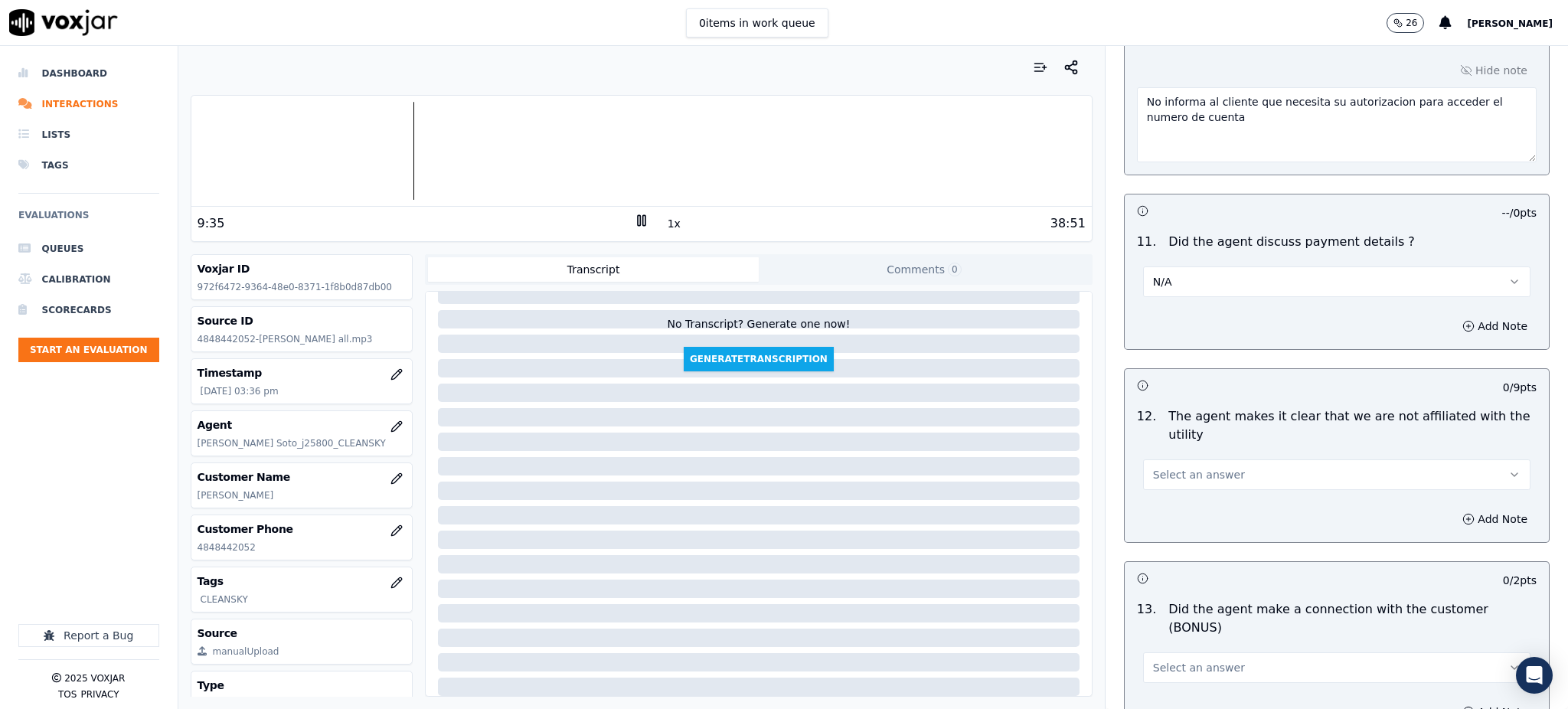
click at [1160, 467] on span "Select an answer" at bounding box center [1198, 475] width 92 height 16
click at [1164, 472] on div "Yes" at bounding box center [1303, 473] width 354 height 24
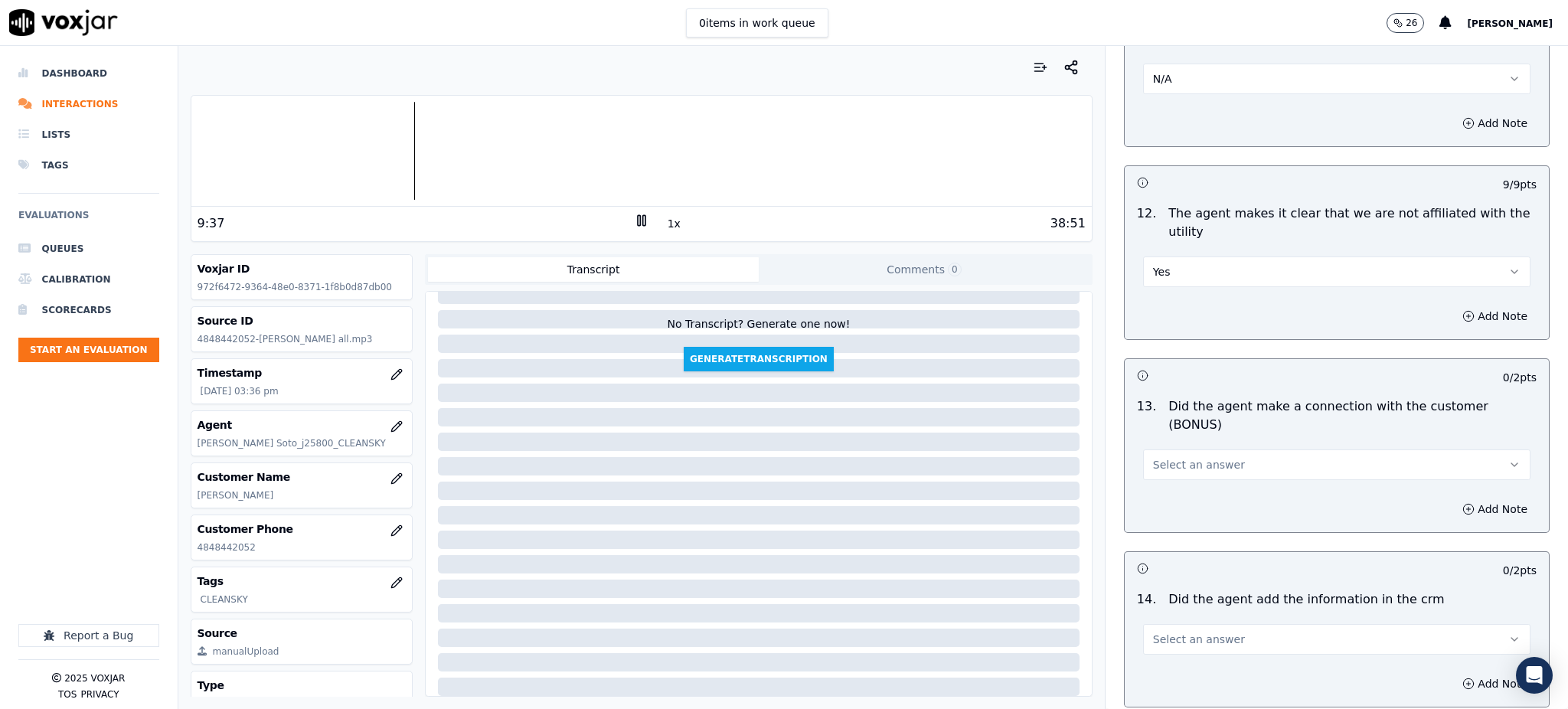
scroll to position [2246, 0]
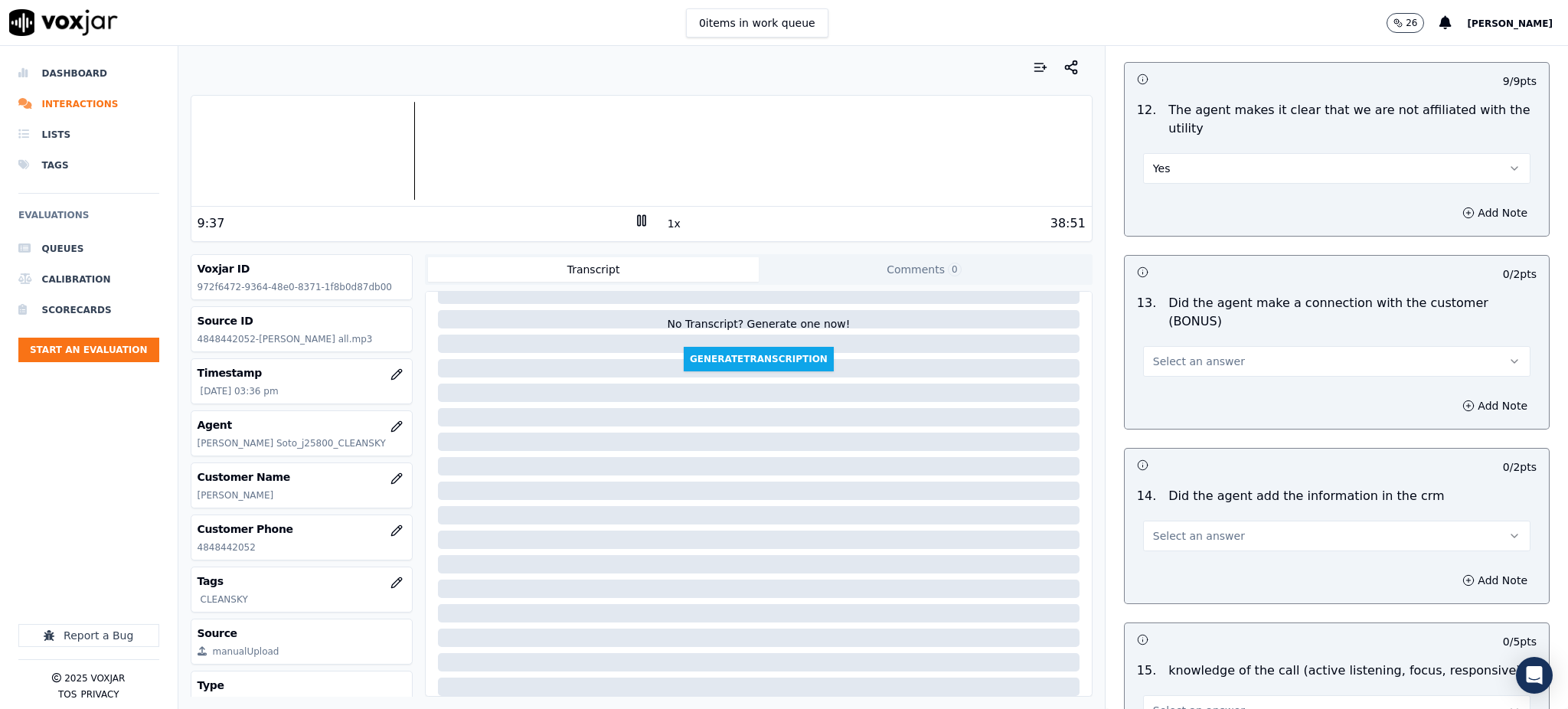
click at [1152, 354] on span "Select an answer" at bounding box center [1198, 361] width 92 height 16
click at [1158, 336] on div "Yes" at bounding box center [1303, 342] width 354 height 24
drag, startPoint x: 1152, startPoint y: 481, endPoint x: 1153, endPoint y: 497, distance: 16.0
click at [1152, 528] on span "Select an answer" at bounding box center [1198, 536] width 92 height 16
drag, startPoint x: 1153, startPoint y: 497, endPoint x: 1152, endPoint y: 575, distance: 78.0
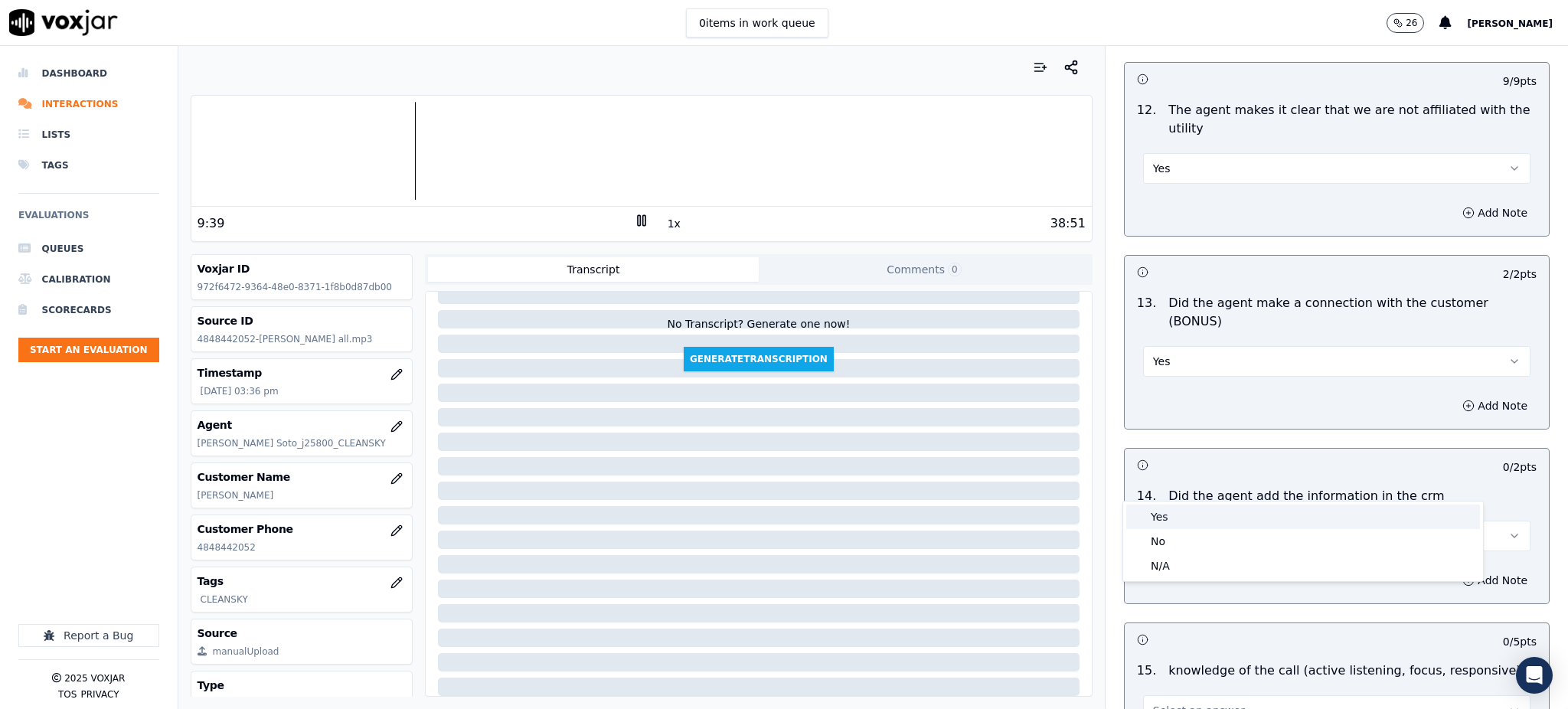
click at [1153, 524] on div "Yes" at bounding box center [1303, 517] width 354 height 24
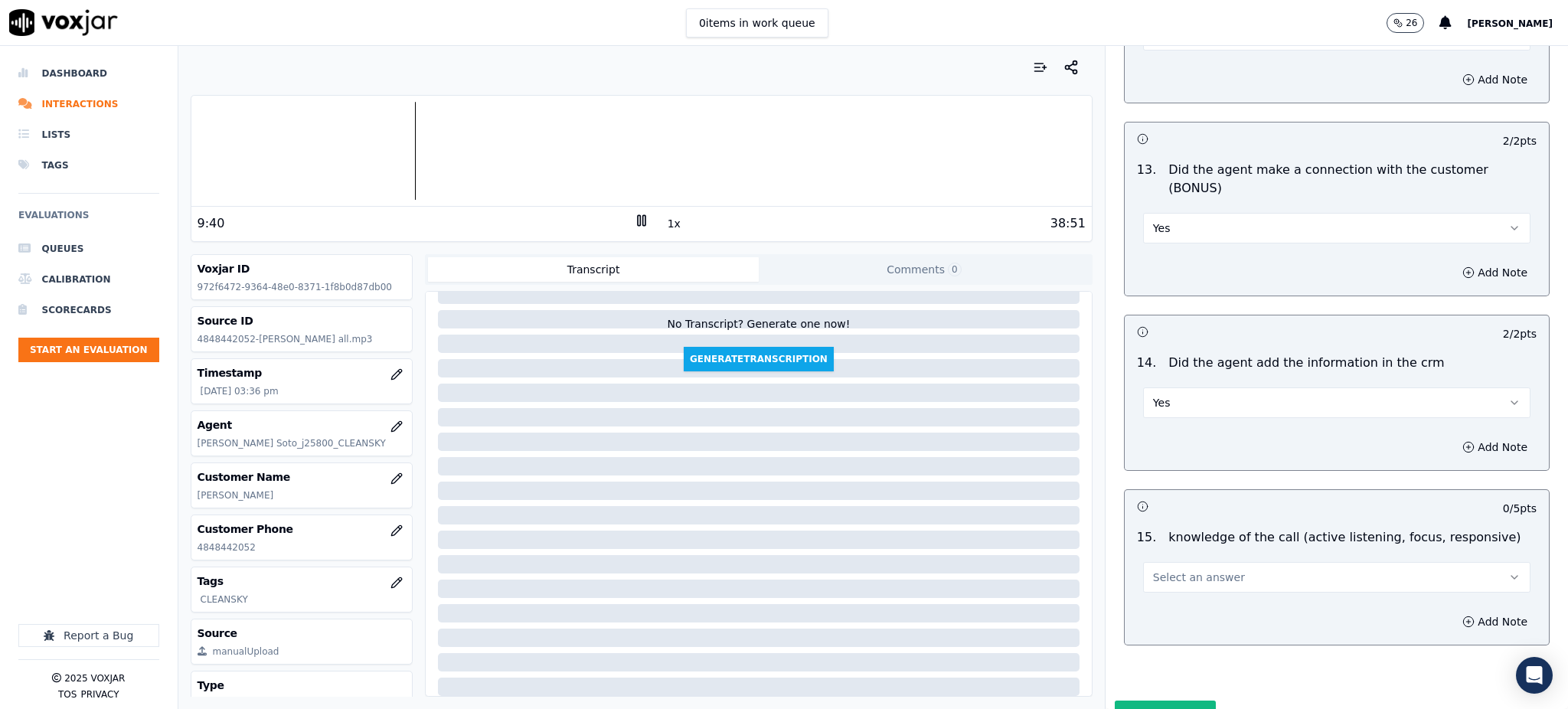
scroll to position [2399, 0]
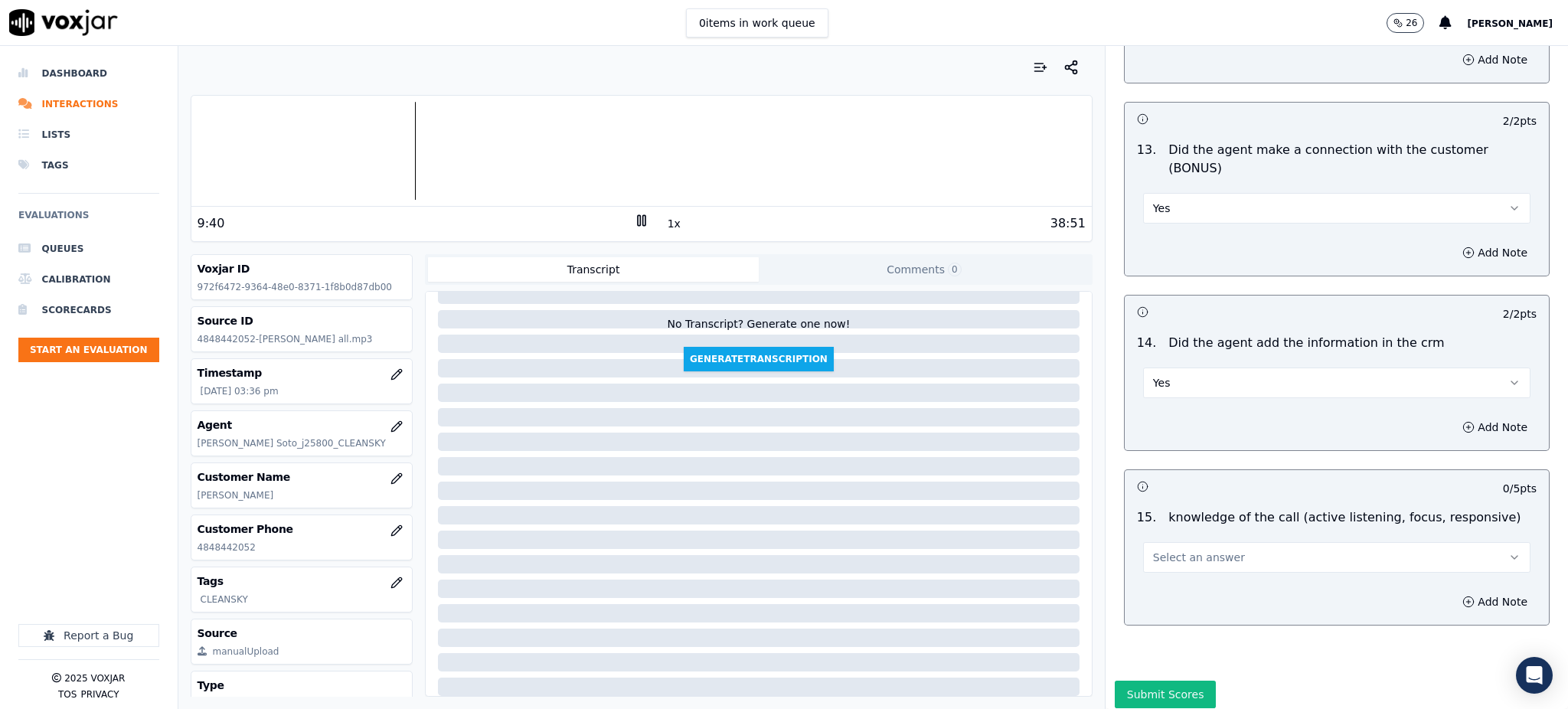
click at [1143, 542] on button "Select an answer" at bounding box center [1337, 557] width 388 height 31
click at [1152, 535] on div "Yes" at bounding box center [1303, 537] width 354 height 24
click at [1157, 680] on button "Submit Scores" at bounding box center [1166, 694] width 102 height 28
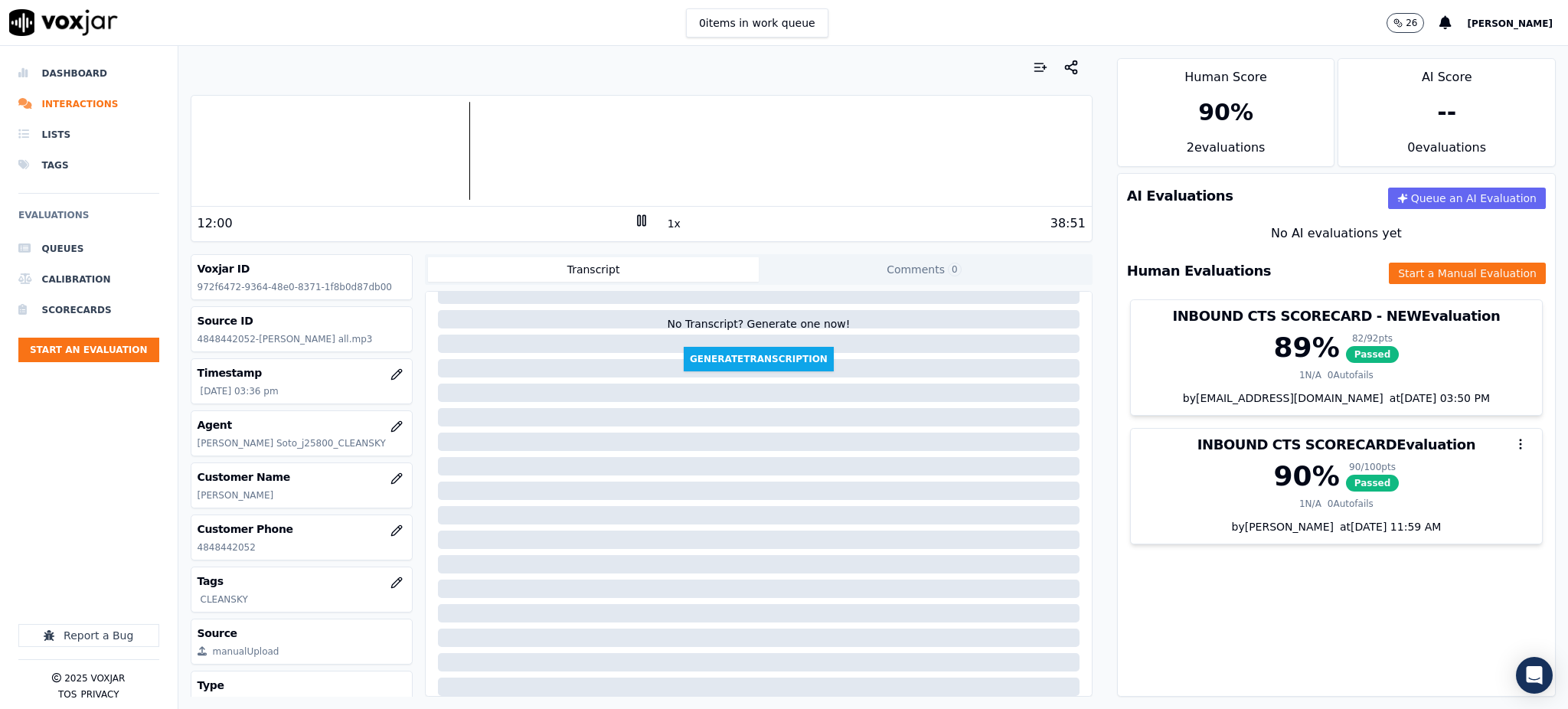
click at [634, 225] on icon at bounding box center [642, 221] width 16 height 16
click at [634, 219] on icon at bounding box center [642, 221] width 16 height 16
click at [643, 218] on rect at bounding box center [643, 219] width 3 height 10
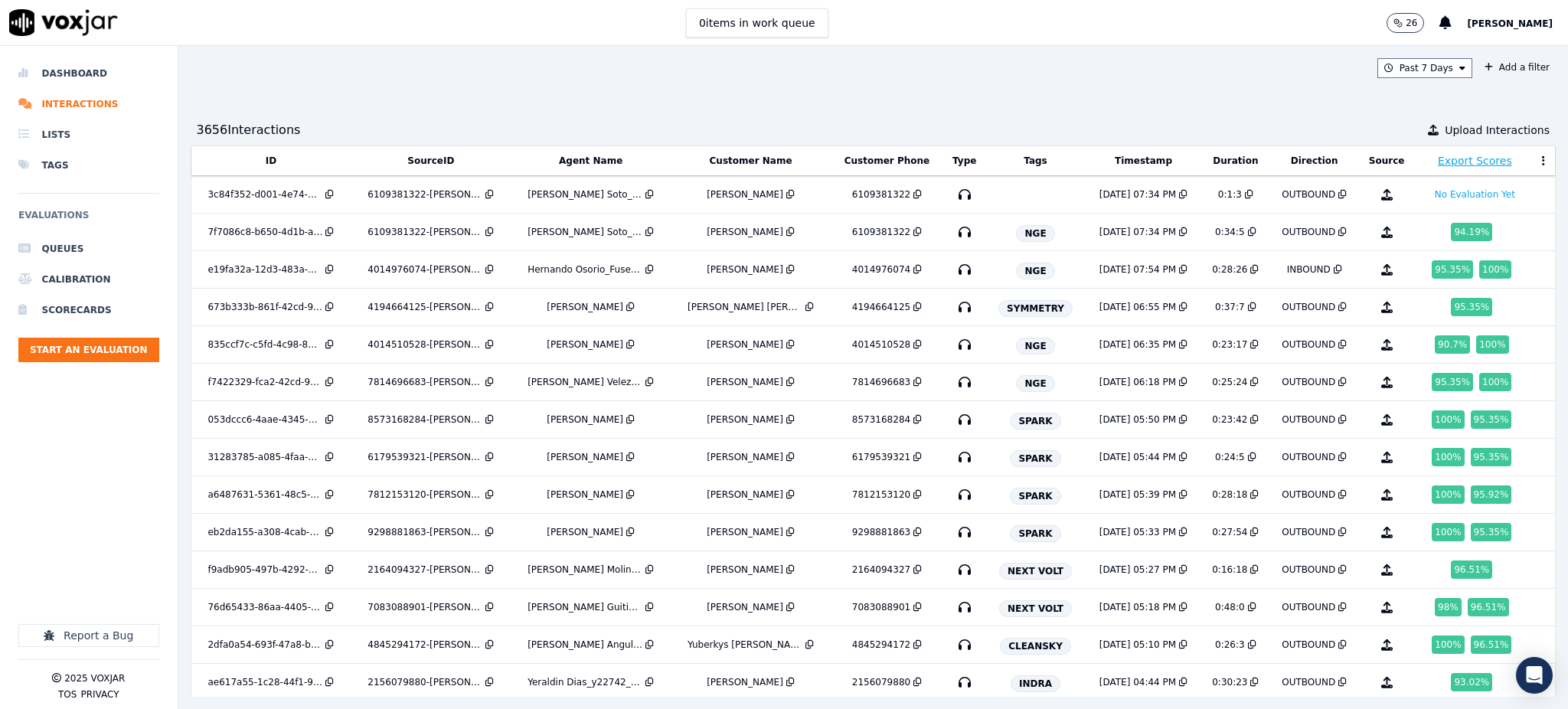
scroll to position [203, 0]
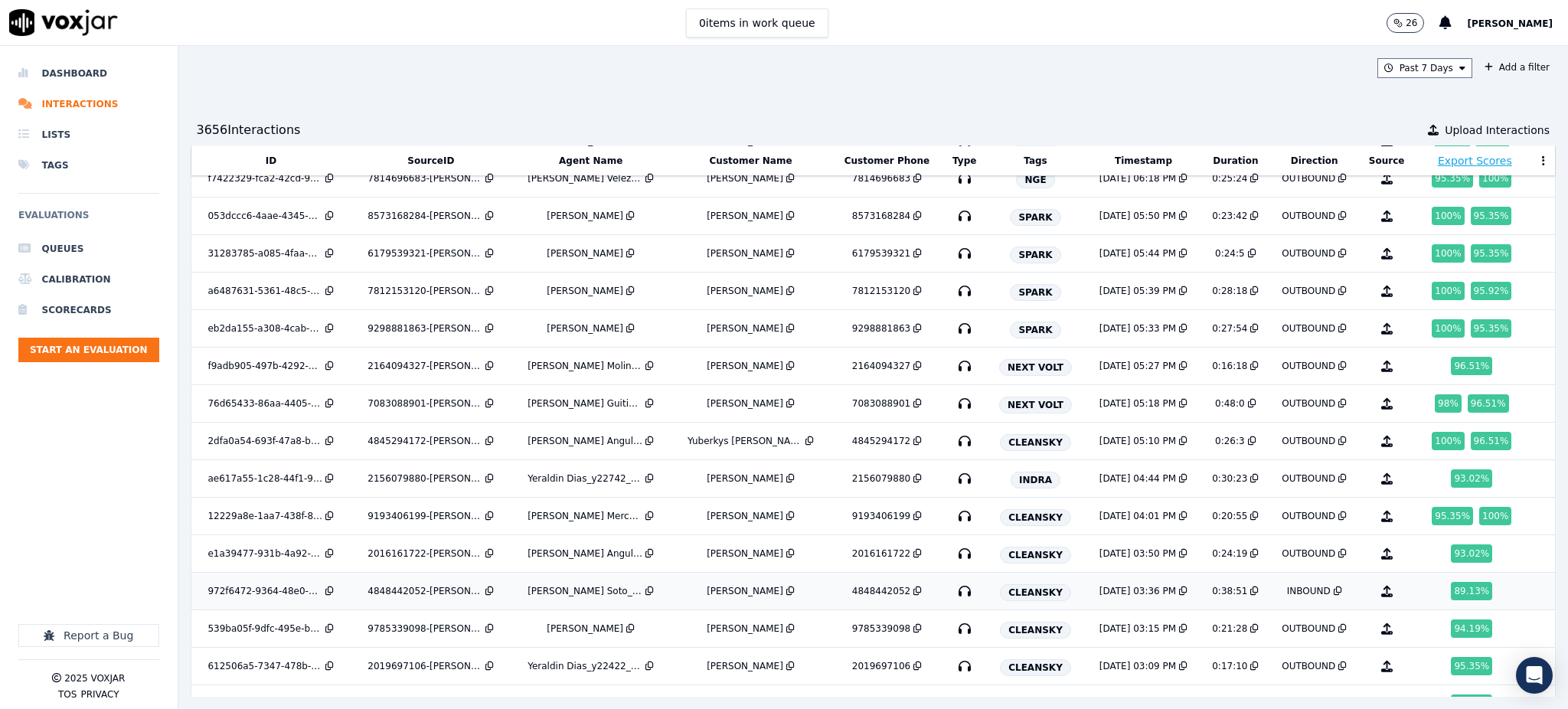
click at [913, 588] on icon at bounding box center [918, 591] width 9 height 10
click at [952, 625] on icon "button" at bounding box center [965, 629] width 24 height 24
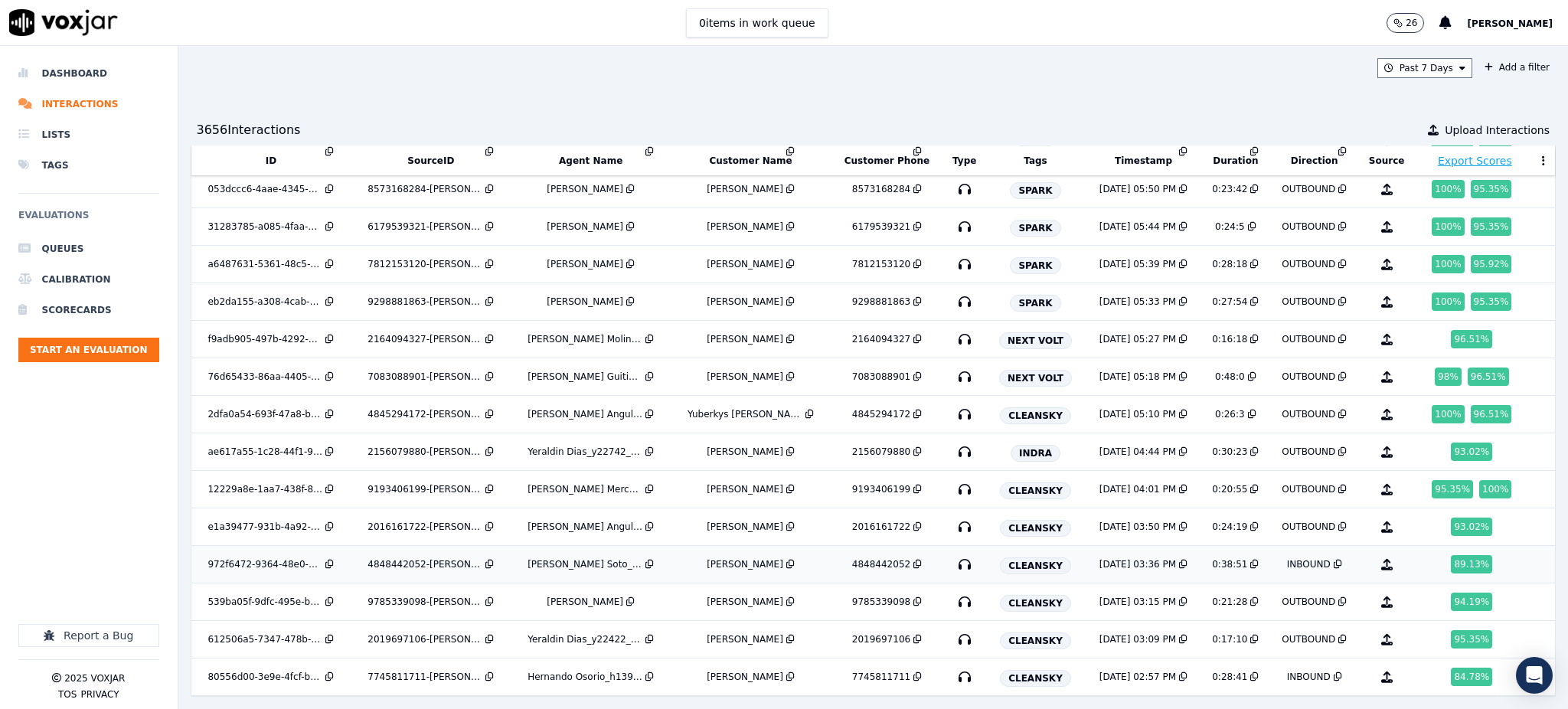
scroll to position [277, 0]
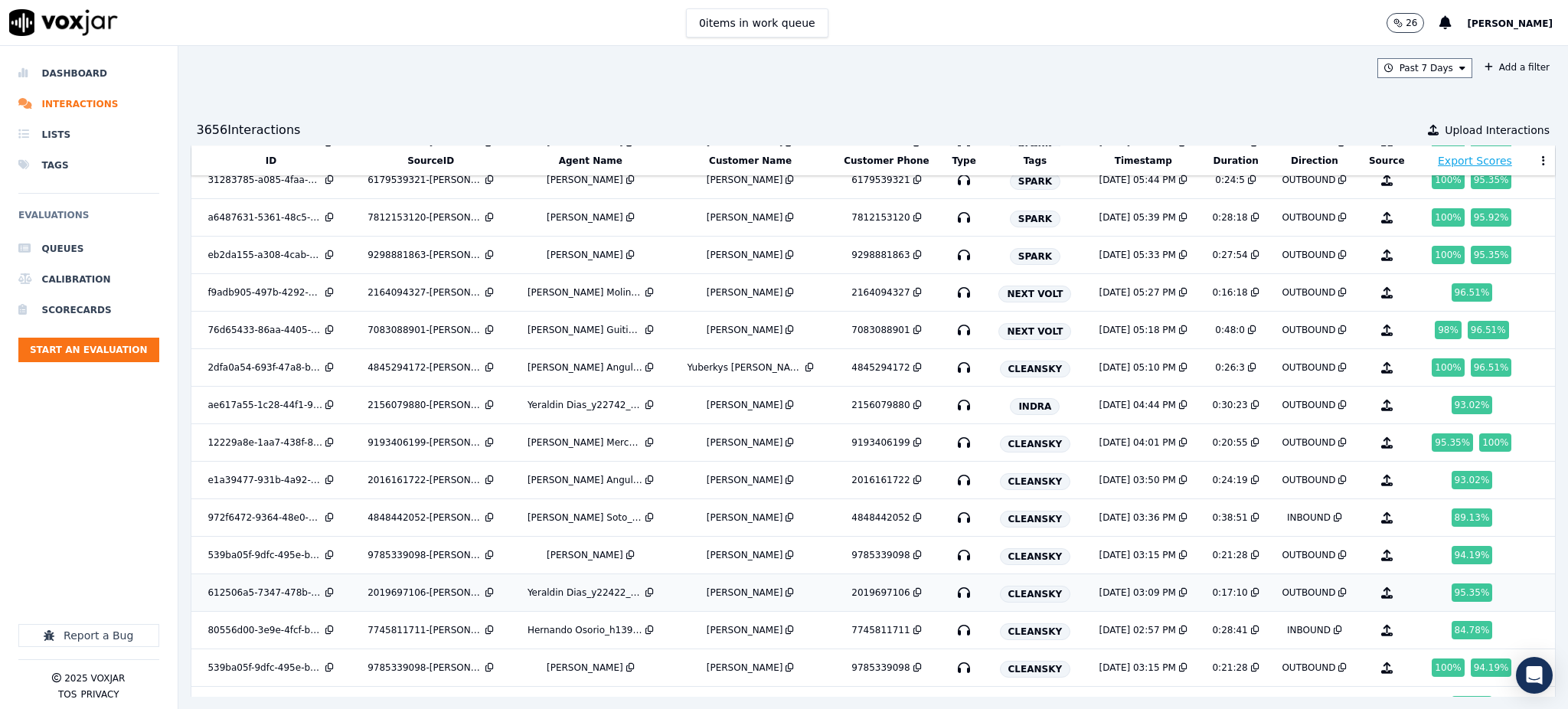
click at [956, 595] on icon "button" at bounding box center [964, 593] width 24 height 24
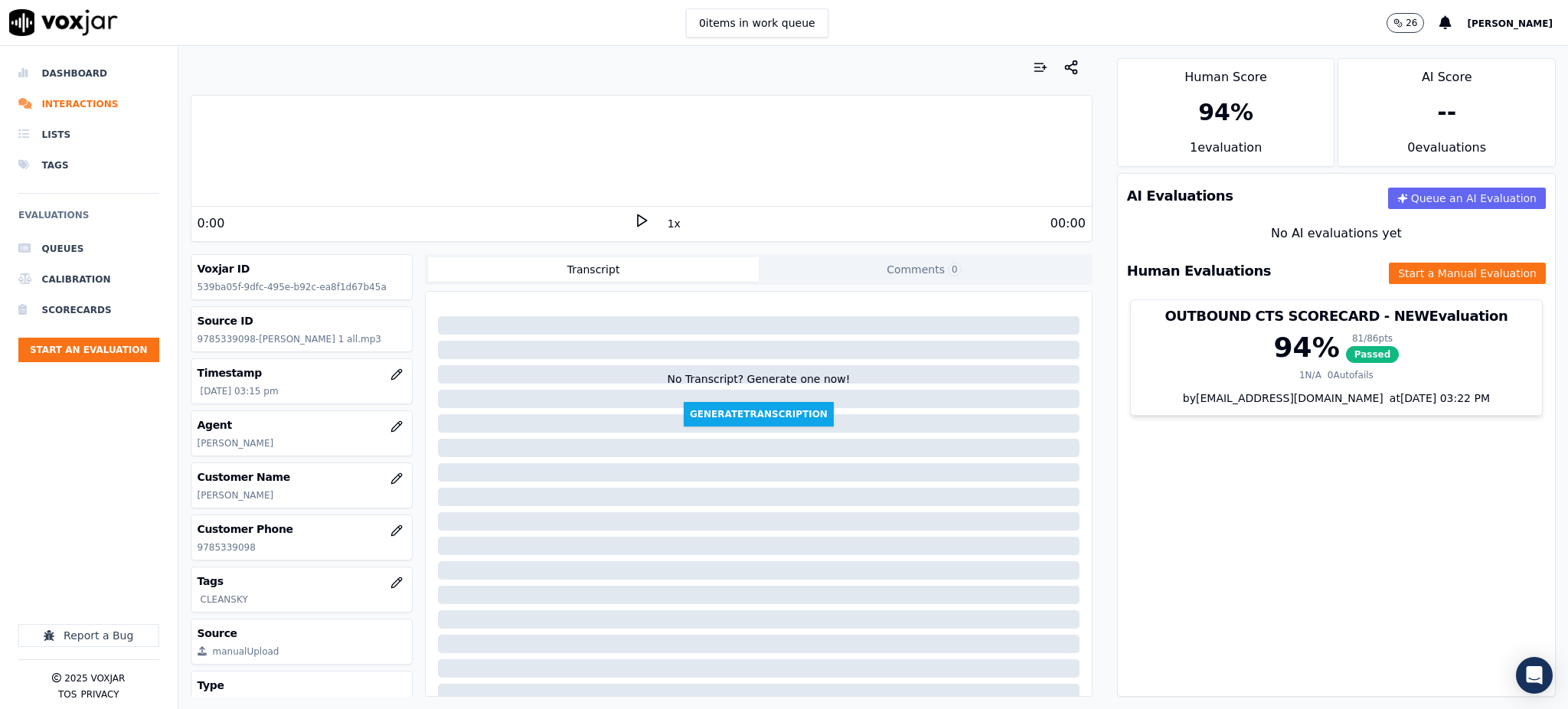
click at [634, 217] on icon at bounding box center [642, 221] width 16 height 16
drag, startPoint x: 235, startPoint y: 550, endPoint x: 191, endPoint y: 551, distance: 44.0
click at [191, 551] on div "Customer Phone [PHONE_NUMBER]" at bounding box center [301, 537] width 221 height 45
click at [634, 224] on icon at bounding box center [642, 221] width 16 height 16
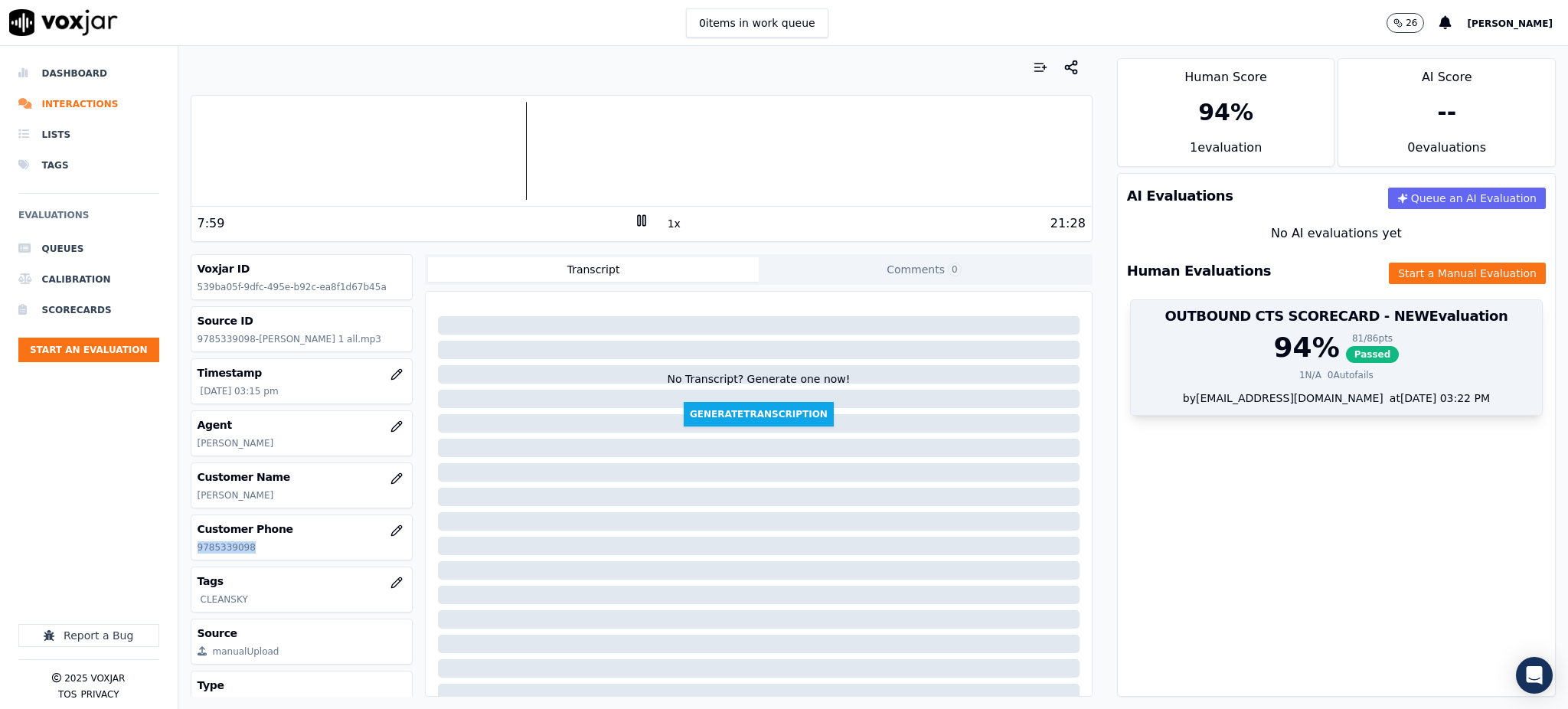
click at [1345, 359] on span "Passed" at bounding box center [1372, 354] width 53 height 17
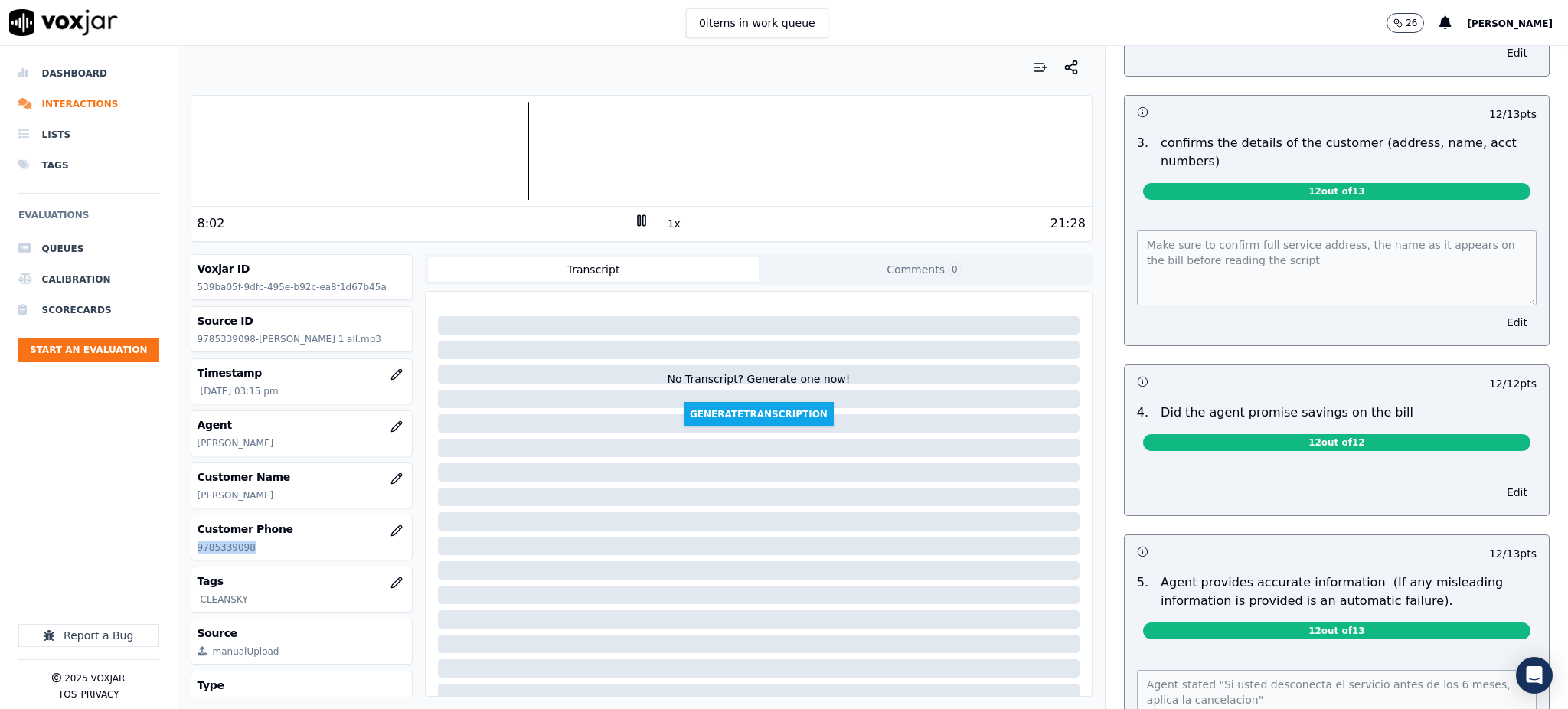
scroll to position [408, 0]
click at [1065, 239] on div "Your browser does not support the audio element. 10:02 1x 21:28 Voxjar ID 539ba…" at bounding box center [873, 377] width 1390 height 663
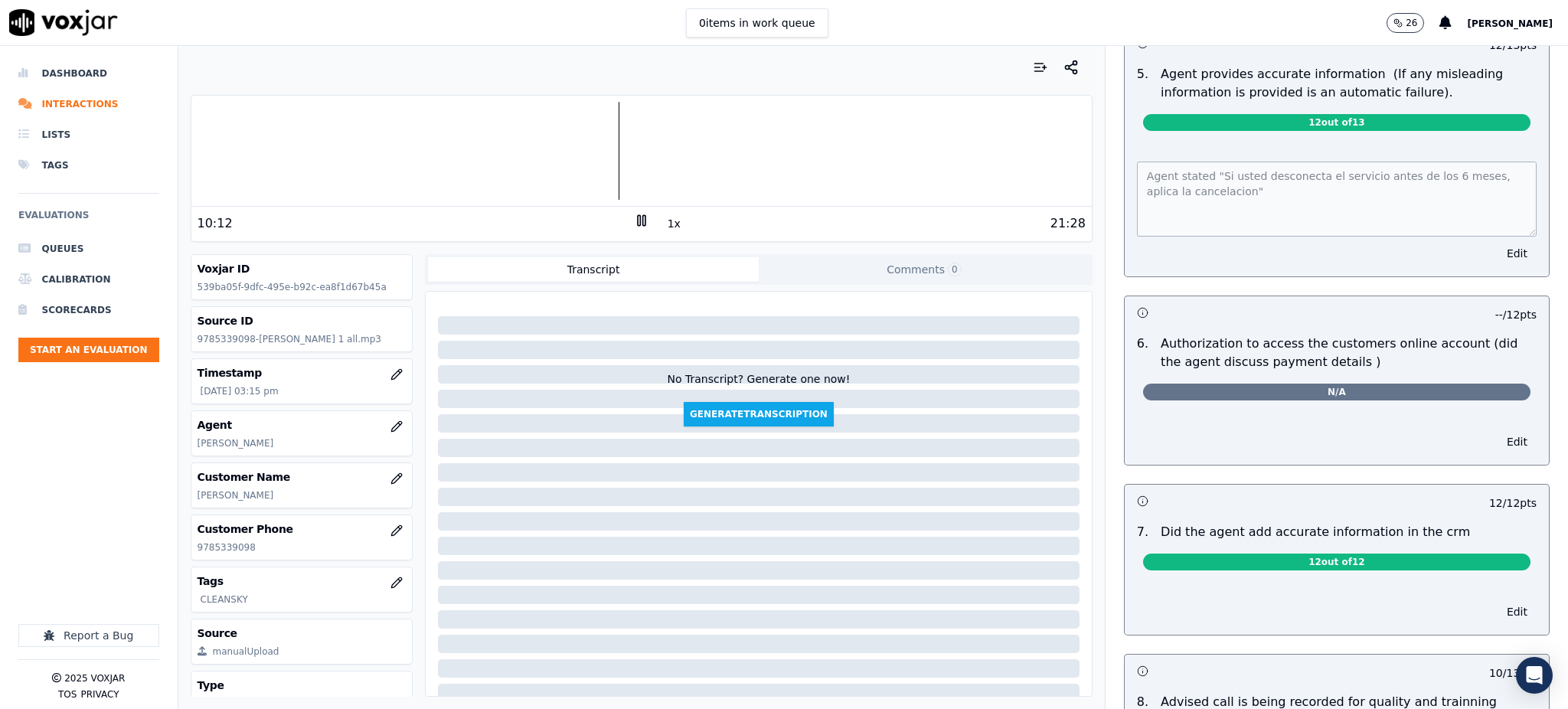
scroll to position [919, 0]
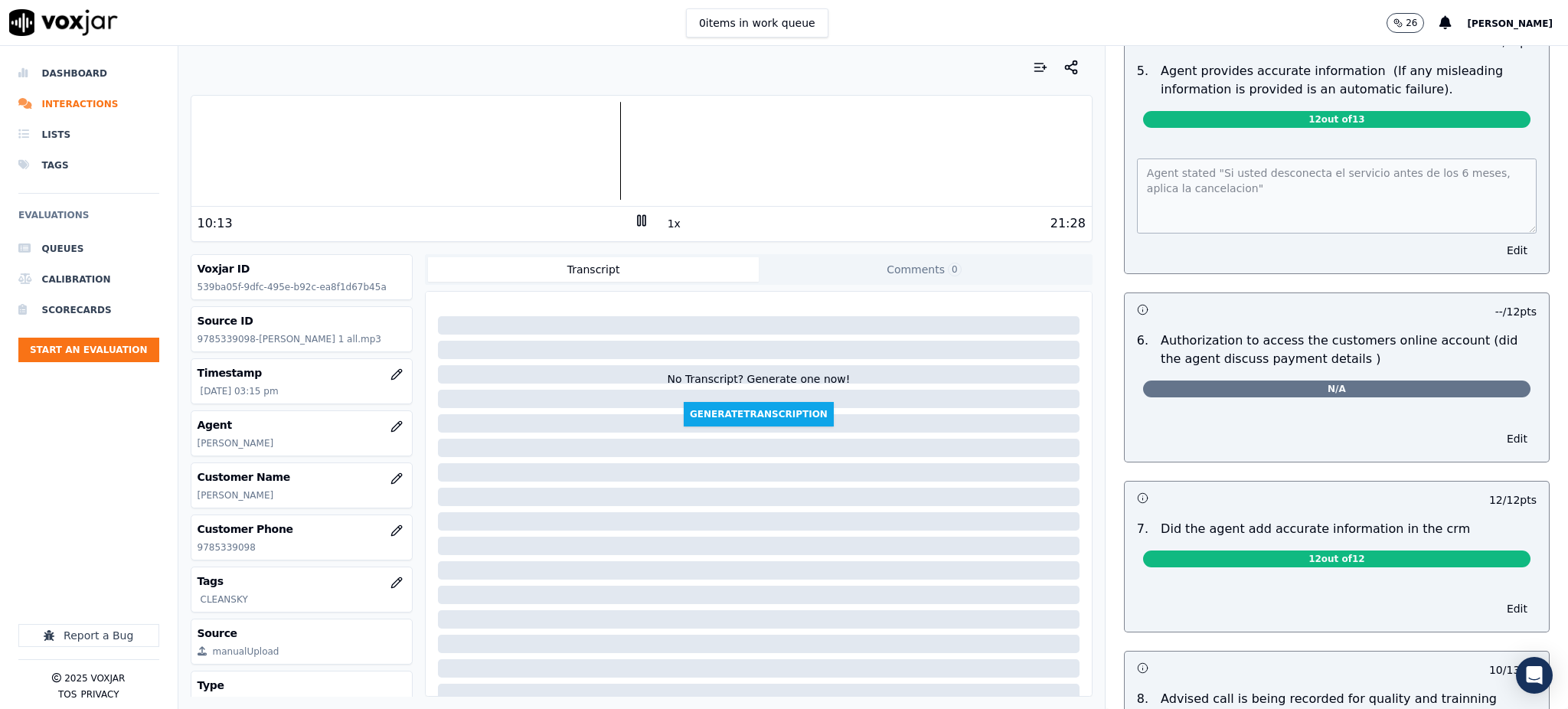
click at [1105, 171] on div "Untitled Section This is a new section 98 pts 12 / 12 pts 1 . Introduces themse…" at bounding box center [1337, 28] width 463 height 1695
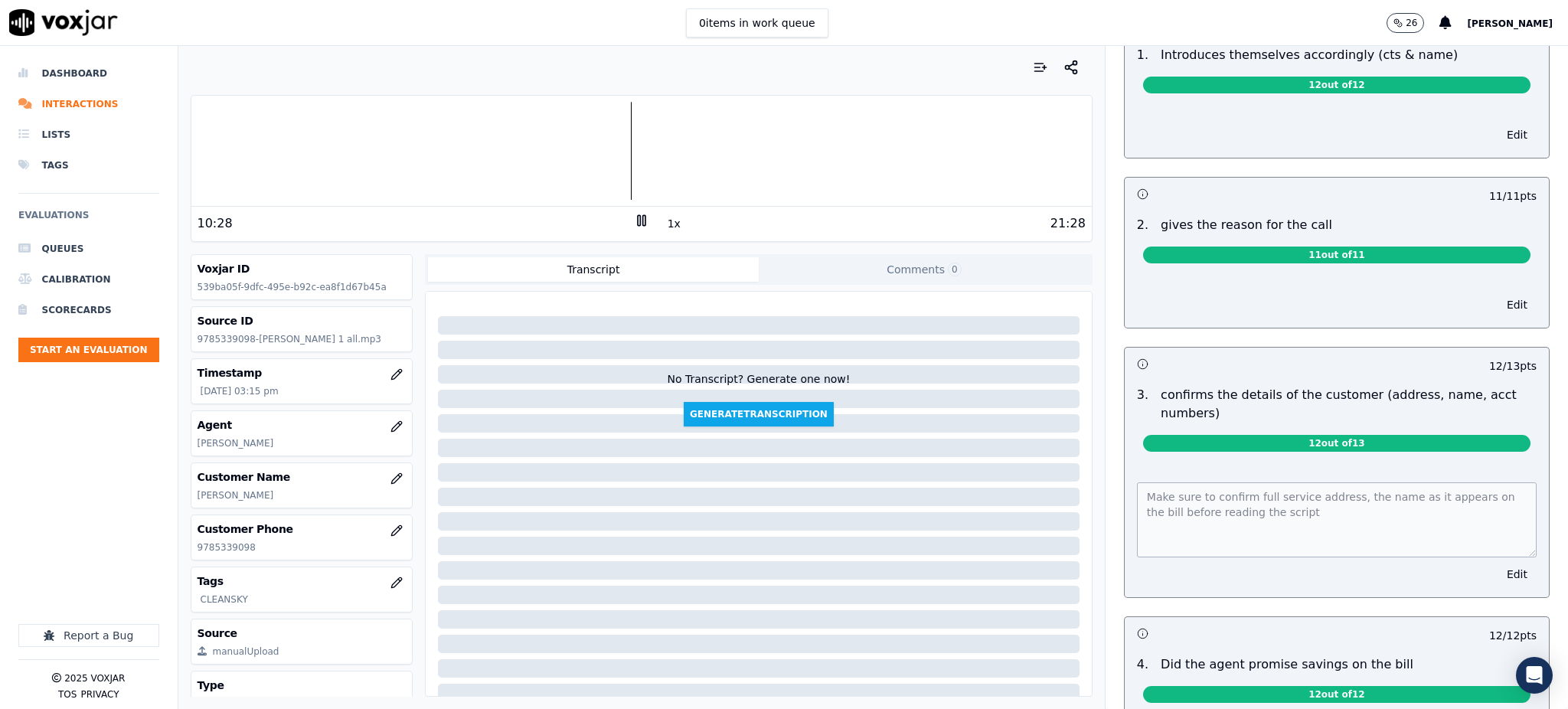
scroll to position [0, 0]
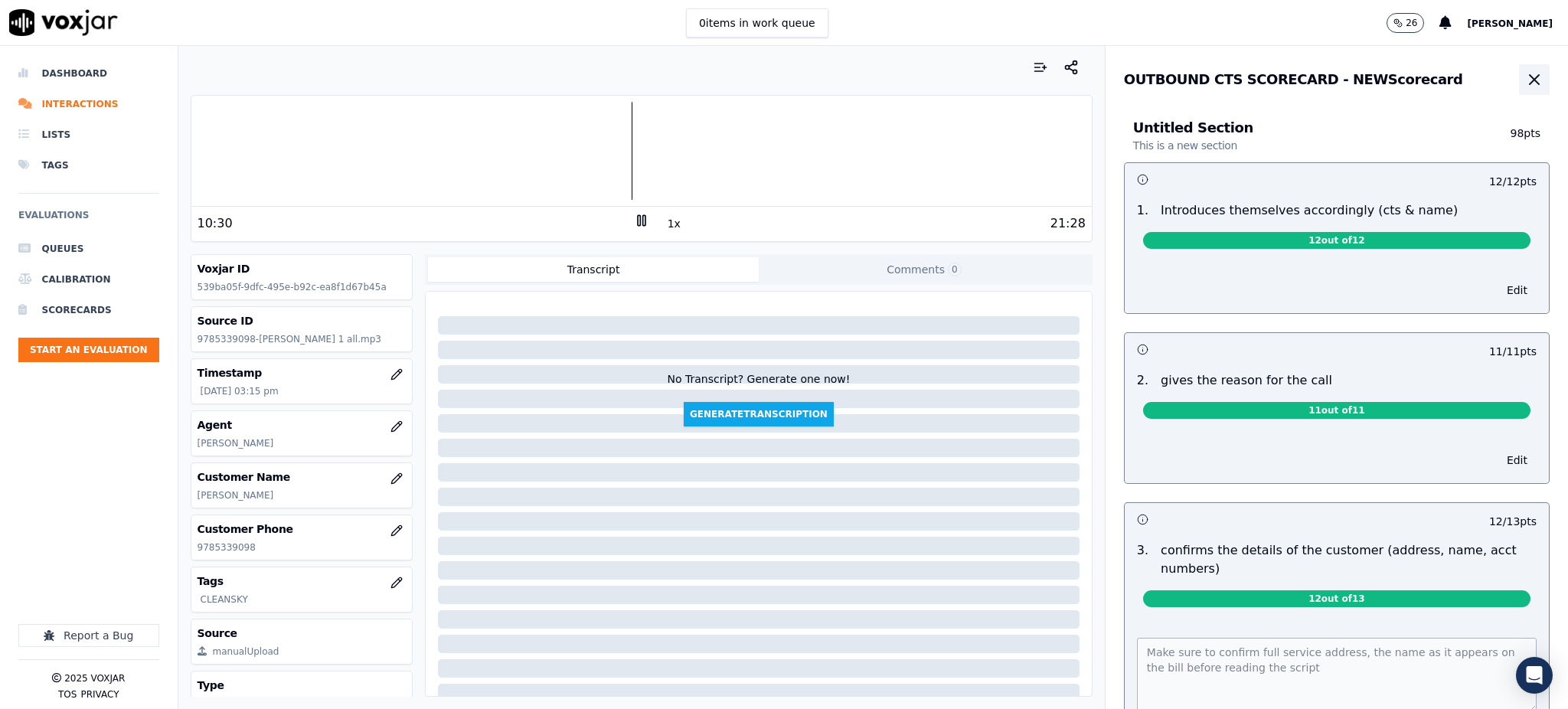
click at [1525, 73] on icon "button" at bounding box center [1534, 79] width 18 height 18
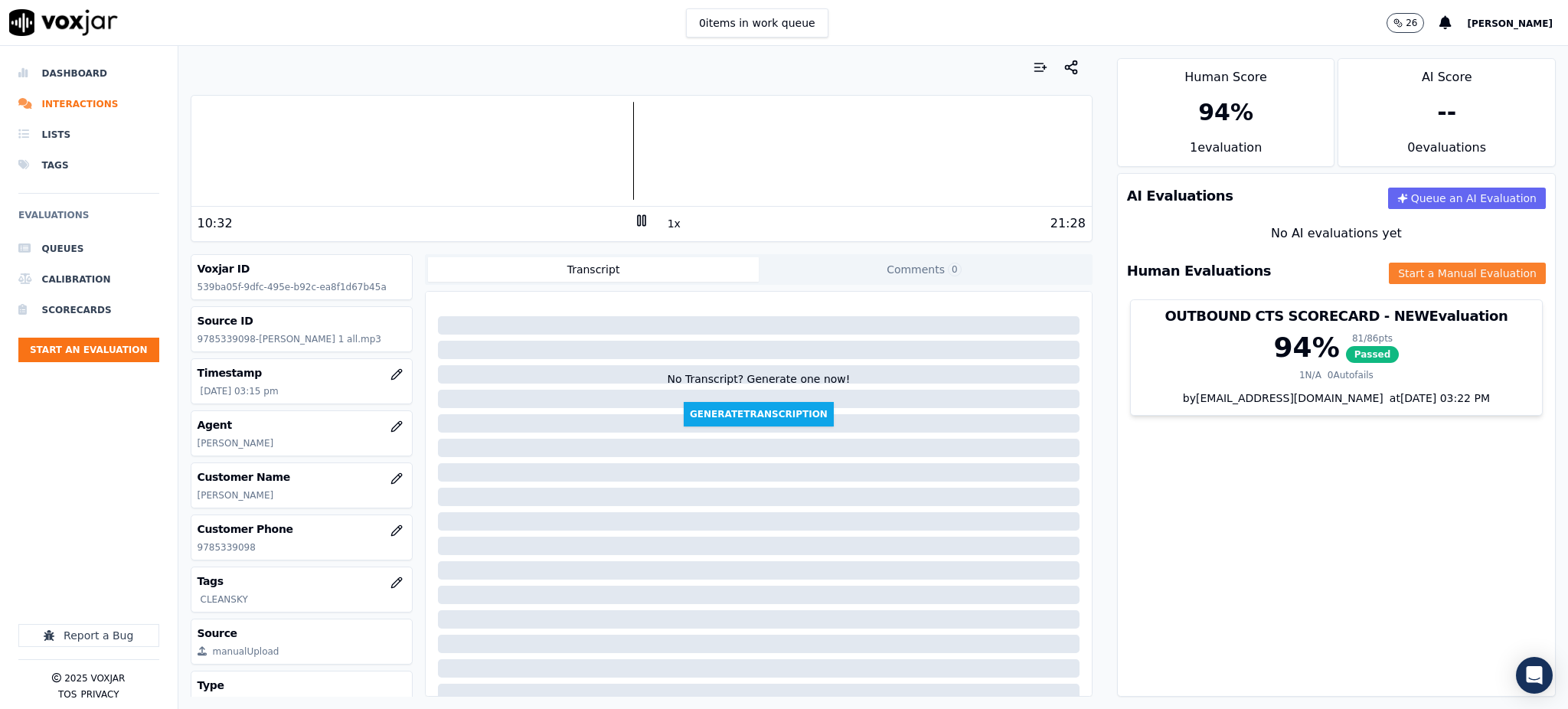
click at [1388, 271] on button "Start a Manual Evaluation" at bounding box center [1467, 273] width 157 height 22
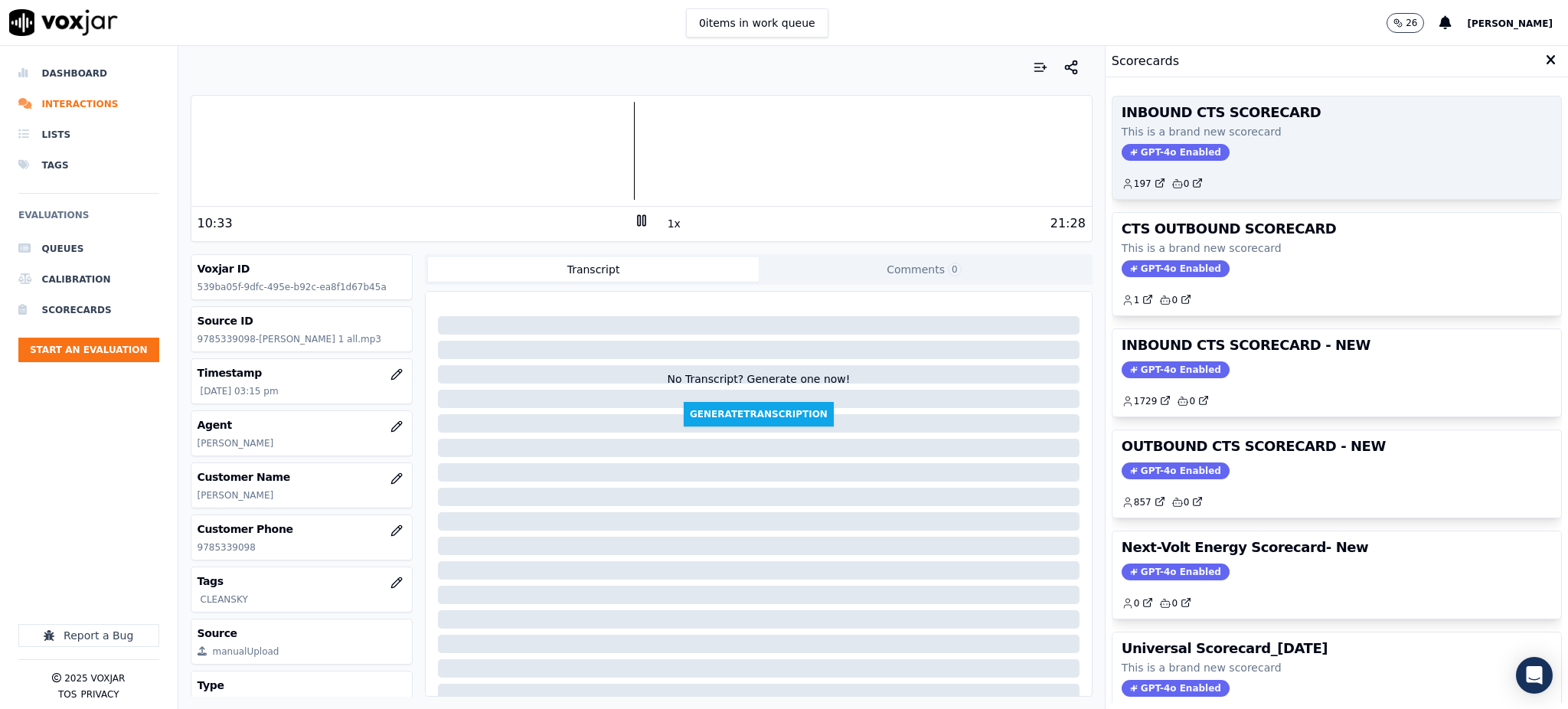
click at [1146, 151] on span "GPT-4o Enabled" at bounding box center [1175, 152] width 108 height 17
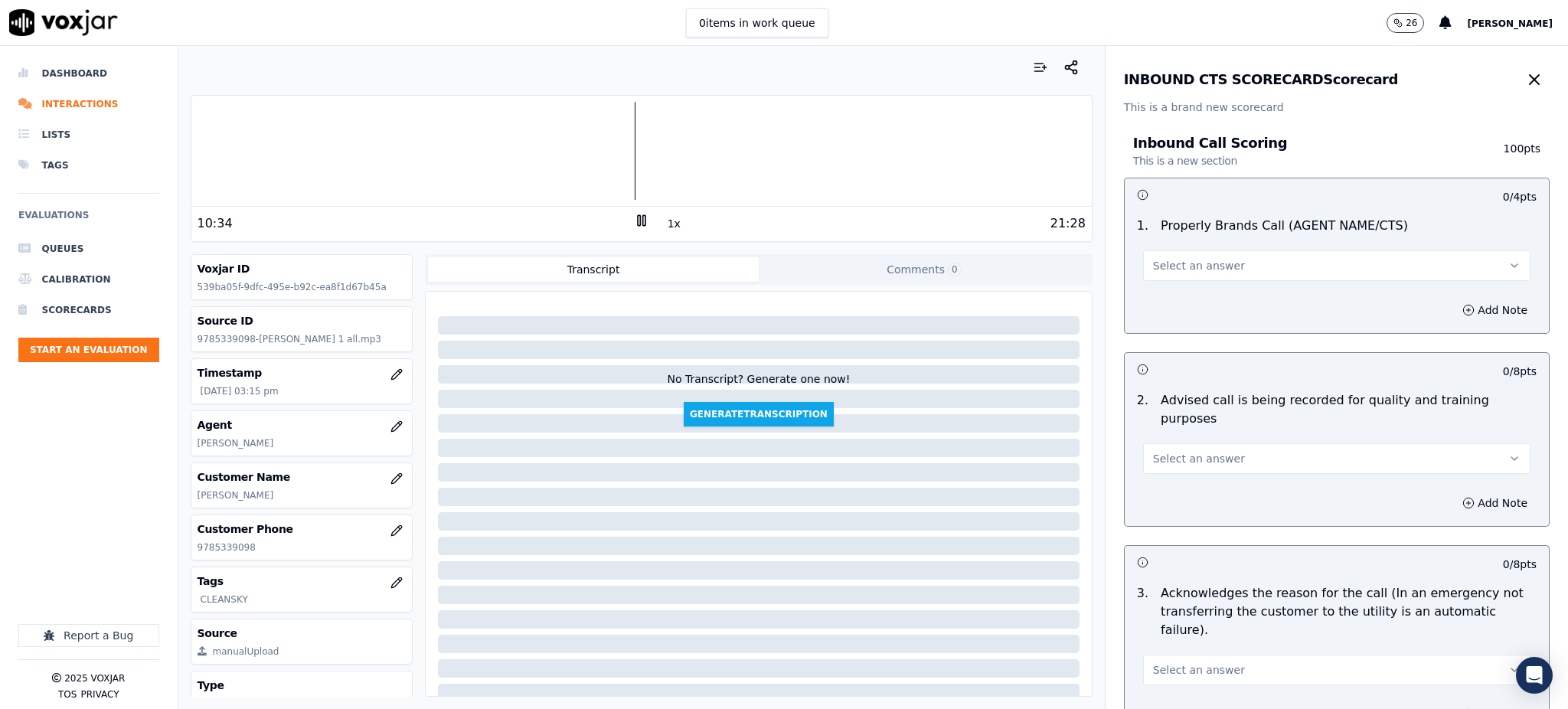
click at [1162, 266] on span "Select an answer" at bounding box center [1198, 265] width 92 height 16
click at [1176, 295] on div "Yes" at bounding box center [1303, 300] width 354 height 24
click at [1166, 451] on span "Select an answer" at bounding box center [1198, 458] width 92 height 16
click at [1166, 472] on div "Yes" at bounding box center [1303, 475] width 354 height 24
click at [1174, 662] on span "Select an answer" at bounding box center [1198, 670] width 92 height 16
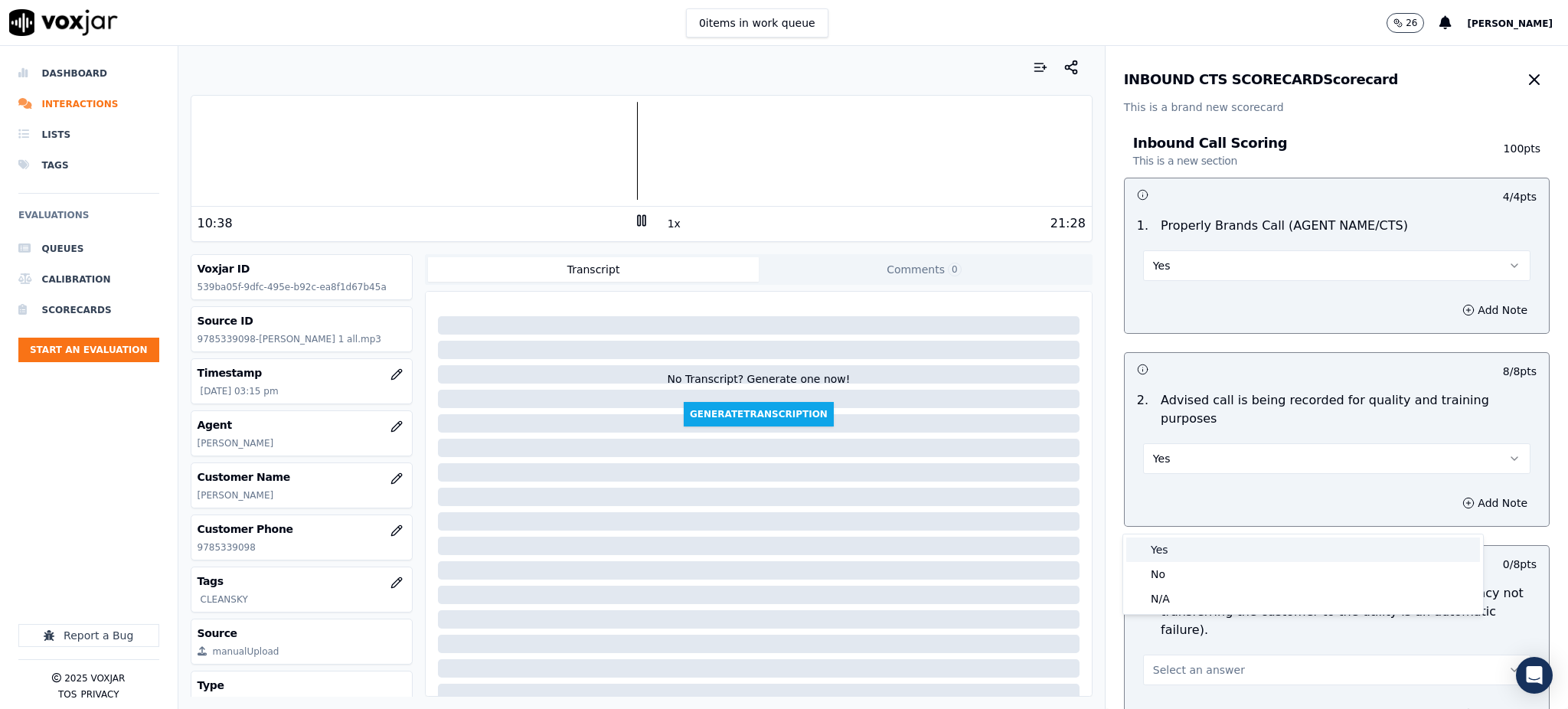
drag, startPoint x: 1171, startPoint y: 549, endPoint x: 951, endPoint y: 525, distance: 221.3
click at [1165, 550] on div "Yes" at bounding box center [1303, 549] width 354 height 24
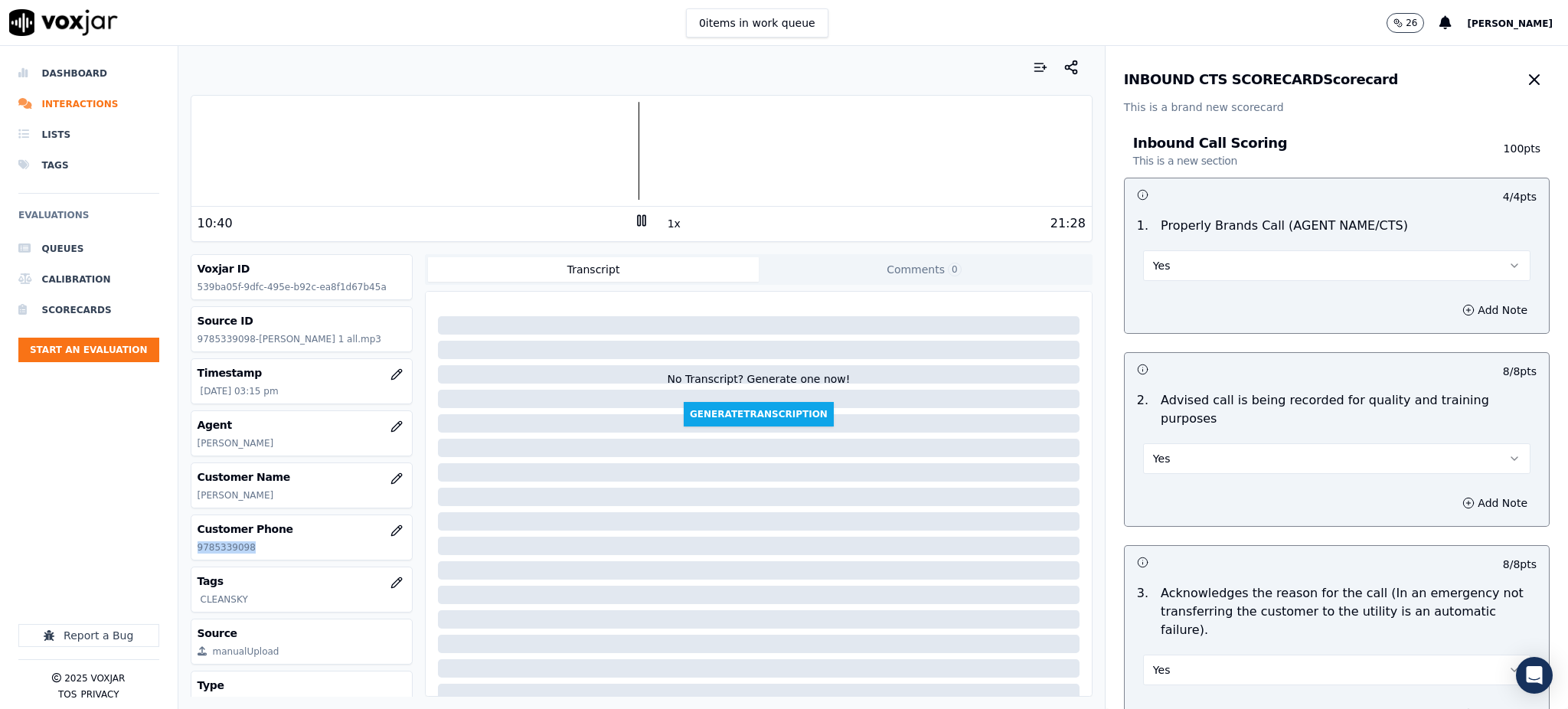
drag, startPoint x: 250, startPoint y: 551, endPoint x: 193, endPoint y: 550, distance: 57.0
click at [193, 550] on div "Customer Phone 9785339098" at bounding box center [301, 537] width 221 height 45
copy p "9785339098"
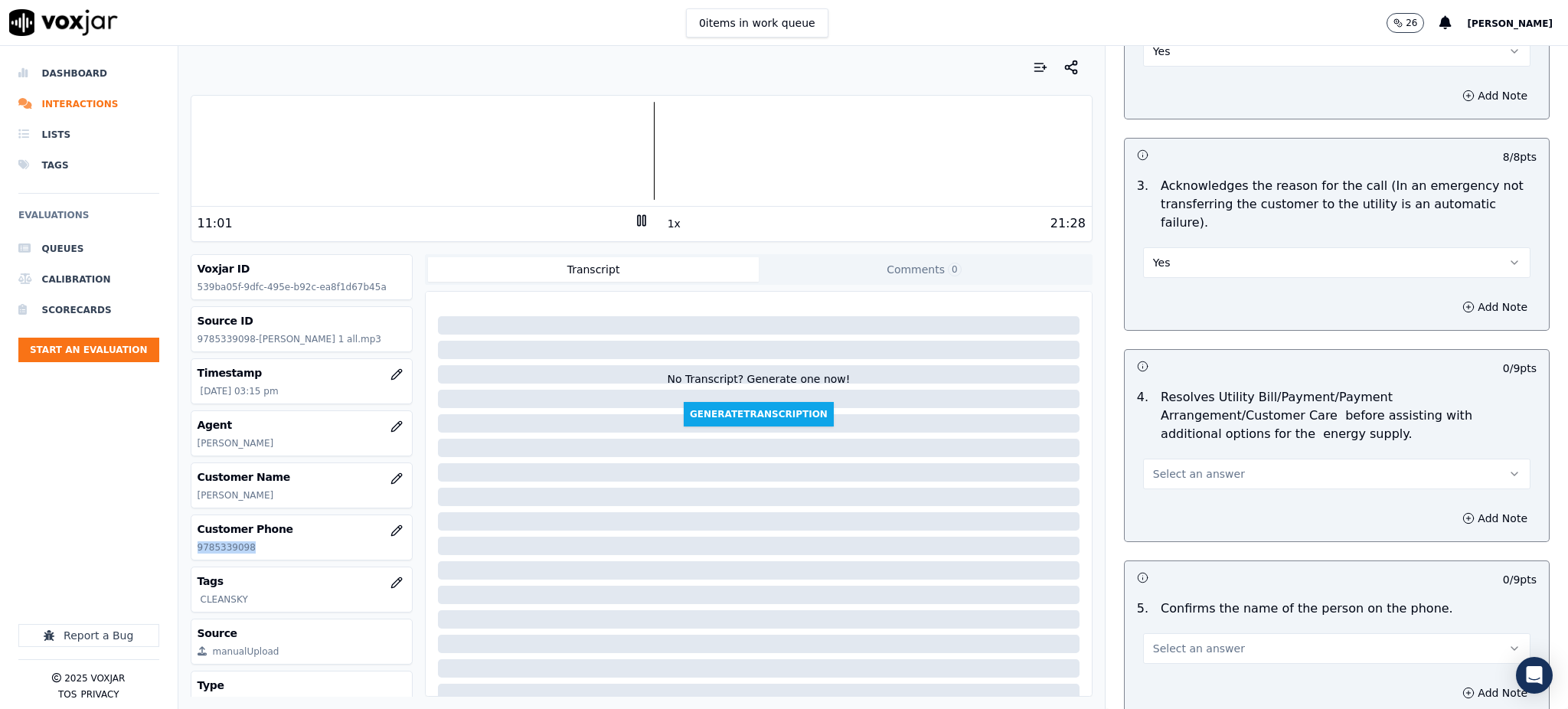
scroll to position [408, 0]
click at [1183, 458] on button "Select an answer" at bounding box center [1337, 472] width 388 height 31
click at [1178, 465] on div "Yes" at bounding box center [1303, 471] width 354 height 24
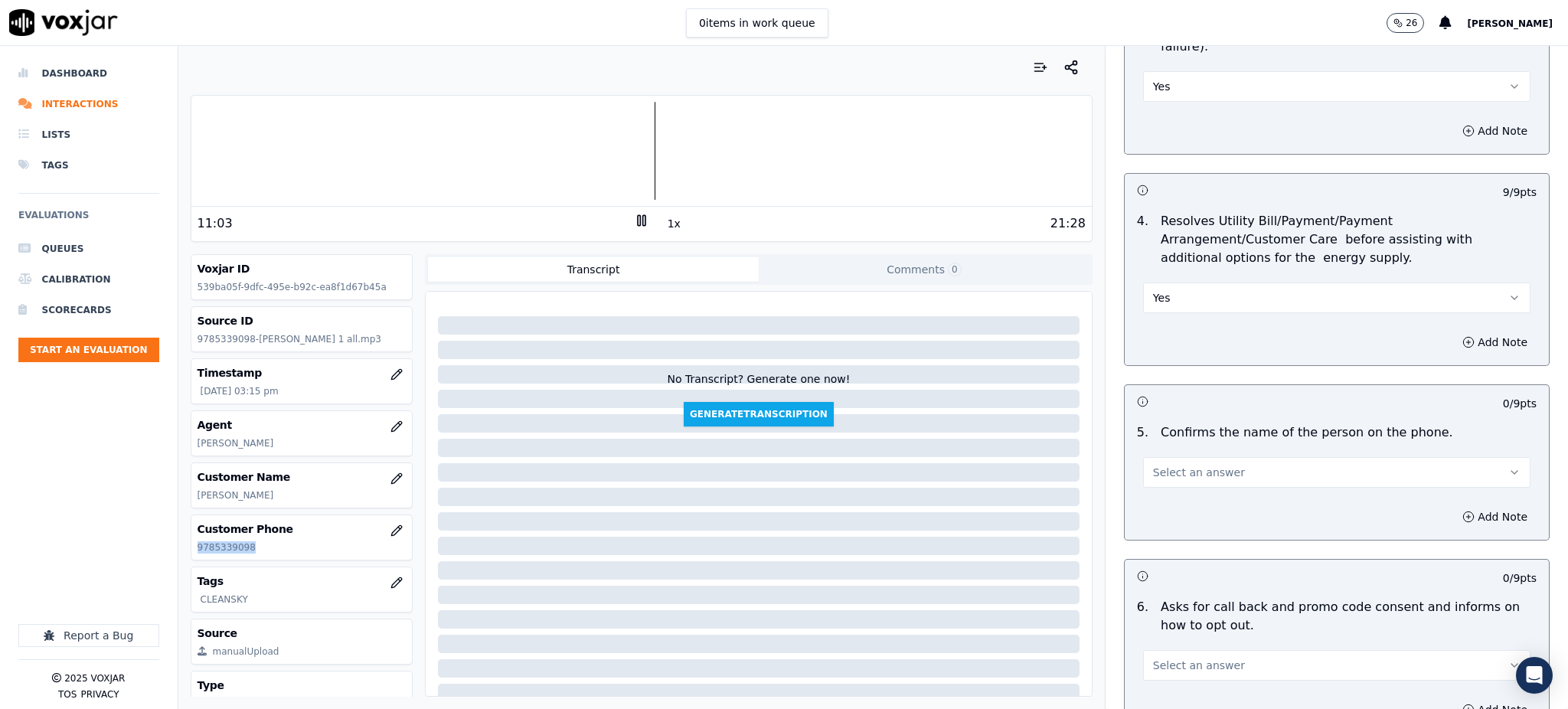
scroll to position [612, 0]
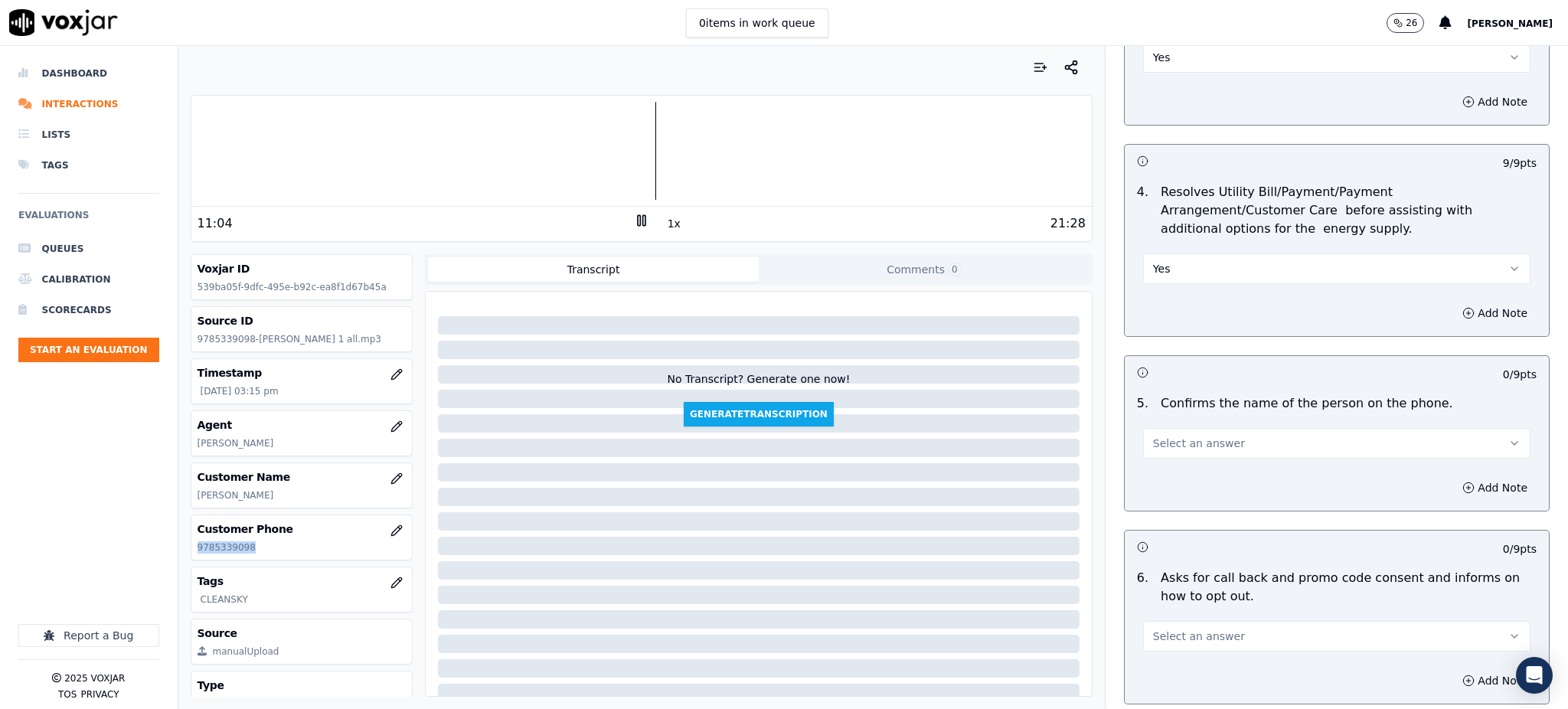
click at [1154, 436] on span "Select an answer" at bounding box center [1198, 444] width 92 height 16
click at [1160, 438] on div "Yes" at bounding box center [1303, 442] width 354 height 24
click at [1157, 629] on span "Select an answer" at bounding box center [1198, 637] width 92 height 16
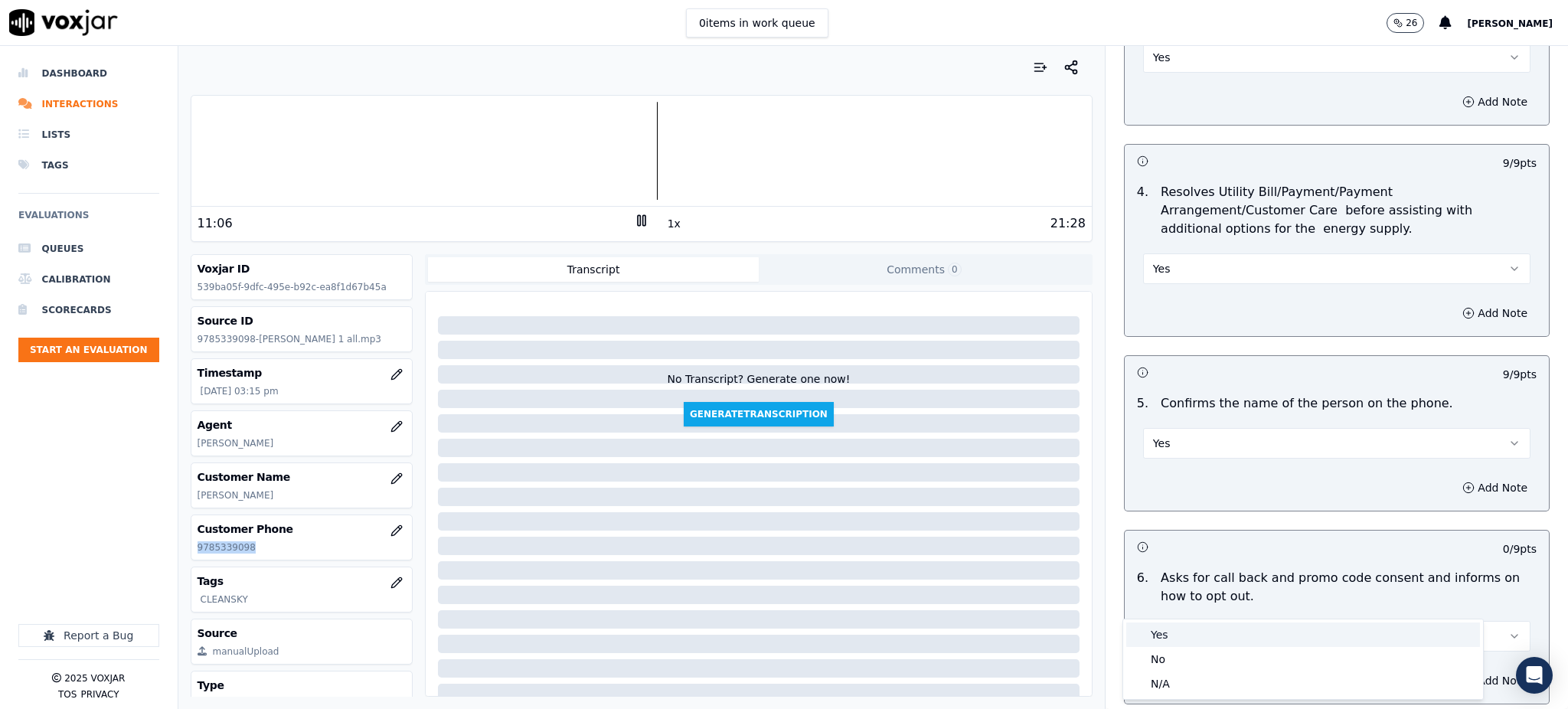
click at [1158, 633] on div "Yes" at bounding box center [1303, 635] width 354 height 24
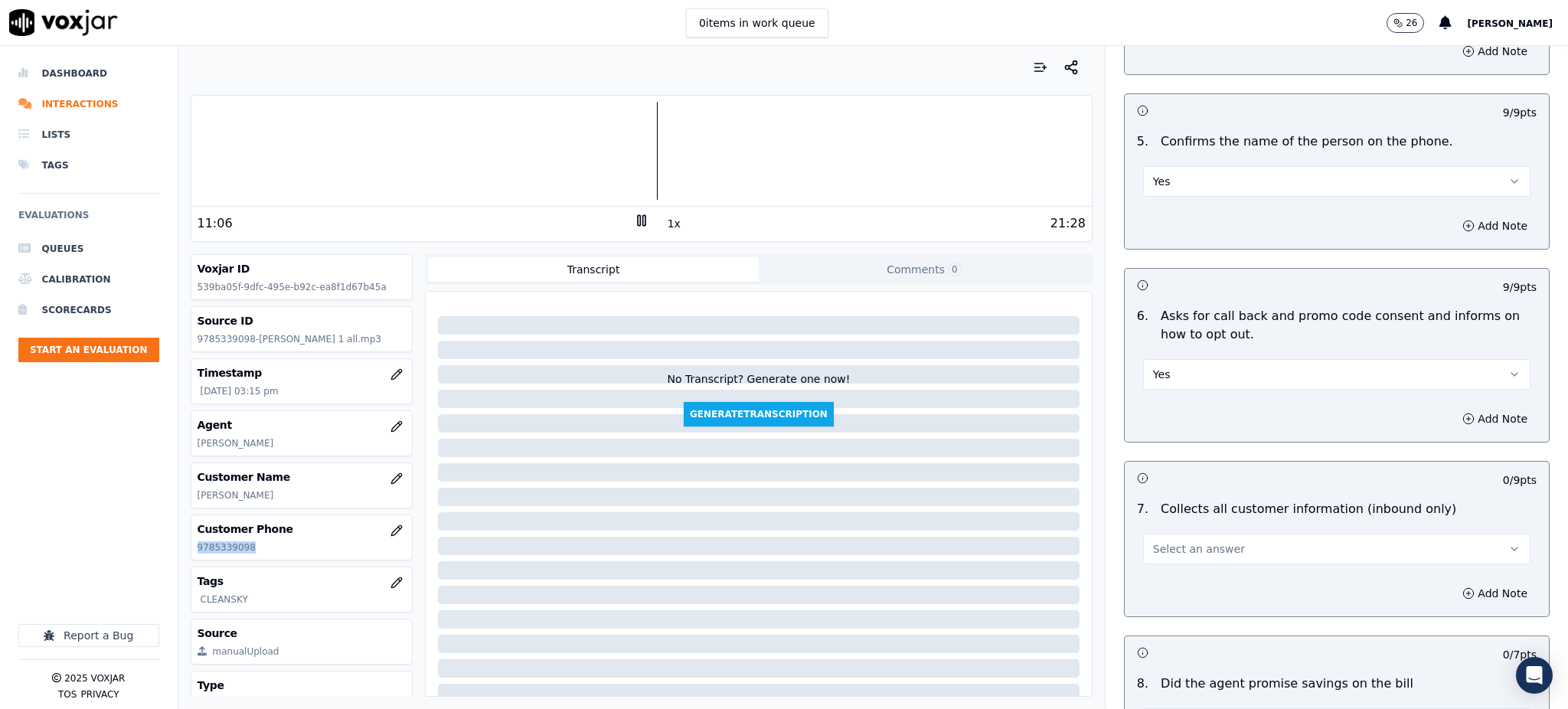
scroll to position [919, 0]
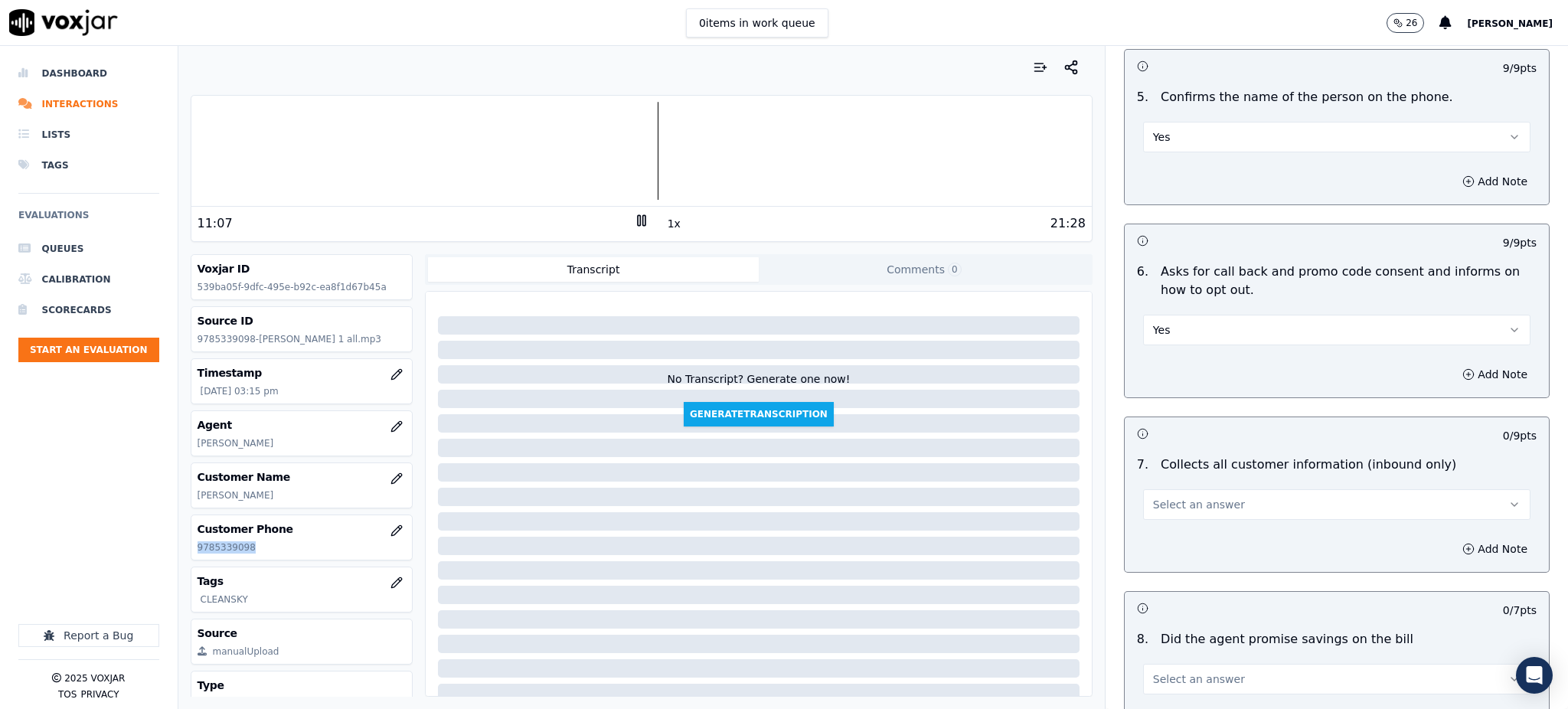
click at [1152, 497] on span "Select an answer" at bounding box center [1198, 505] width 92 height 16
click at [1171, 493] on div "Yes" at bounding box center [1303, 503] width 354 height 24
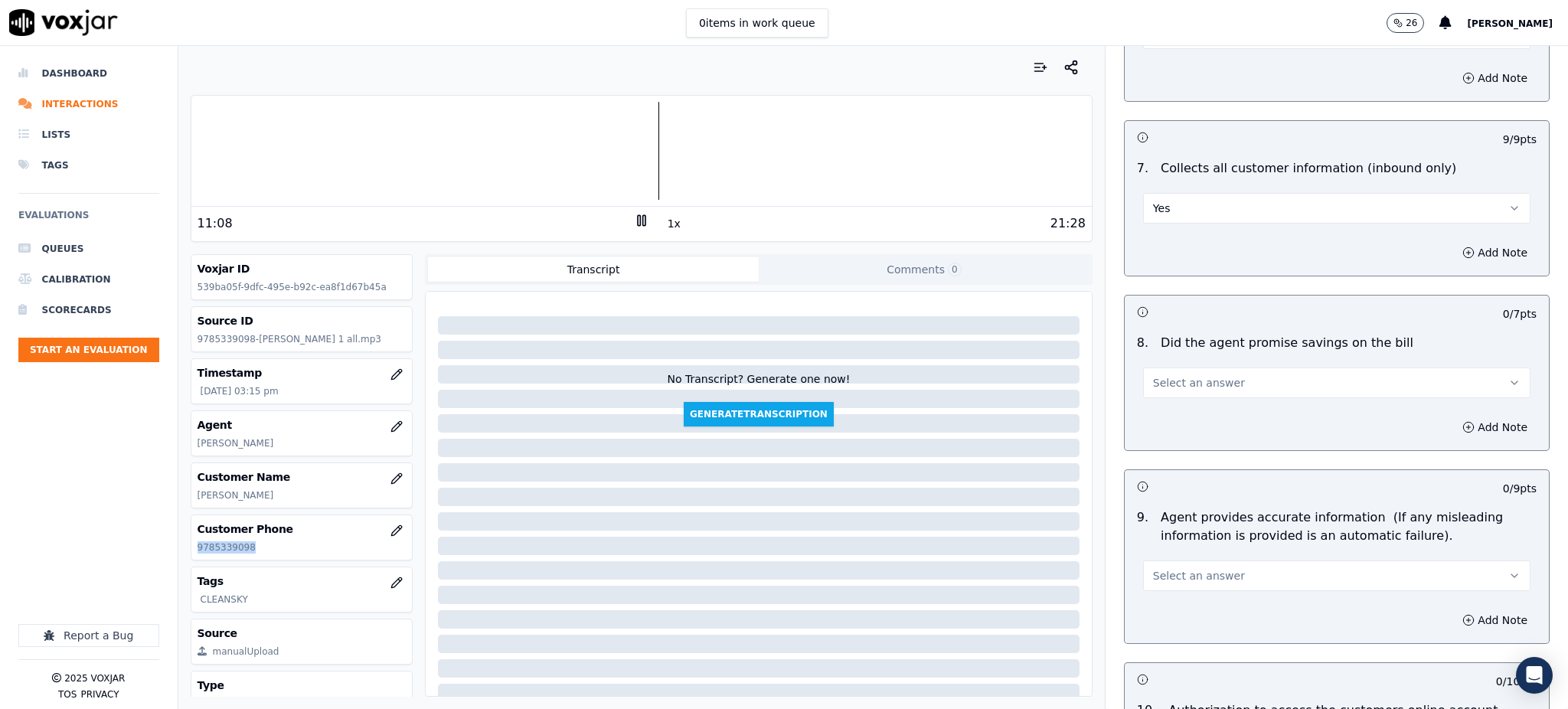
scroll to position [1225, 0]
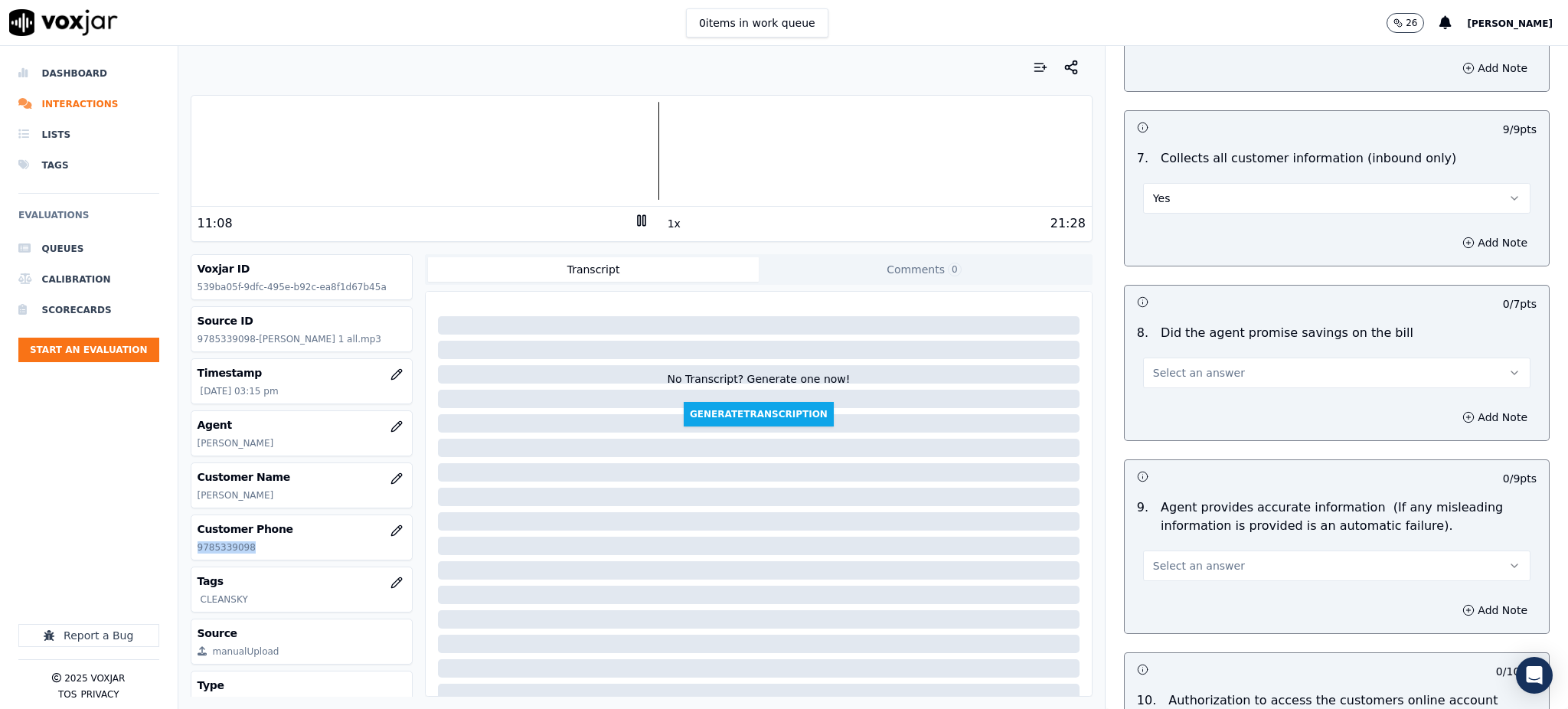
click at [1160, 365] on span "Select an answer" at bounding box center [1198, 373] width 92 height 16
drag, startPoint x: 1169, startPoint y: 371, endPoint x: 1167, endPoint y: 394, distance: 23.1
click at [1169, 373] on div "Yes" at bounding box center [1303, 371] width 354 height 24
click at [1152, 558] on span "Select an answer" at bounding box center [1198, 566] width 92 height 16
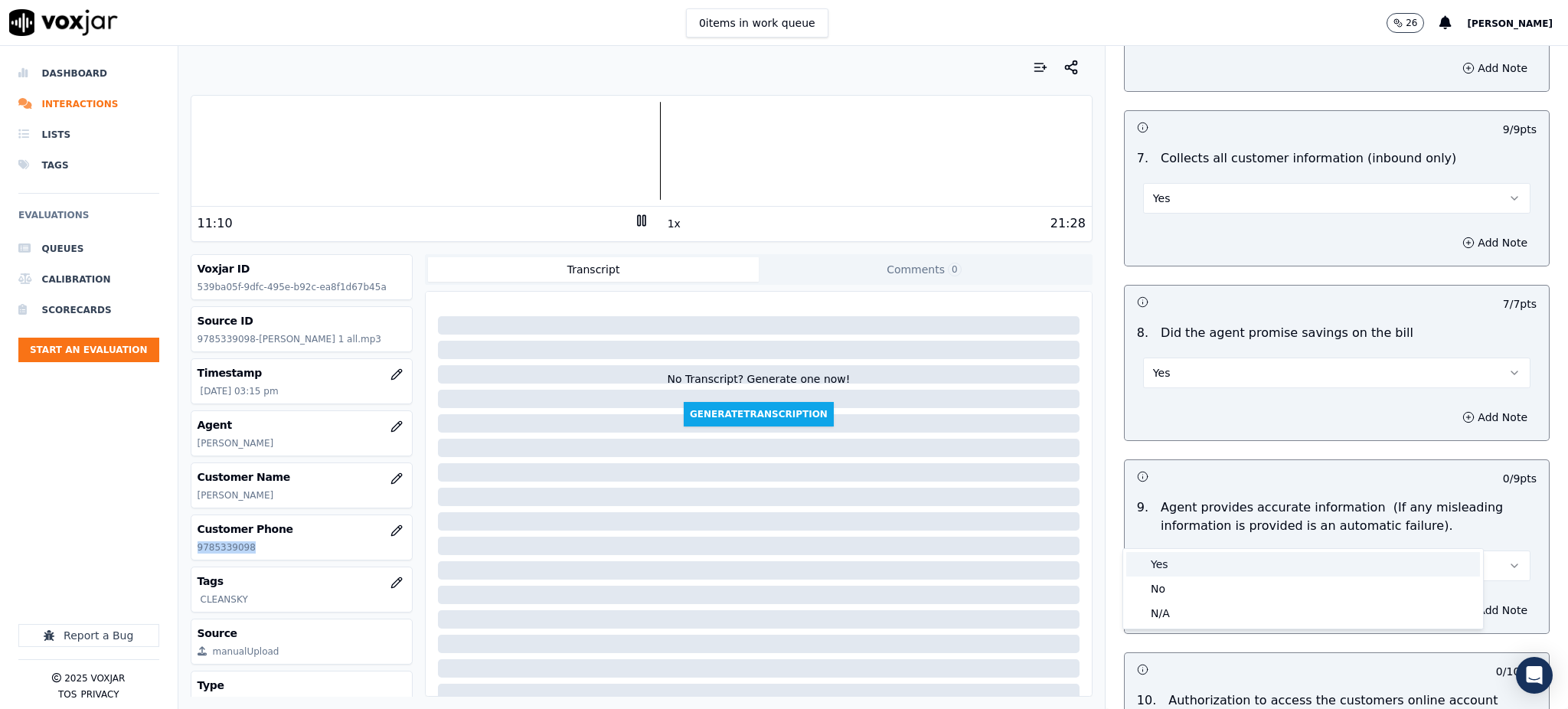
click at [1150, 562] on div "Yes" at bounding box center [1303, 564] width 354 height 24
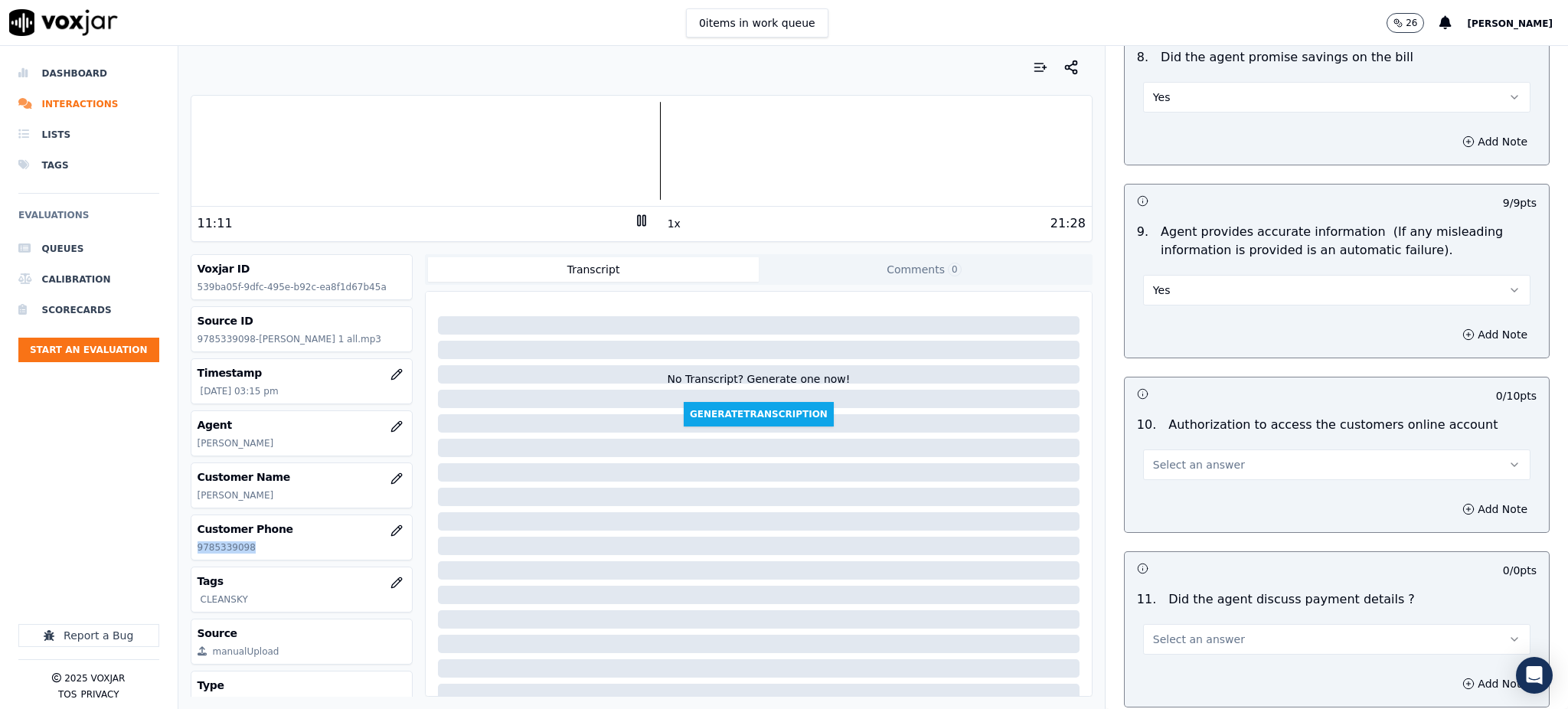
scroll to position [1532, 0]
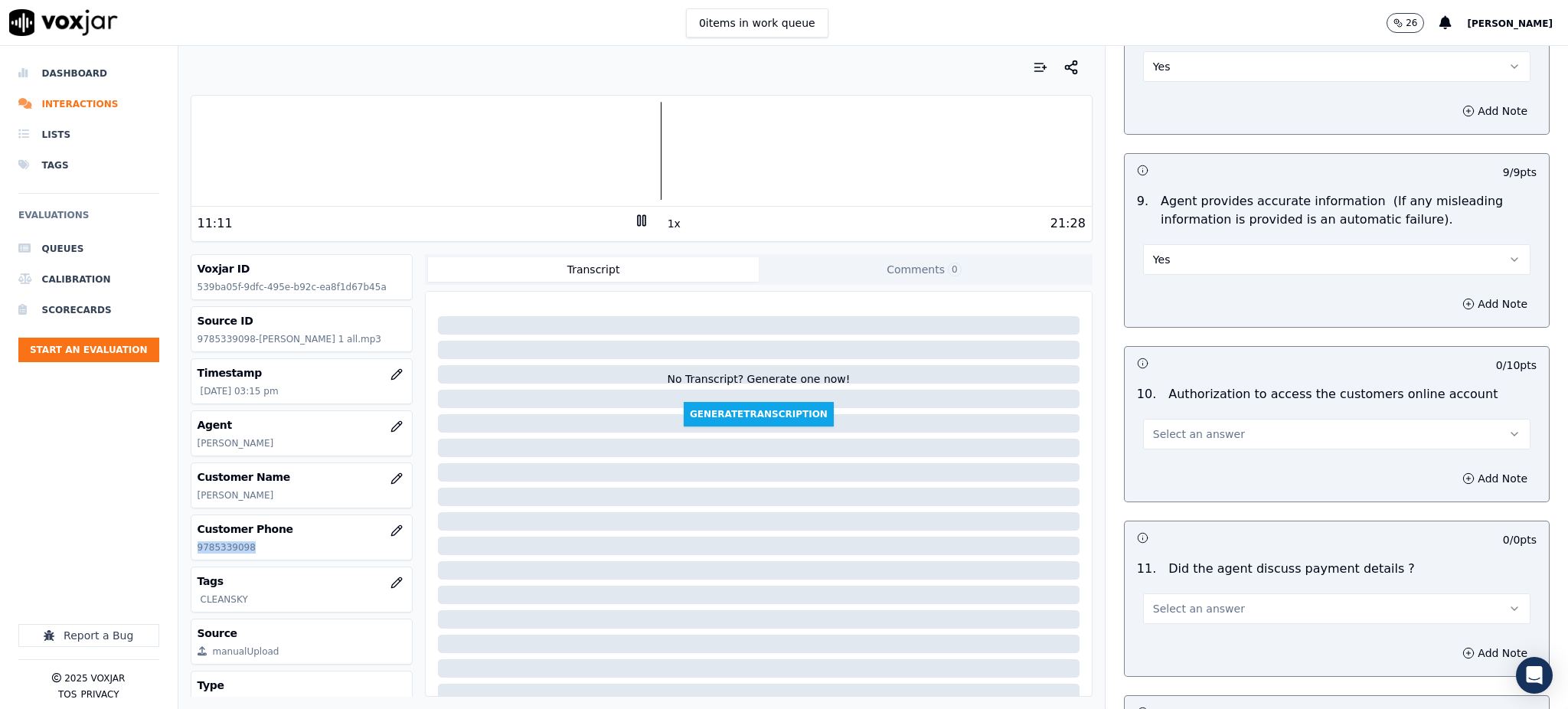
drag, startPoint x: 1177, startPoint y: 393, endPoint x: 1178, endPoint y: 410, distance: 17.0
click at [1178, 426] on span "Select an answer" at bounding box center [1198, 434] width 92 height 16
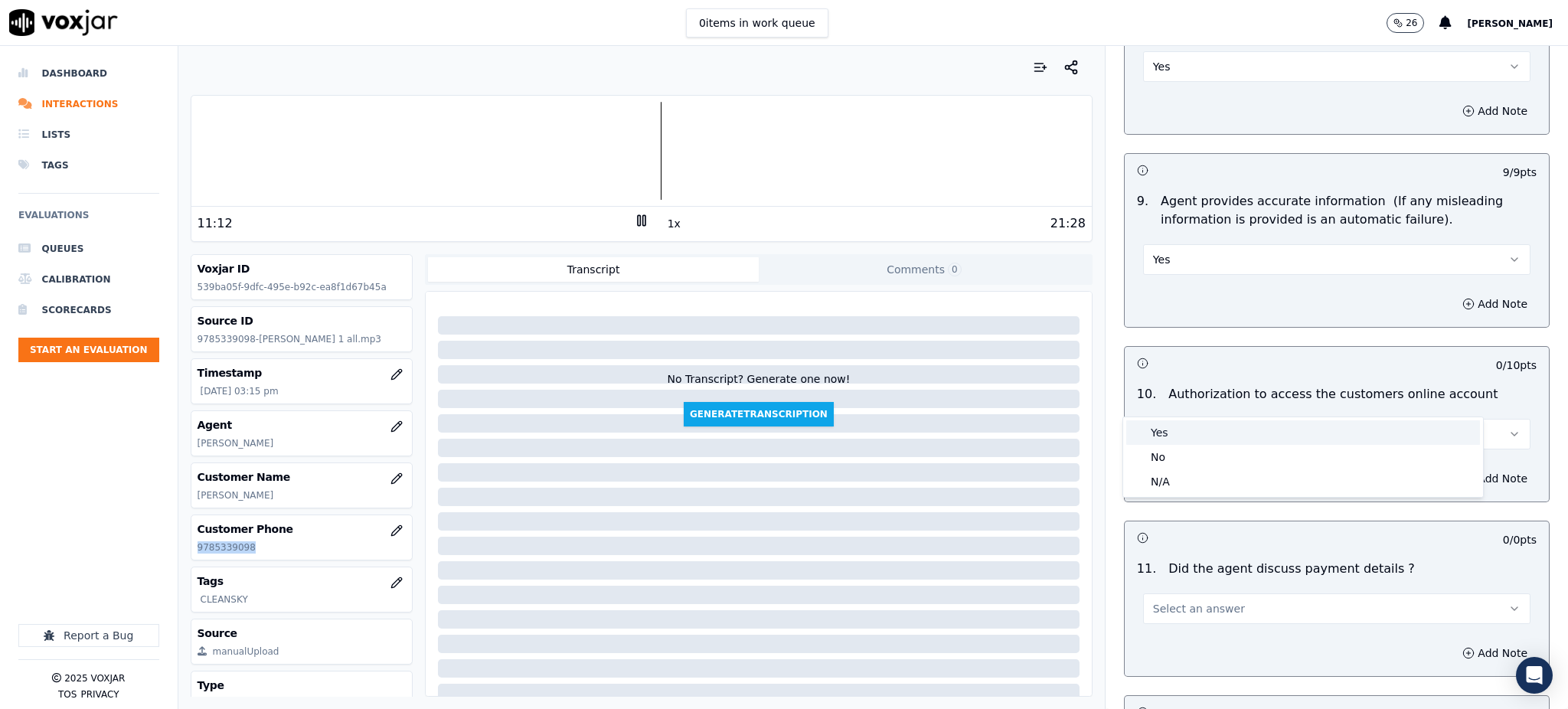
click at [1190, 429] on div "Yes" at bounding box center [1303, 432] width 354 height 24
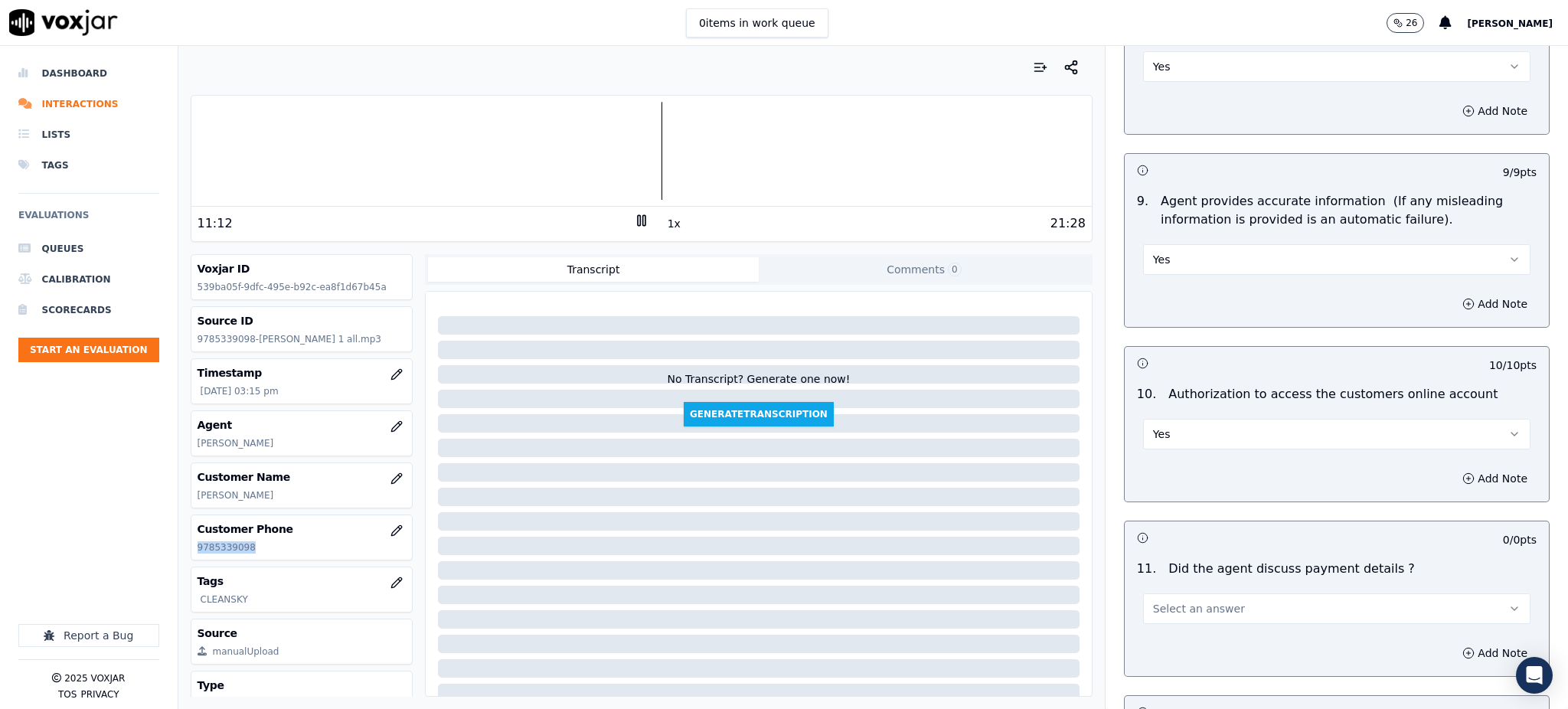
click at [1177, 601] on span "Select an answer" at bounding box center [1198, 609] width 92 height 16
click at [1167, 654] on div "N/A" at bounding box center [1303, 656] width 354 height 24
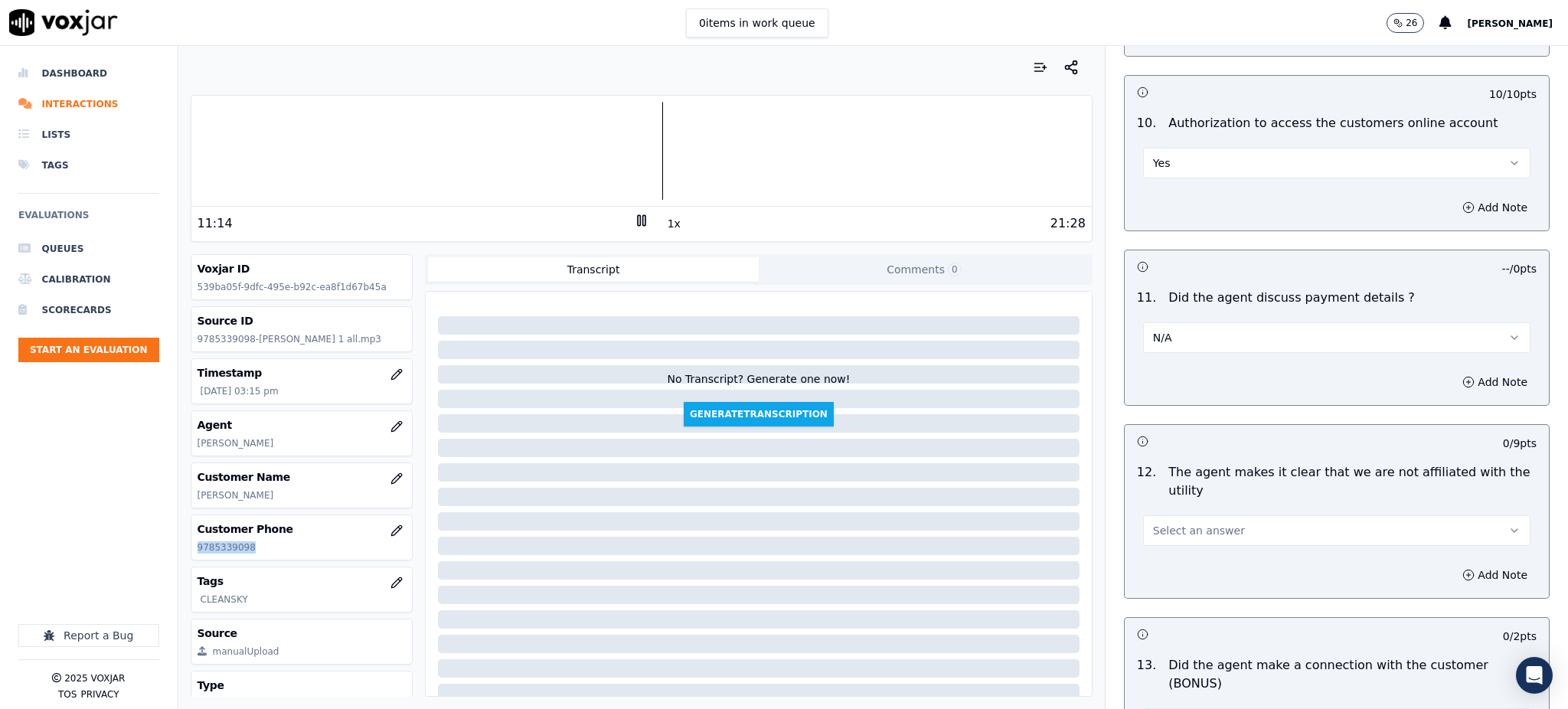
scroll to position [1837, 0]
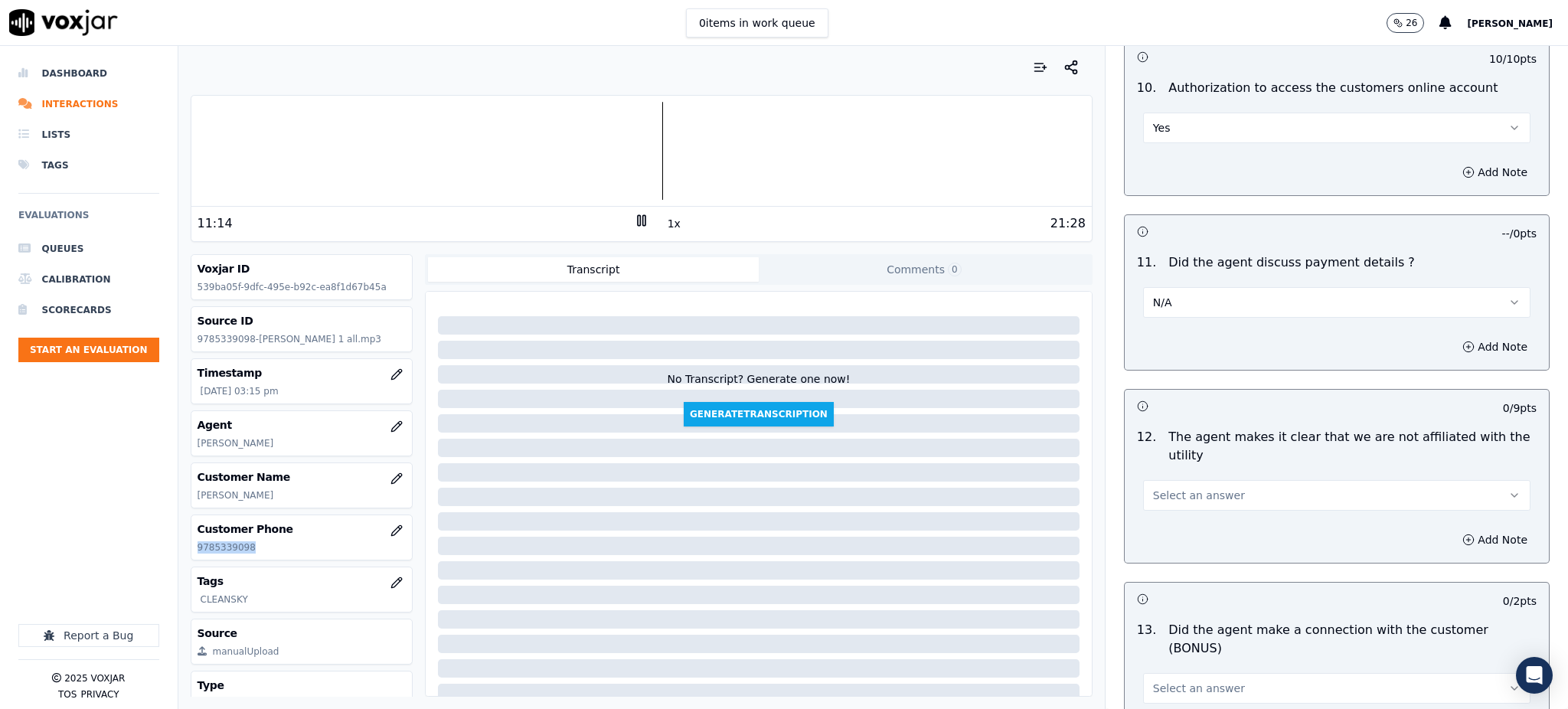
click at [1166, 488] on span "Select an answer" at bounding box center [1198, 496] width 92 height 16
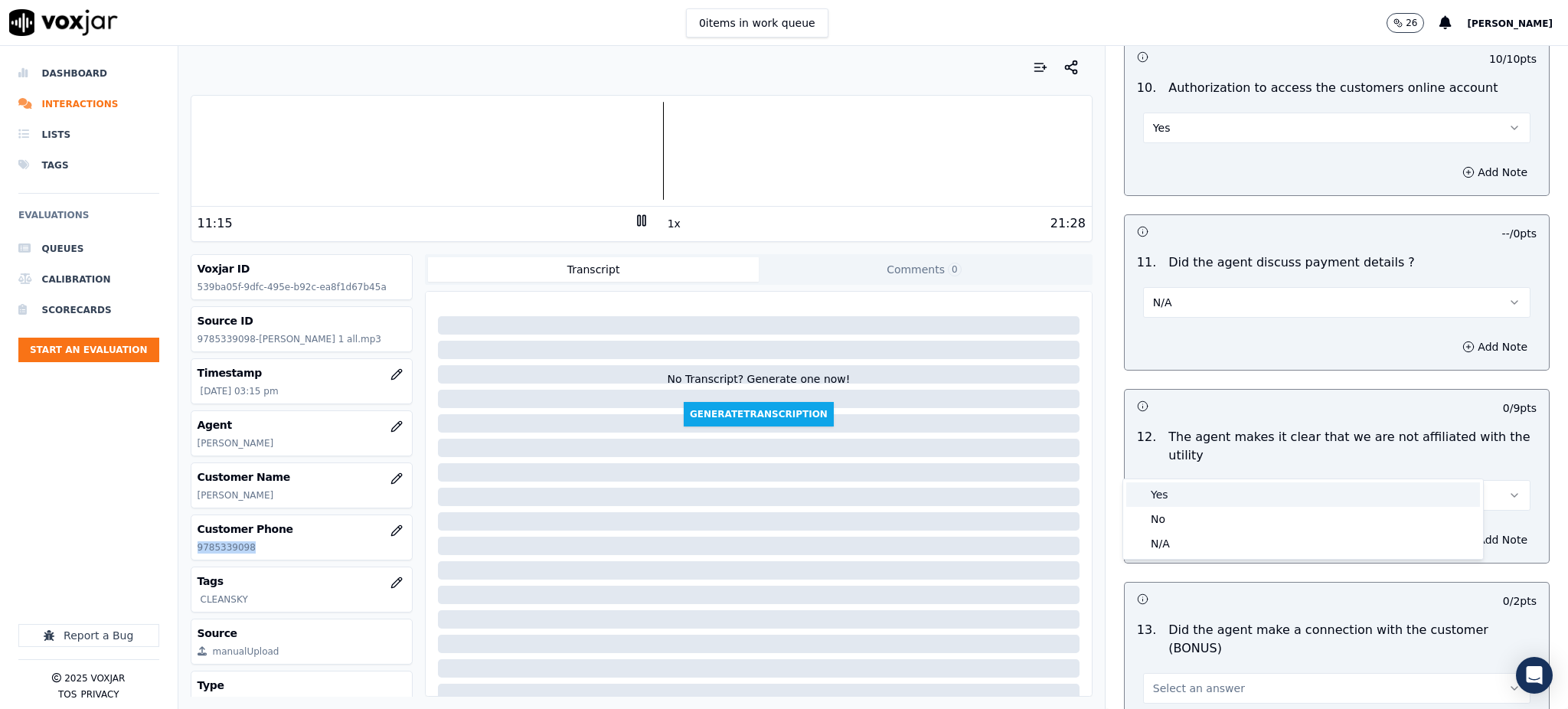
click at [1177, 501] on div "Yes" at bounding box center [1303, 494] width 354 height 24
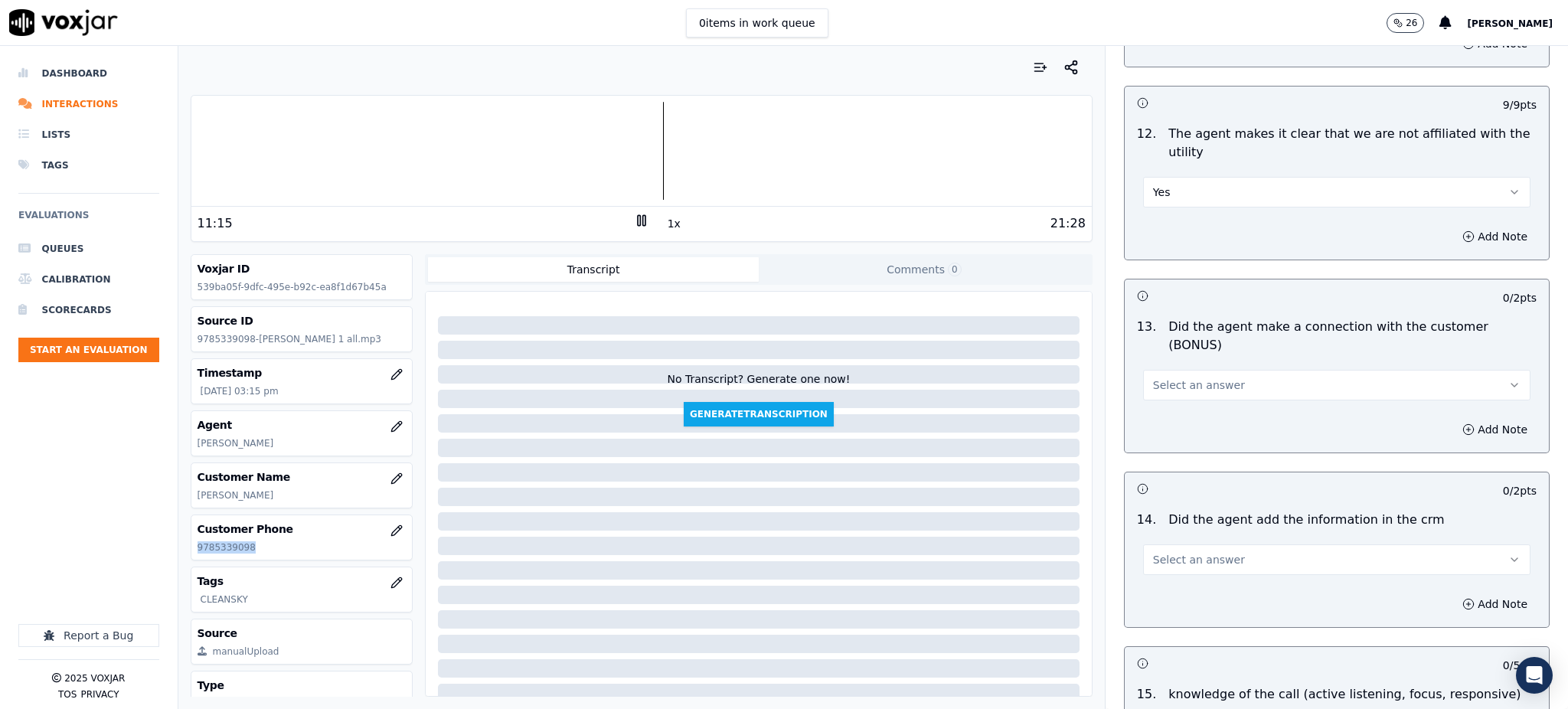
scroll to position [2144, 0]
click at [1166, 375] on span "Select an answer" at bounding box center [1198, 382] width 92 height 16
click at [1173, 358] on div "Yes" at bounding box center [1303, 363] width 354 height 24
click at [1152, 541] on button "Select an answer" at bounding box center [1337, 556] width 388 height 31
click at [1162, 534] on div "Yes" at bounding box center [1303, 537] width 354 height 24
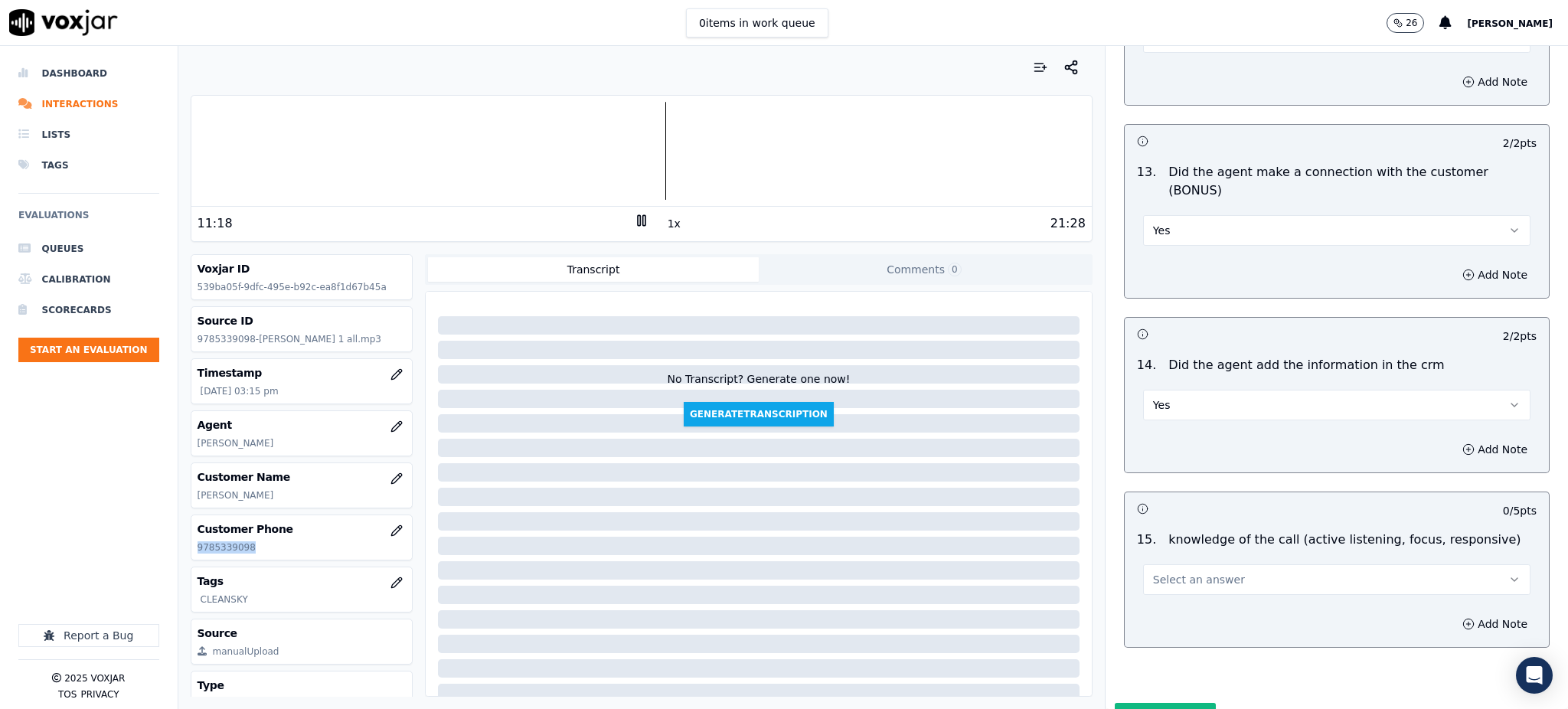
scroll to position [2317, 0]
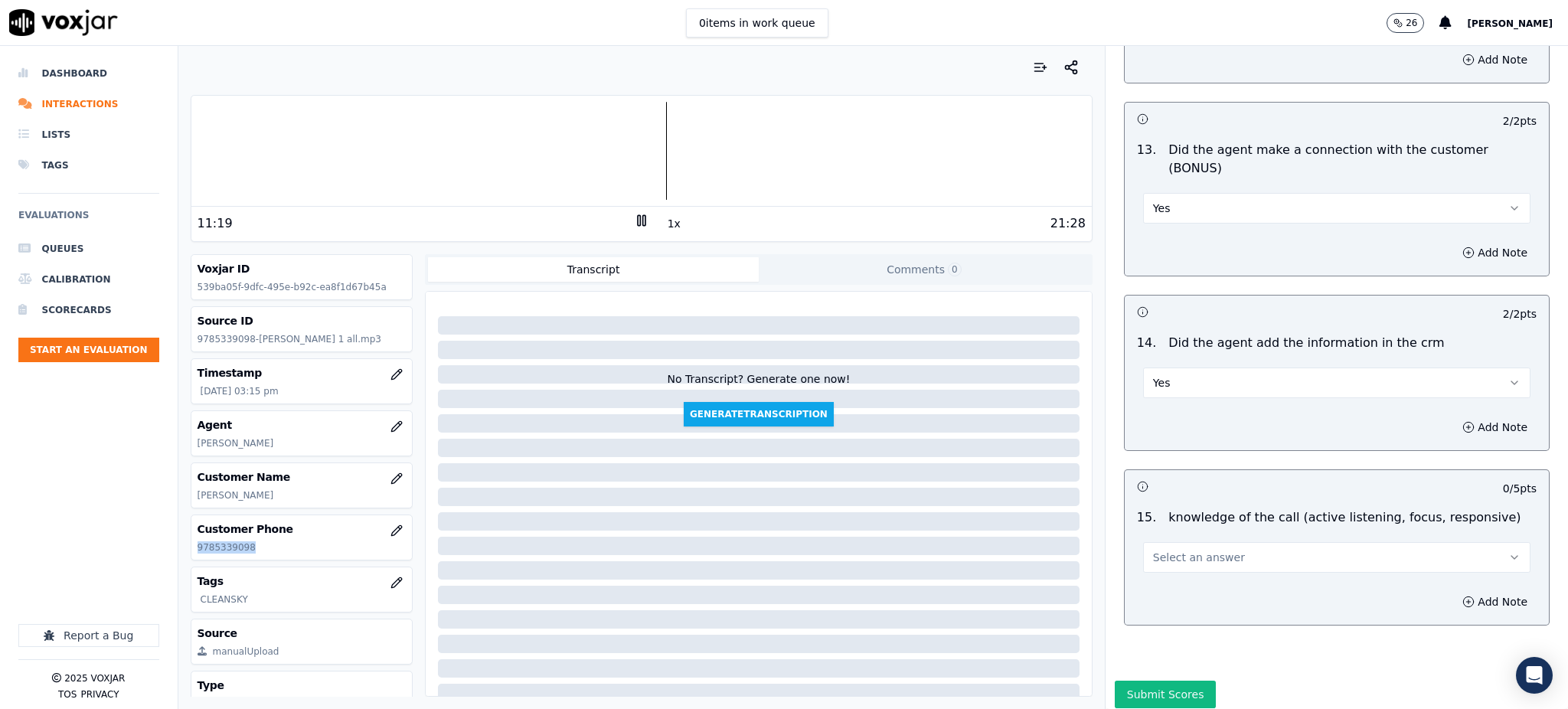
click at [1164, 550] on span "Select an answer" at bounding box center [1198, 558] width 92 height 16
click at [1159, 542] on div "Yes" at bounding box center [1303, 538] width 354 height 24
click at [1152, 680] on button "Submit Scores" at bounding box center [1166, 694] width 102 height 28
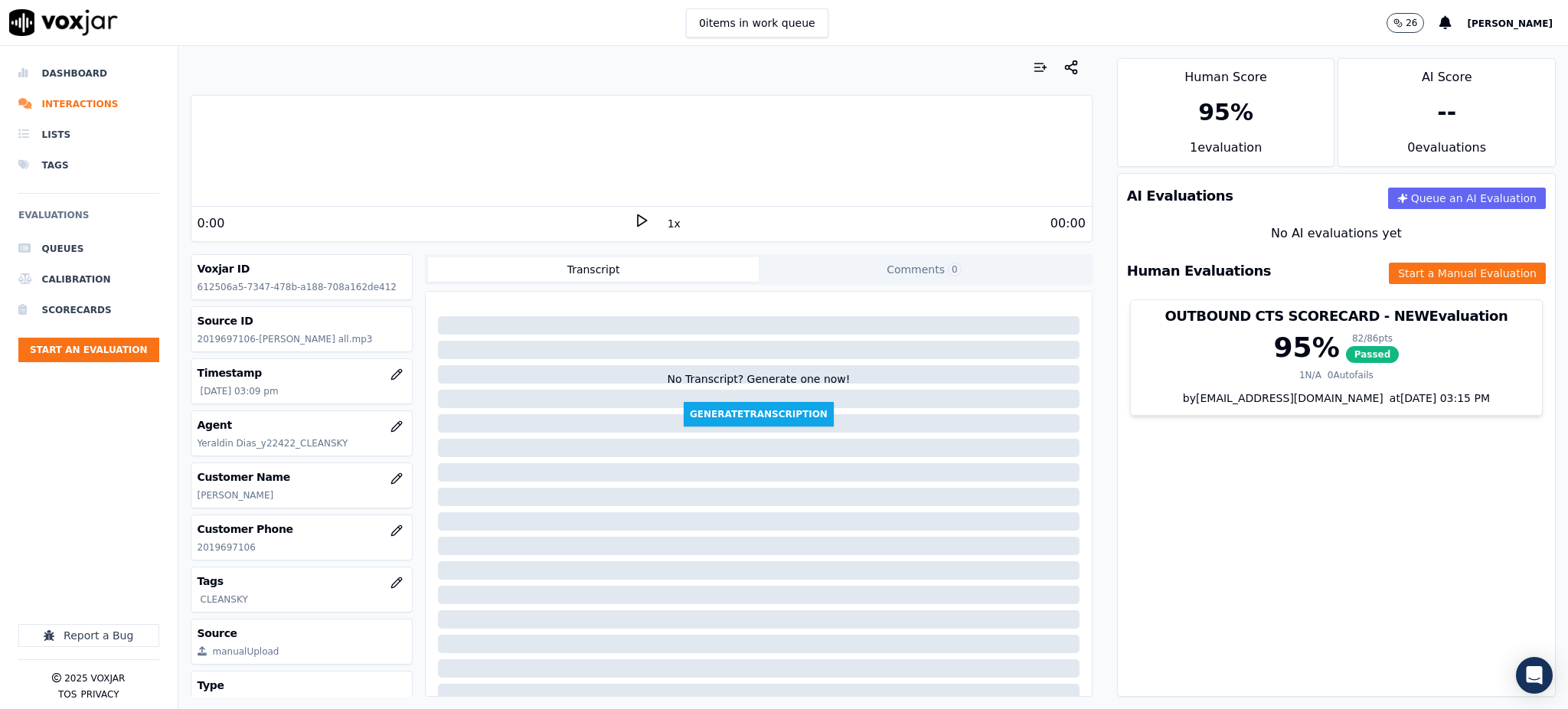
click at [634, 213] on icon at bounding box center [642, 221] width 16 height 16
drag, startPoint x: 259, startPoint y: 552, endPoint x: 198, endPoint y: 550, distance: 61.0
click at [198, 550] on p "2019697106" at bounding box center [301, 547] width 209 height 12
copy p "2019697106"
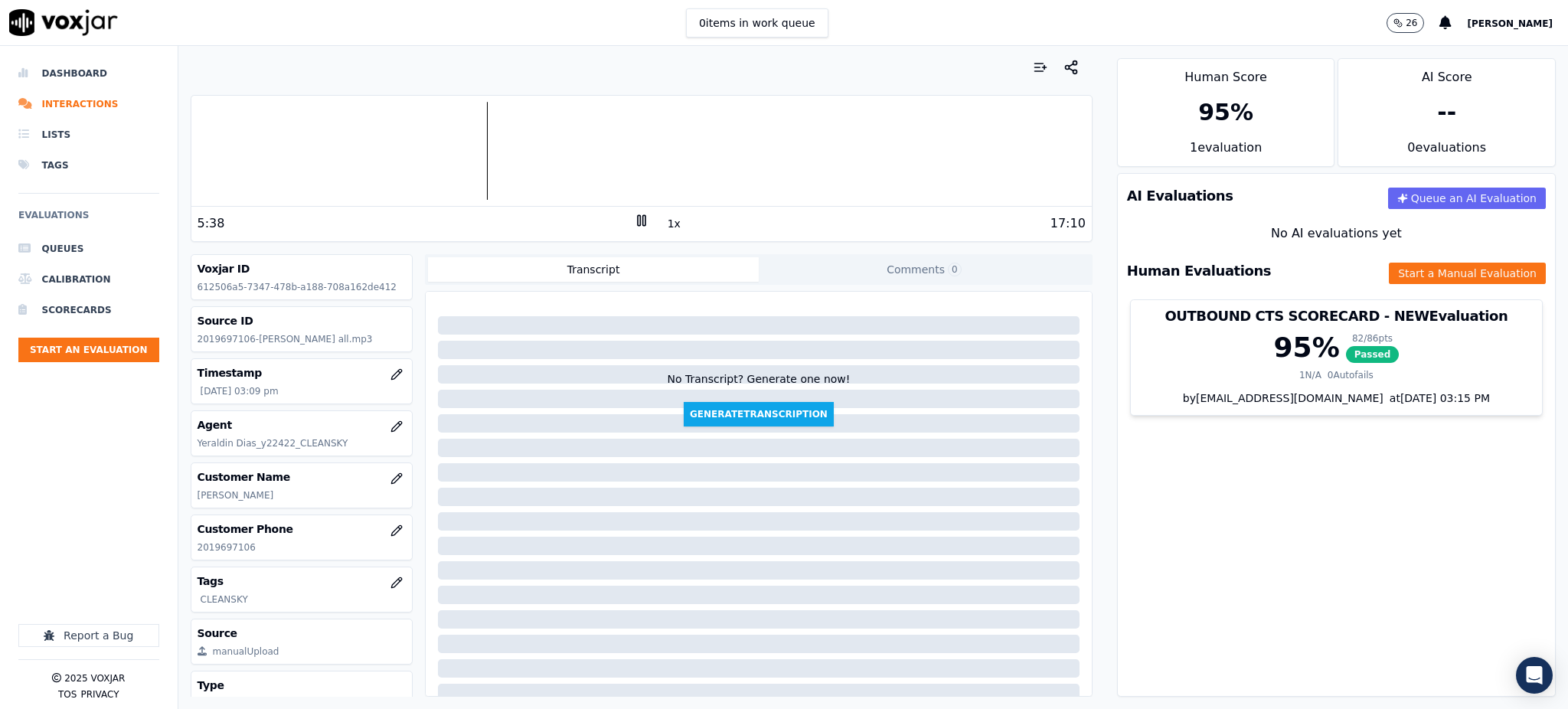
drag, startPoint x: 1225, startPoint y: 537, endPoint x: 1203, endPoint y: 537, distance: 22.0
click at [1225, 537] on div "AI Evaluations Queue an AI Evaluation No AI evaluations yet Human Evaluations S…" at bounding box center [1336, 435] width 438 height 524
click at [634, 222] on icon at bounding box center [642, 221] width 16 height 16
